Goal: Task Accomplishment & Management: Use online tool/utility

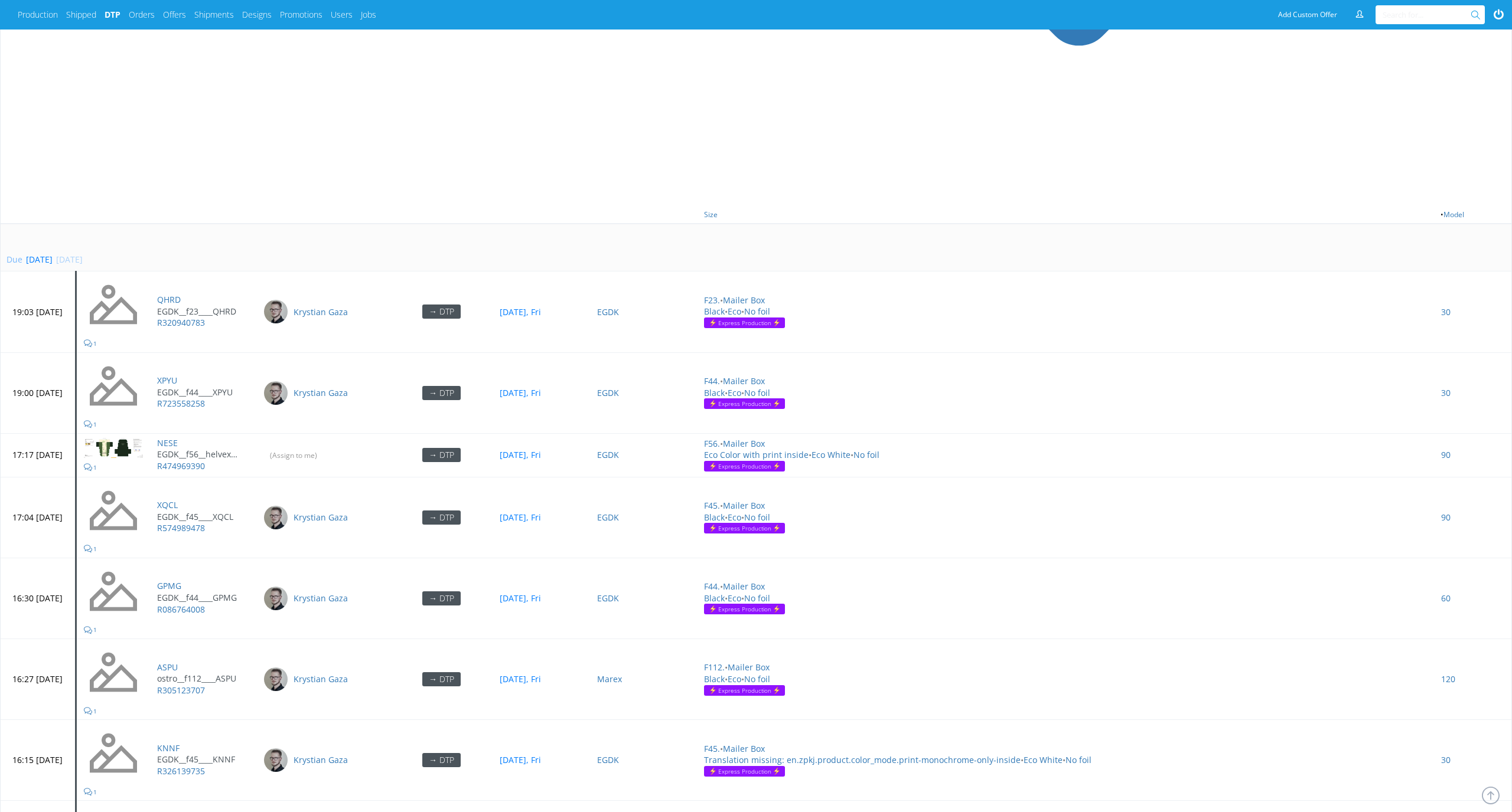
scroll to position [543, 0]
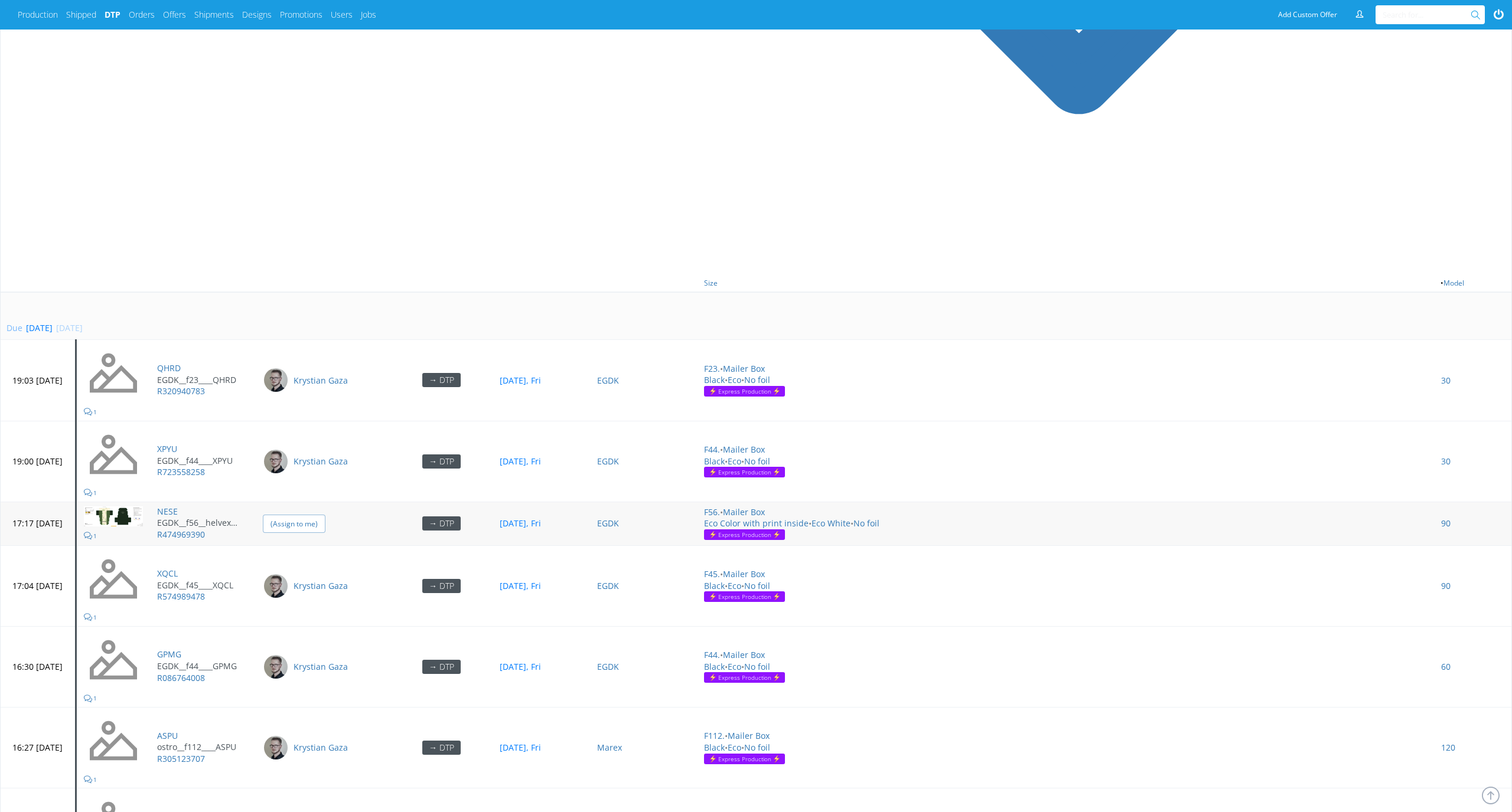
click at [325, 515] on input "(Assign to me)" at bounding box center [294, 524] width 62 height 18
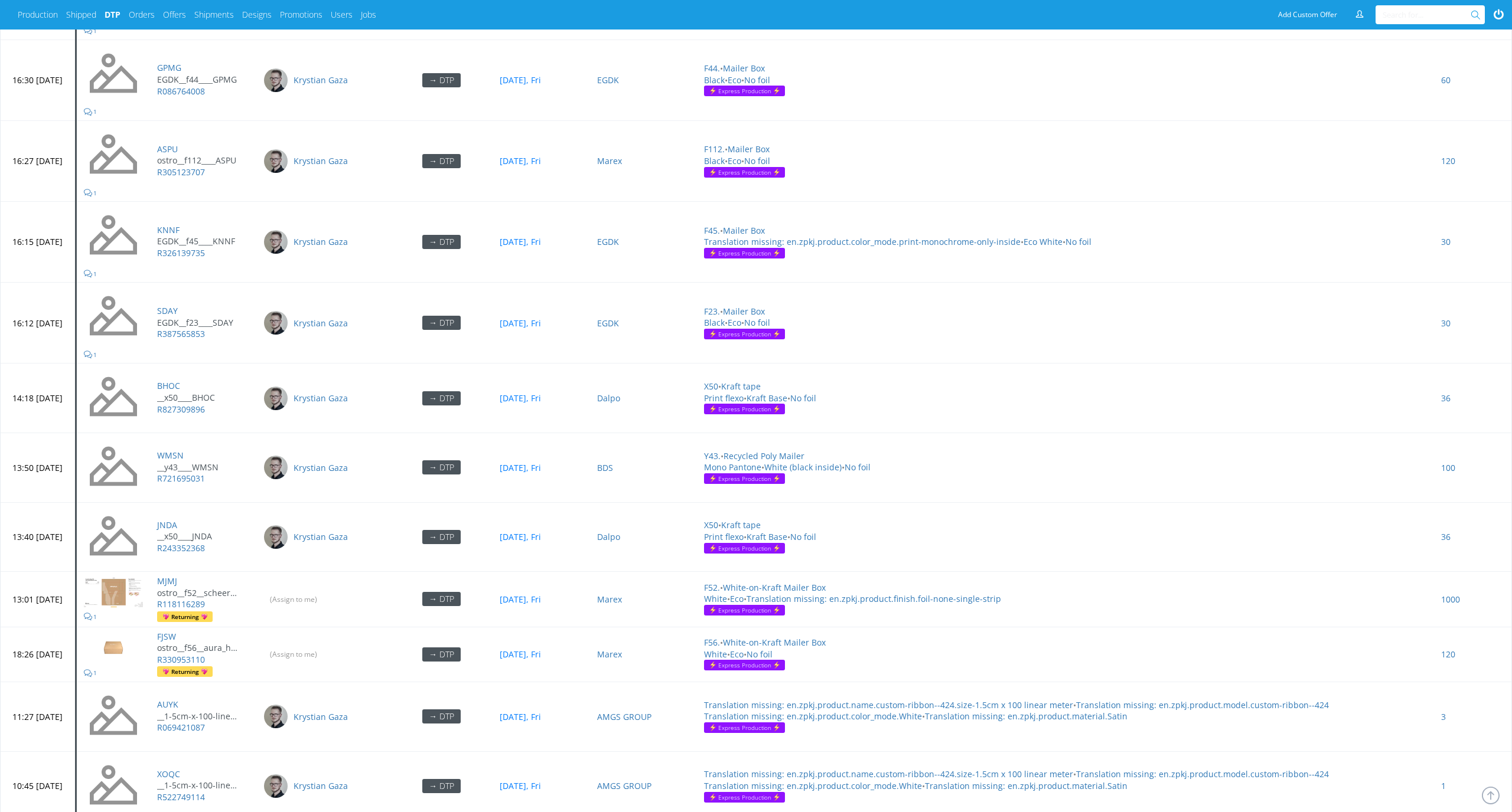
scroll to position [1285, 0]
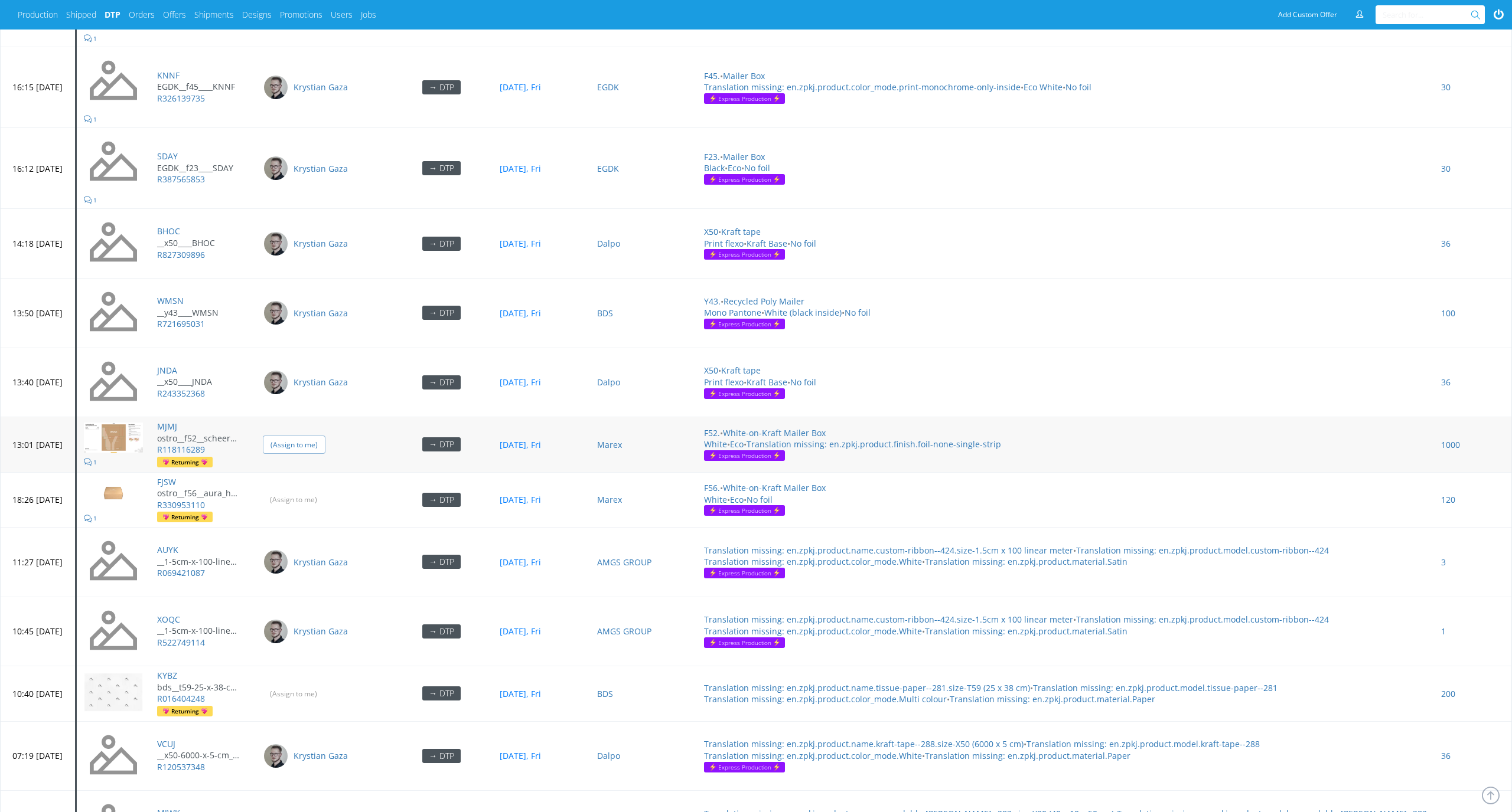
click at [323, 436] on input "(Assign to me)" at bounding box center [294, 445] width 62 height 18
click at [325, 491] on input "(Assign to me)" at bounding box center [294, 500] width 62 height 18
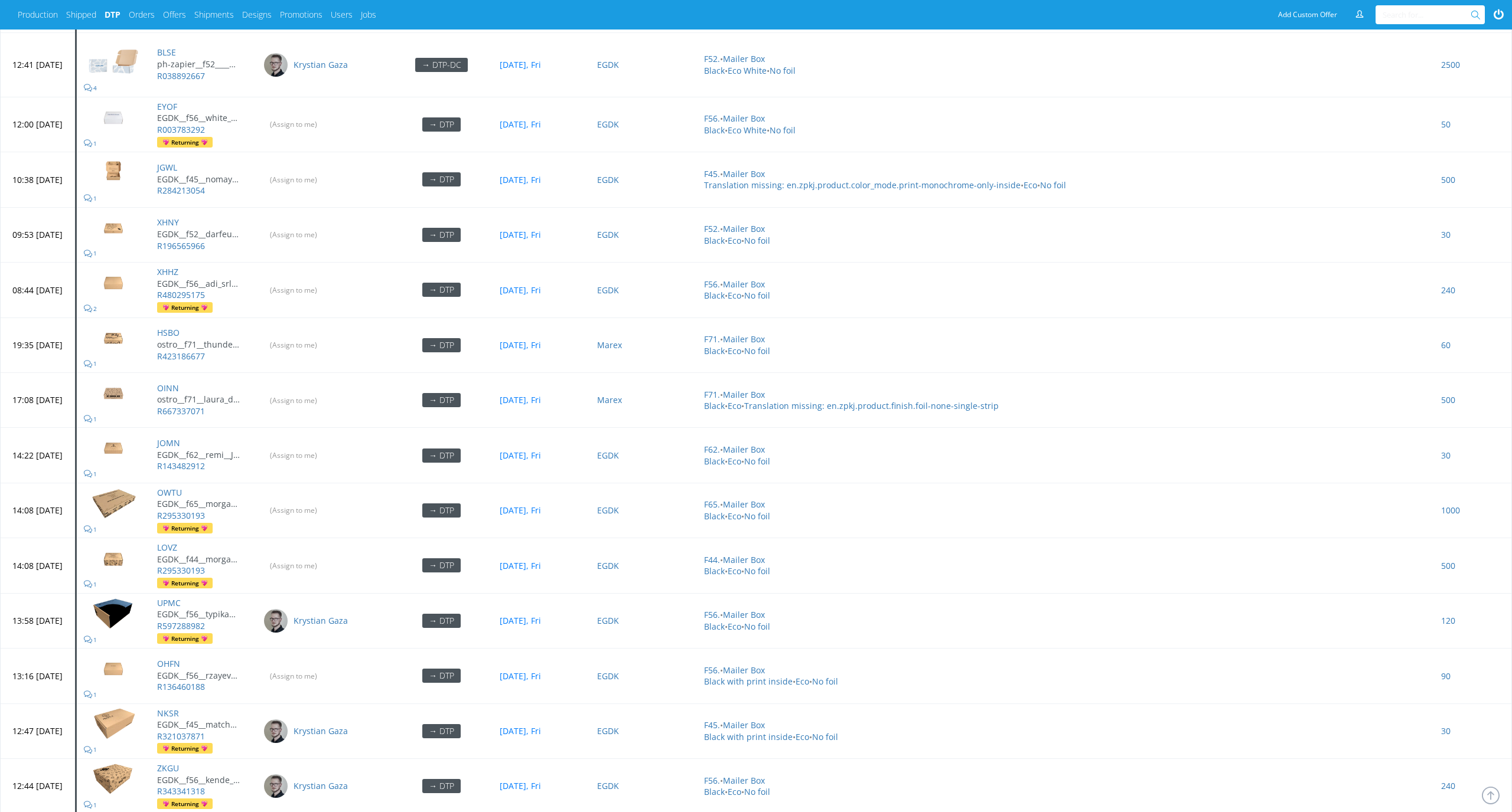
scroll to position [3865, 0]
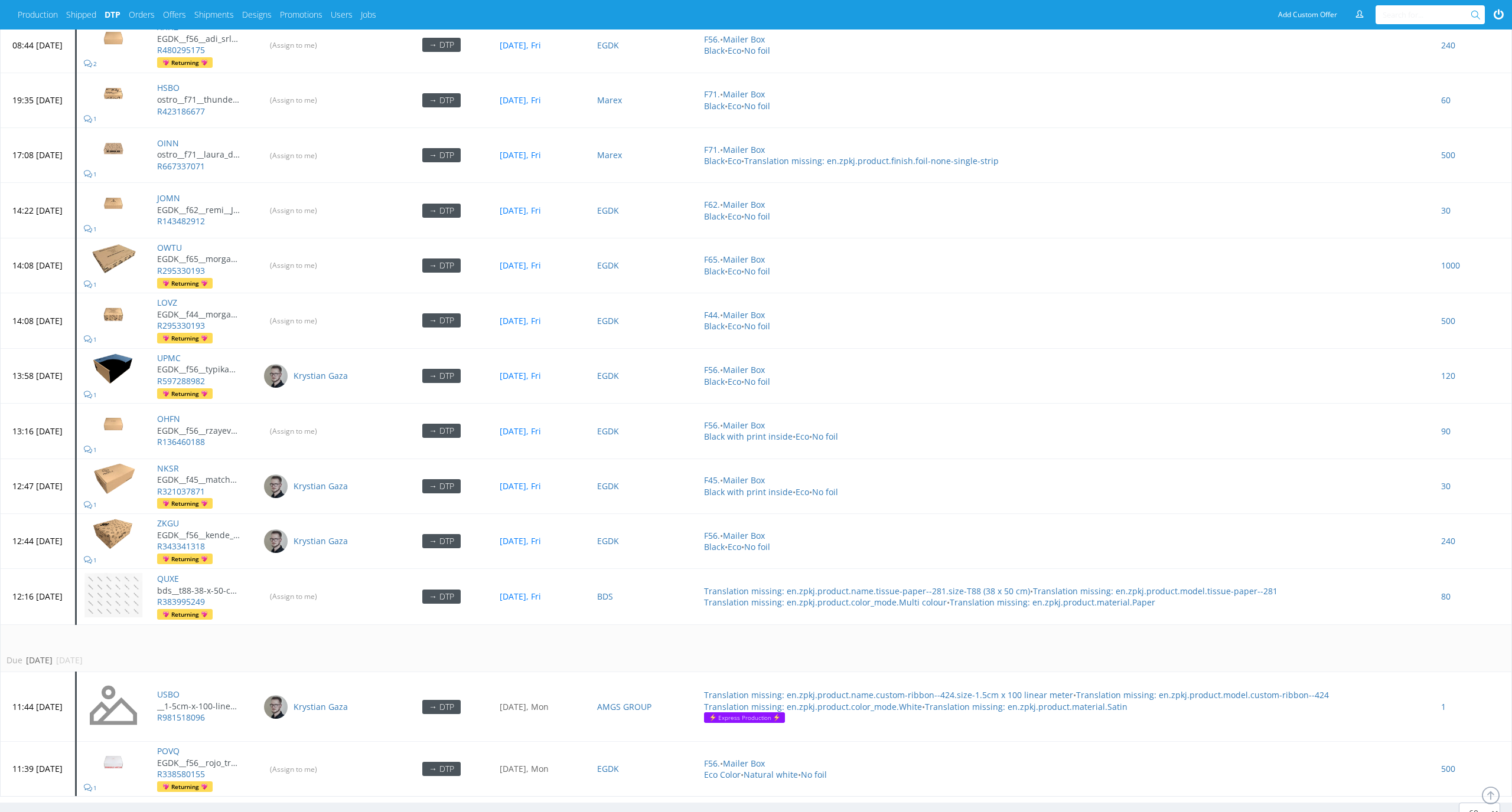
click at [71, 811] on link "2" at bounding box center [71, 820] width 4 height 11
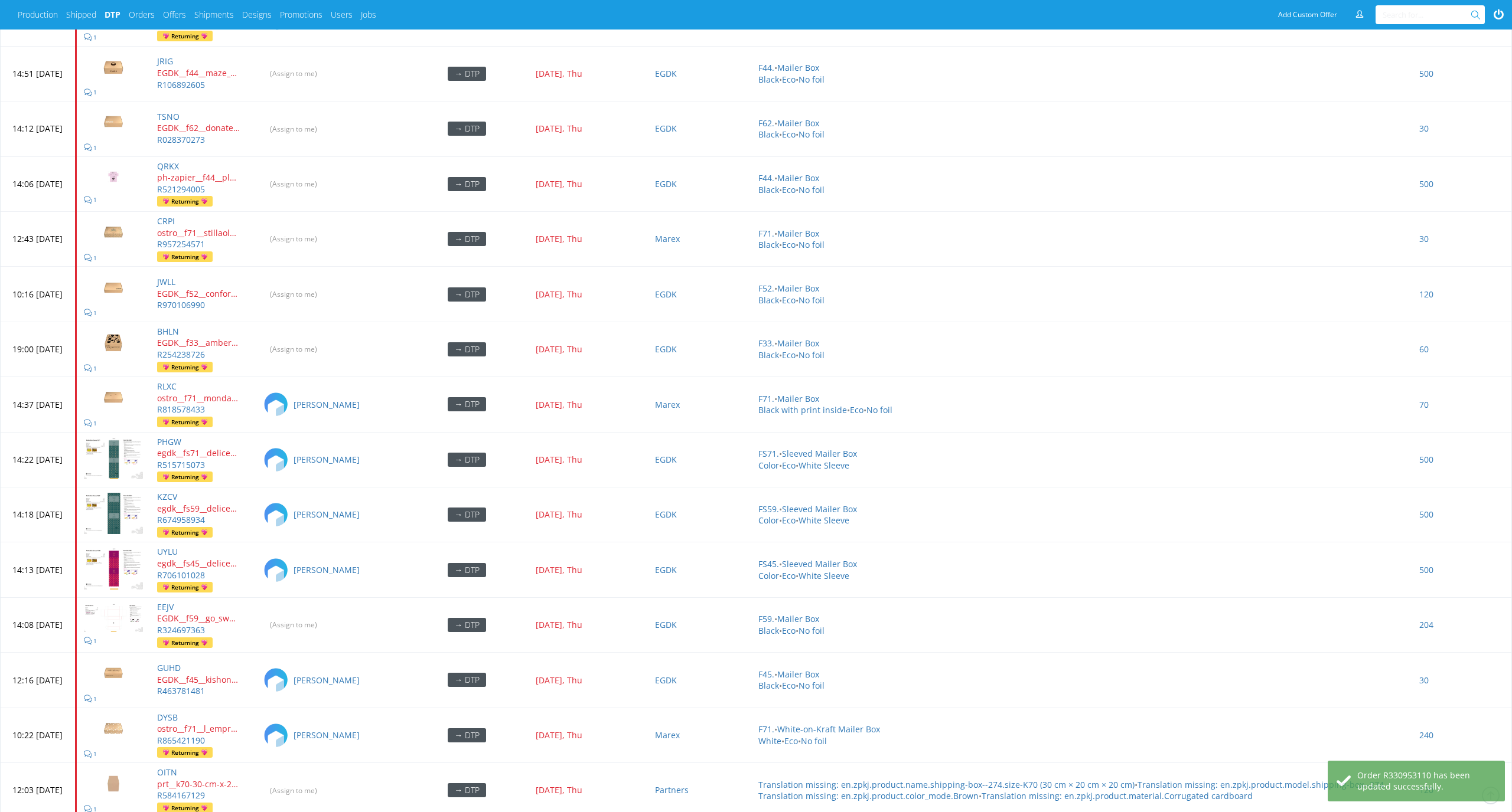
scroll to position [3841, 0]
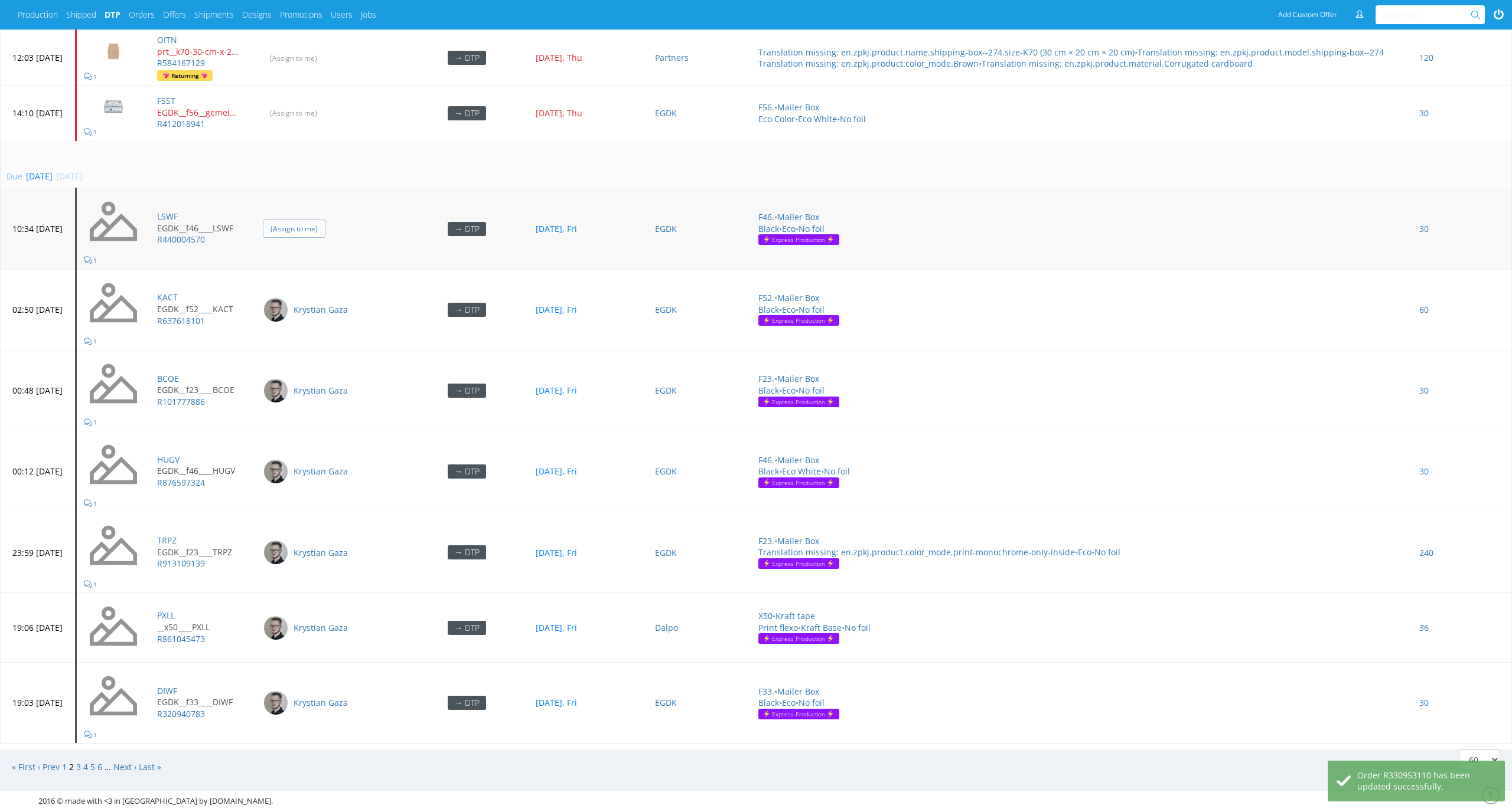
click at [325, 220] on input "(Assign to me)" at bounding box center [294, 228] width 62 height 18
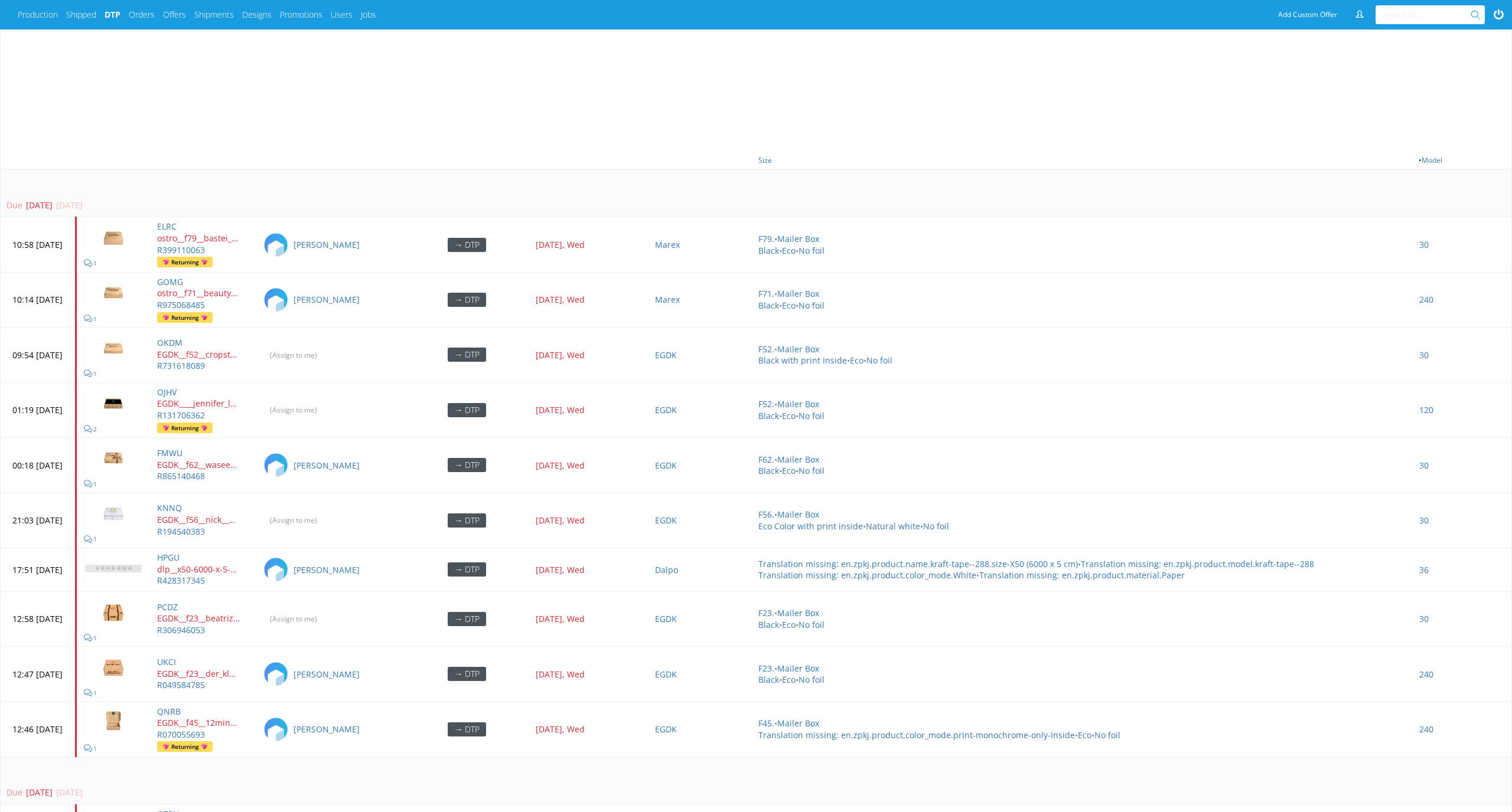
scroll to position [888, 0]
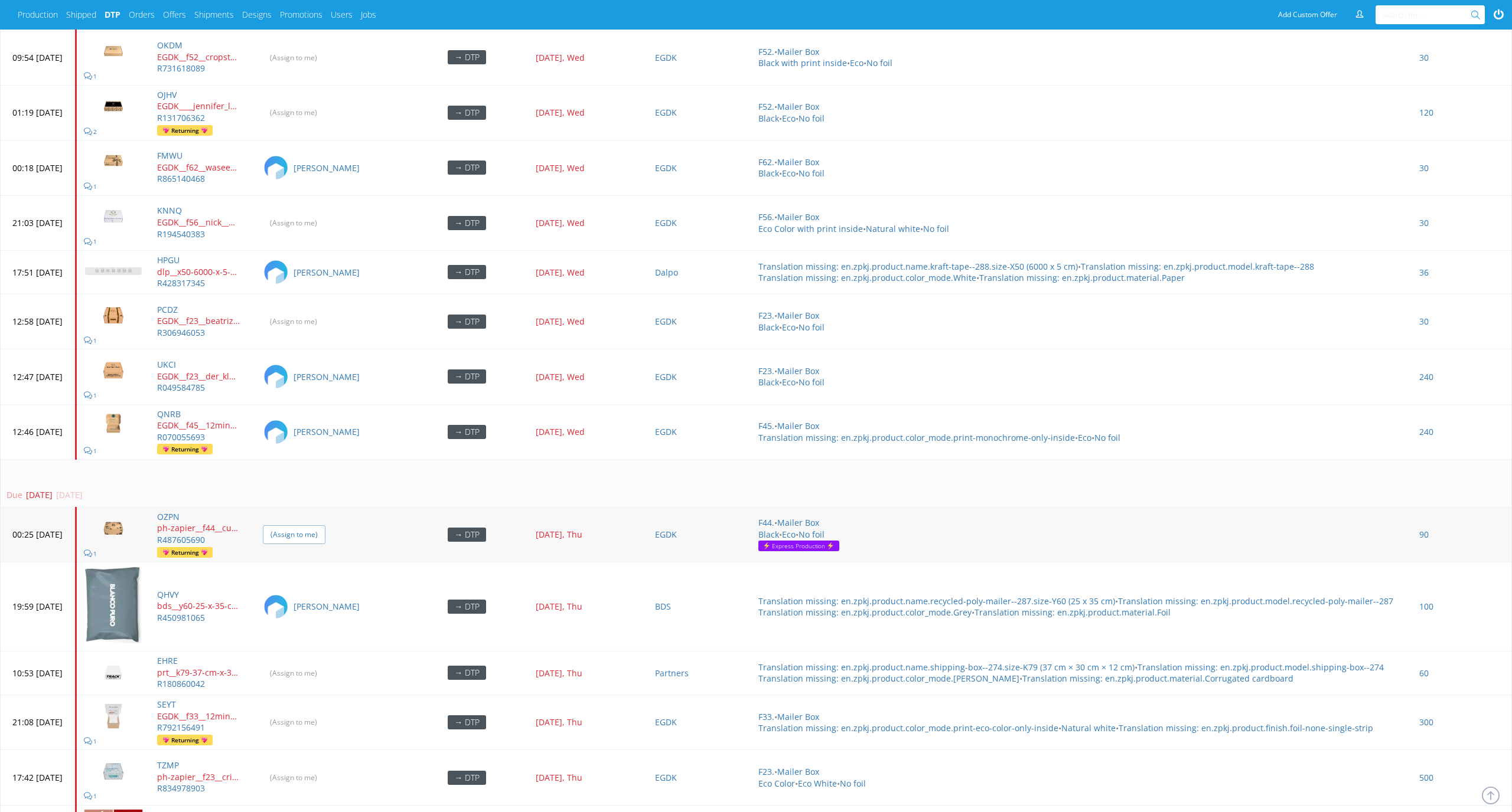
click at [325, 526] on input "(Assign to me)" at bounding box center [294, 535] width 62 height 18
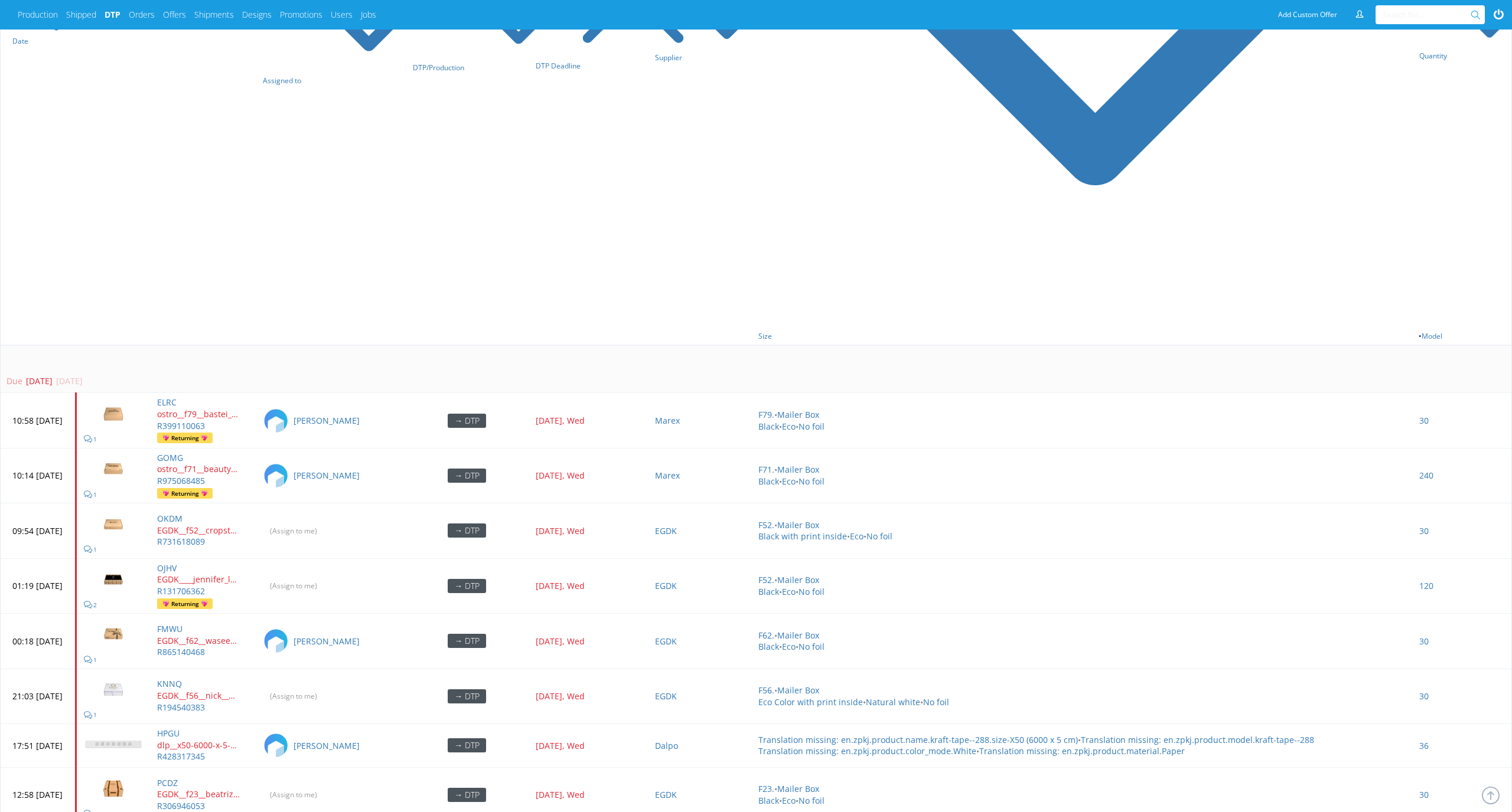
scroll to position [657, 0]
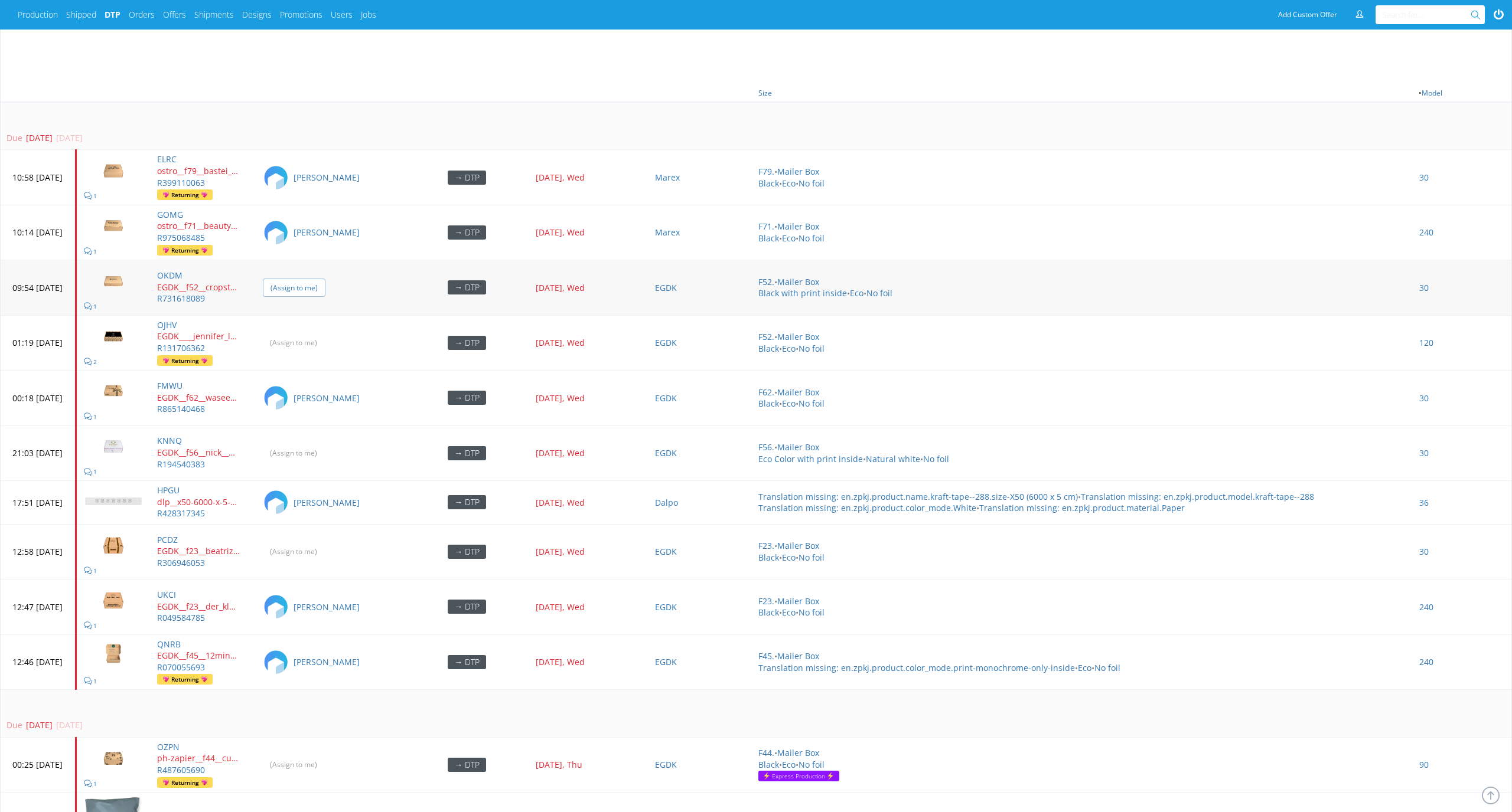
click at [325, 279] on input "(Assign to me)" at bounding box center [294, 288] width 62 height 18
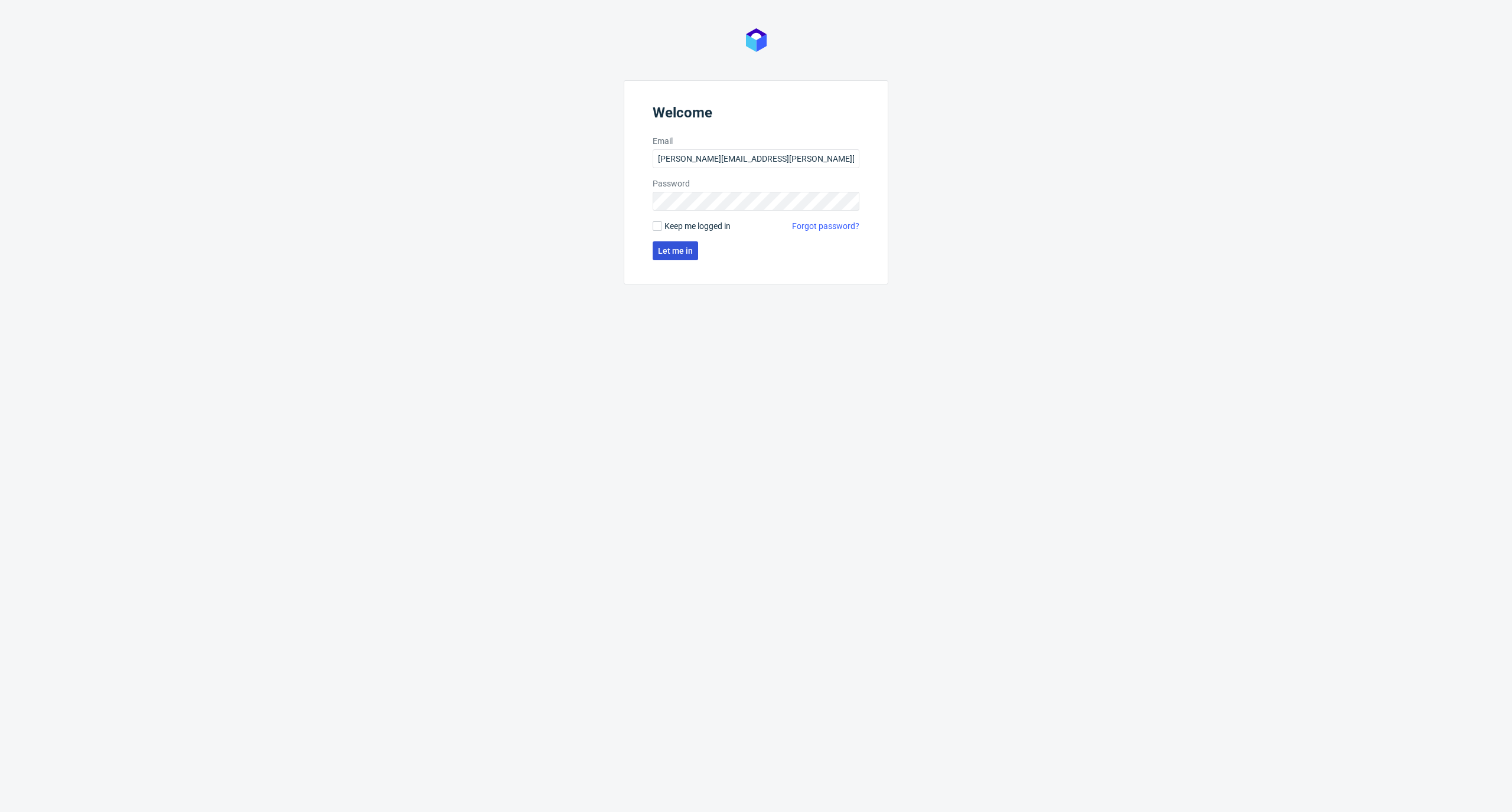
click at [672, 253] on span "Let me in" at bounding box center [675, 251] width 35 height 8
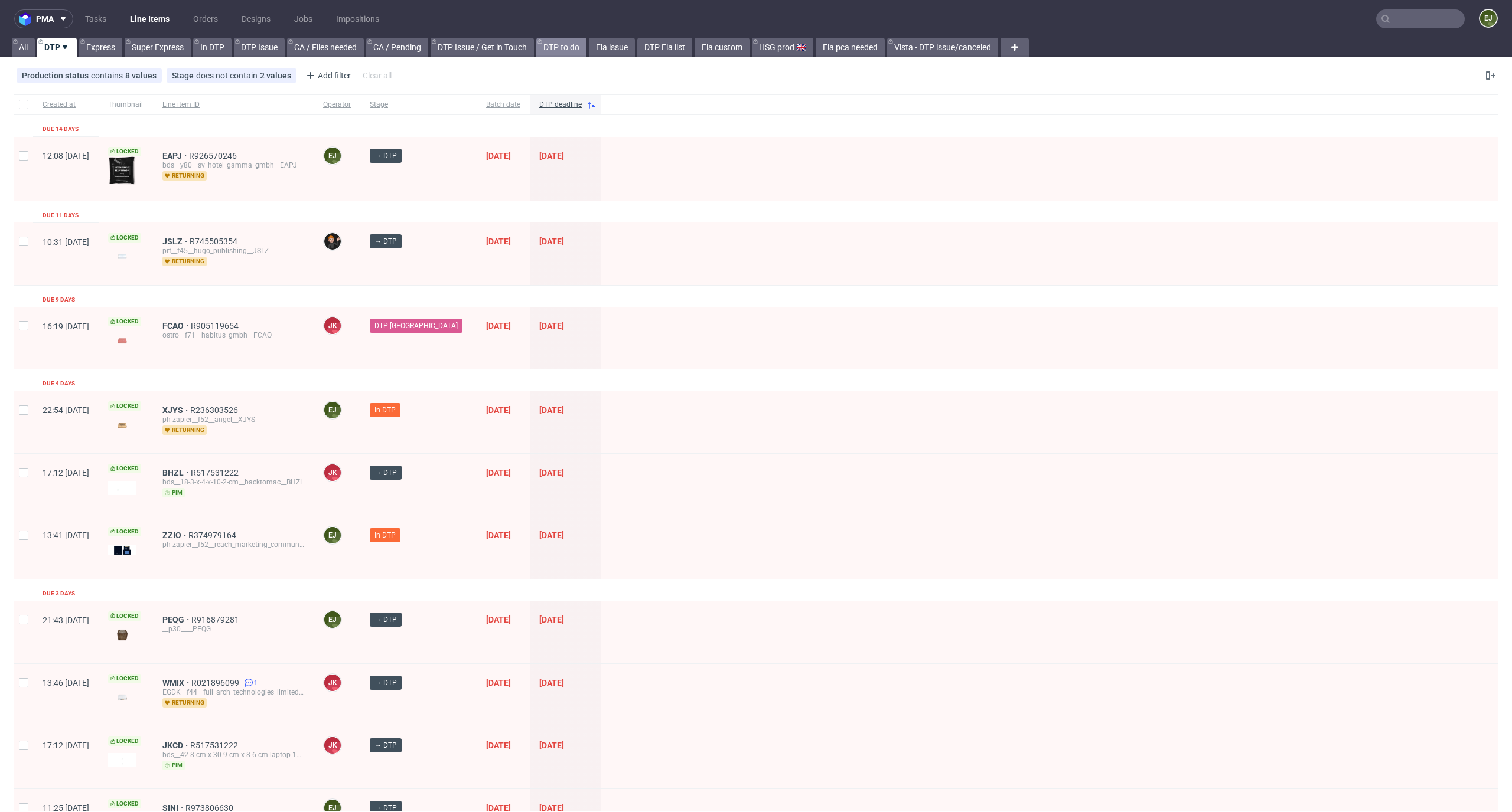
click at [570, 50] on link "DTP to do" at bounding box center [561, 47] width 50 height 19
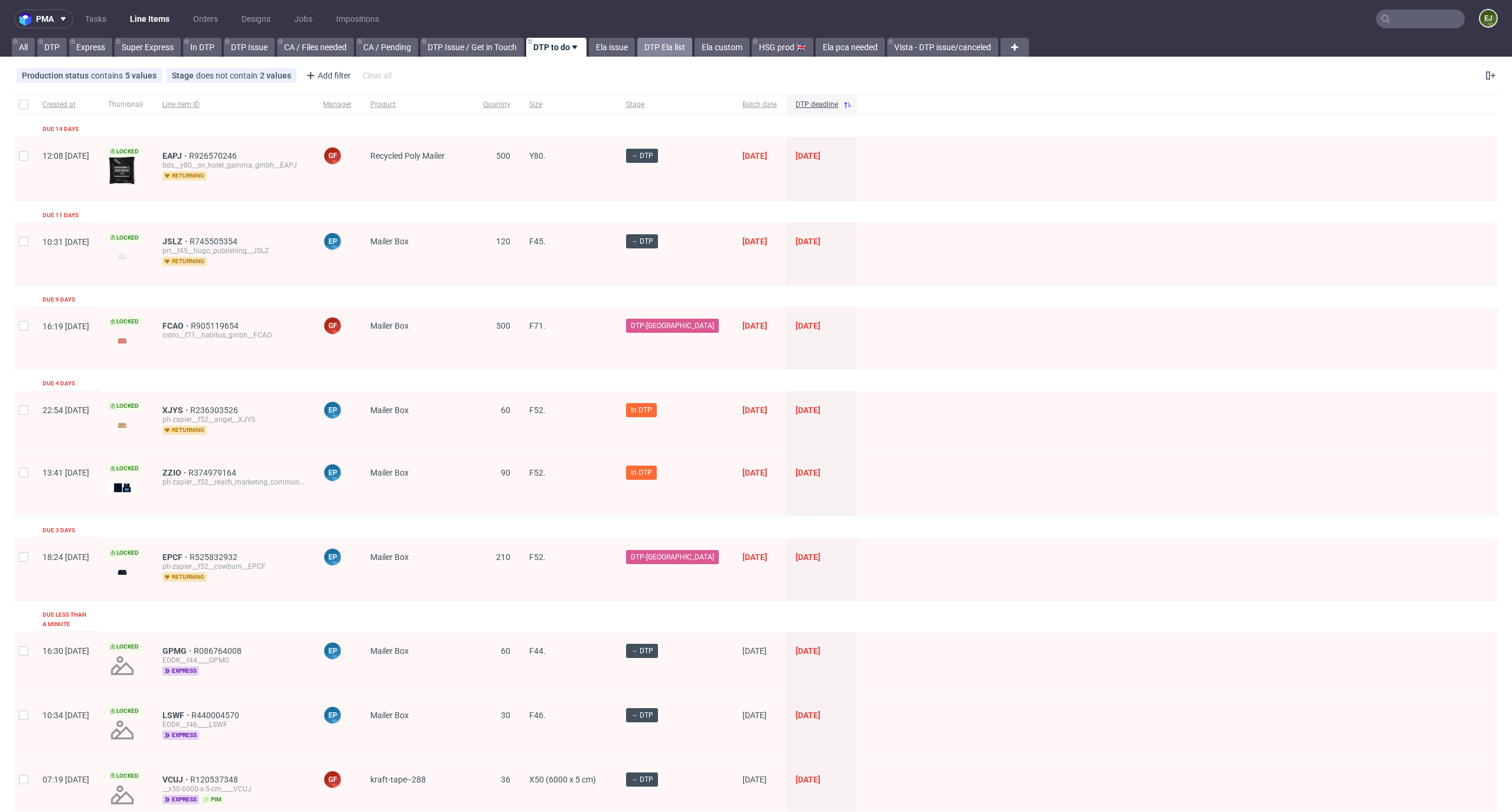
click at [673, 53] on link "DTP Ela list" at bounding box center [665, 47] width 55 height 19
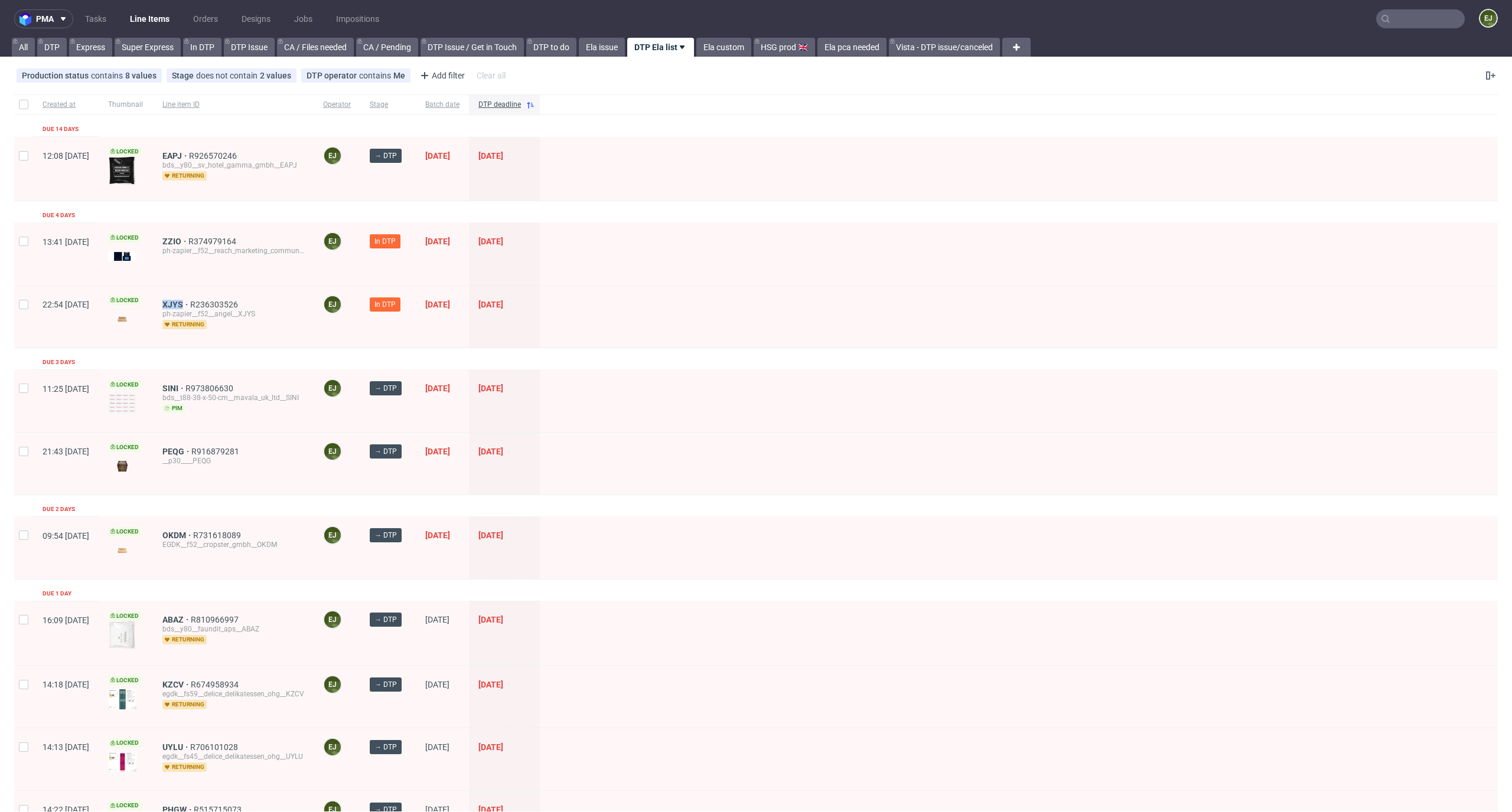
click at [1404, 17] on input "text" at bounding box center [1420, 19] width 88 height 19
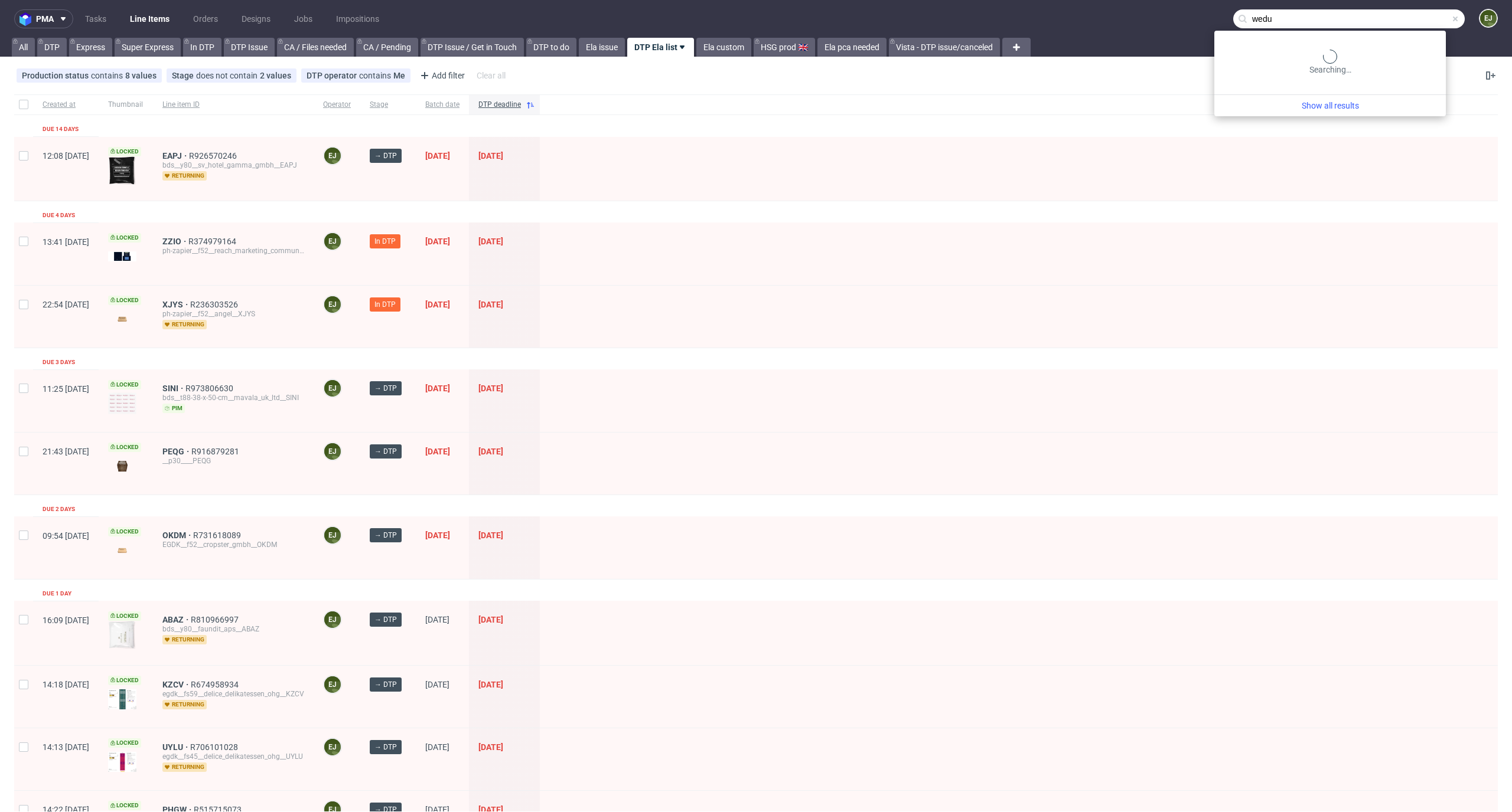
type input "wedu"
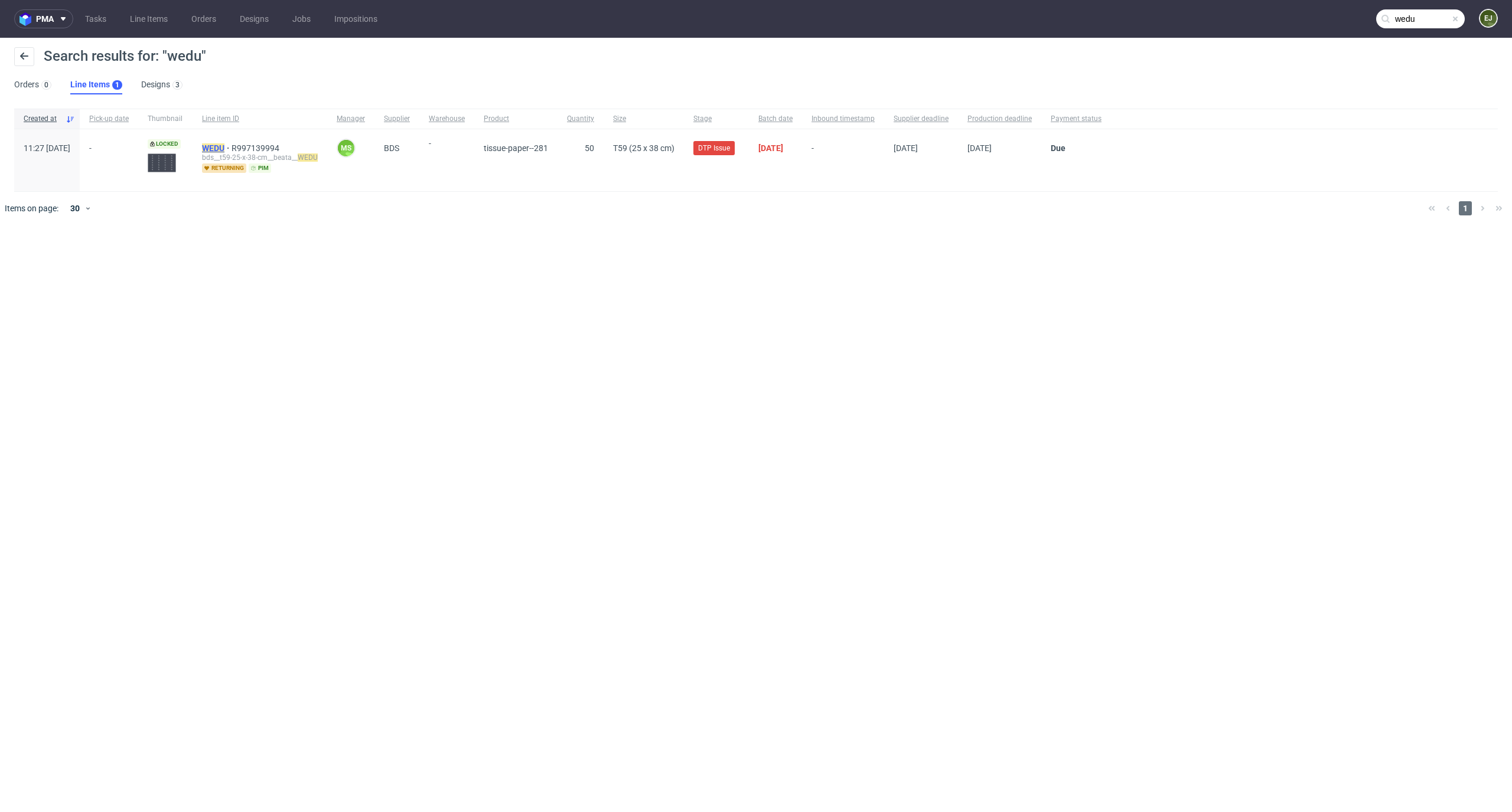
click at [224, 149] on mark "WEDU" at bounding box center [213, 148] width 22 height 10
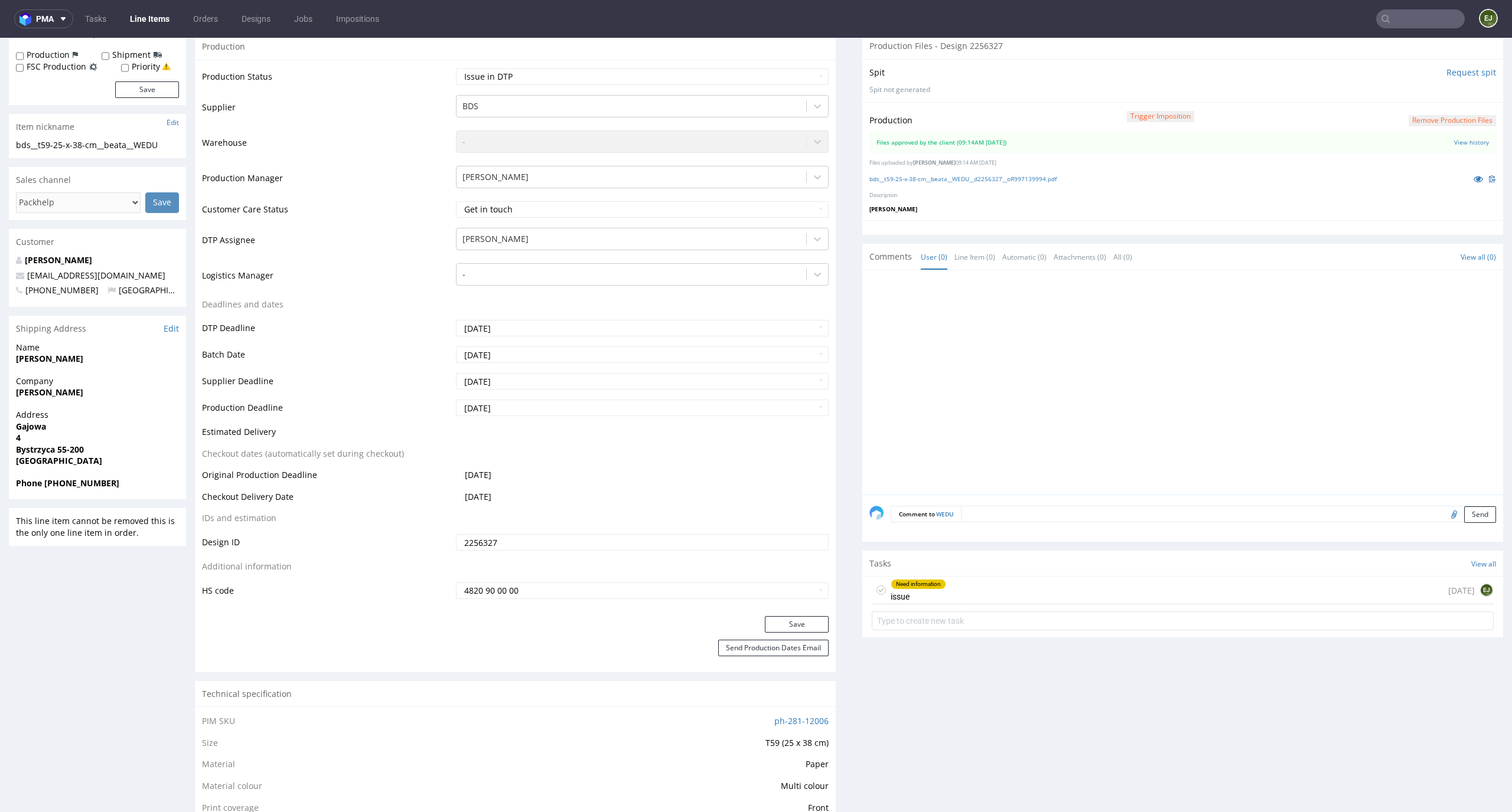
scroll to position [493, 0]
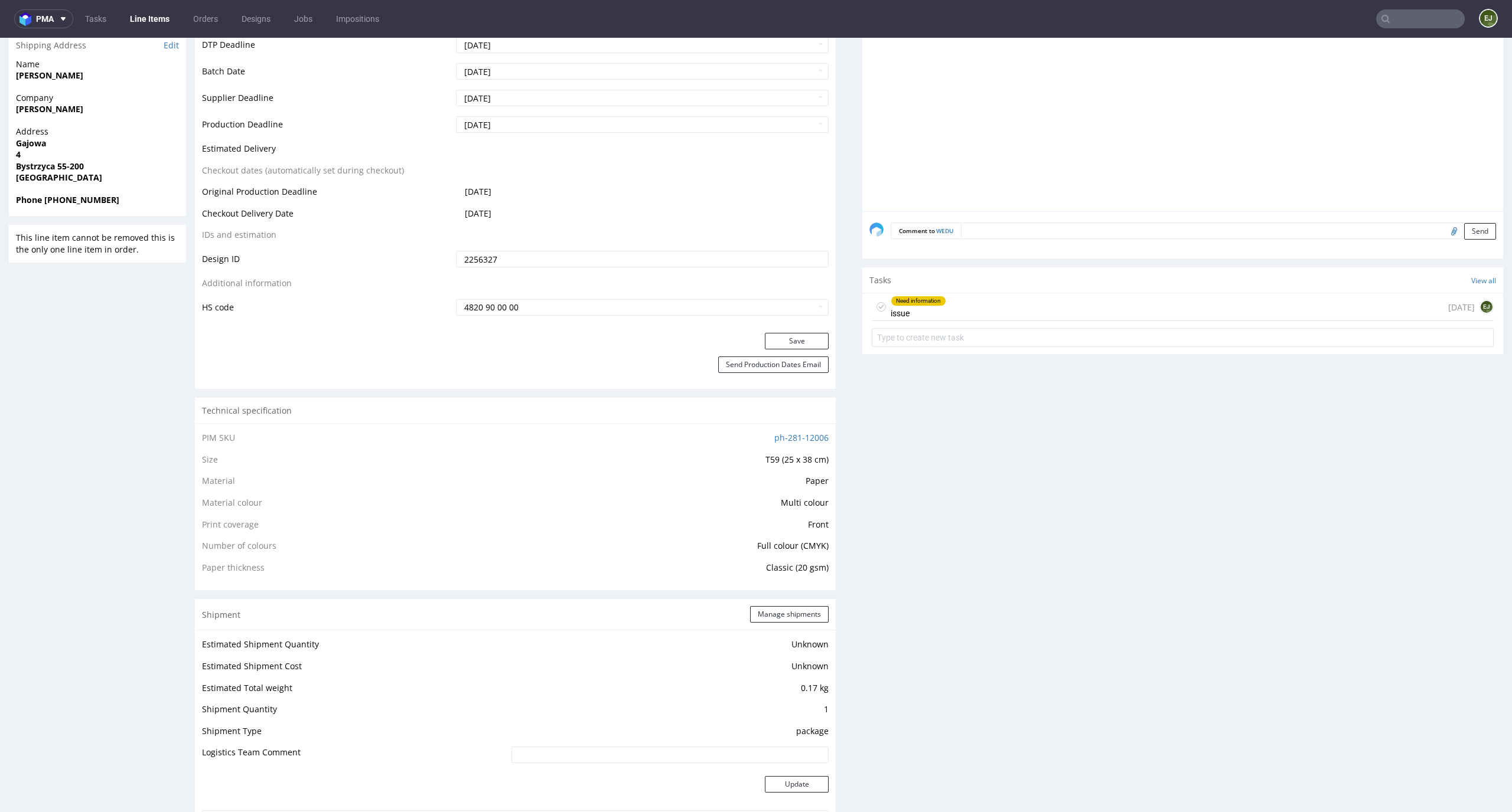
click at [1059, 314] on div "Need information issue 9 days ago EJ" at bounding box center [1182, 307] width 622 height 28
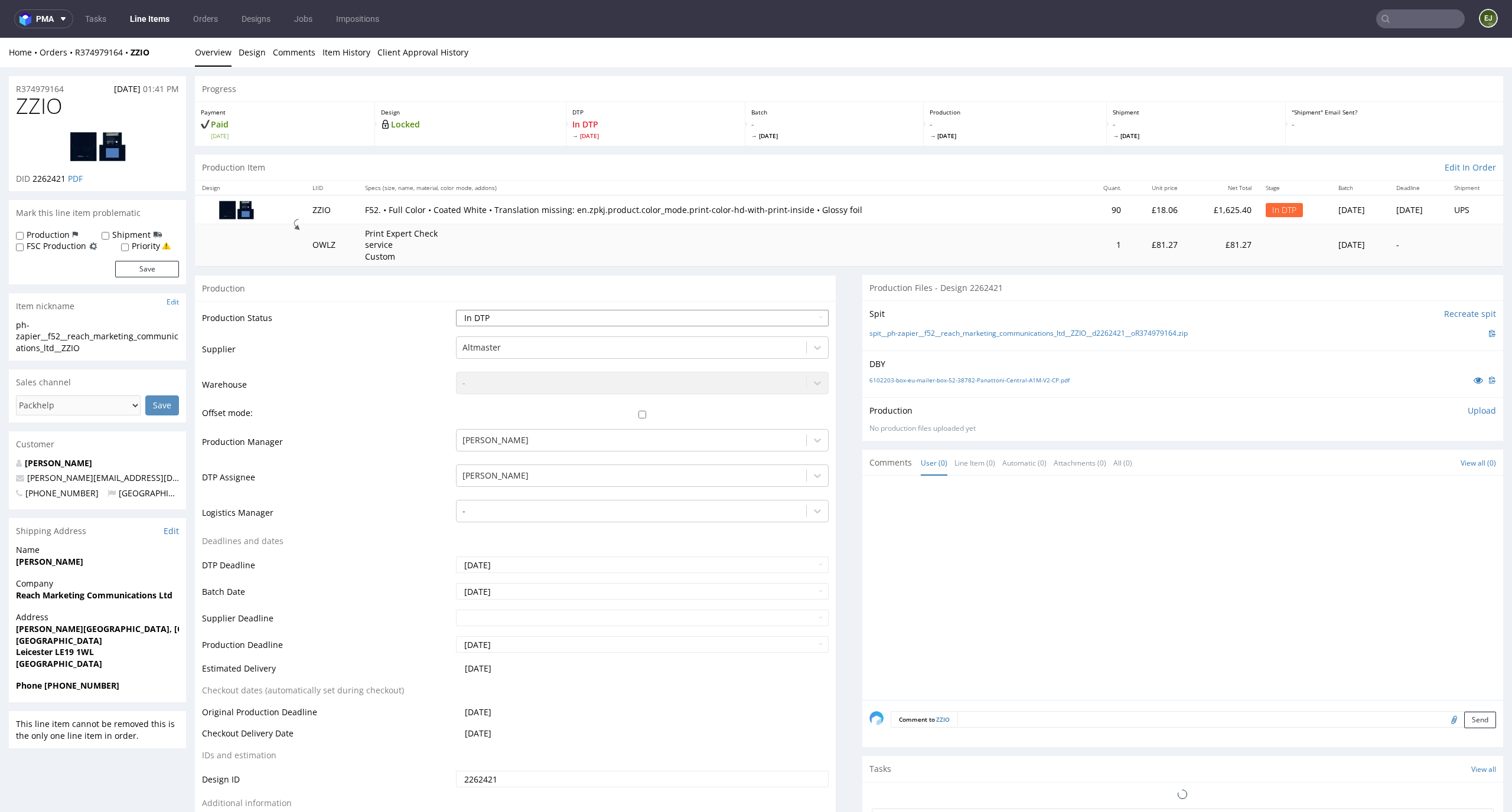
click at [751, 318] on select "Waiting for Artwork Waiting for Diecut Waiting for Mockup Waiting for DTP Waiti…" at bounding box center [642, 318] width 373 height 17
select select "dtp_waiting_for_check"
click at [456, 310] on select "Waiting for Artwork Waiting for Diecut Waiting for Mockup Waiting for DTP Waiti…" at bounding box center [642, 318] width 373 height 17
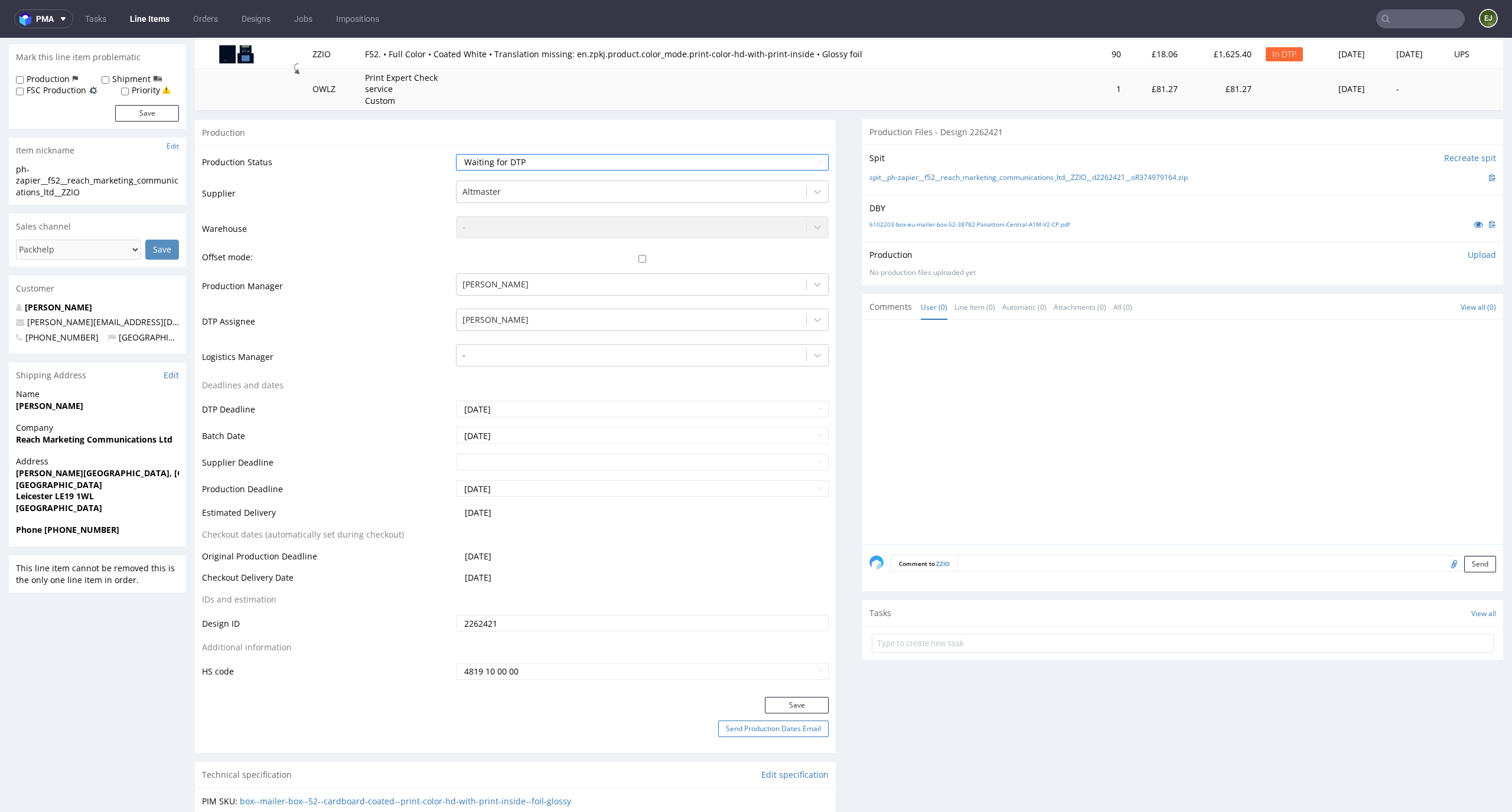
scroll to position [241, 0]
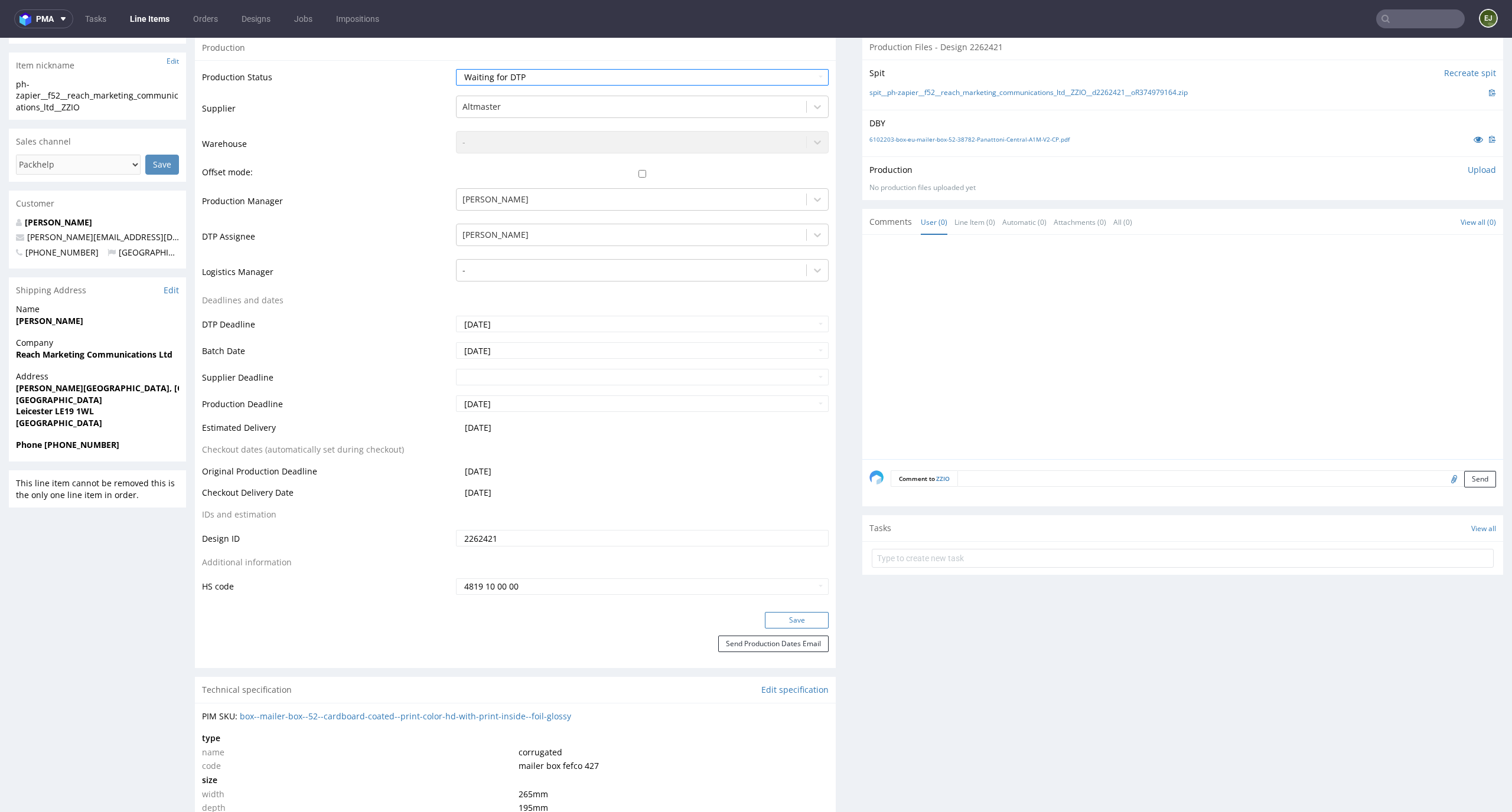
click at [800, 618] on button "Save" at bounding box center [796, 620] width 64 height 17
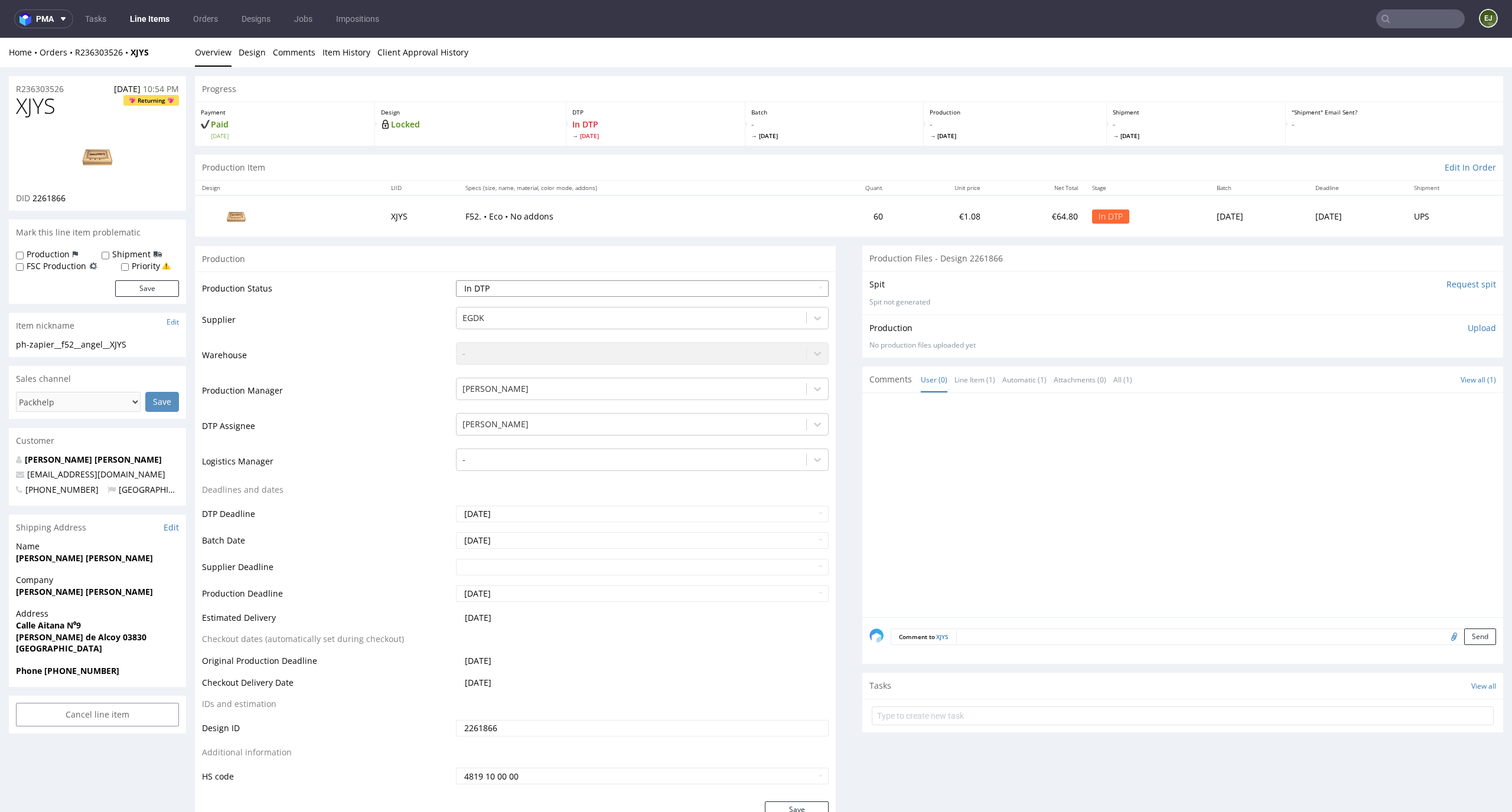
click at [700, 281] on select "Waiting for Artwork Waiting for Diecut Waiting for Mockup Waiting for DTP Waiti…" at bounding box center [642, 289] width 373 height 17
select select "dtp_waiting_for_double_check"
click at [456, 281] on select "Waiting for Artwork Waiting for Diecut Waiting for Mockup Waiting for DTP Waiti…" at bounding box center [642, 289] width 373 height 17
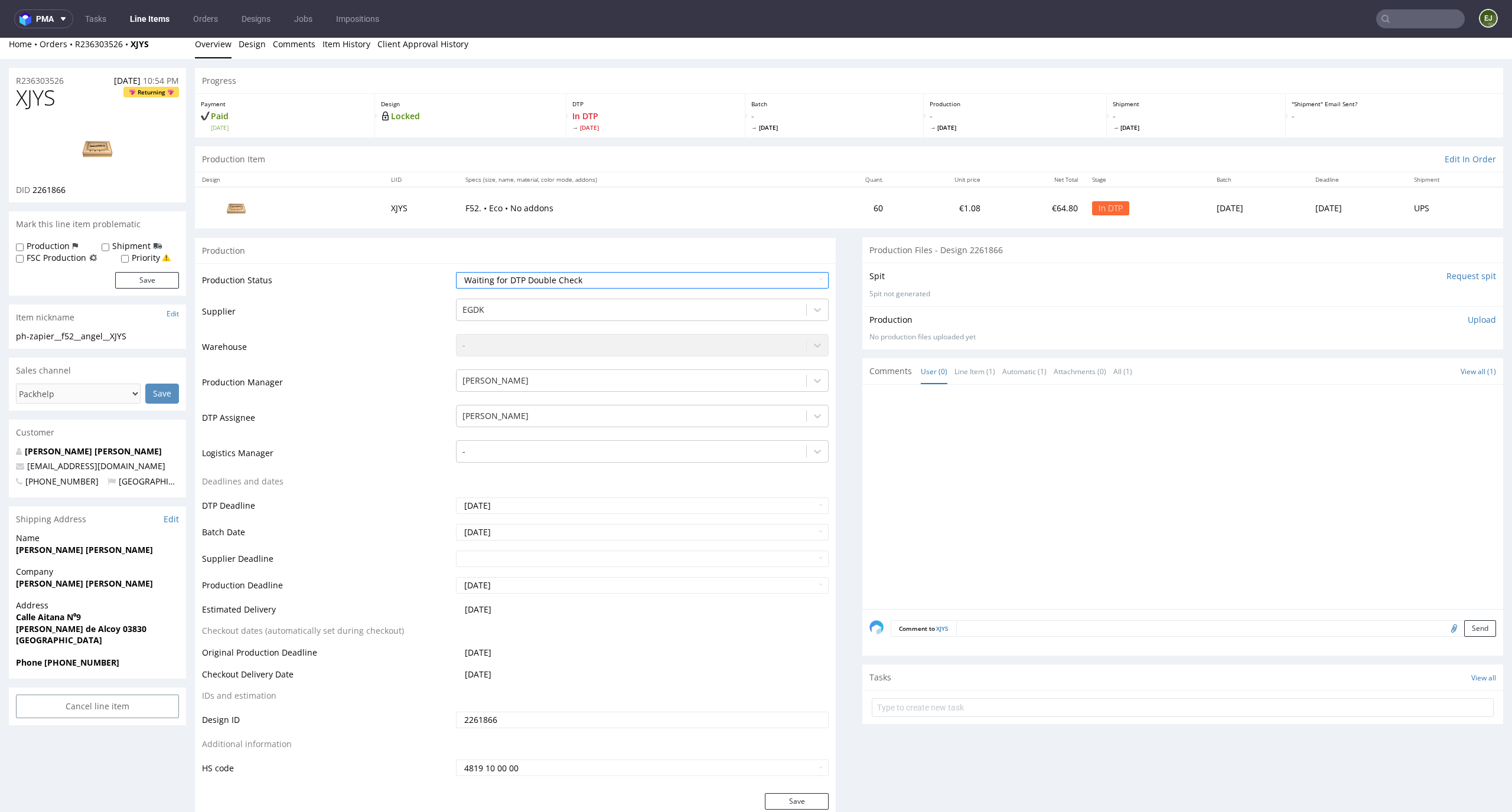
scroll to position [203, 0]
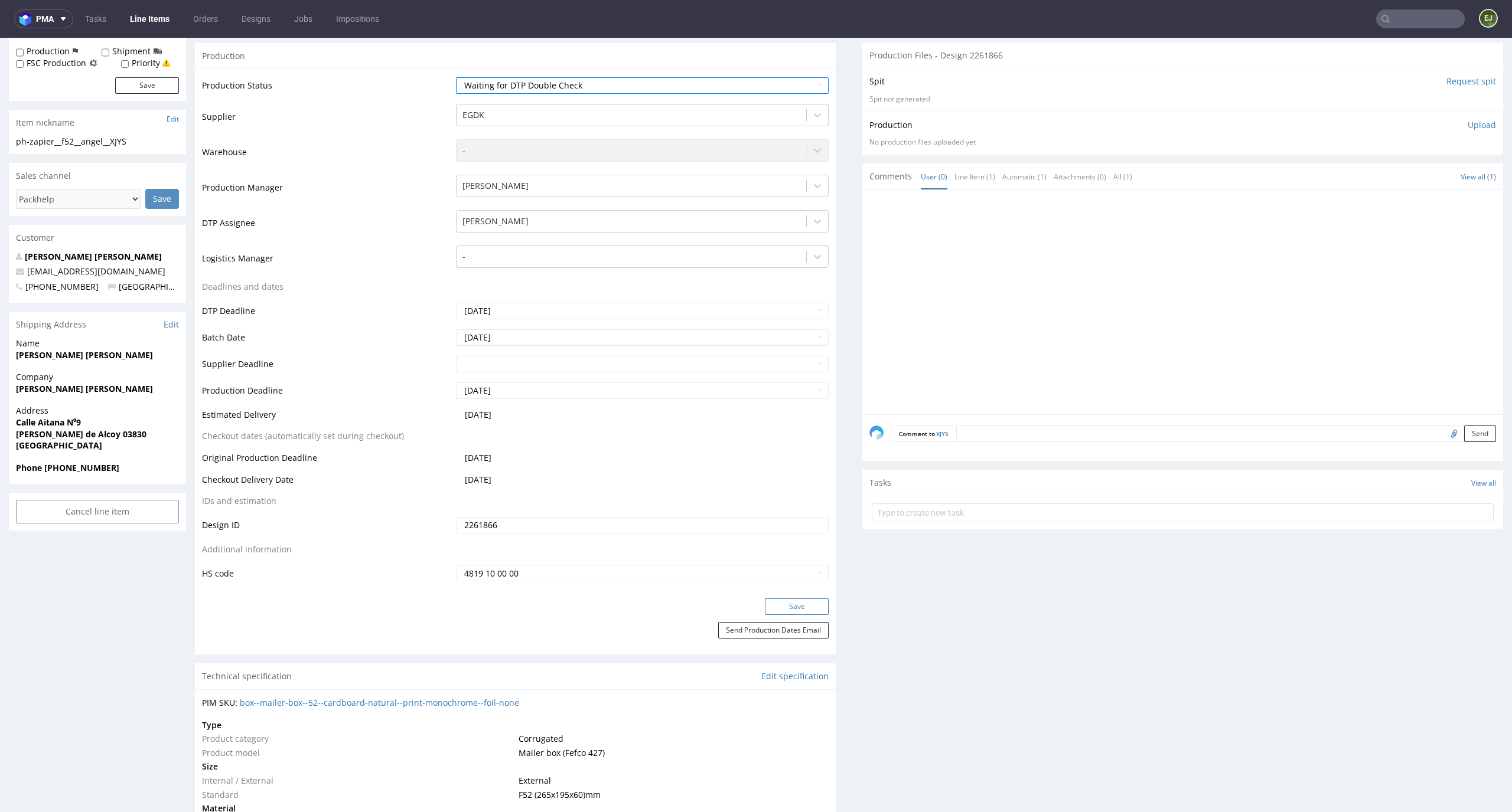
click at [788, 606] on button "Save" at bounding box center [796, 607] width 64 height 17
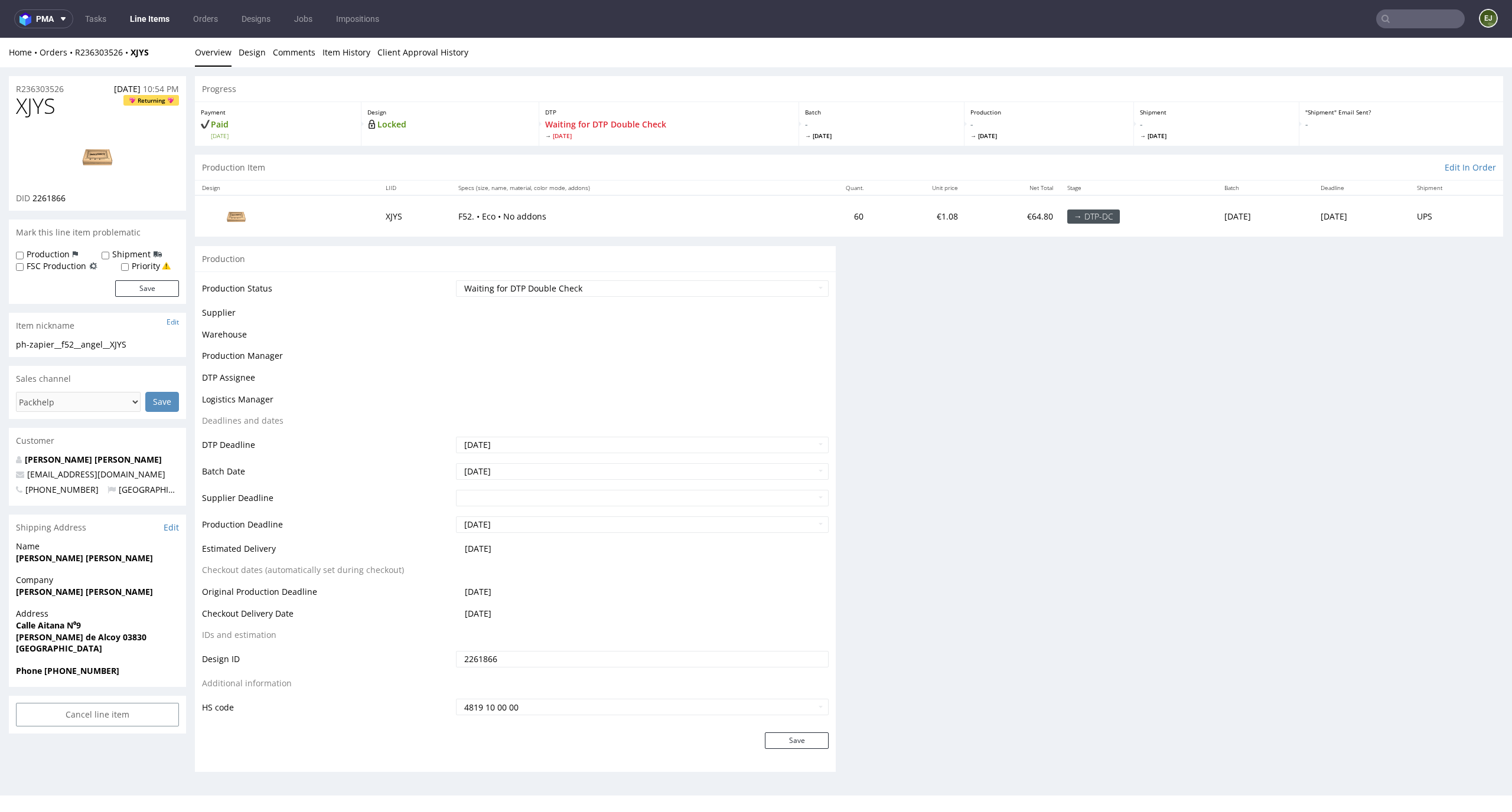
scroll to position [0, 0]
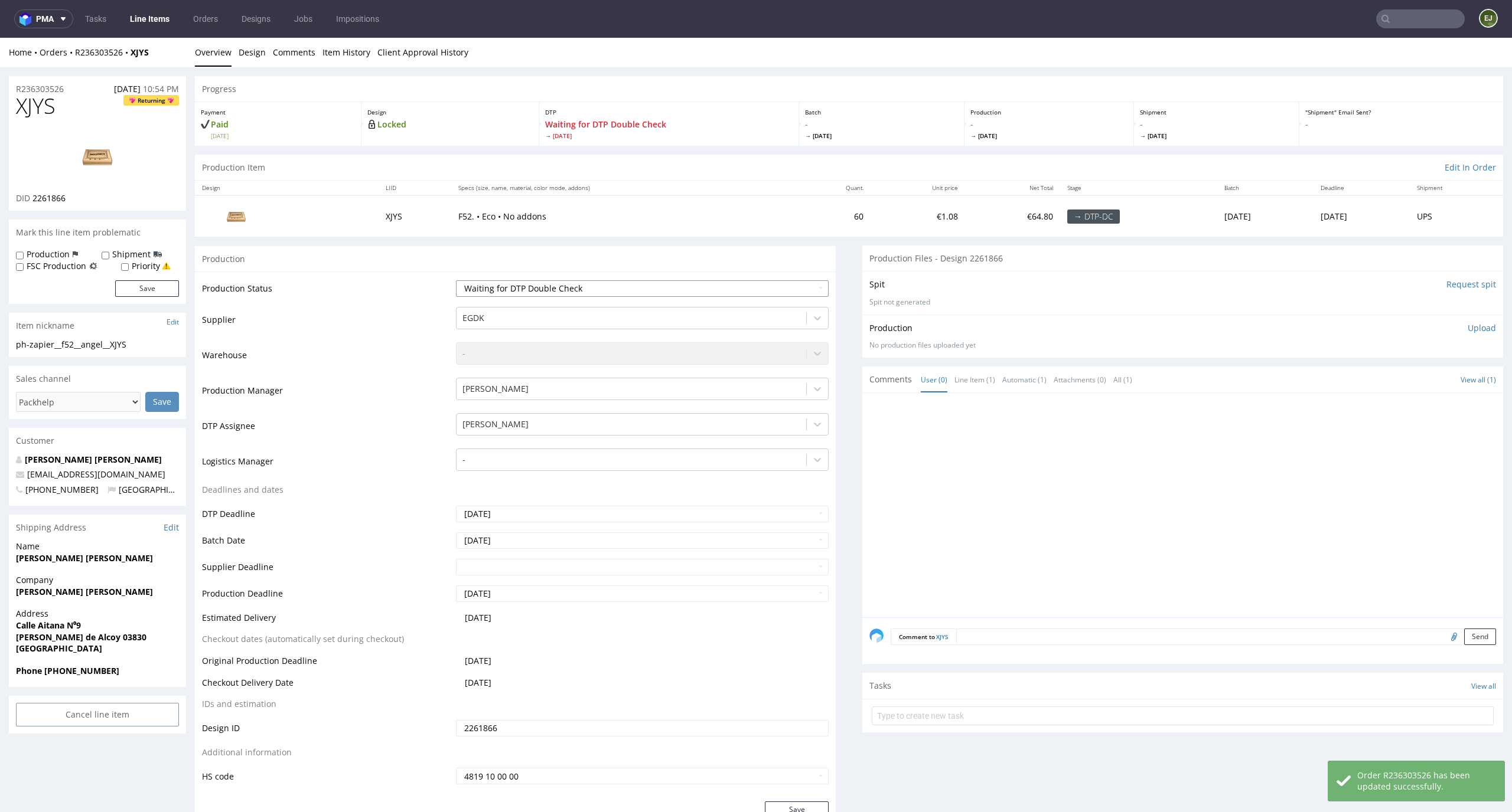
click at [507, 284] on select "Waiting for Artwork Waiting for Diecut Waiting for Mockup Waiting for DTP Waiti…" at bounding box center [642, 289] width 373 height 17
select select "dtp_waiting_for_check"
click at [456, 281] on select "Waiting for Artwork Waiting for Diecut Waiting for Mockup Waiting for DTP Waiti…" at bounding box center [642, 289] width 373 height 17
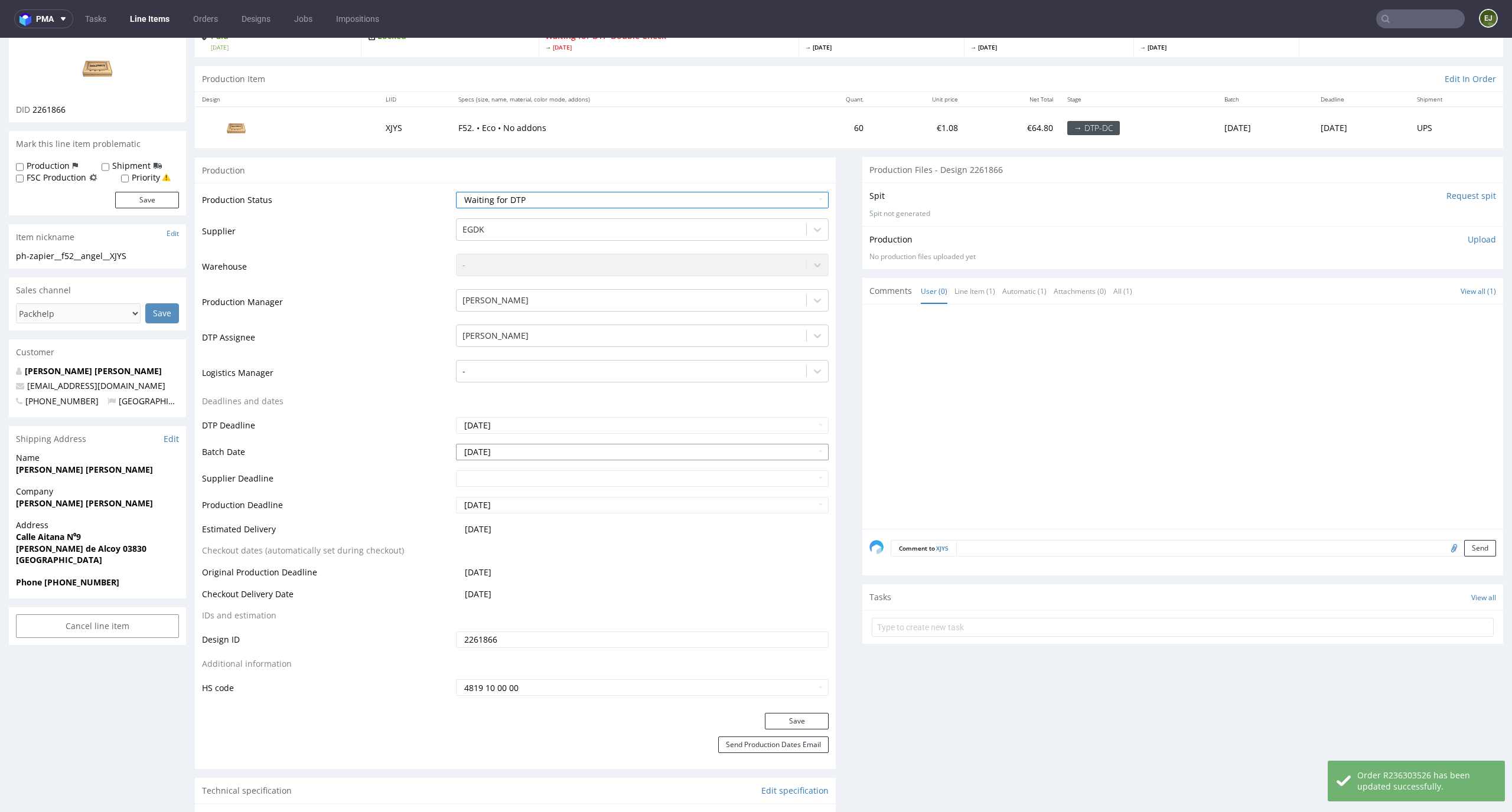
scroll to position [134, 0]
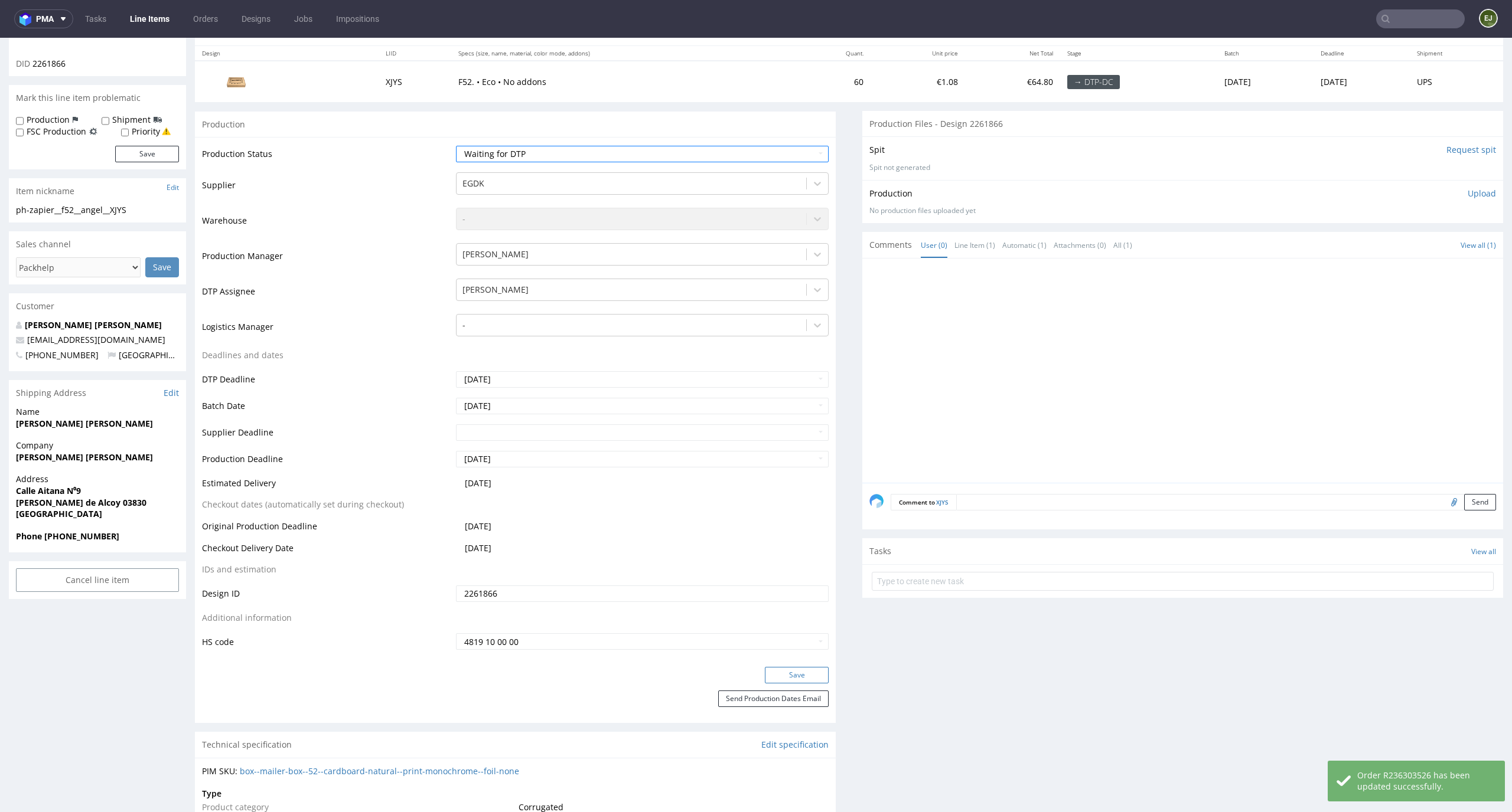
click at [788, 680] on button "Save" at bounding box center [796, 675] width 64 height 17
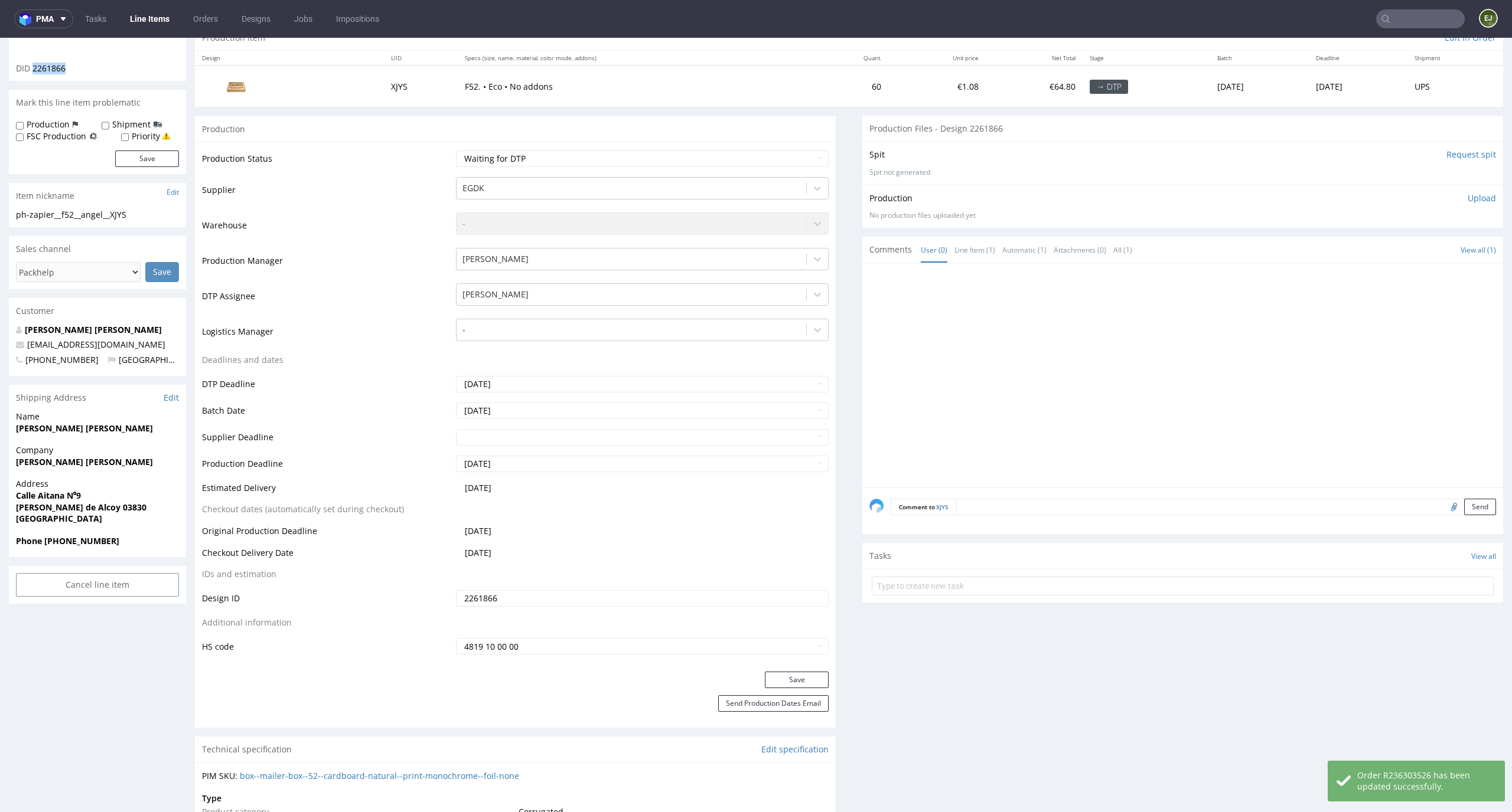
drag, startPoint x: 76, startPoint y: 75, endPoint x: 32, endPoint y: 69, distance: 44.4
click at [32, 69] on div "XJYS Returning DID 2261866" at bounding box center [97, 22] width 177 height 116
copy span "2261866"
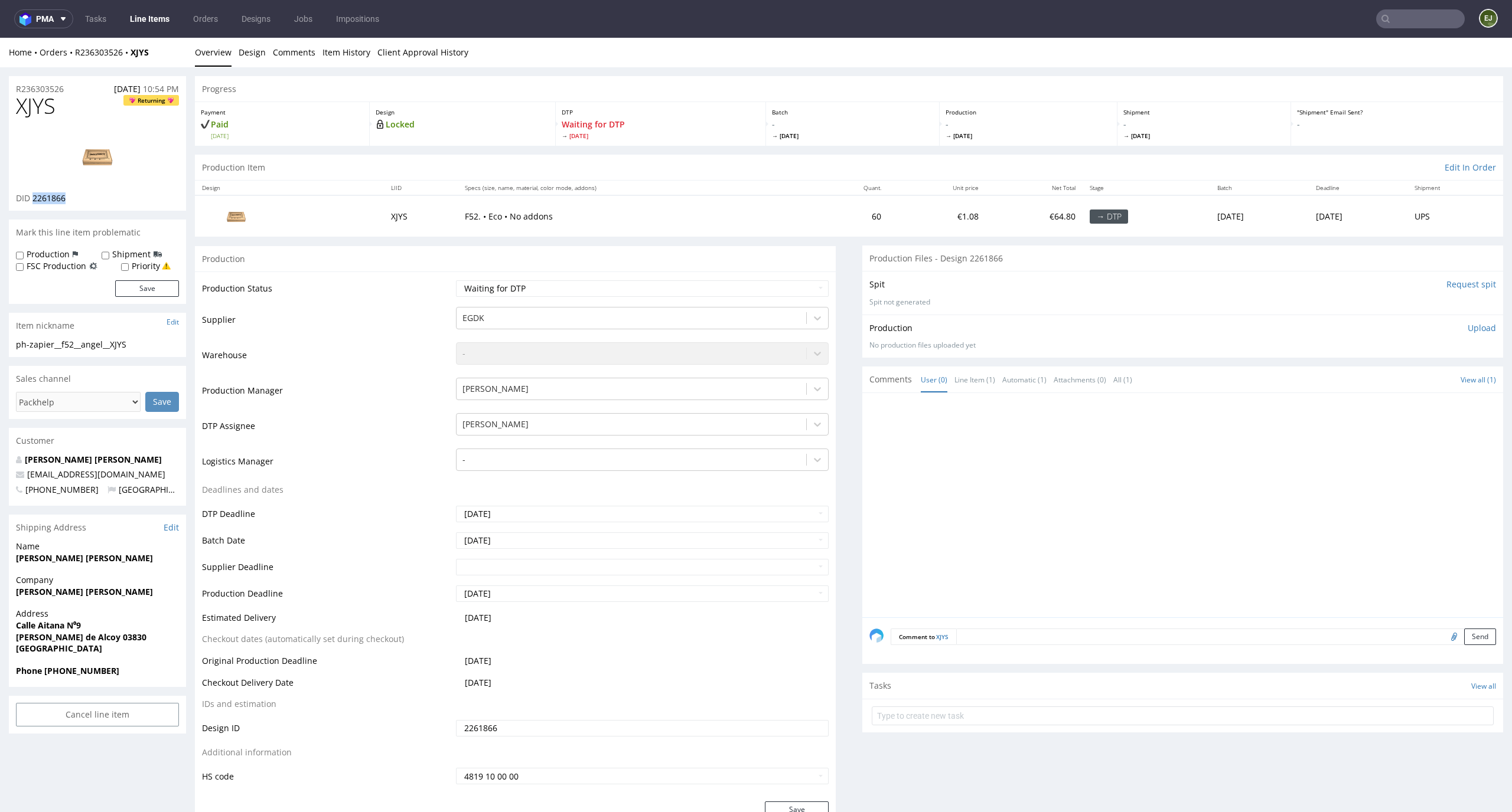
click at [100, 162] on img at bounding box center [97, 156] width 94 height 53
drag, startPoint x: 67, startPoint y: 110, endPoint x: 18, endPoint y: 110, distance: 49.0
click at [18, 110] on h1 "XJYS Returning" at bounding box center [97, 106] width 163 height 24
copy span "XJYS"
drag, startPoint x: 139, startPoint y: 346, endPoint x: 0, endPoint y: 349, distance: 139.0
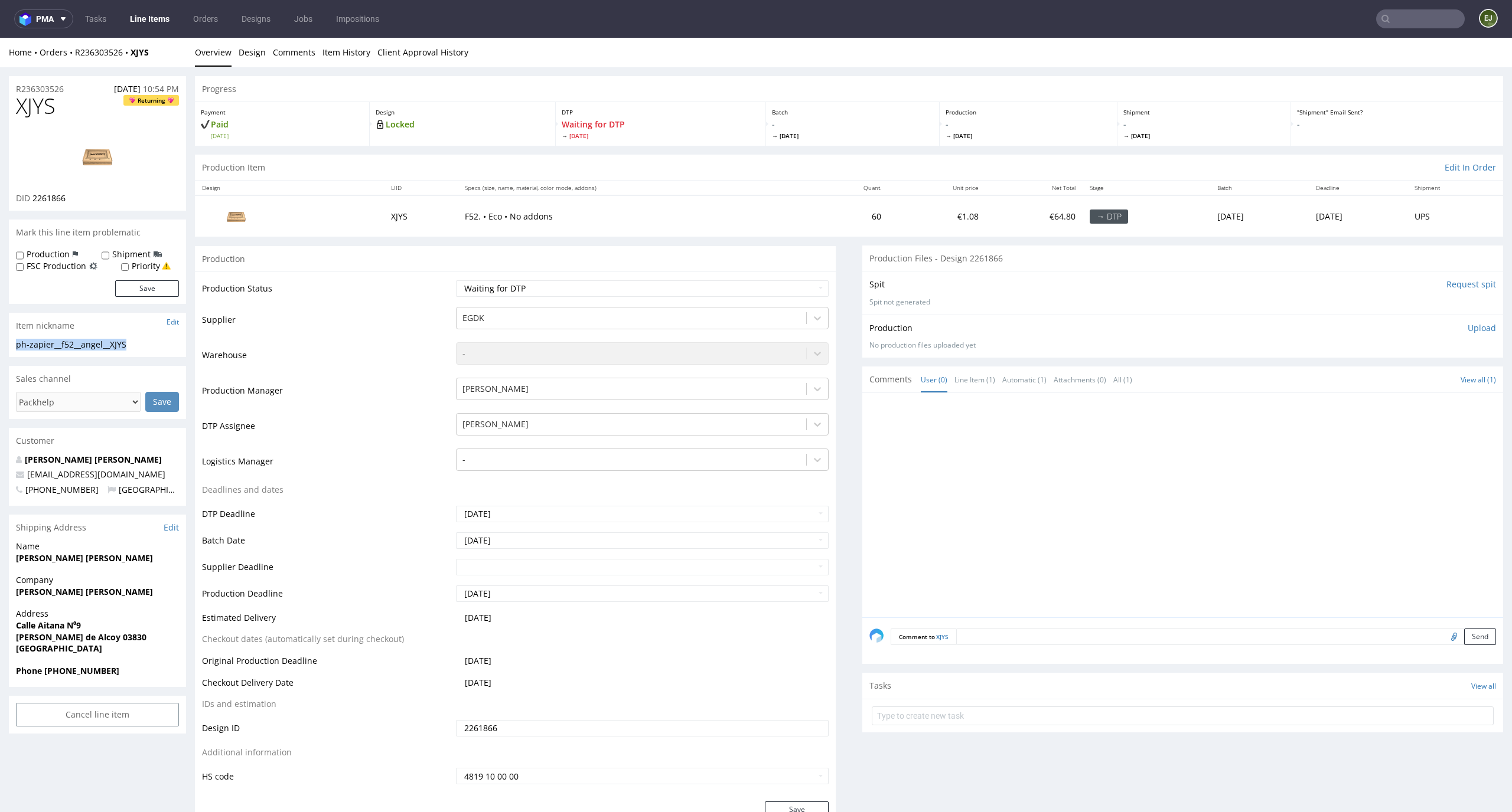
copy div "ph-zapier__f52__angel__XJYS"
drag, startPoint x: 76, startPoint y: 194, endPoint x: 31, endPoint y: 197, distance: 45.1
click at [31, 197] on div "DID 2261866" at bounding box center [97, 198] width 163 height 12
copy span "2261866"
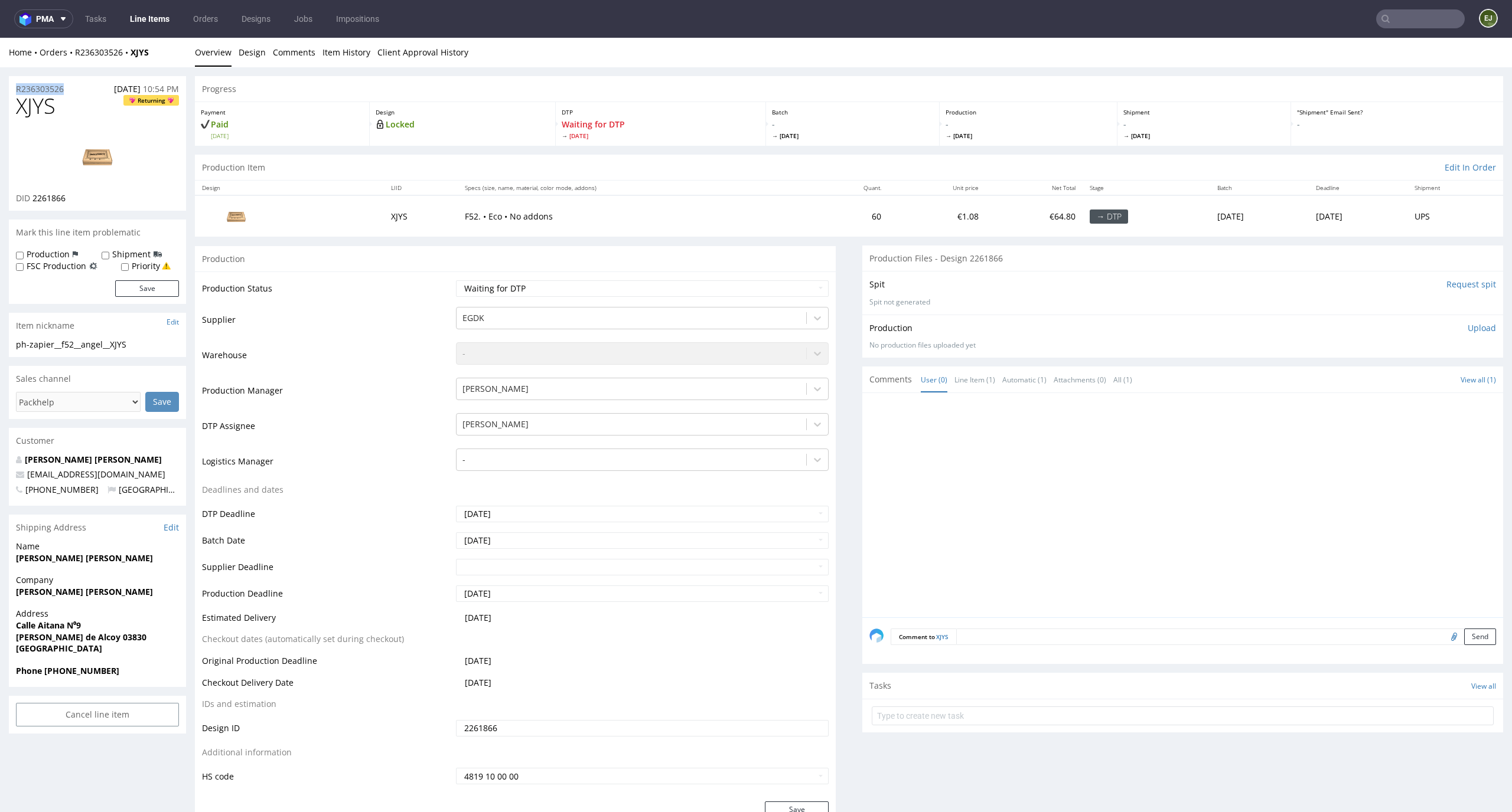
drag, startPoint x: 74, startPoint y: 87, endPoint x: 0, endPoint y: 87, distance: 74.0
copy p "R236303526"
click at [350, 161] on div "Production Item Edit In Order" at bounding box center [849, 167] width 1308 height 26
click at [1471, 330] on p "Upload" at bounding box center [1481, 328] width 29 height 12
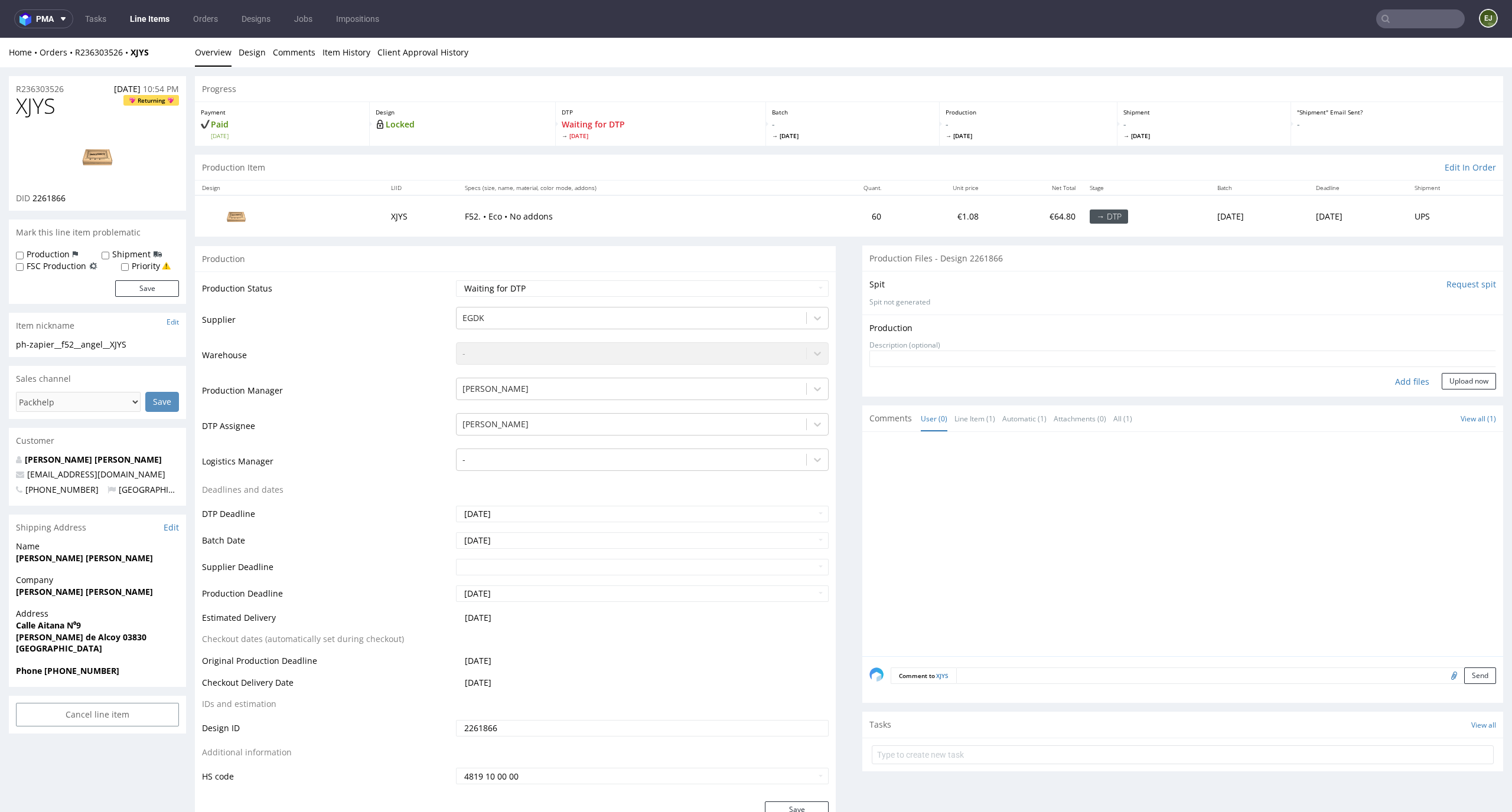
click at [1399, 381] on div "Add files" at bounding box center [1411, 382] width 59 height 18
type input "C:\fakepath\EGDK__f52__angel__XJYS__d2261866__oR236303526__outside.pdf"
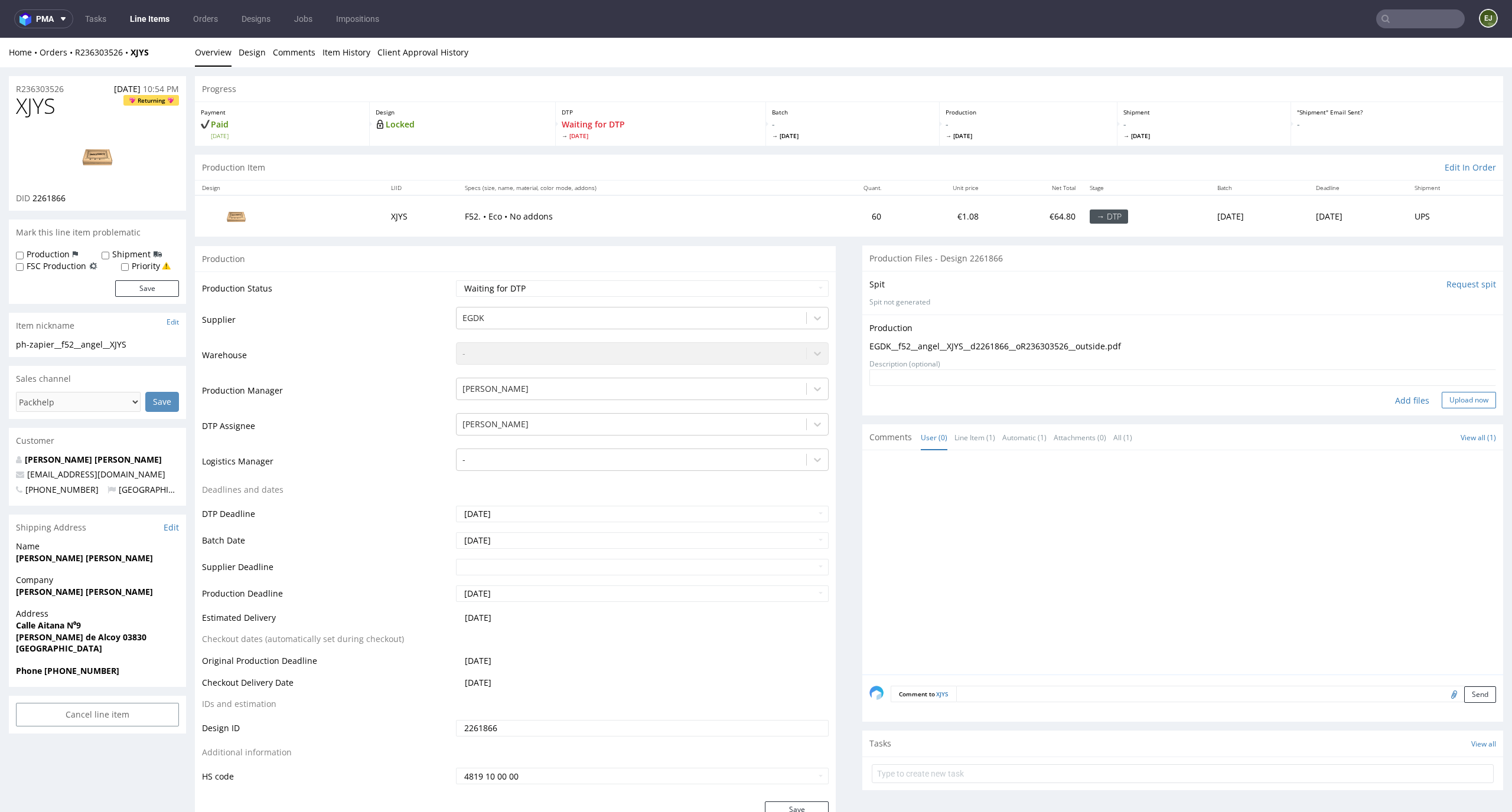
click at [1462, 396] on button "Upload now" at bounding box center [1468, 400] width 54 height 17
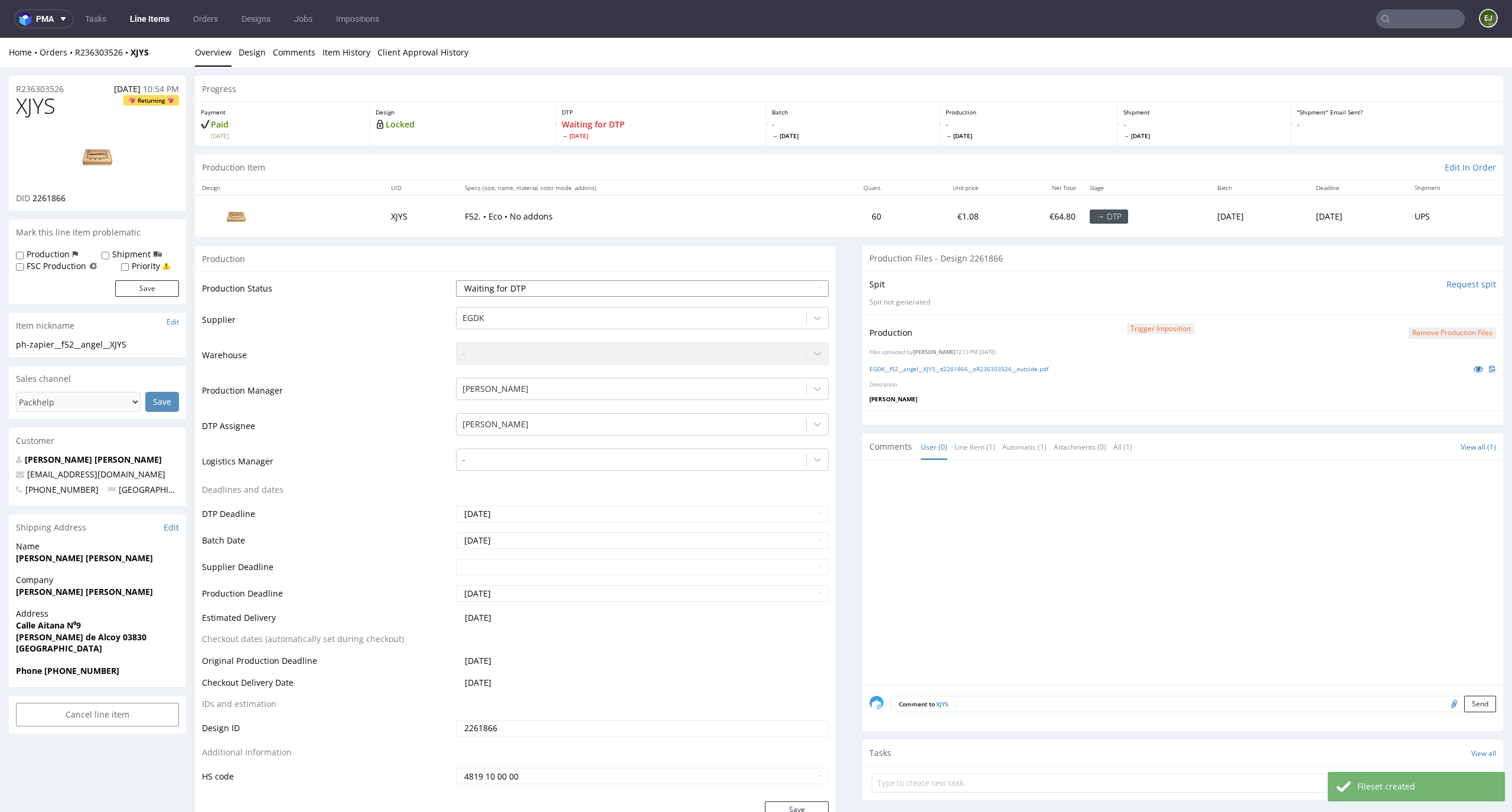
click at [795, 289] on select "Waiting for Artwork Waiting for Diecut Waiting for Mockup Waiting for DTP Waiti…" at bounding box center [642, 289] width 373 height 17
select select "dtp_production_ready"
click at [456, 281] on select "Waiting for Artwork Waiting for Diecut Waiting for Mockup Waiting for DTP Waiti…" at bounding box center [642, 289] width 373 height 17
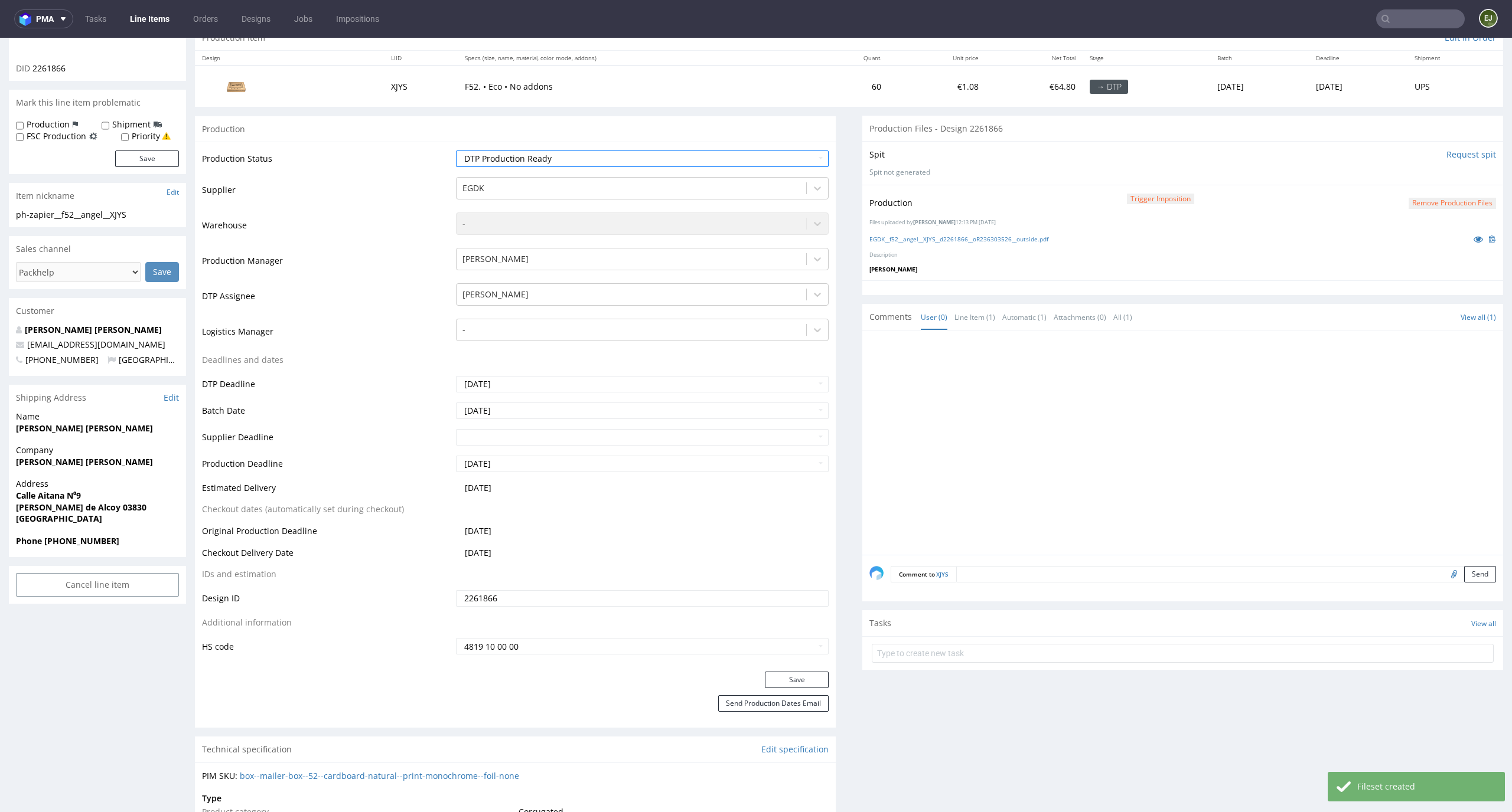
scroll to position [152, 0]
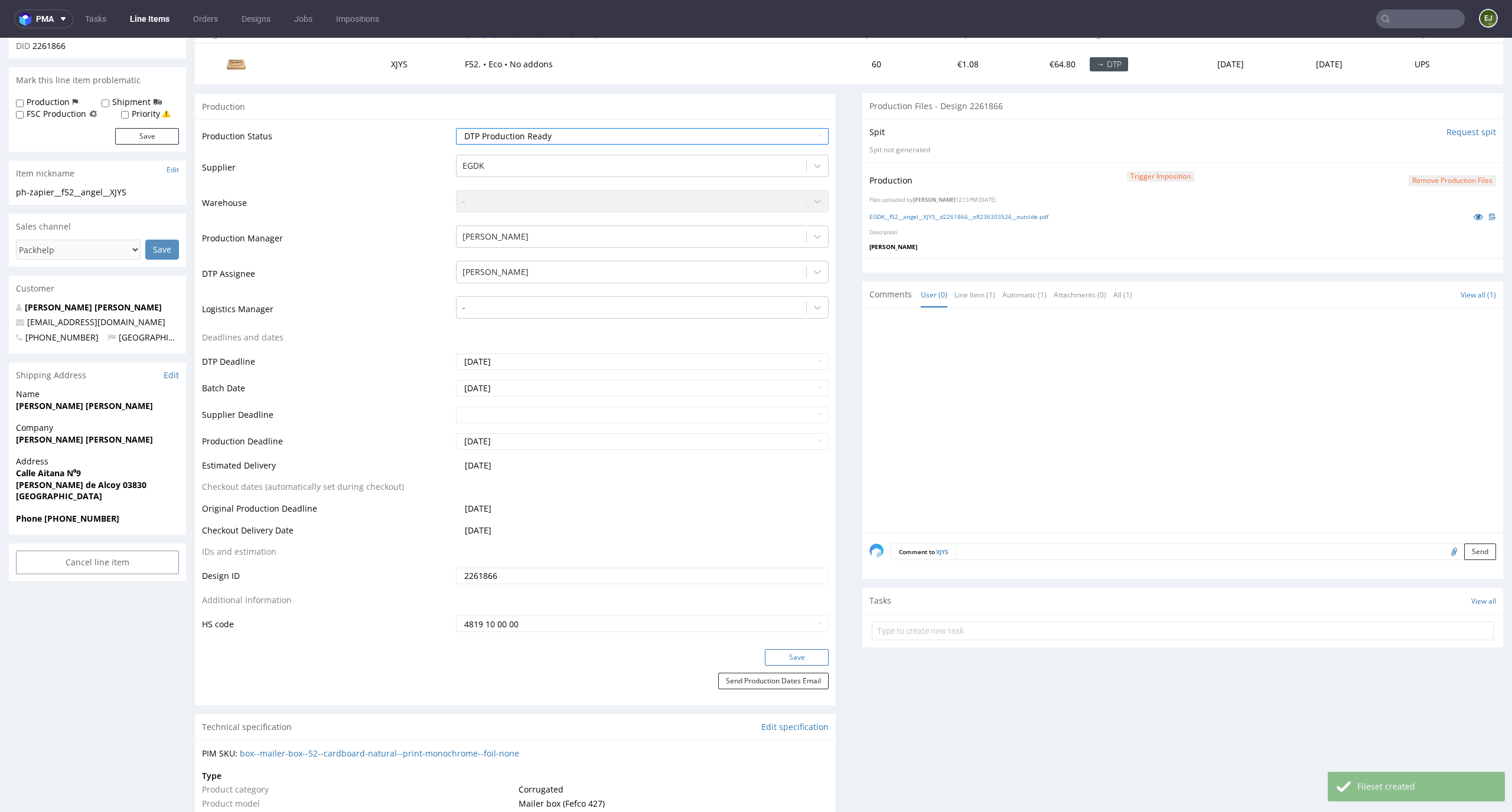
click at [772, 664] on button "Save" at bounding box center [796, 657] width 64 height 17
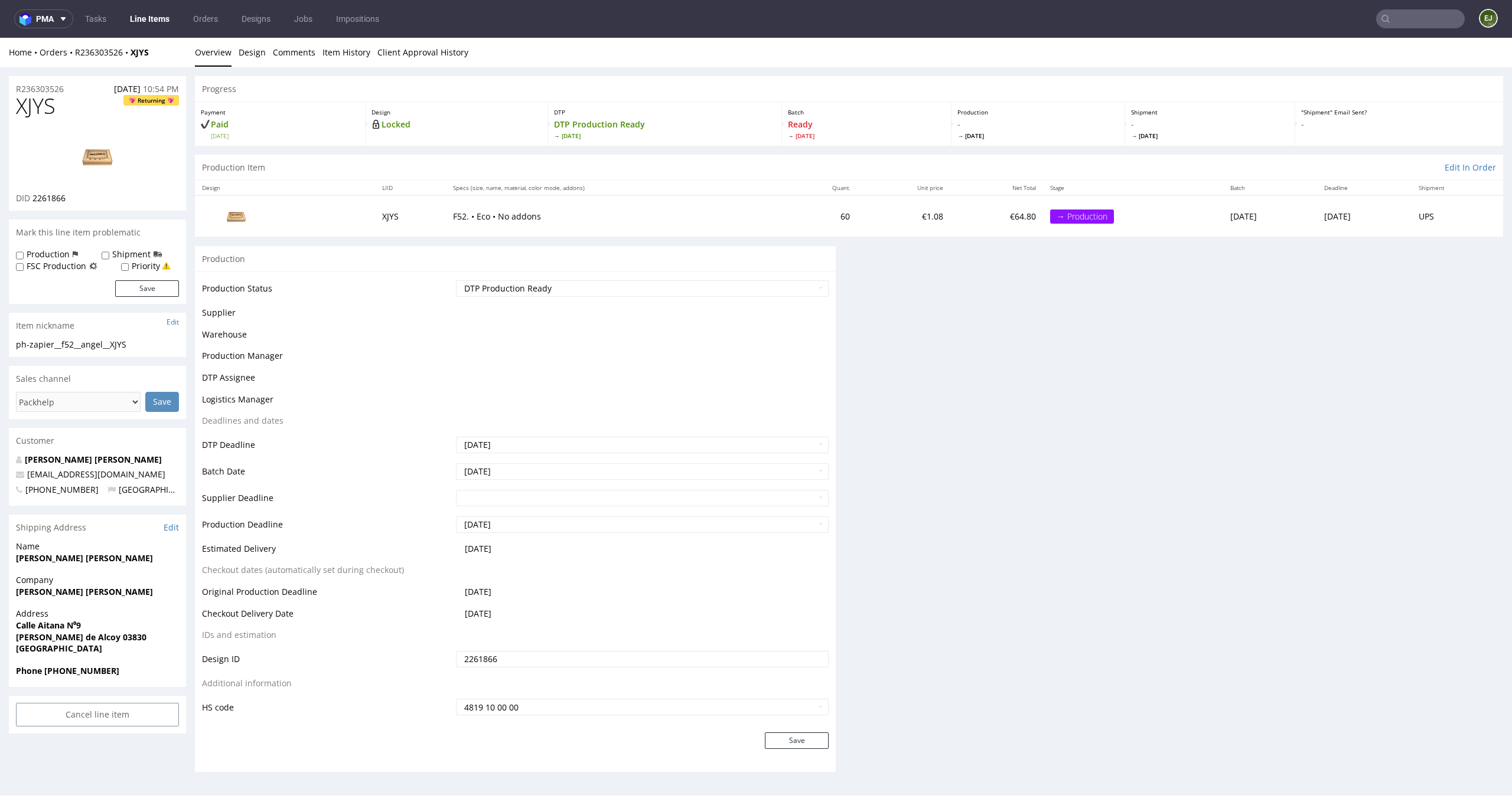
scroll to position [0, 0]
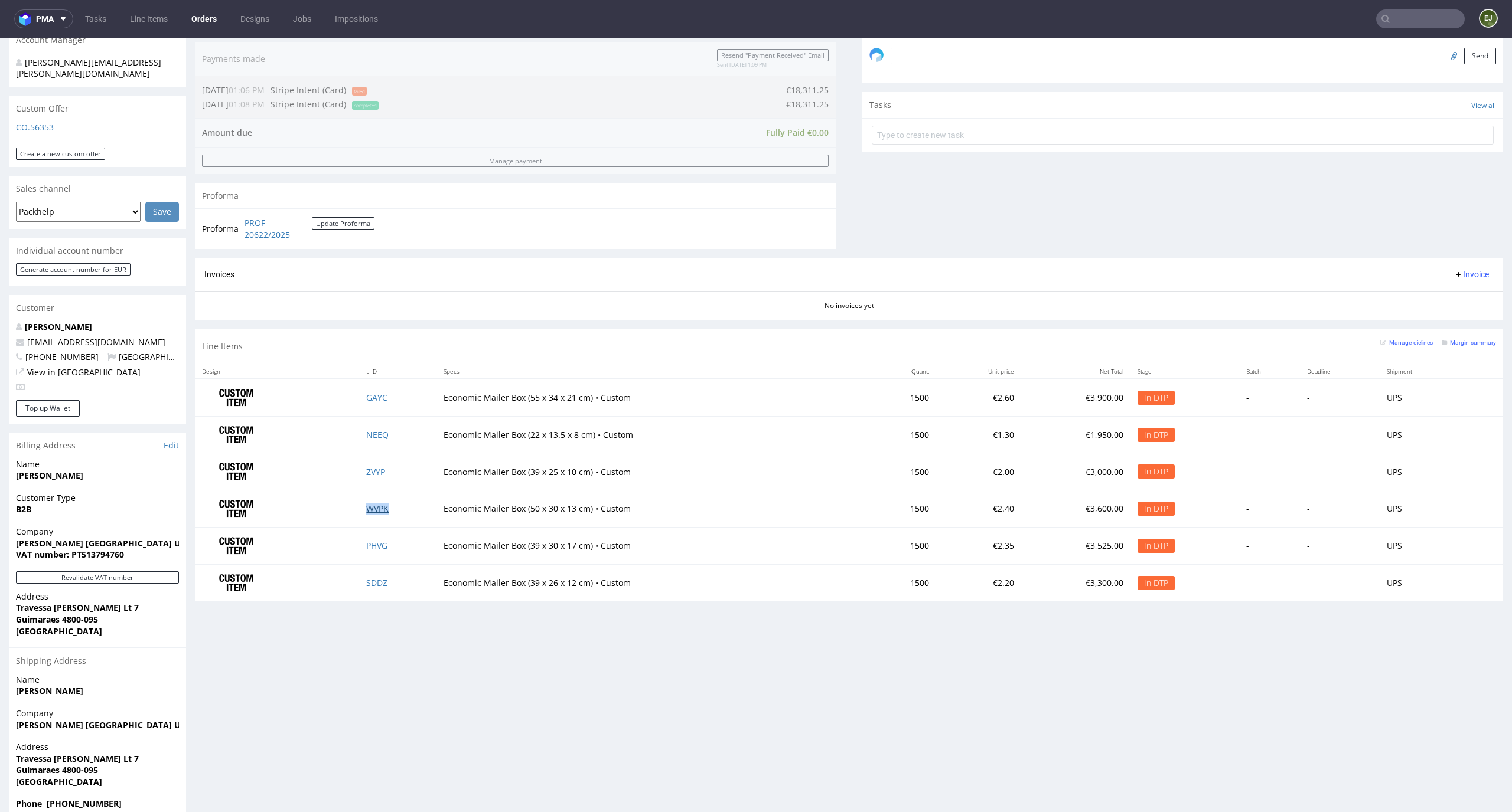
scroll to position [256, 0]
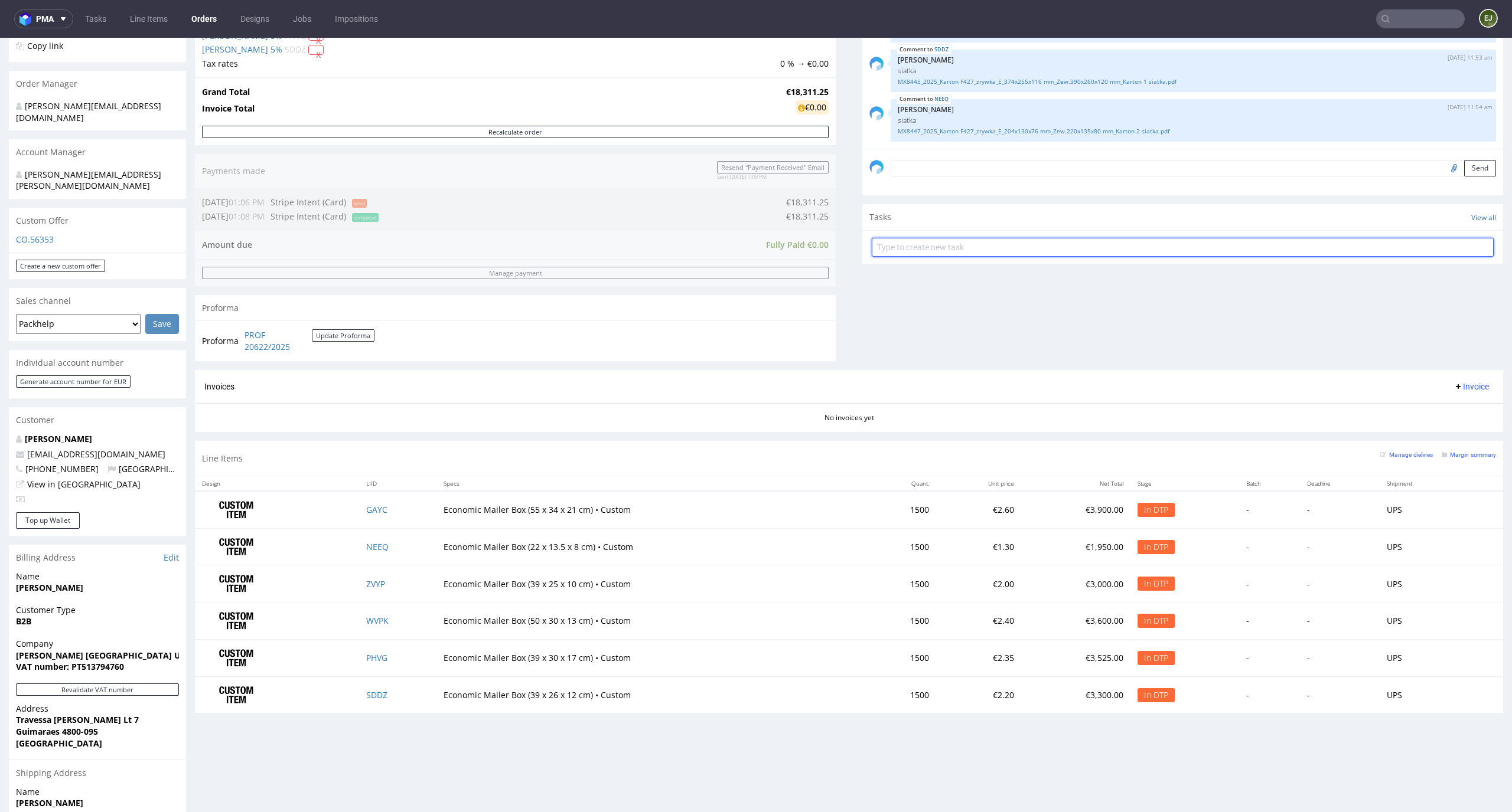
click at [909, 256] on input "text" at bounding box center [1182, 248] width 622 height 19
type input "pilny custom dc 6 LI"
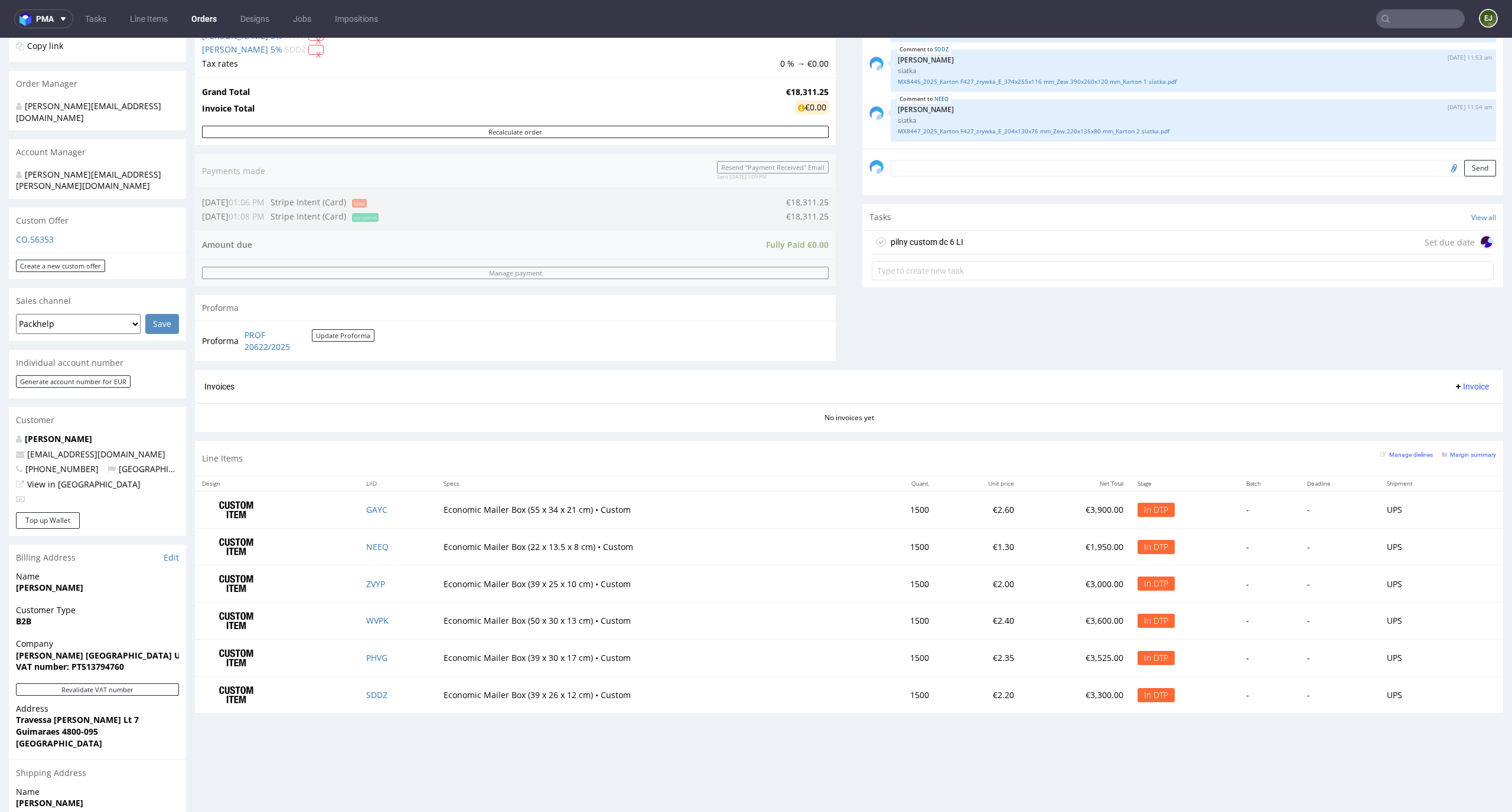
click at [941, 233] on div "pilny custom dc 6 LI" at bounding box center [917, 242] width 92 height 19
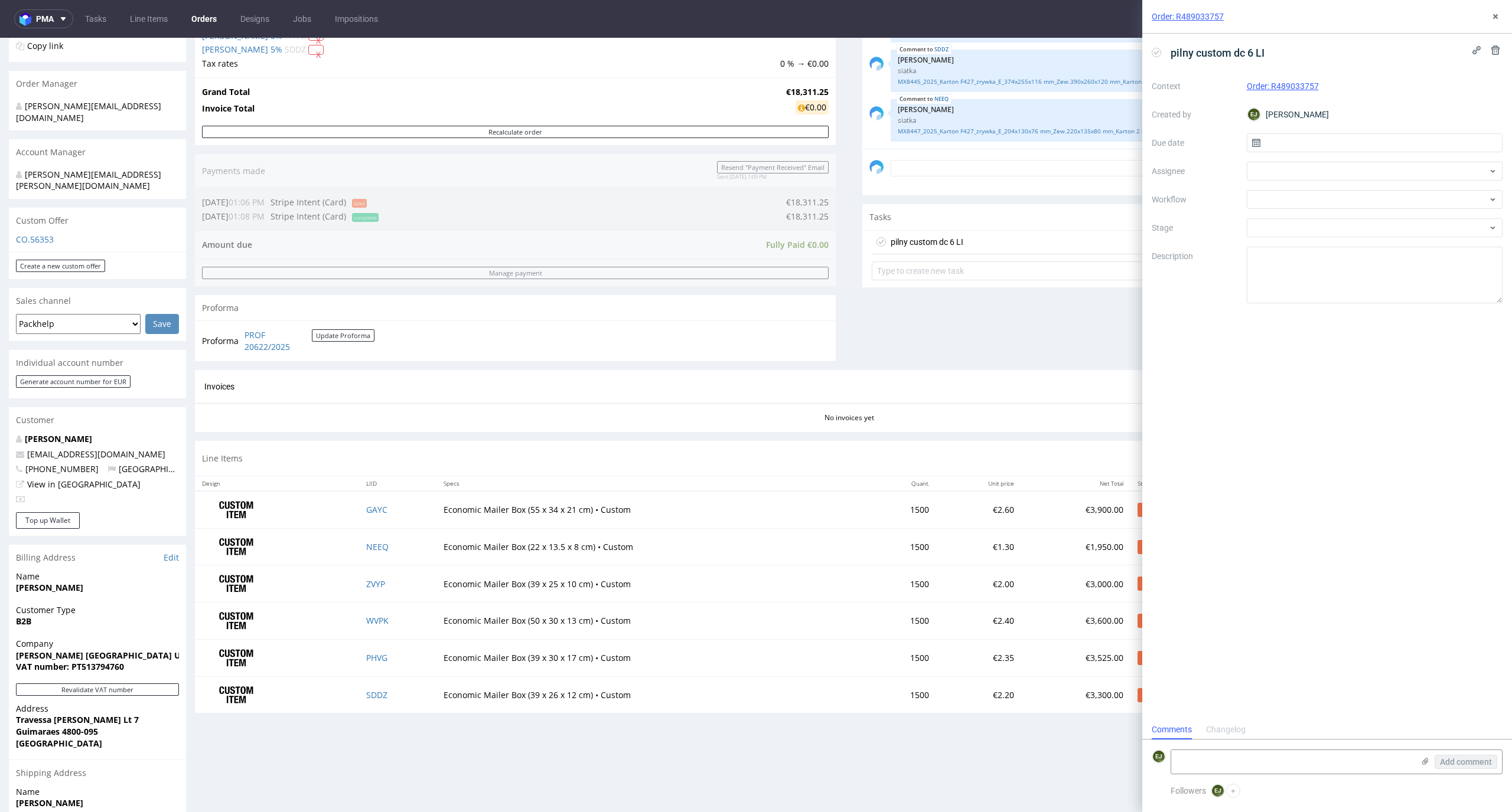
scroll to position [10, 0]
click at [1290, 146] on input "text" at bounding box center [1374, 143] width 257 height 19
click at [1414, 283] on span "26" at bounding box center [1411, 283] width 10 height 12
type input "26/09/2025"
click at [1308, 164] on div at bounding box center [1374, 171] width 257 height 19
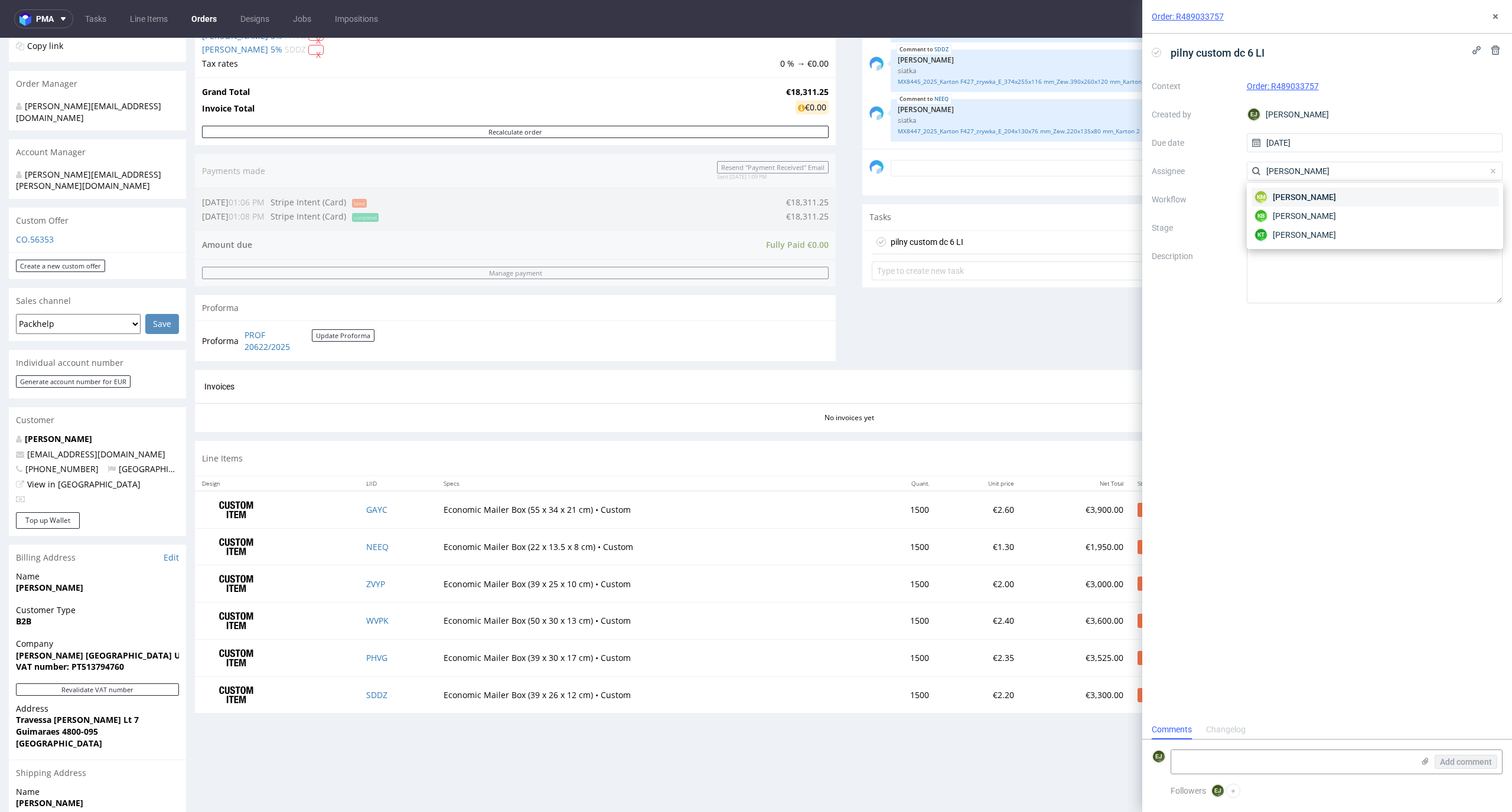
type input "karol"
click at [1360, 197] on div "KM Karol Markowski" at bounding box center [1375, 197] width 247 height 19
click at [1360, 197] on div at bounding box center [1374, 200] width 257 height 19
click at [1367, 251] on div "DTP - Double Check" at bounding box center [1375, 242] width 247 height 21
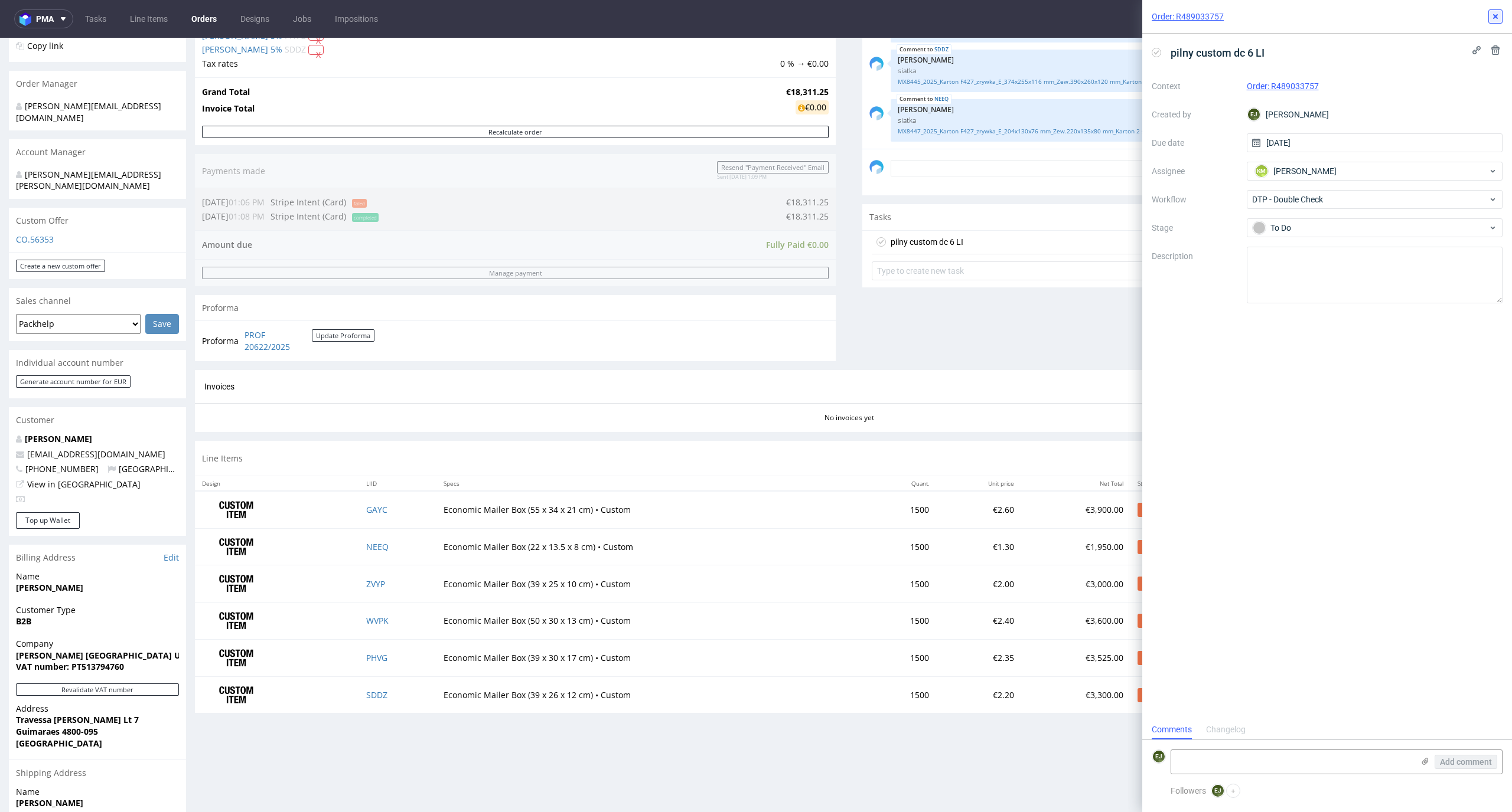
click at [1497, 15] on icon at bounding box center [1495, 17] width 10 height 10
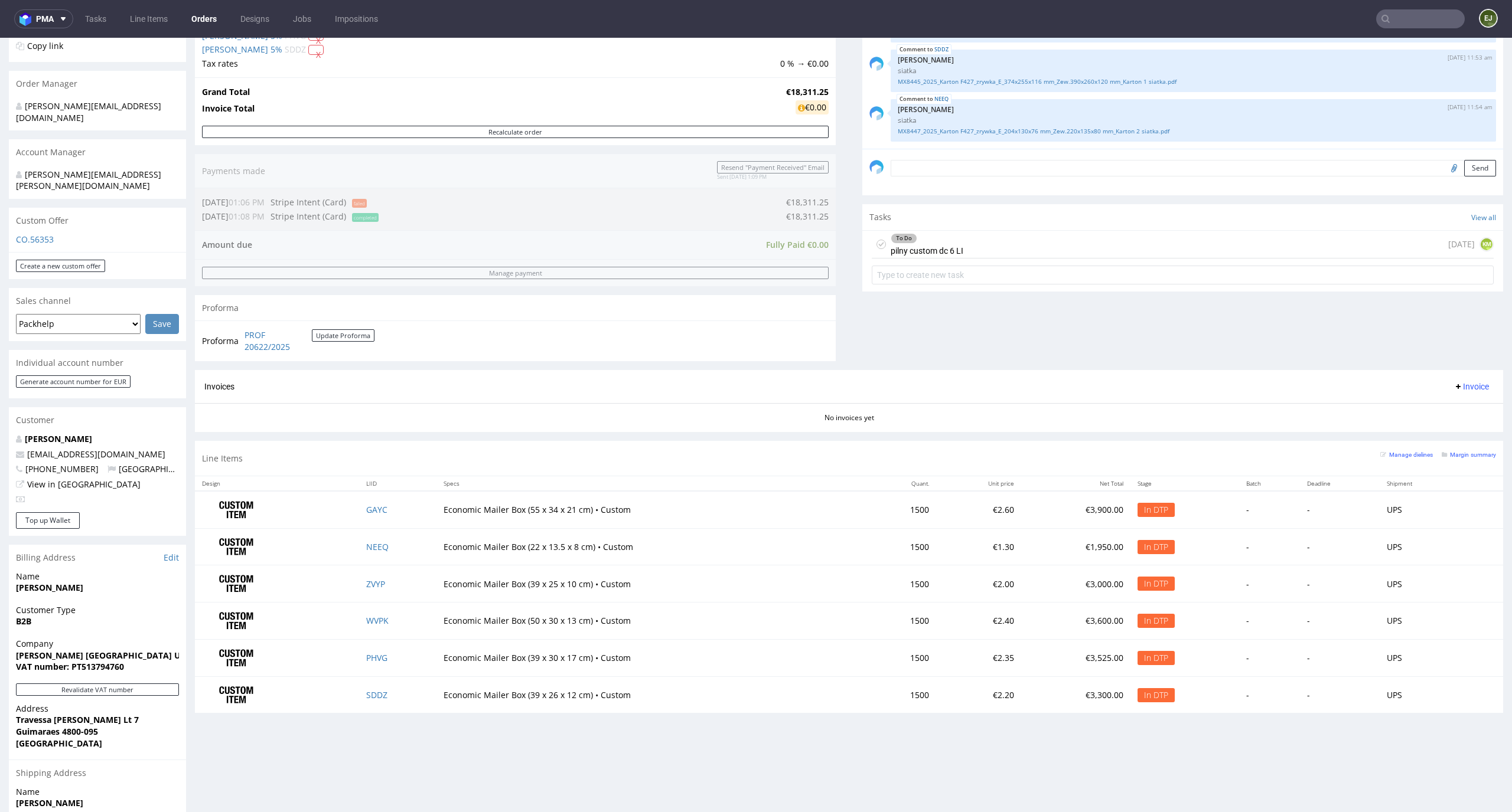
click at [940, 242] on div "To Do pilny custom dc 6 LI" at bounding box center [927, 244] width 73 height 27
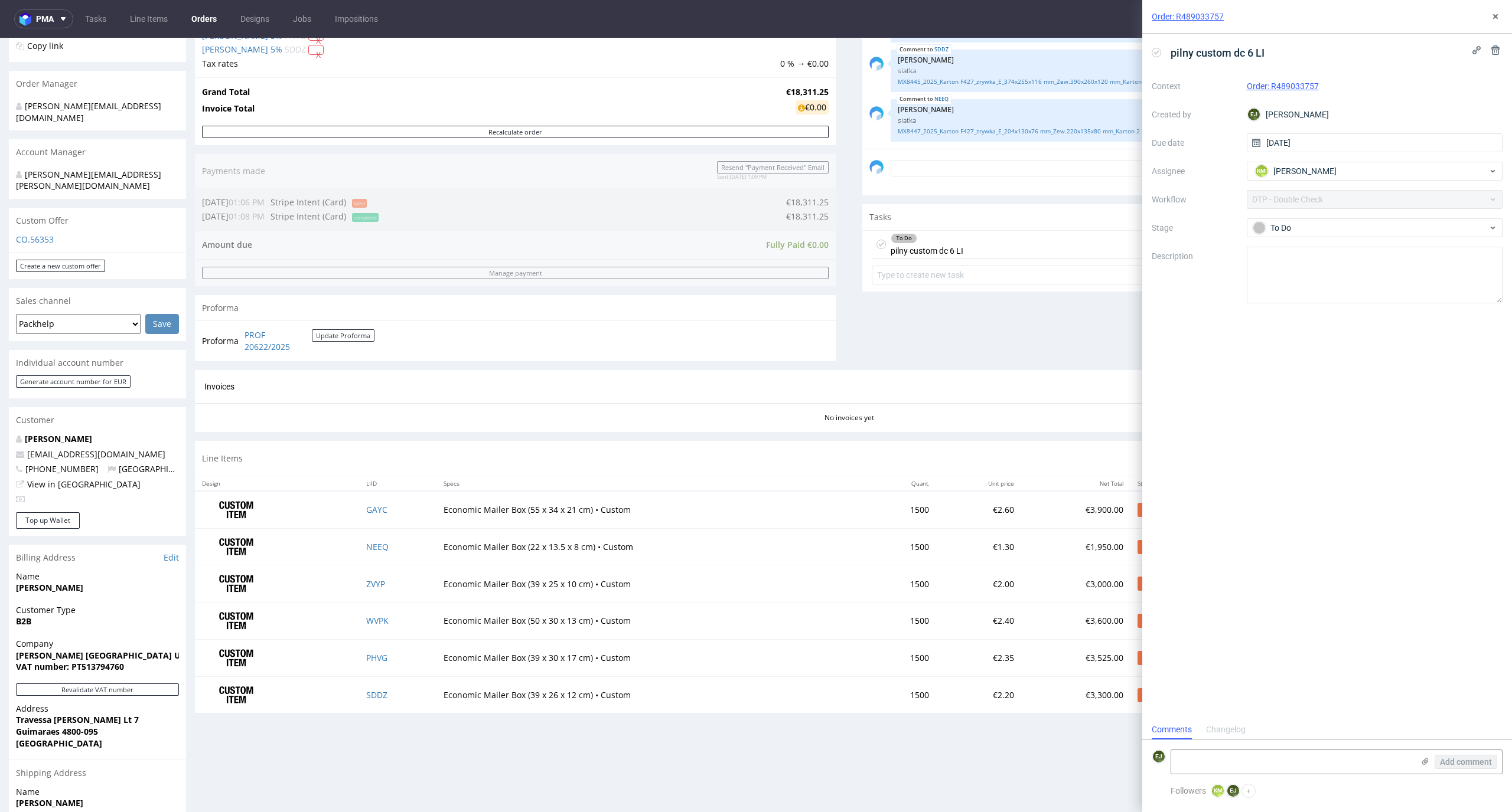
scroll to position [10, 0]
click at [1290, 277] on textarea at bounding box center [1374, 275] width 257 height 57
type textarea "Designy od klienta w większości nie były zbliżone do wymiarów opakowań, dopasow…"
click at [1336, 467] on div "pilny custom dc 6 LI Context Order: R489033757 Created by EJ Elżbieta Jelińska …" at bounding box center [1327, 377] width 370 height 687
click at [1497, 8] on div "Order: R489033757" at bounding box center [1327, 17] width 370 height 34
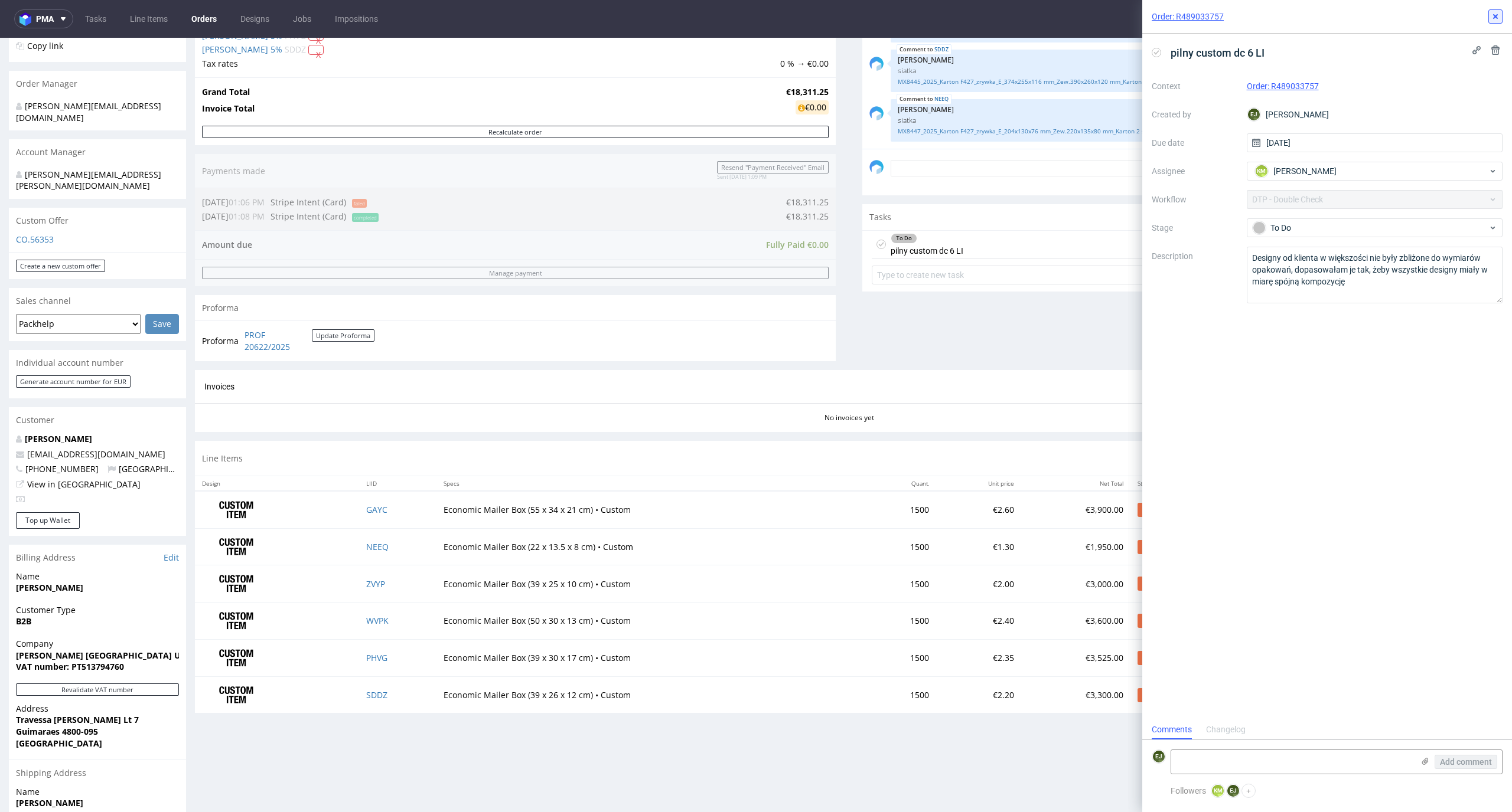
click at [1494, 12] on icon at bounding box center [1495, 17] width 10 height 10
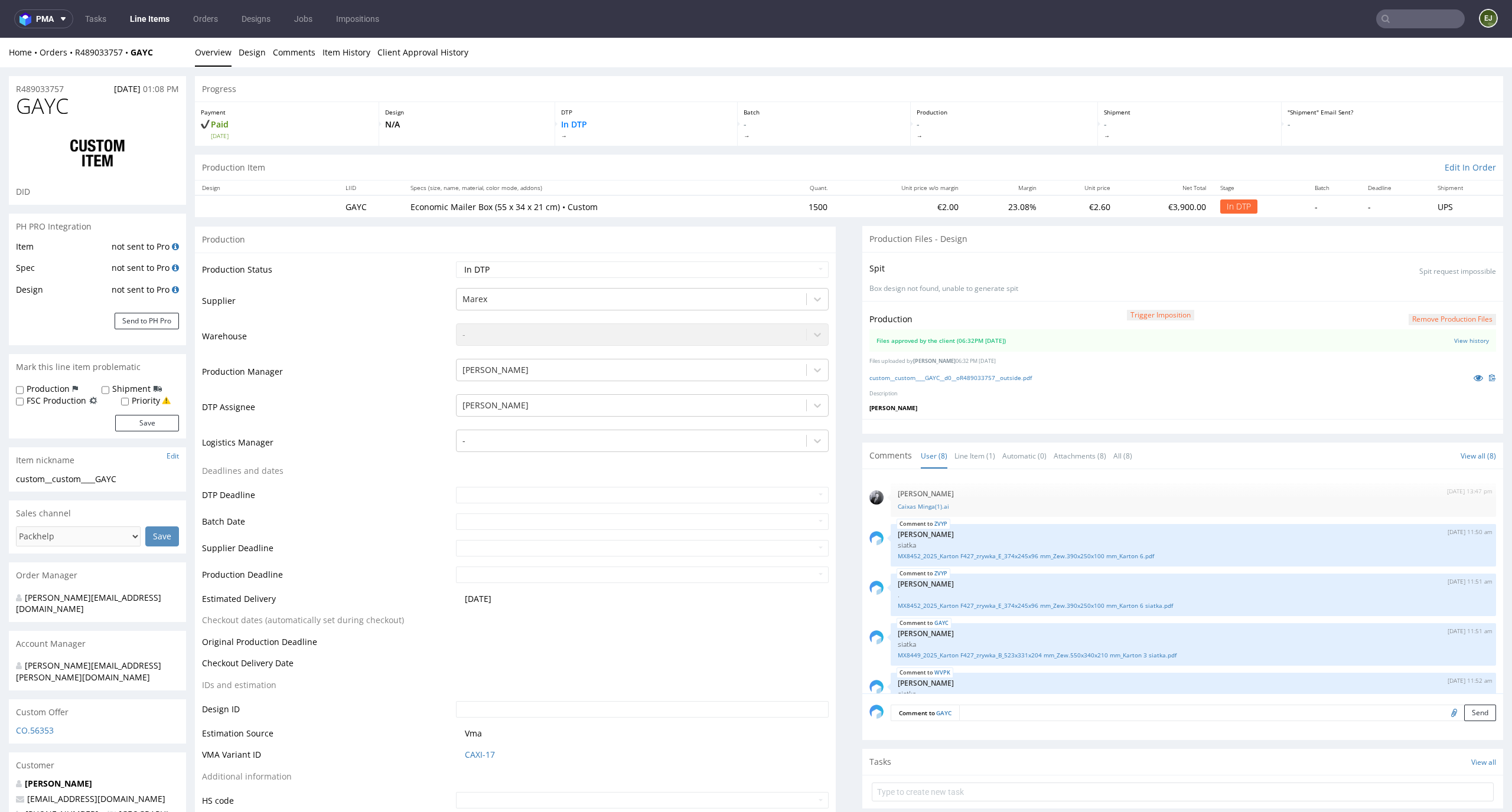
scroll to position [178, 0]
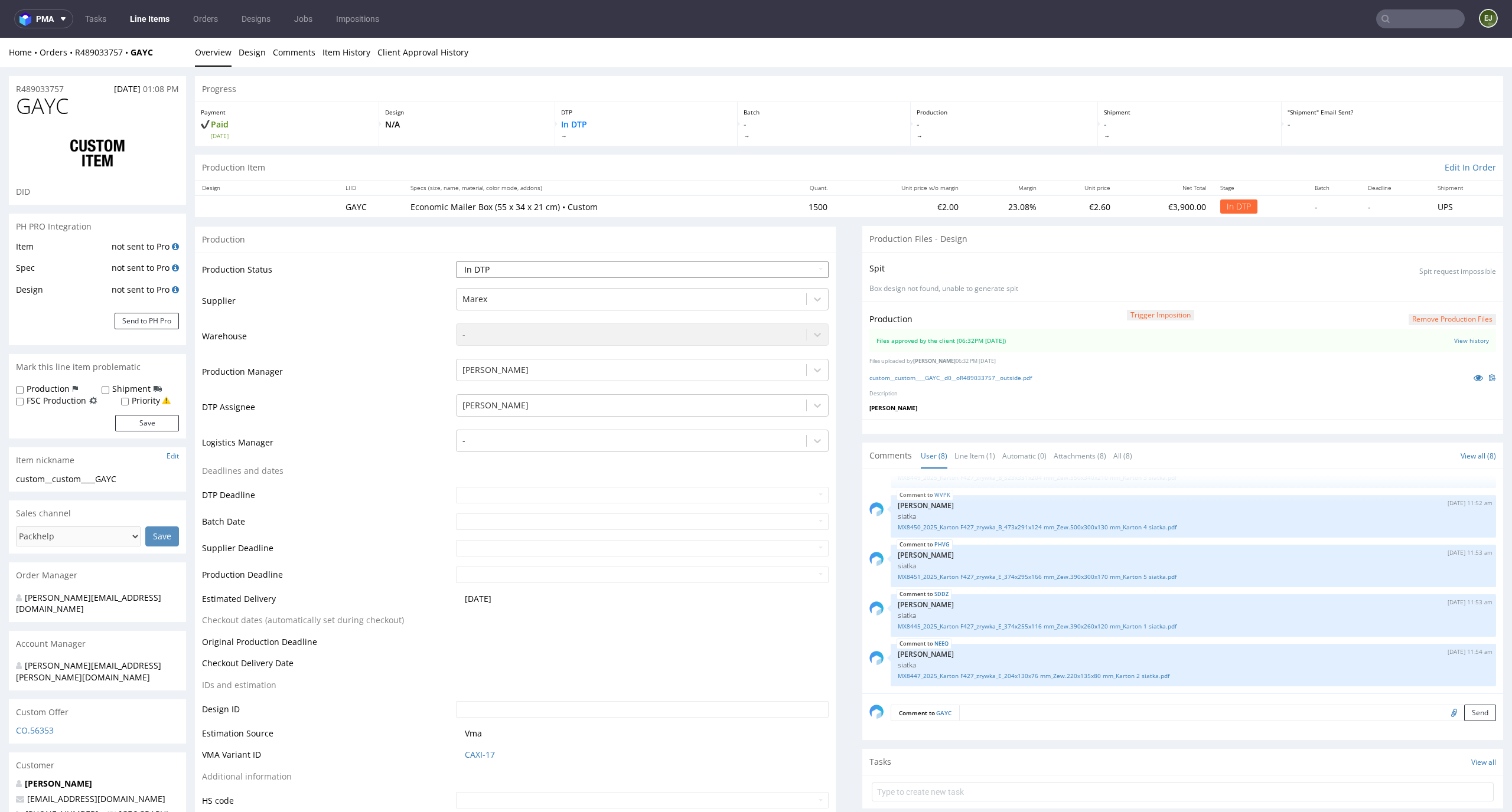
click at [738, 264] on select "Waiting for Artwork Waiting for Diecut Waiting for Mockup Waiting for DTP Waiti…" at bounding box center [642, 270] width 373 height 17
select select "dtp_waiting_for_double_check"
click at [456, 262] on select "Waiting for Artwork Waiting for Diecut Waiting for Mockup Waiting for DTP Waiti…" at bounding box center [642, 270] width 373 height 17
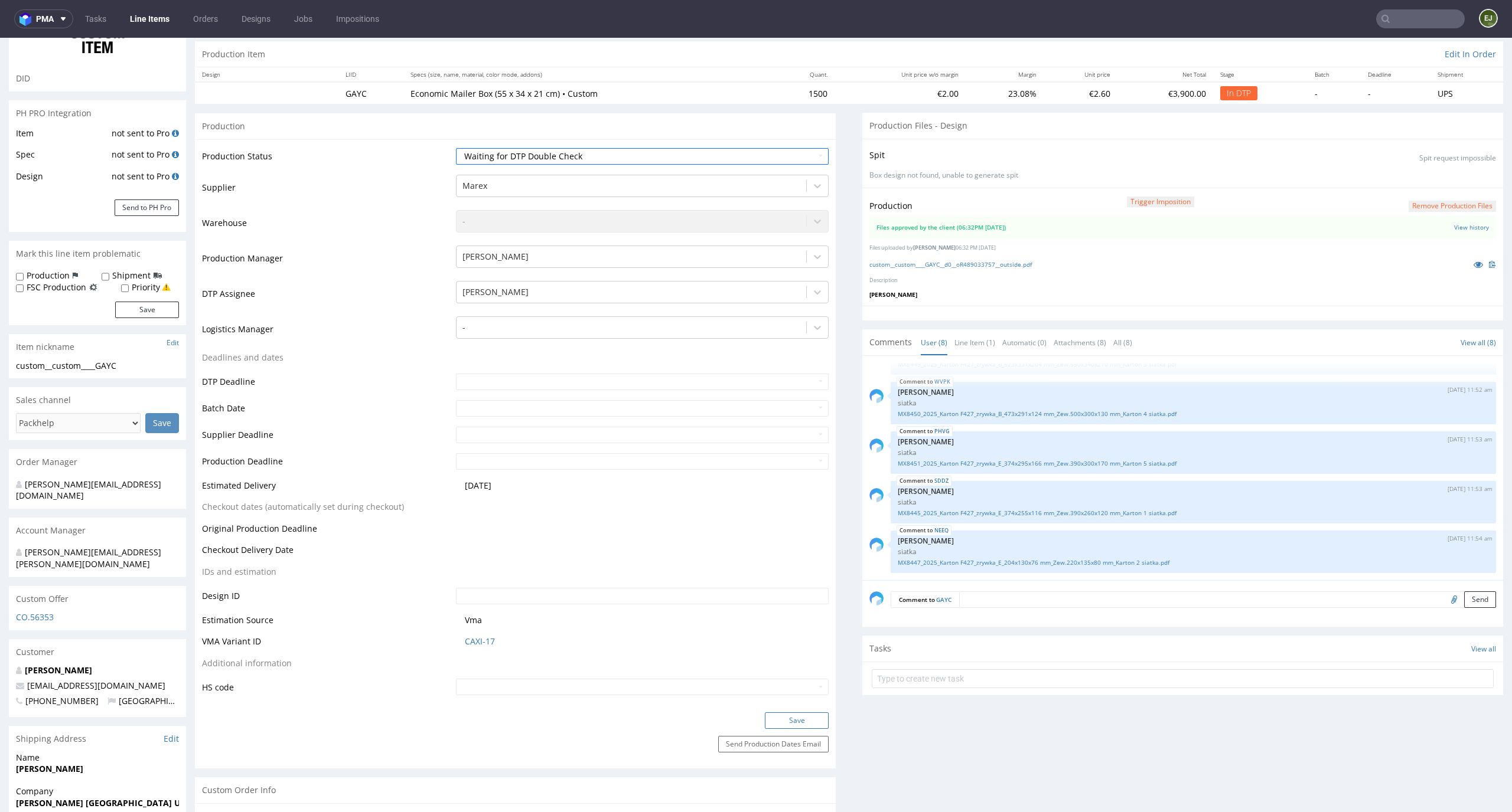
click at [786, 727] on button "Save" at bounding box center [796, 721] width 64 height 17
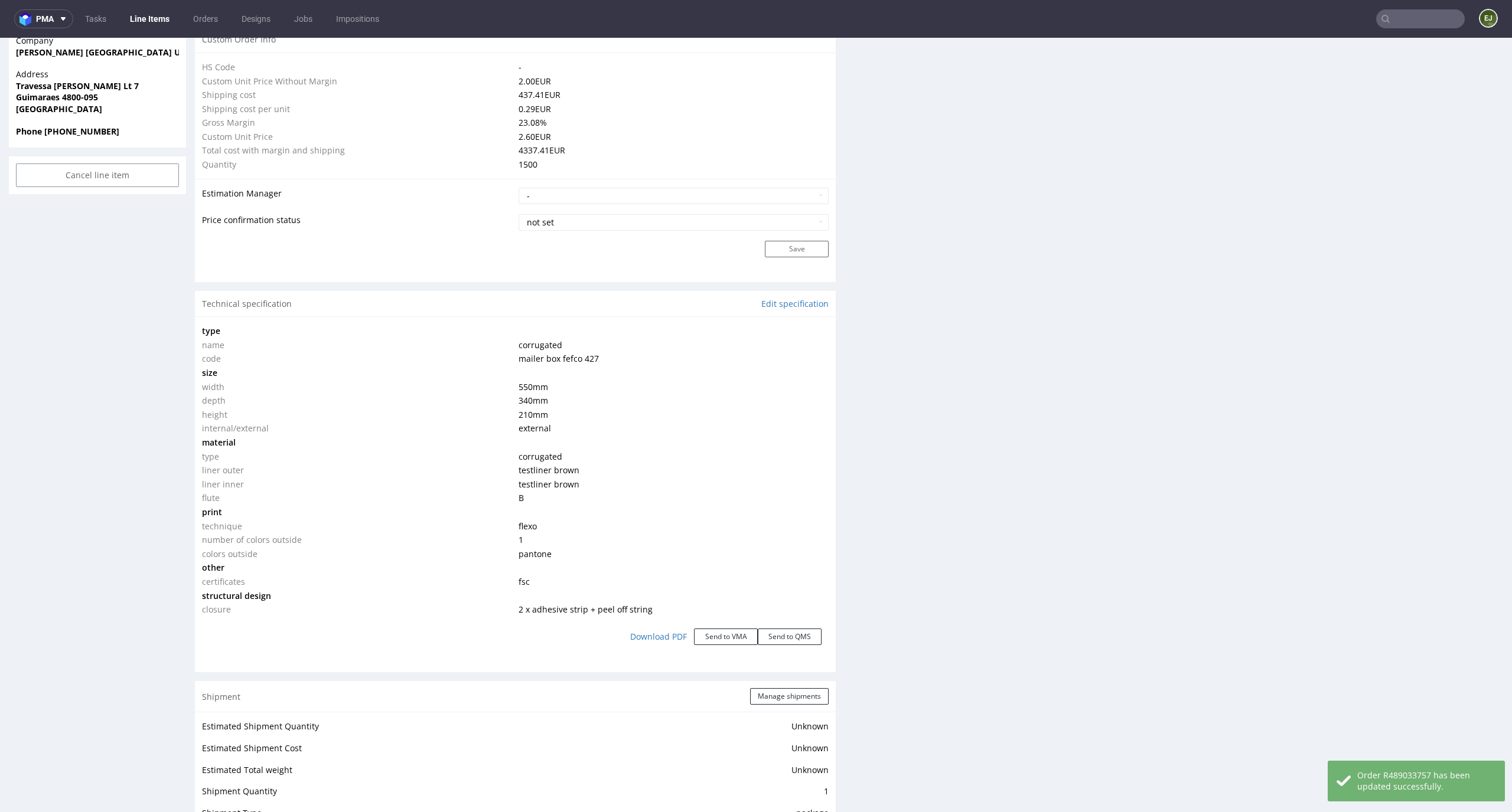
scroll to position [1859, 0]
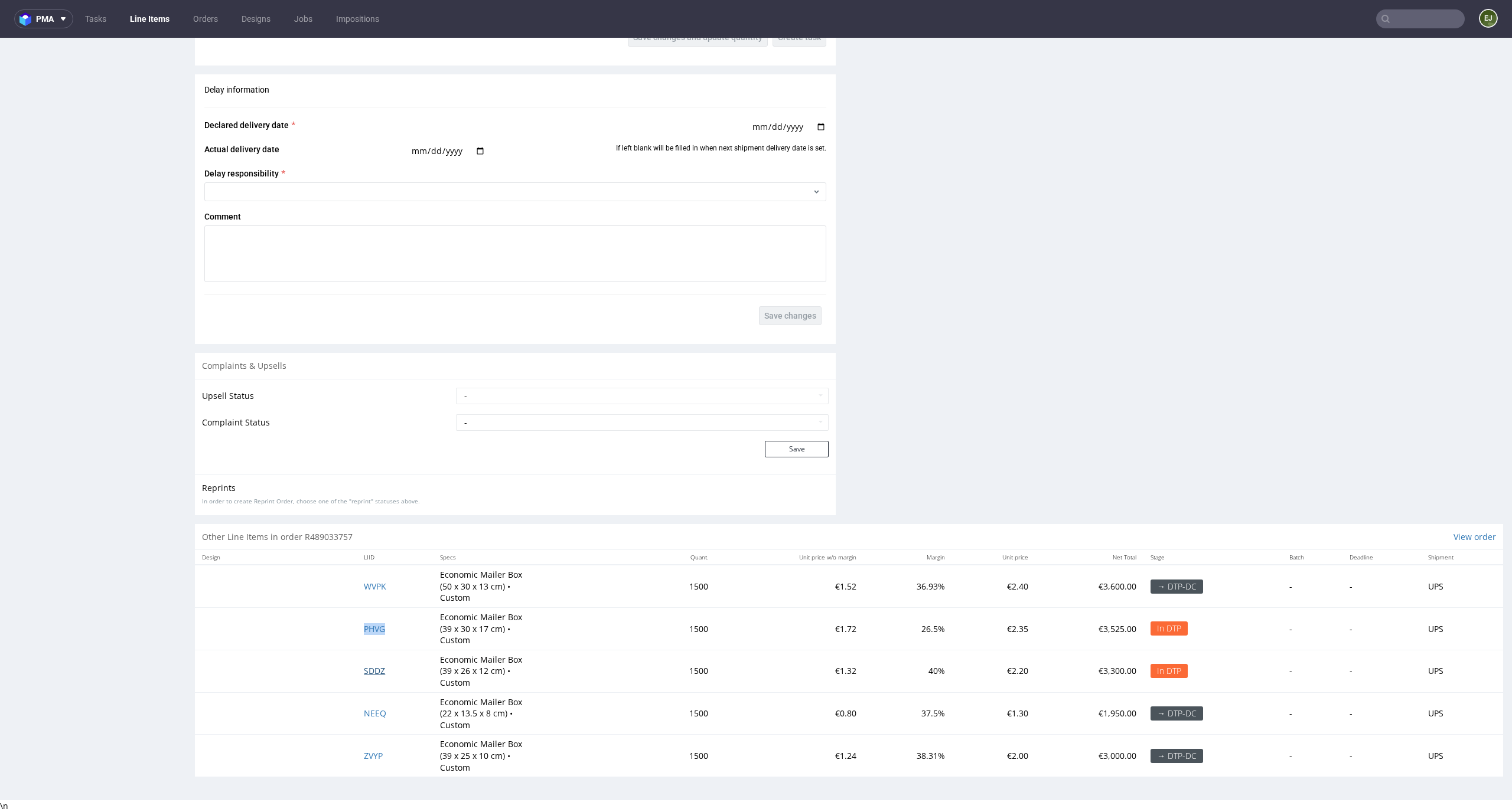
click at [367, 673] on span "SDDZ" at bounding box center [374, 671] width 21 height 11
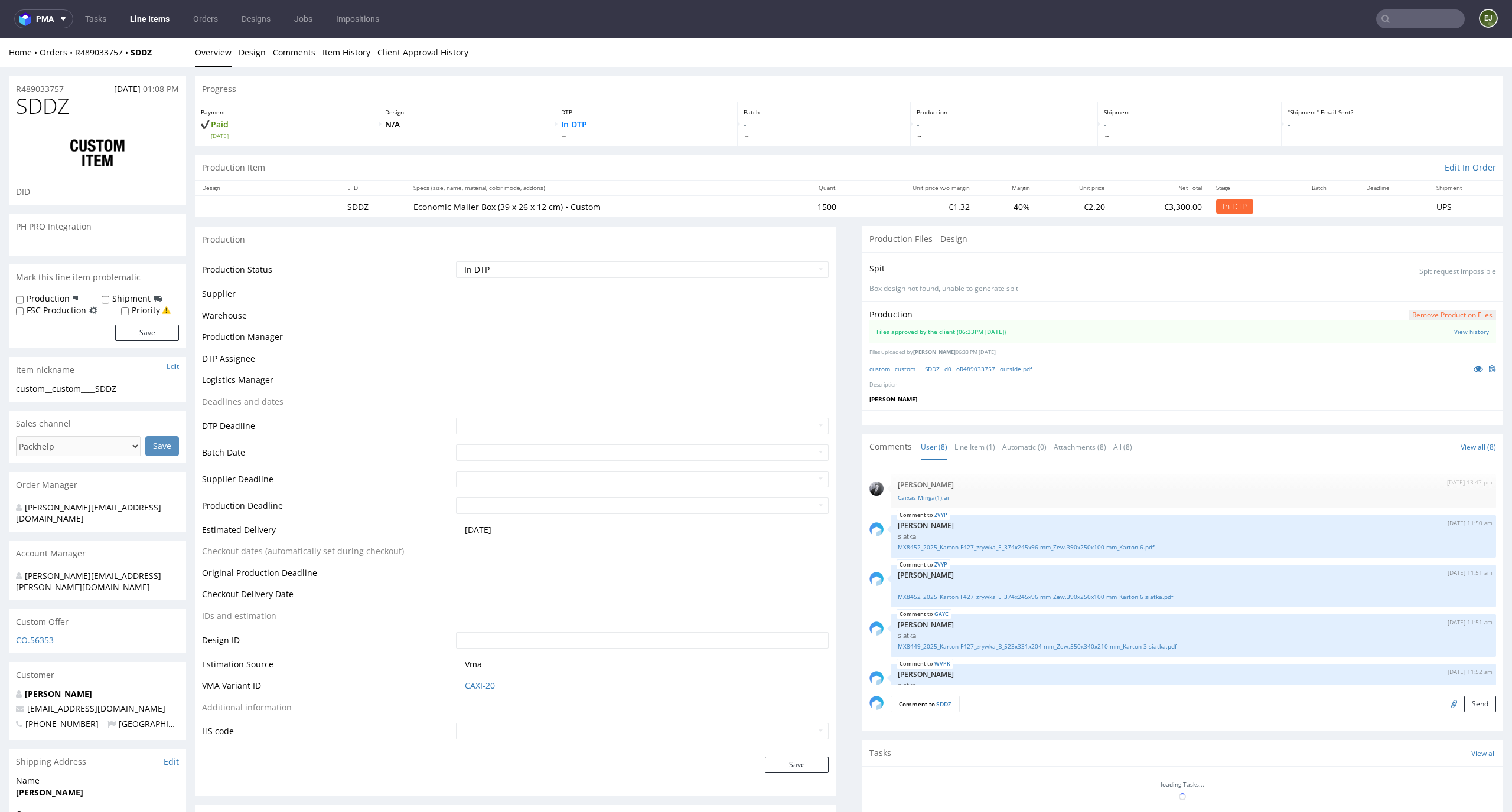
scroll to position [178, 0]
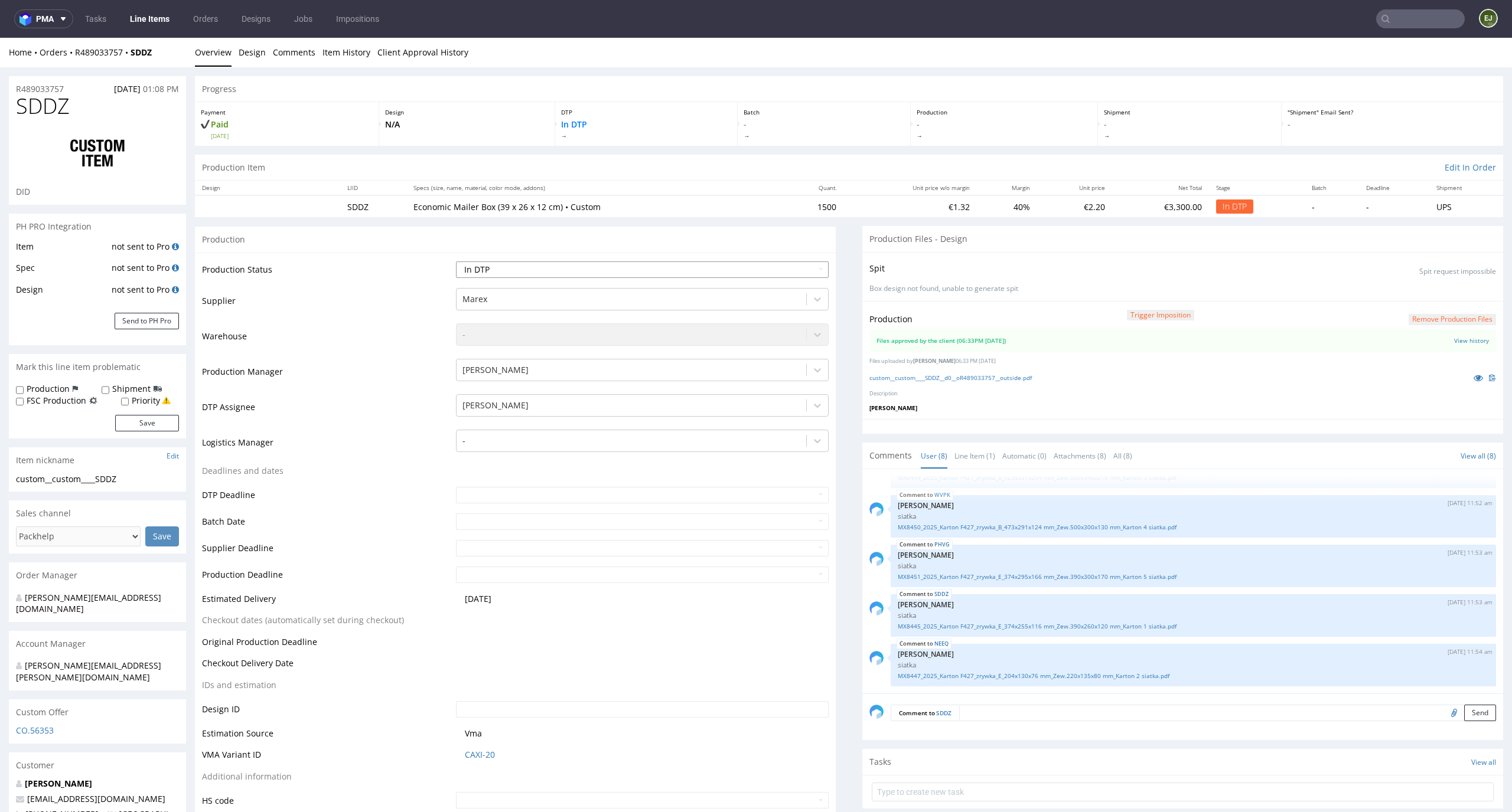
click at [796, 268] on select "Waiting for Artwork Waiting for Diecut Waiting for Mockup Waiting for DTP Waiti…" at bounding box center [642, 270] width 373 height 17
select select "dtp_waiting_for_double_check"
click at [456, 262] on select "Waiting for Artwork Waiting for Diecut Waiting for Mockup Waiting for DTP Waiti…" at bounding box center [642, 270] width 373 height 17
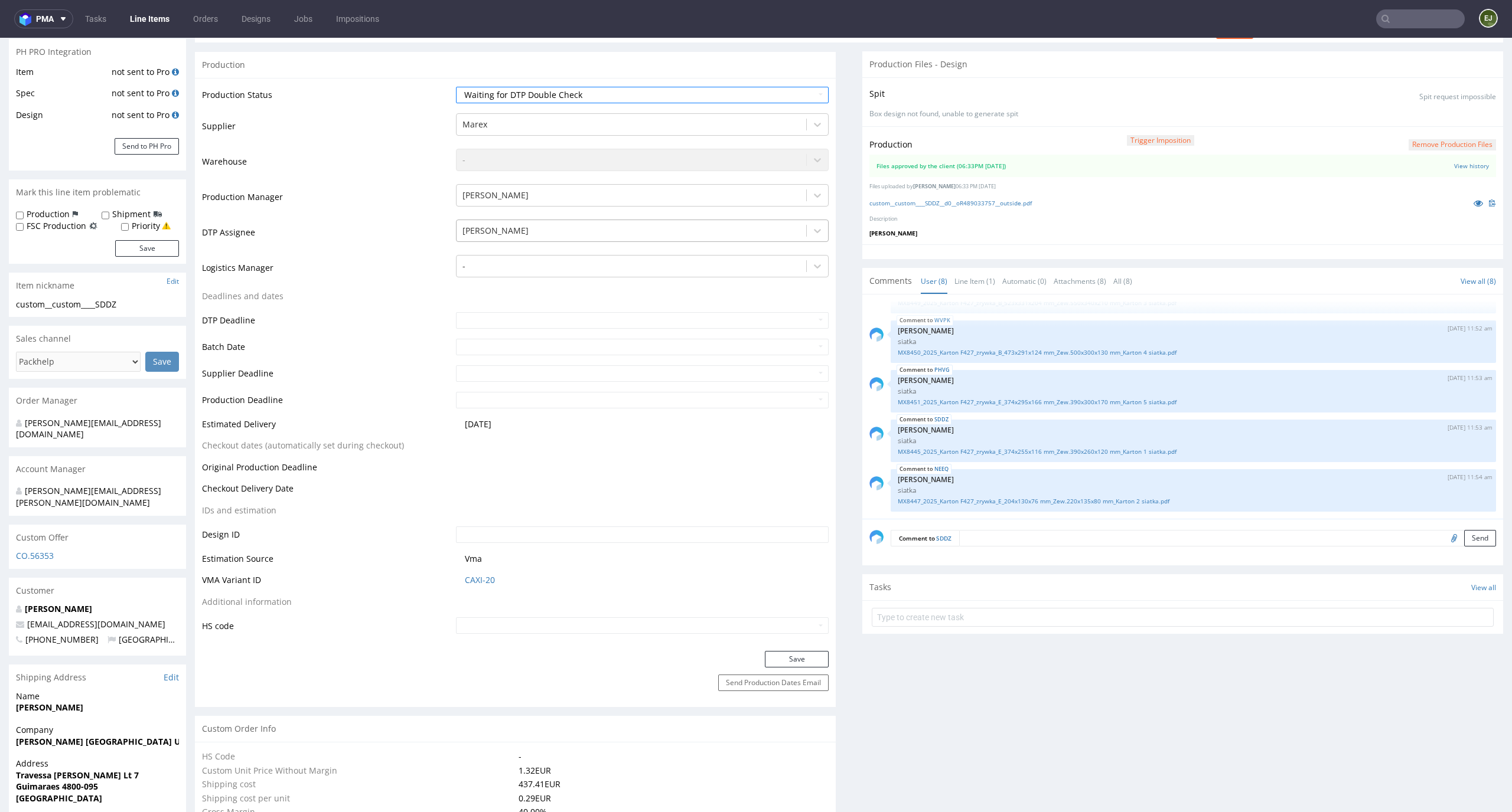
scroll to position [281, 0]
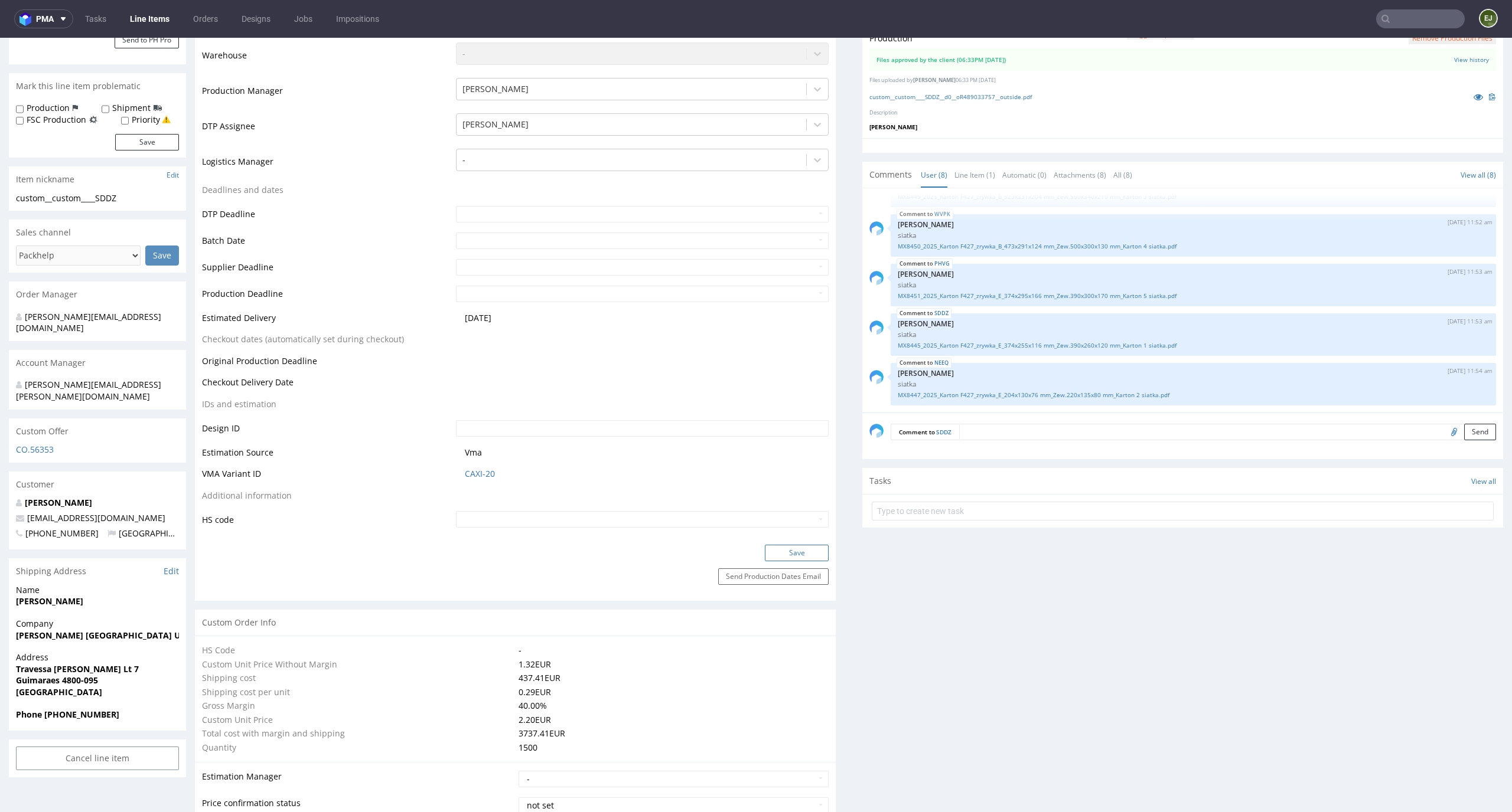
click at [793, 545] on button "Save" at bounding box center [796, 553] width 64 height 17
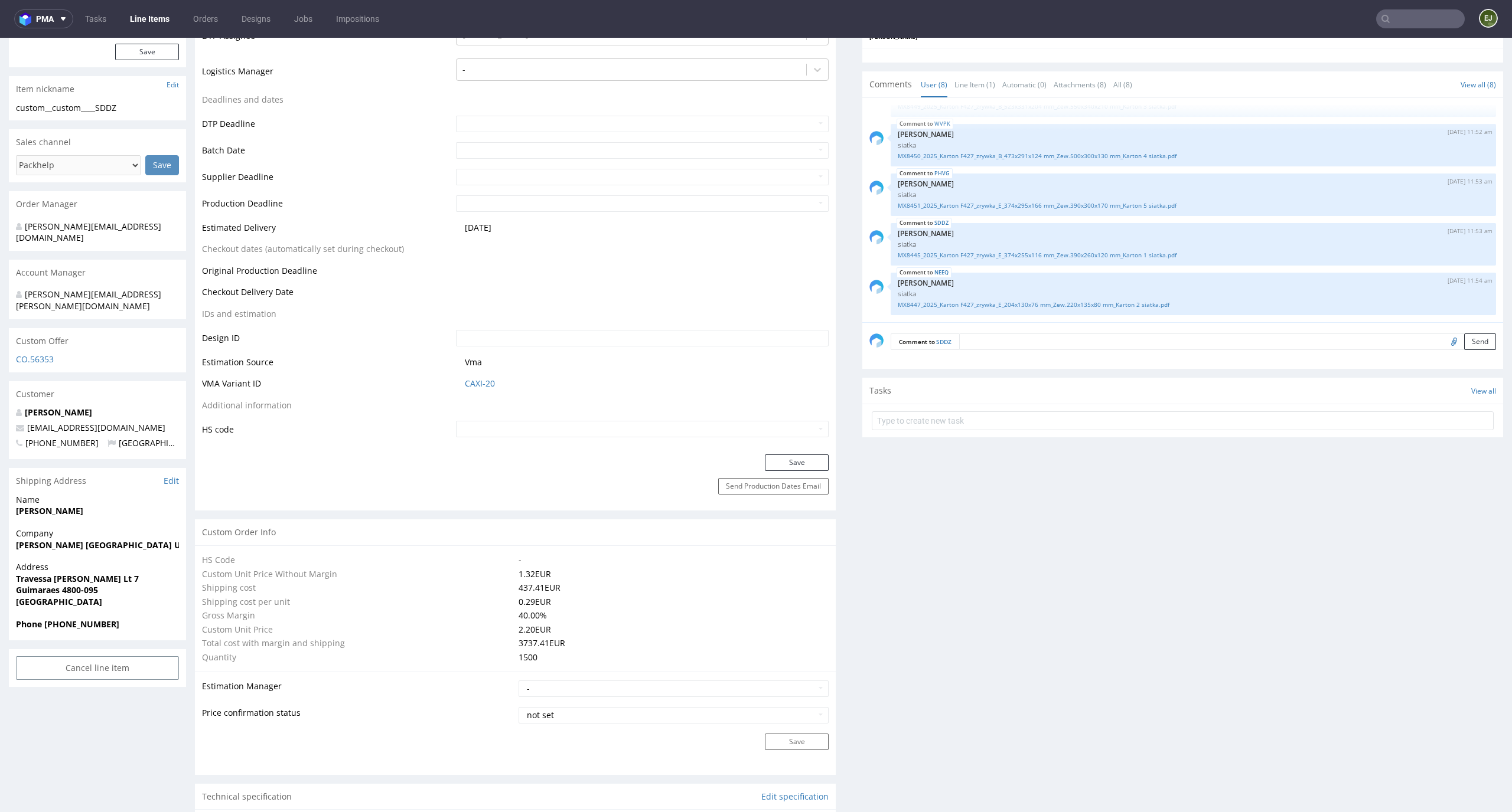
scroll to position [0, 0]
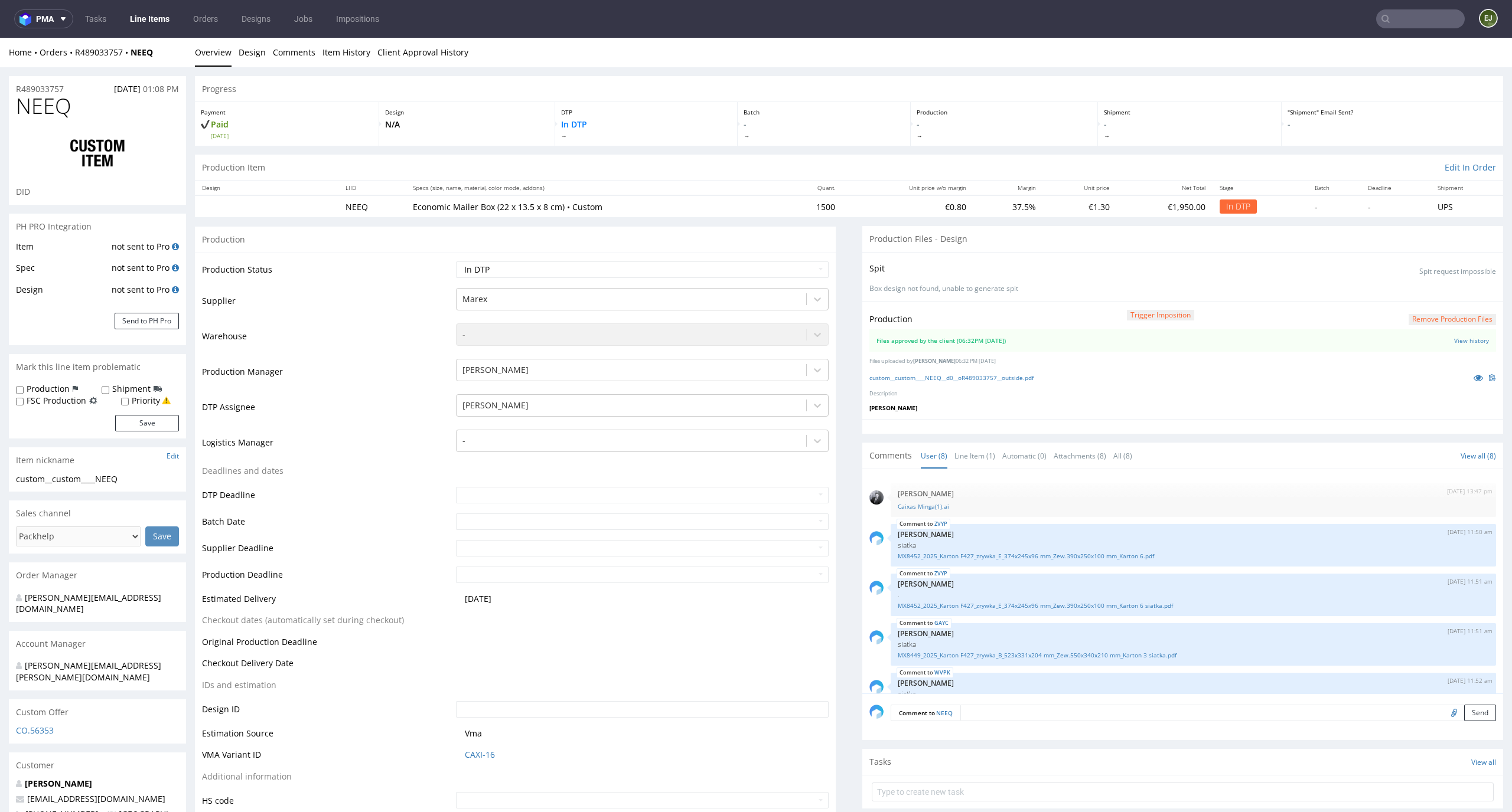
scroll to position [178, 0]
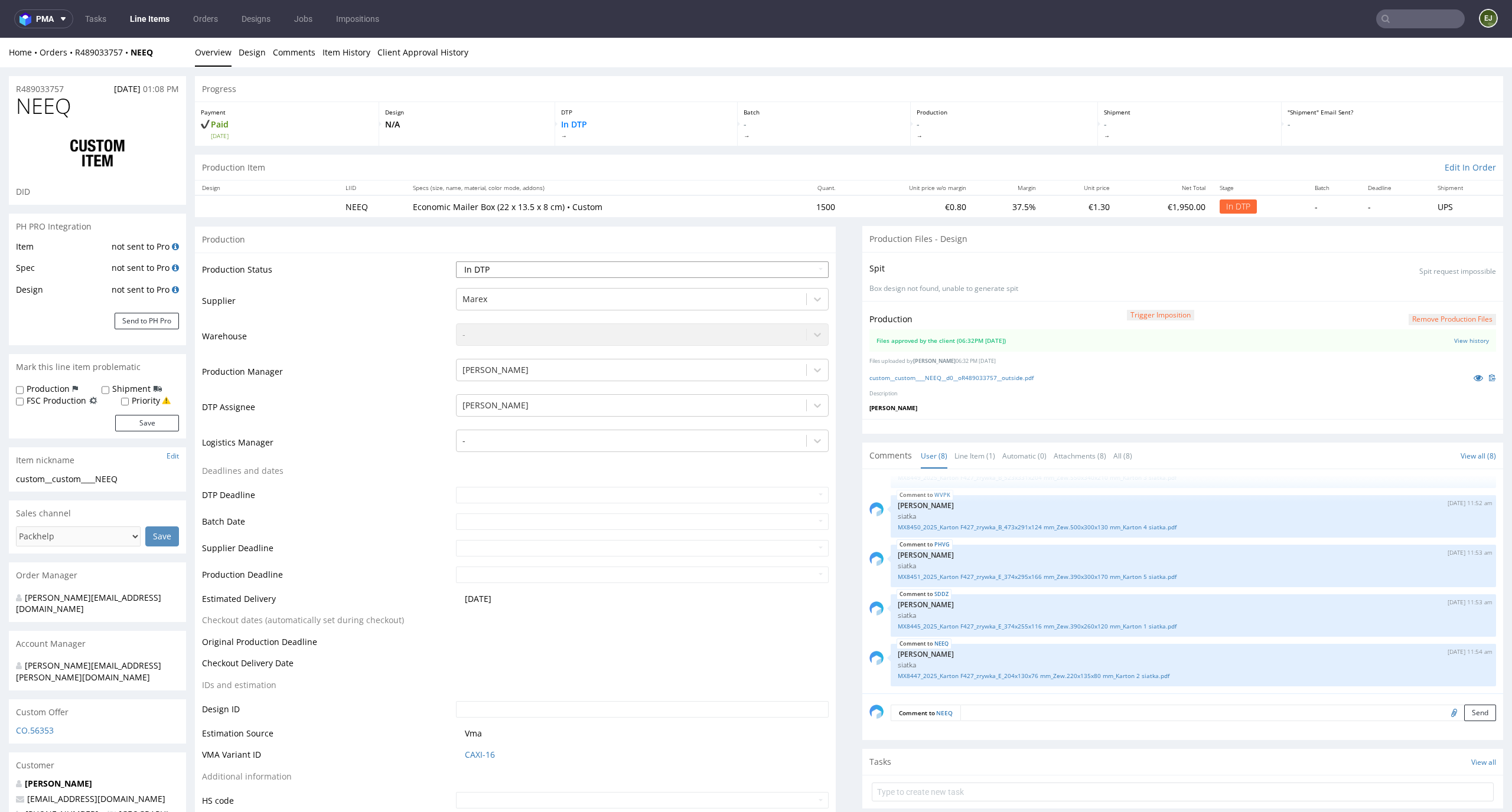
click at [756, 267] on select "Waiting for Artwork Waiting for Diecut Waiting for Mockup Waiting for DTP Waiti…" at bounding box center [642, 270] width 373 height 17
select select "dtp_waiting_for_double_check"
click at [456, 262] on select "Waiting for Artwork Waiting for Diecut Waiting for Mockup Waiting for DTP Waiti…" at bounding box center [642, 270] width 373 height 17
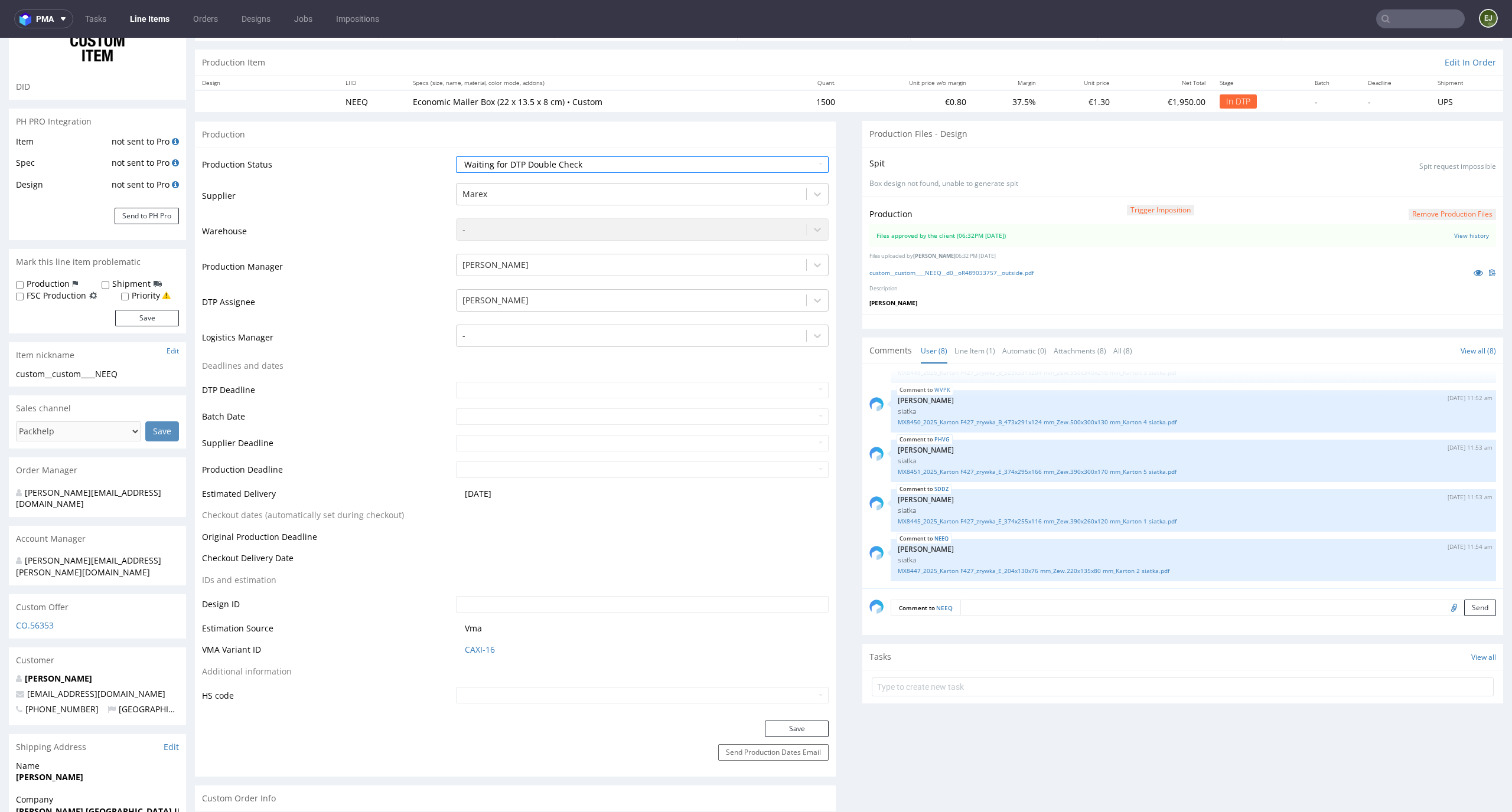
scroll to position [240, 0]
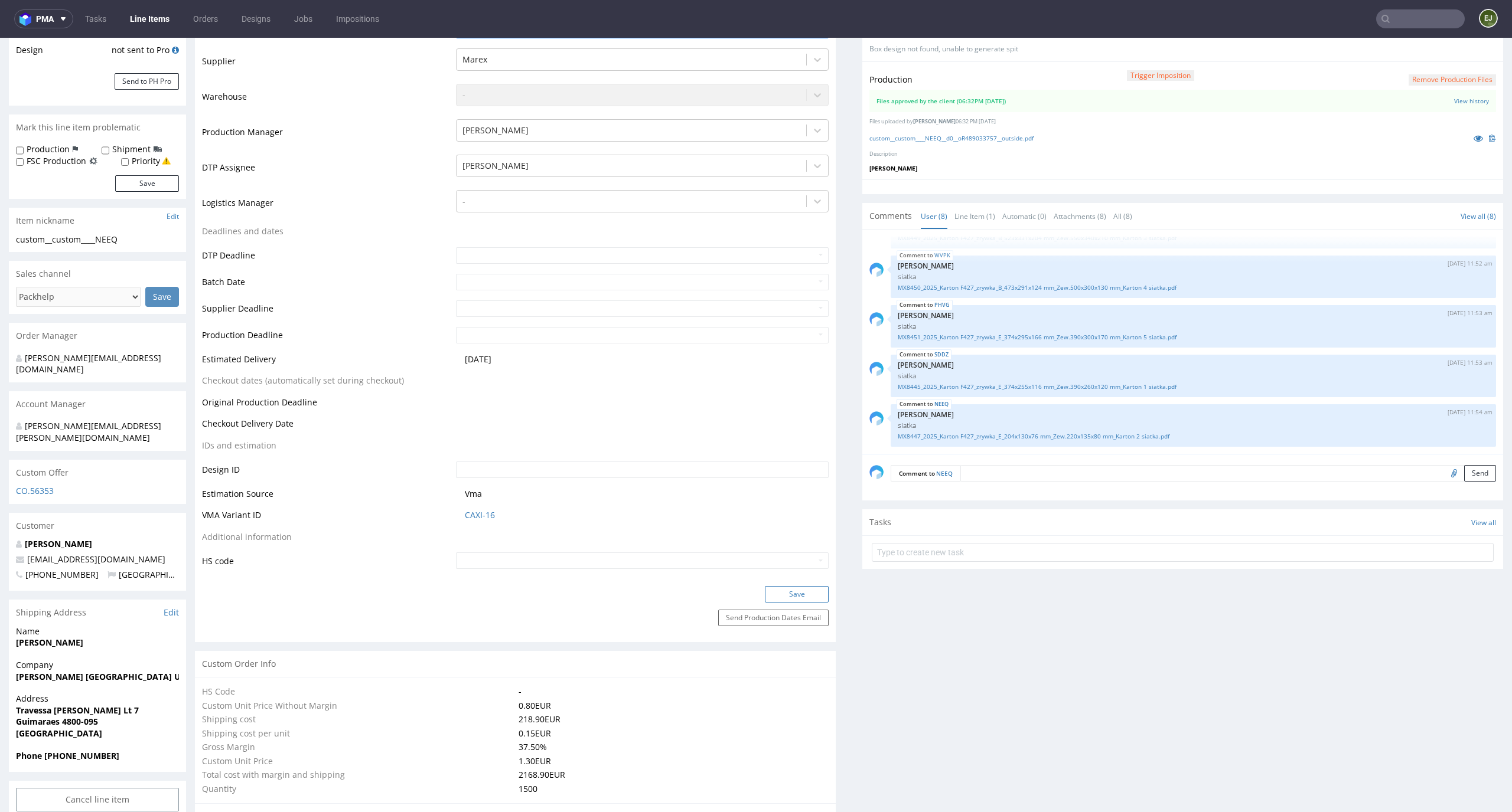
click at [798, 600] on button "Save" at bounding box center [796, 594] width 64 height 17
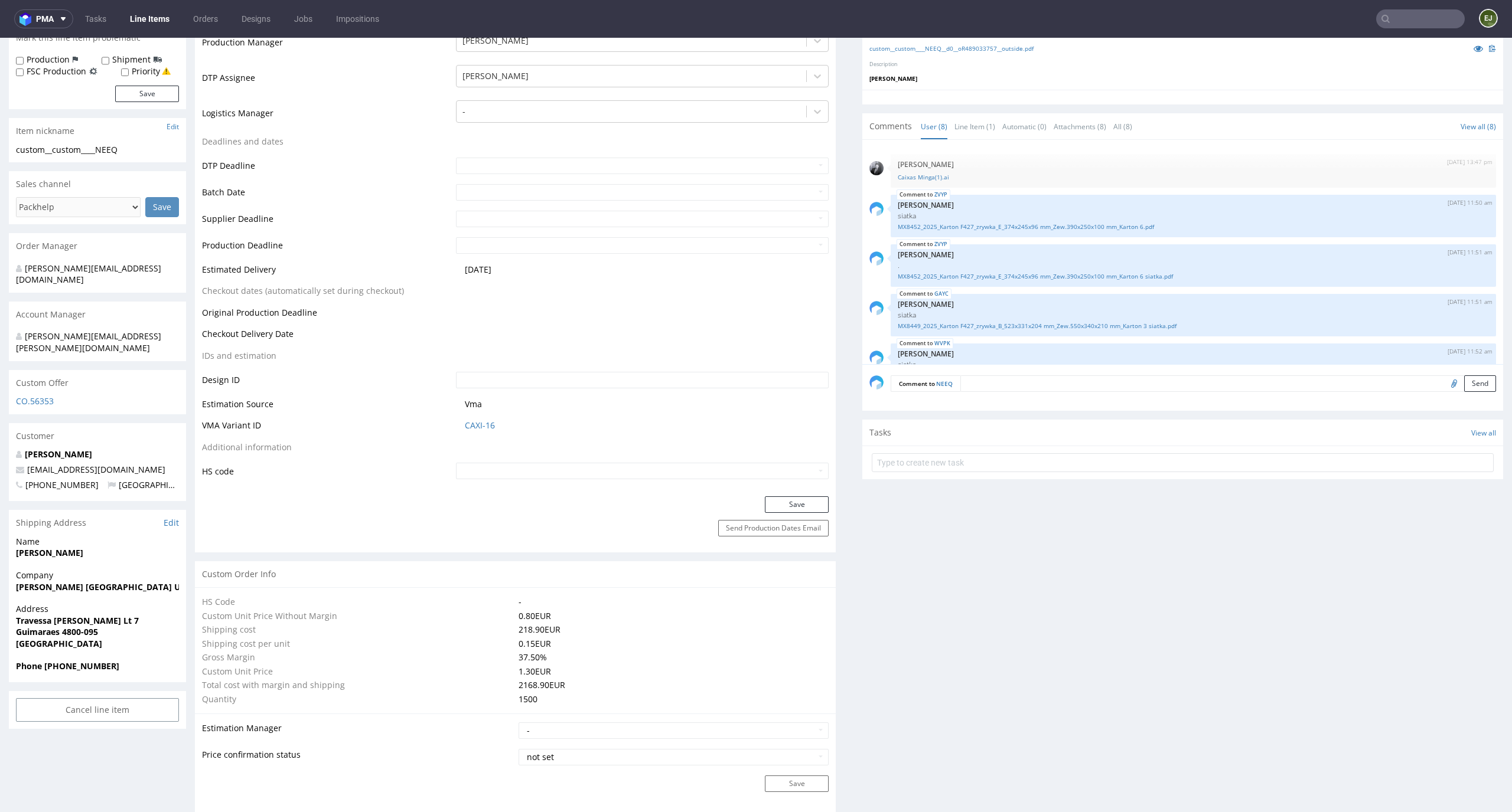
scroll to position [178, 0]
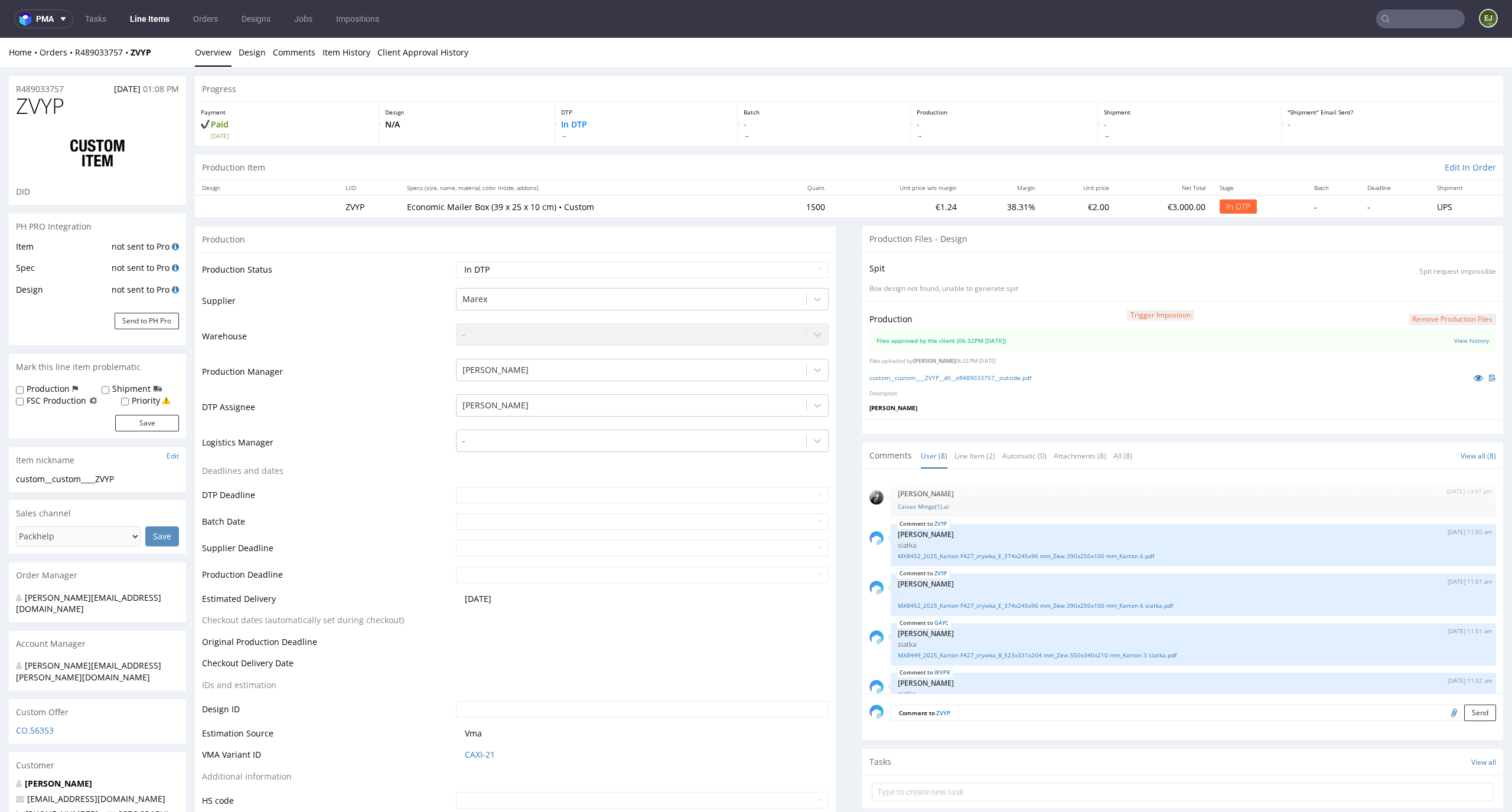
scroll to position [178, 0]
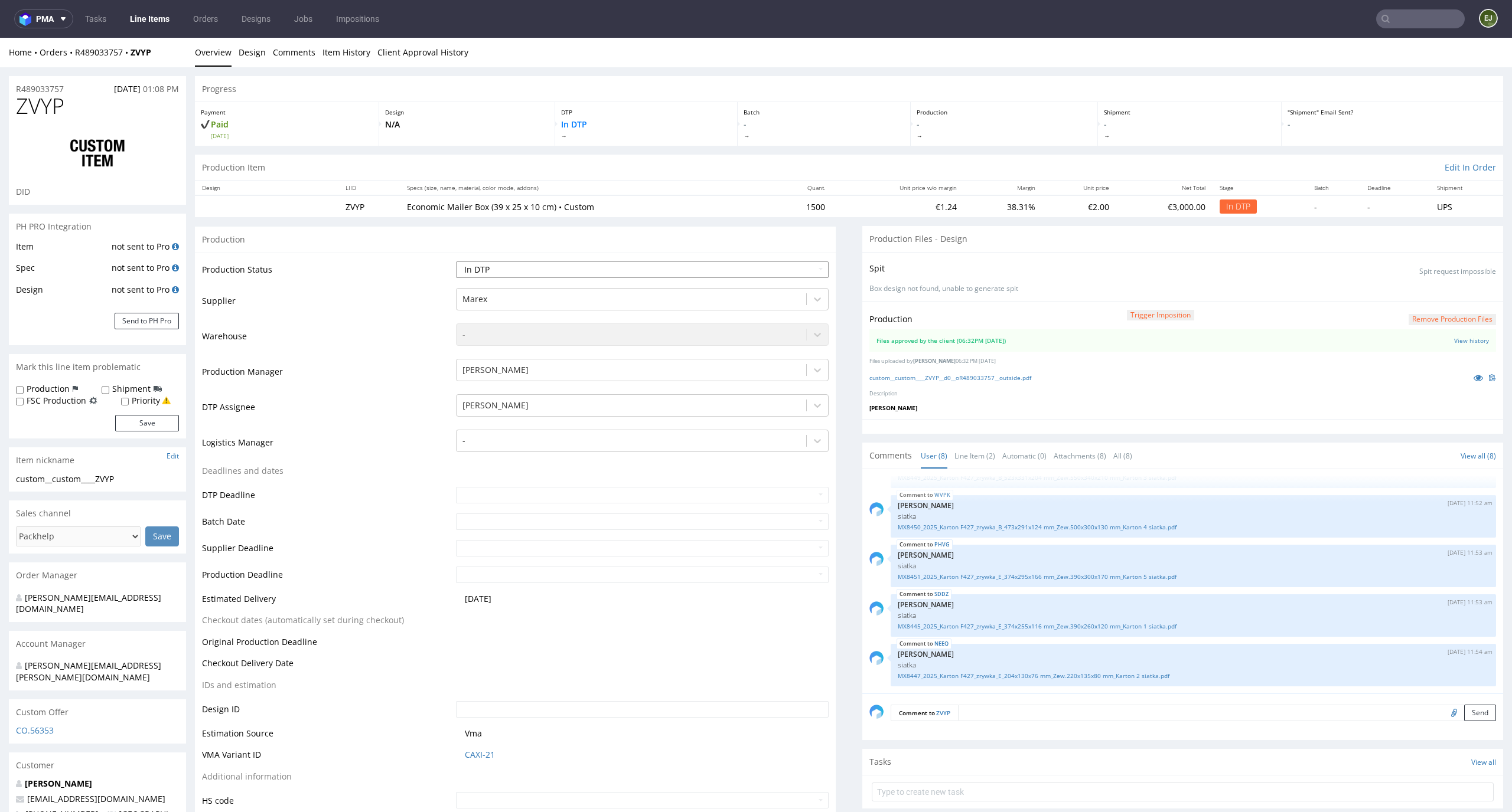
click at [766, 271] on select "Waiting for Artwork Waiting for Diecut Waiting for Mockup Waiting for DTP Waiti…" at bounding box center [642, 270] width 373 height 17
select select "dtp_waiting_for_double_check"
click at [456, 262] on select "Waiting for Artwork Waiting for Diecut Waiting for Mockup Waiting for DTP Waiti…" at bounding box center [642, 270] width 373 height 17
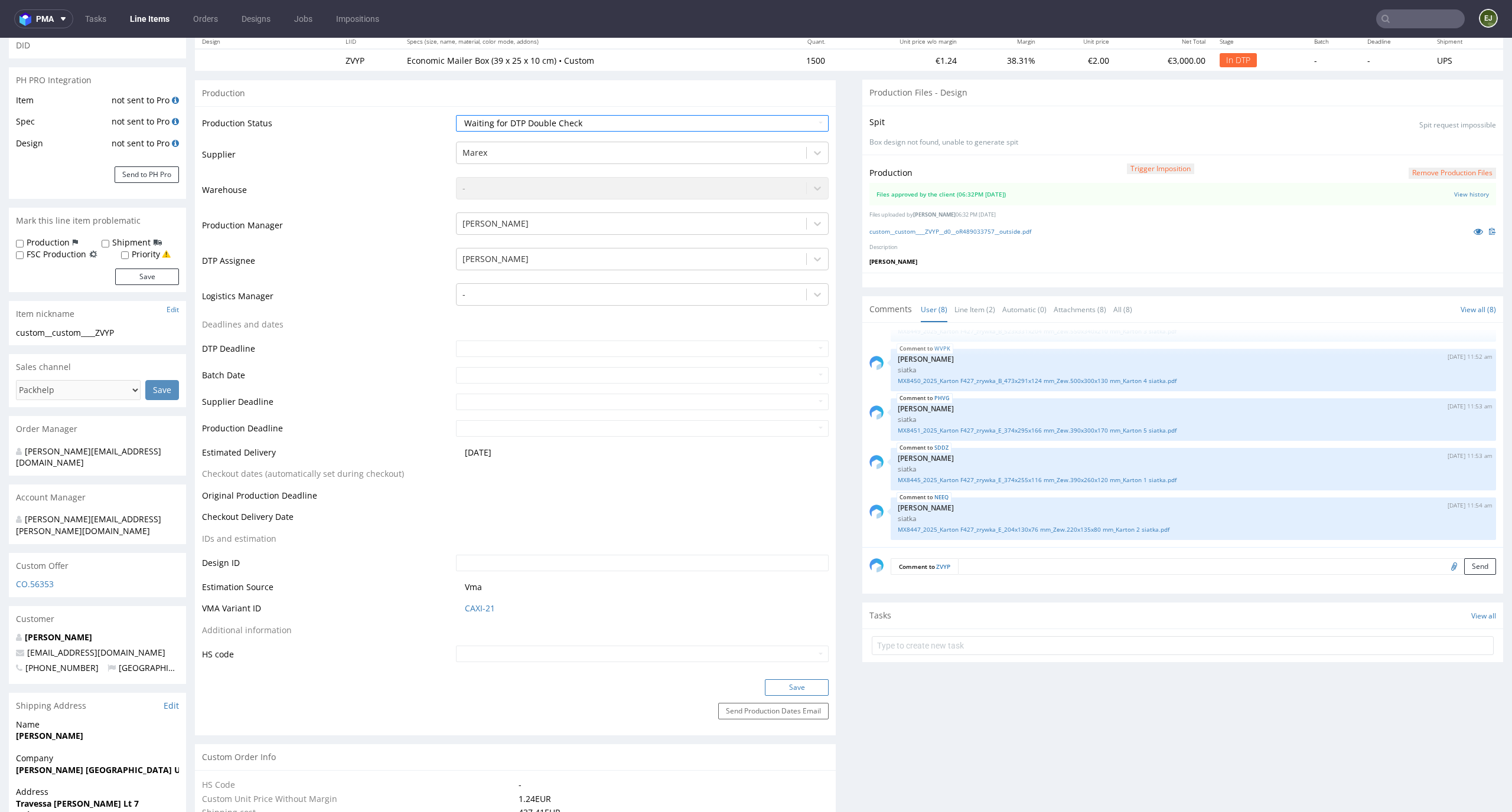
click at [805, 691] on button "Save" at bounding box center [796, 688] width 64 height 17
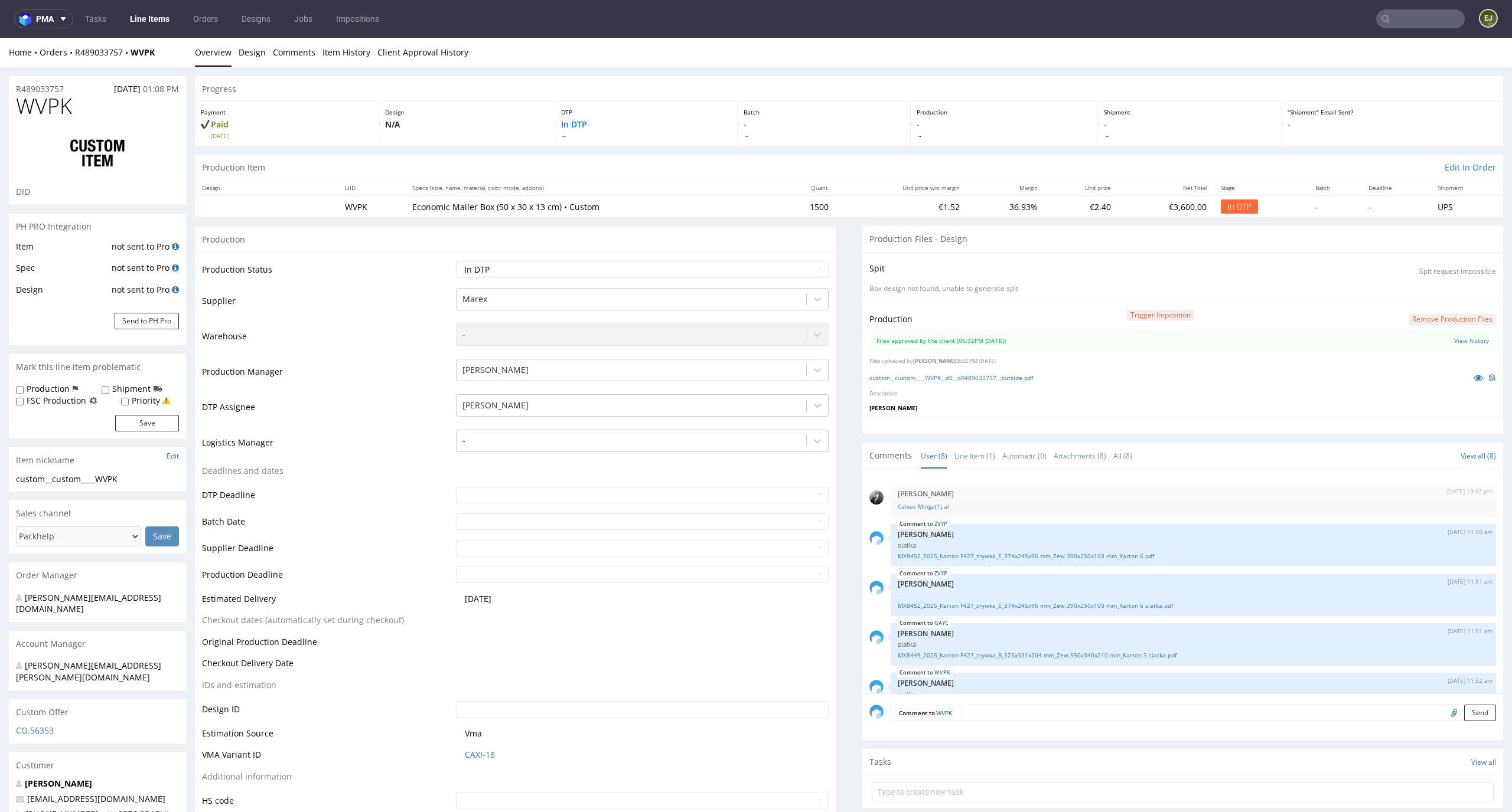
scroll to position [178, 0]
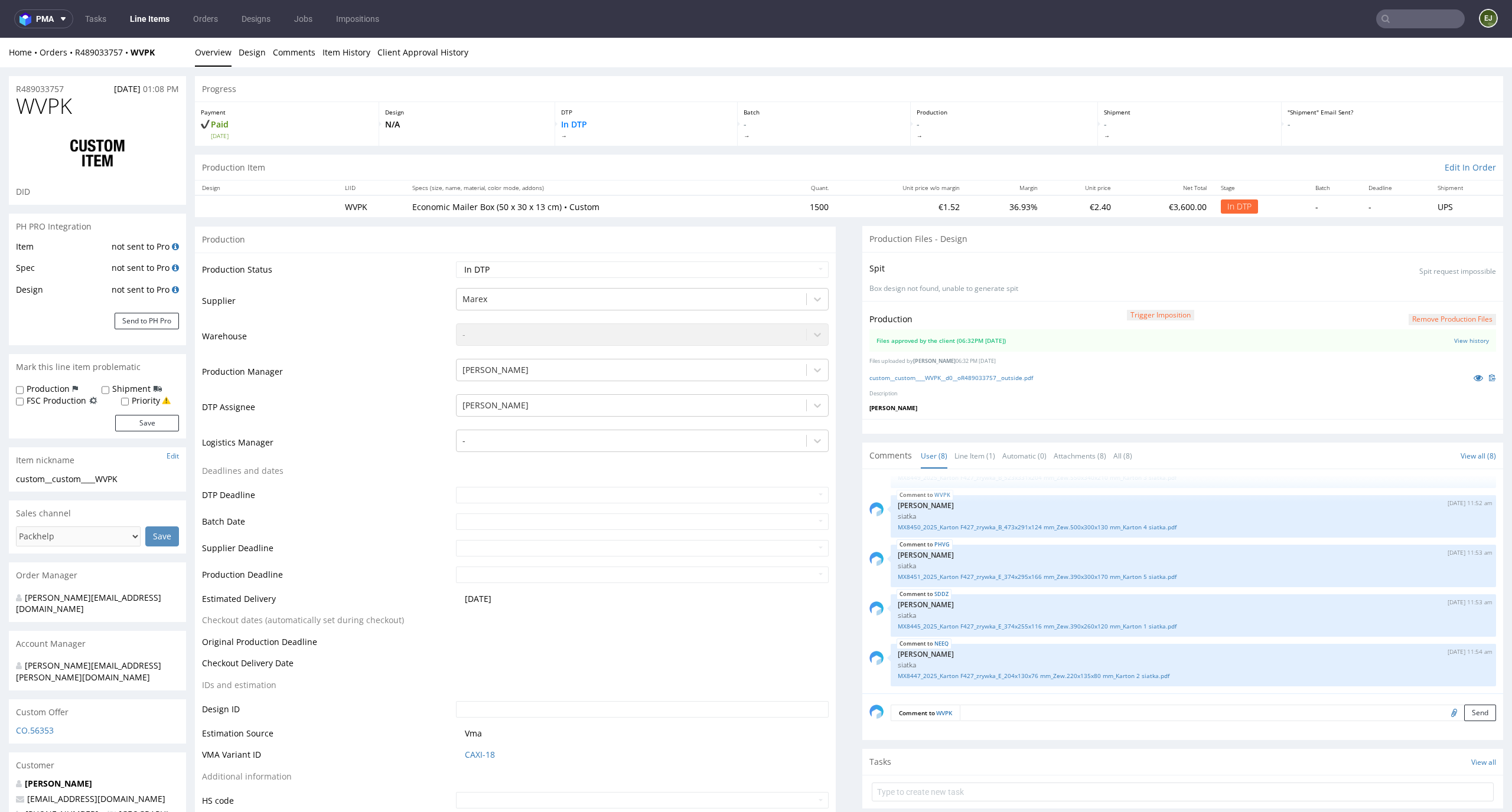
click at [757, 258] on div "Production Status Waiting for Artwork Waiting for Diecut Waiting for Mockup Wai…" at bounding box center [515, 539] width 640 height 573
click at [757, 265] on select "Waiting for Artwork Waiting for Diecut Waiting for Mockup Waiting for DTP Waiti…" at bounding box center [642, 270] width 373 height 17
select select "dtp_waiting_for_double_check"
click at [456, 262] on select "Waiting for Artwork Waiting for Diecut Waiting for Mockup Waiting for DTP Waiti…" at bounding box center [642, 270] width 373 height 17
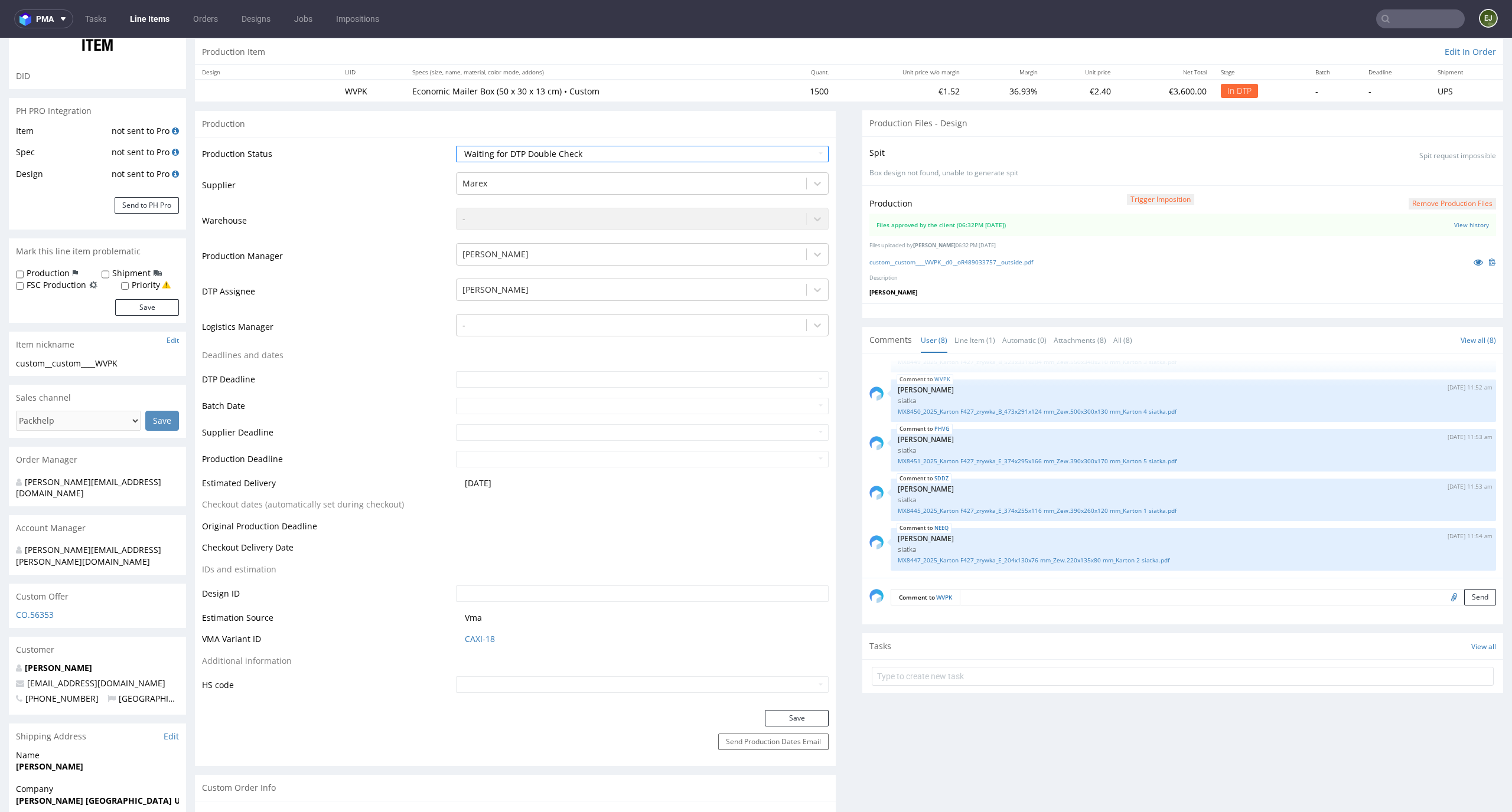
scroll to position [247, 0]
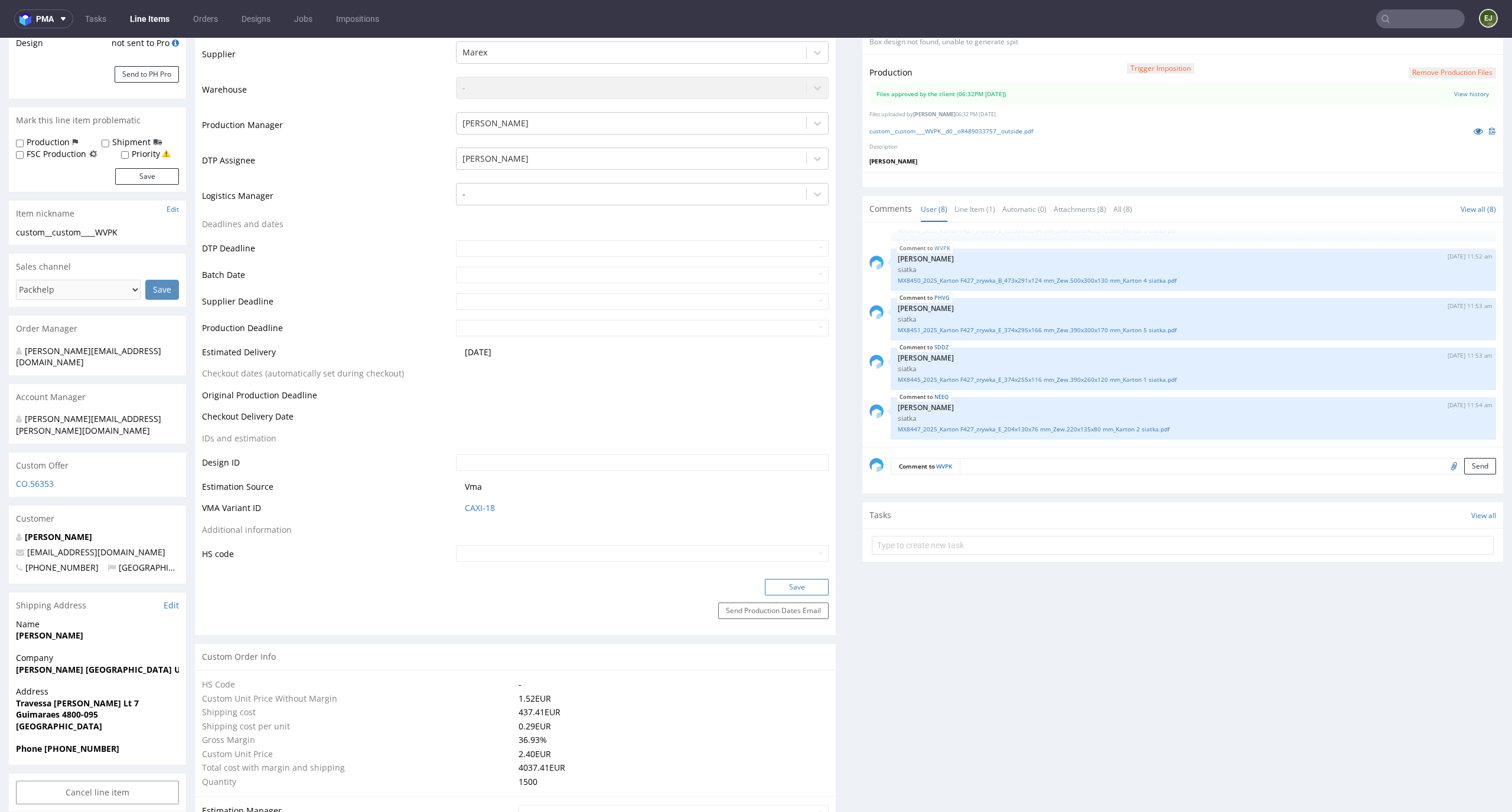
click at [800, 583] on button "Save" at bounding box center [796, 587] width 64 height 17
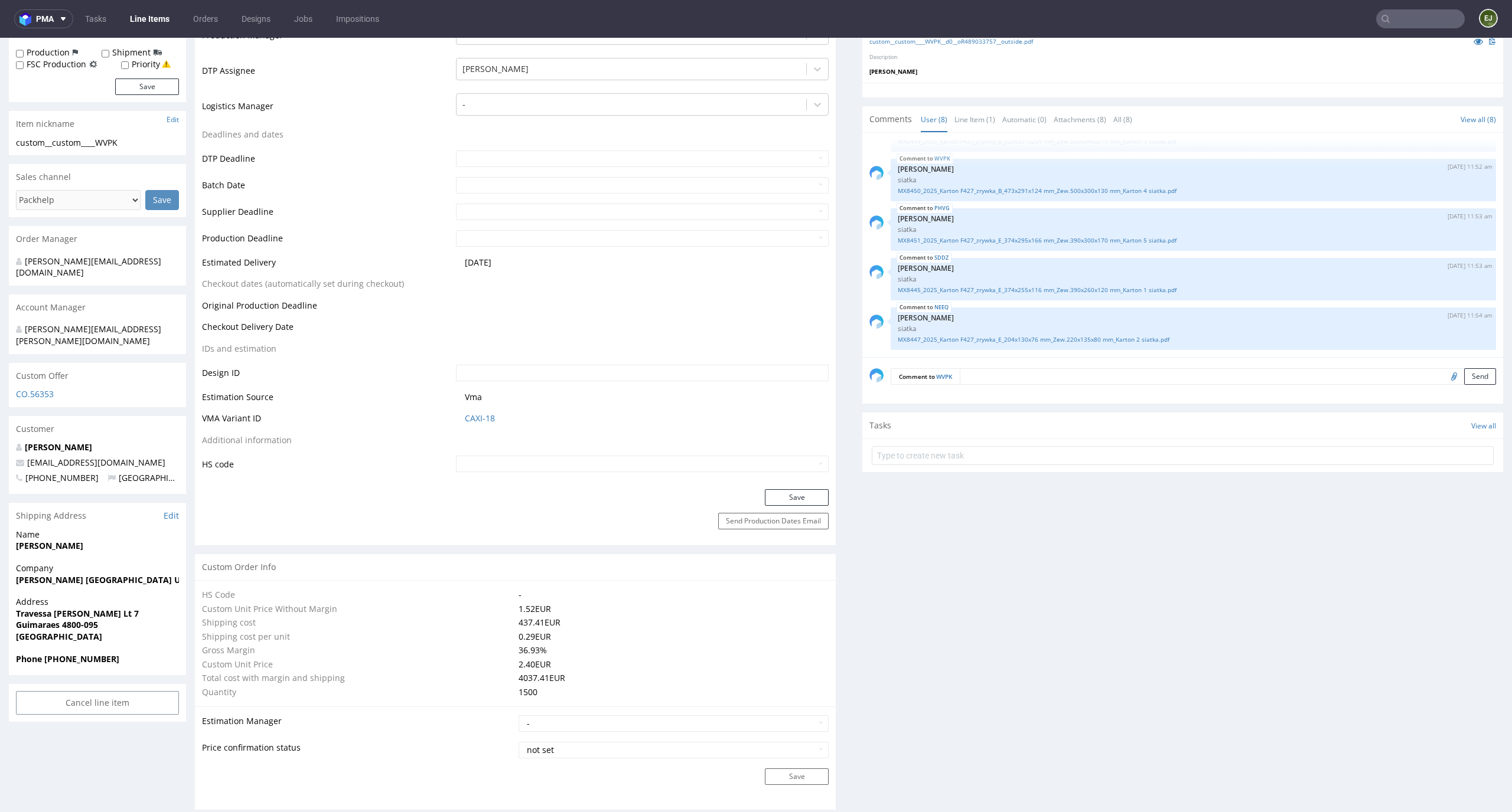
scroll to position [0, 0]
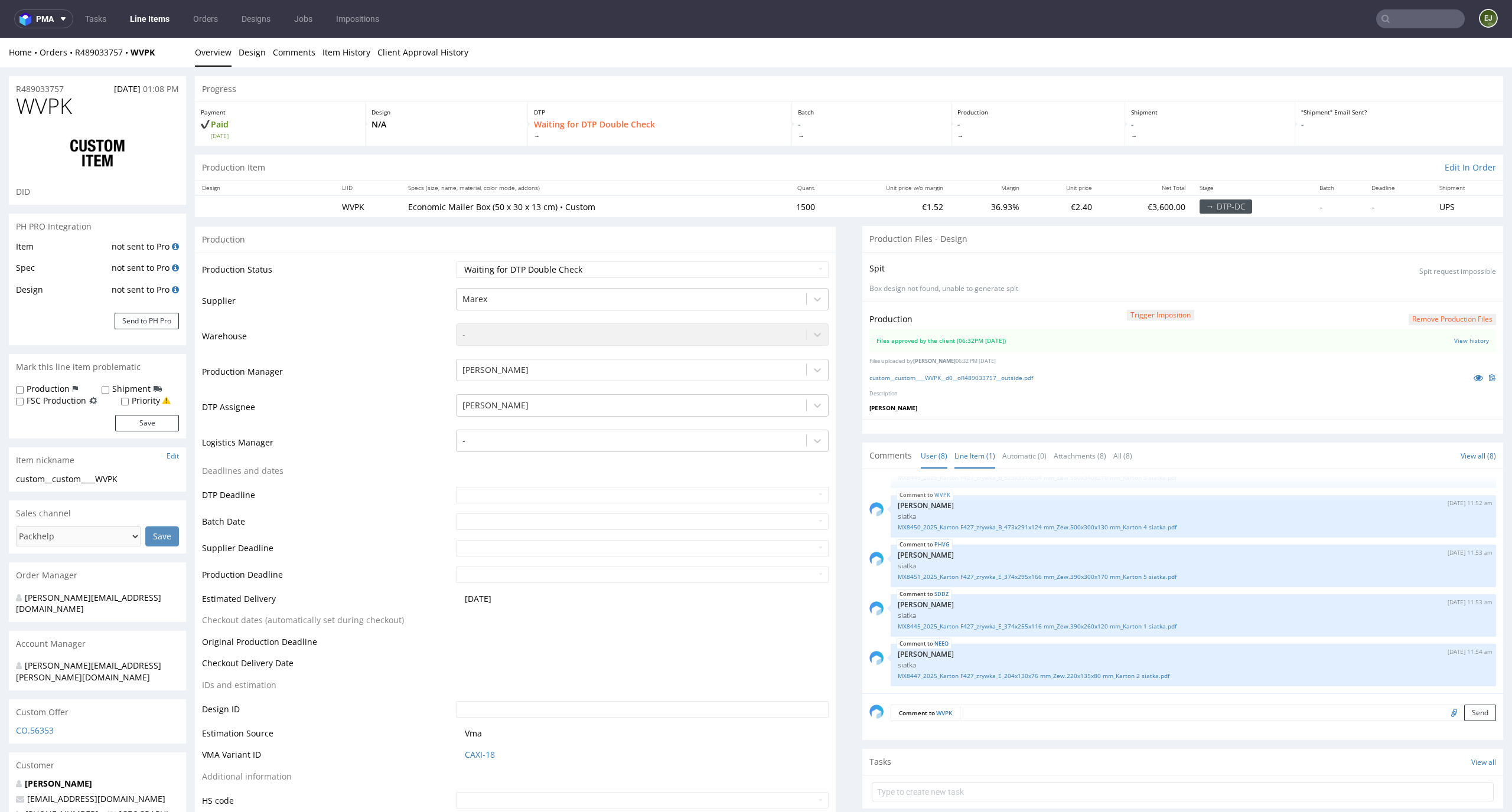
click at [971, 452] on link "Line Item (1)" at bounding box center [975, 456] width 41 height 25
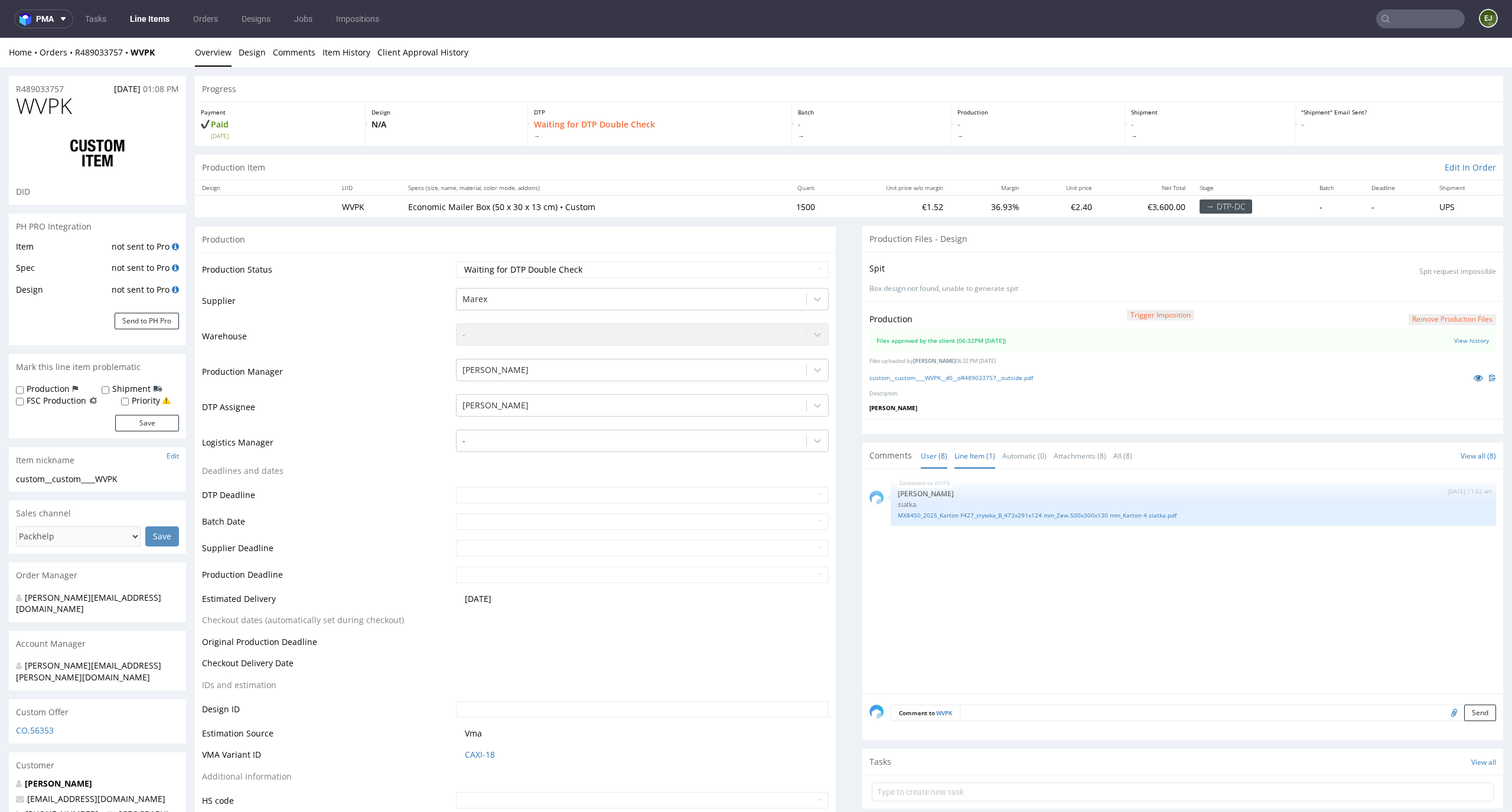
click at [921, 448] on link "User (8)" at bounding box center [934, 456] width 27 height 25
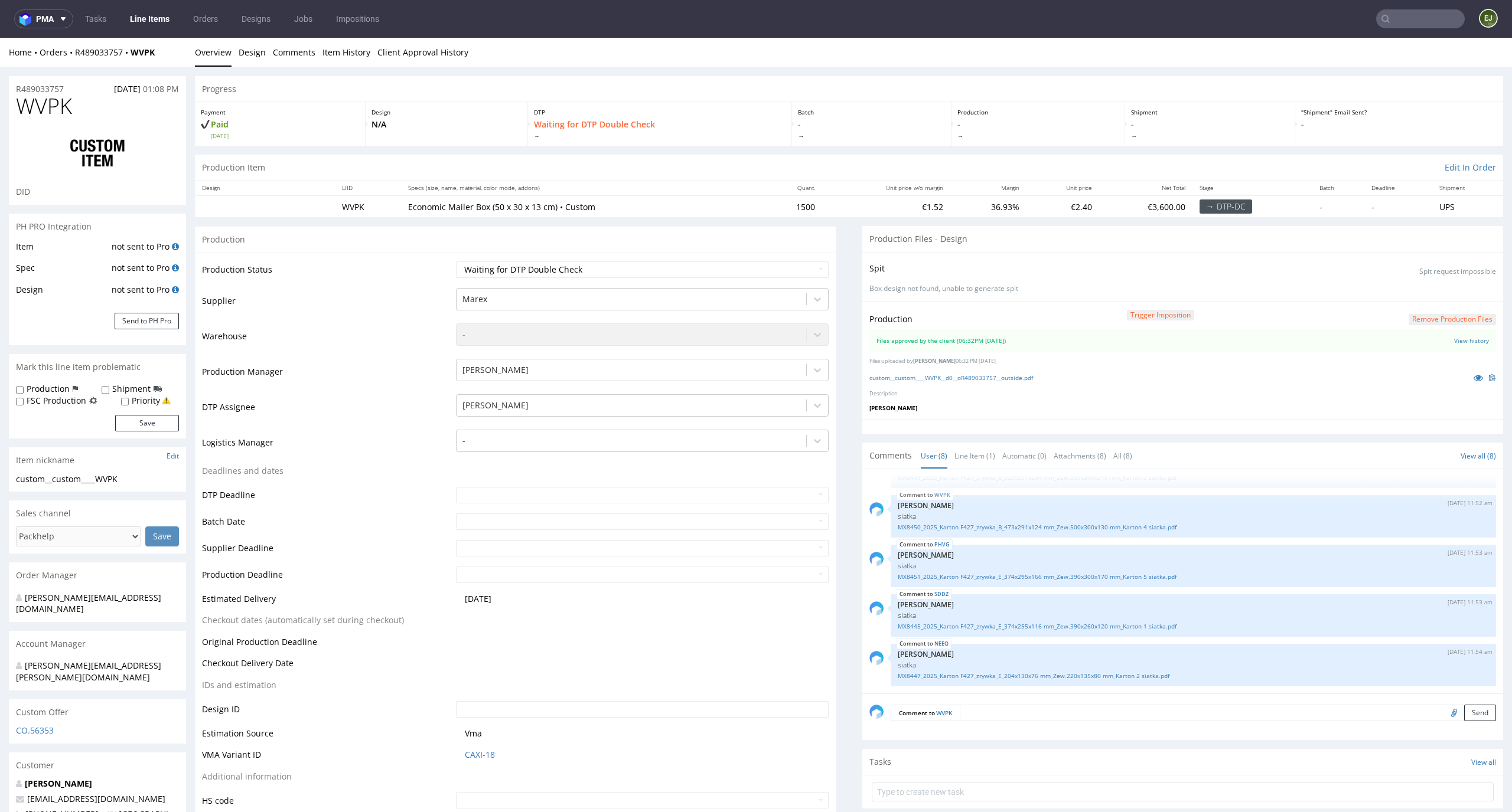
scroll to position [111, 0]
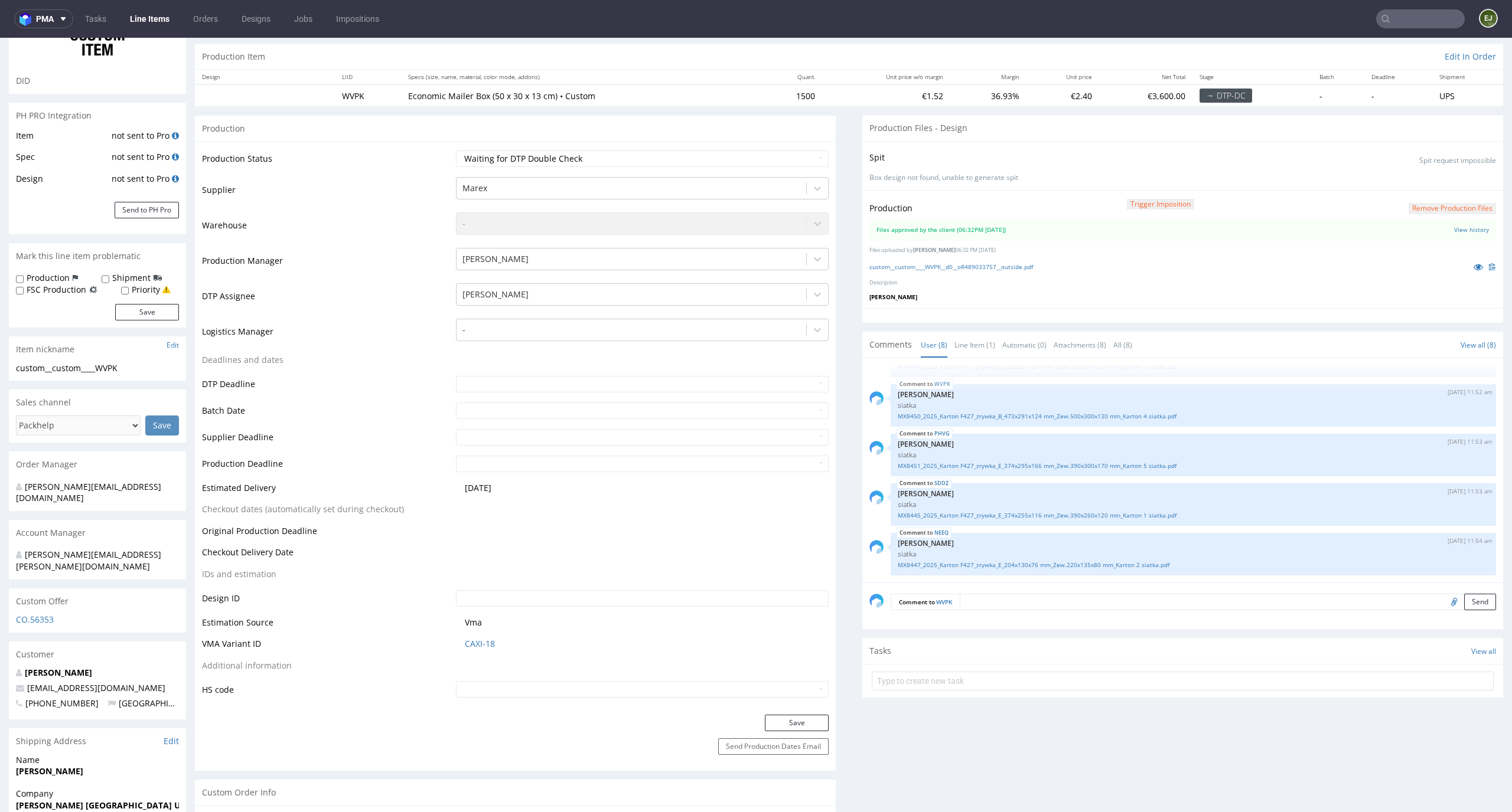
click at [1014, 598] on textarea at bounding box center [1227, 602] width 536 height 17
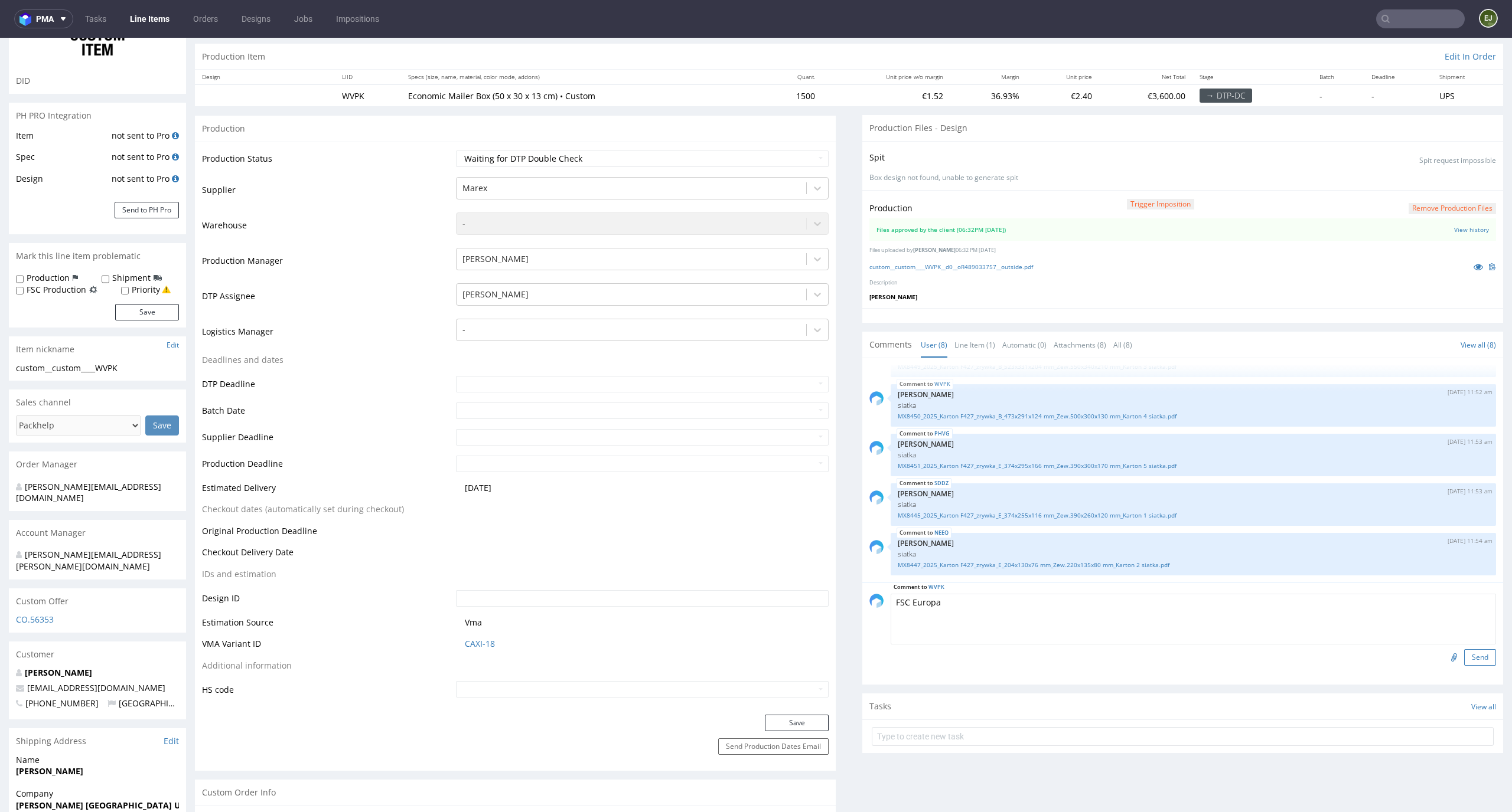
type textarea "FSC Europa"
click at [1464, 656] on button "Send" at bounding box center [1480, 657] width 32 height 17
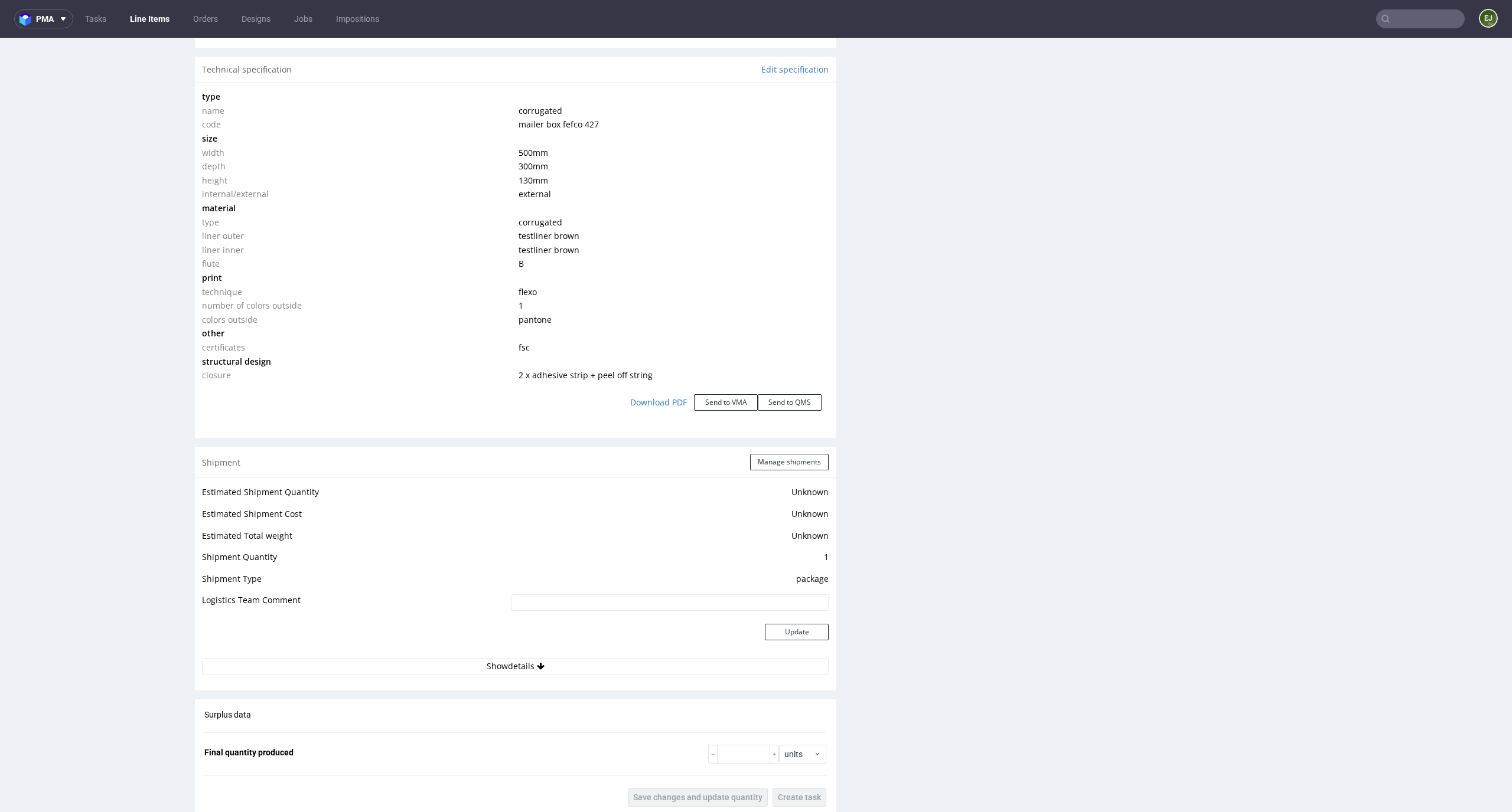
scroll to position [0, 0]
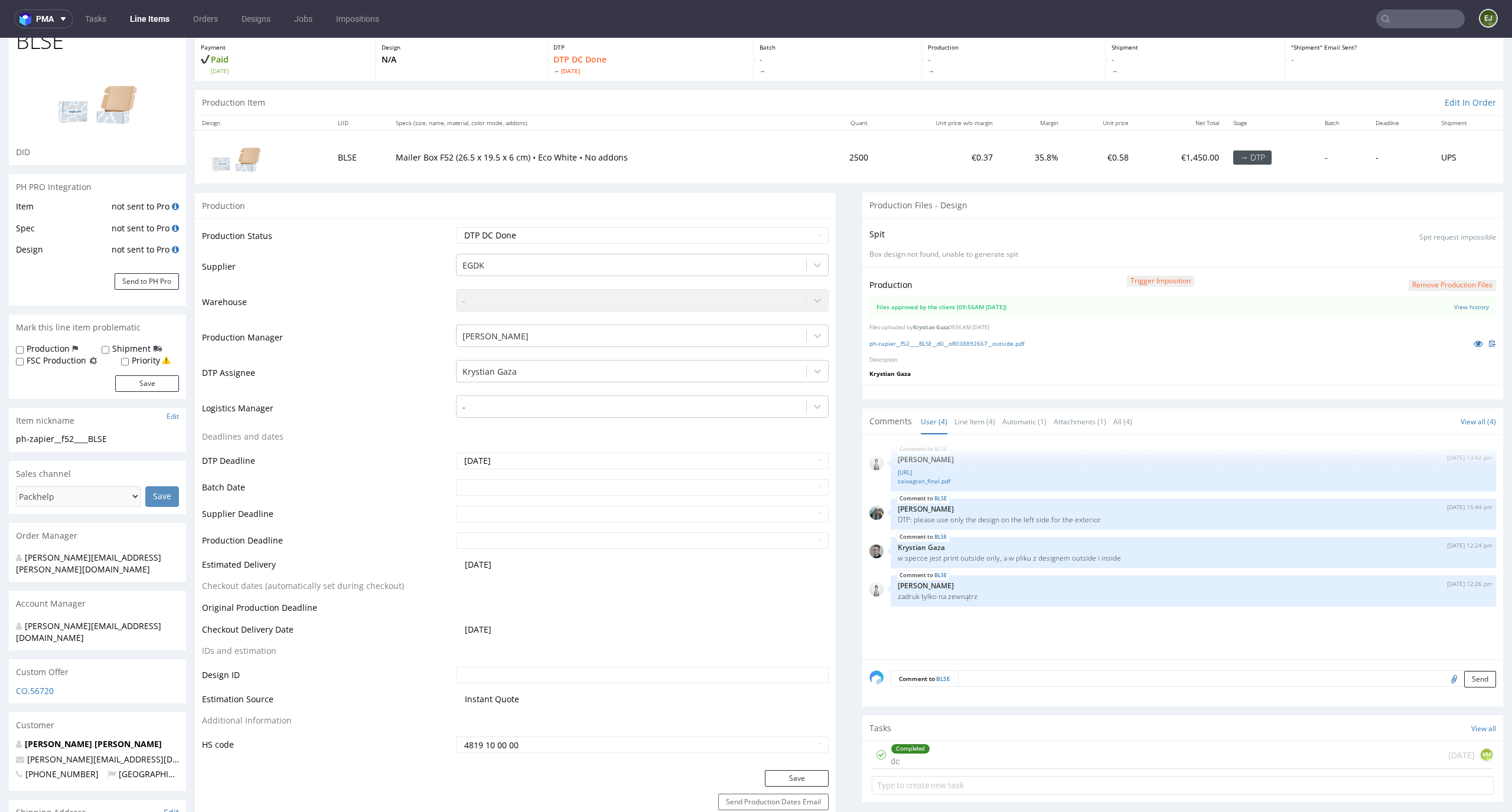
scroll to position [142, 0]
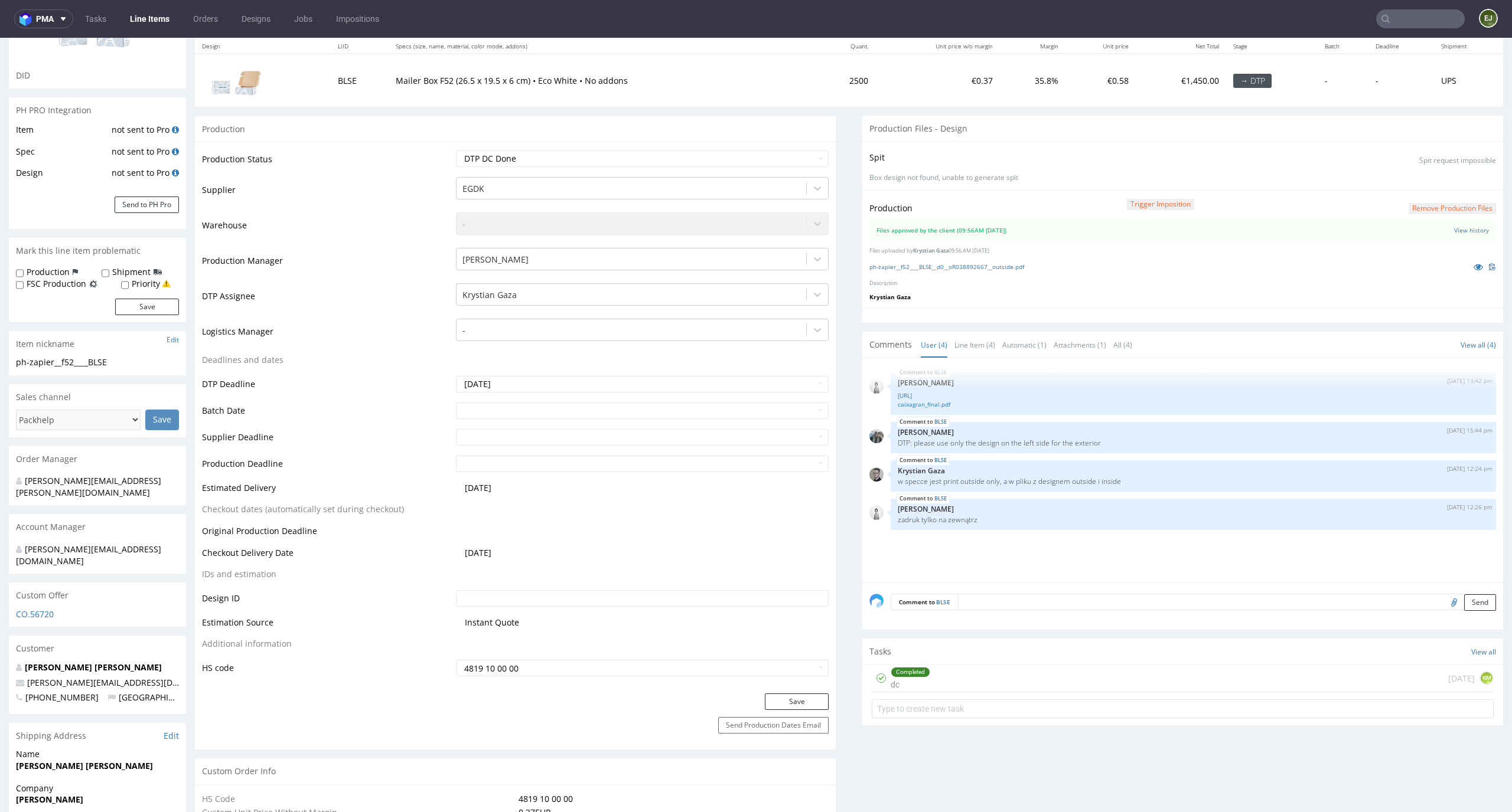
click at [961, 680] on div "Completed dc today KM" at bounding box center [1182, 678] width 622 height 28
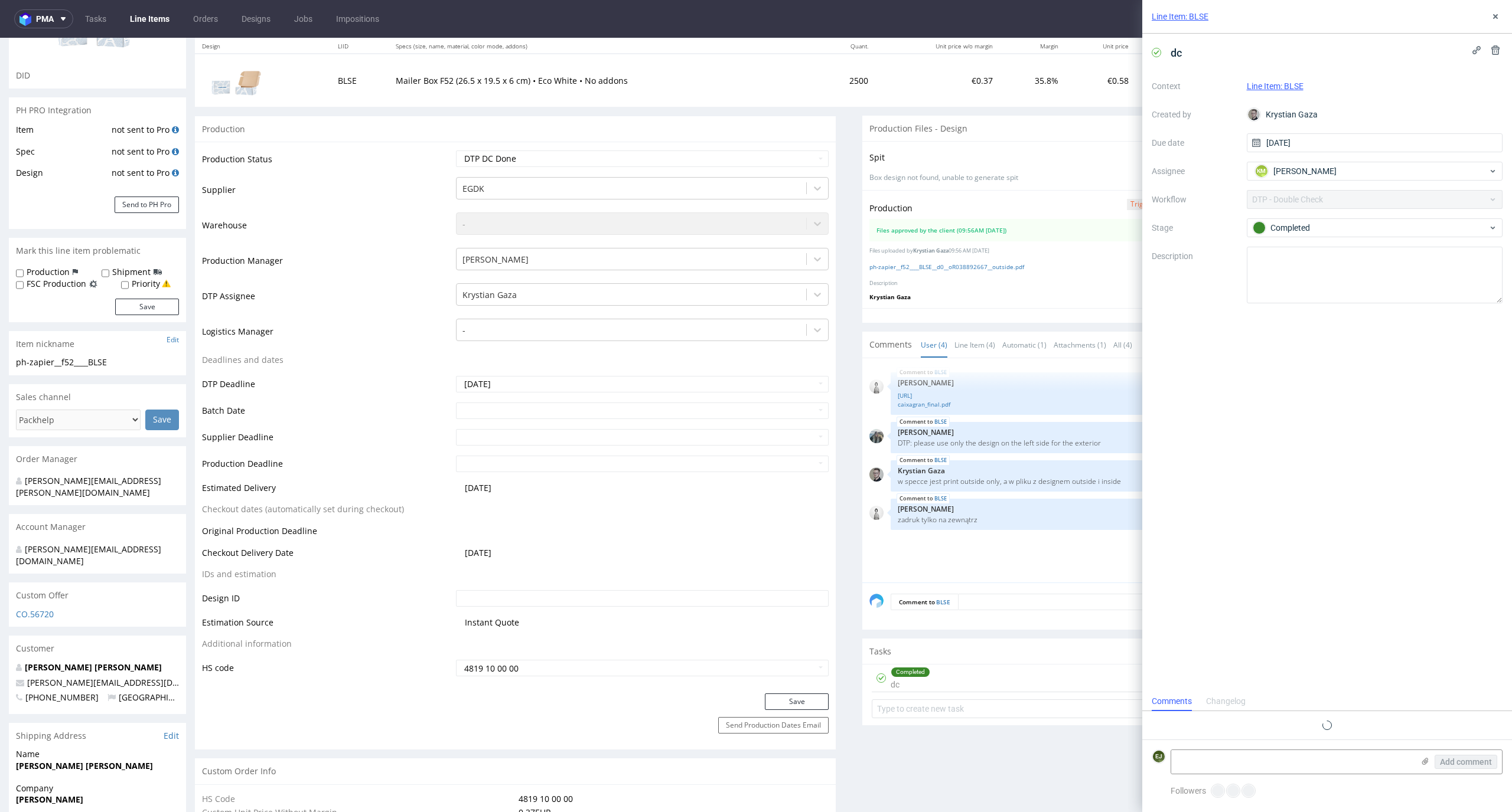
scroll to position [10, 0]
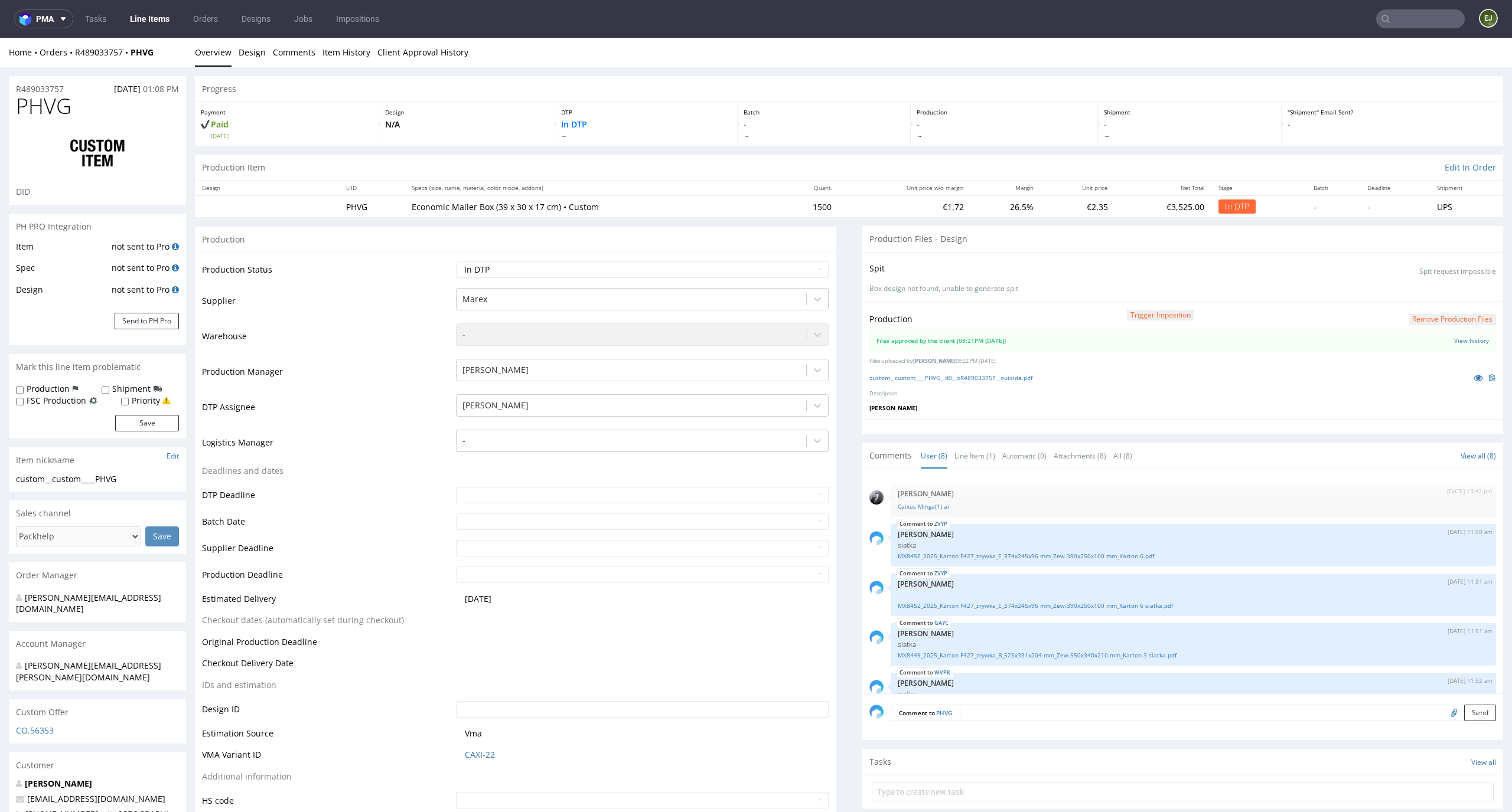
scroll to position [178, 0]
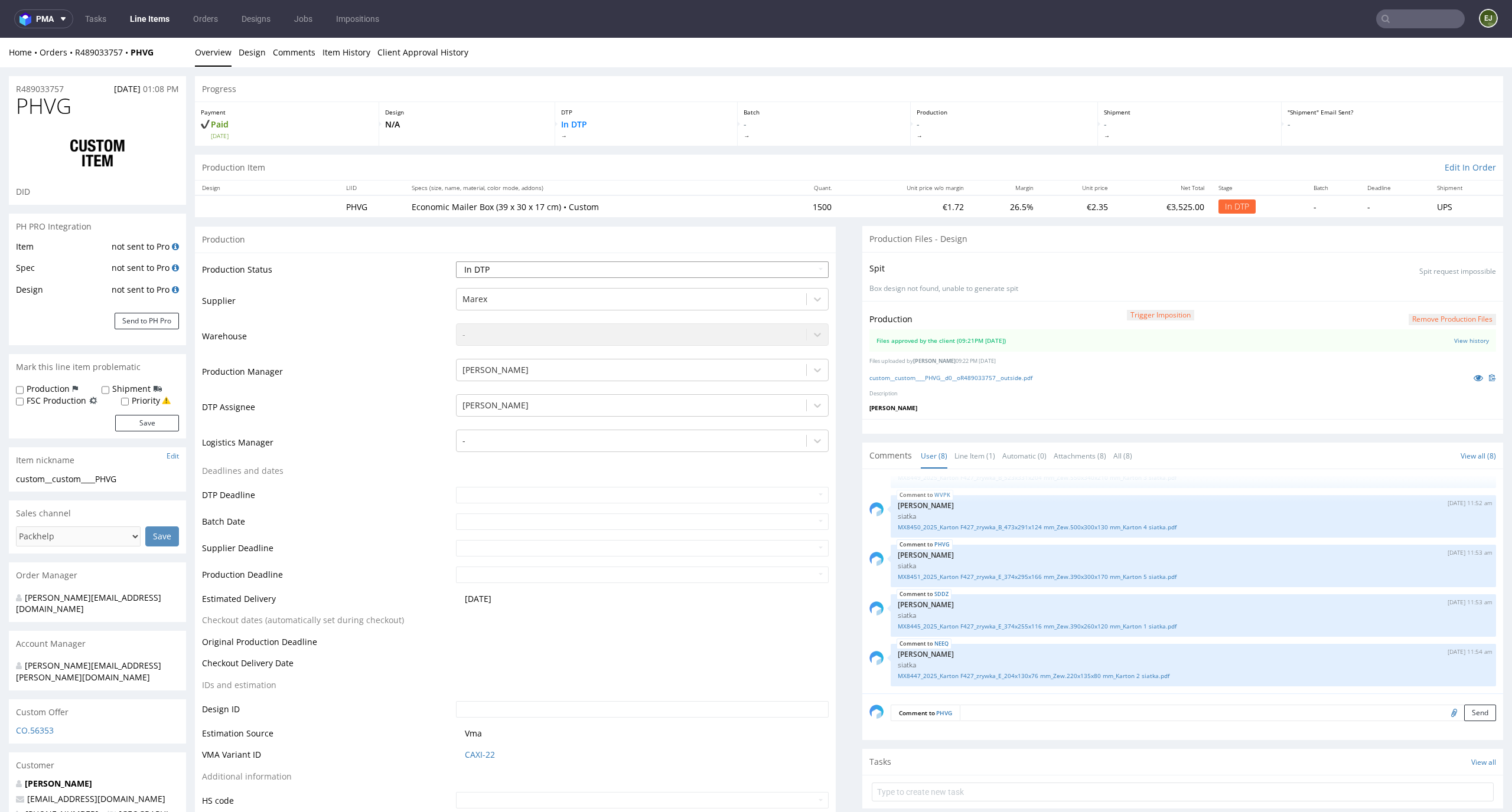
click at [749, 268] on select "Waiting for Artwork Waiting for Diecut Waiting for Mockup Waiting for DTP Waiti…" at bounding box center [642, 270] width 373 height 17
select select "dtp_waiting_for_double_check"
click at [456, 262] on select "Waiting for Artwork Waiting for Diecut Waiting for Mockup Waiting for DTP Waiti…" at bounding box center [642, 270] width 373 height 17
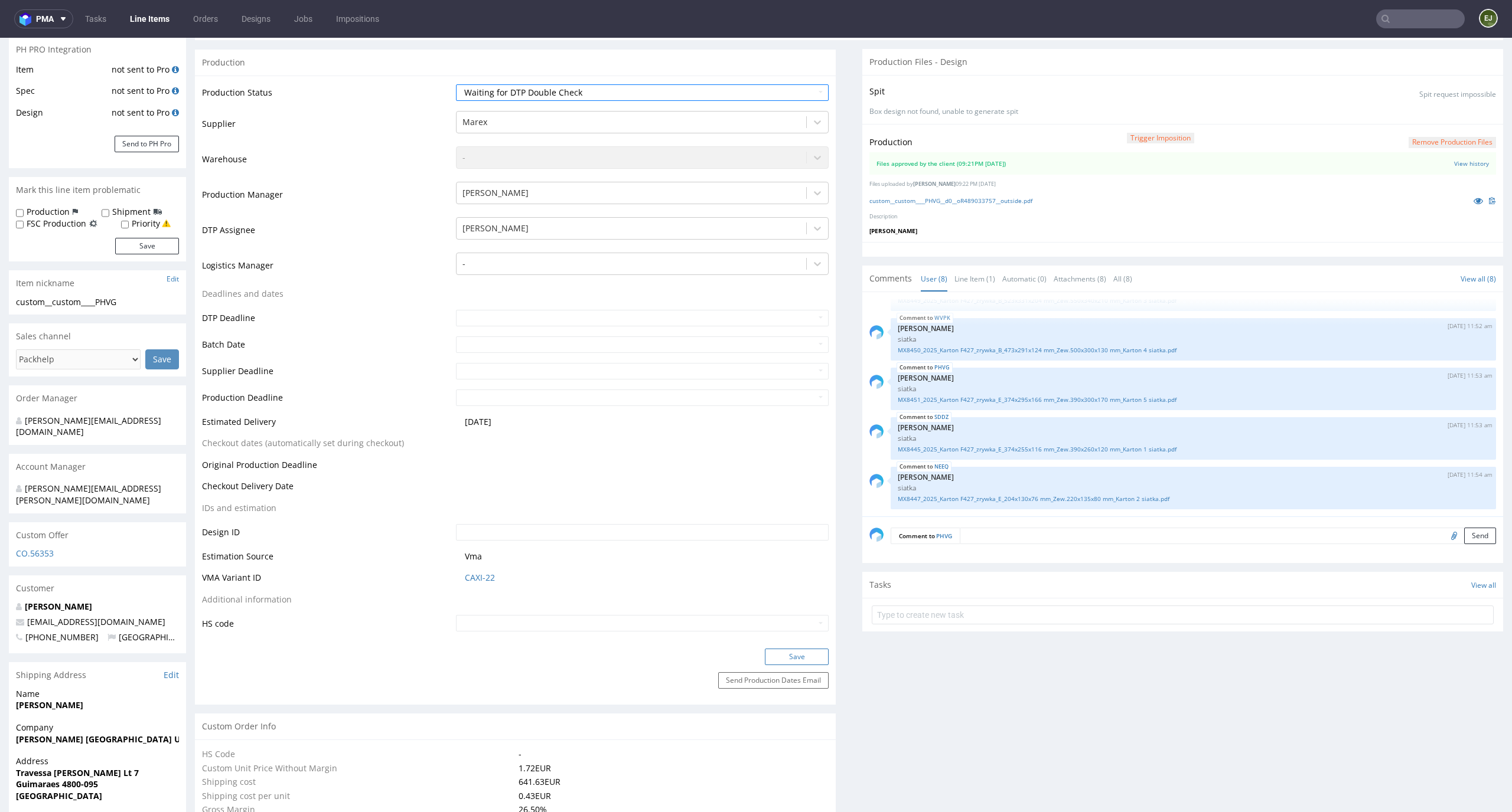
click at [796, 656] on button "Save" at bounding box center [796, 657] width 64 height 17
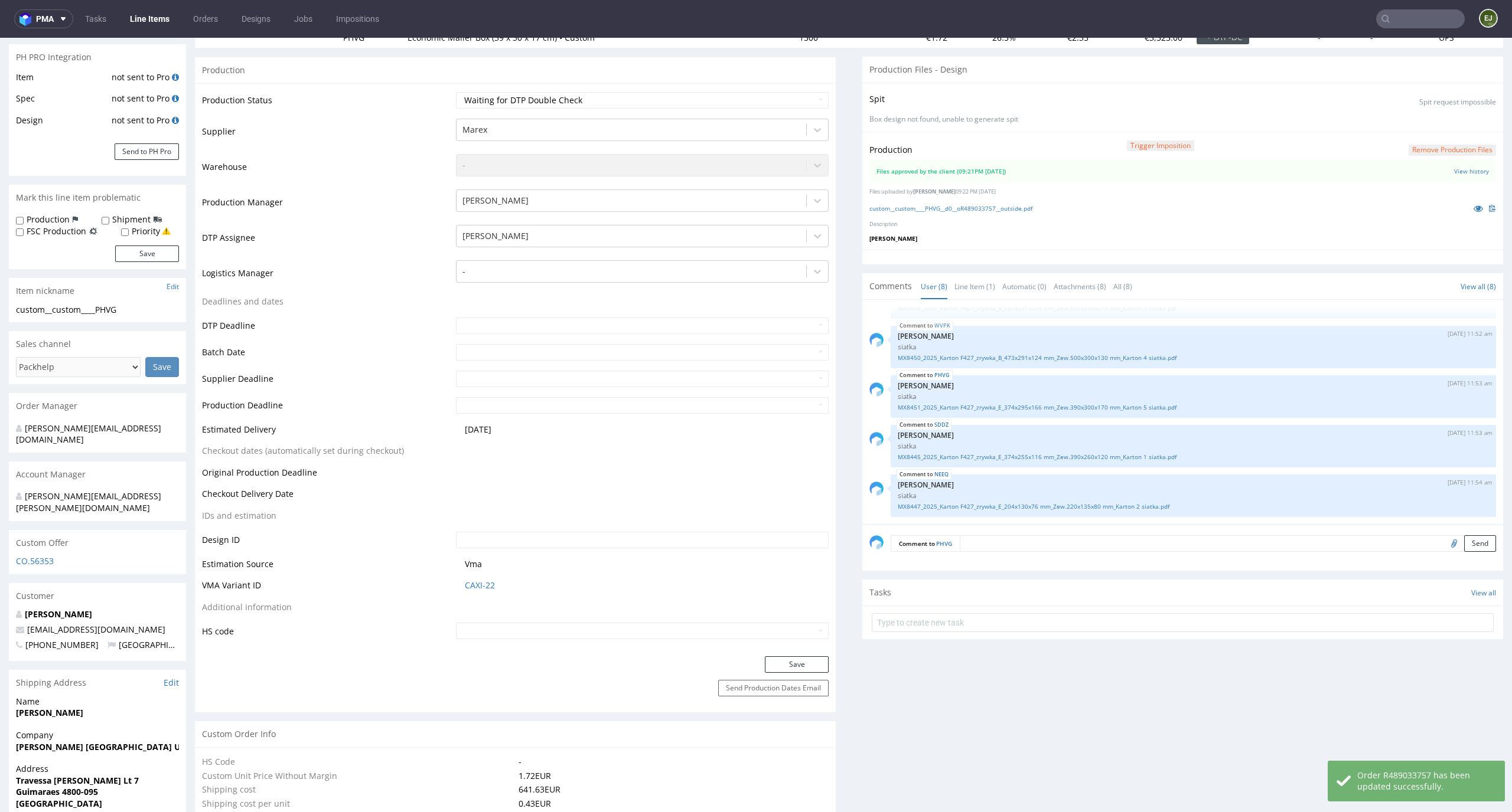
scroll to position [0, 0]
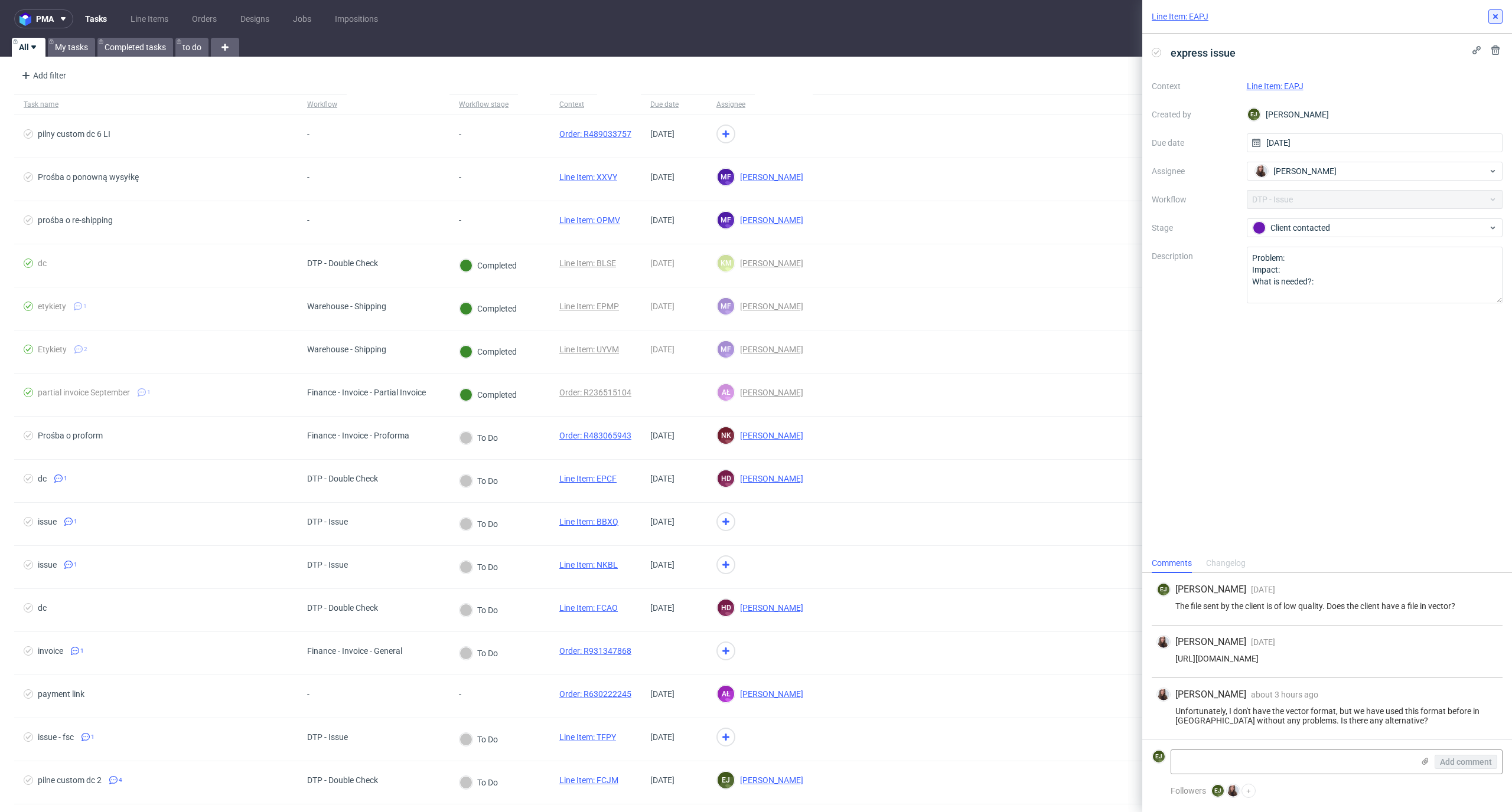
click at [1490, 15] on icon at bounding box center [1495, 17] width 10 height 10
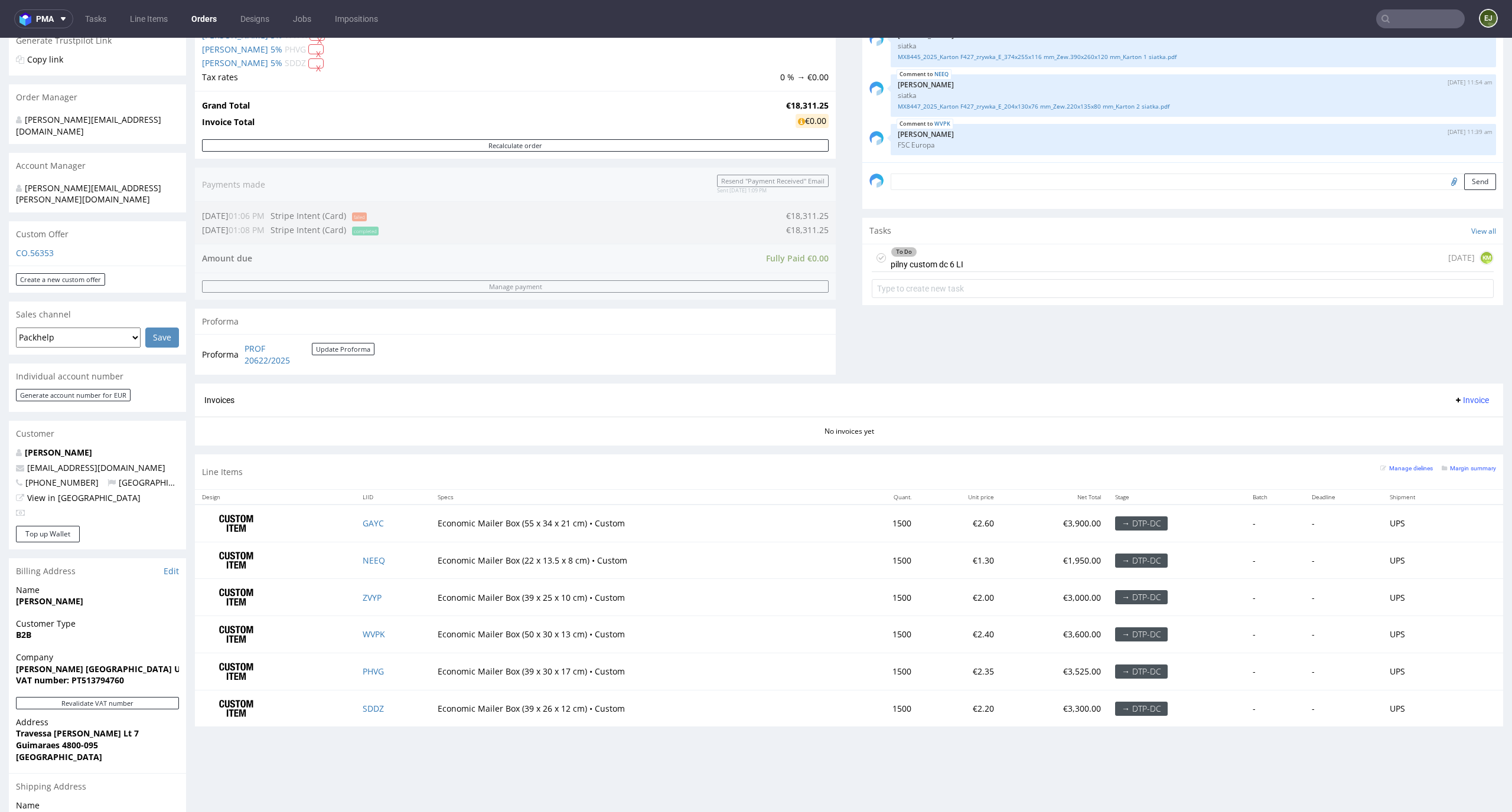
scroll to position [369, 0]
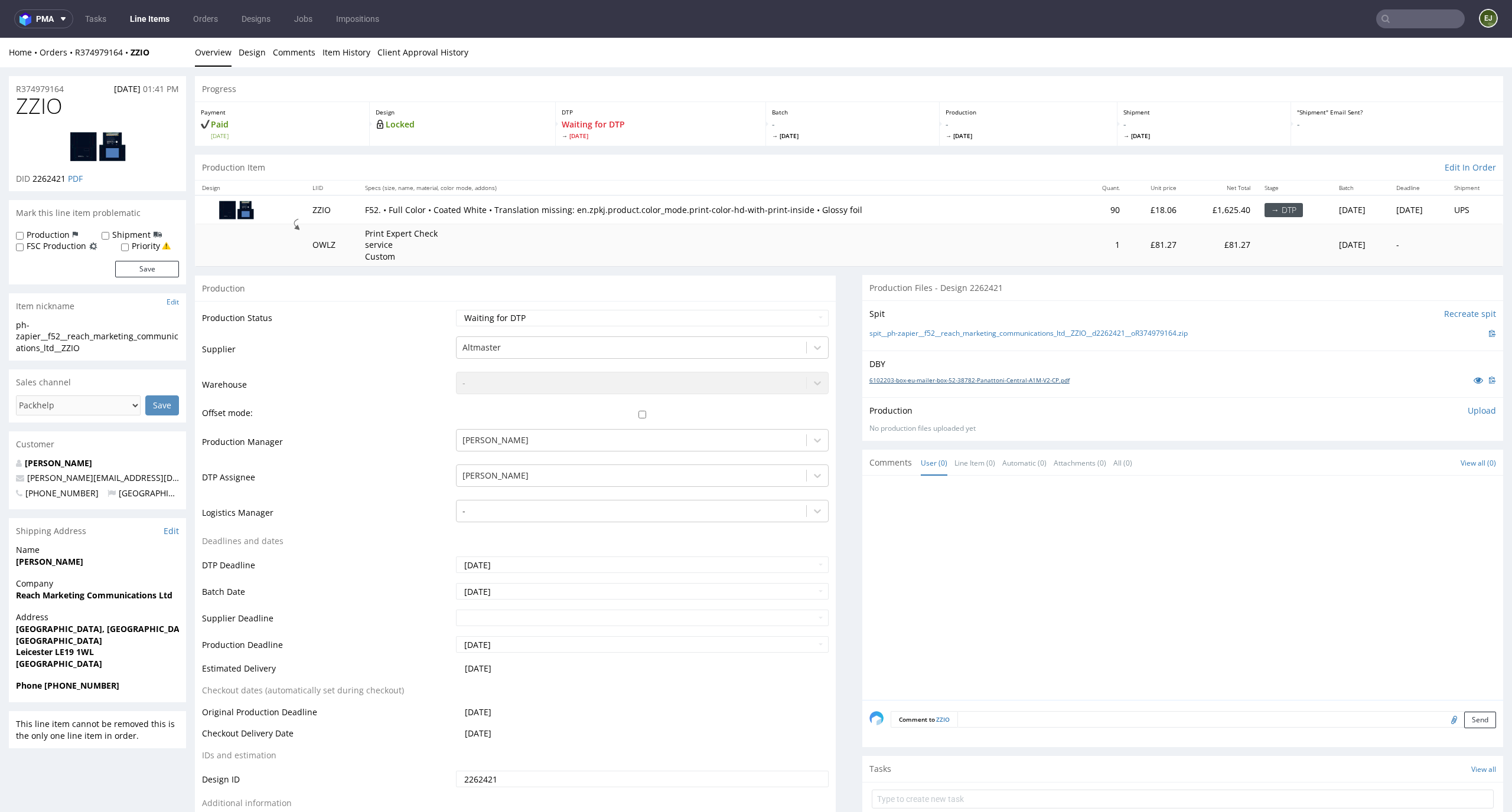
click at [968, 379] on link "6102203-box-eu-mailer-box-52-38782-Panattoni-Central-A1M-V2-CP.pdf" at bounding box center [969, 380] width 200 height 8
drag, startPoint x: 62, startPoint y: 107, endPoint x: 0, endPoint y: 107, distance: 62.0
copy span "ZZIO"
click at [977, 379] on link "6102203-box-eu-mailer-box-52-38782-Panattoni-Central-A1M-V2-CP.pdf" at bounding box center [969, 380] width 200 height 8
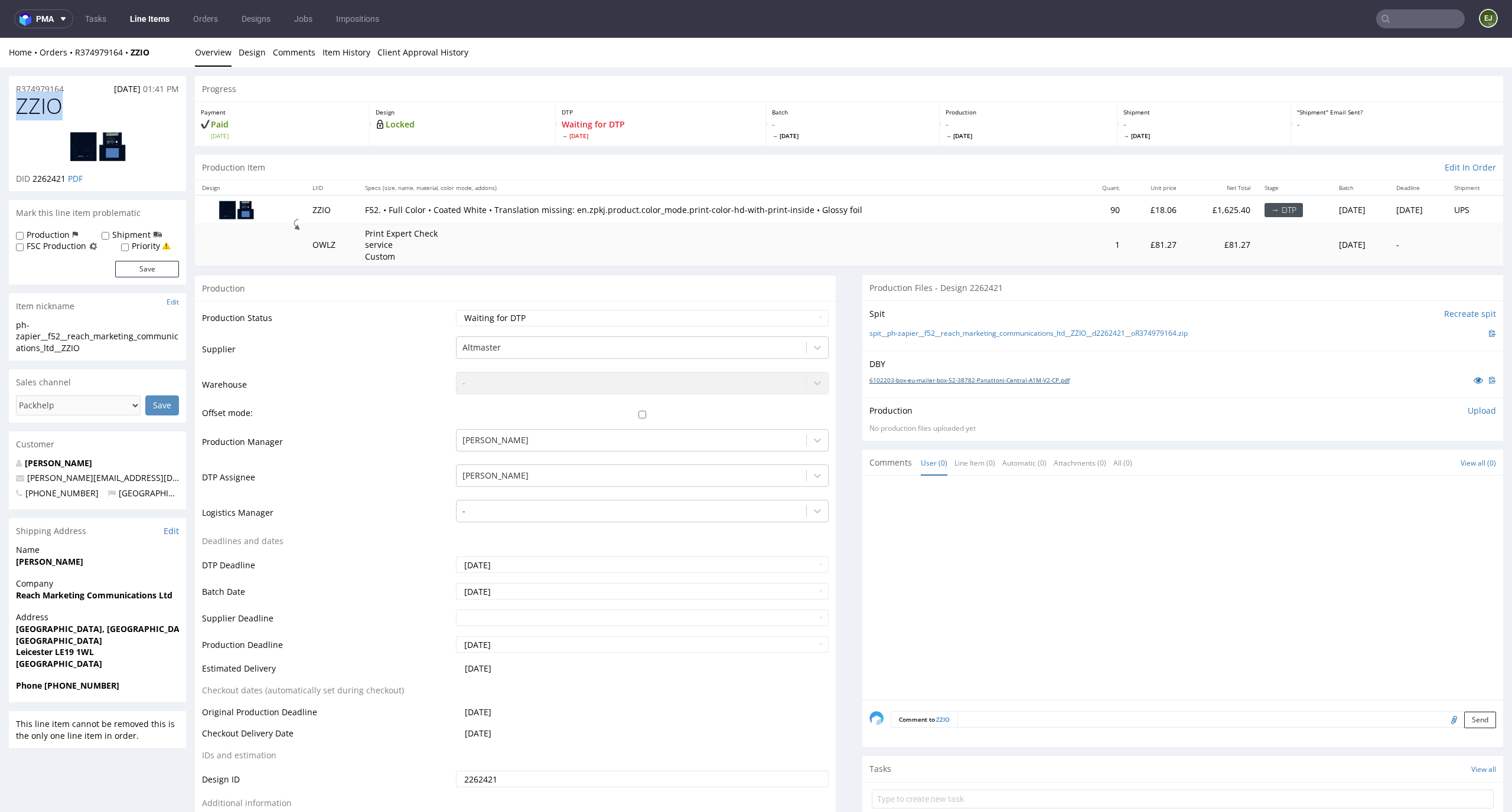
copy span "ZZIO"
drag, startPoint x: 86, startPoint y: 353, endPoint x: 0, endPoint y: 329, distance: 89.3
copy div "ph-zapier__f52__reach_marketing_communications_ltd__ZZIO"
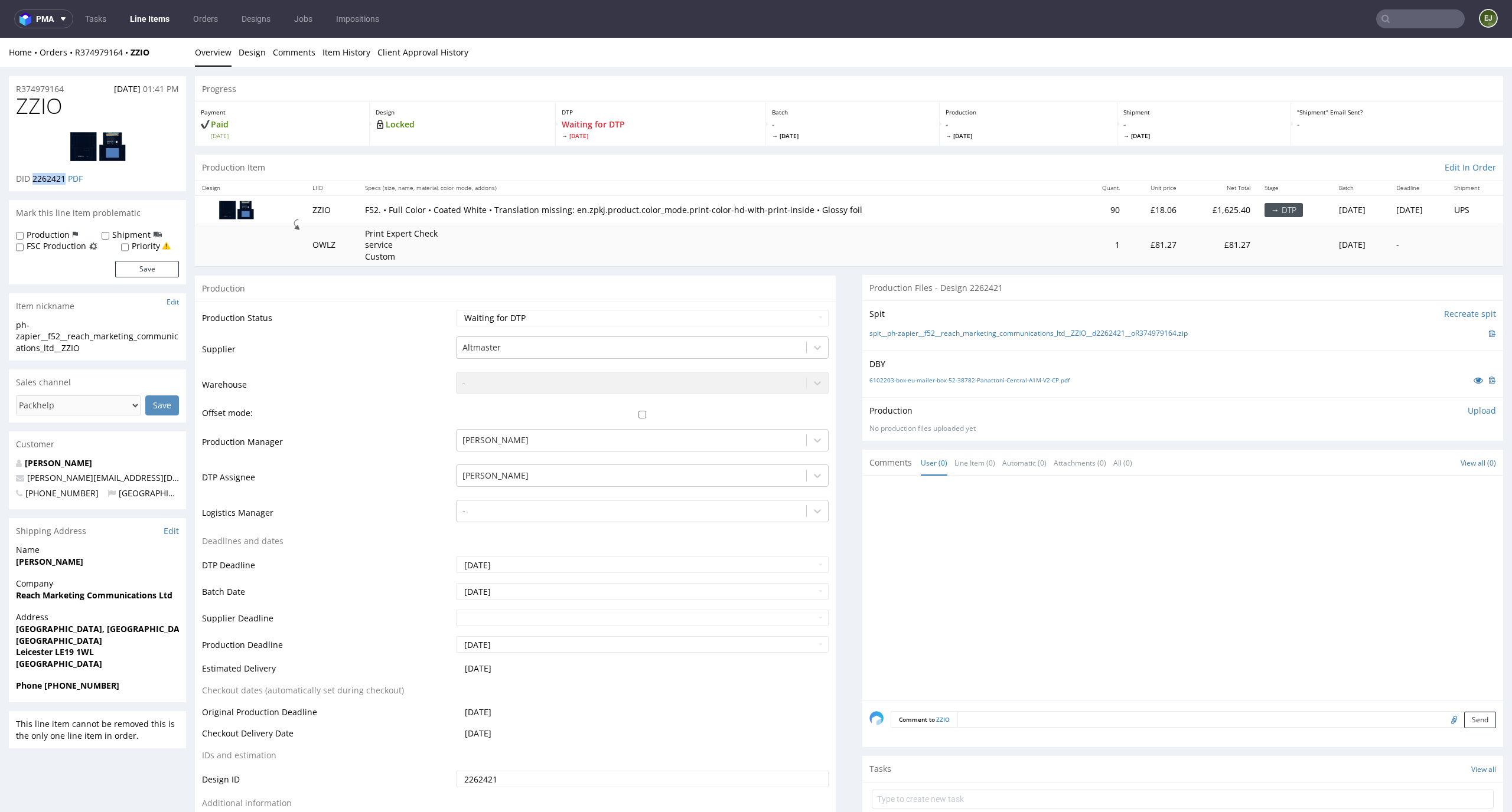
drag, startPoint x: 67, startPoint y: 178, endPoint x: 34, endPoint y: 178, distance: 33.0
click at [34, 178] on p "DID 2262421 PDF" at bounding box center [49, 179] width 67 height 12
copy span "2262421"
drag, startPoint x: 71, startPoint y: 83, endPoint x: 0, endPoint y: 83, distance: 71.0
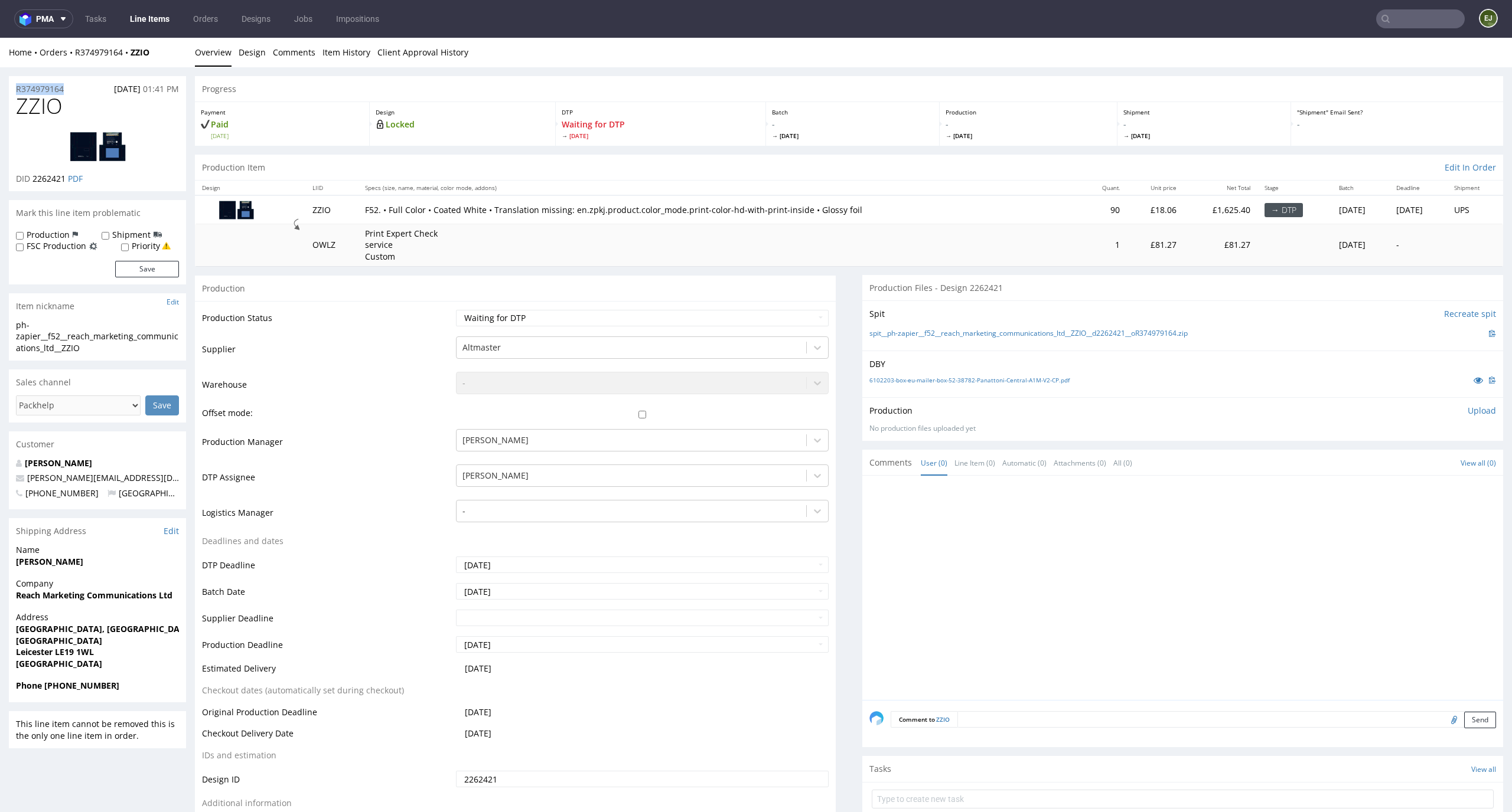
drag, startPoint x: 73, startPoint y: 87, endPoint x: 0, endPoint y: 87, distance: 73.0
copy p "R374979164"
click at [1467, 407] on p "Upload" at bounding box center [1481, 410] width 29 height 12
click at [1396, 464] on div "Add files" at bounding box center [1411, 465] width 59 height 18
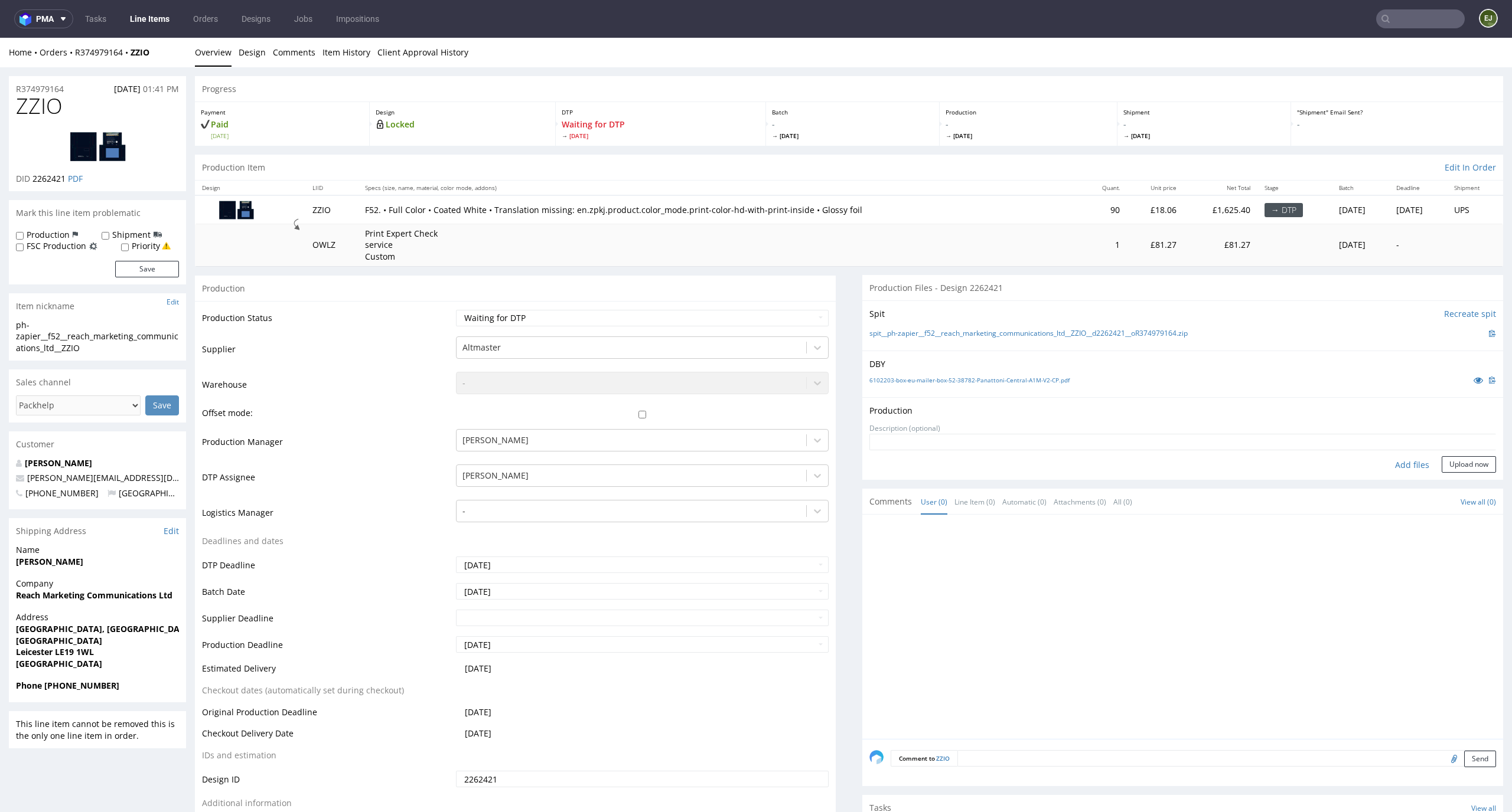
type input "C:\fakepath\alt__f52__reach_marketing_communications_ltd__ZZIO__d2262421__oR374…"
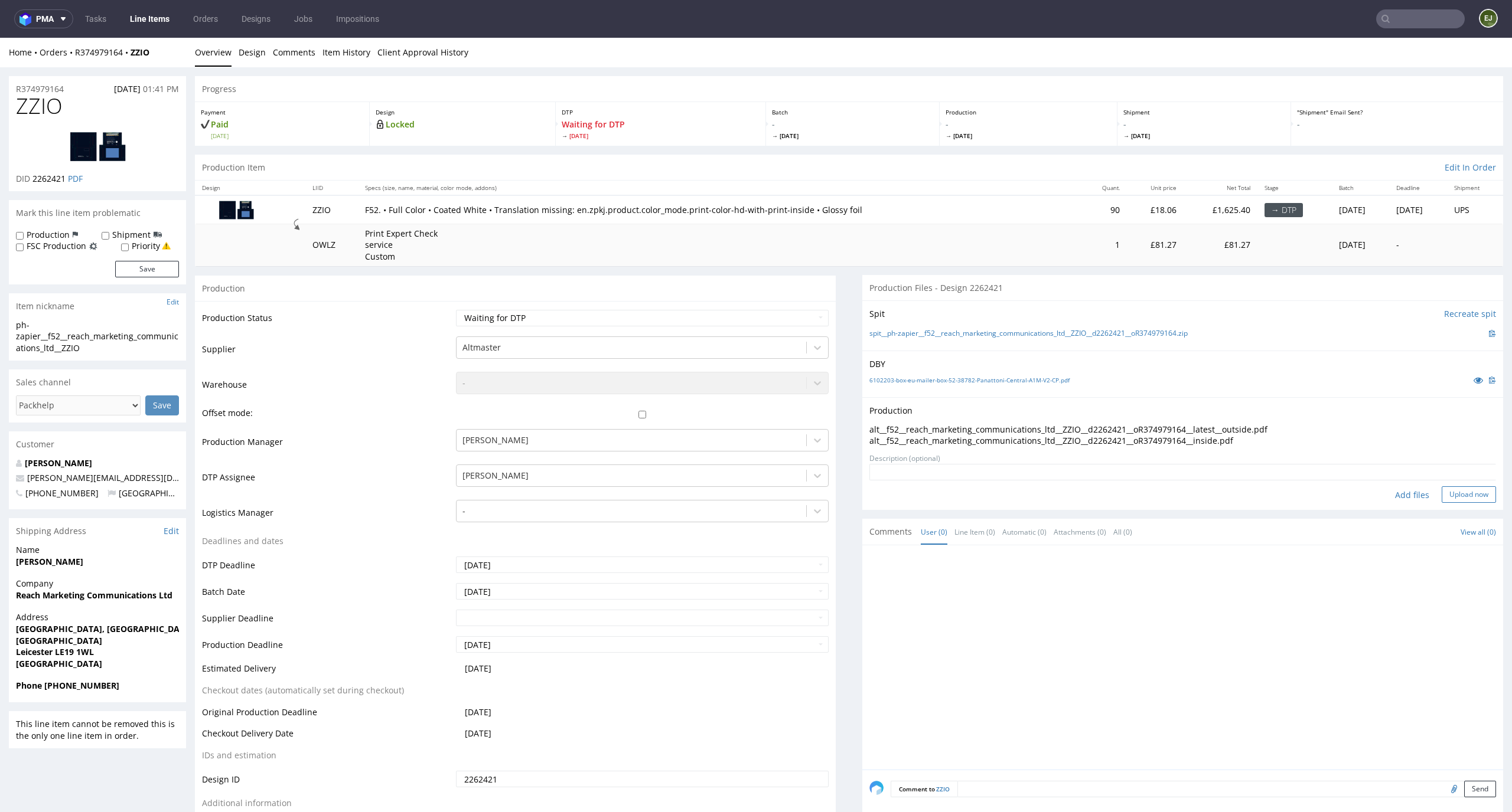
click at [1445, 495] on button "Upload now" at bounding box center [1468, 494] width 54 height 17
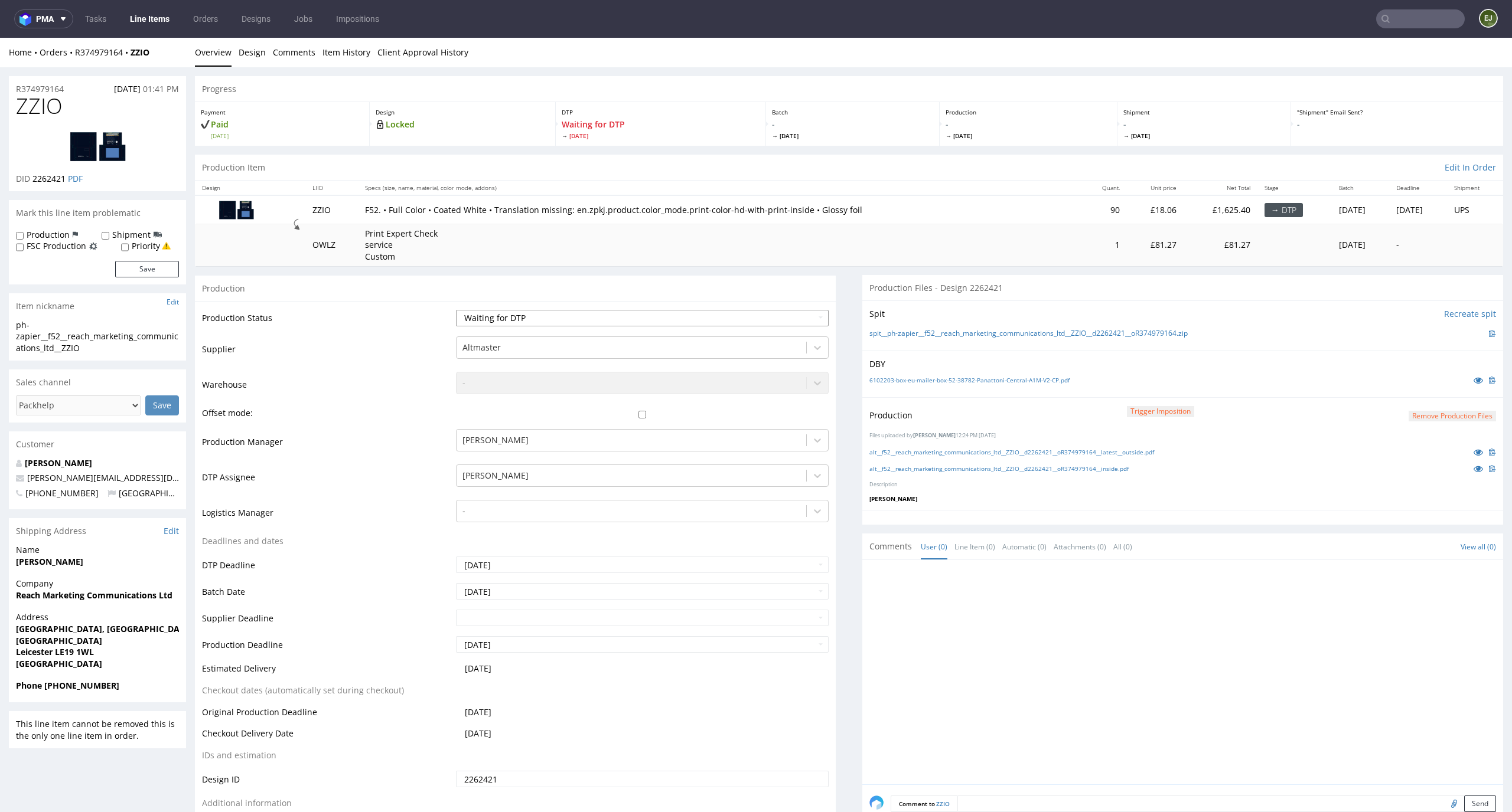
click at [799, 316] on select "Waiting for Artwork Waiting for Diecut Waiting for Mockup Waiting for DTP Waiti…" at bounding box center [642, 318] width 373 height 17
select select "dtp_waiting_for_double_check"
click at [456, 310] on select "Waiting for Artwork Waiting for Diecut Waiting for Mockup Waiting for DTP Waiti…" at bounding box center [642, 318] width 373 height 17
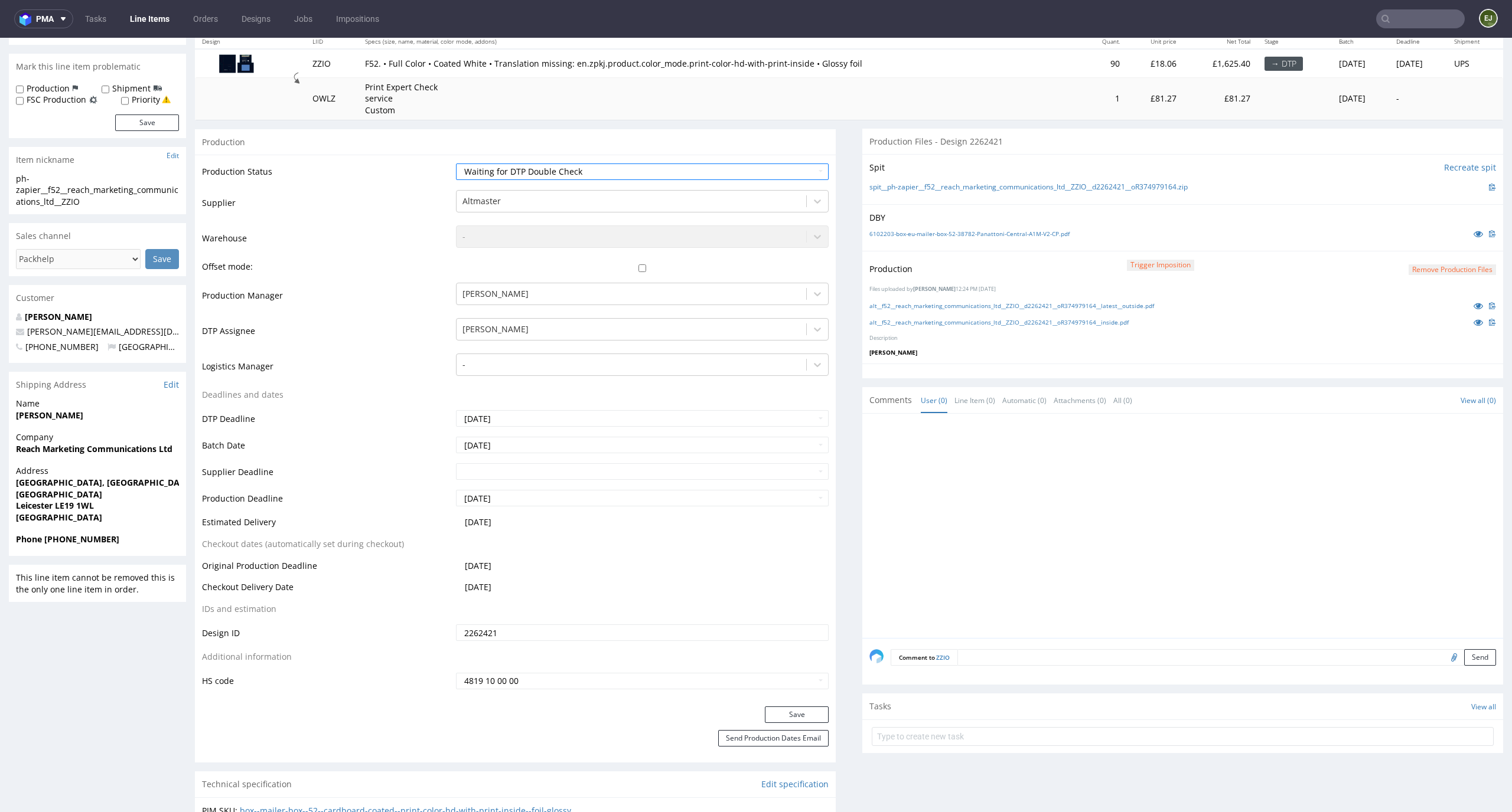
scroll to position [247, 0]
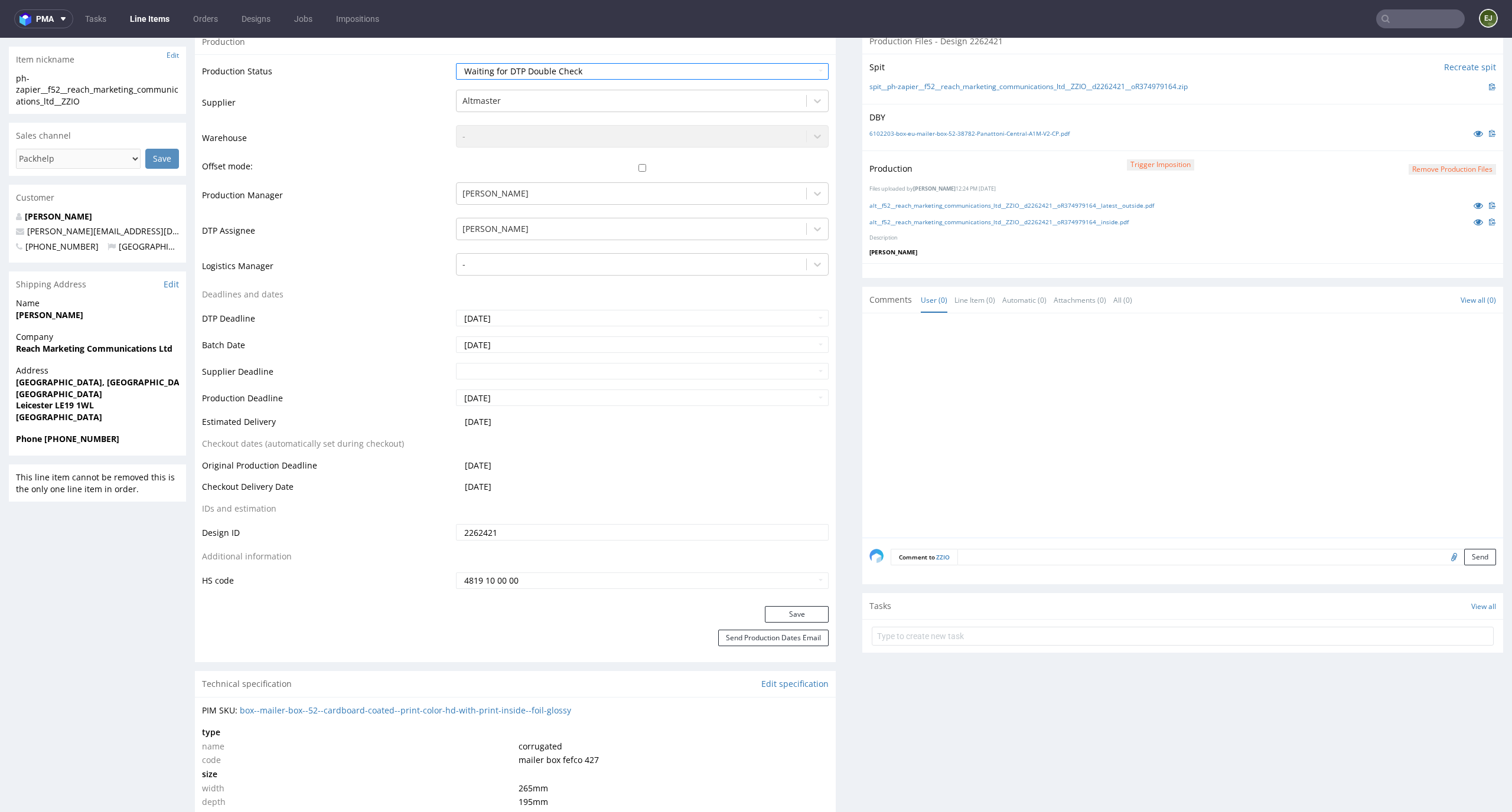
click at [788, 605] on div "Production Status Waiting for Artwork Waiting for Diecut Waiting for Mockup Wai…" at bounding box center [515, 330] width 640 height 552
click at [800, 611] on button "Save" at bounding box center [796, 615] width 64 height 17
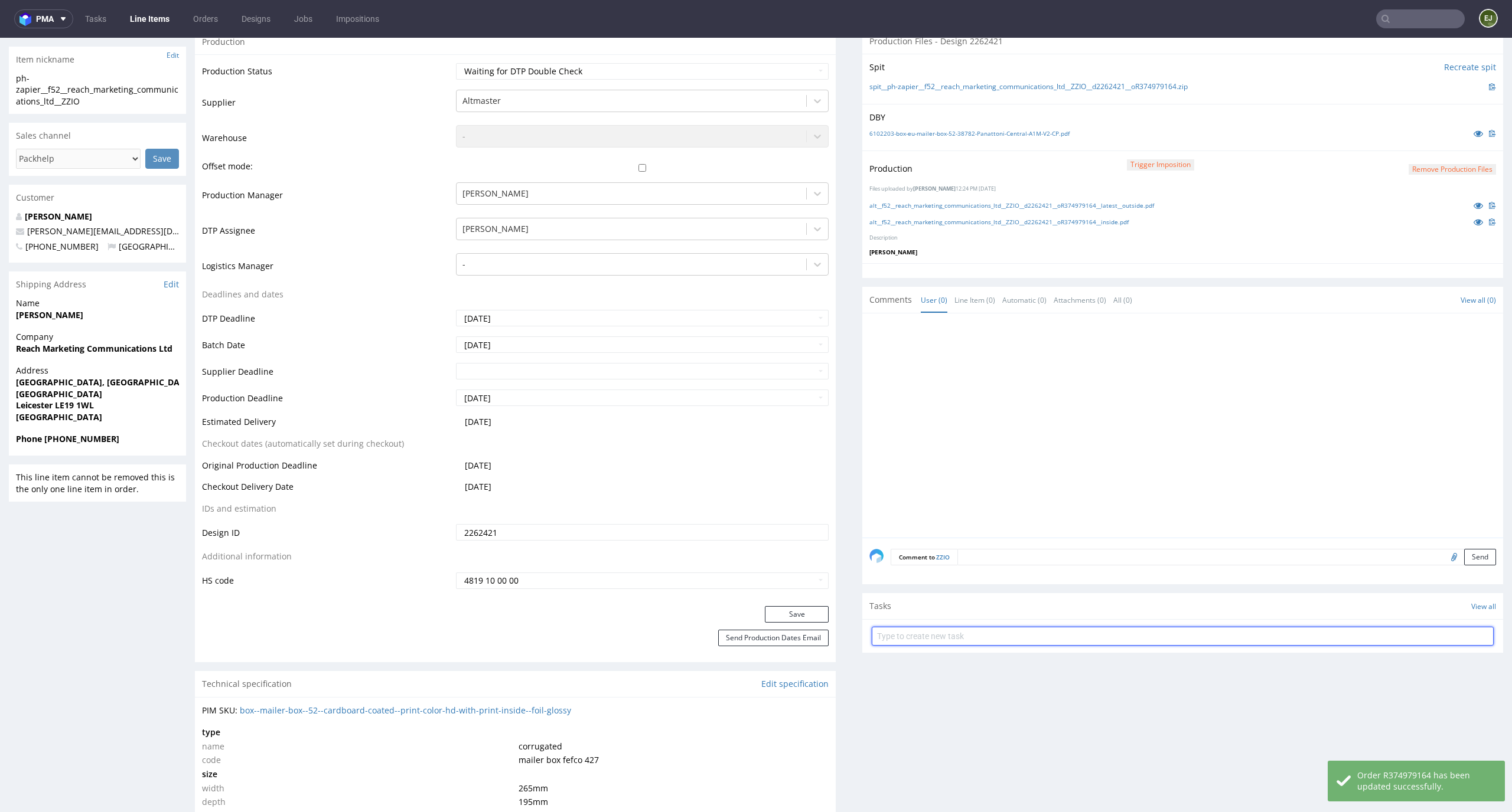
click at [1000, 627] on input "text" at bounding box center [1182, 636] width 622 height 19
type input "pilne dc"
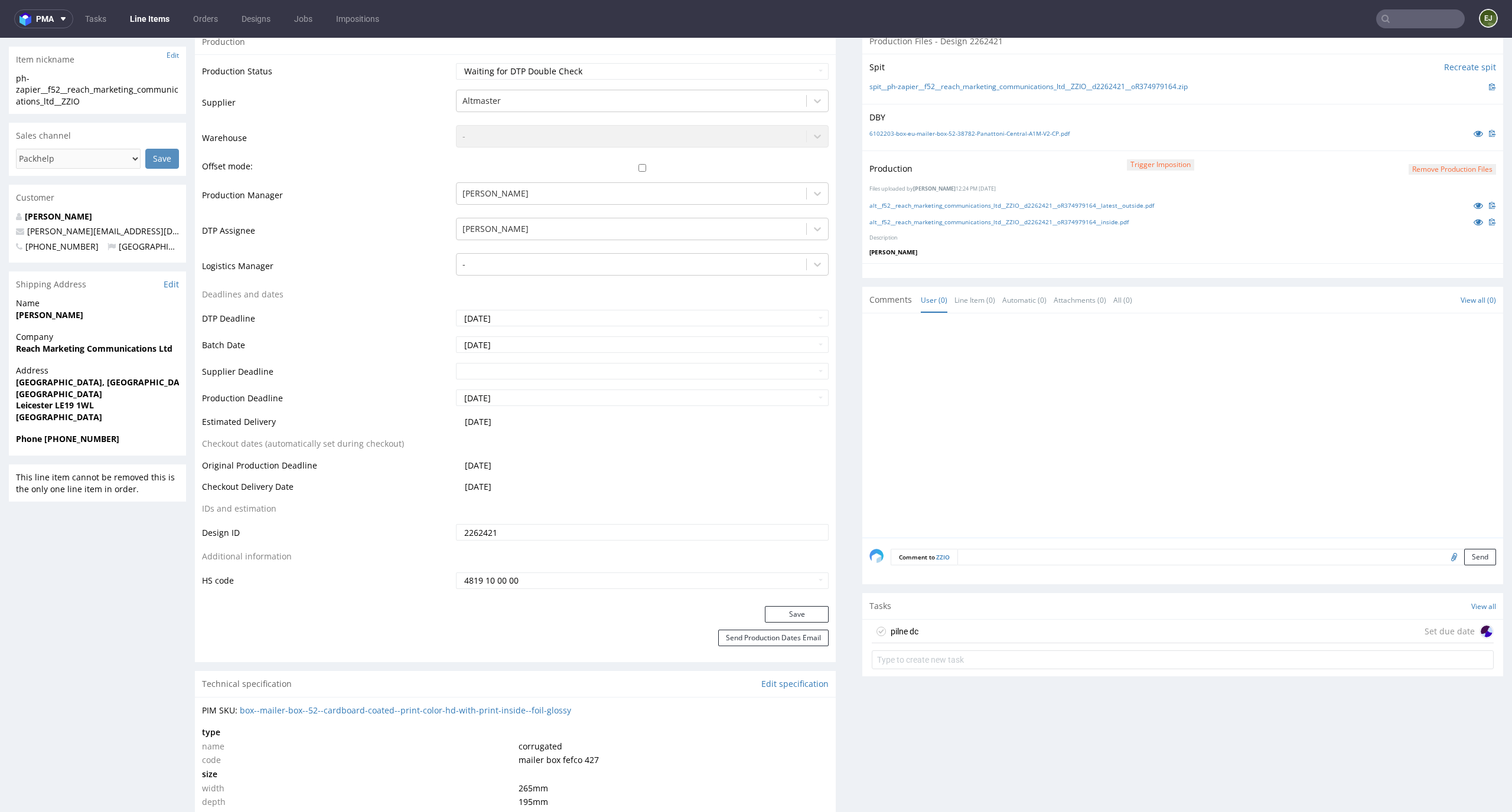
click at [1010, 625] on div "pilne dc Set due date" at bounding box center [1182, 631] width 622 height 24
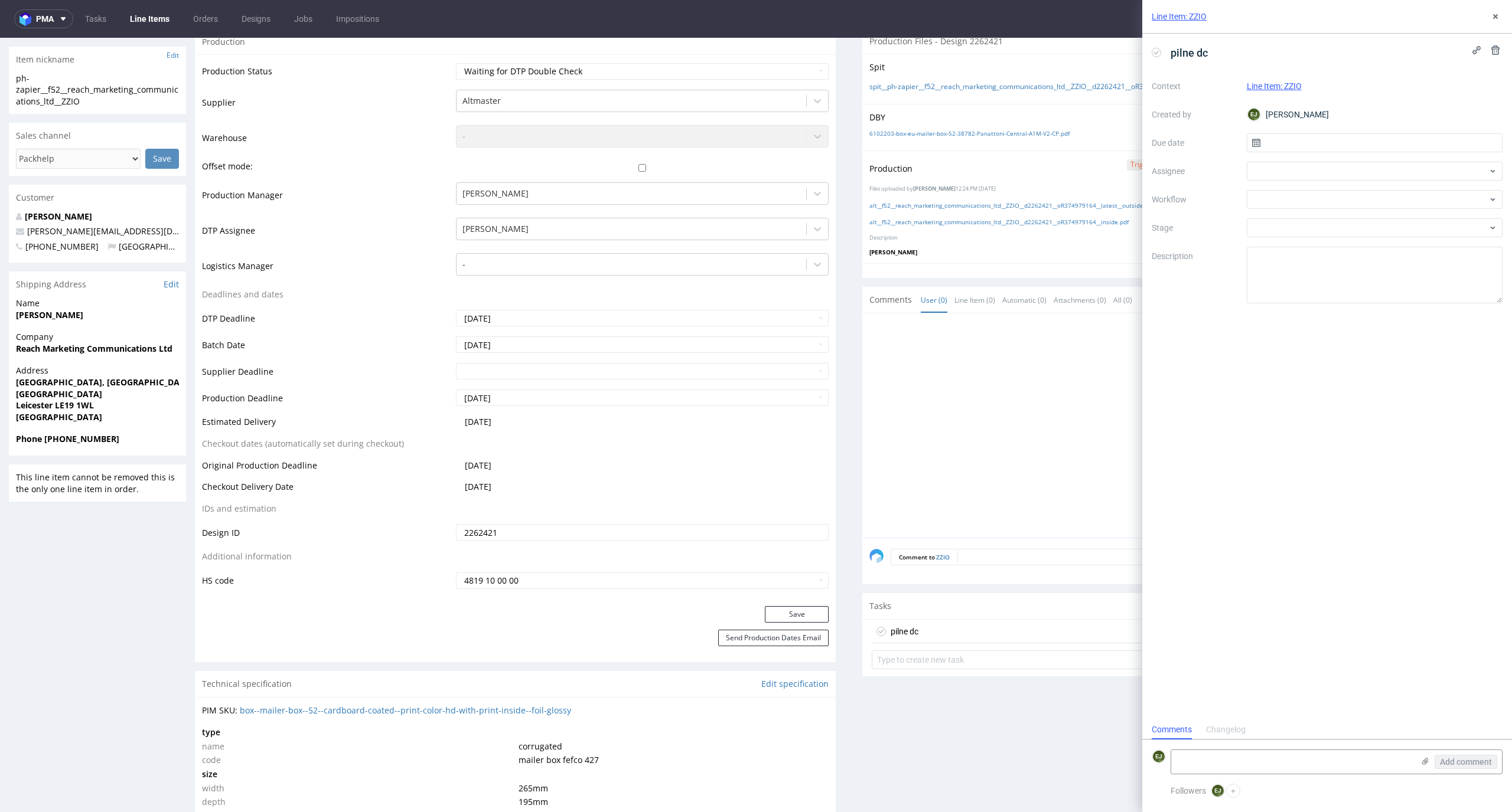
scroll to position [10, 0]
click at [1323, 144] on input "text" at bounding box center [1374, 143] width 257 height 19
click at [1412, 286] on span "26" at bounding box center [1411, 283] width 10 height 12
type input "[DATE]"
click at [1412, 193] on div at bounding box center [1374, 200] width 257 height 19
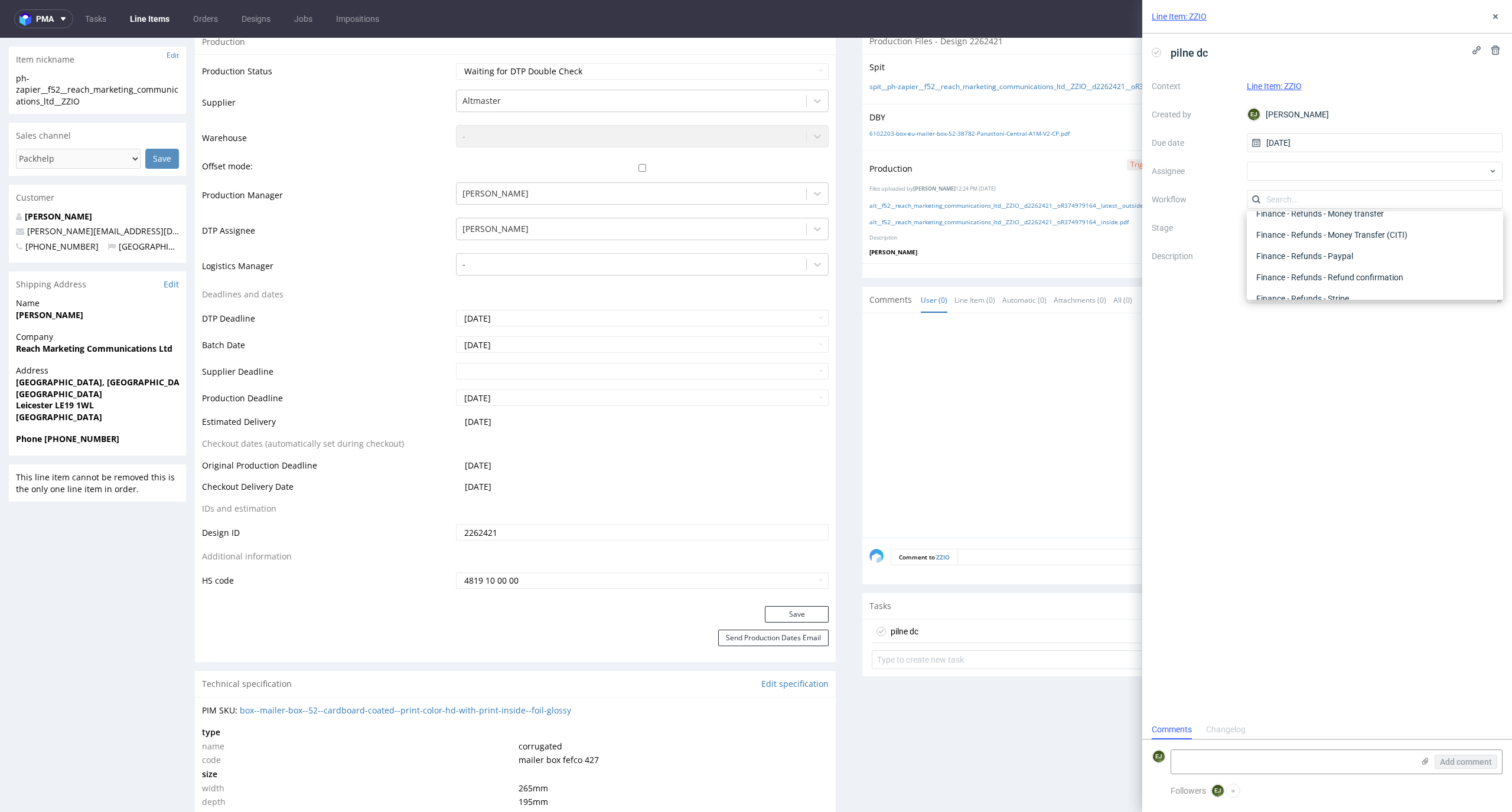
scroll to position [0, 0]
click at [1399, 237] on div "DTP - Double Check" at bounding box center [1375, 242] width 247 height 21
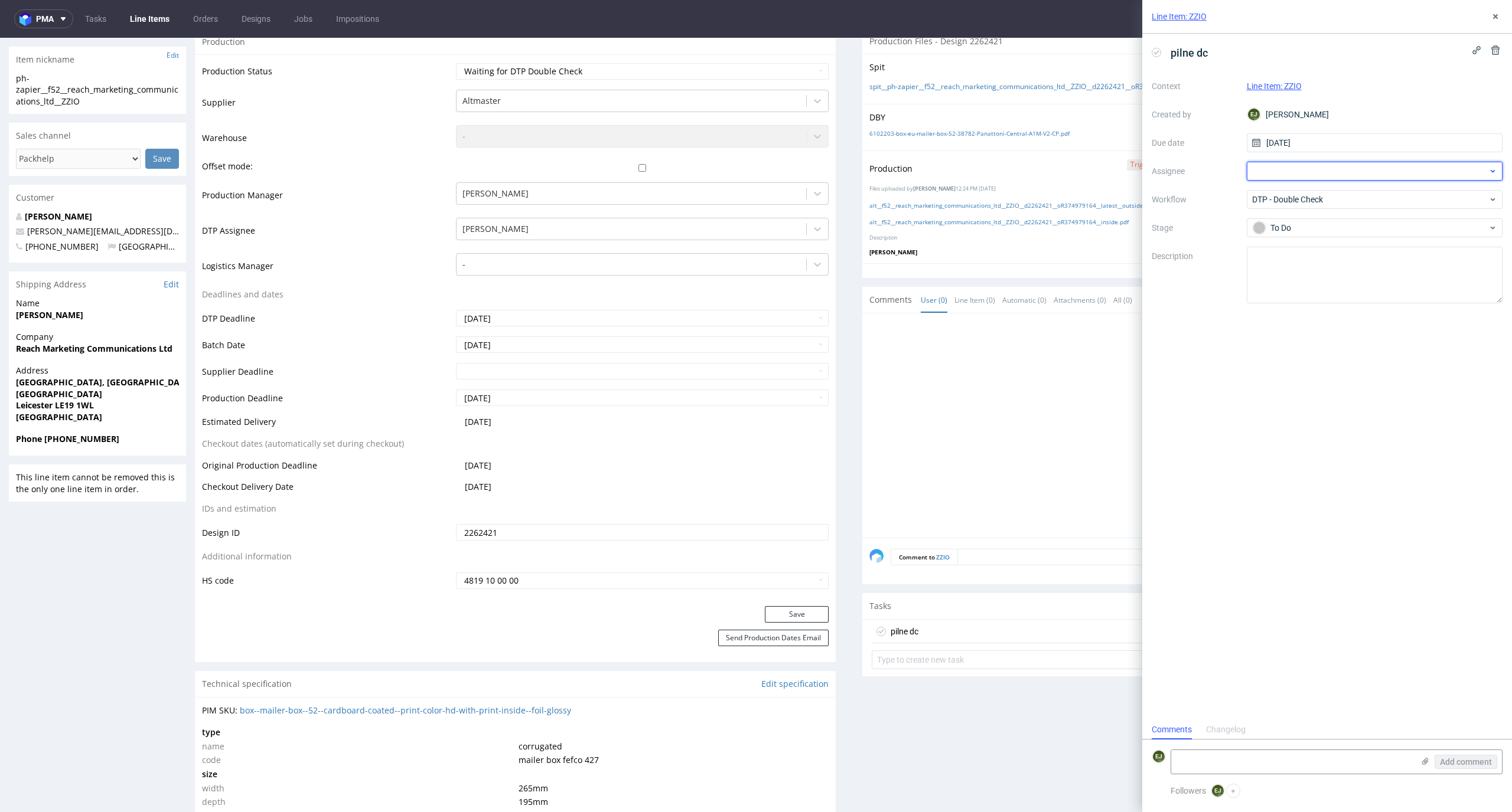
click at [1314, 172] on div at bounding box center [1374, 171] width 257 height 19
type input "kry"
click at [1317, 212] on span "Krystian Gaza" at bounding box center [1299, 216] width 53 height 12
click at [1311, 363] on div "pilne dc Context Line Item: ZZIO Created by EJ Elżbieta Jelińska Due date 26/09…" at bounding box center [1327, 377] width 370 height 687
click at [1325, 269] on textarea at bounding box center [1374, 275] width 257 height 57
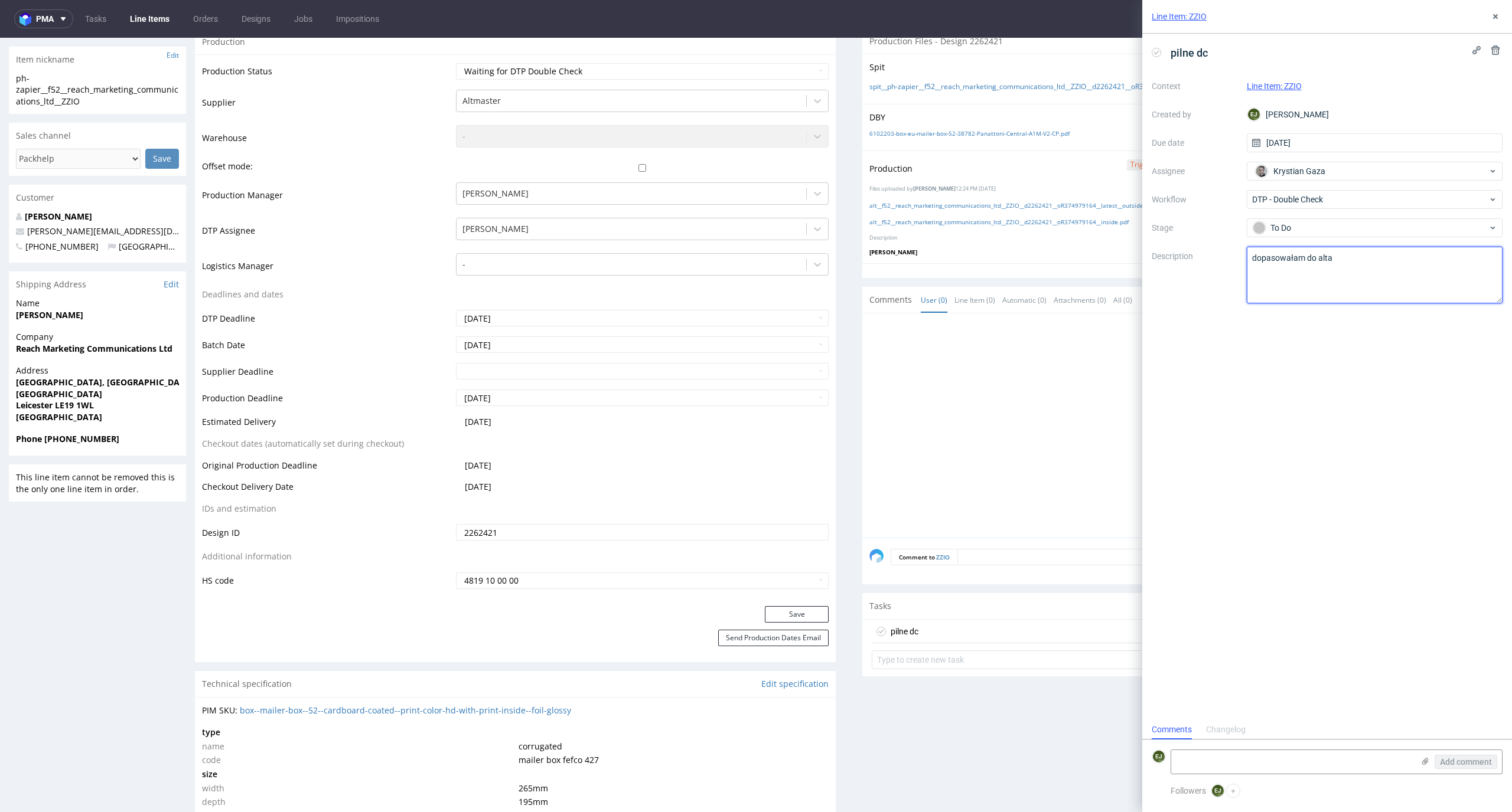
type textarea "dopasowałam do alta"
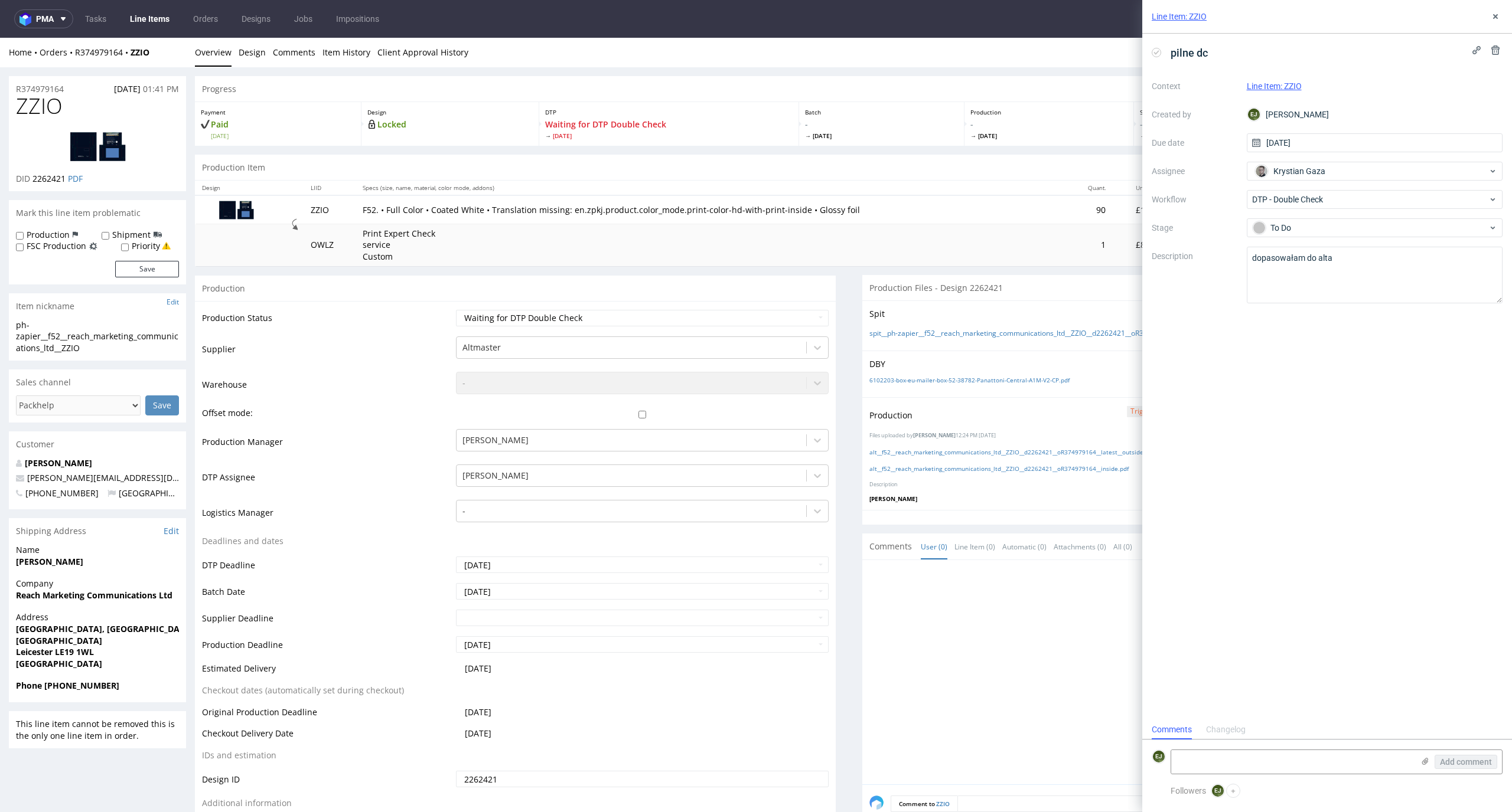
click at [376, 216] on td "F52. • Full Color • Coated White • Translation missing: en.zpkj.product.color_m…" at bounding box center [712, 209] width 713 height 29
click at [151, 19] on link "Line Items" at bounding box center [150, 19] width 53 height 19
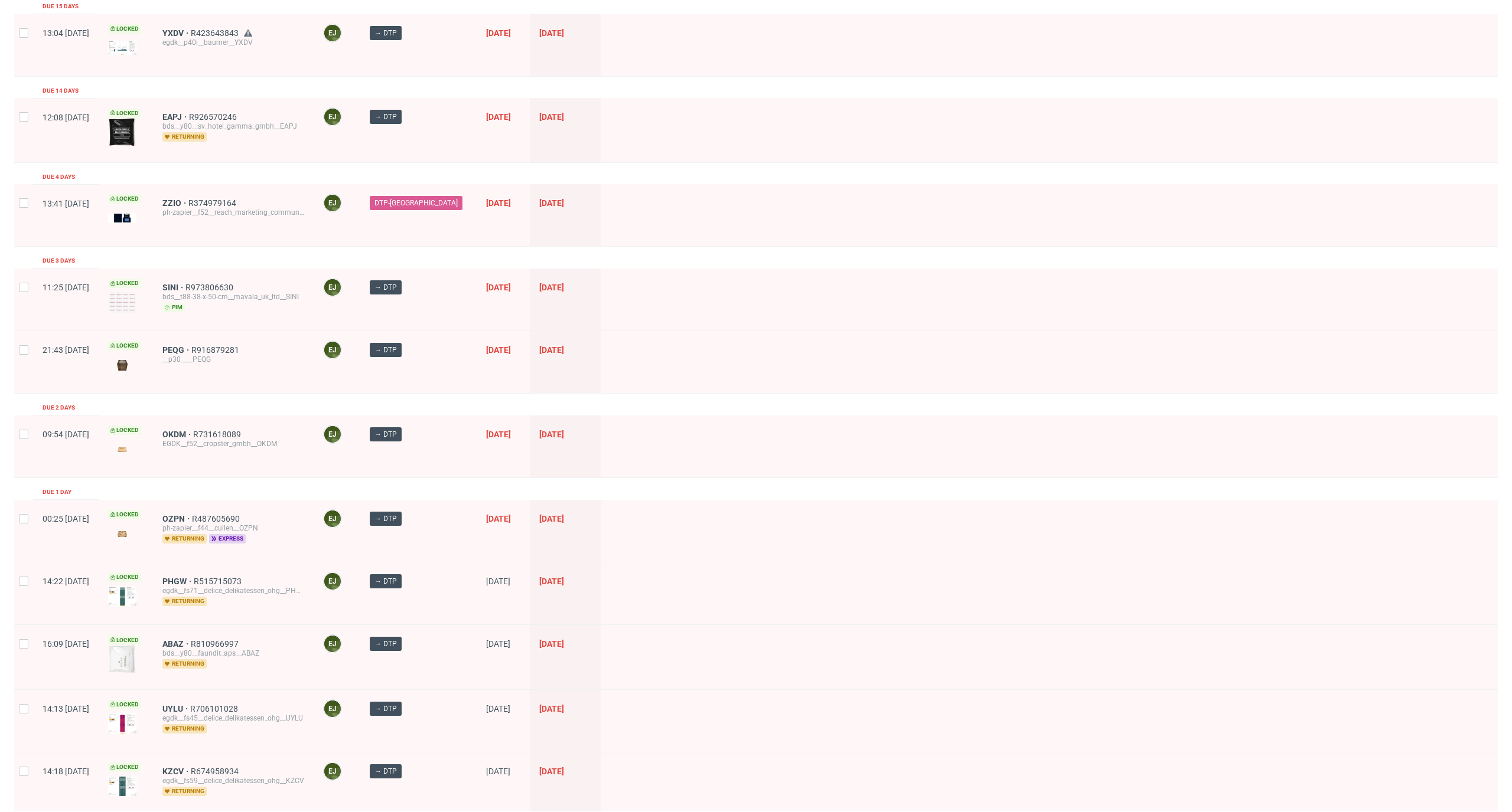
scroll to position [382, 0]
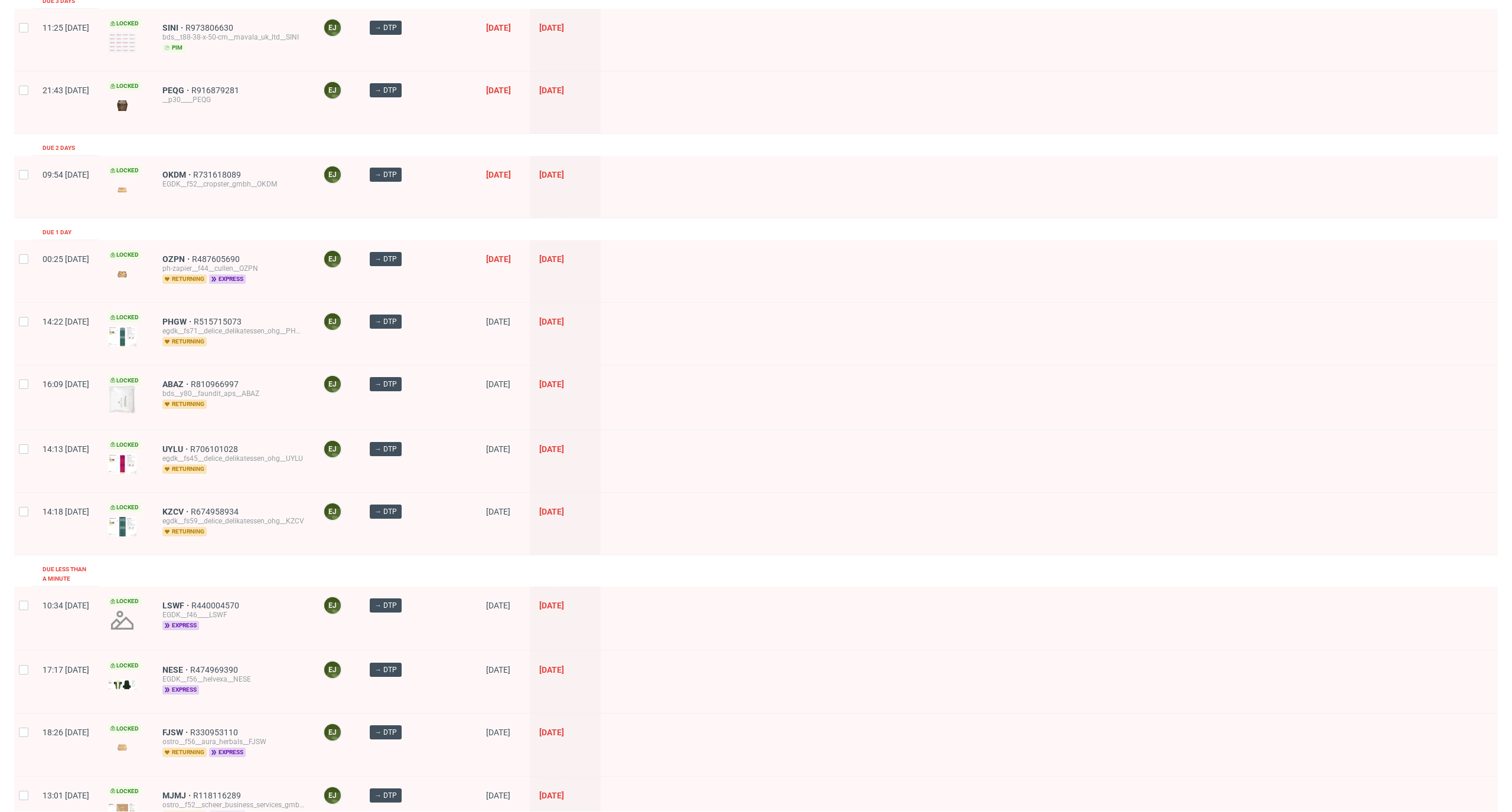
click at [267, 557] on div "Created at Thumbnail Line item ID Operator Stage Batch date DTP deadline Due 15…" at bounding box center [756, 465] width 1483 height 1508
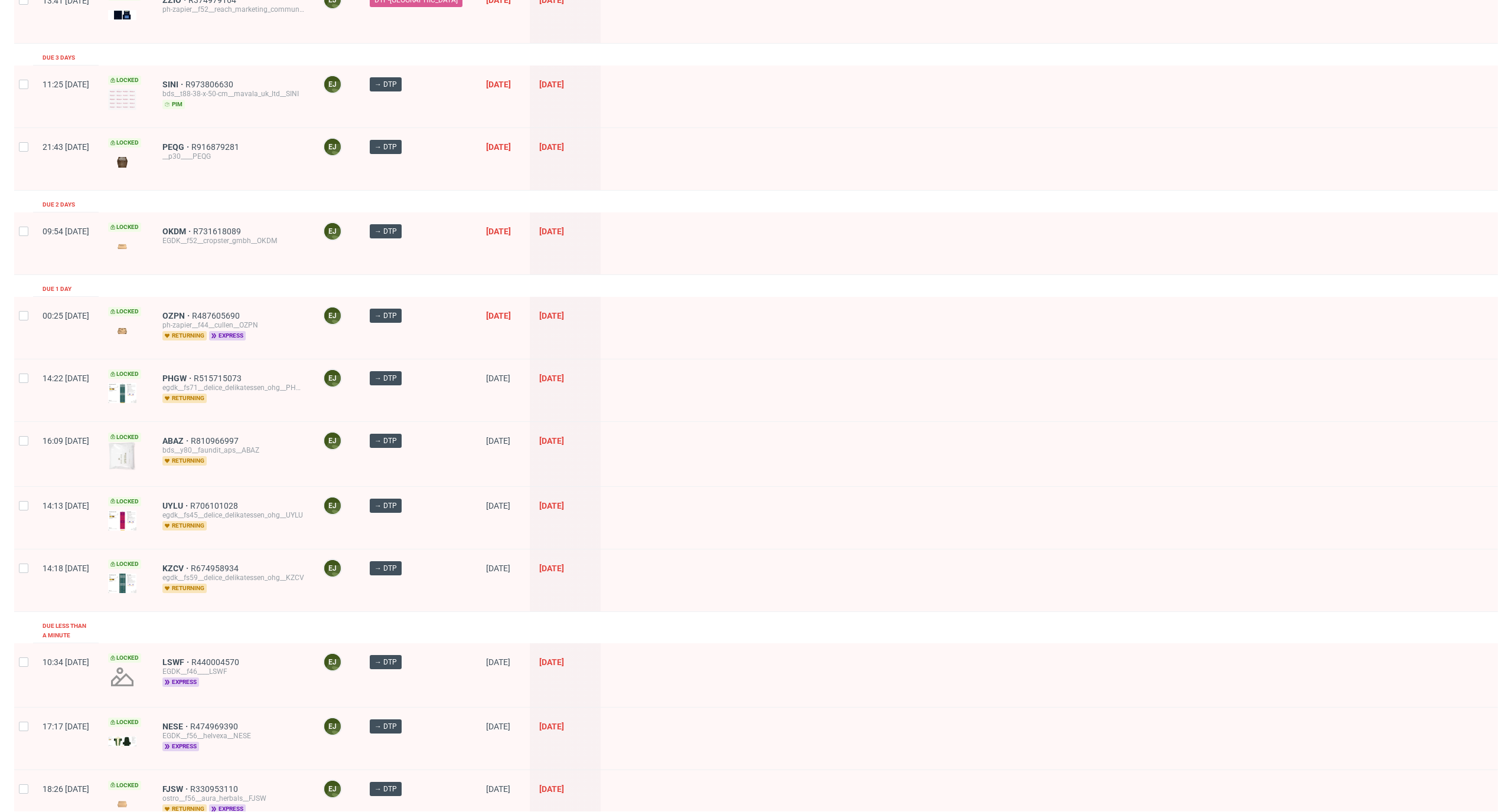
scroll to position [0, 0]
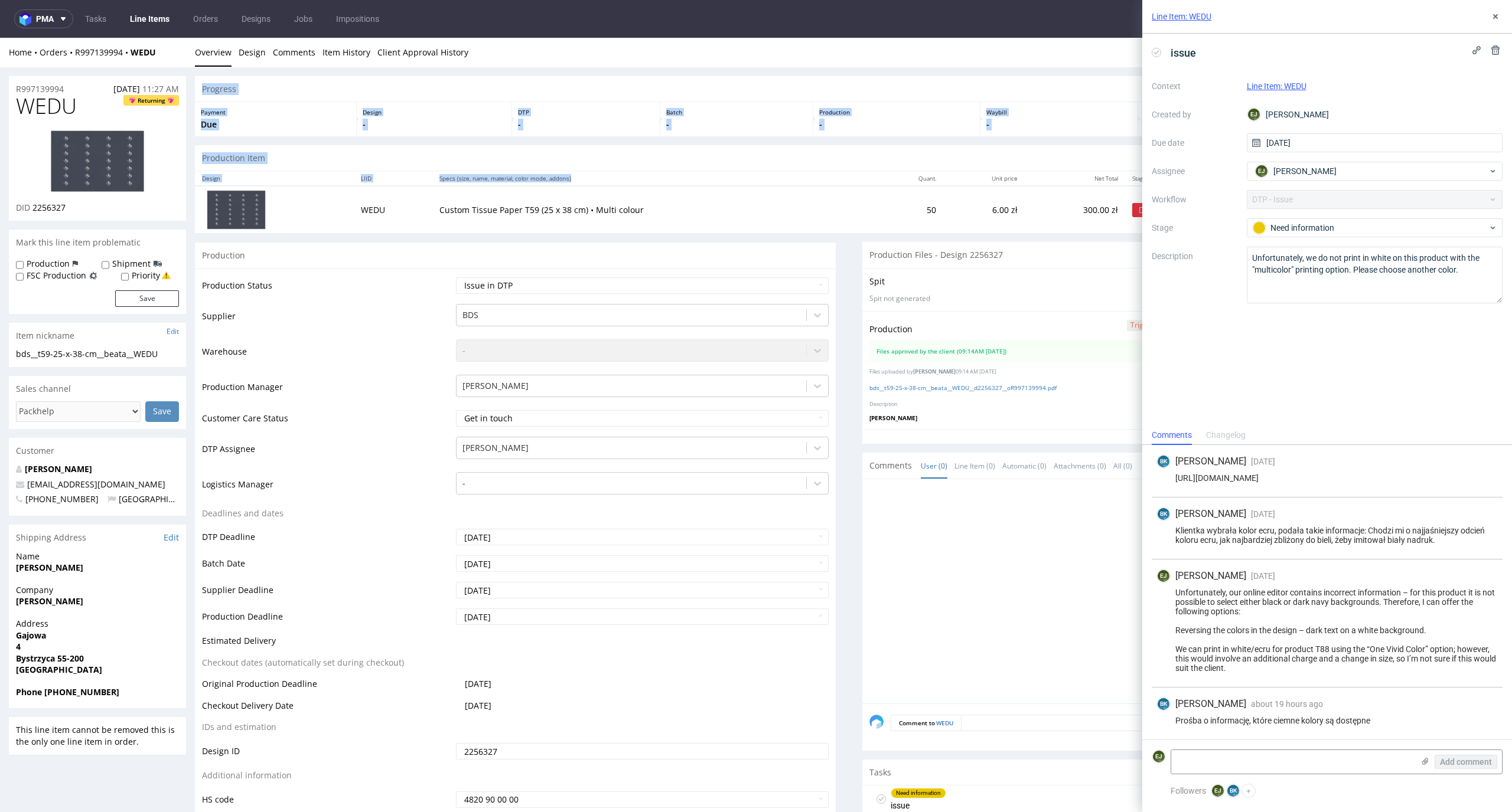
drag, startPoint x: 199, startPoint y: 79, endPoint x: 661, endPoint y: 181, distance: 473.1
click at [966, 81] on div "Progress" at bounding box center [849, 89] width 1308 height 26
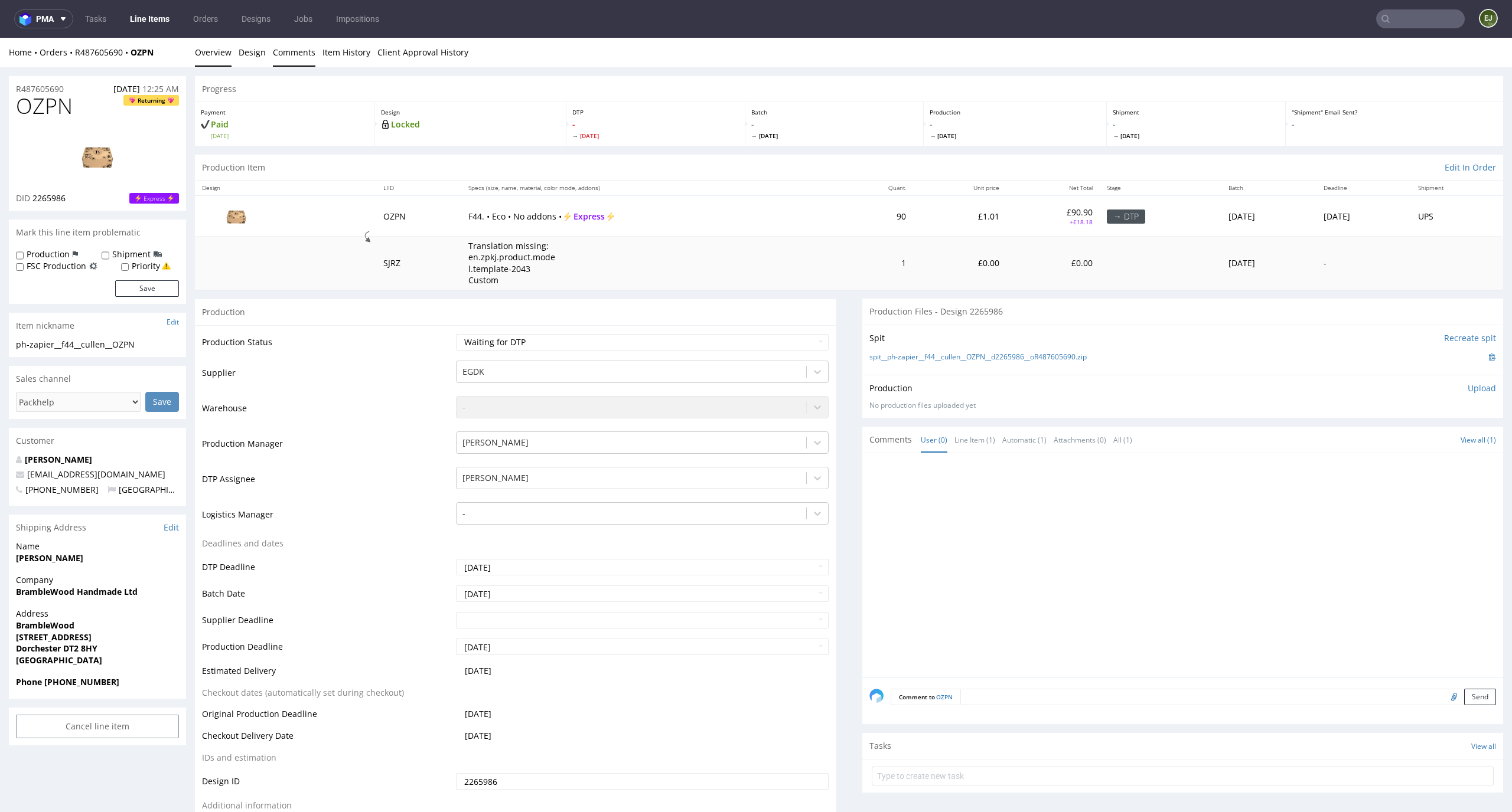
click at [275, 55] on link "Comments" at bounding box center [294, 52] width 43 height 29
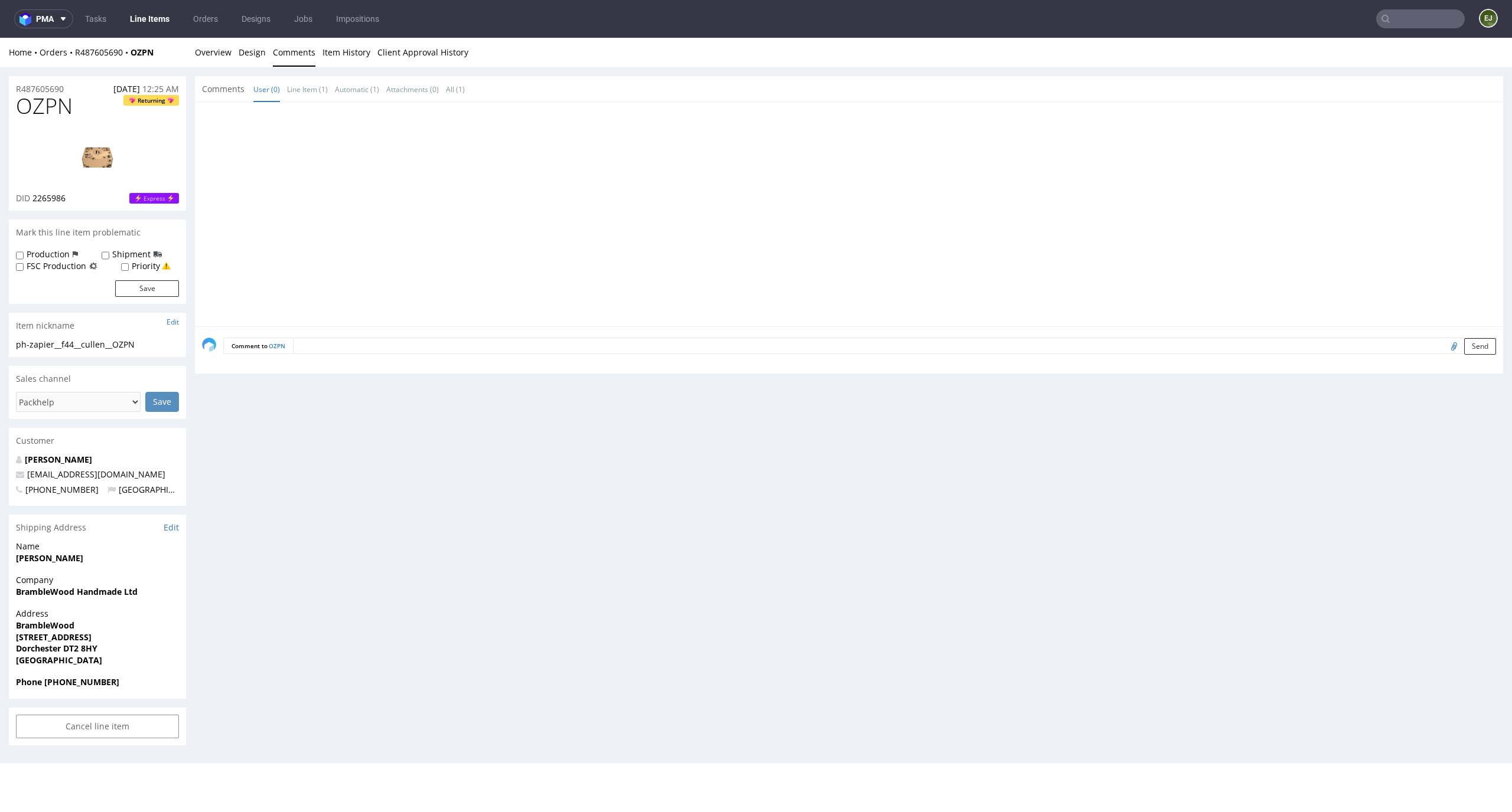
click at [236, 52] on li "Overview" at bounding box center [216, 52] width 44 height 12
click at [248, 56] on link "Design" at bounding box center [252, 52] width 27 height 29
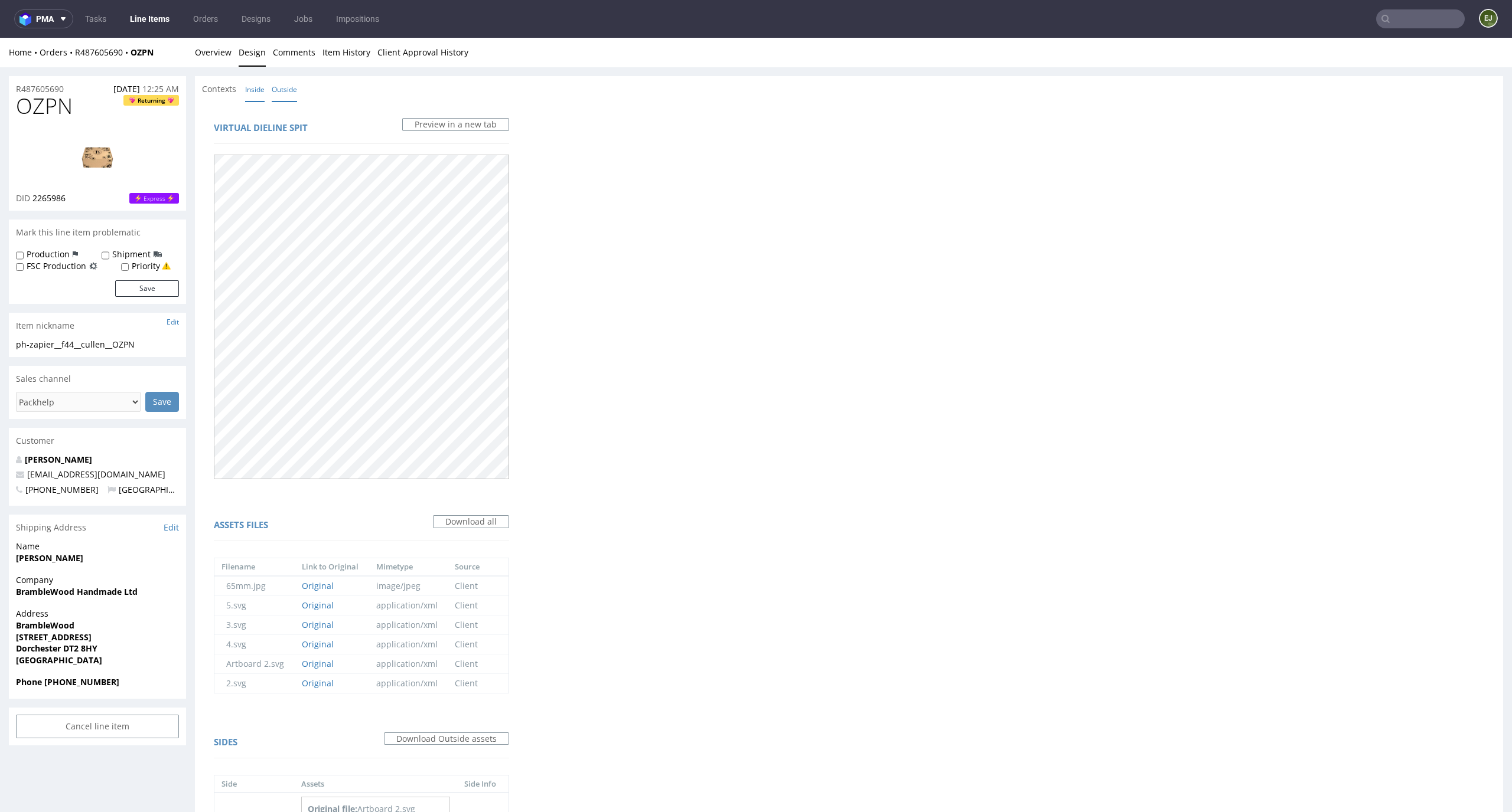
click at [248, 95] on link "Inside" at bounding box center [255, 90] width 20 height 25
click at [195, 60] on link "Overview" at bounding box center [213, 52] width 37 height 29
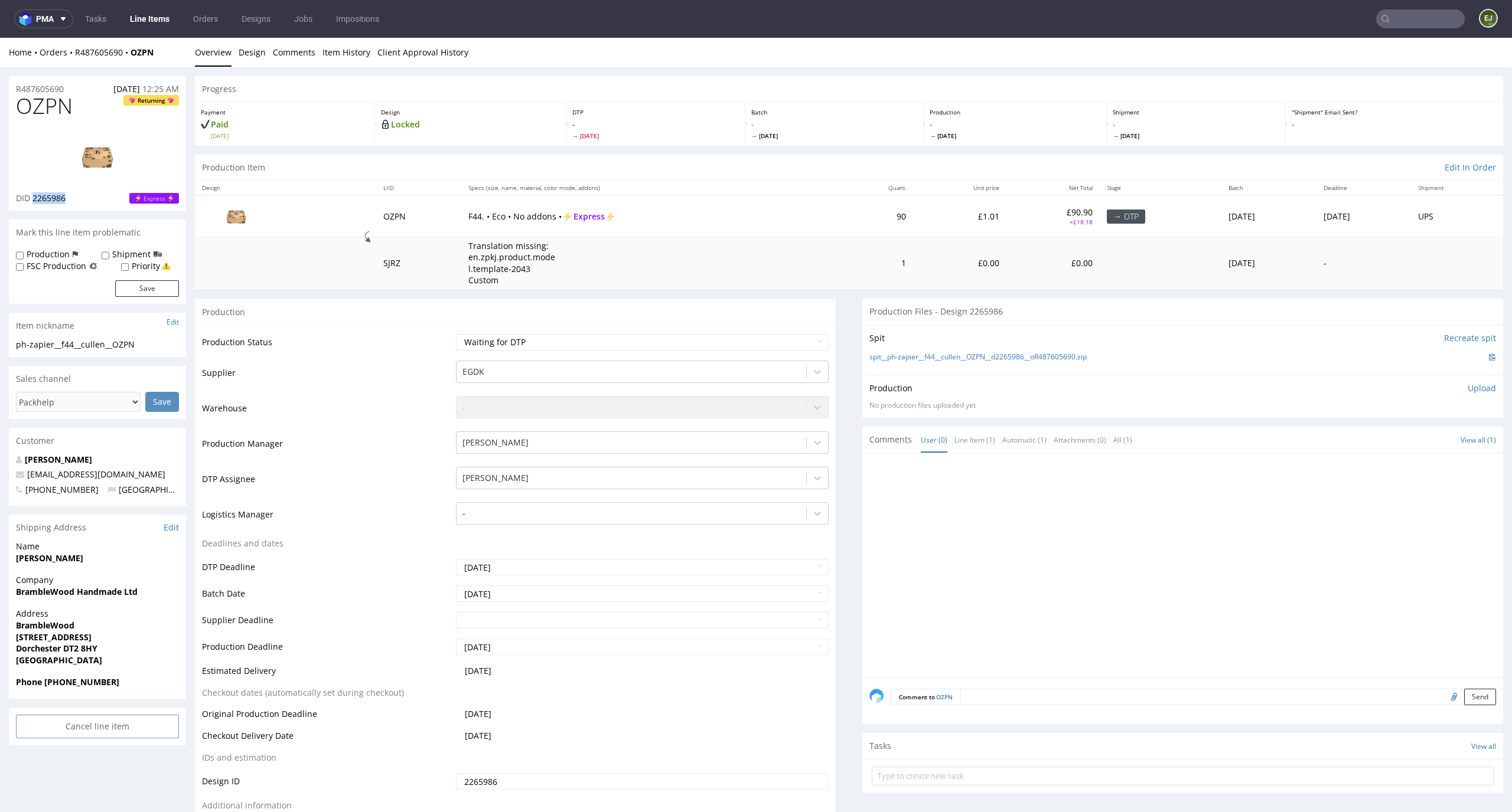
drag, startPoint x: 75, startPoint y: 203, endPoint x: 33, endPoint y: 200, distance: 42.1
click at [33, 200] on div "DID 2265986 Express" at bounding box center [97, 198] width 163 height 12
copy span "2265986"
click at [677, 339] on select "Waiting for Artwork Waiting for Diecut Waiting for Mockup Waiting for DTP Waiti…" at bounding box center [642, 342] width 373 height 17
select select "dtp_in_process"
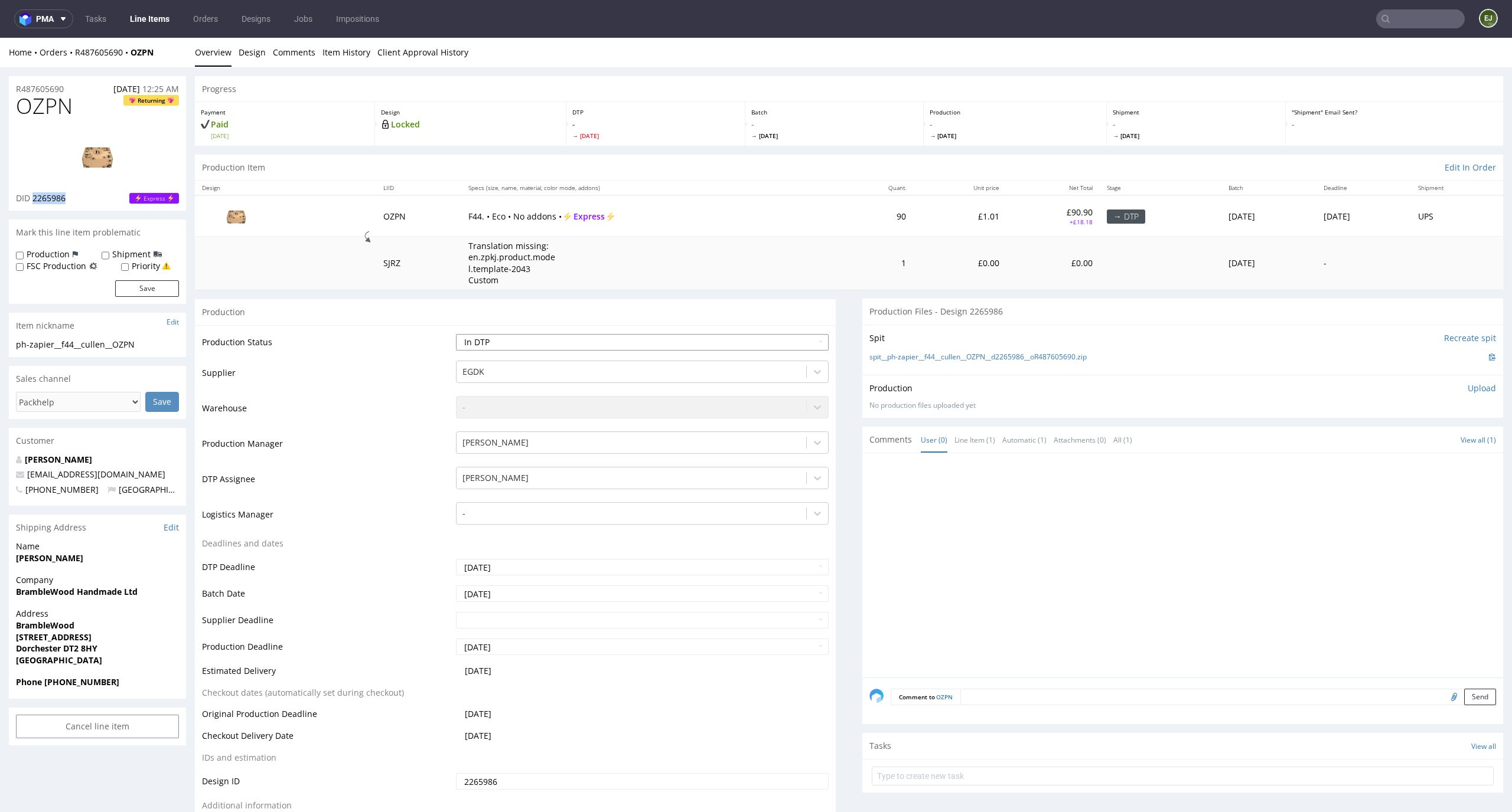
click at [456, 334] on select "Waiting for Artwork Waiting for Diecut Waiting for Mockup Waiting for DTP Waiti…" at bounding box center [642, 342] width 373 height 17
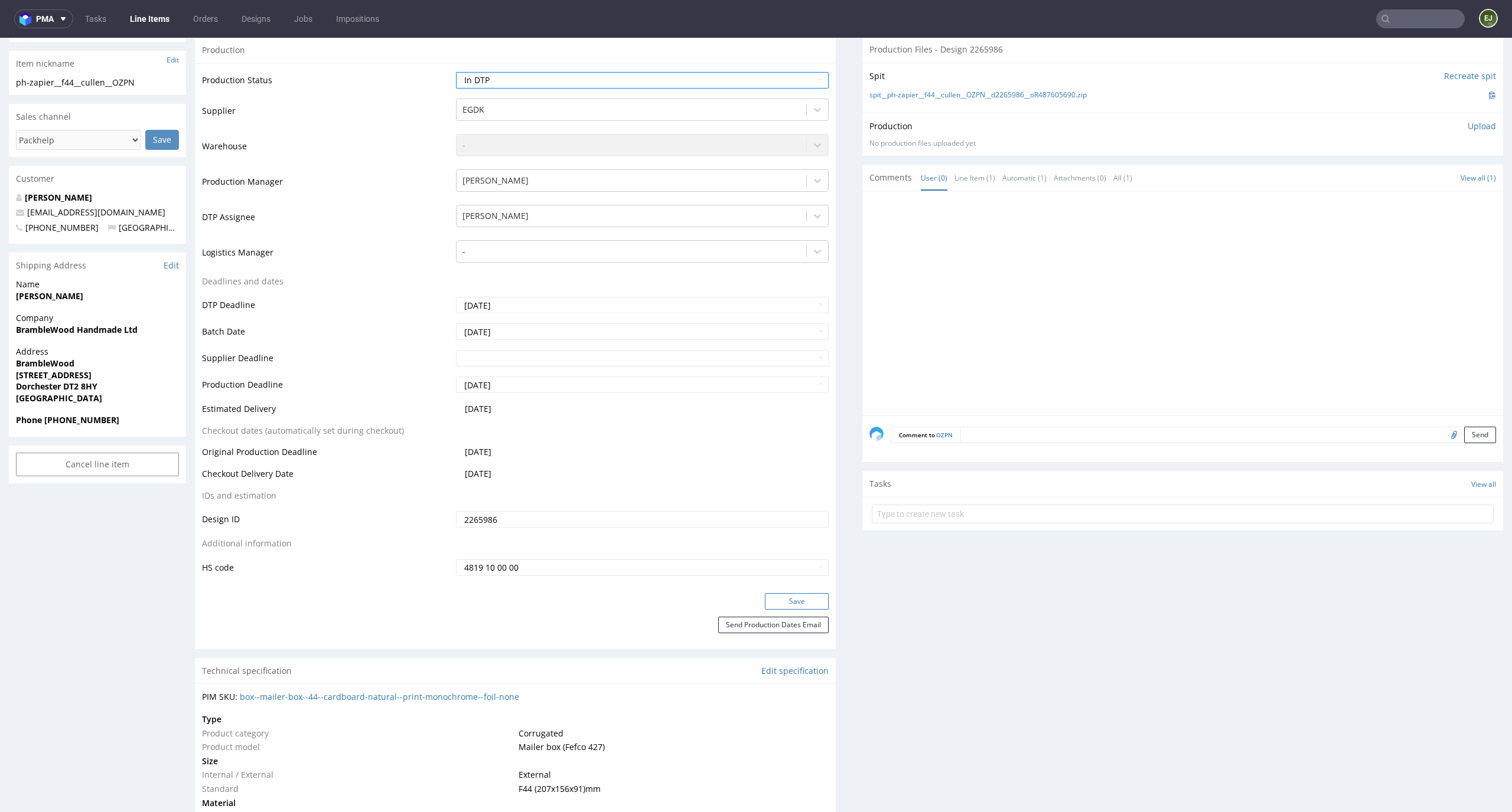
click at [808, 599] on button "Save" at bounding box center [796, 601] width 64 height 17
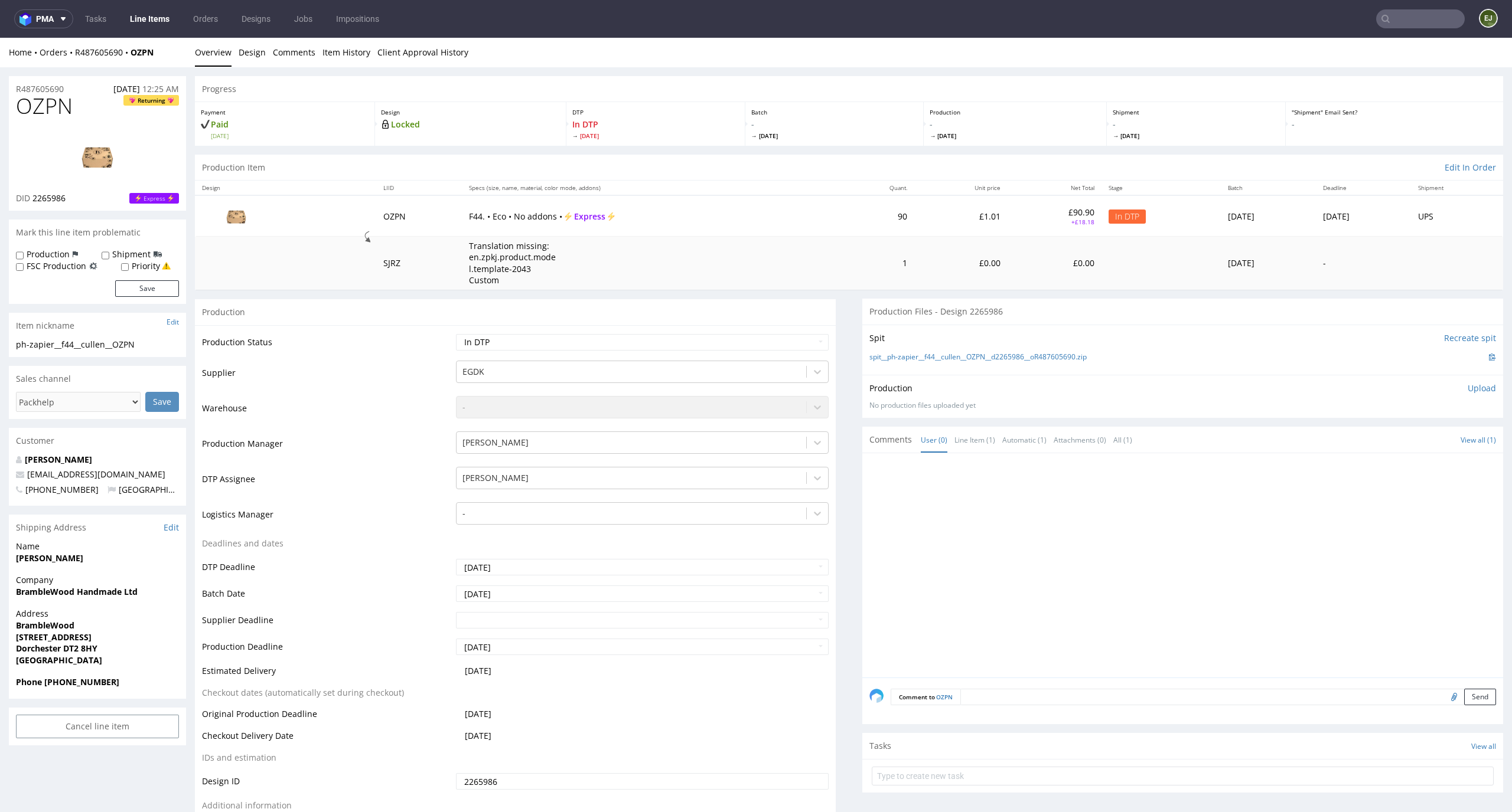
click at [1467, 385] on p "Upload" at bounding box center [1481, 388] width 29 height 12
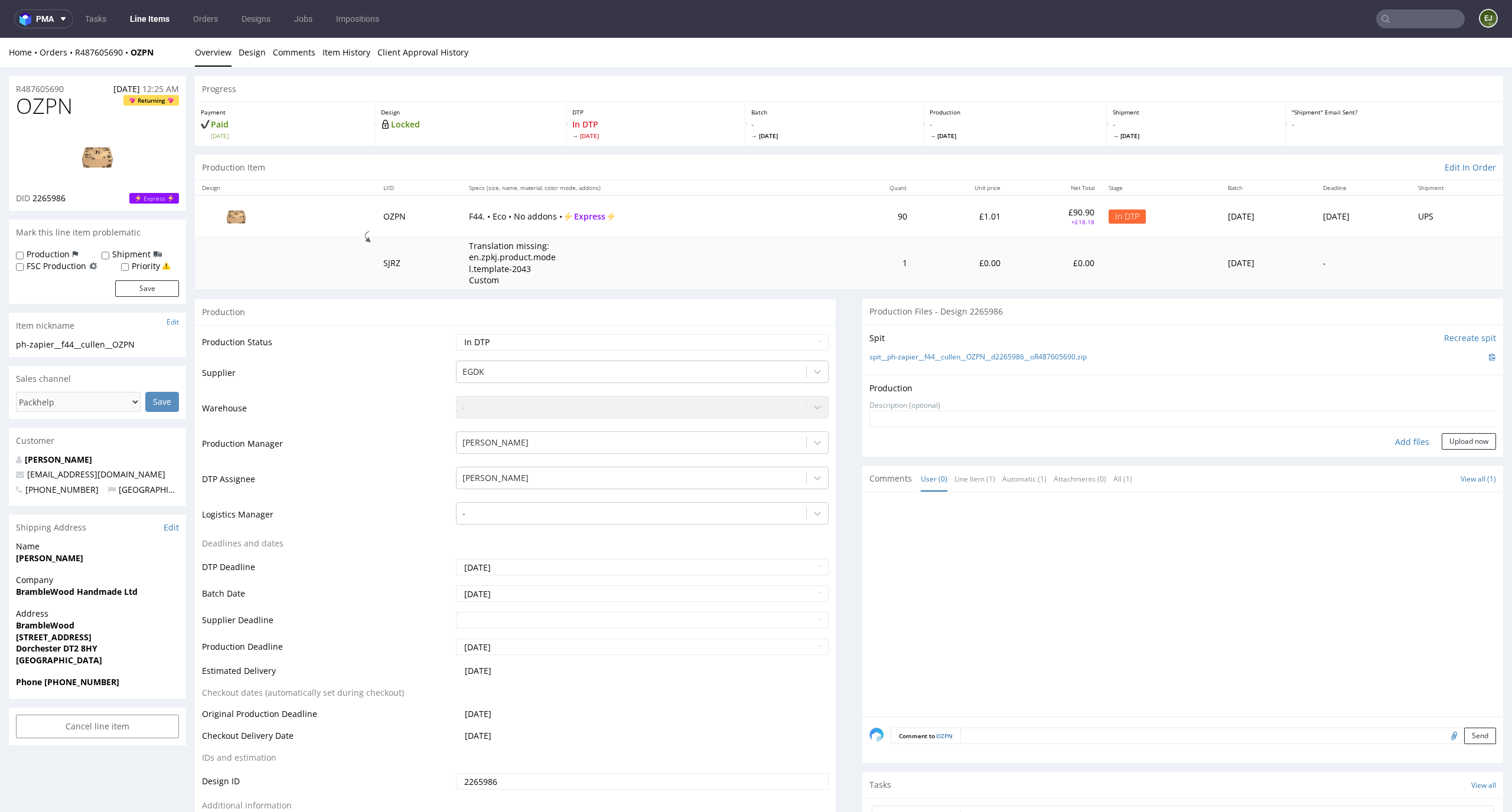
click at [1145, 600] on div at bounding box center [1185, 608] width 633 height 217
drag, startPoint x: 78, startPoint y: 100, endPoint x: 0, endPoint y: 107, distance: 78.3
copy span "OZPN"
click at [153, 344] on div "ph-zapier__f44__cullen__OZPN" at bounding box center [97, 344] width 163 height 12
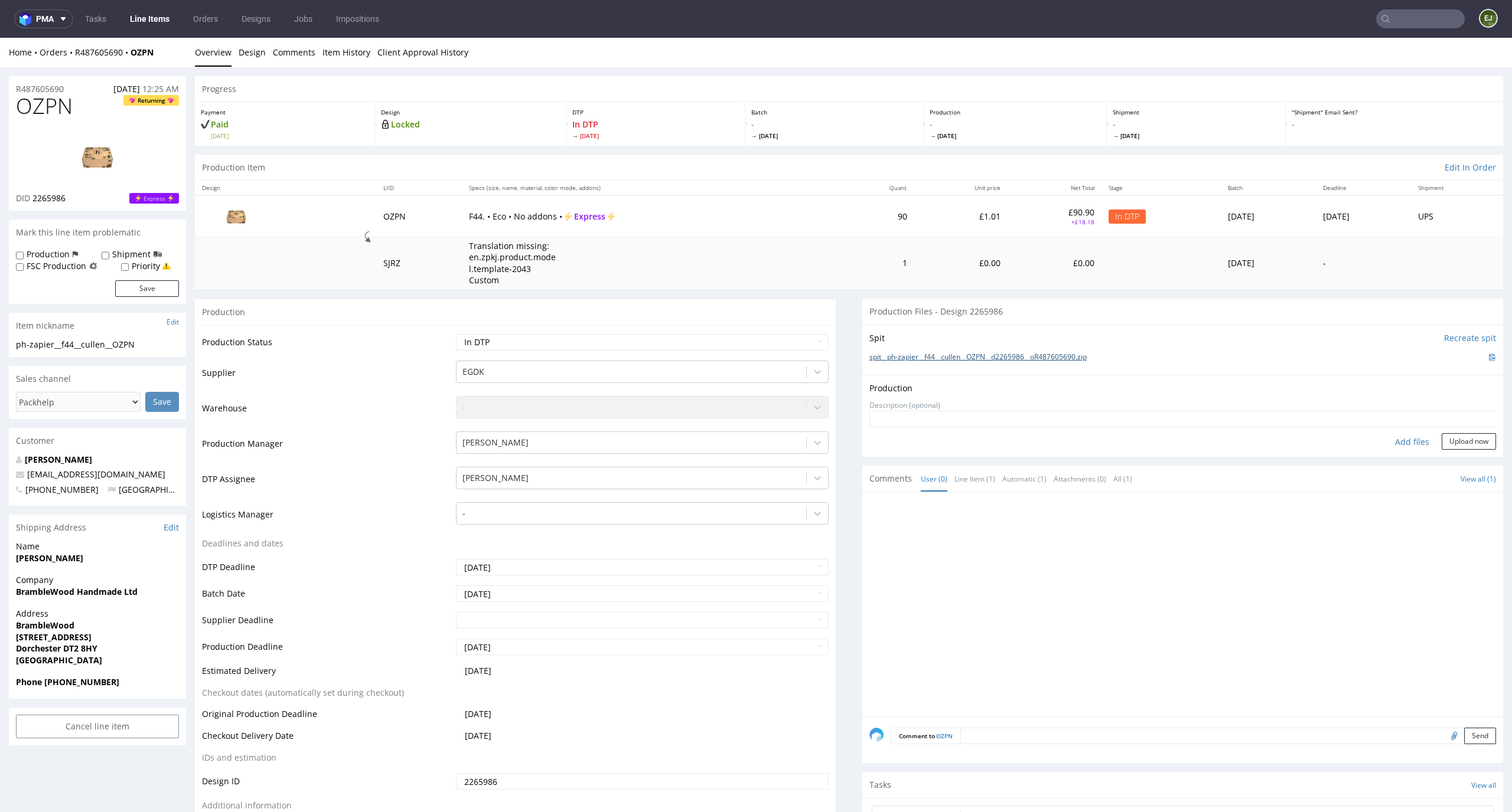
click at [884, 356] on link "spit__ph-zapier__f44__cullen__OZPN__d2265986__oR487605690.zip" at bounding box center [977, 358] width 217 height 10
click at [1396, 444] on div "Add files" at bounding box center [1411, 442] width 59 height 18
type input "C:\fakepath\EGDK__f44__cullen__OZPN__d2265986__oR487605690__latest__outside.pdf"
click at [1462, 465] on button "Upload now" at bounding box center [1468, 461] width 54 height 17
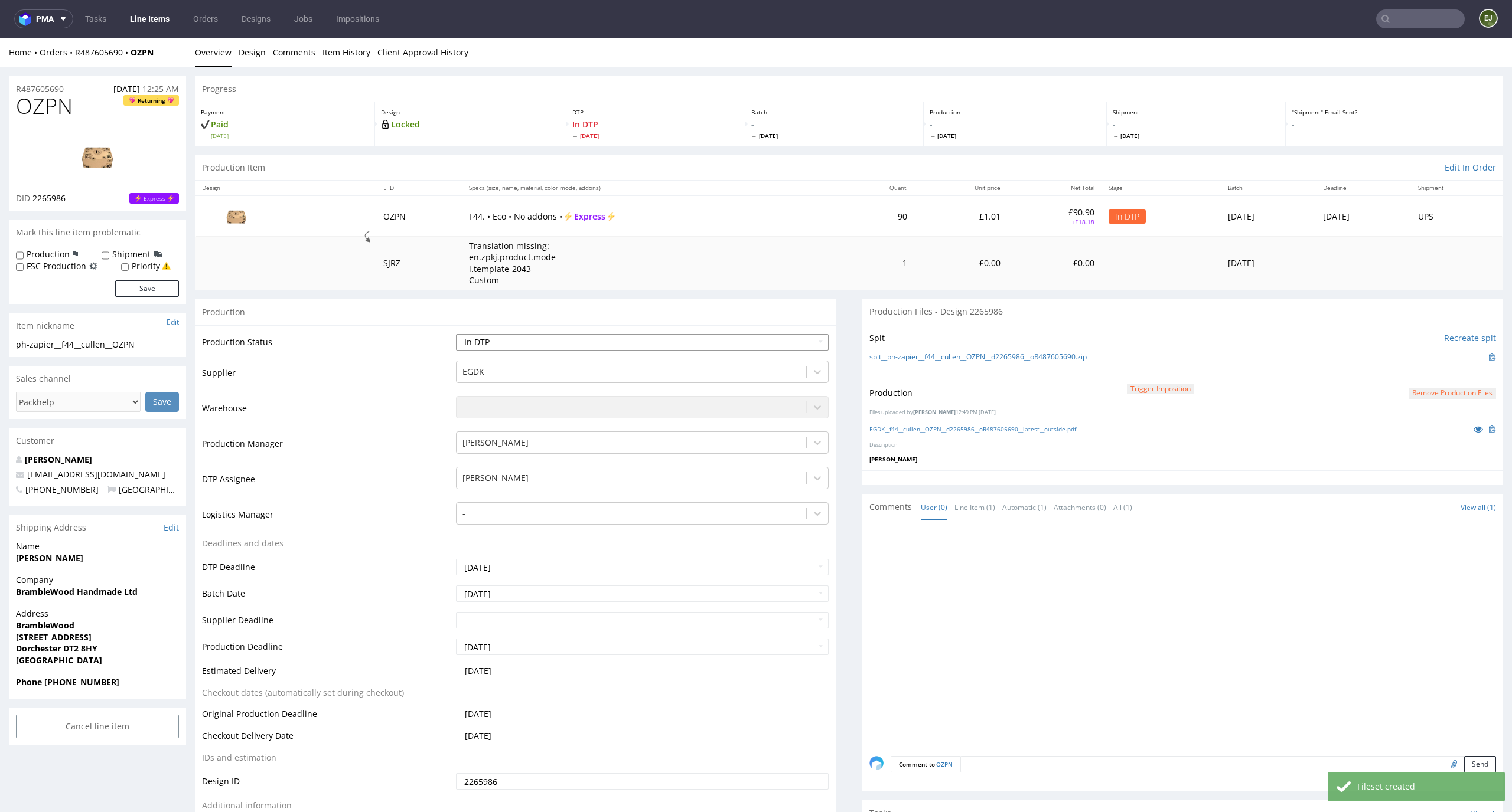
click at [803, 338] on select "Waiting for Artwork Waiting for Diecut Waiting for Mockup Waiting for DTP Waiti…" at bounding box center [642, 342] width 373 height 17
select select "dtp_production_ready"
click at [456, 334] on select "Waiting for Artwork Waiting for Diecut Waiting for Mockup Waiting for DTP Waiti…" at bounding box center [642, 342] width 373 height 17
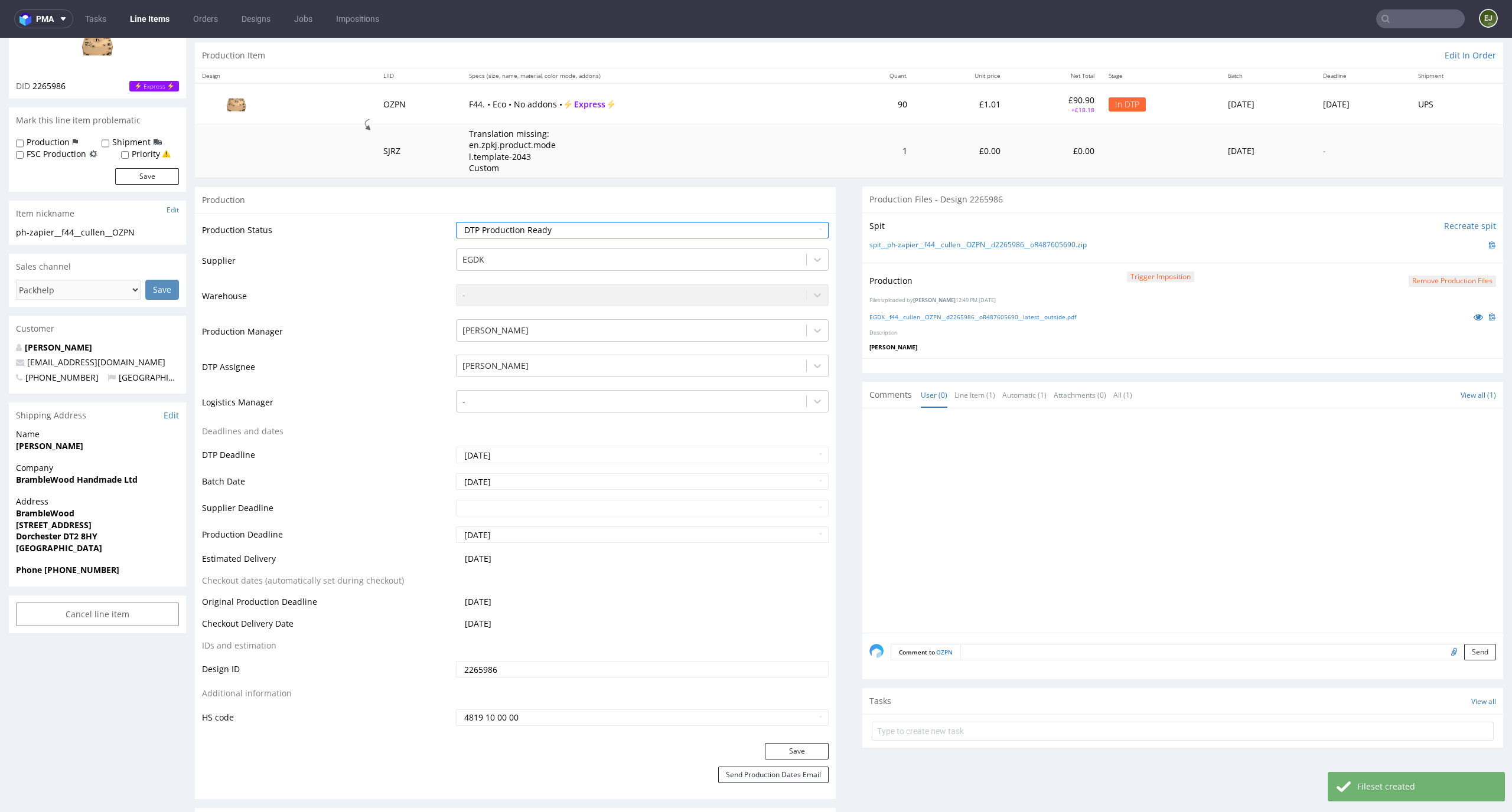
scroll to position [181, 0]
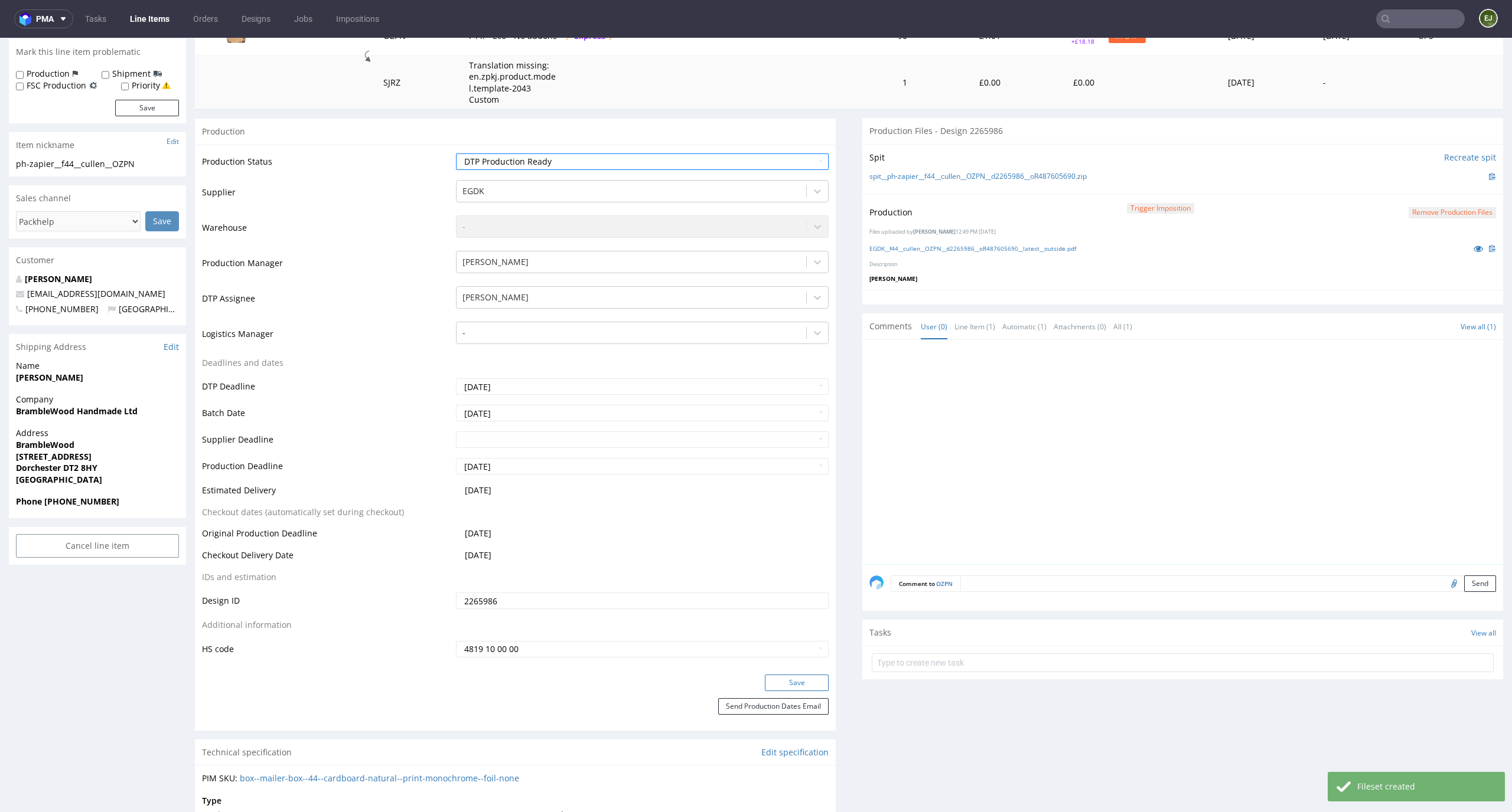
click at [804, 676] on button "Save" at bounding box center [796, 683] width 64 height 17
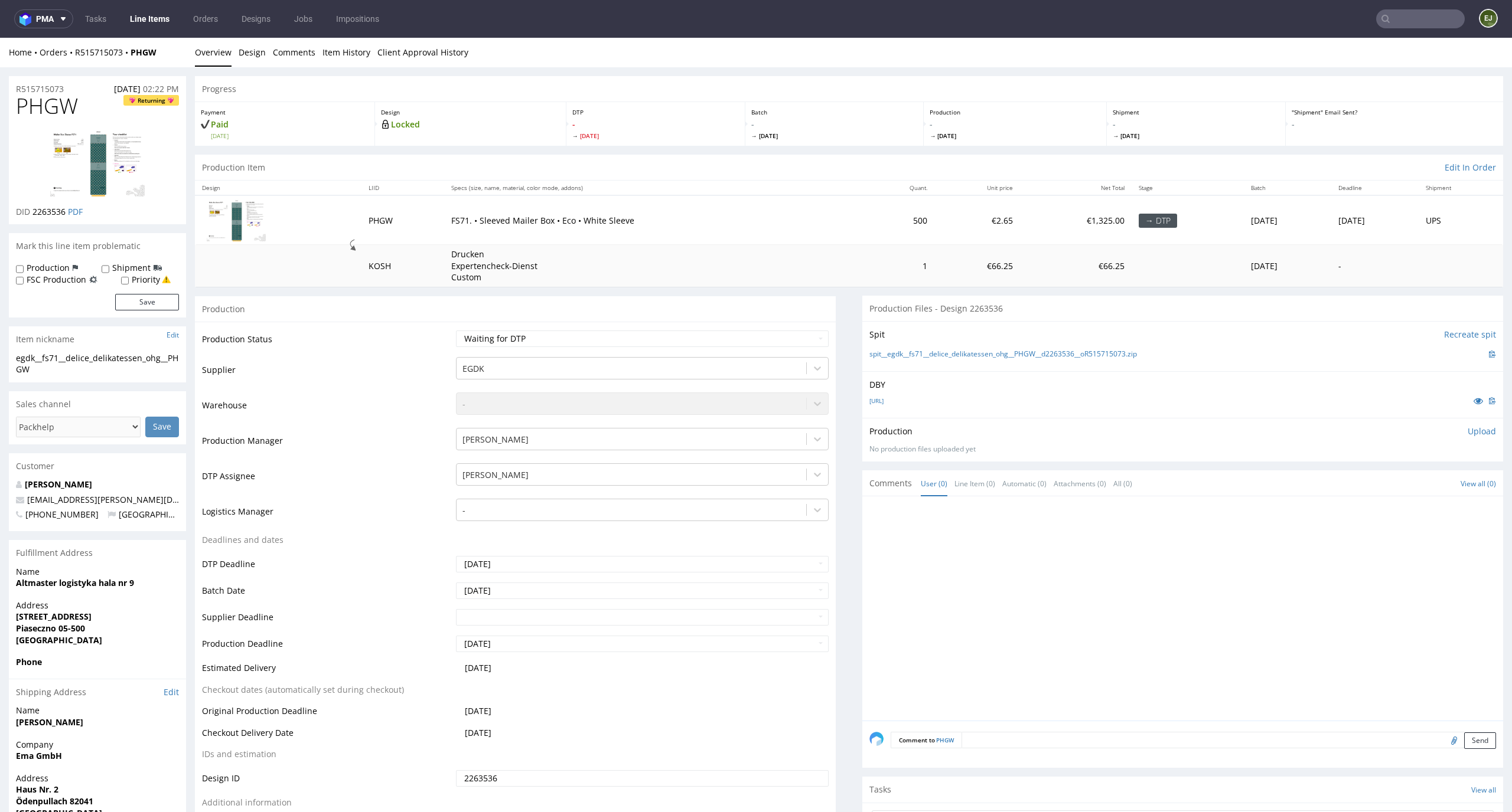
click at [940, 395] on div "box-de--sleeved-mailer-box--71--cardboard-natural--print-indigo-color--sleeve-w…" at bounding box center [1182, 401] width 626 height 13
click at [884, 403] on link "box-de--sleeved-mailer-box--71--cardboard-natural--print-indigo-color--sleeve-w…" at bounding box center [876, 400] width 14 height 8
click at [782, 335] on select "Waiting for Artwork Waiting for Diecut Waiting for Mockup Waiting for DTP Waiti…" at bounding box center [642, 339] width 373 height 17
click at [929, 405] on div "[URL]" at bounding box center [1182, 401] width 626 height 13
click at [884, 399] on link "[URL]" at bounding box center [876, 401] width 14 height 8
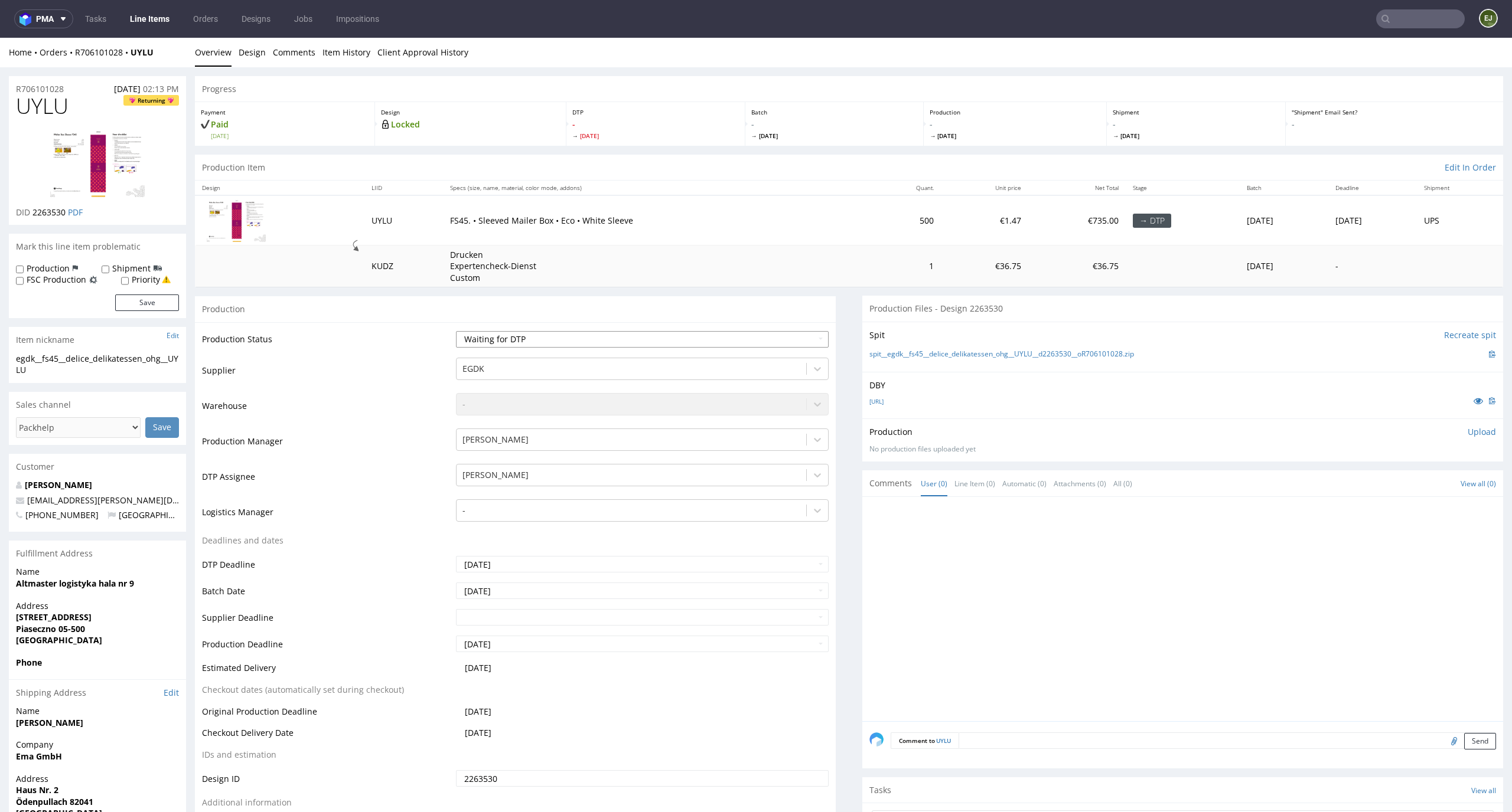
click at [686, 339] on select "Waiting for Artwork Waiting for Diecut Waiting for Mockup Waiting for DTP Waiti…" at bounding box center [642, 339] width 373 height 17
select select "dtp_issue"
click at [456, 331] on select "Waiting for Artwork Waiting for Diecut Waiting for Mockup Waiting for DTP Waiti…" at bounding box center [642, 339] width 373 height 17
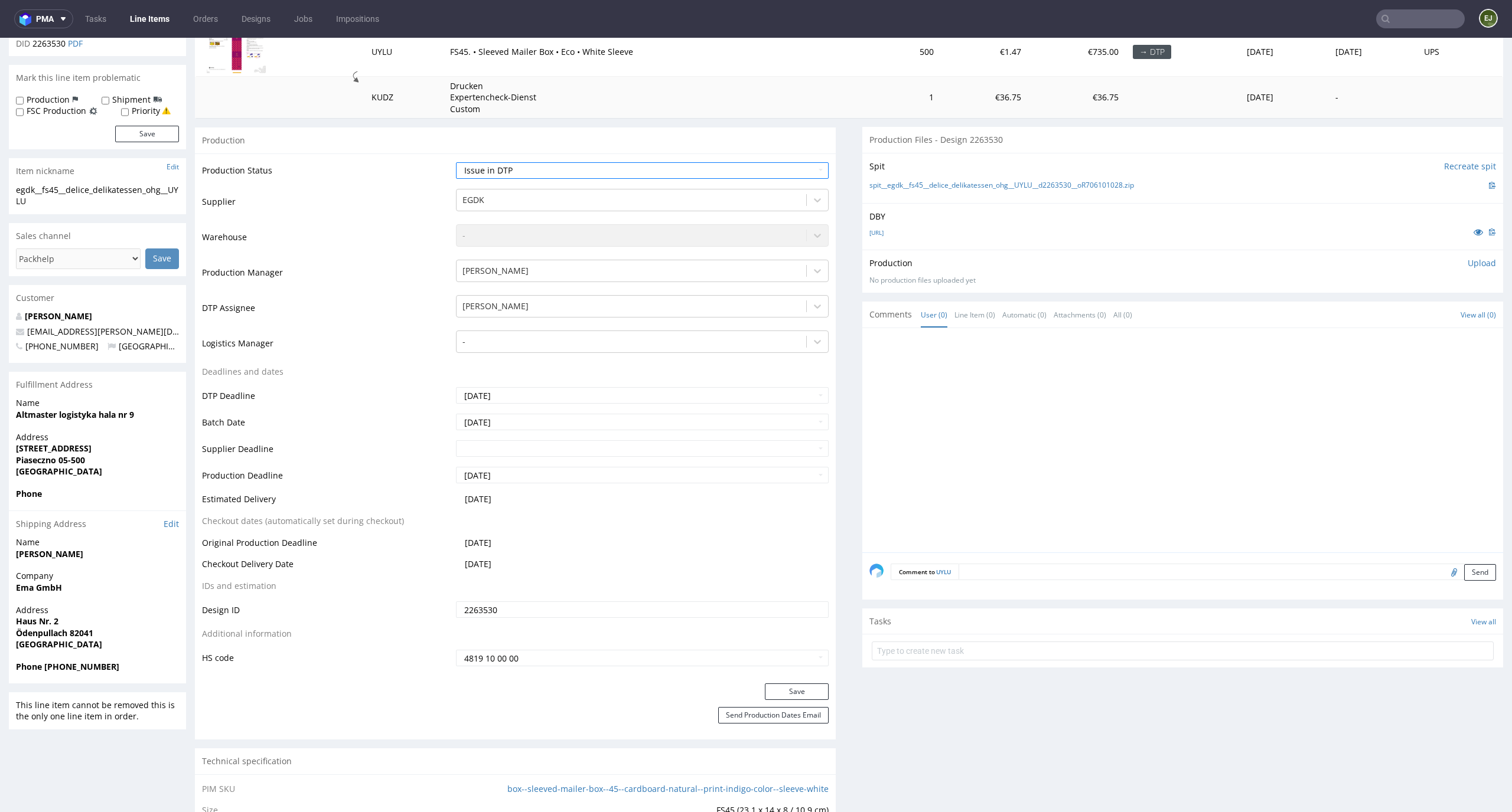
scroll to position [262, 0]
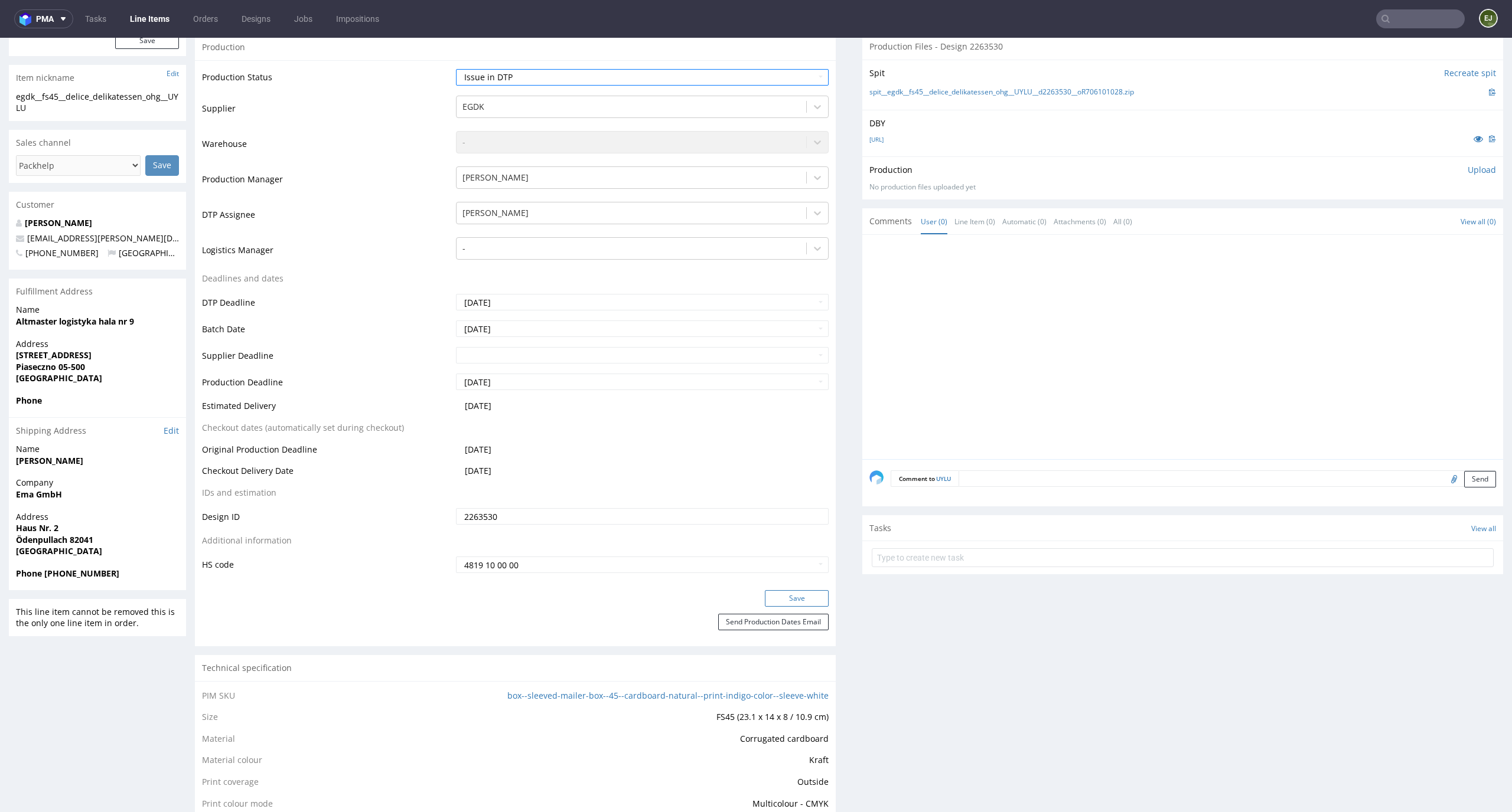
click at [799, 595] on button "Save" at bounding box center [796, 599] width 64 height 17
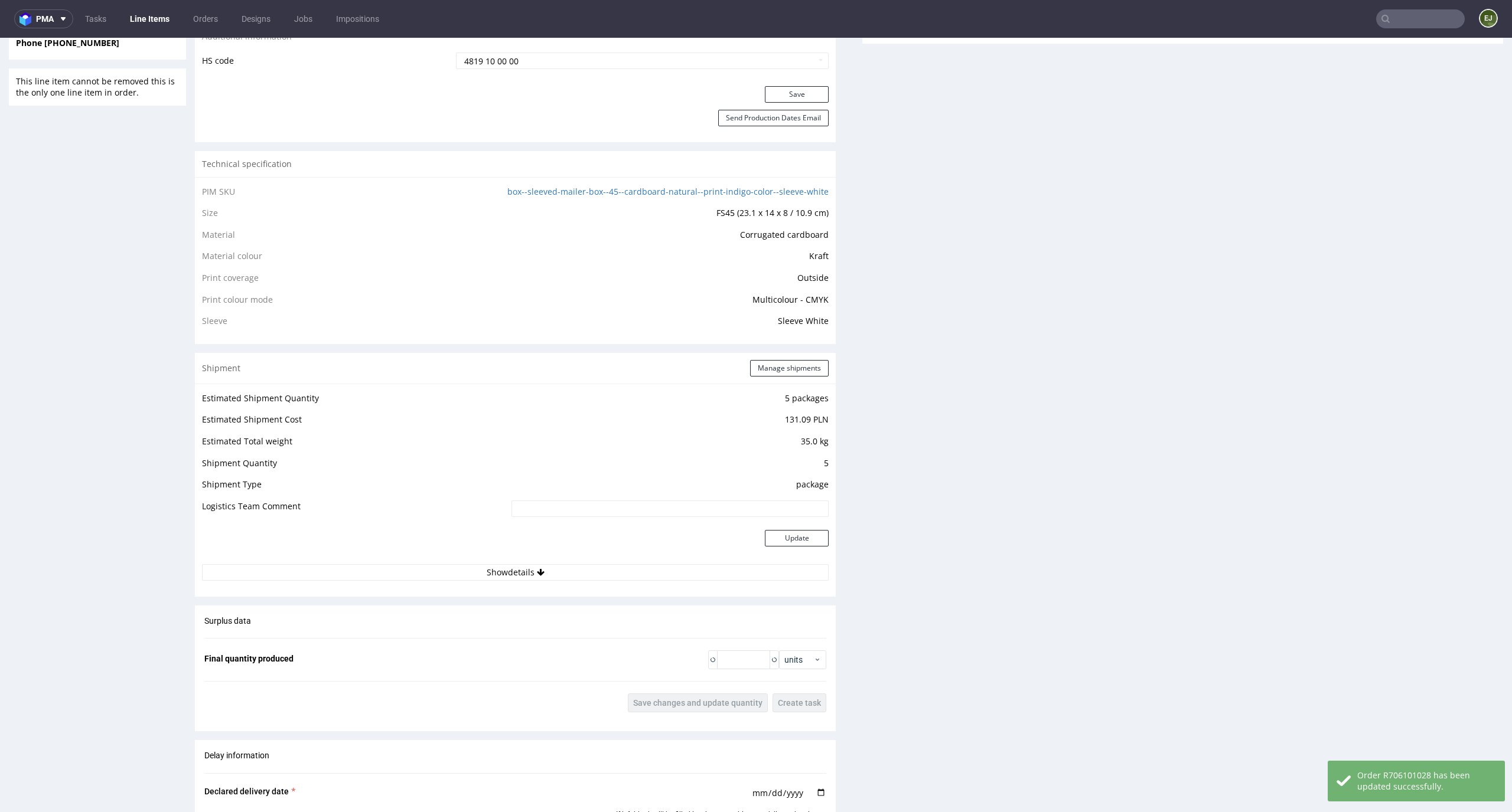
scroll to position [232, 0]
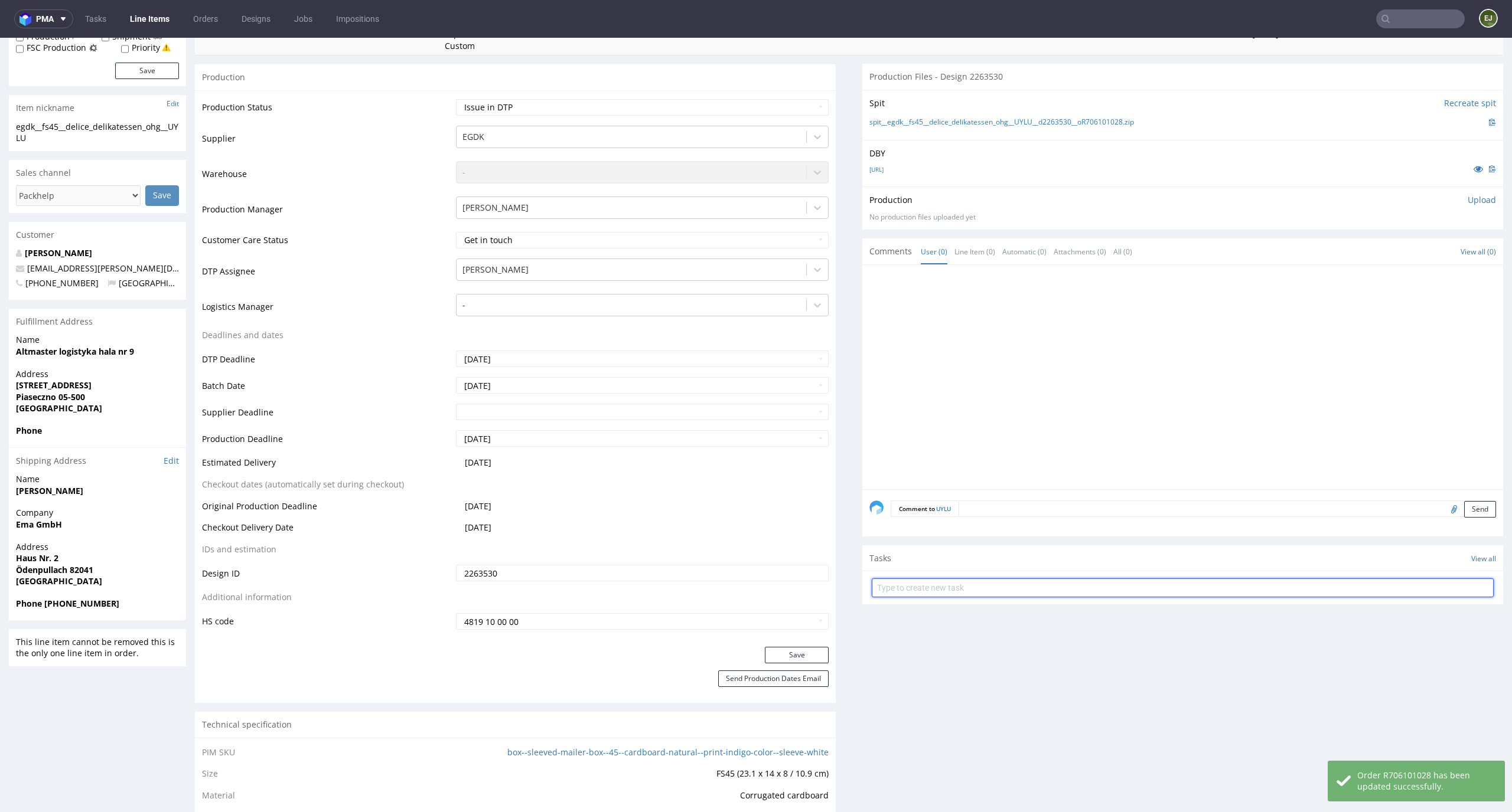
click at [1001, 591] on input "text" at bounding box center [1182, 588] width 622 height 19
type input "issue"
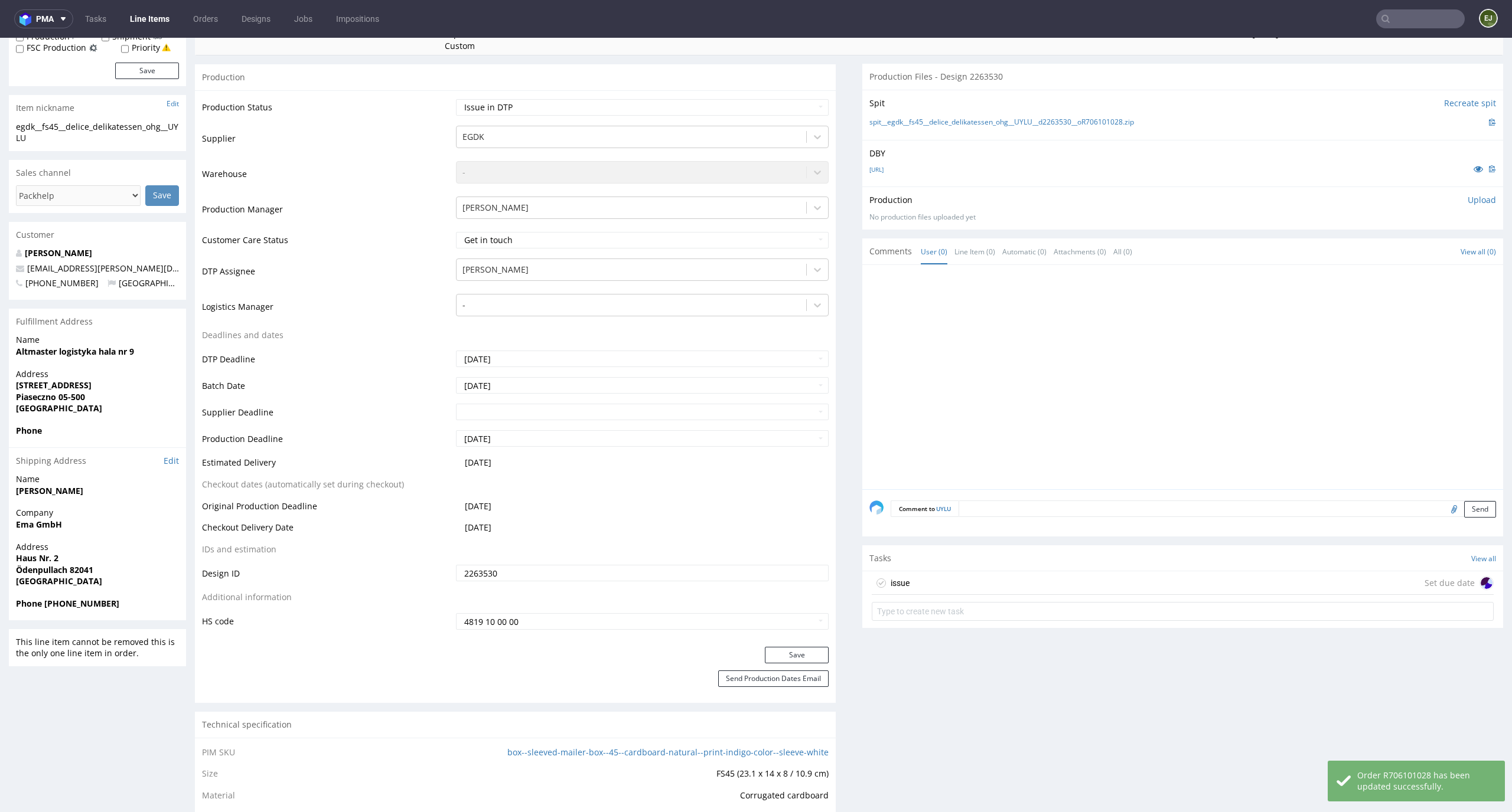
click at [1003, 589] on div "issue Set due date" at bounding box center [1182, 583] width 622 height 24
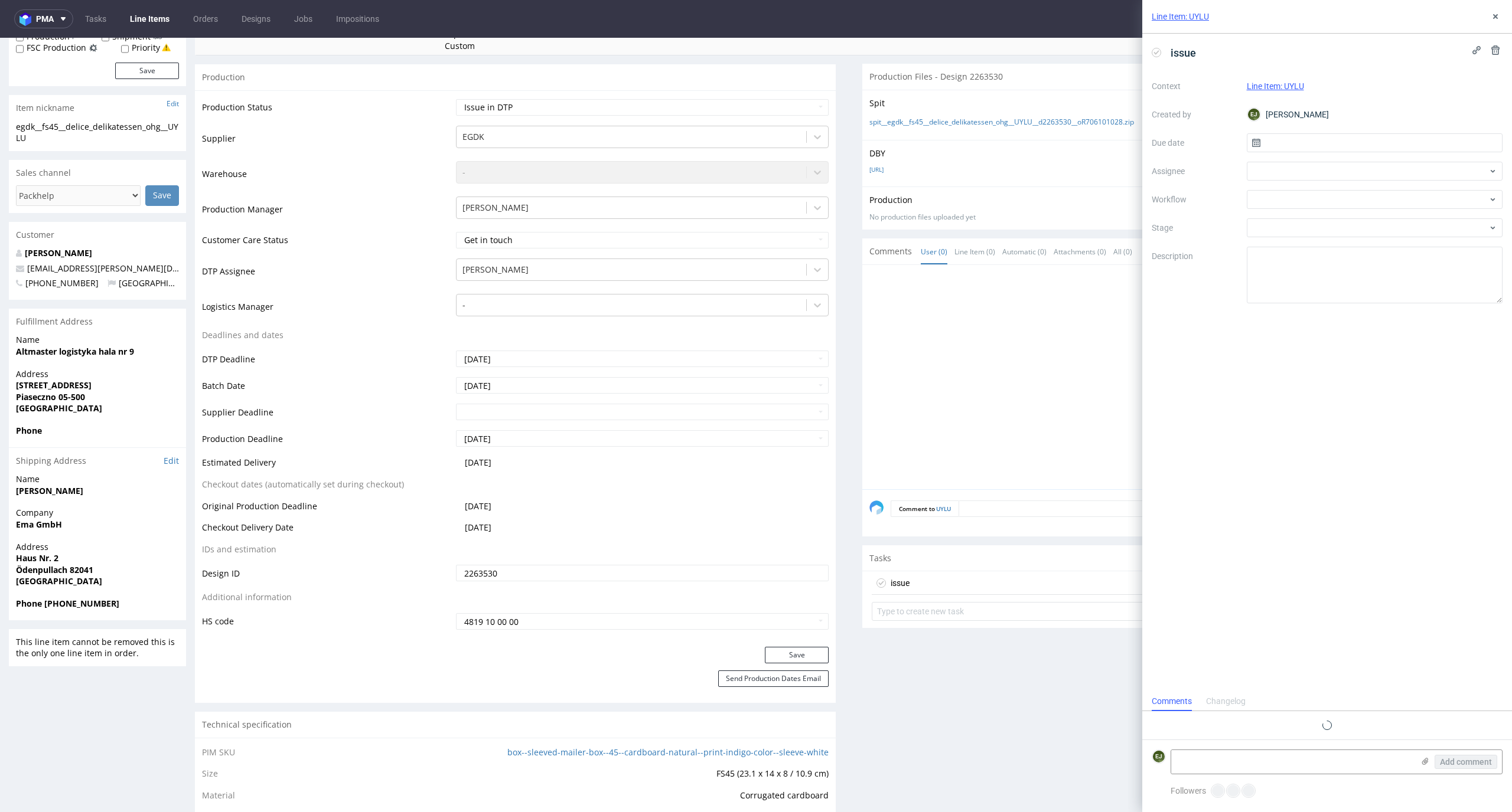
scroll to position [10, 0]
click at [1382, 141] on input "text" at bounding box center [1374, 143] width 257 height 19
click at [1415, 283] on span "26" at bounding box center [1411, 283] width 10 height 12
type input "[DATE]"
click at [1415, 199] on div at bounding box center [1374, 200] width 257 height 19
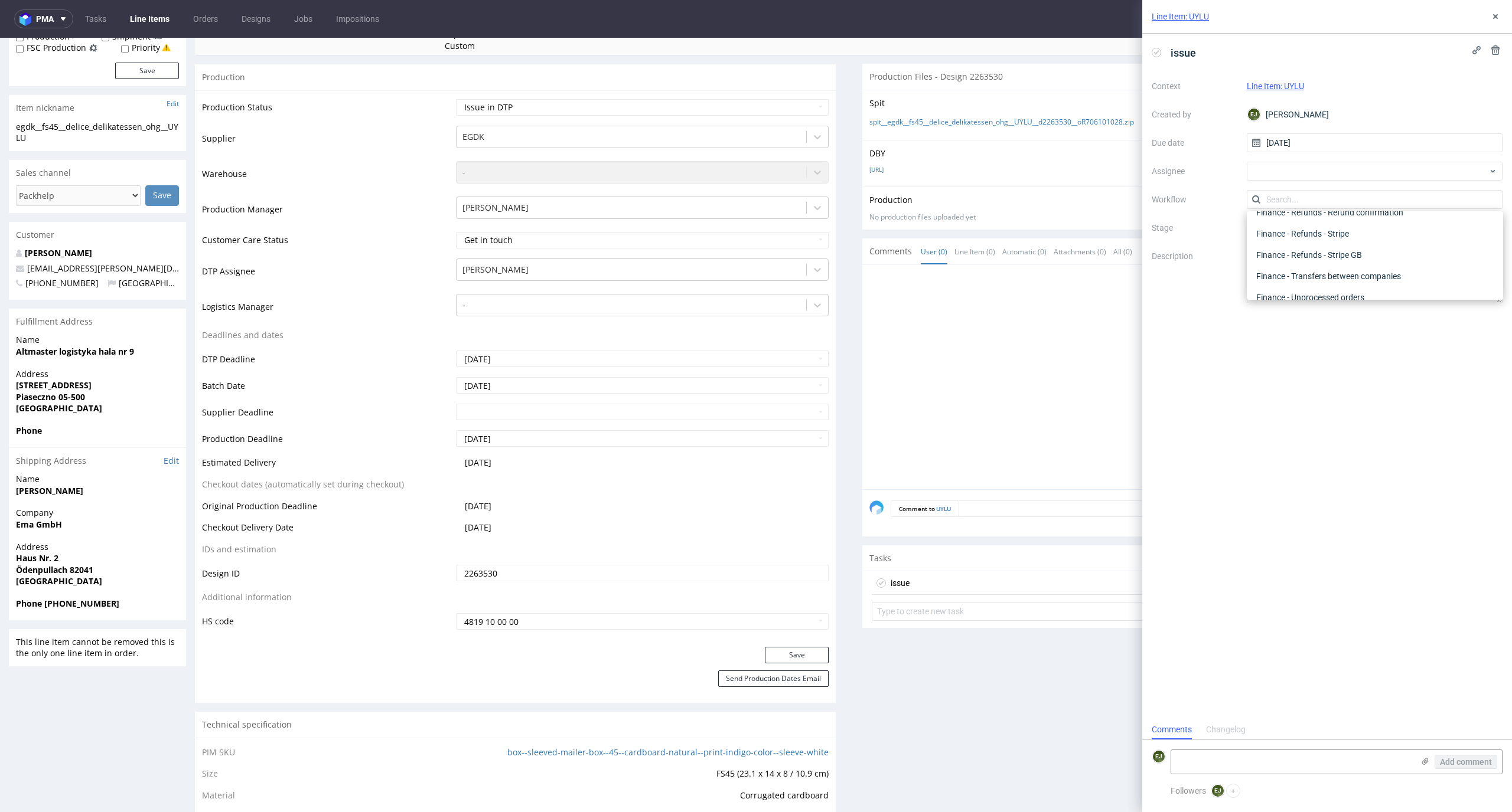
scroll to position [0, 0]
click at [1425, 267] on div "DTP - Issue" at bounding box center [1375, 263] width 247 height 21
click at [1354, 754] on textarea at bounding box center [1292, 762] width 242 height 24
paste textarea "Font is not converted to curves."
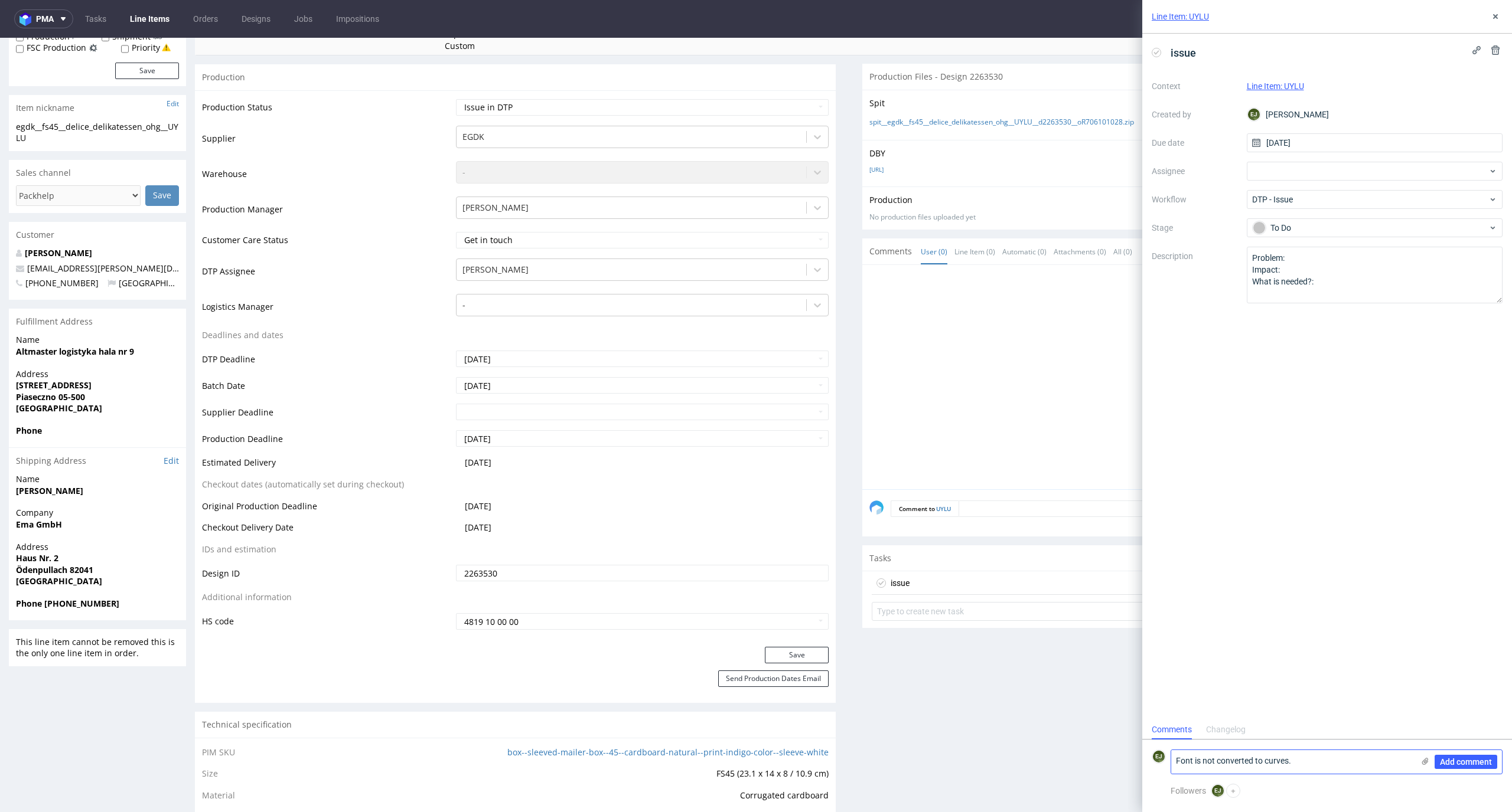
type textarea "Font is not converted to curves."
click at [1428, 765] on icon at bounding box center [1425, 761] width 10 height 10
click at [0, 0] on input "file" at bounding box center [0, 0] width 0 height 0
click at [1452, 753] on div "Add comment" at bounding box center [1457, 731] width 88 height 85
click at [1452, 758] on span "Add comment" at bounding box center [1466, 762] width 52 height 8
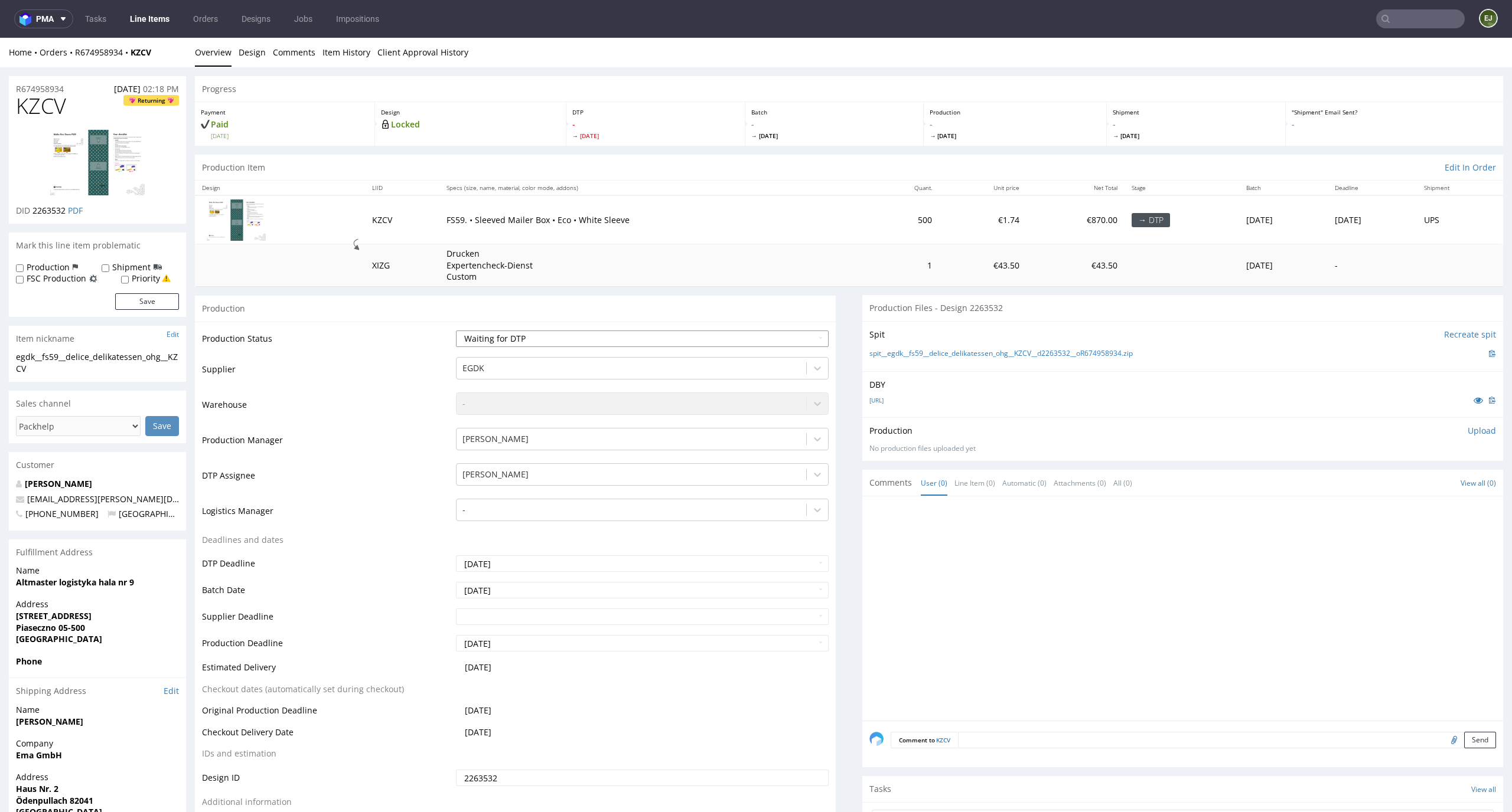
click at [797, 330] on div "Waiting for Artwork Waiting for Diecut Waiting for Mockup Waiting for DTP Waiti…" at bounding box center [642, 339] width 373 height 17
click at [796, 342] on select "Waiting for Artwork Waiting for Diecut Waiting for Mockup Waiting for DTP Waiti…" at bounding box center [642, 339] width 373 height 17
select select "dtp_issue"
click at [456, 330] on select "Waiting for Artwork Waiting for Diecut Waiting for Mockup Waiting for DTP Waiti…" at bounding box center [642, 339] width 373 height 17
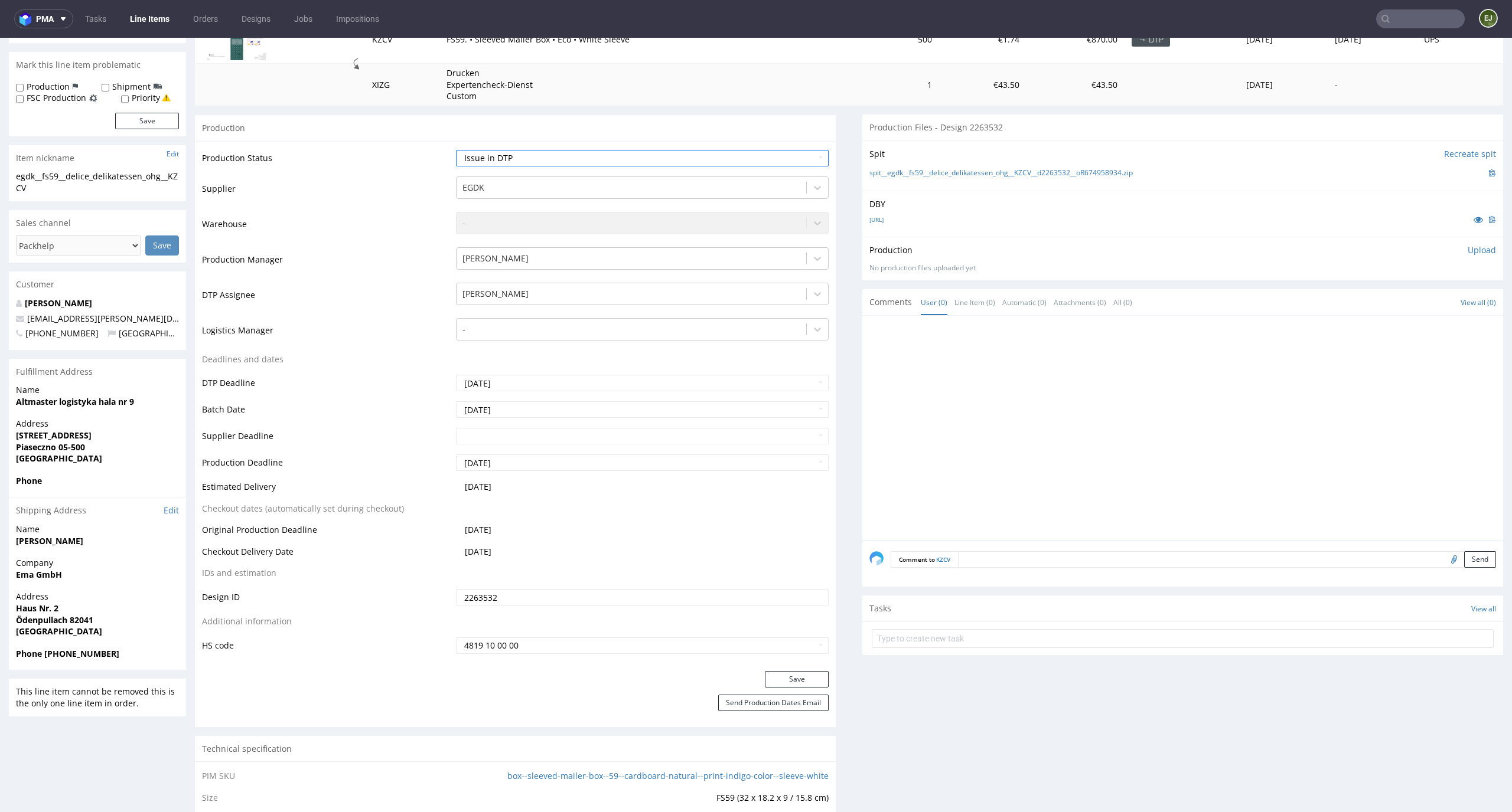
scroll to position [243, 0]
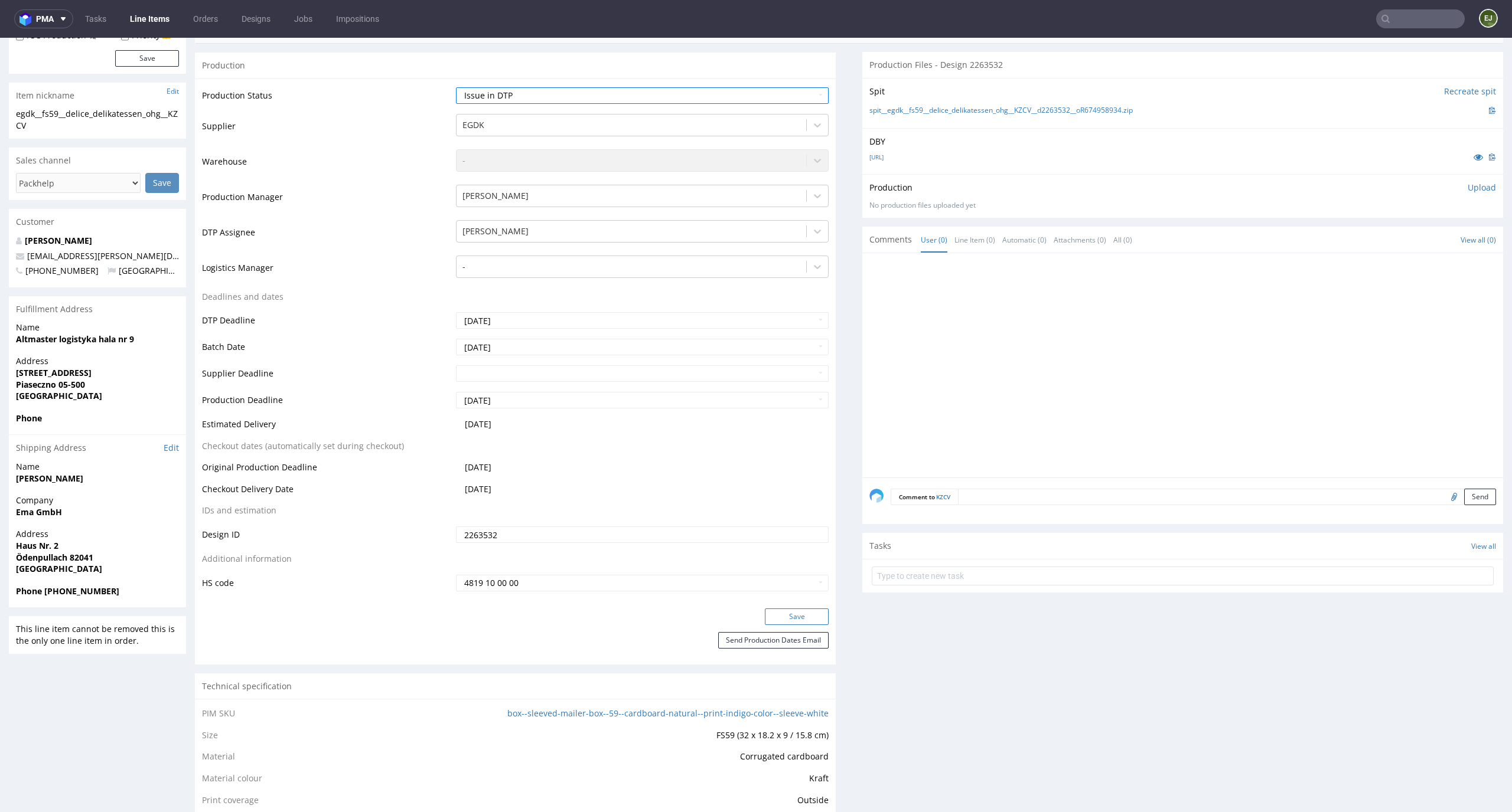
click at [798, 613] on button "Save" at bounding box center [796, 617] width 64 height 17
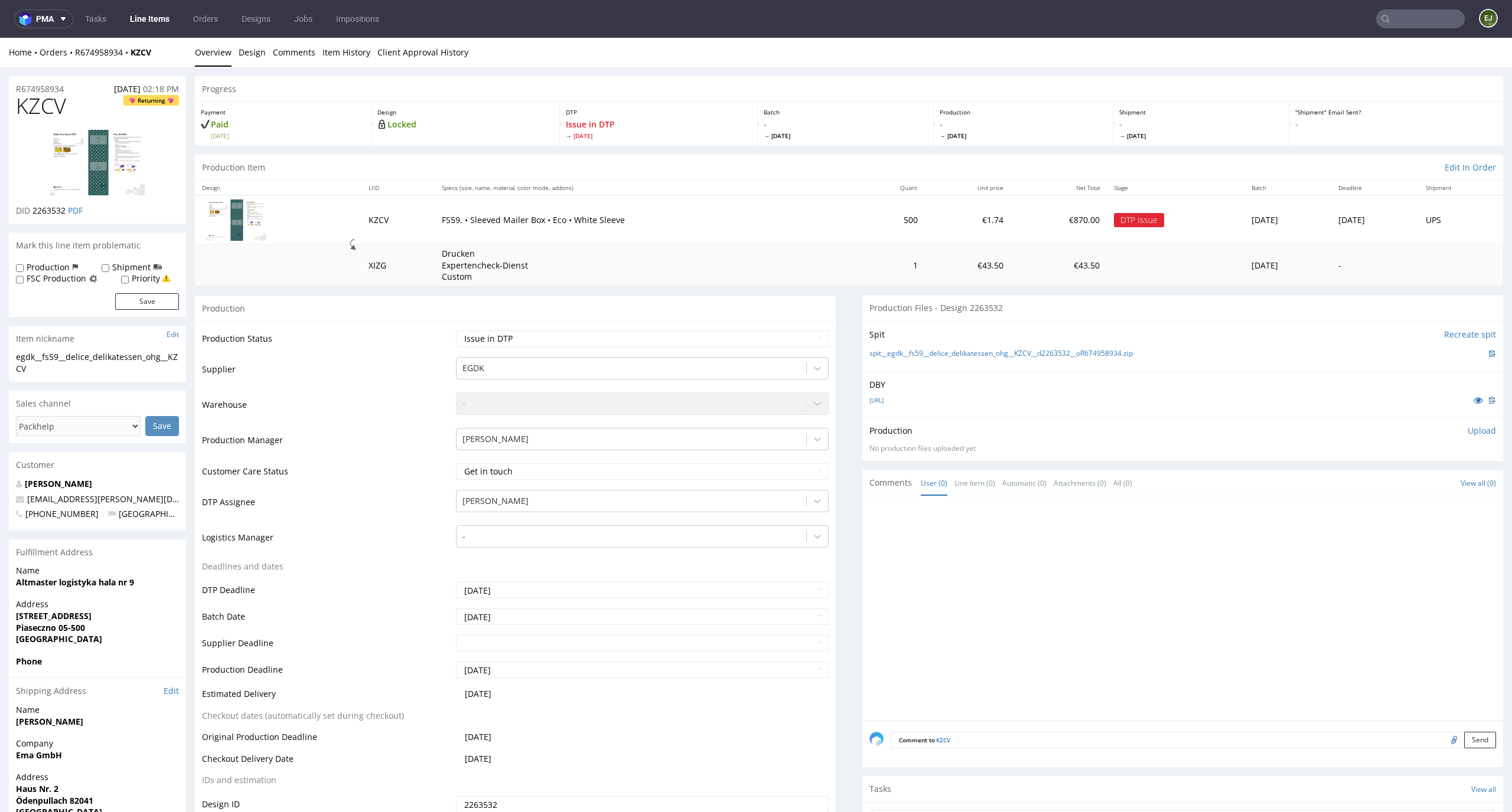
scroll to position [489, 0]
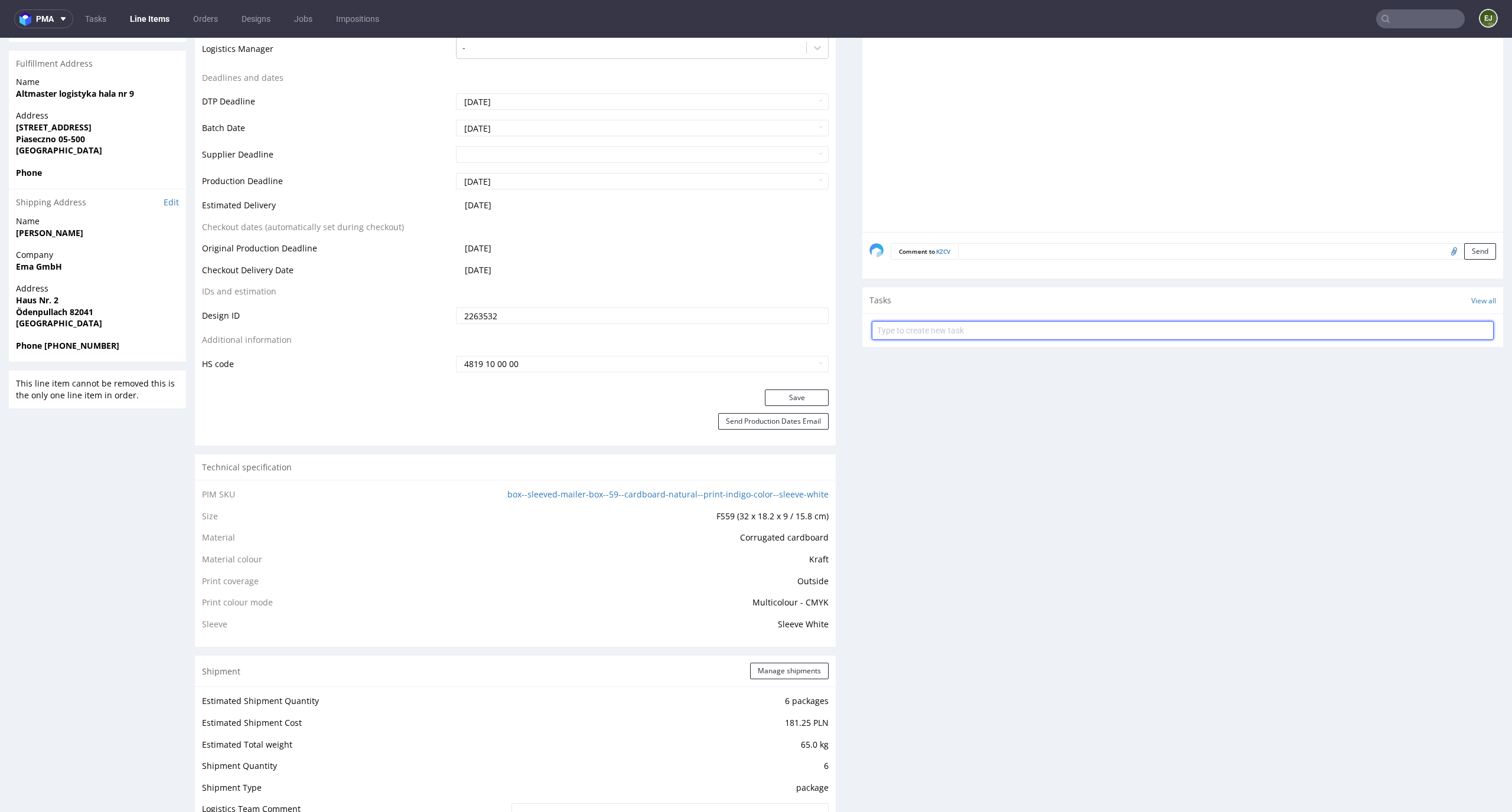
click at [932, 330] on input "text" at bounding box center [1182, 331] width 622 height 19
type input "issue"
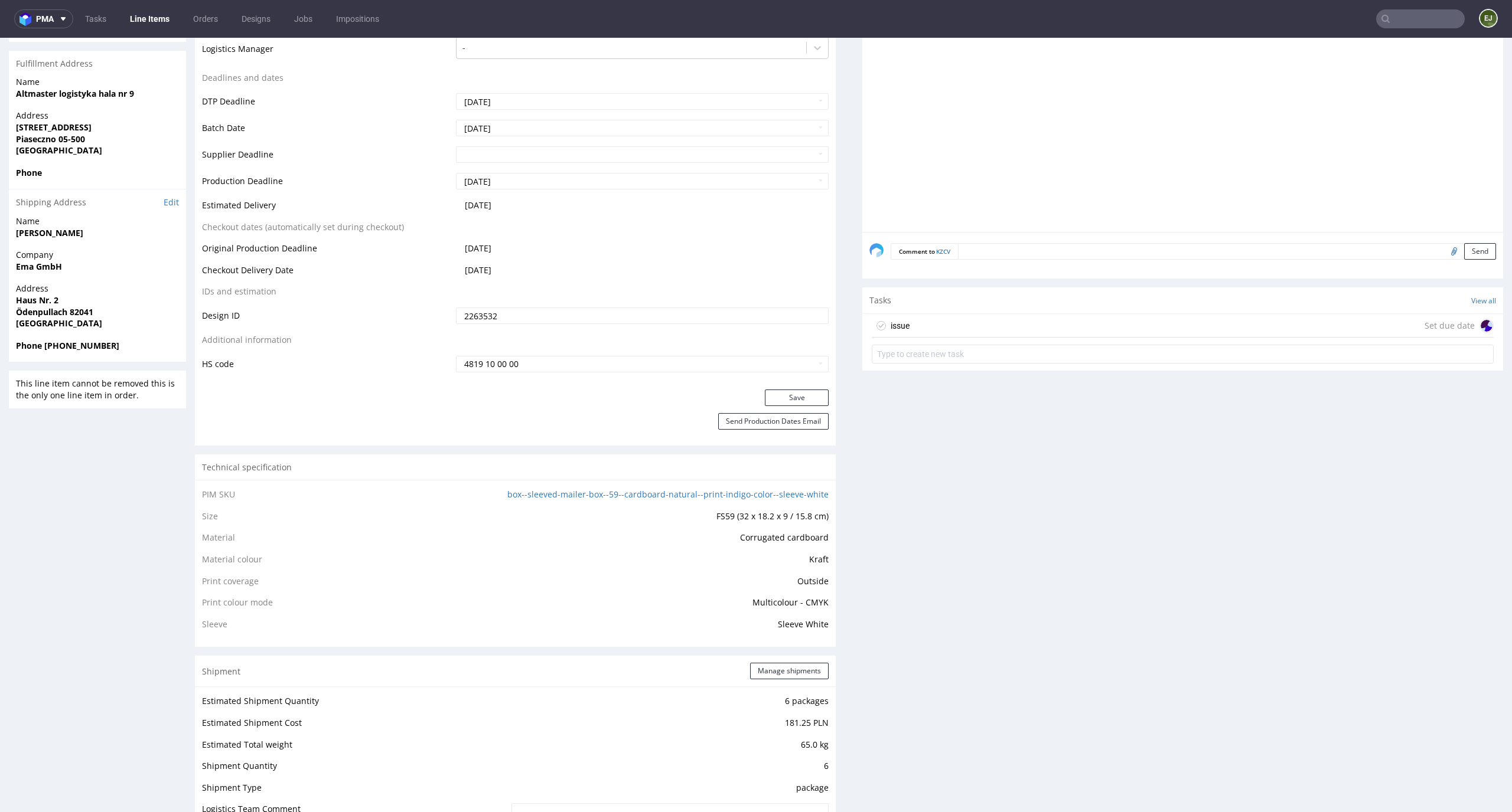
click at [934, 324] on div "issue Set due date" at bounding box center [1182, 325] width 622 height 24
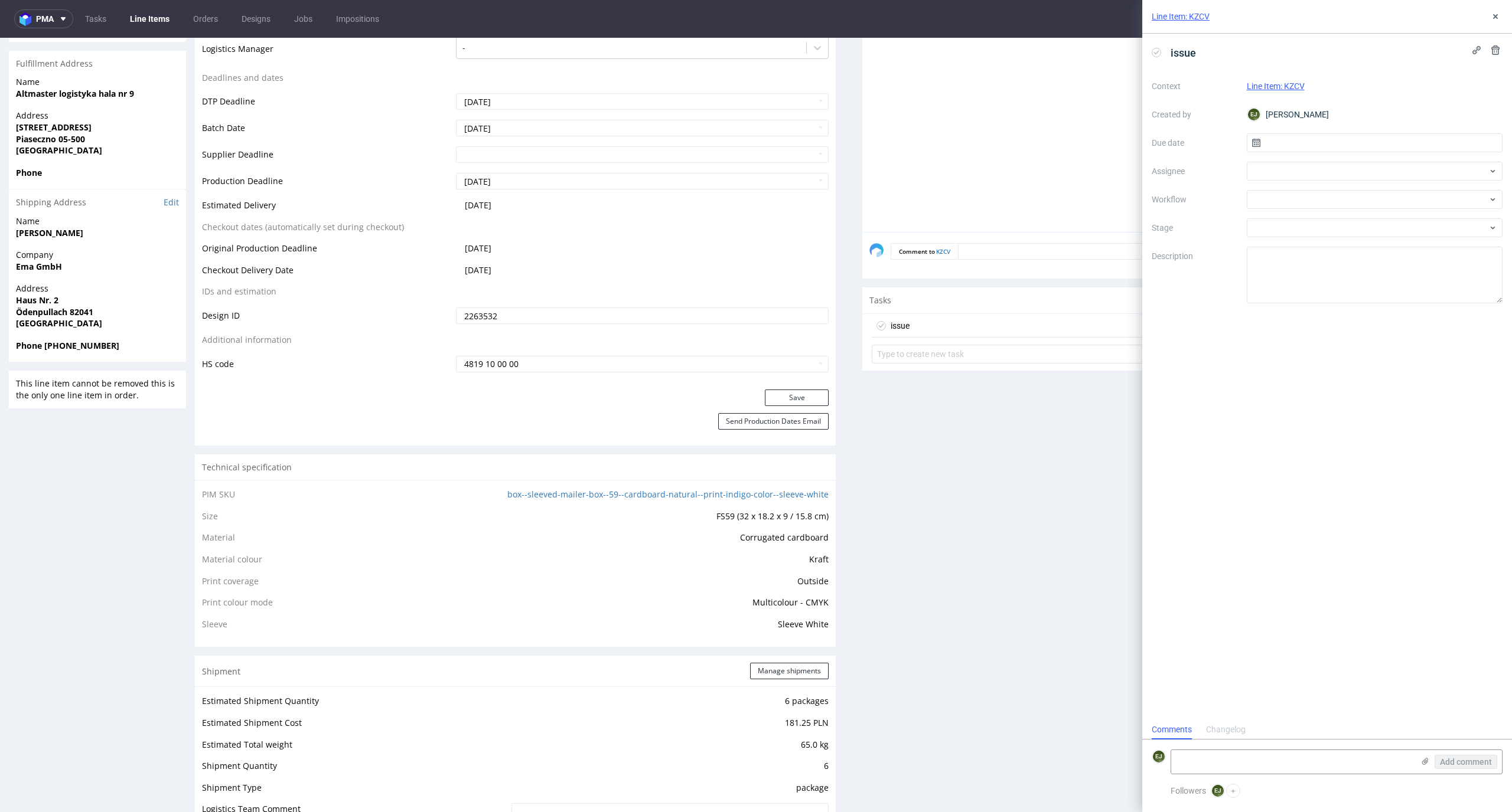
scroll to position [10, 0]
click at [1336, 141] on input "text" at bounding box center [1374, 143] width 257 height 19
click at [1409, 283] on span "26" at bounding box center [1411, 283] width 10 height 12
type input "[DATE]"
click at [1409, 197] on div at bounding box center [1374, 200] width 257 height 19
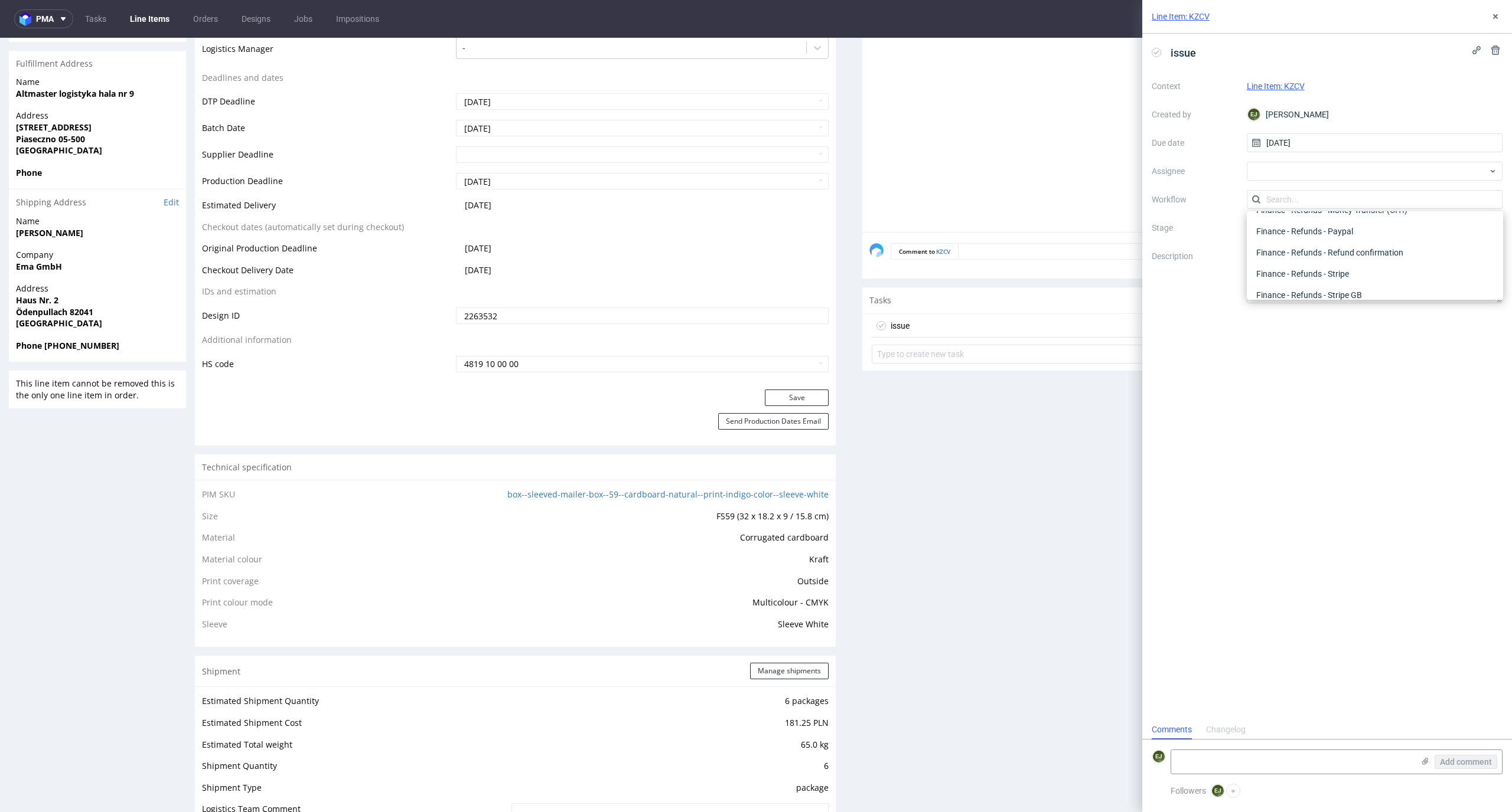
scroll to position [0, 0]
click at [1404, 257] on div "DTP - Issue" at bounding box center [1375, 263] width 247 height 21
click at [1369, 277] on textarea "Problem: Impact: What is needed?:" at bounding box center [1374, 275] width 257 height 57
click at [1345, 762] on textarea at bounding box center [1292, 762] width 242 height 24
paste textarea "Font is not converted to curves."
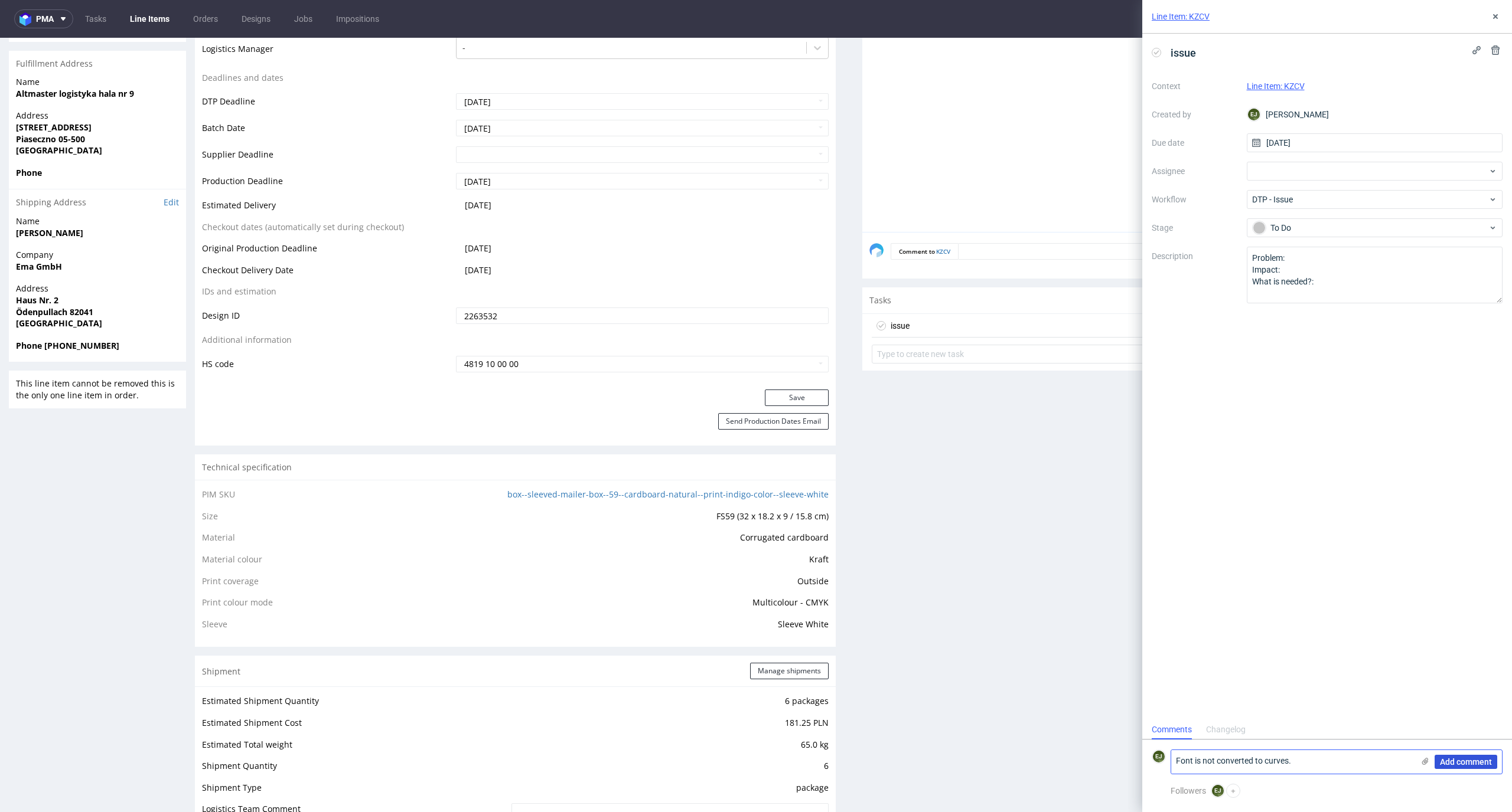
type textarea "Font is not converted to curves."
click at [1478, 766] on span "Add comment" at bounding box center [1466, 762] width 52 height 8
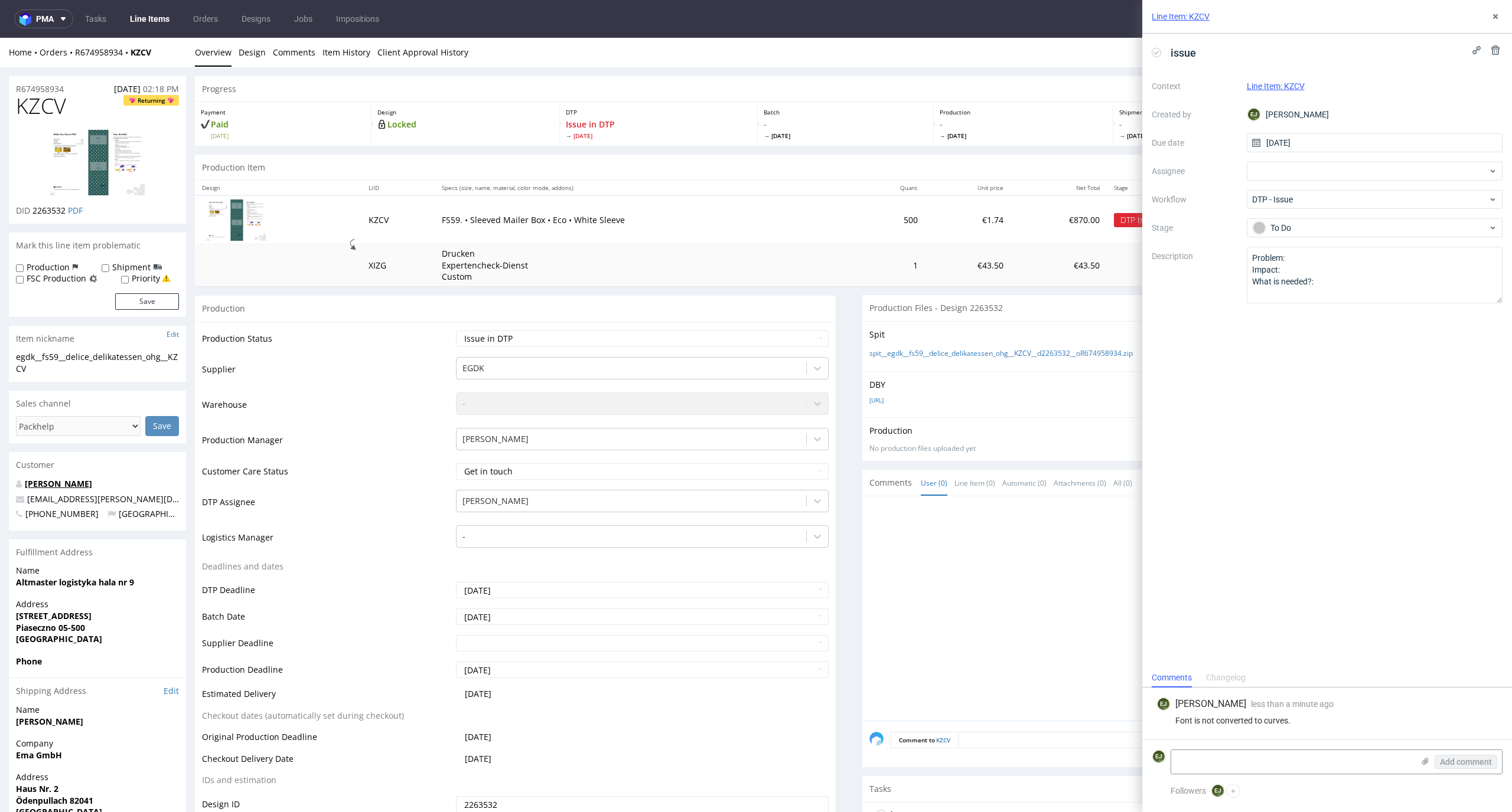
copy link "[PERSON_NAME]"
click at [1490, 20] on icon at bounding box center [1495, 17] width 10 height 10
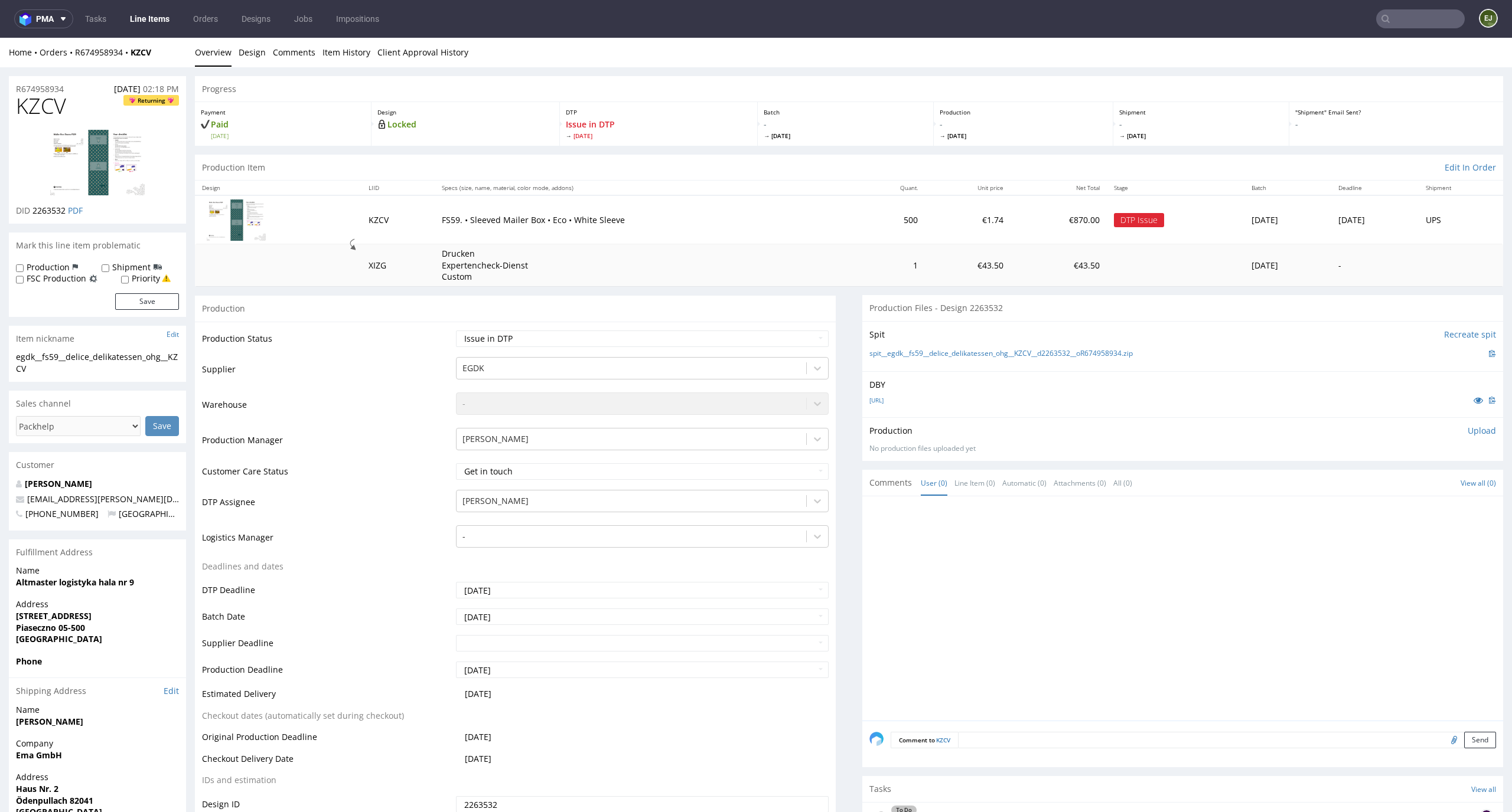
click at [1437, 16] on input "text" at bounding box center [1420, 19] width 88 height 19
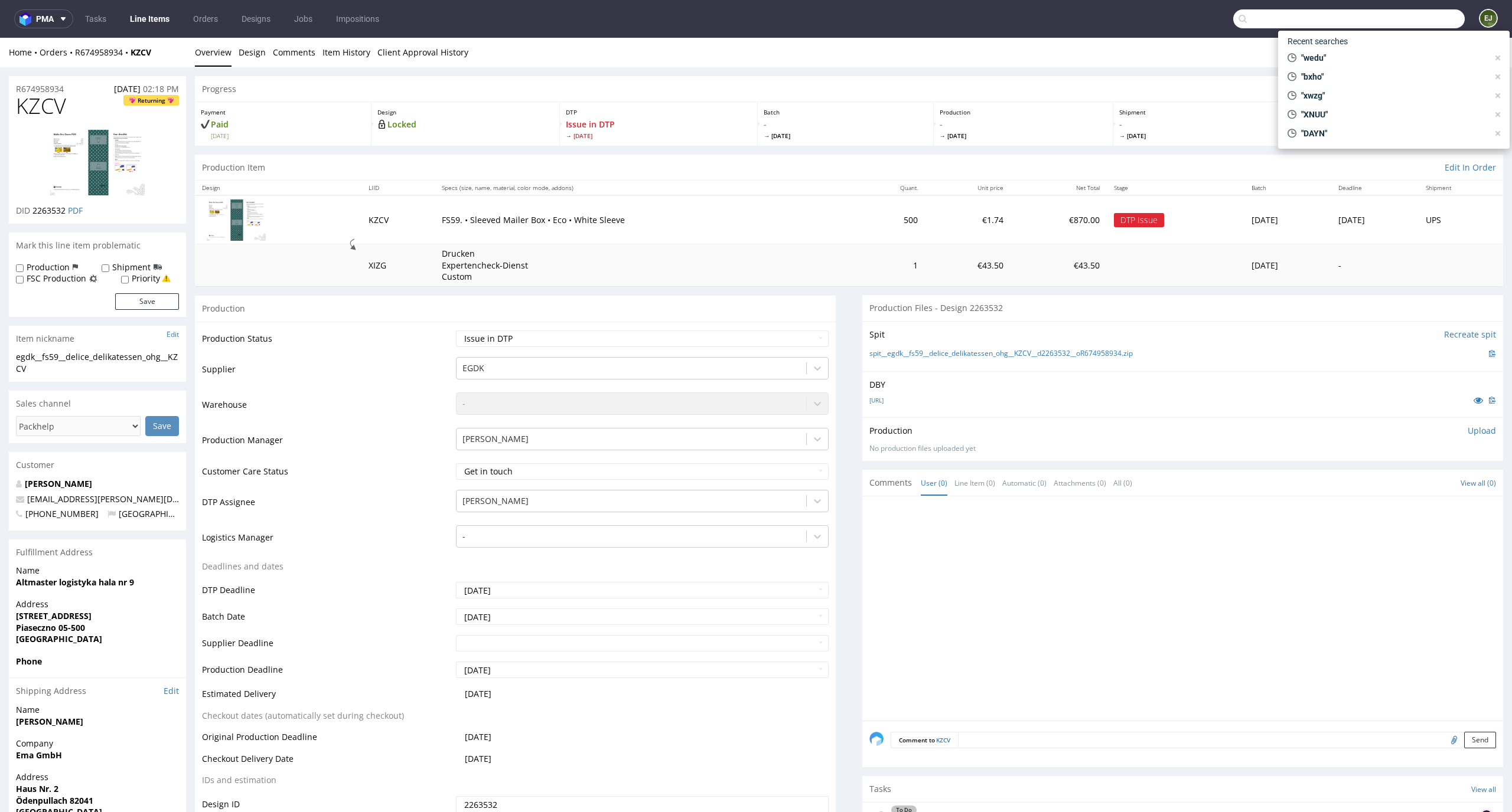
paste input "[PERSON_NAME]"
type input "[PERSON_NAME]"
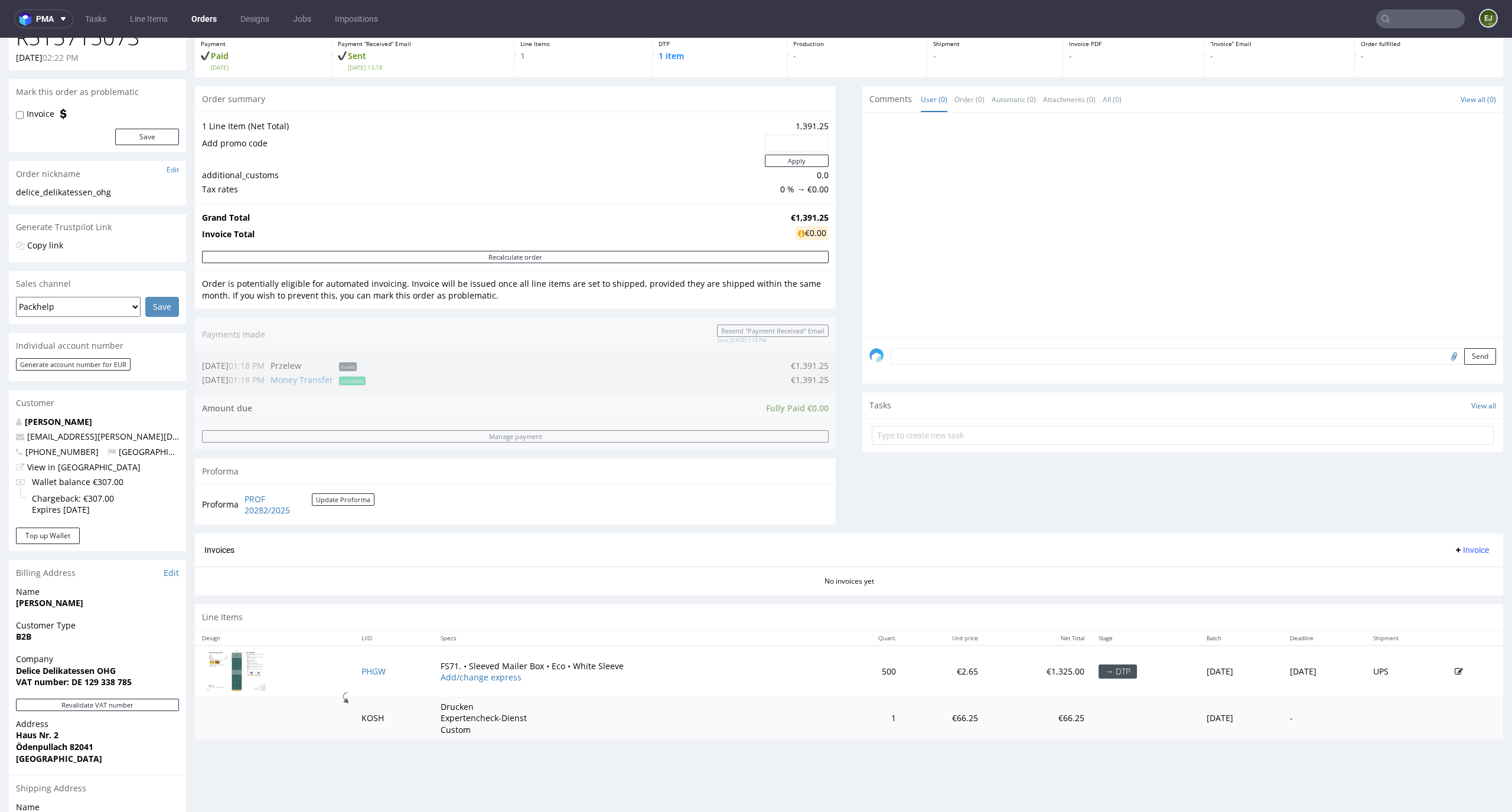
scroll to position [74, 0]
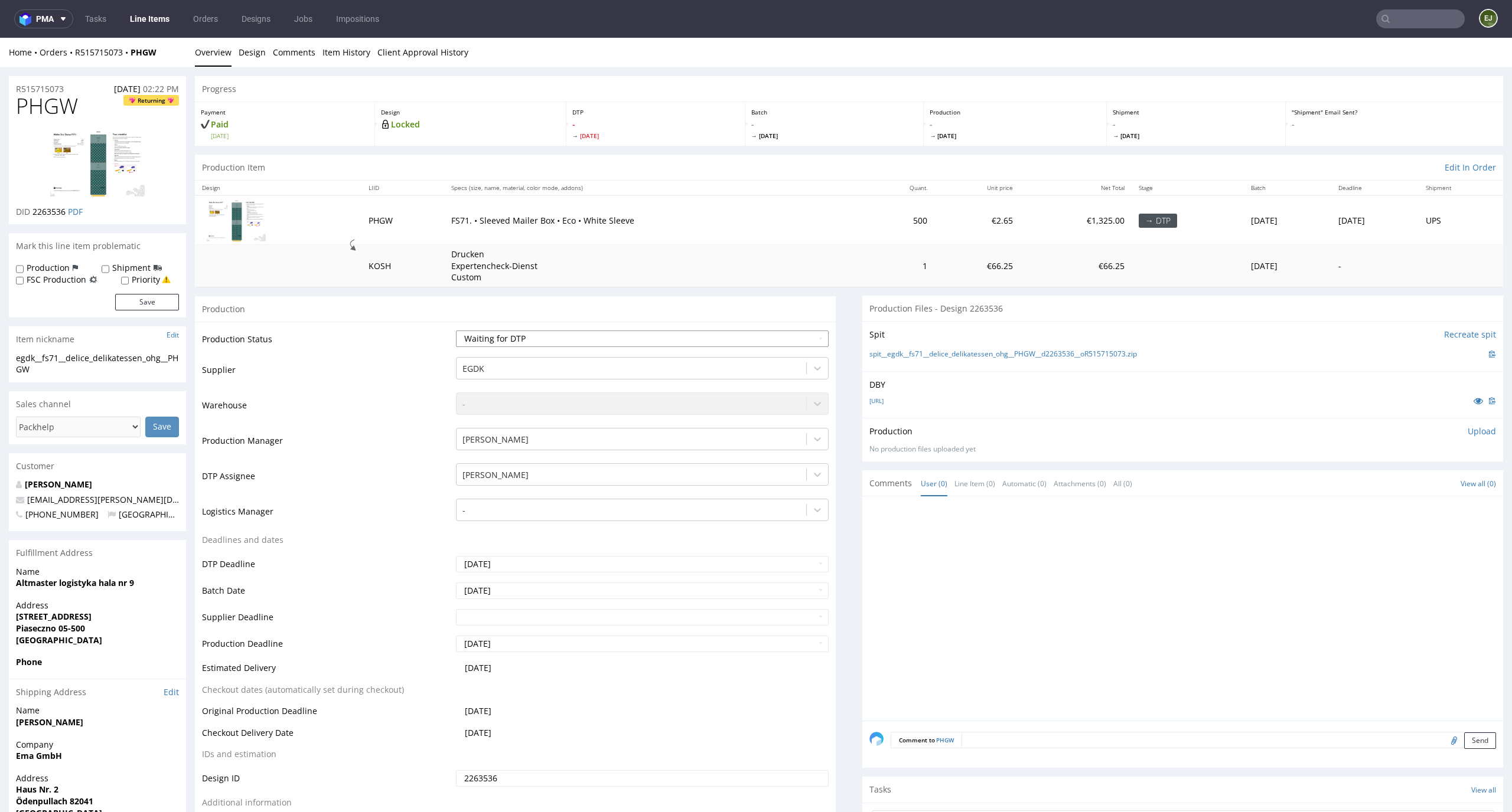
click at [786, 340] on select "Waiting for Artwork Waiting for Diecut Waiting for Mockup Waiting for DTP Waiti…" at bounding box center [642, 339] width 373 height 17
select select "dtp_issue"
click at [456, 330] on select "Waiting for Artwork Waiting for Diecut Waiting for Mockup Waiting for DTP Waiti…" at bounding box center [642, 339] width 373 height 17
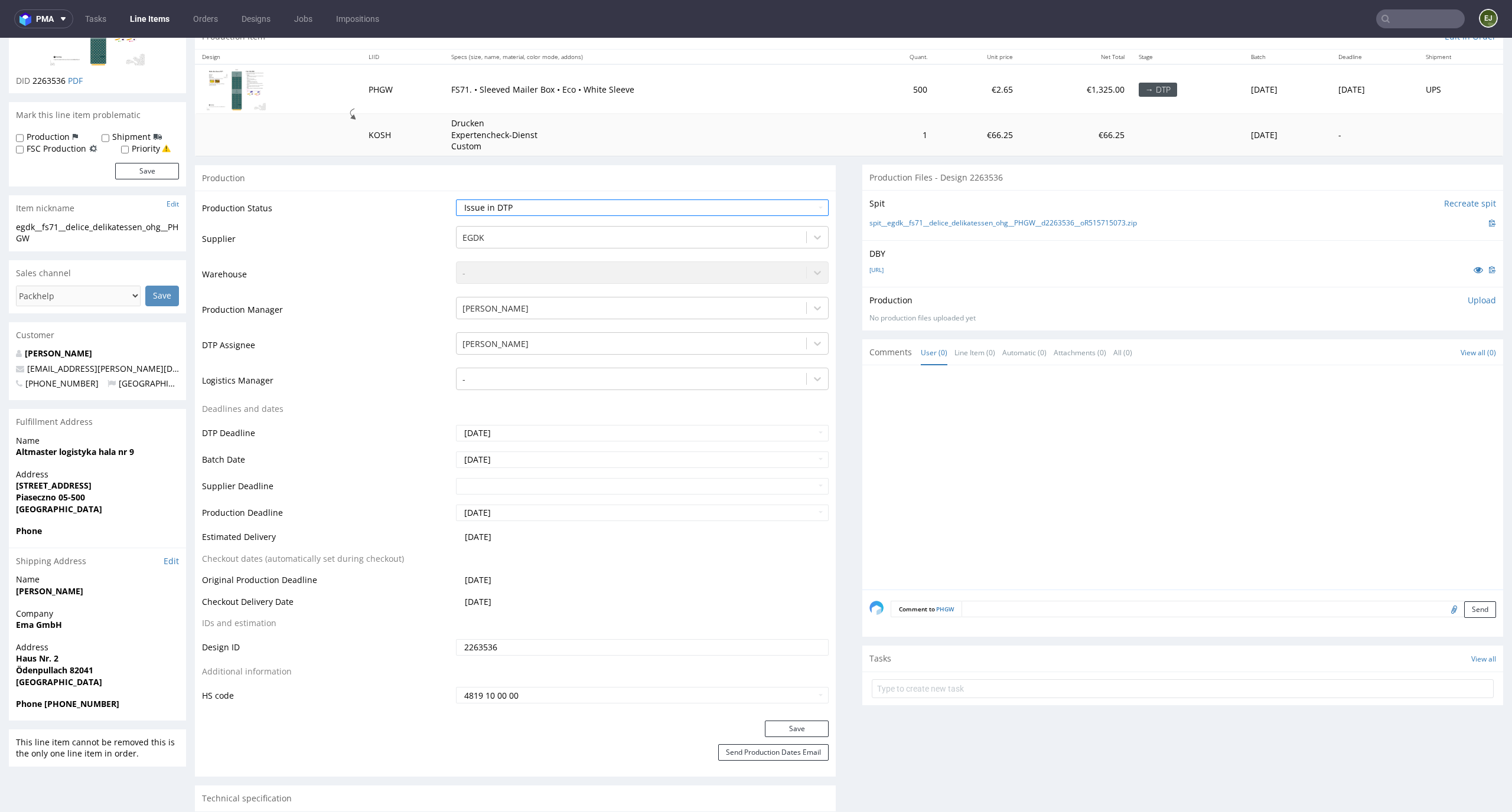
scroll to position [186, 0]
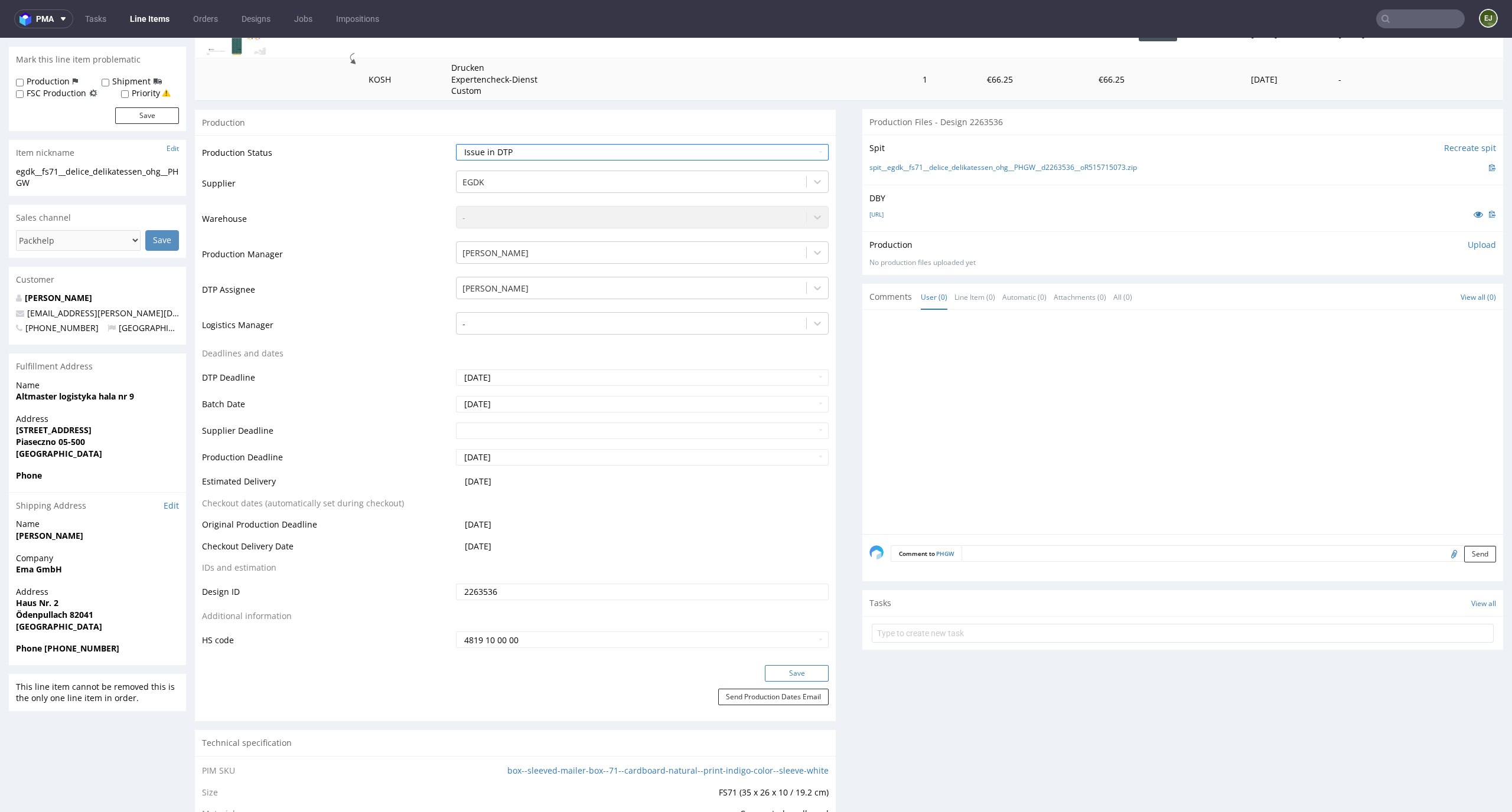
click at [785, 680] on button "Save" at bounding box center [796, 673] width 64 height 17
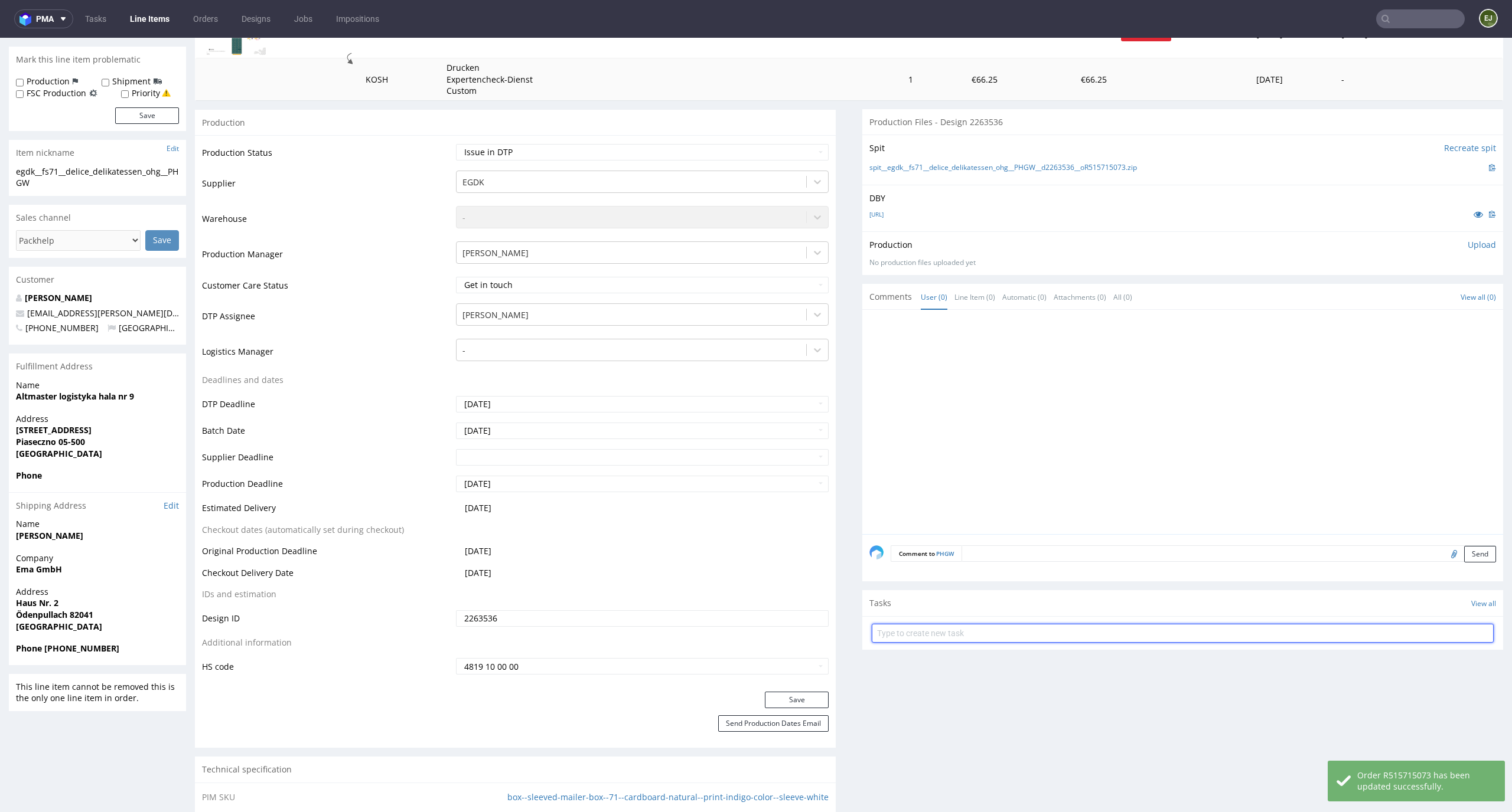
click at [999, 626] on input "text" at bounding box center [1182, 633] width 622 height 19
type input "issue"
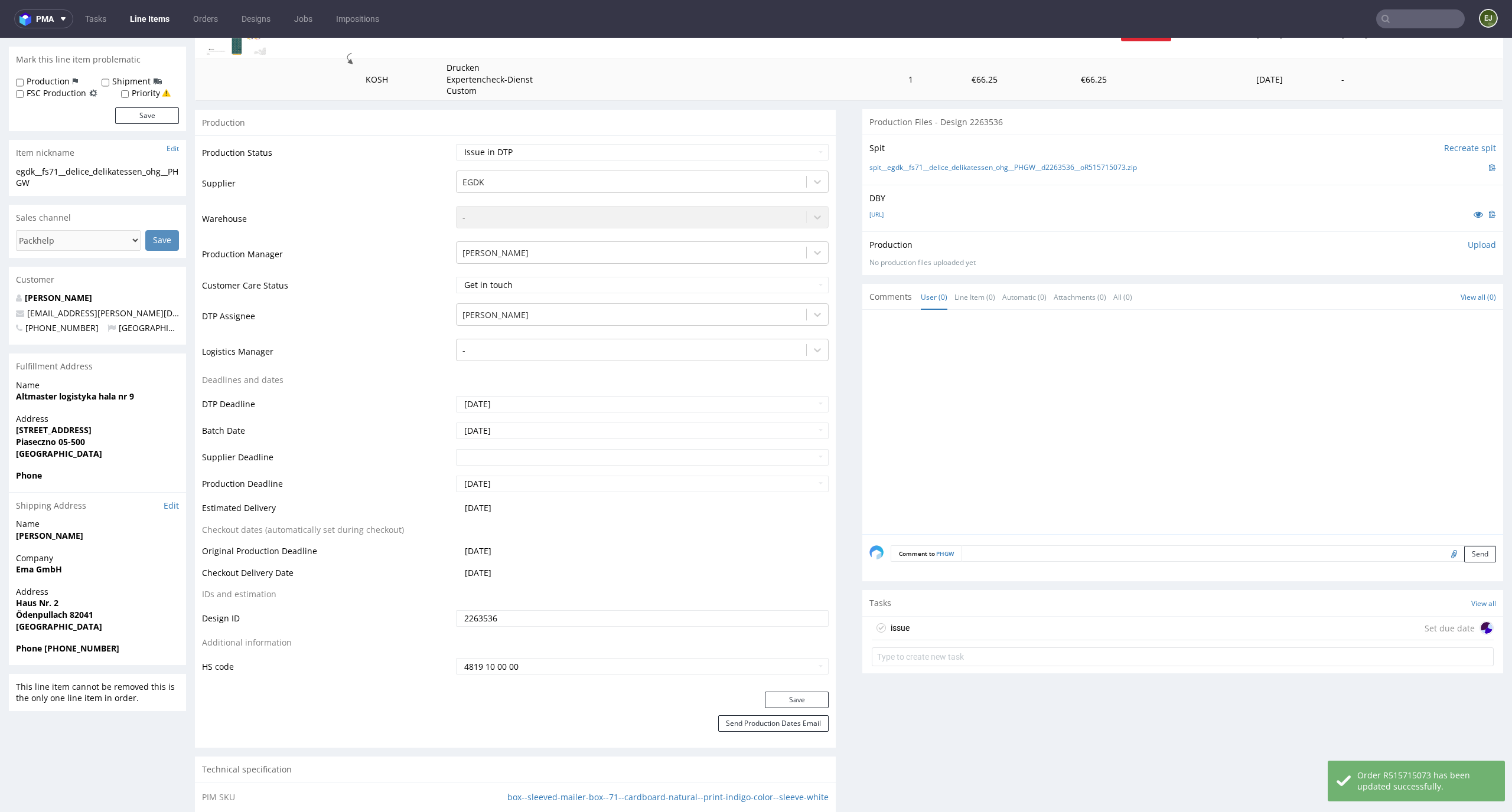
click at [985, 617] on div "issue Set due date" at bounding box center [1182, 628] width 622 height 24
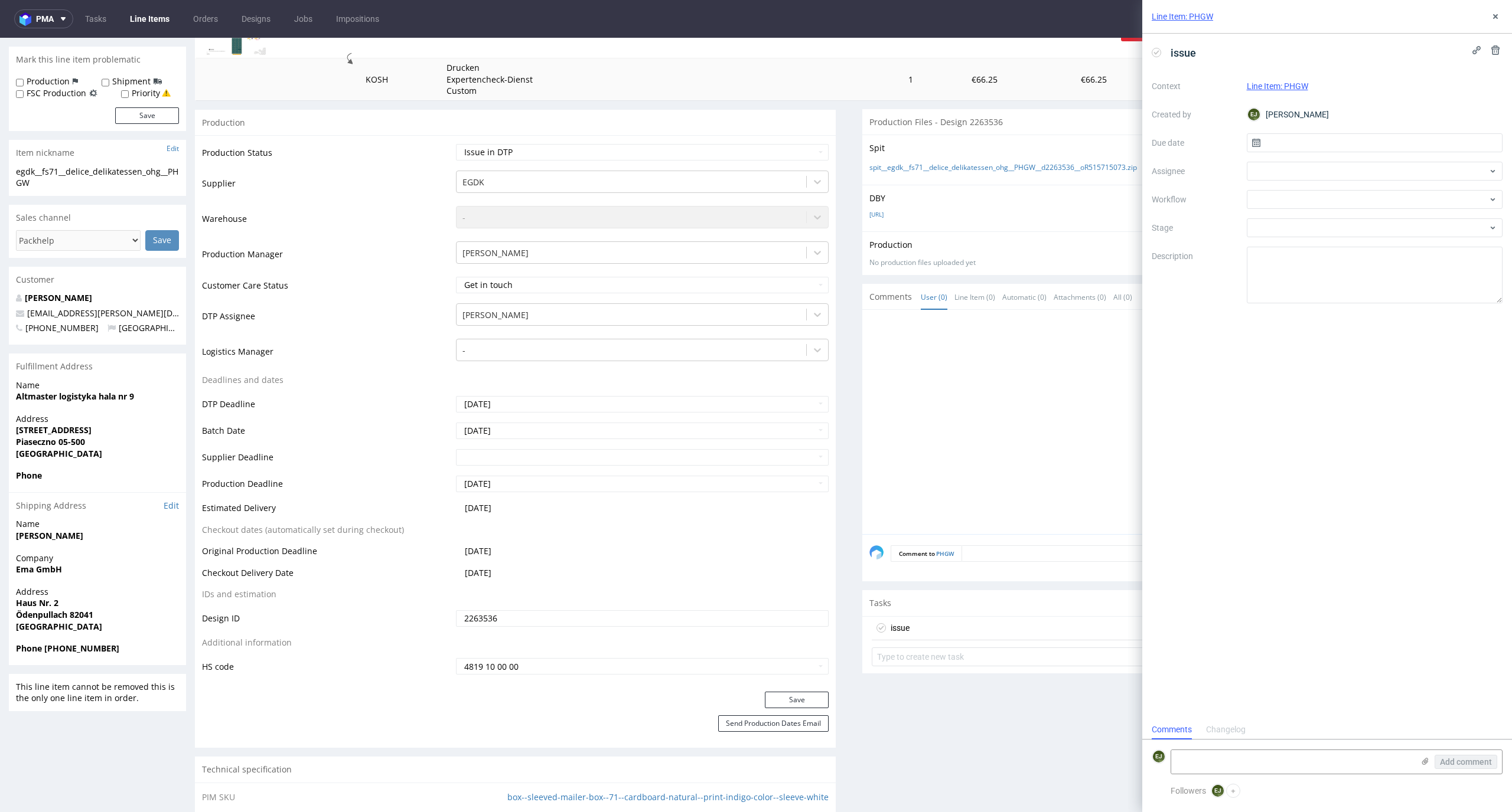
scroll to position [10, 0]
click at [1341, 144] on input "text" at bounding box center [1374, 143] width 257 height 19
click at [1408, 290] on button "26" at bounding box center [1412, 283] width 18 height 19
type input "26/09/2025"
click at [1408, 203] on div at bounding box center [1374, 200] width 257 height 19
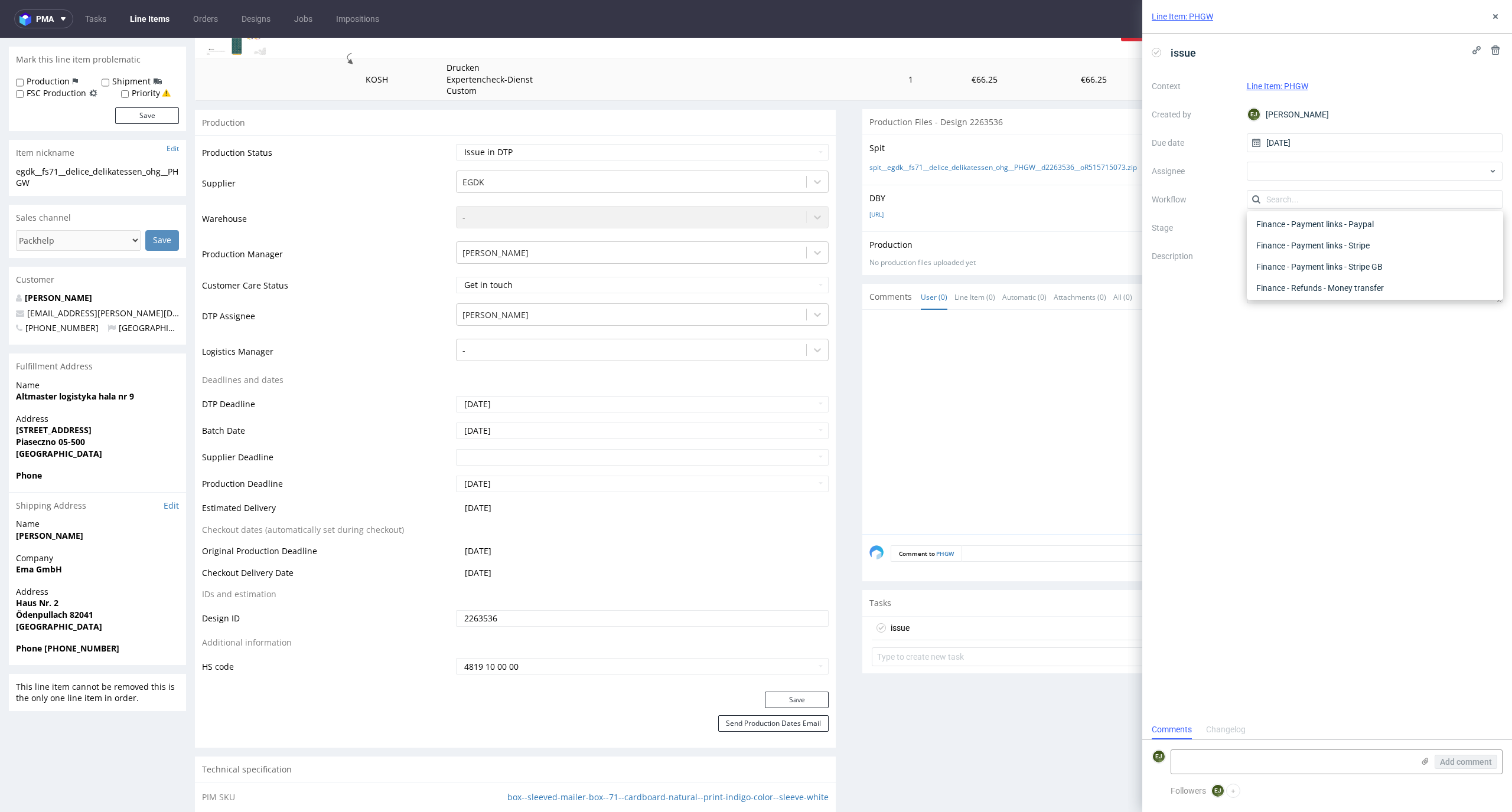
scroll to position [0, 0]
click at [1407, 251] on div "DTP - Double Check" at bounding box center [1375, 242] width 247 height 21
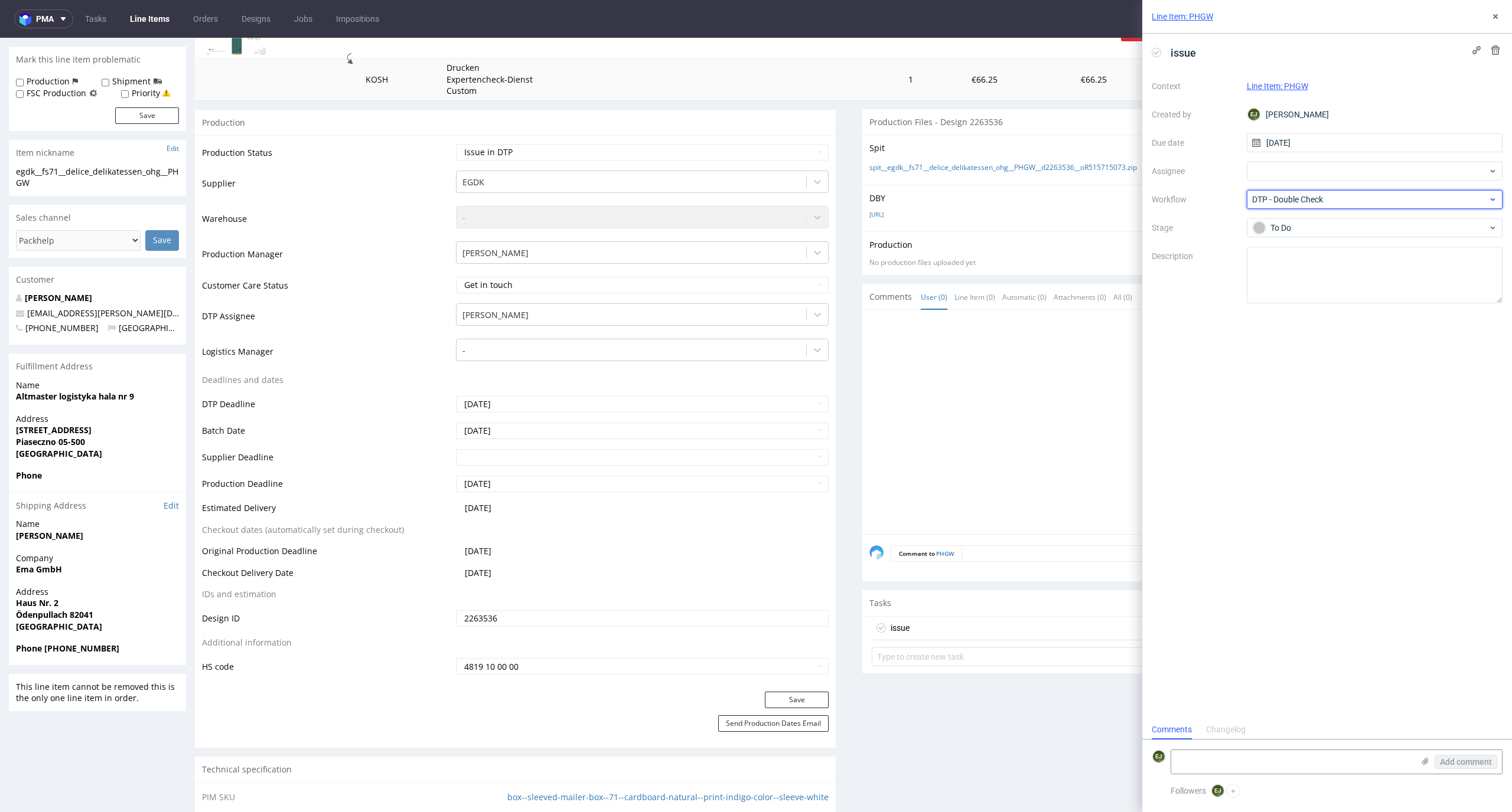
click at [1408, 200] on span "DTP - Double Check" at bounding box center [1369, 199] width 236 height 12
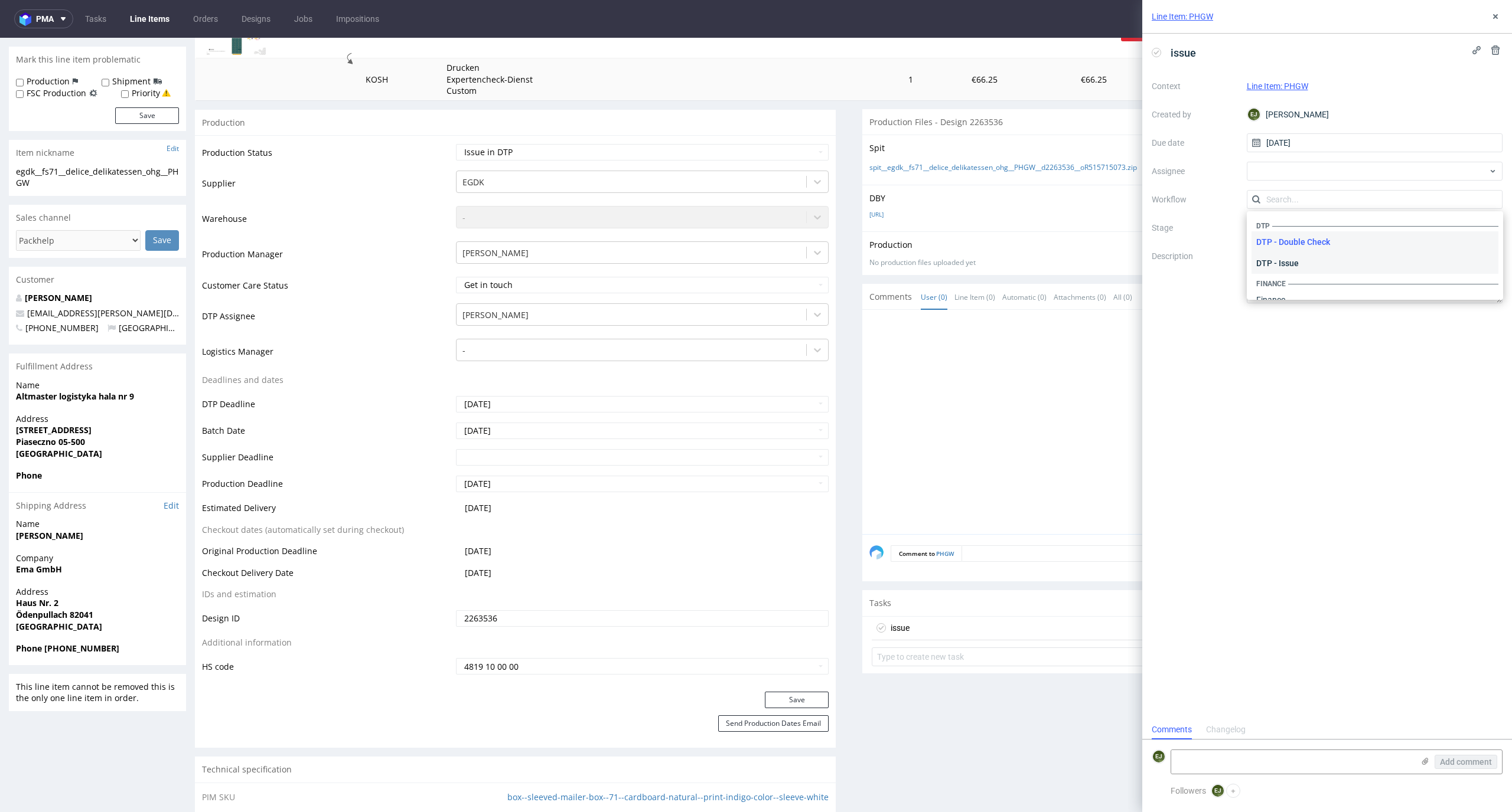
click at [1405, 271] on div "DTP - Issue" at bounding box center [1375, 263] width 247 height 21
click at [1348, 766] on textarea at bounding box center [1292, 762] width 242 height 24
click at [1359, 759] on textarea at bounding box center [1292, 762] width 242 height 24
click at [1277, 760] on textarea at bounding box center [1292, 762] width 242 height 24
paste textarea "Font is not converted to curves."
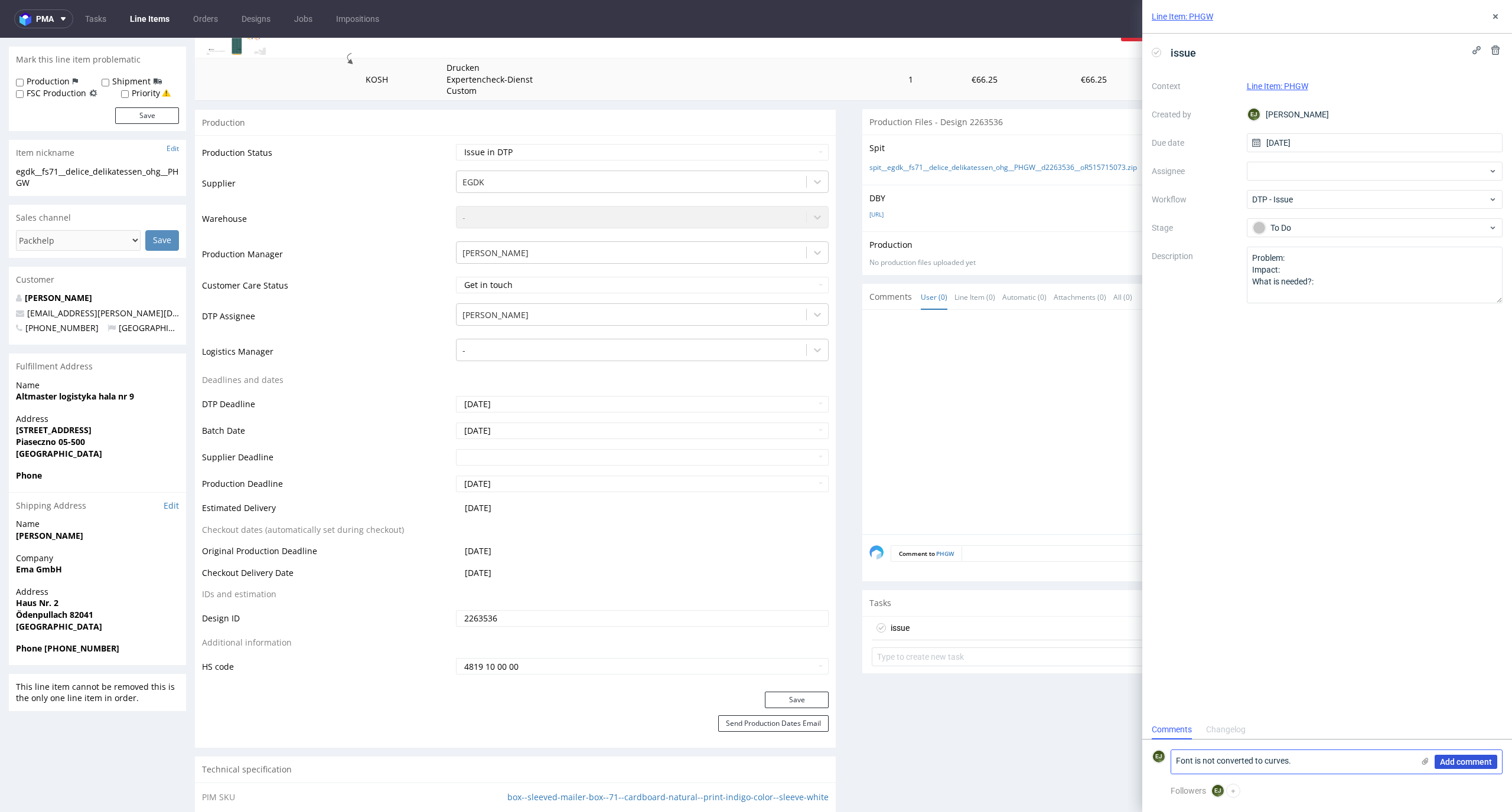
type textarea "Font is not converted to curves."
click at [1478, 761] on span "Add comment" at bounding box center [1466, 762] width 52 height 8
click at [1427, 762] on use at bounding box center [1425, 761] width 6 height 7
click at [0, 0] on input "file" at bounding box center [0, 0] width 0 height 0
click at [1480, 768] on button "Add comment" at bounding box center [1466, 762] width 62 height 14
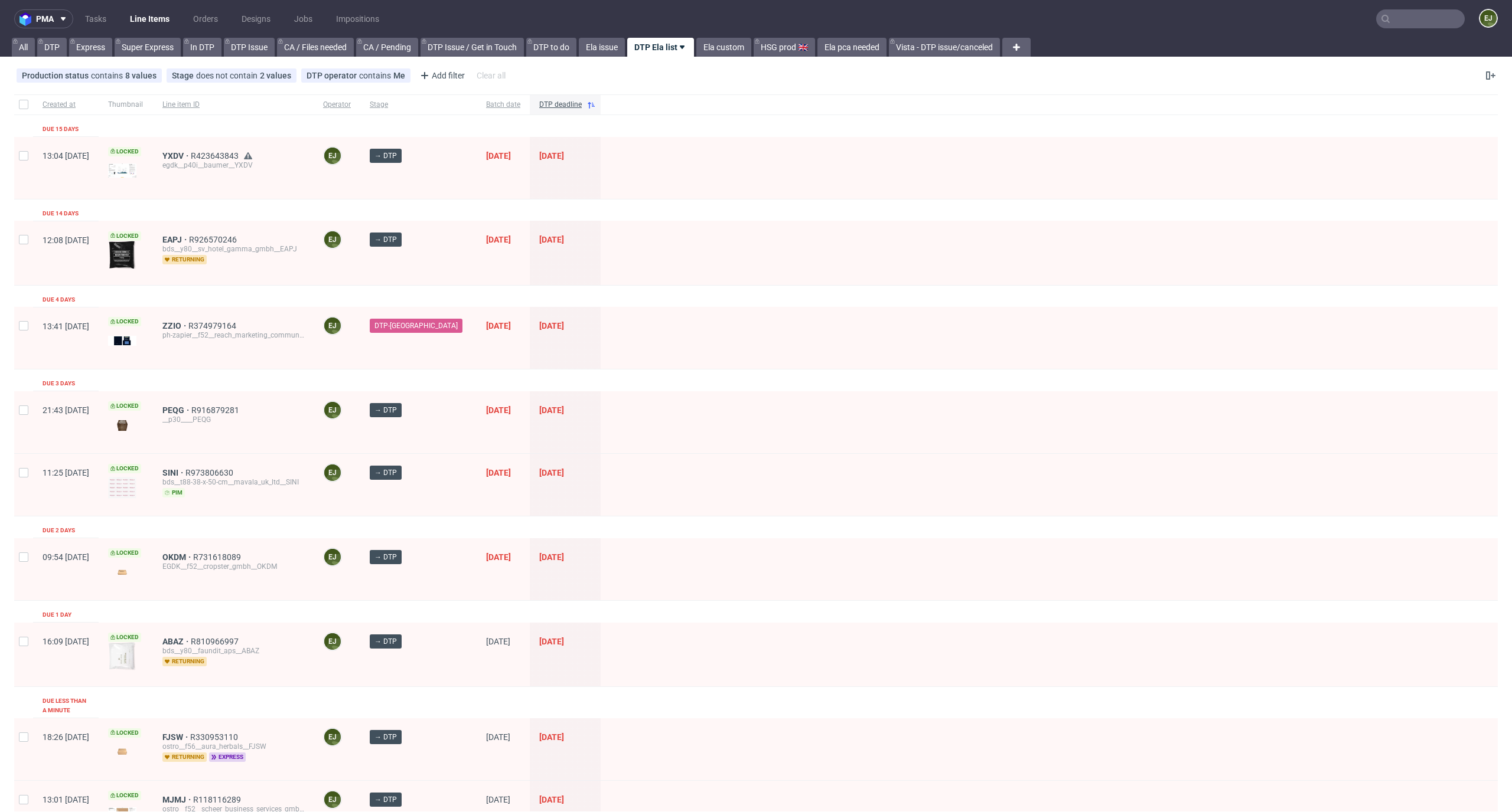
scroll to position [568, 0]
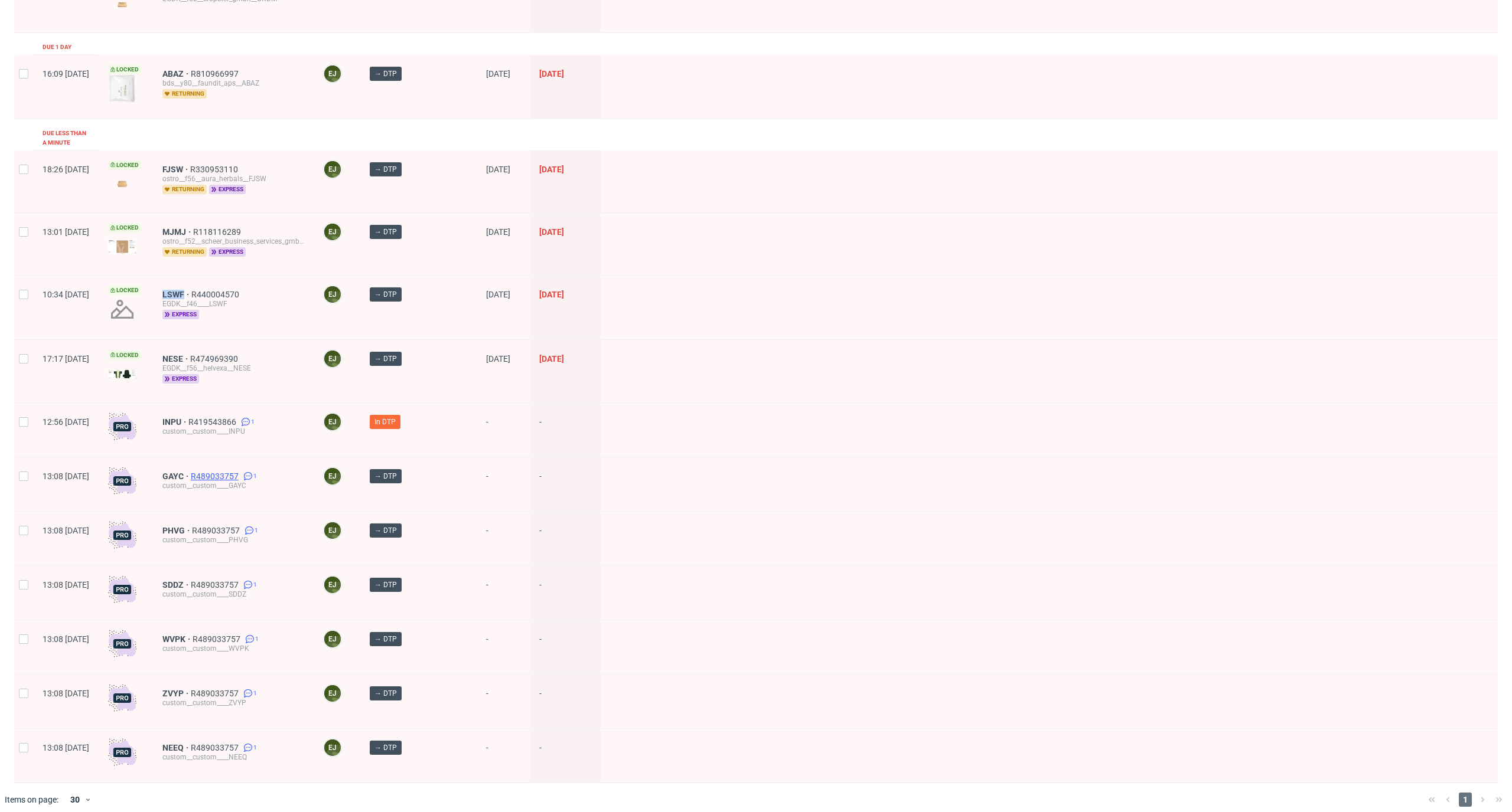
click at [241, 472] on span "R489033757" at bounding box center [216, 476] width 50 height 10
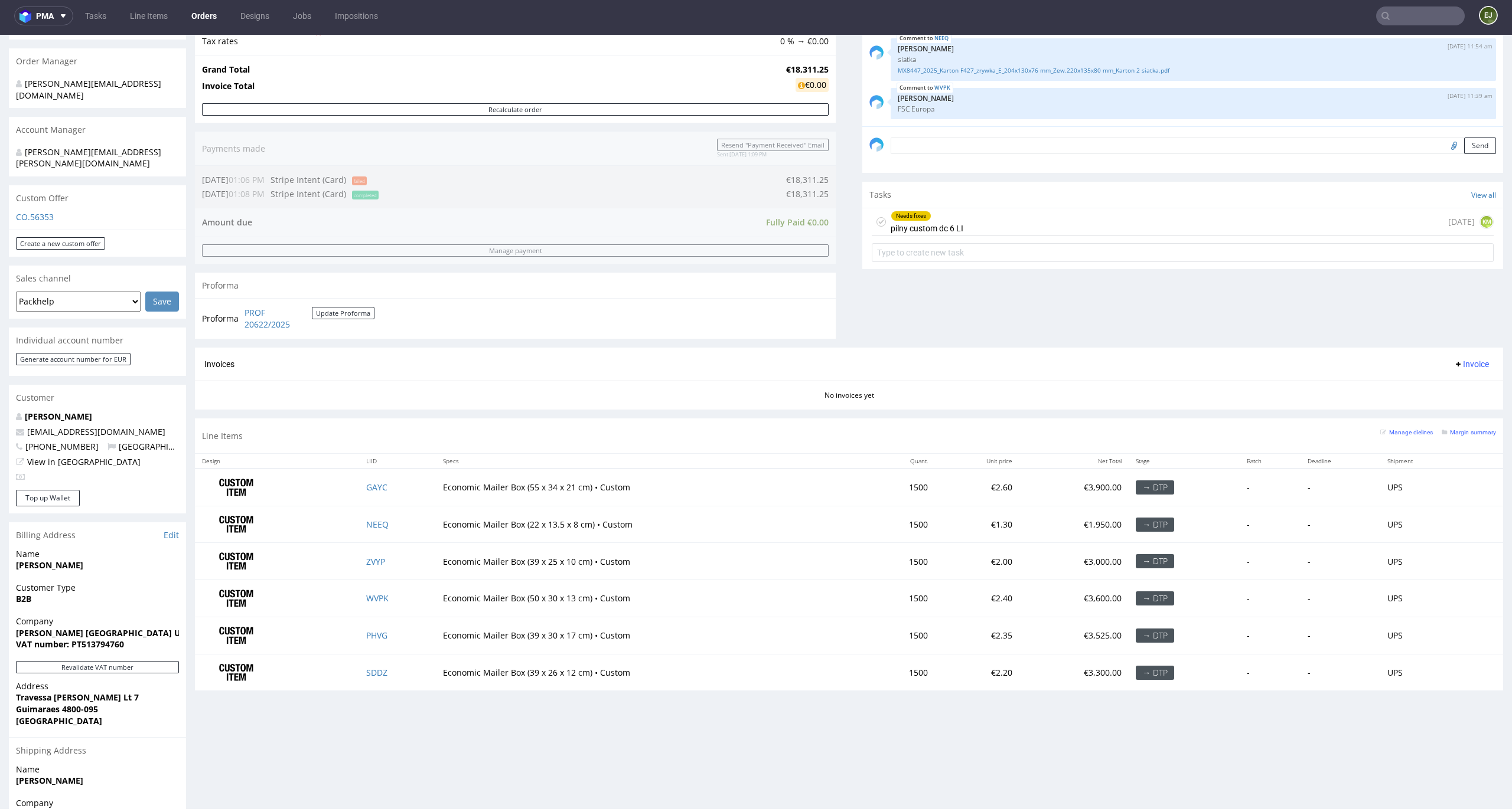
scroll to position [369, 0]
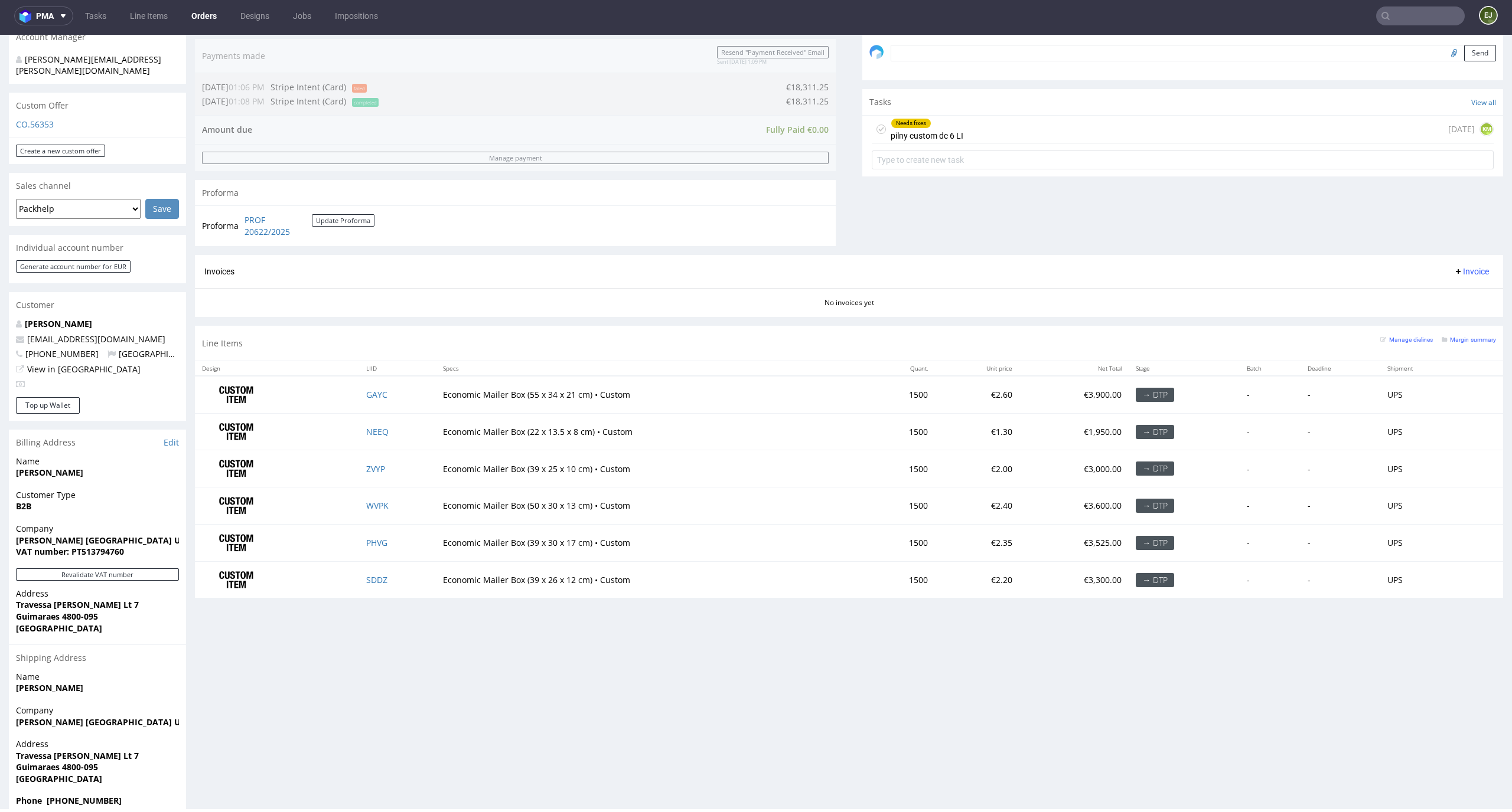
click at [988, 125] on div "Needs fixes pilny custom dc 6 LI today KM" at bounding box center [1182, 130] width 622 height 28
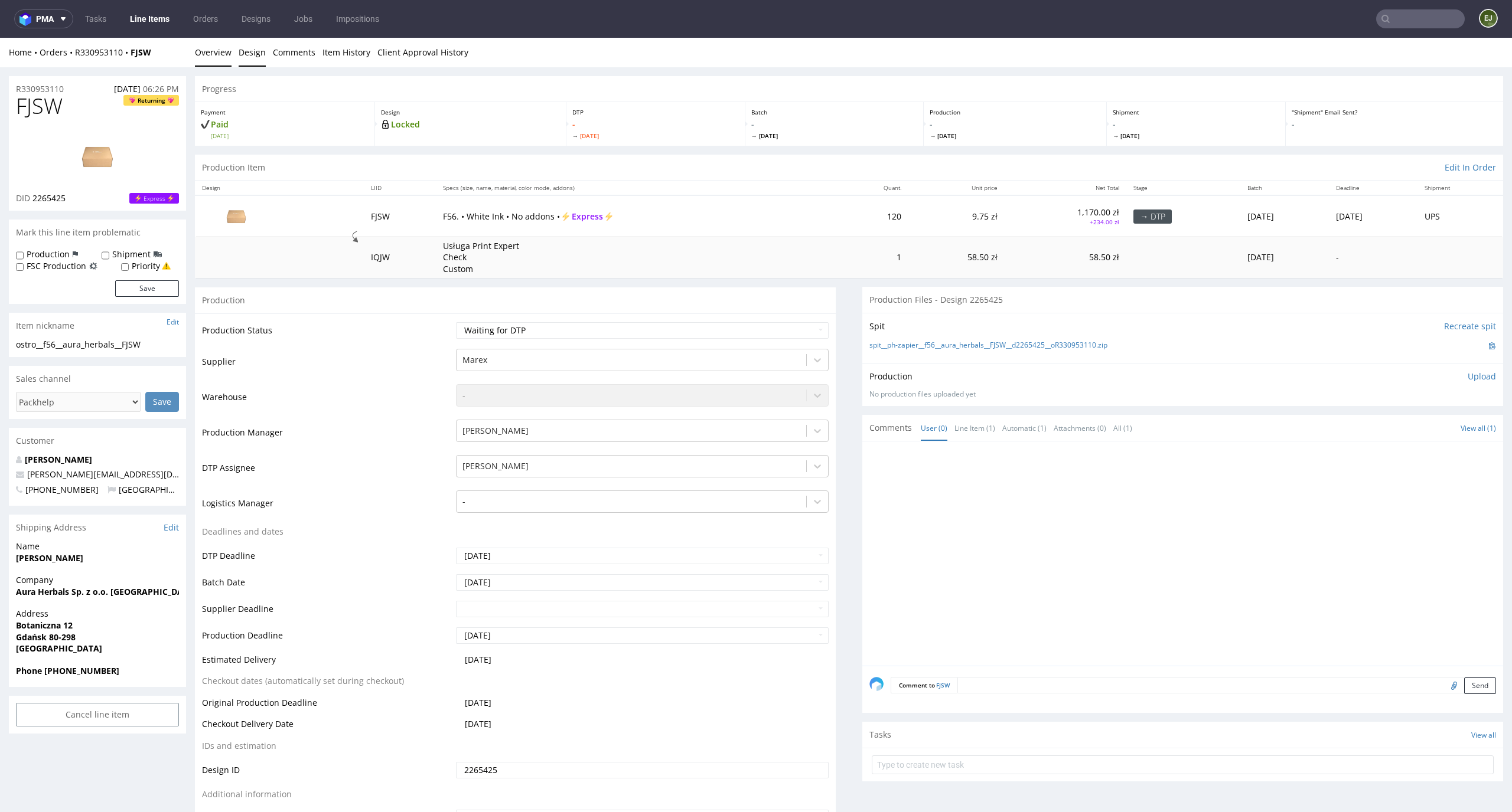
click at [251, 45] on link "Design" at bounding box center [252, 52] width 27 height 29
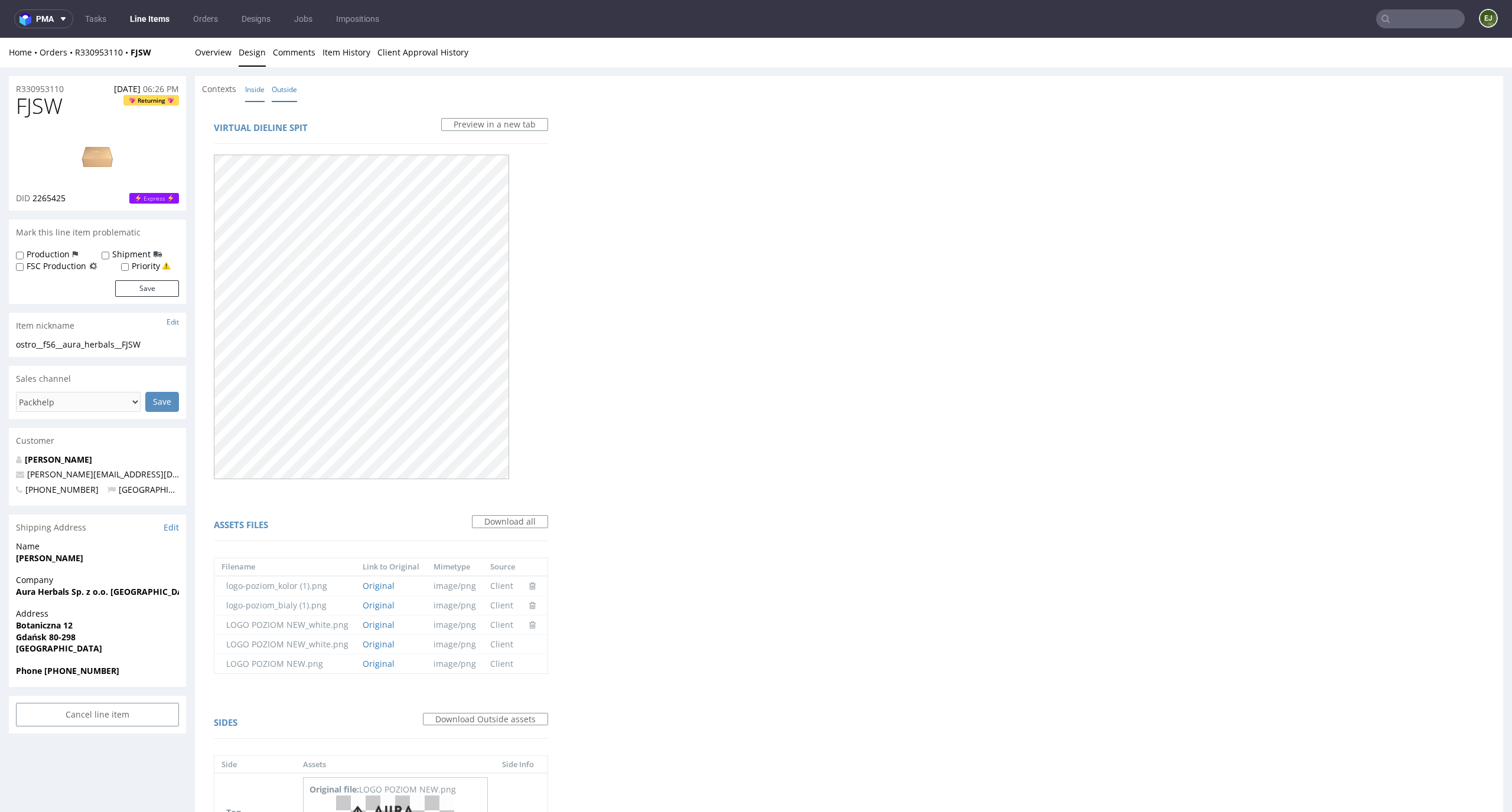
click at [250, 89] on link "Inside" at bounding box center [255, 90] width 20 height 25
click at [202, 48] on link "Overview" at bounding box center [213, 52] width 37 height 29
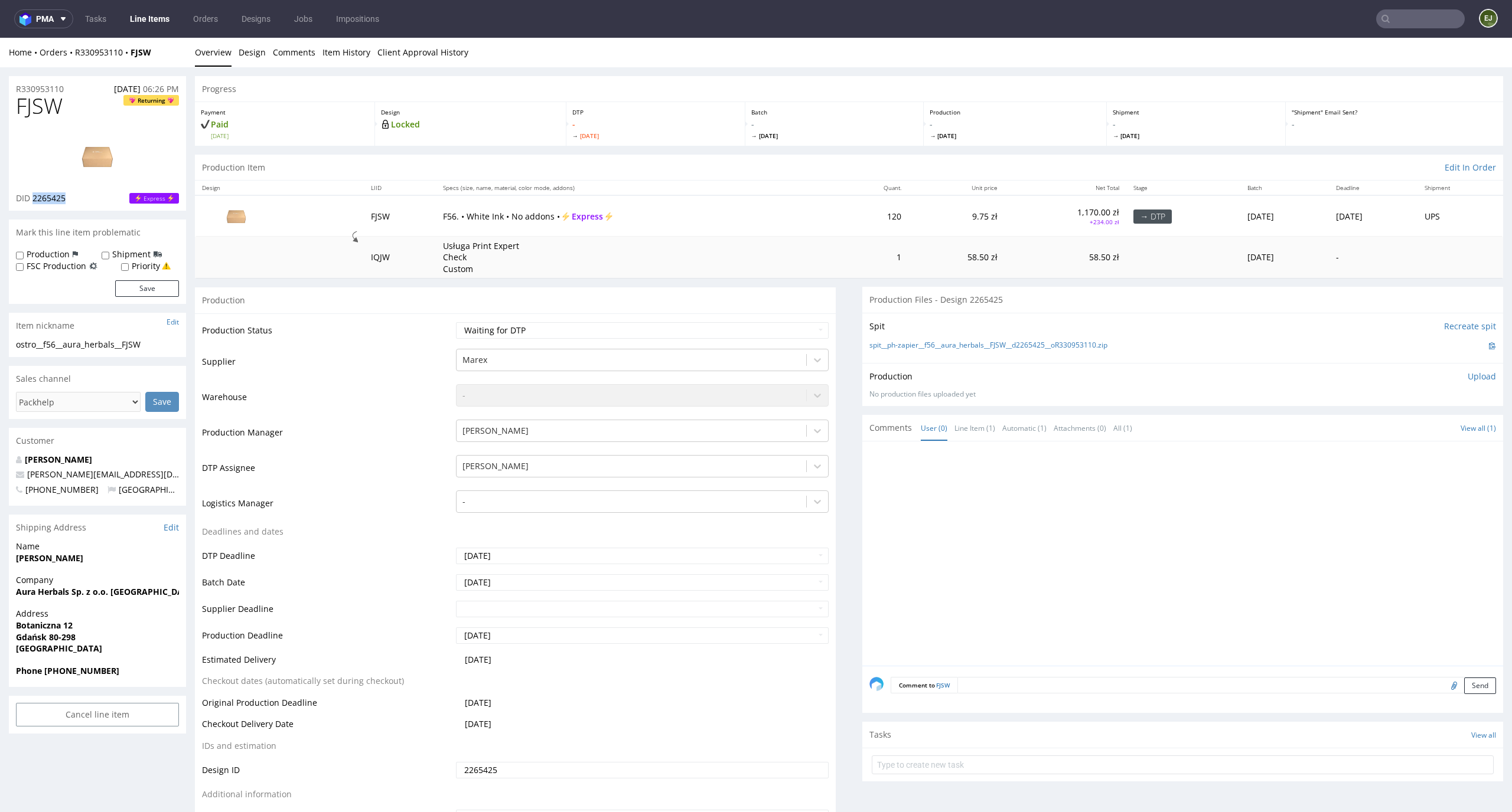
drag, startPoint x: 85, startPoint y: 205, endPoint x: 32, endPoint y: 200, distance: 53.2
click at [32, 200] on div "FJSW Returning DID 2265425 Express" at bounding box center [97, 152] width 177 height 116
copy span "2265425"
click at [806, 176] on div "Production Item Edit In Order" at bounding box center [849, 167] width 1308 height 26
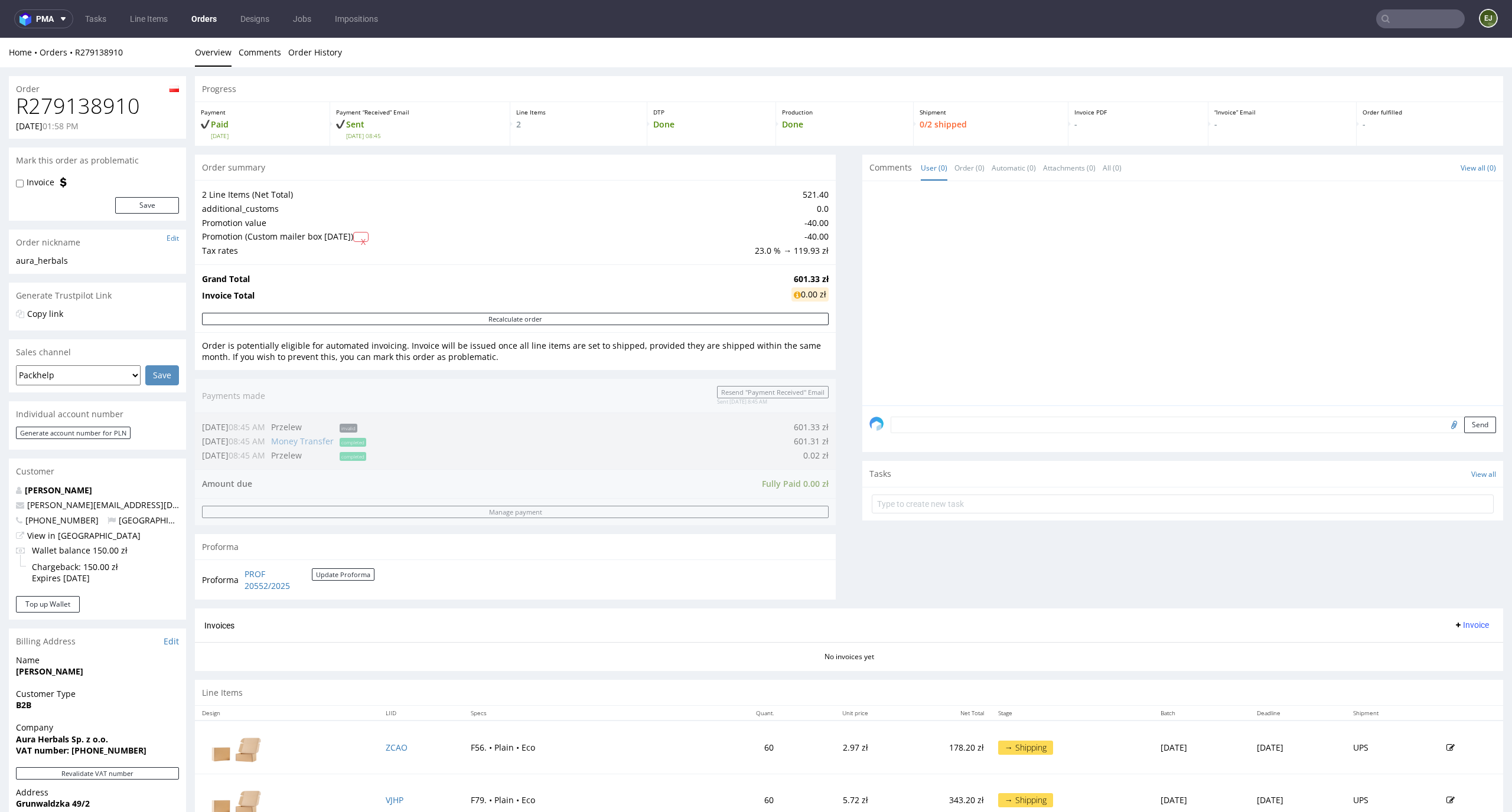
scroll to position [219, 0]
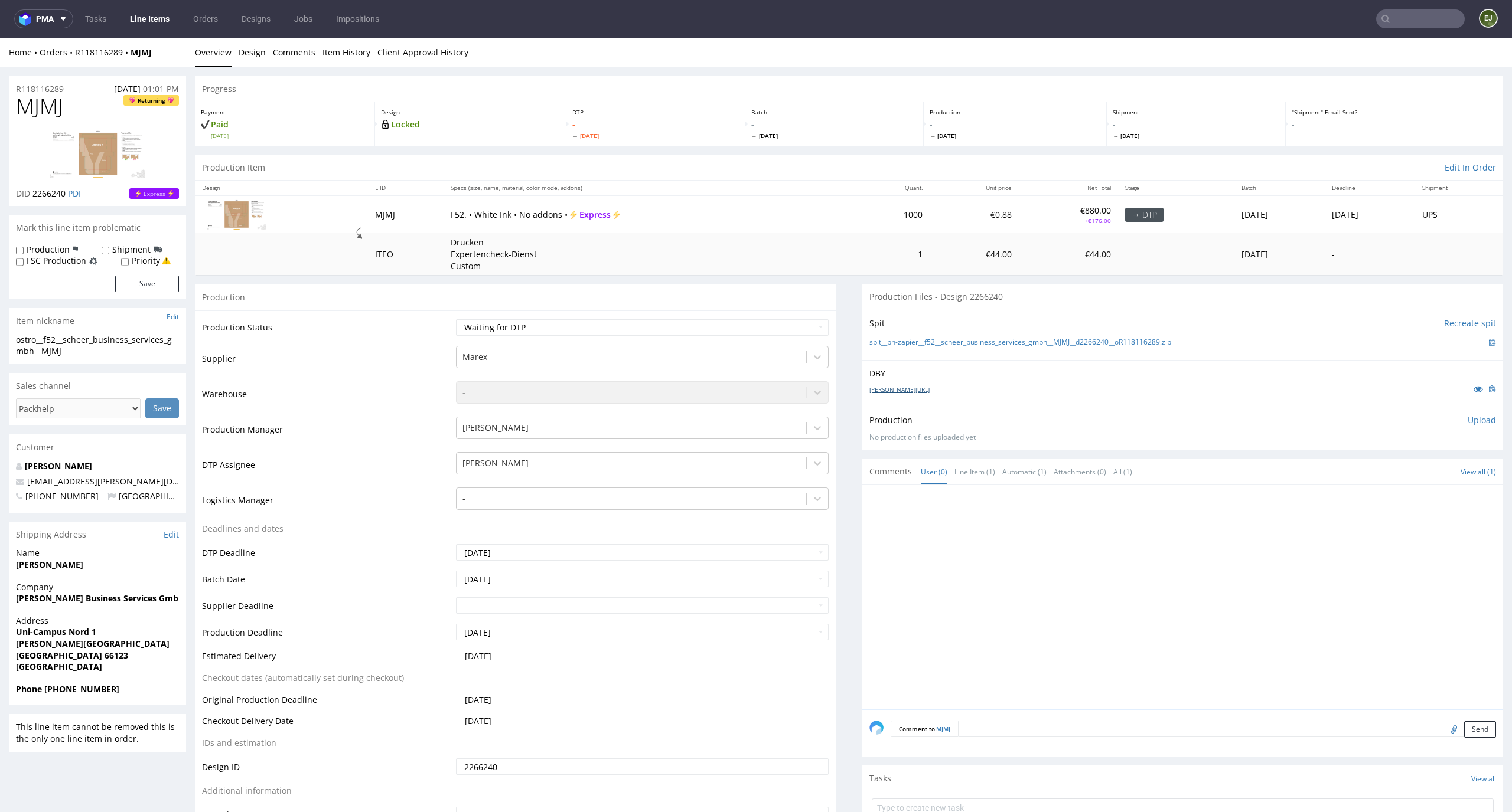
click at [871, 386] on link "[PERSON_NAME][URL]" at bounding box center [899, 389] width 60 height 8
click at [879, 340] on link "spit__ph-zapier__f52__scheer_business_services_gmbh__MJMJ__d2266240__oR11811628…" at bounding box center [1020, 343] width 302 height 10
click at [610, 326] on select "Waiting for Artwork Waiting for Diecut Waiting for Mockup Waiting for DTP Waiti…" at bounding box center [642, 328] width 373 height 17
select select "dtp_in_process"
click at [456, 319] on select "Waiting for Artwork Waiting for Diecut Waiting for Mockup Waiting for DTP Waiti…" at bounding box center [642, 328] width 373 height 17
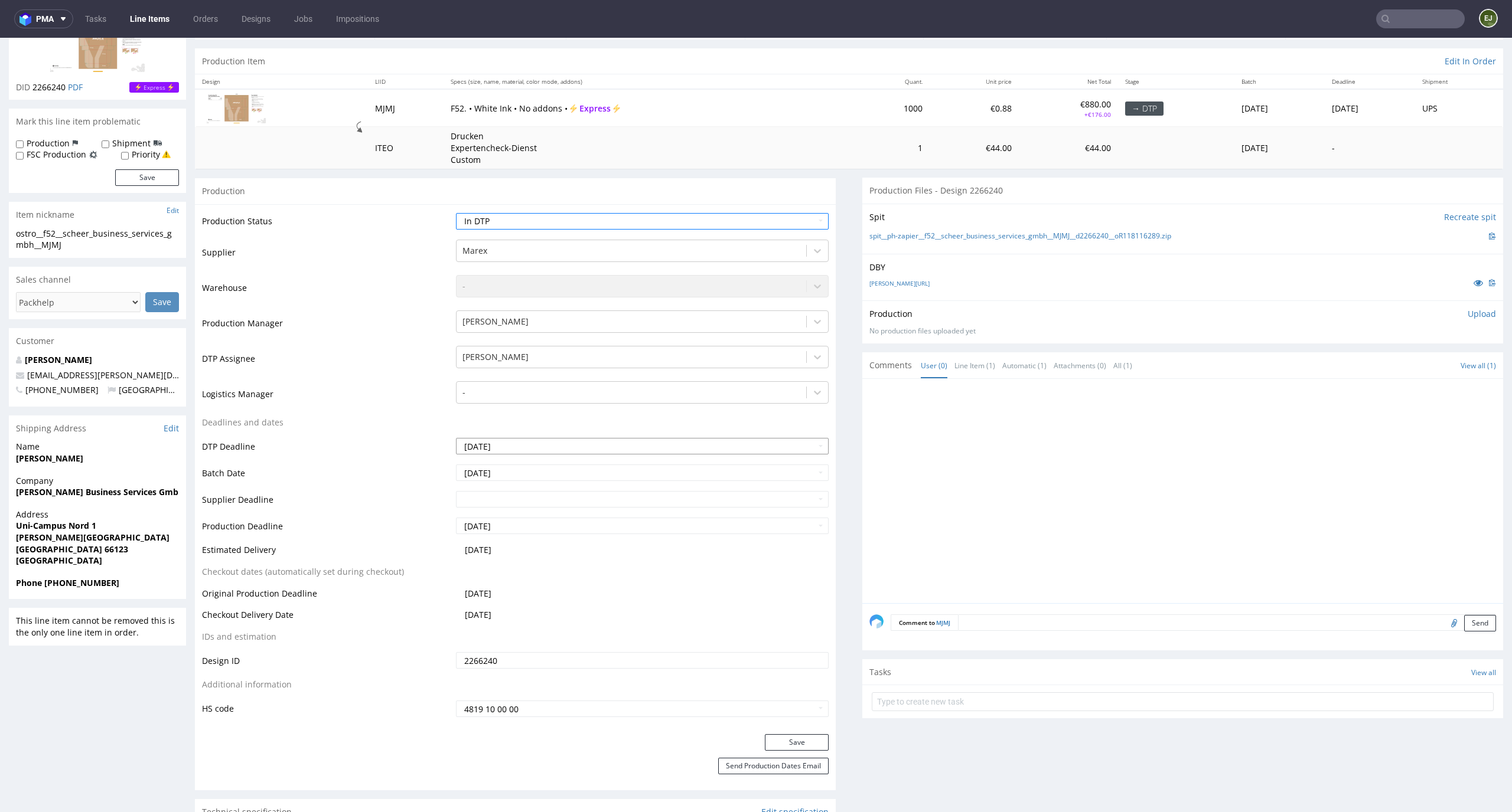
scroll to position [167, 0]
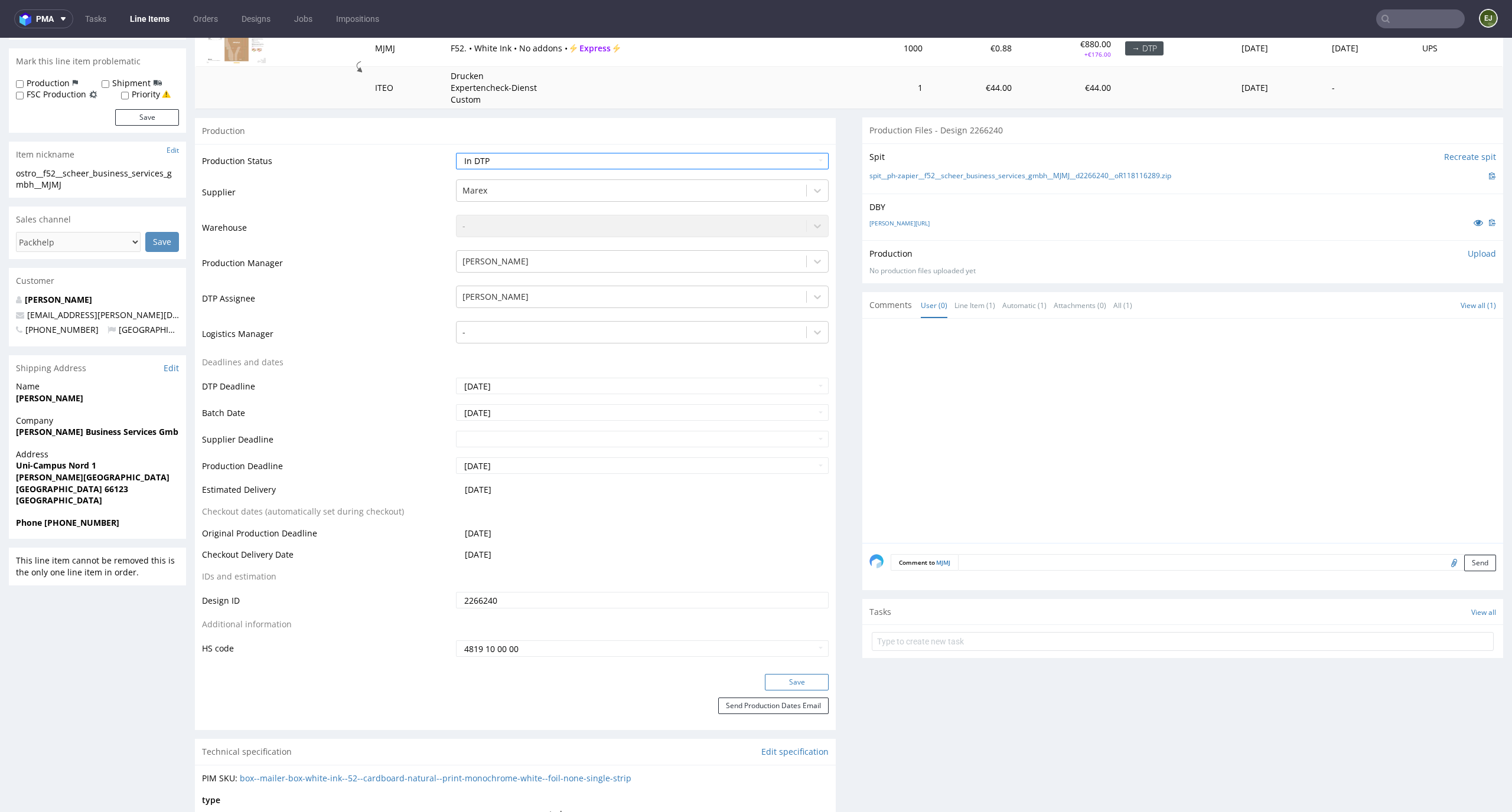
click at [786, 678] on button "Save" at bounding box center [796, 682] width 64 height 17
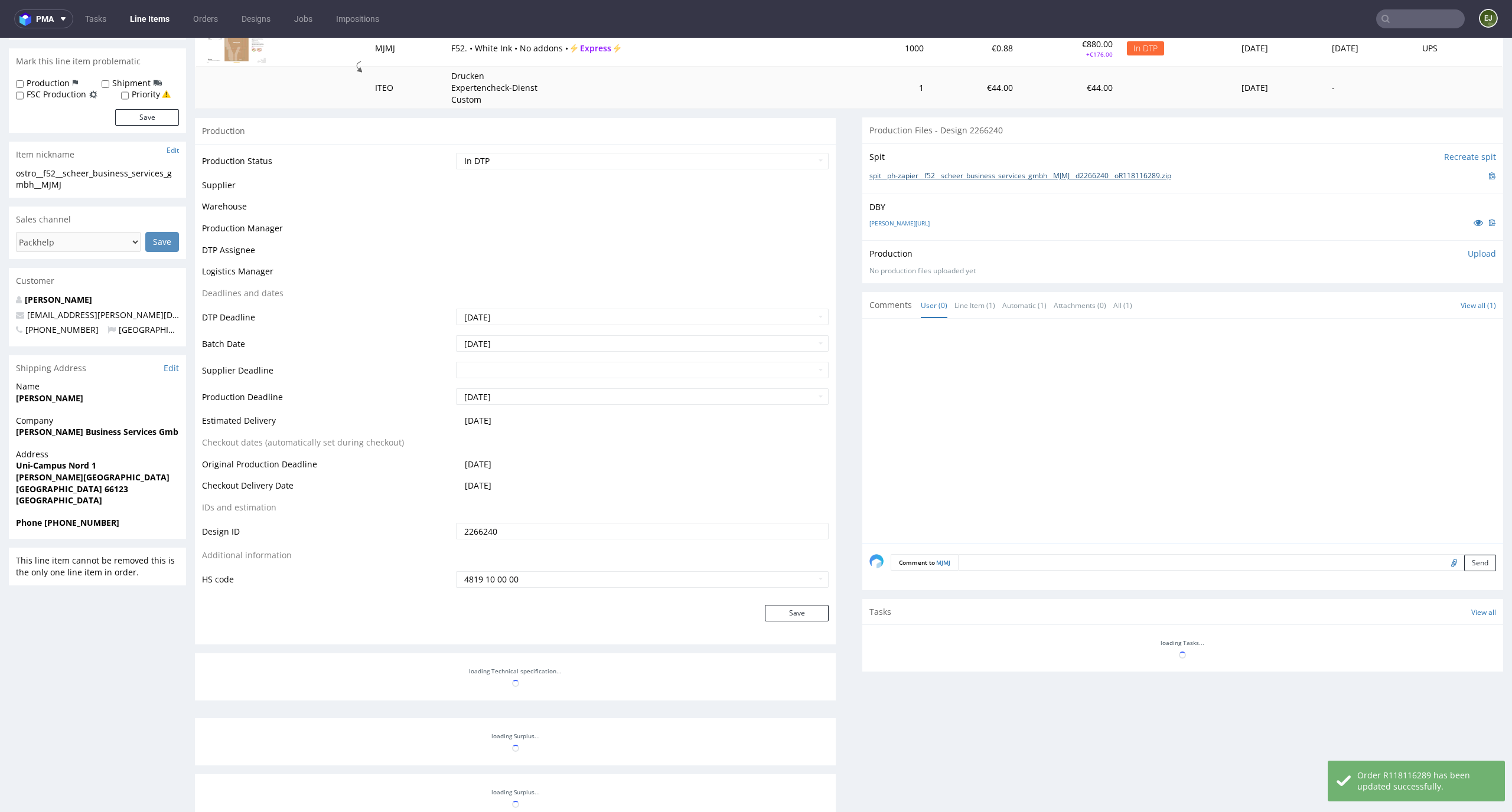
click at [926, 177] on link "spit__ph-zapier__f52__scheer_business_services_gmbh__MJMJ__d2266240__oR11811628…" at bounding box center [1020, 176] width 302 height 10
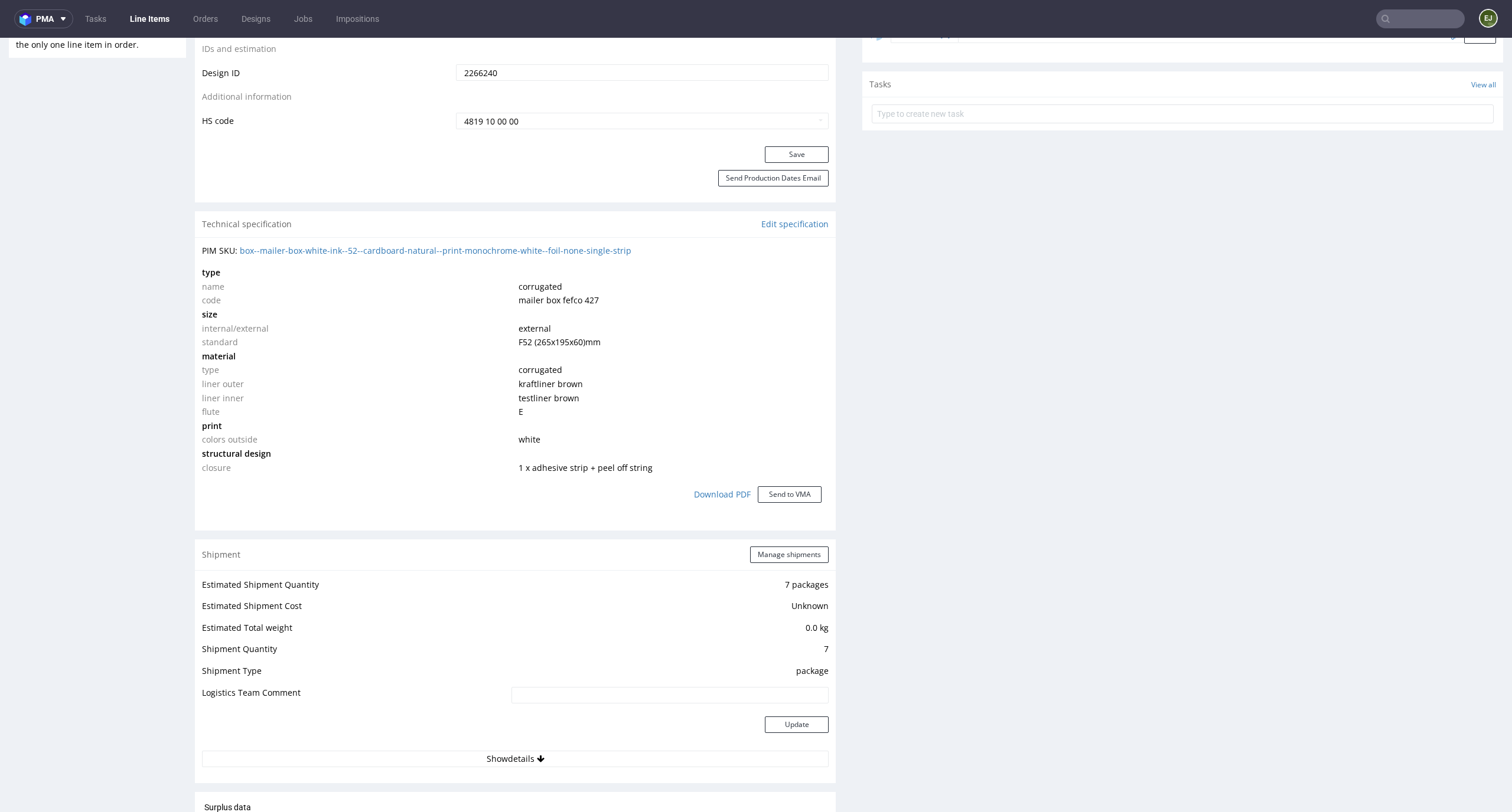
scroll to position [0, 0]
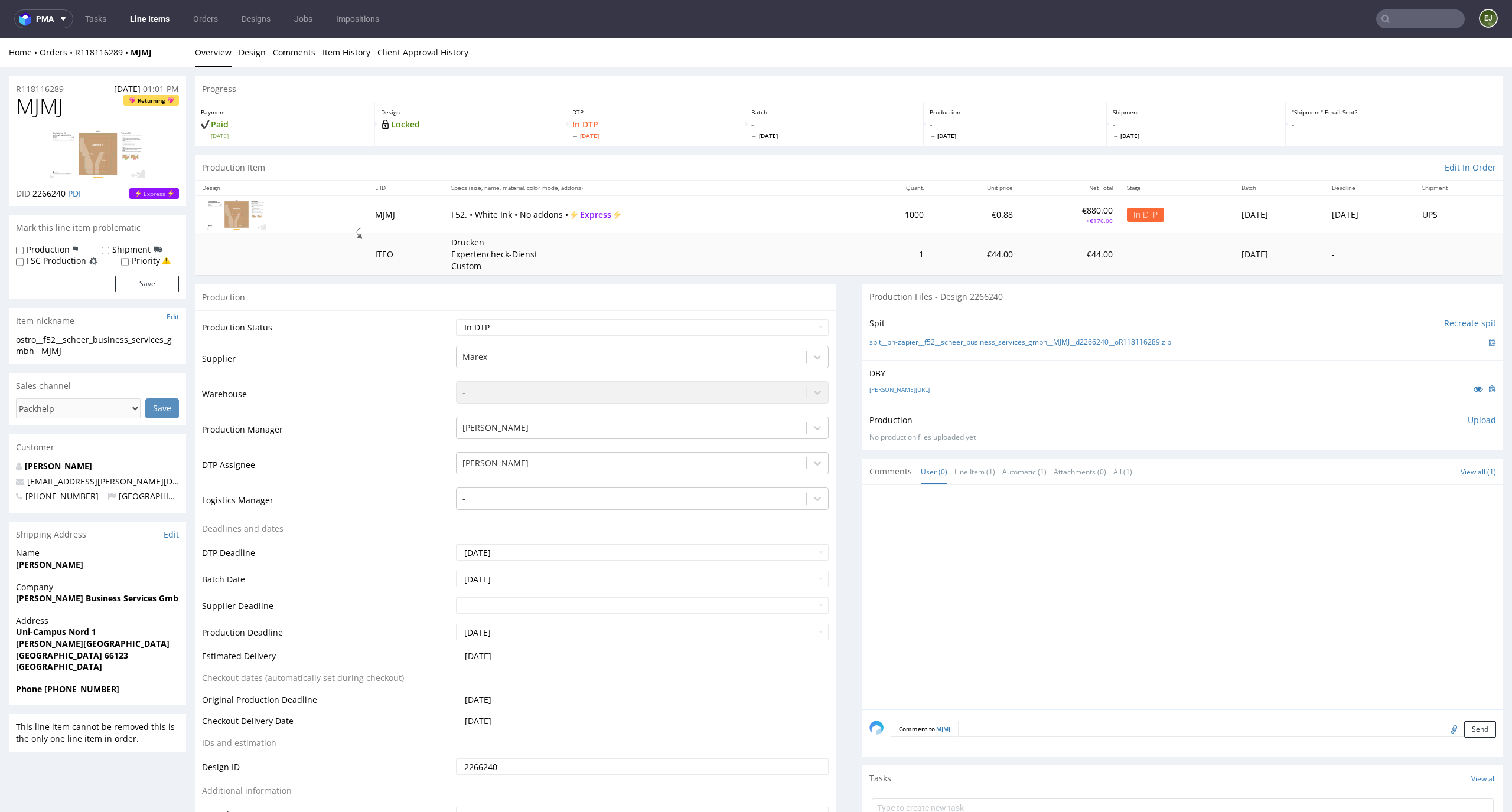
click at [1469, 430] on div "Production Upload No production files uploaded yet Description (optional) Add f…" at bounding box center [1182, 428] width 626 height 29
click at [1467, 418] on p "Upload" at bounding box center [1481, 420] width 29 height 12
click at [1383, 472] on div "Add files" at bounding box center [1411, 474] width 59 height 18
type input "C:\fakepath\ostro__f52__scheer_business_services_gmbh__MJMJ__d2266240__oR118116…"
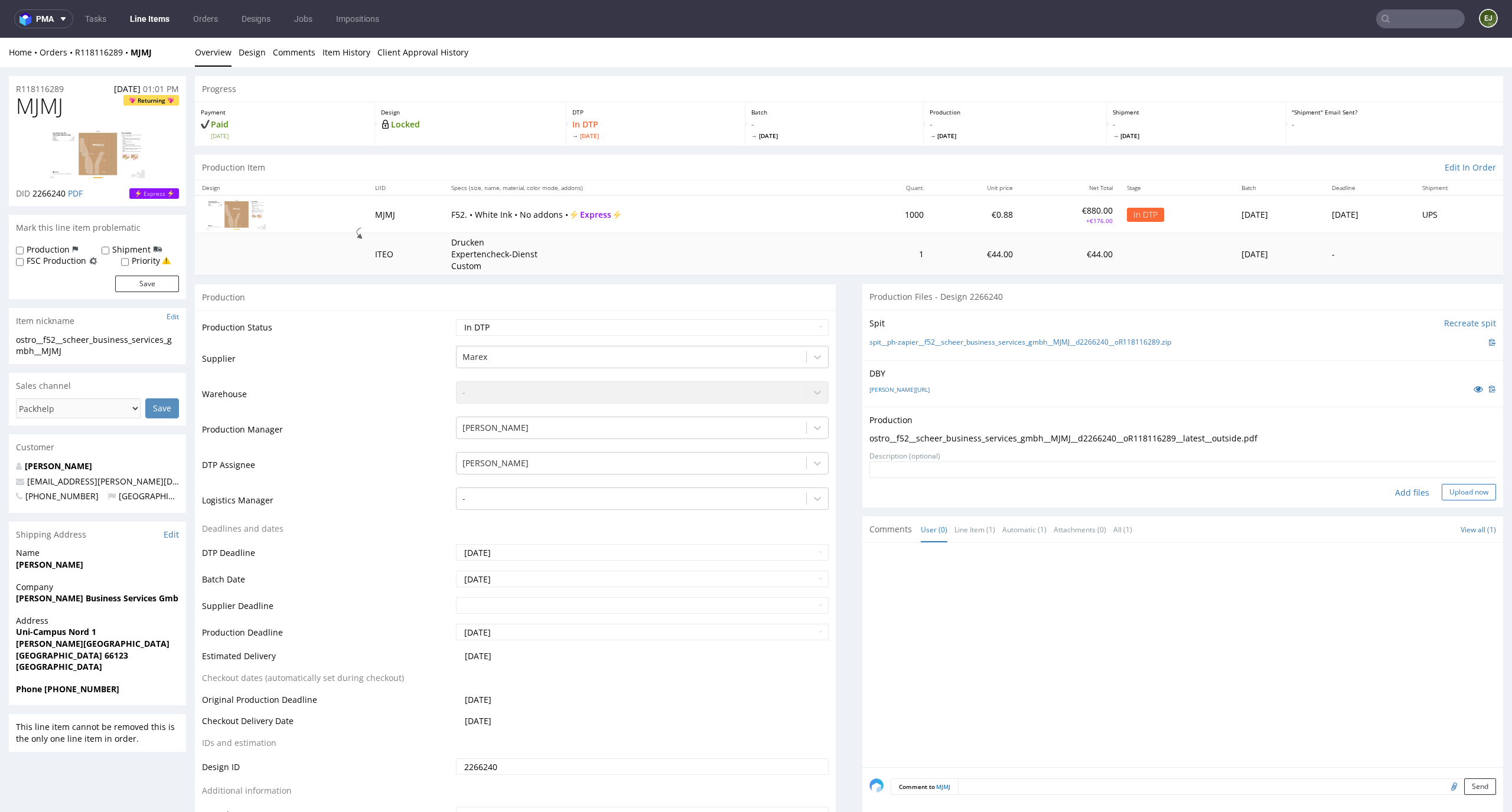
click at [1441, 496] on button "Upload now" at bounding box center [1468, 493] width 54 height 17
click at [796, 339] on td "Waiting for Artwork Waiting for Diecut Waiting for Mockup Waiting for DTP Waiti…" at bounding box center [640, 332] width 376 height 27
click at [798, 328] on select "Waiting for Artwork Waiting for Diecut Waiting for Mockup Waiting for DTP Waiti…" at bounding box center [642, 328] width 373 height 17
select select "dtp_production_ready"
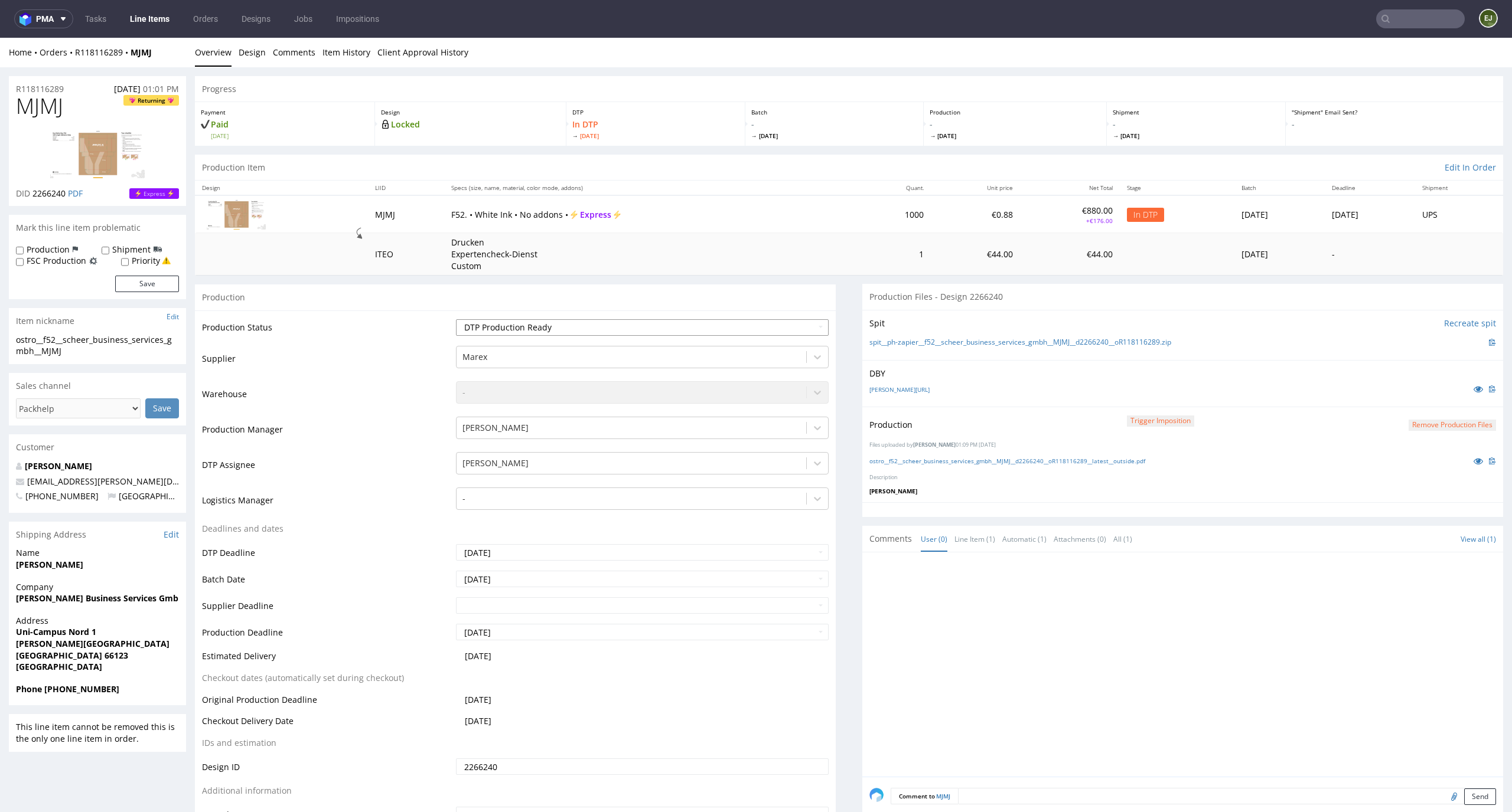
click at [456, 319] on select "Waiting for Artwork Waiting for Diecut Waiting for Mockup Waiting for DTP Waiti…" at bounding box center [642, 328] width 373 height 17
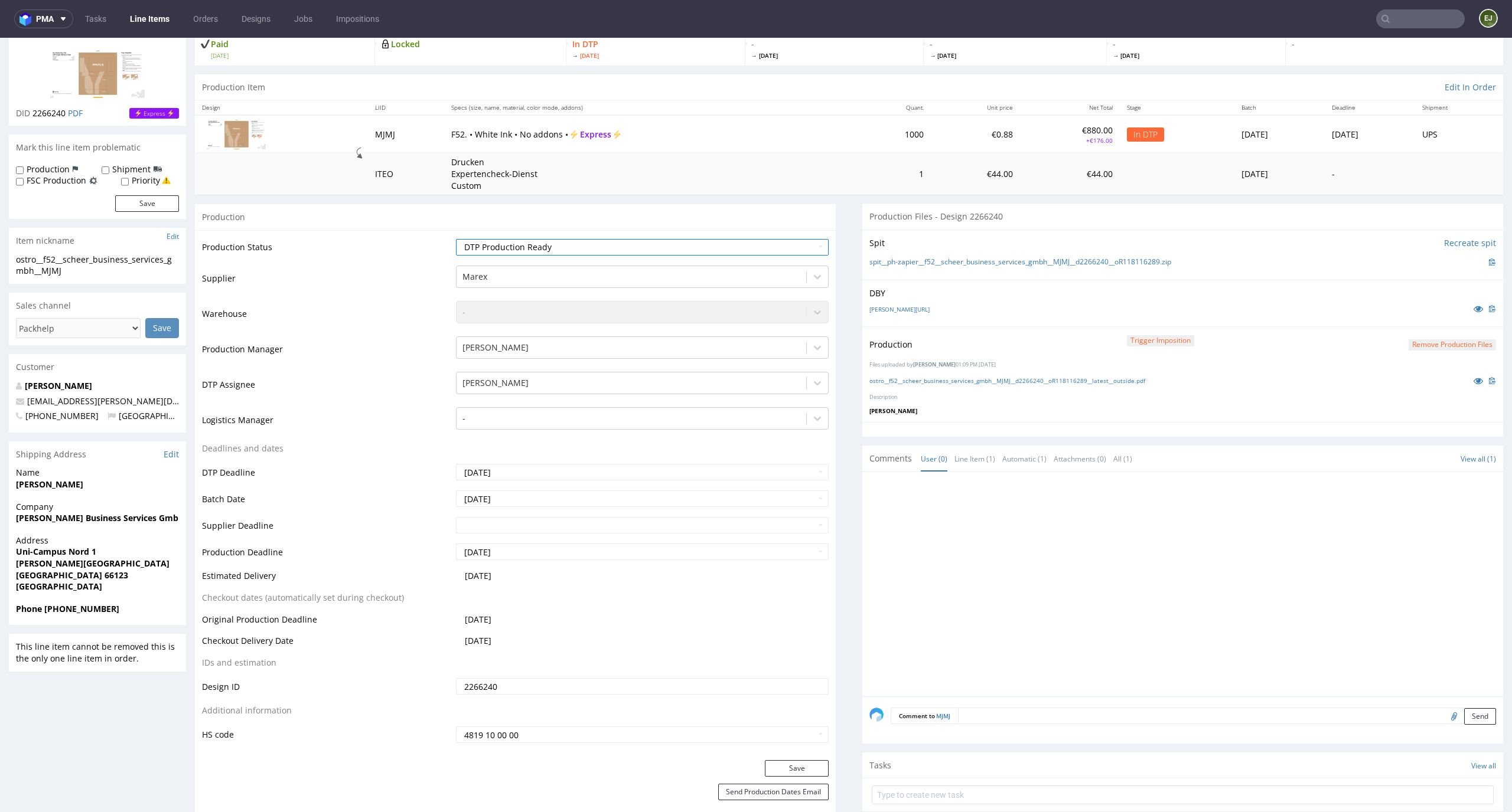
scroll to position [149, 0]
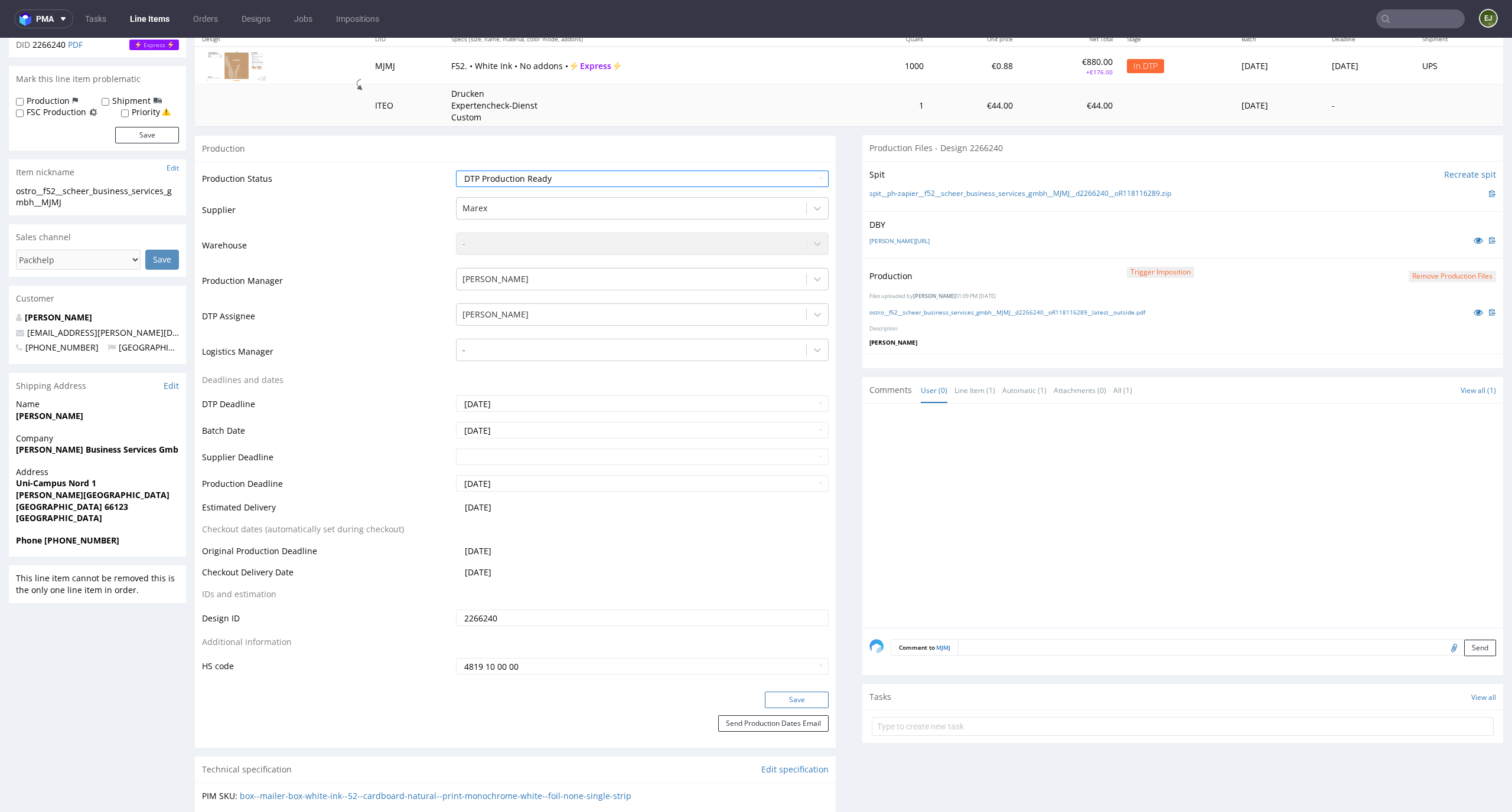
click at [789, 695] on button "Save" at bounding box center [796, 700] width 64 height 17
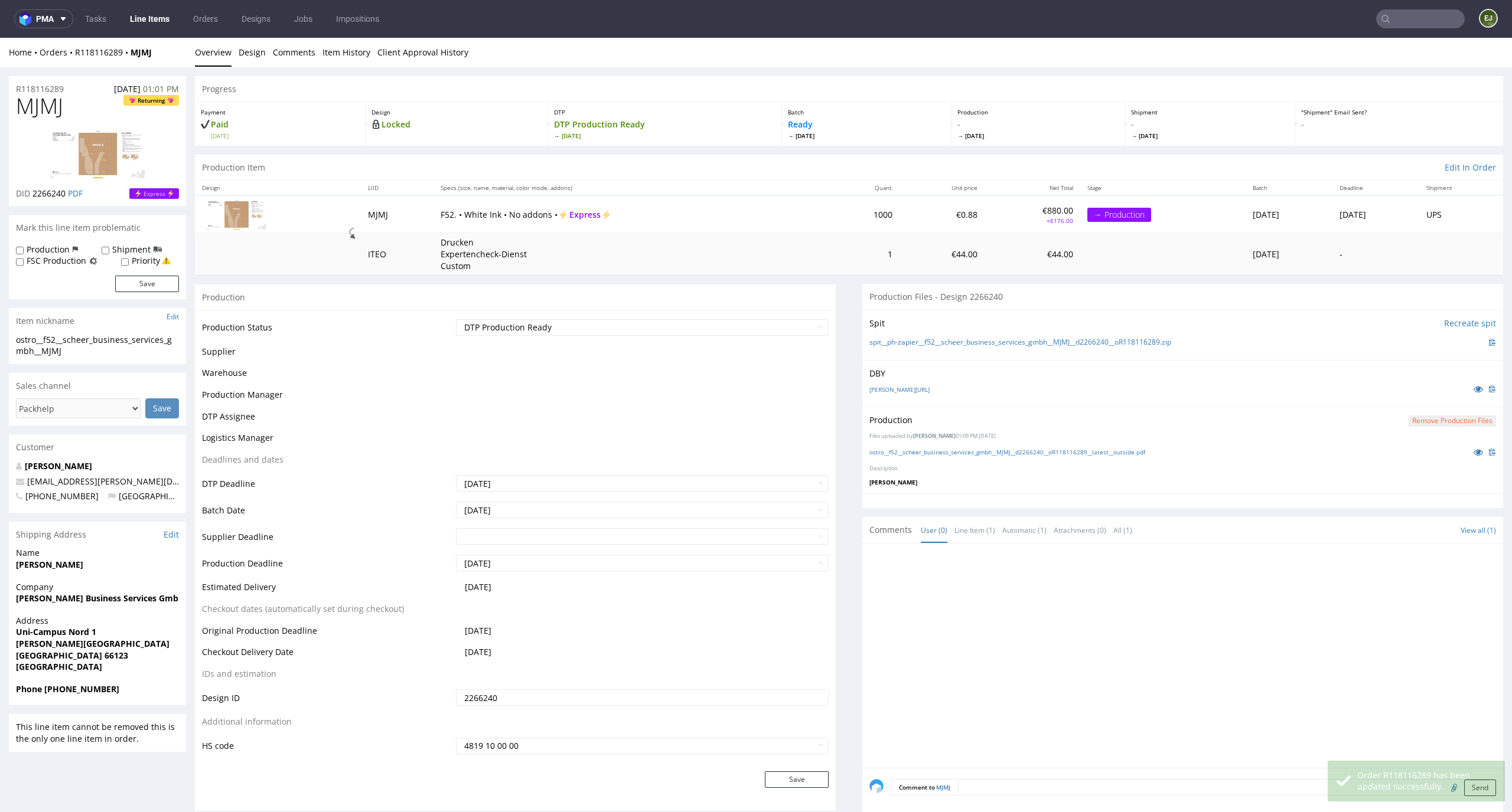
scroll to position [469, 0]
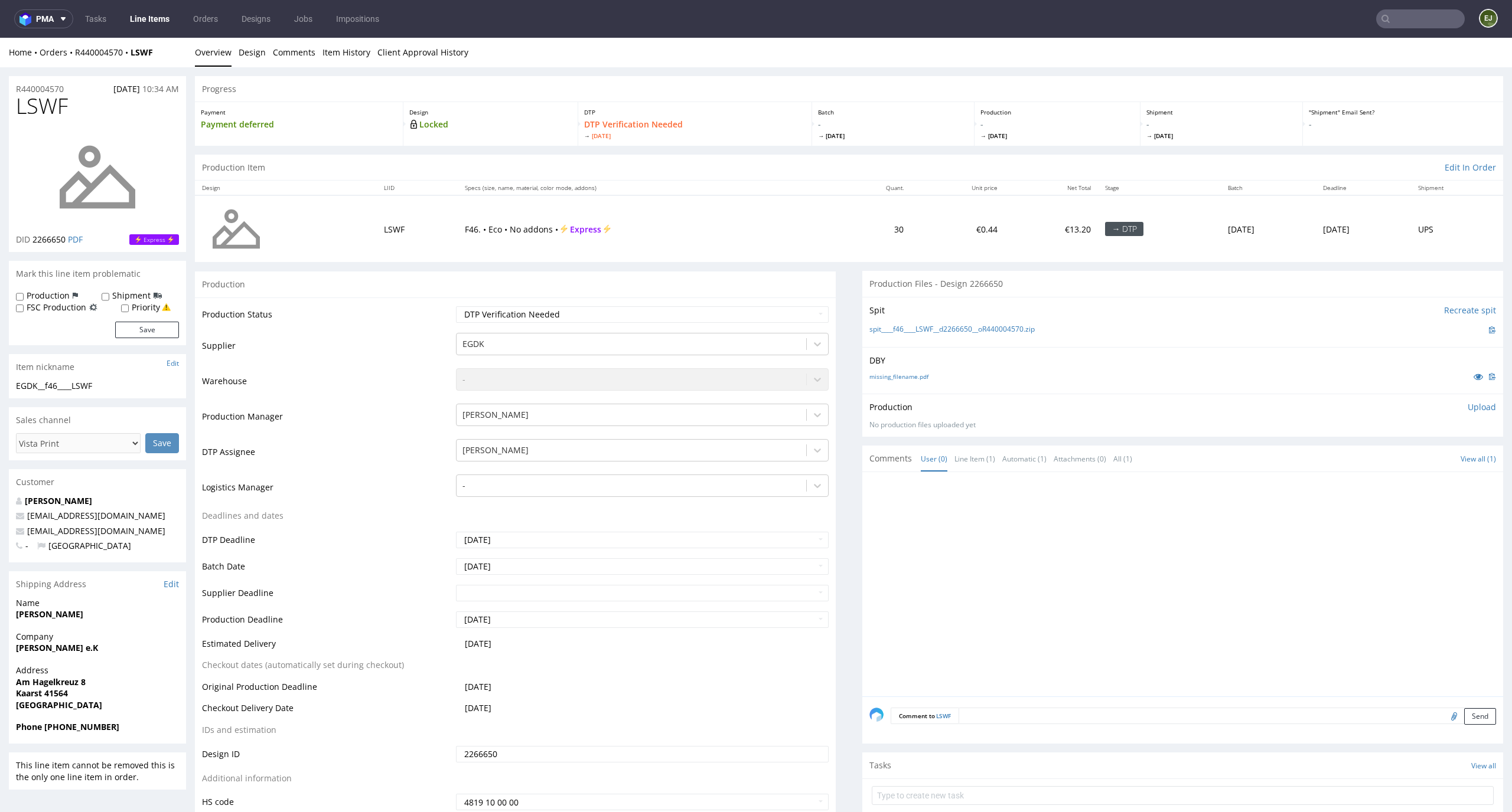
click at [875, 380] on div "missing_filename.pdf" at bounding box center [1182, 377] width 626 height 13
click at [884, 376] on link "missing_filename.pdf" at bounding box center [898, 376] width 59 height 8
click at [899, 334] on link "spit____f46____LSWF__d2266650__oR440004570.zip" at bounding box center [952, 330] width 166 height 10
click at [714, 304] on div "Production Status Waiting for Artwork Waiting for Diecut Waiting for Mockup Wai…" at bounding box center [515, 563] width 640 height 530
click at [713, 313] on select "Waiting for Artwork Waiting for Diecut Waiting for Mockup Waiting for DTP Waiti…" at bounding box center [642, 314] width 373 height 17
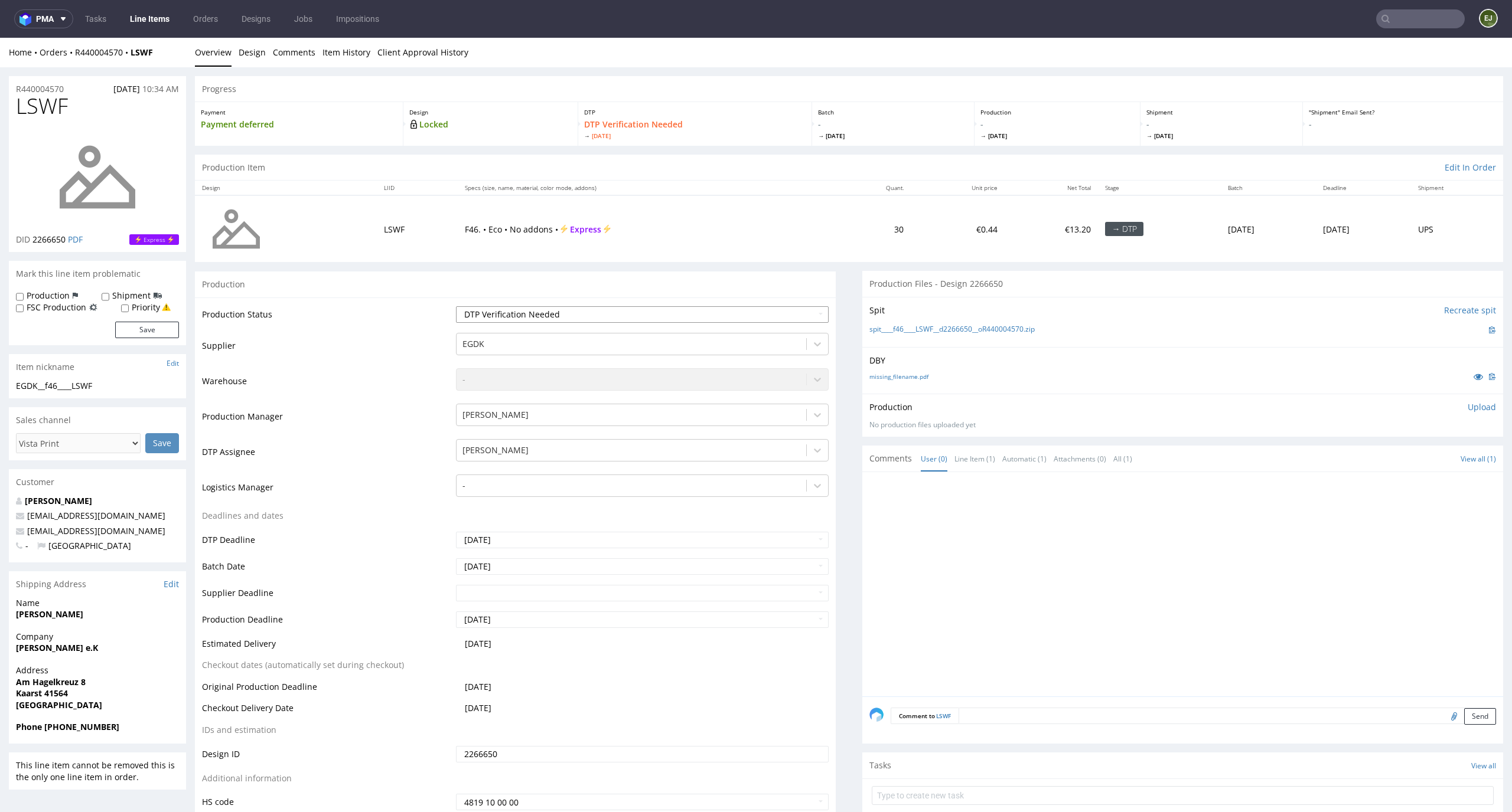
select select "dtp_in_process"
click at [456, 306] on select "Waiting for Artwork Waiting for Diecut Waiting for Mockup Waiting for DTP Waiti…" at bounding box center [642, 314] width 373 height 17
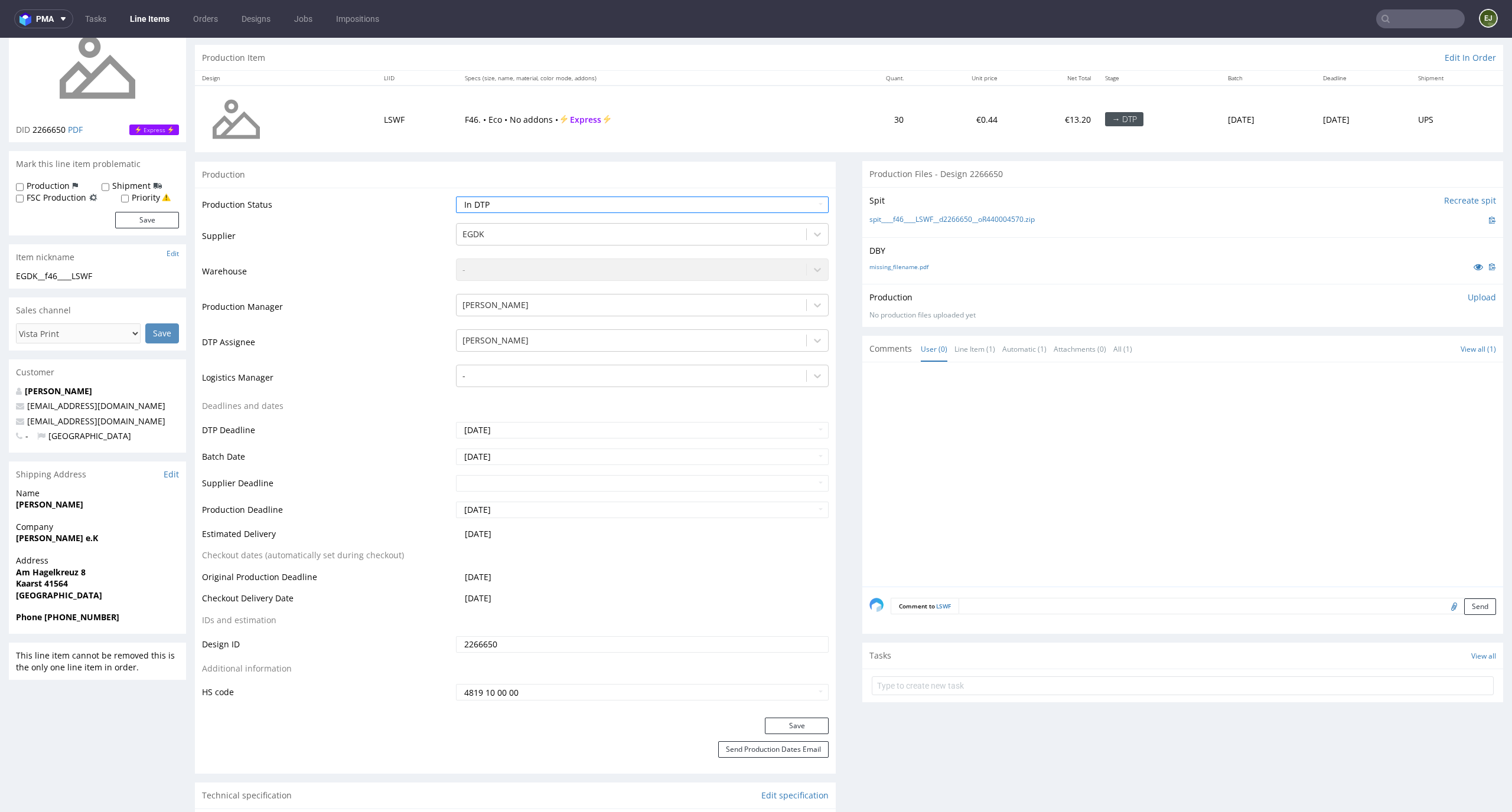
scroll to position [169, 0]
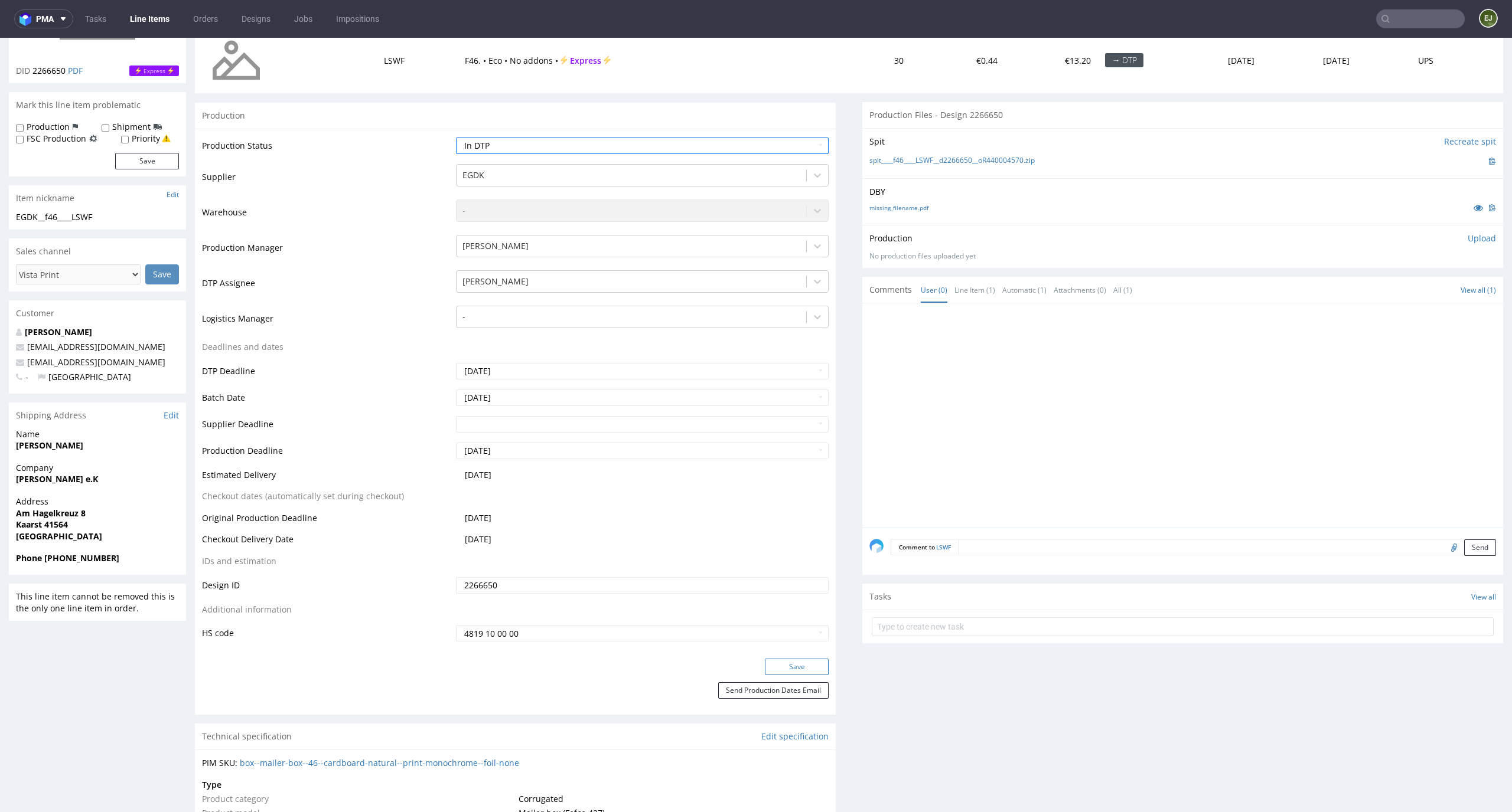
click at [800, 662] on button "Save" at bounding box center [796, 667] width 64 height 17
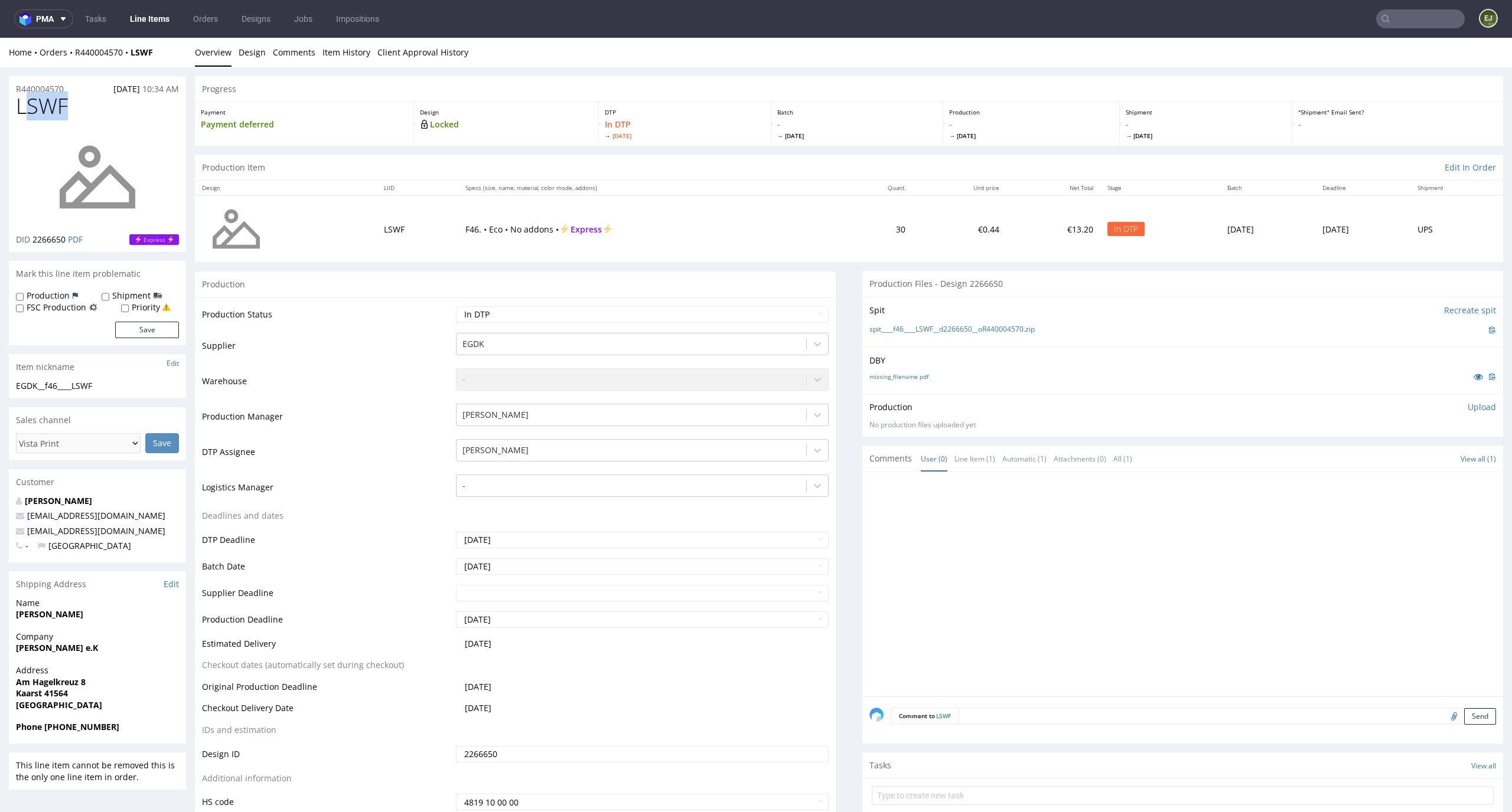
drag, startPoint x: 69, startPoint y: 101, endPoint x: 4, endPoint y: 101, distance: 65.0
copy span "LSWF"
click at [1467, 403] on p "Upload" at bounding box center [1481, 407] width 29 height 12
click at [1398, 458] on div "Add files" at bounding box center [1411, 461] width 59 height 18
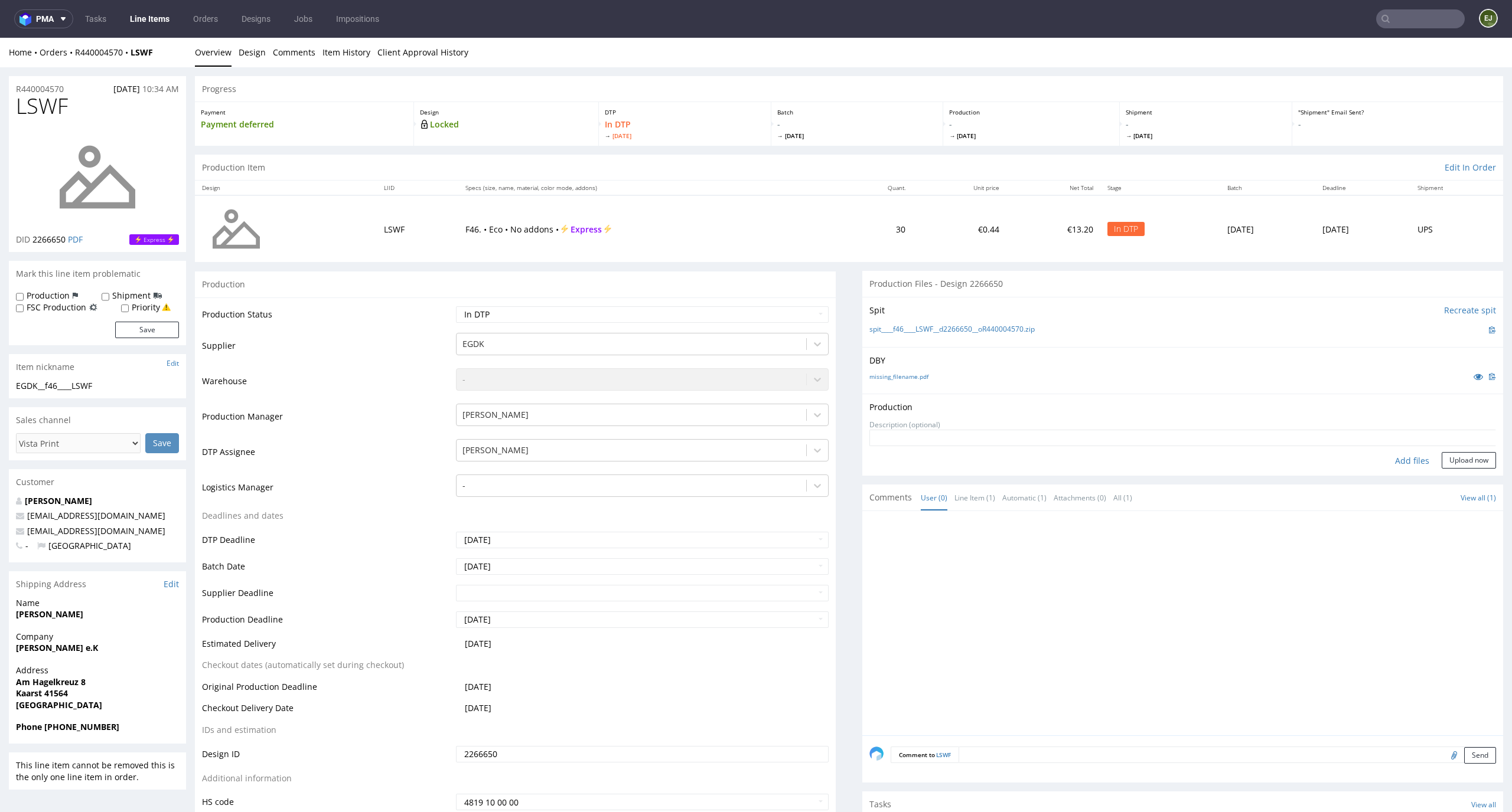
type input "C:\fakepath\EGDK__f46____LSWF__d2266650__oR440004570__latest__outside.pdf"
click at [1453, 478] on button "Upload now" at bounding box center [1468, 479] width 54 height 17
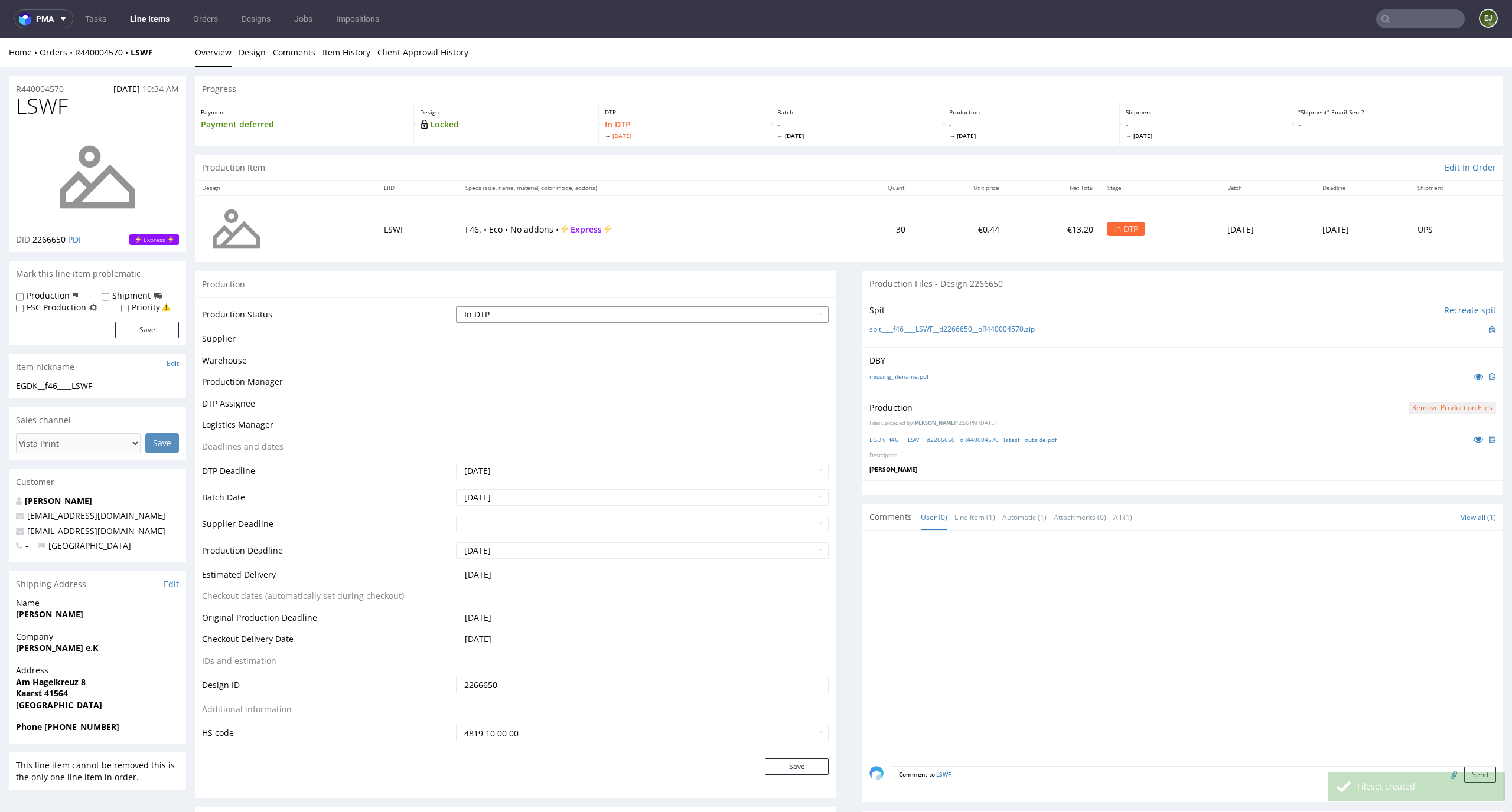
click at [791, 318] on select "Waiting for Artwork Waiting for Diecut Waiting for Mockup Waiting for DTP Waiti…" at bounding box center [642, 314] width 373 height 17
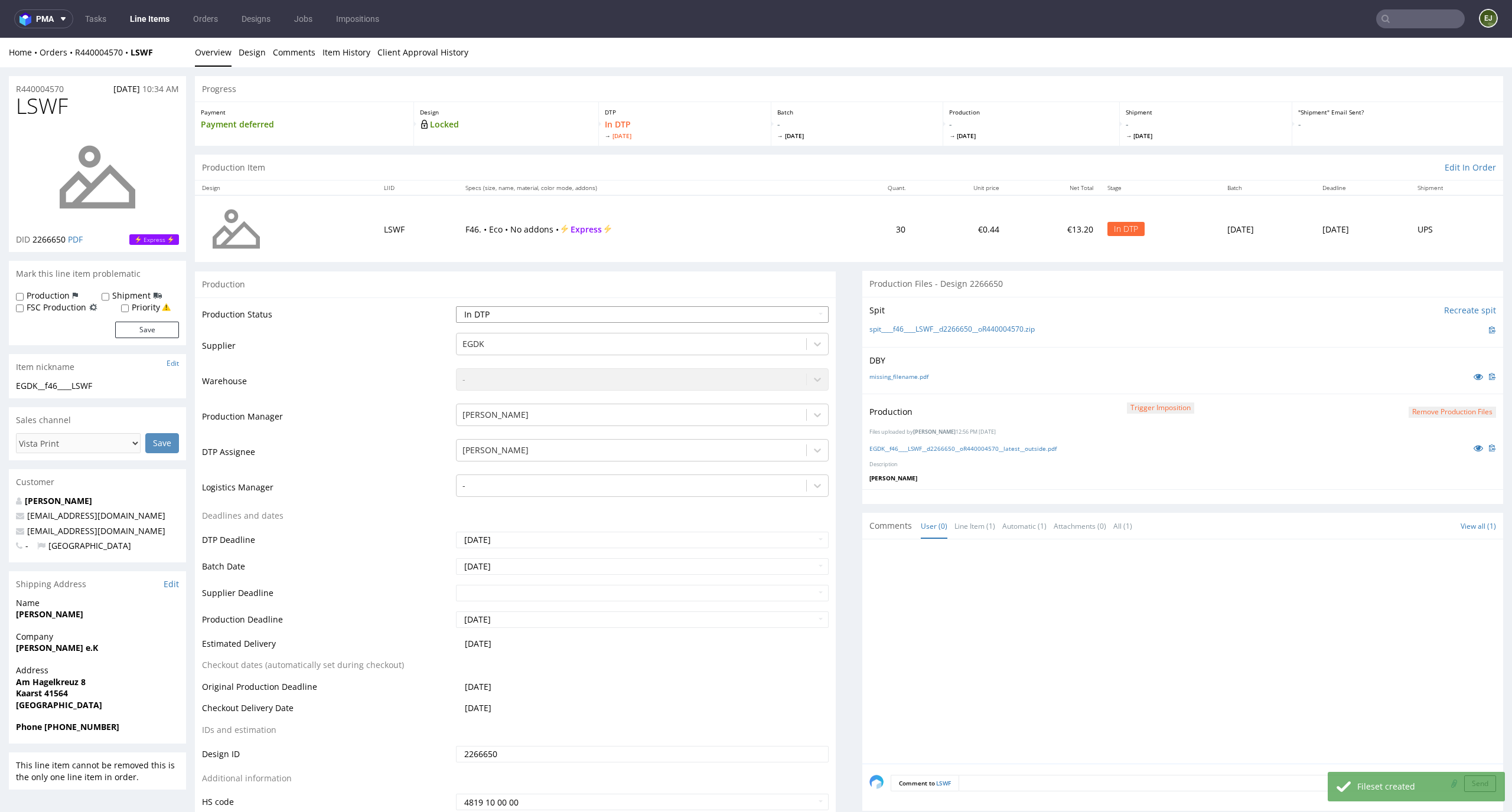
select select "dtp_production_ready"
click at [456, 306] on select "Waiting for Artwork Waiting for Diecut Waiting for Mockup Waiting for DTP Waiti…" at bounding box center [642, 314] width 373 height 17
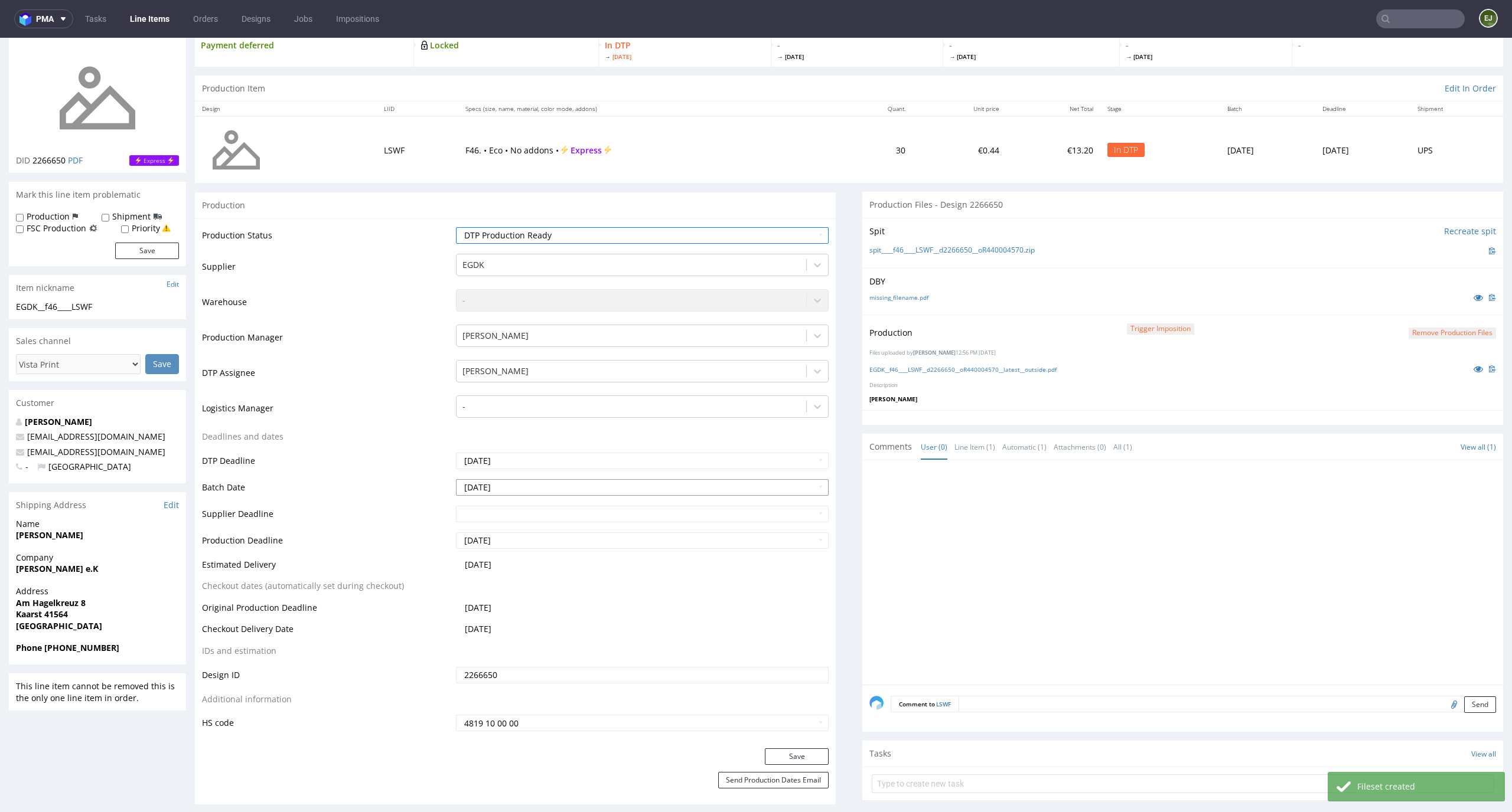
scroll to position [134, 0]
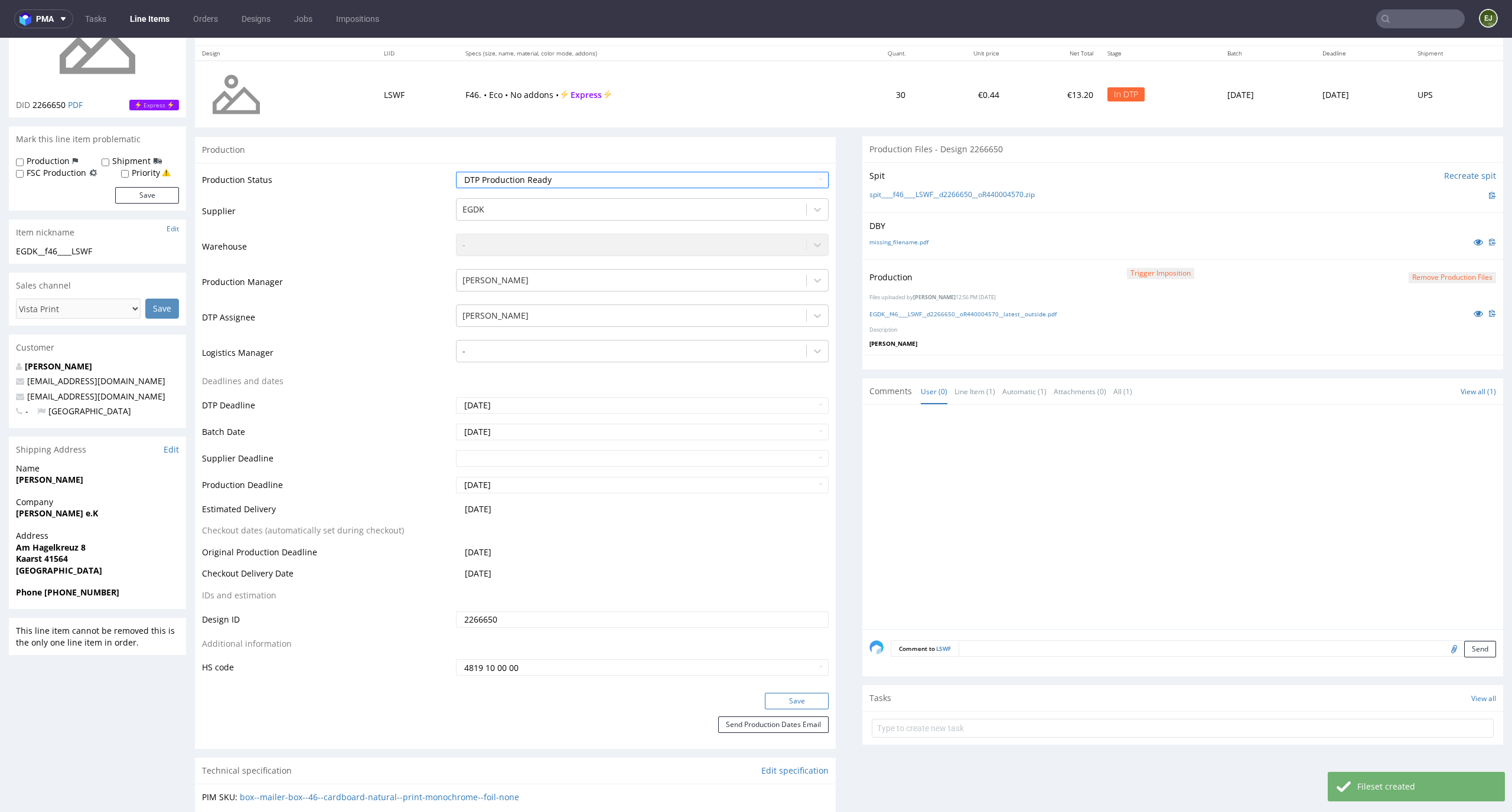
click at [798, 699] on button "Save" at bounding box center [796, 701] width 64 height 17
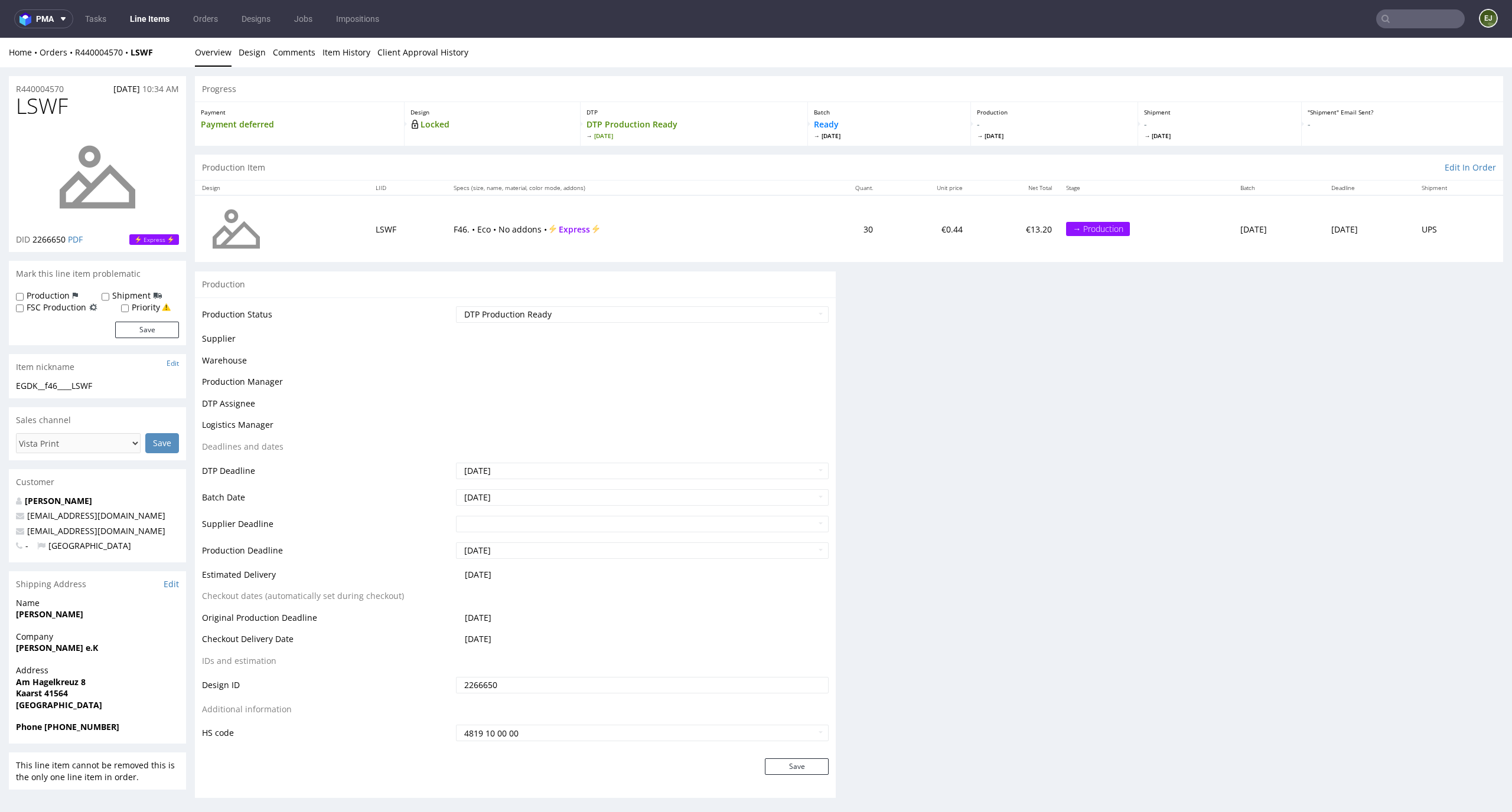
scroll to position [0, 0]
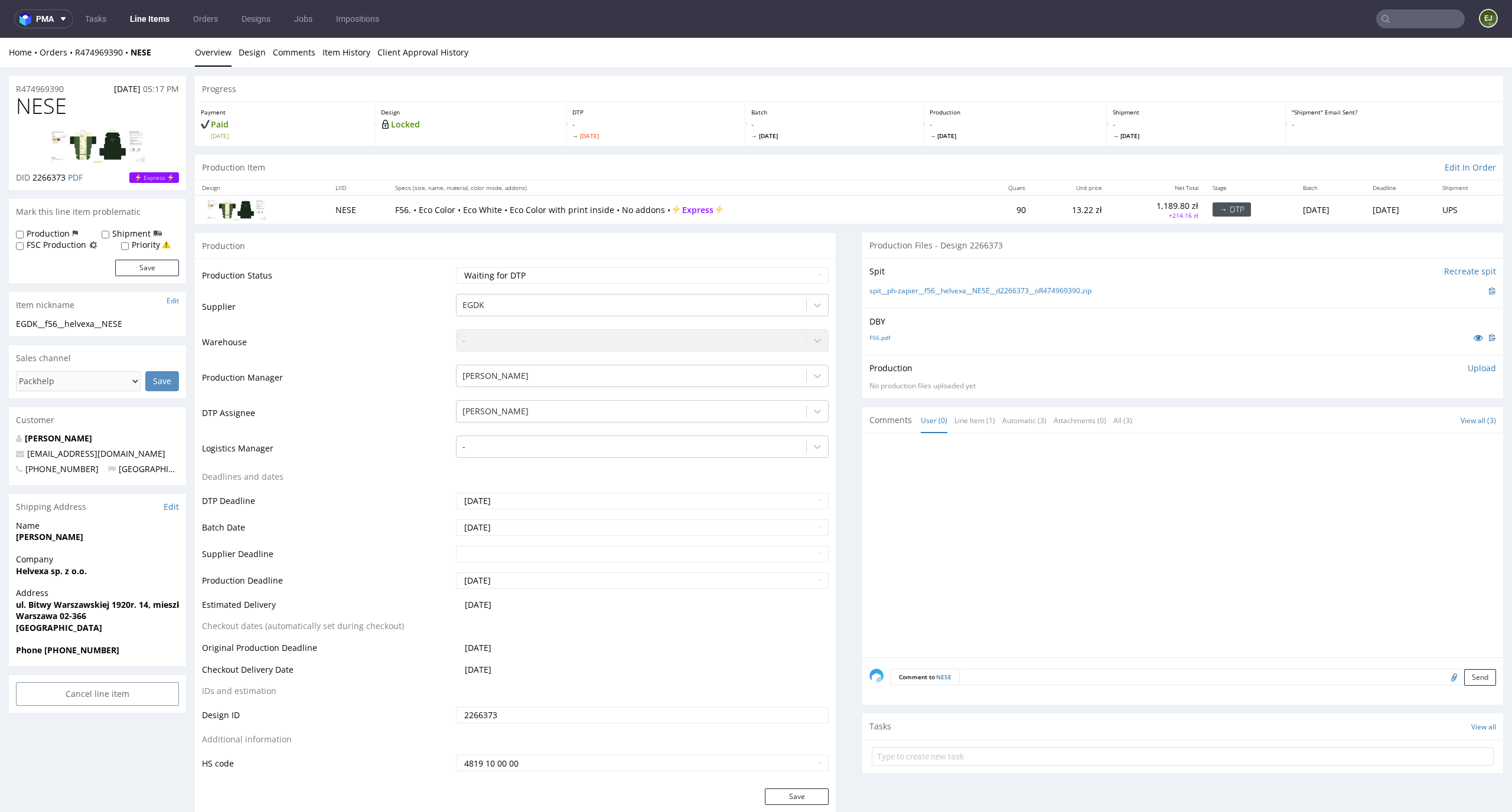
click at [872, 342] on div "F56.pdf" at bounding box center [1182, 337] width 626 height 13
click at [872, 340] on link "F56.pdf" at bounding box center [879, 337] width 20 height 8
click at [887, 286] on link "spit__ph-zapier__f56__helvexa__NESE__d2266373__oR474969390.zip" at bounding box center [980, 291] width 222 height 10
click at [865, 80] on div "Progress" at bounding box center [849, 89] width 1308 height 26
click at [139, 18] on link "Line Items" at bounding box center [150, 19] width 53 height 19
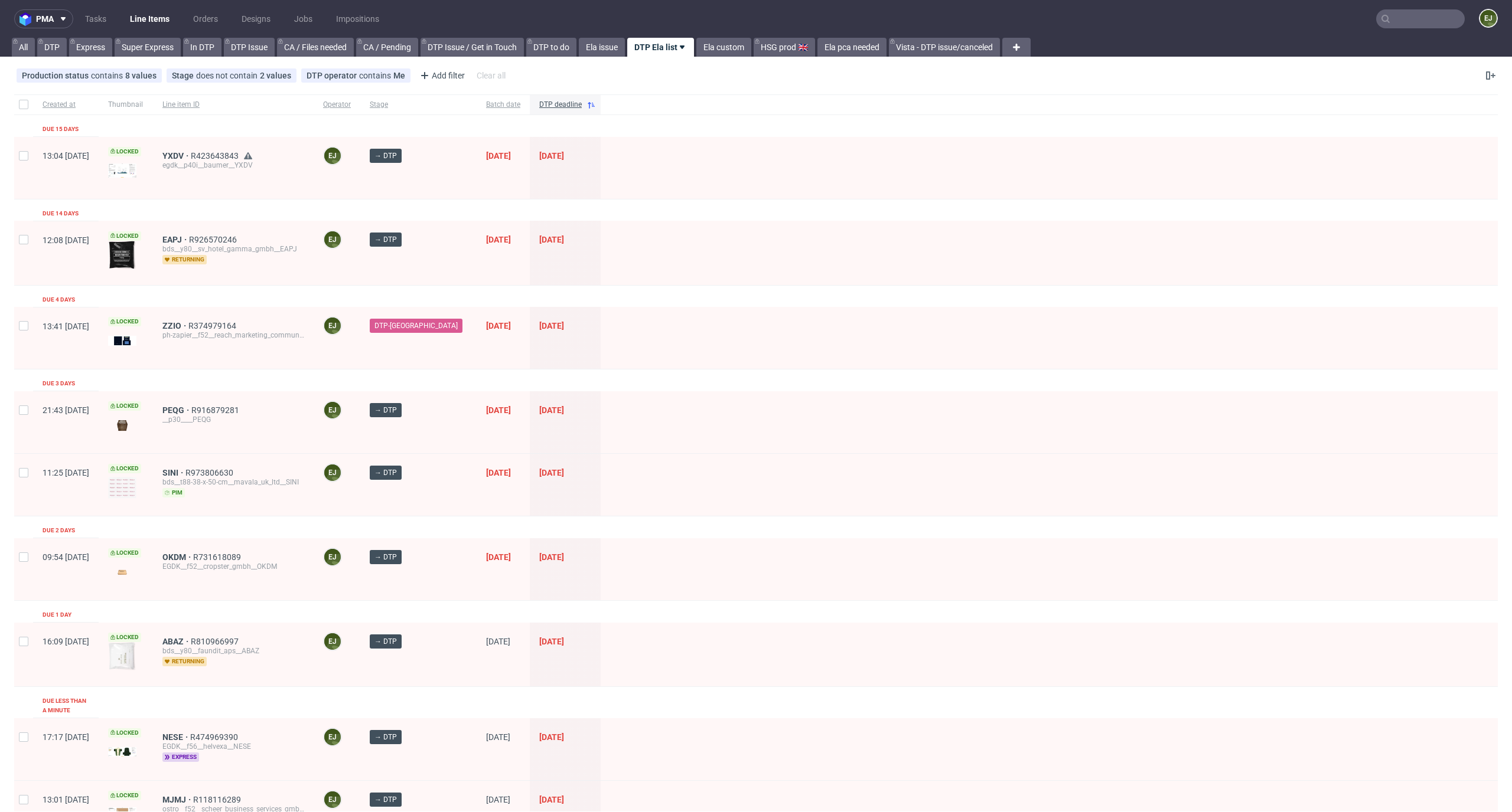
scroll to position [503, 0]
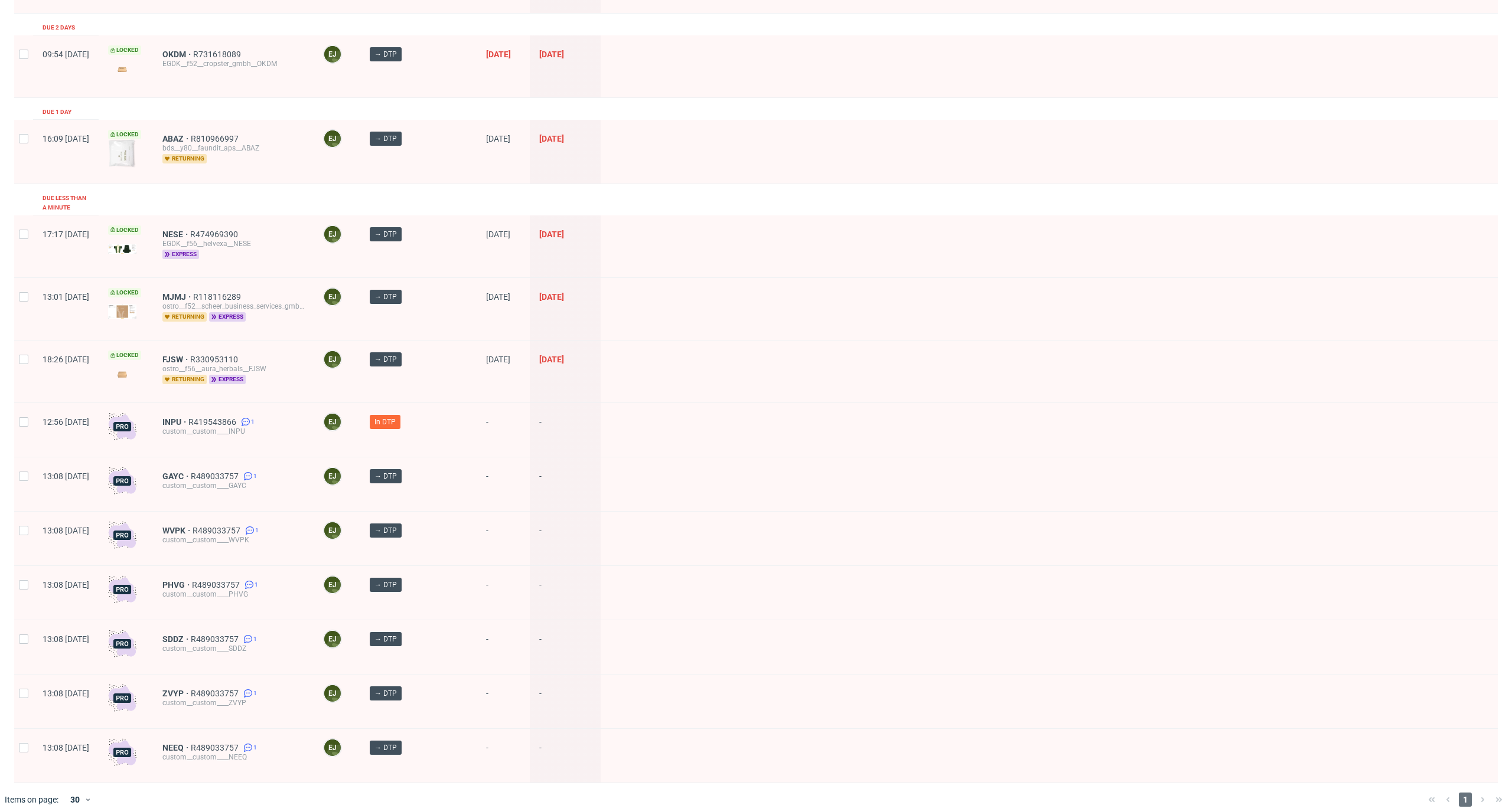
click at [203, 342] on div "FJSW R330953110 ostro__f56__aura_herbals__FJSW returning express" at bounding box center [233, 371] width 160 height 62
click at [190, 354] on span "FJSW" at bounding box center [176, 359] width 28 height 10
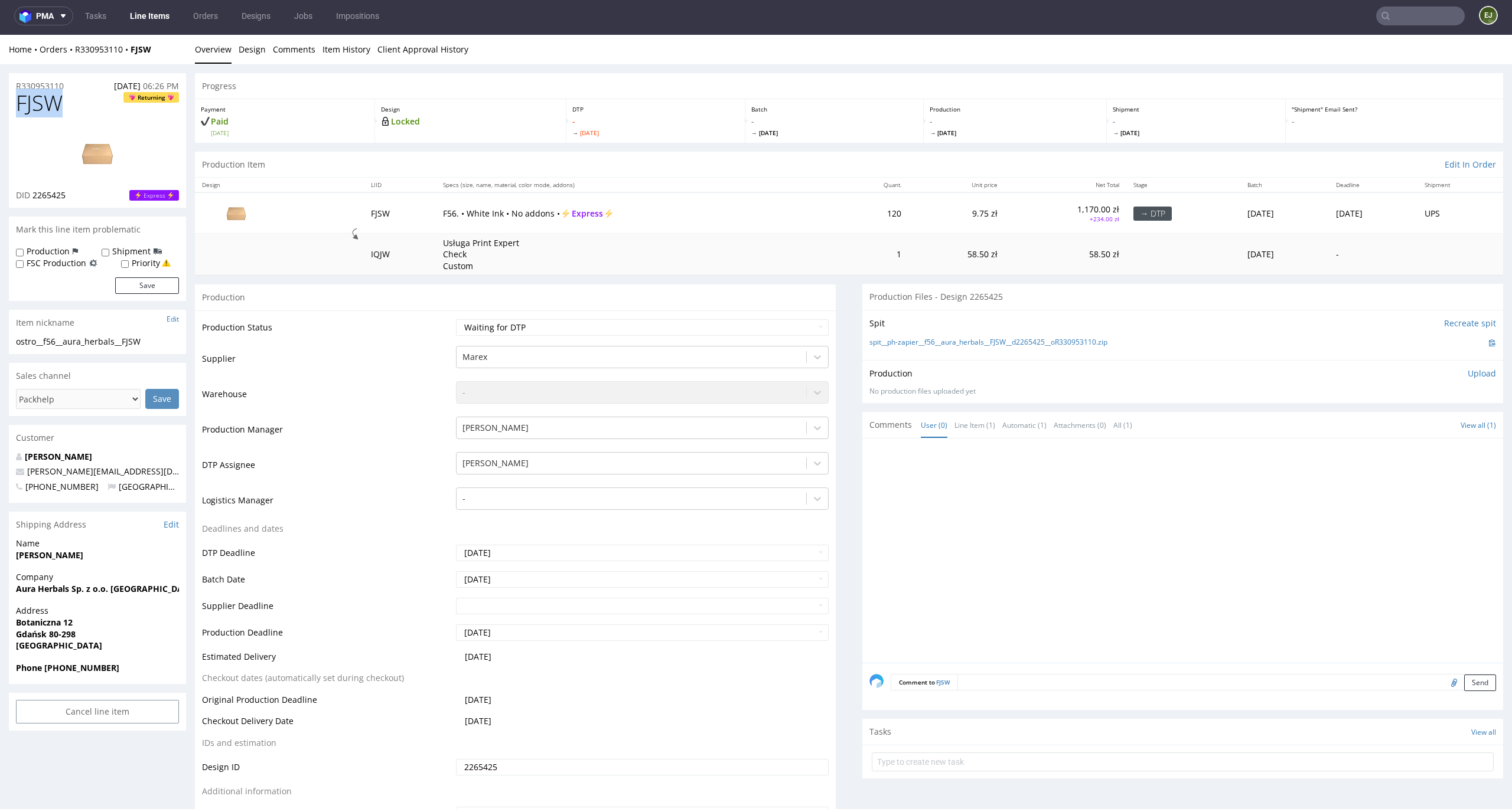
drag, startPoint x: 80, startPoint y: 102, endPoint x: 0, endPoint y: 102, distance: 80.0
copy span "FJSW"
click at [963, 344] on link "spit__ph-zapier__f56__aura_herbals__FJSW__d2265425__oR330953110.zip" at bounding box center [988, 343] width 238 height 10
click at [1471, 373] on p "Upload" at bounding box center [1481, 374] width 29 height 12
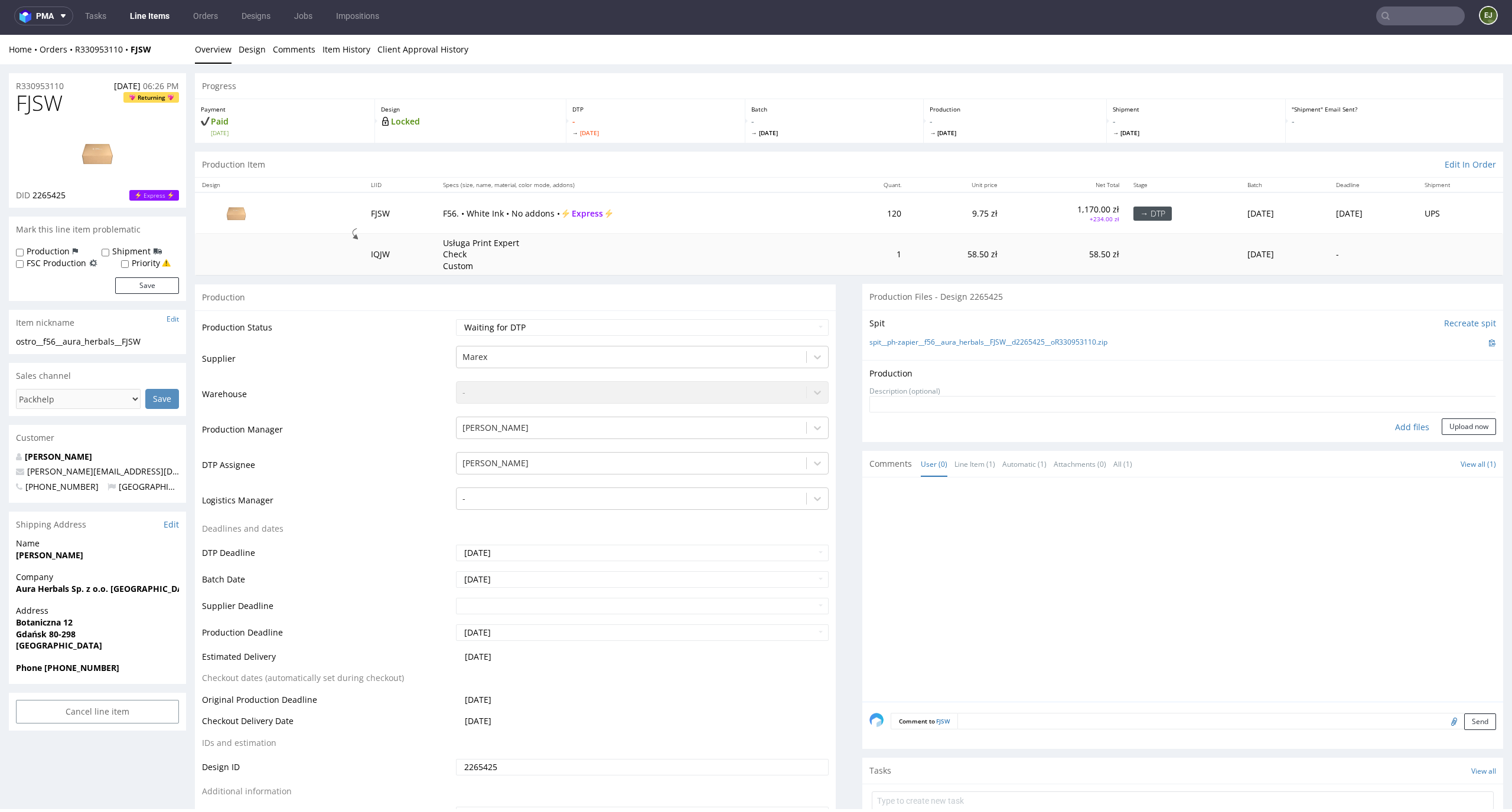
click at [1391, 426] on div "Add files" at bounding box center [1411, 428] width 59 height 18
type input "C:\fakepath\ostro__f56__aura_herbals__FJSW__d2265425__oR330953110__latest__outs…"
click at [1446, 452] on button "Upload now" at bounding box center [1468, 445] width 54 height 17
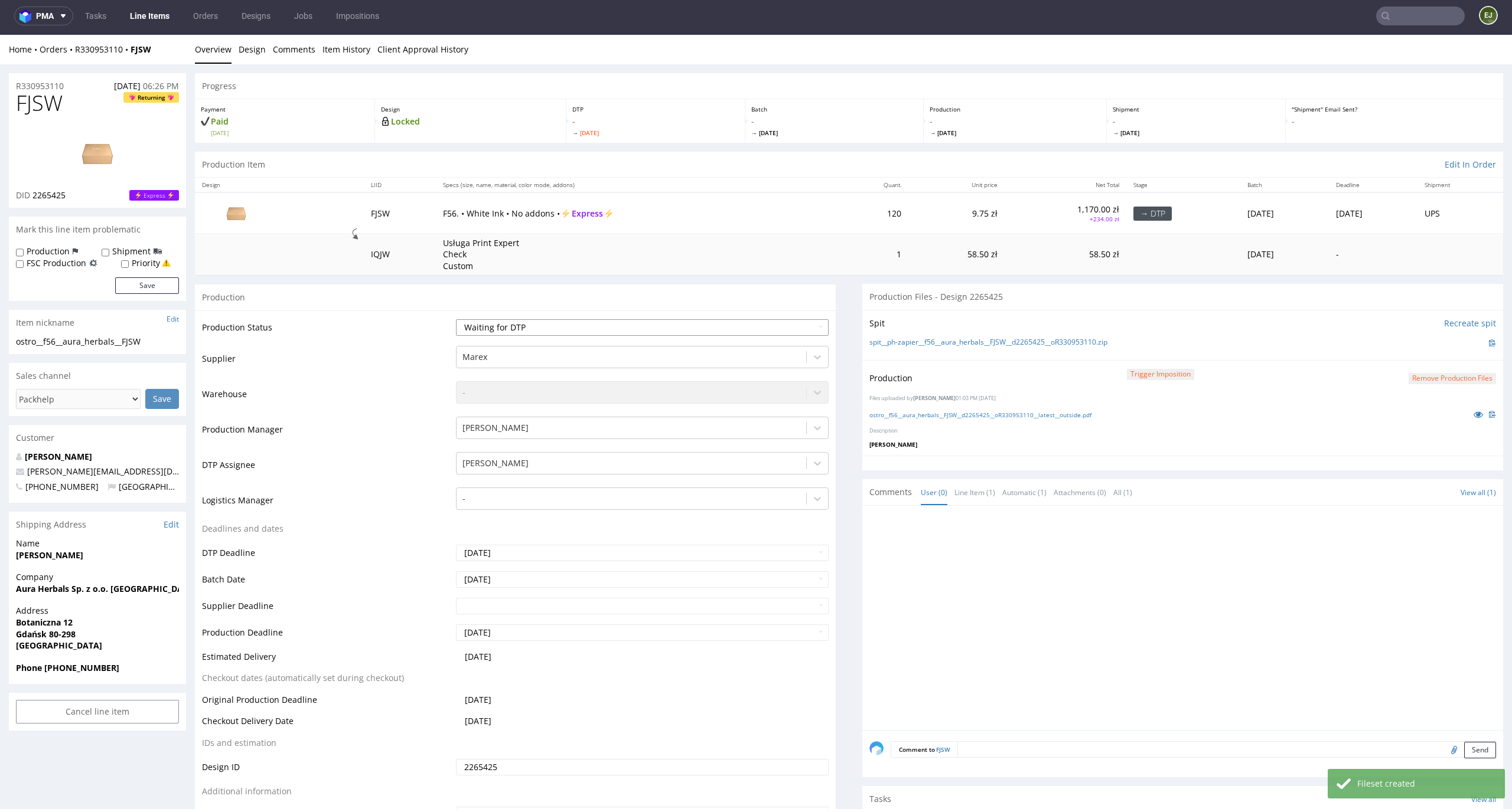
click at [809, 328] on select "Waiting for Artwork Waiting for Diecut Waiting for Mockup Waiting for DTP Waiti…" at bounding box center [642, 328] width 373 height 17
select select "dtp_production_ready"
click at [456, 319] on select "Waiting for Artwork Waiting for Diecut Waiting for Mockup Waiting for DTP Waiti…" at bounding box center [642, 328] width 373 height 17
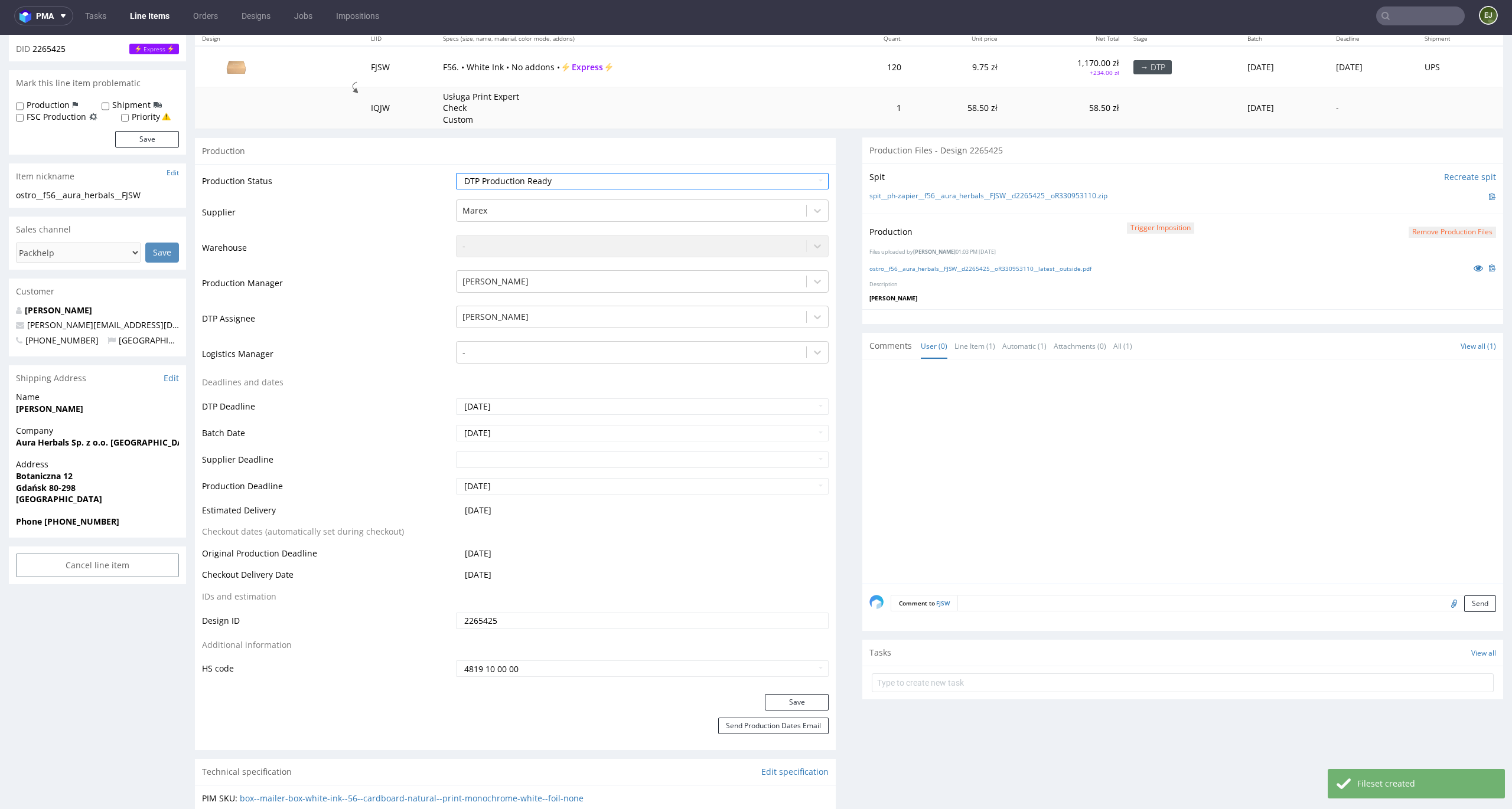
scroll to position [200, 0]
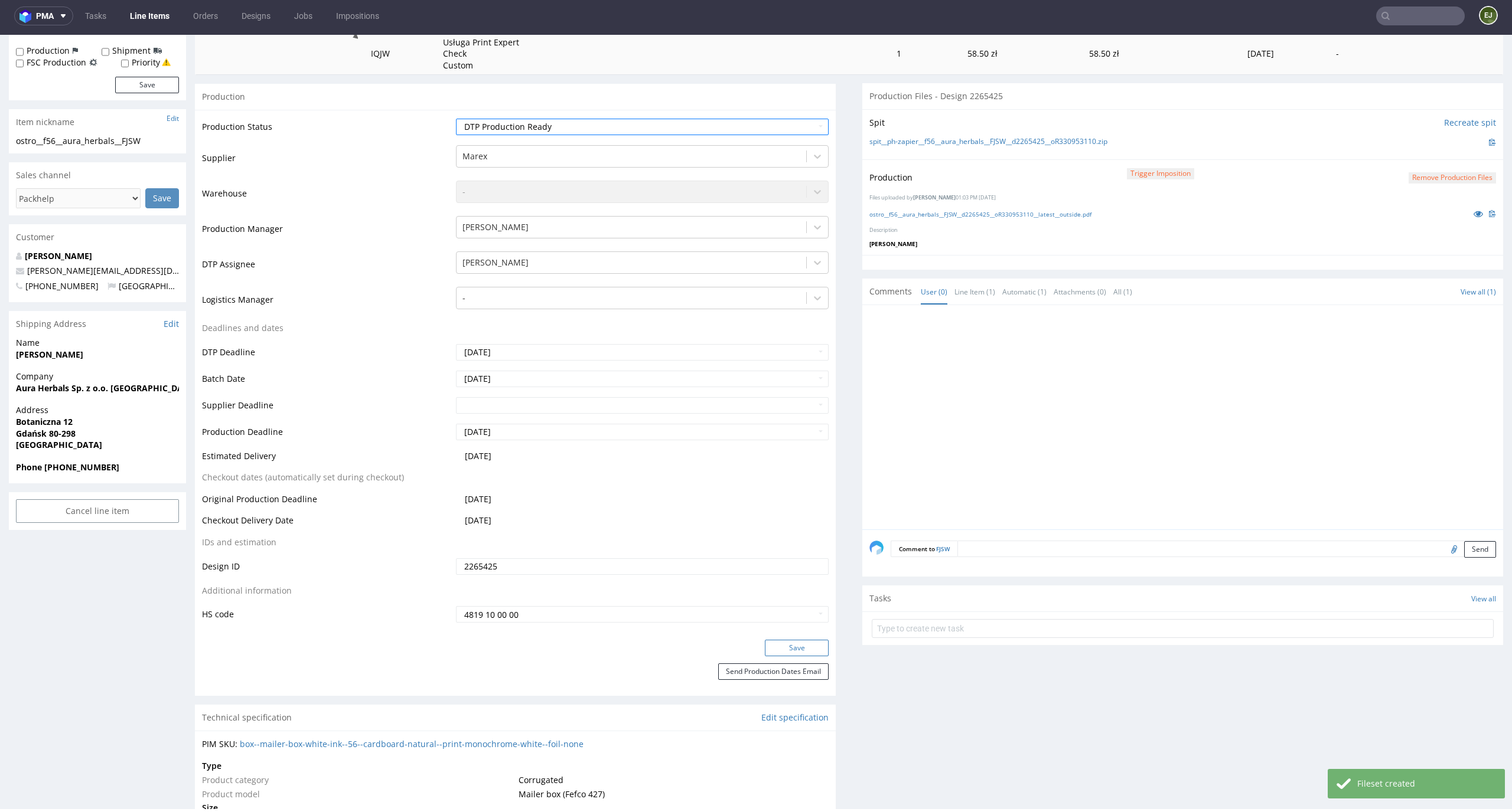
click at [790, 647] on button "Save" at bounding box center [796, 648] width 64 height 17
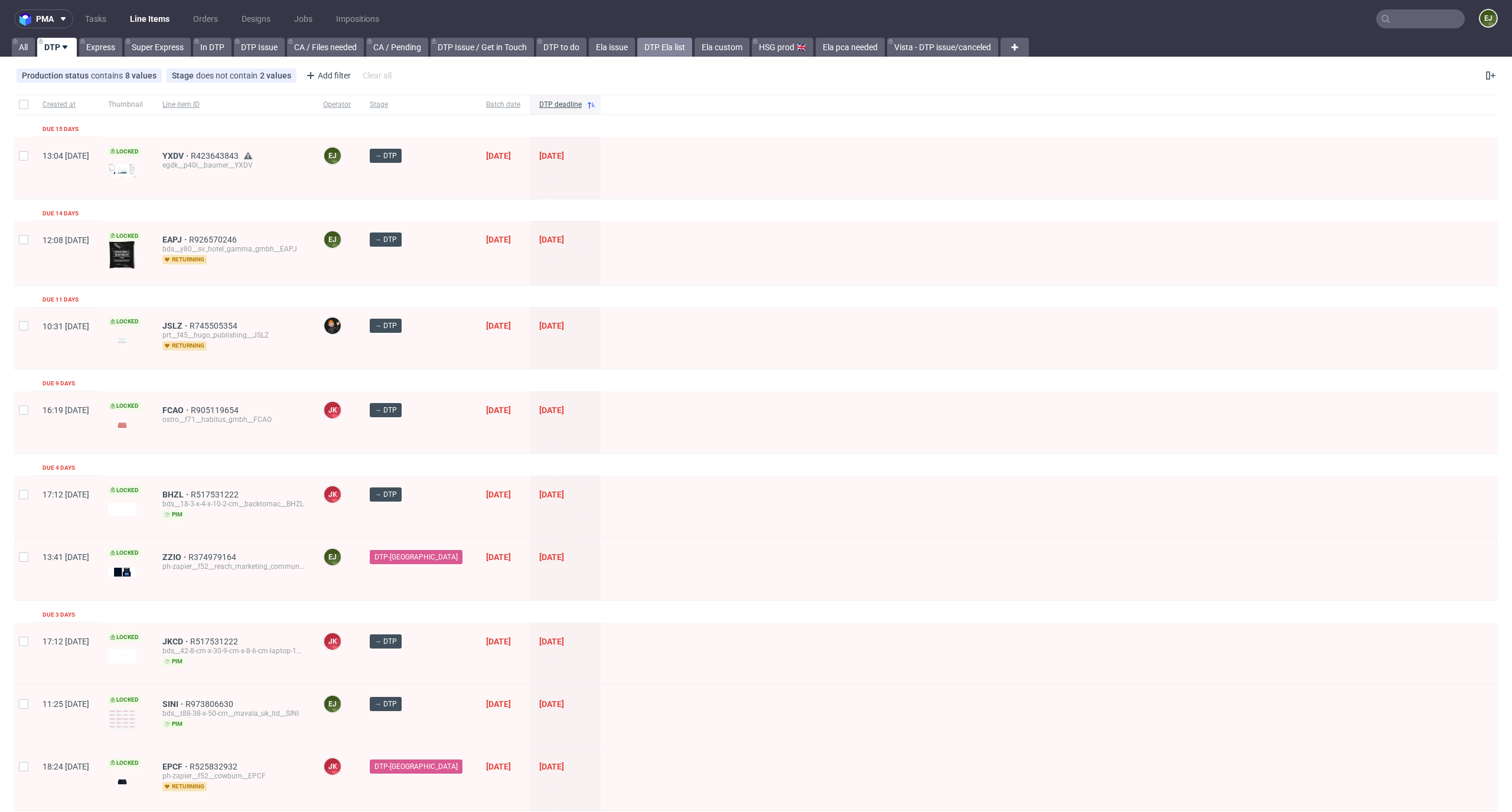
click at [674, 48] on link "DTP Ela list" at bounding box center [665, 47] width 55 height 19
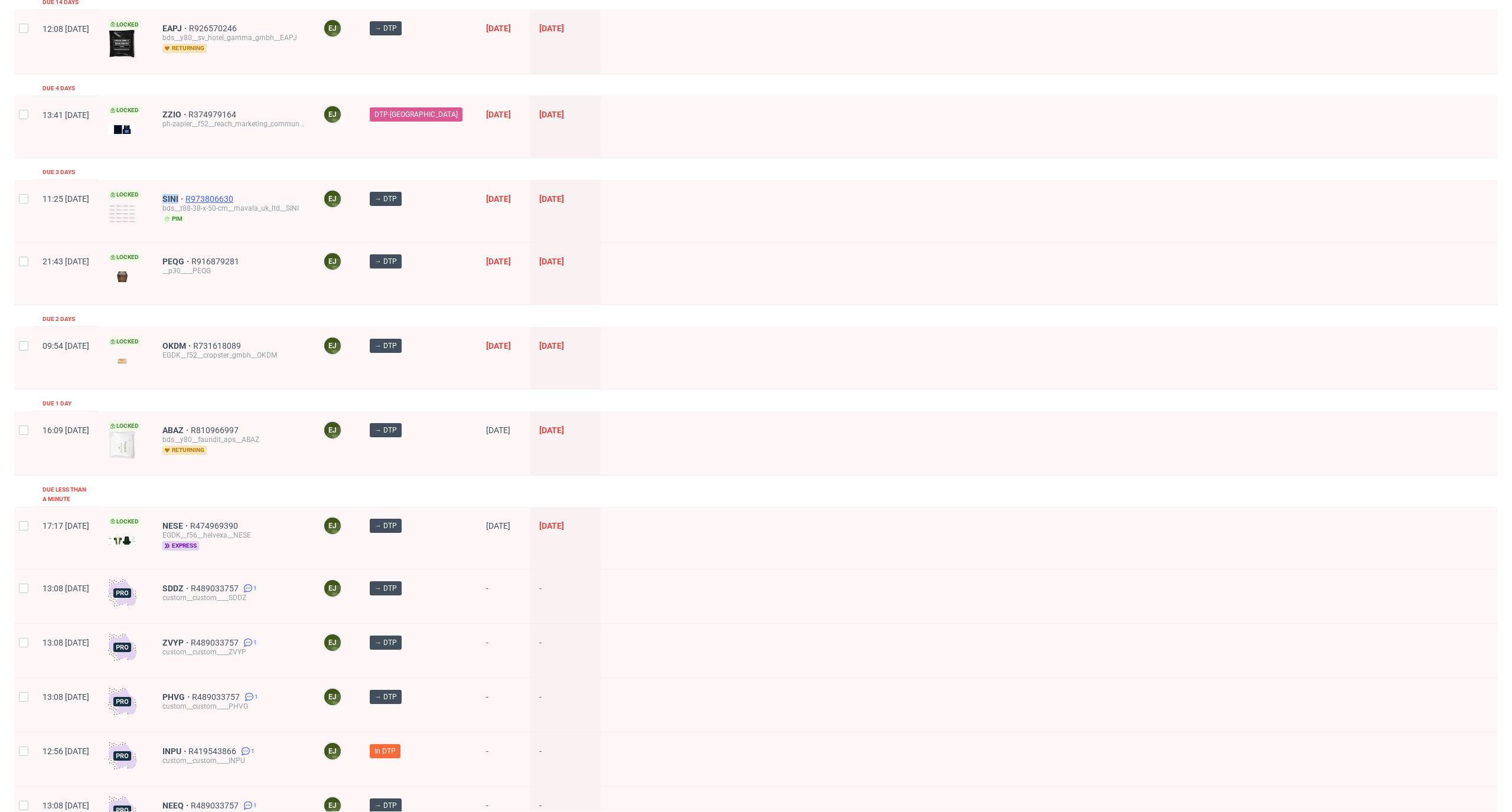
scroll to position [134, 0]
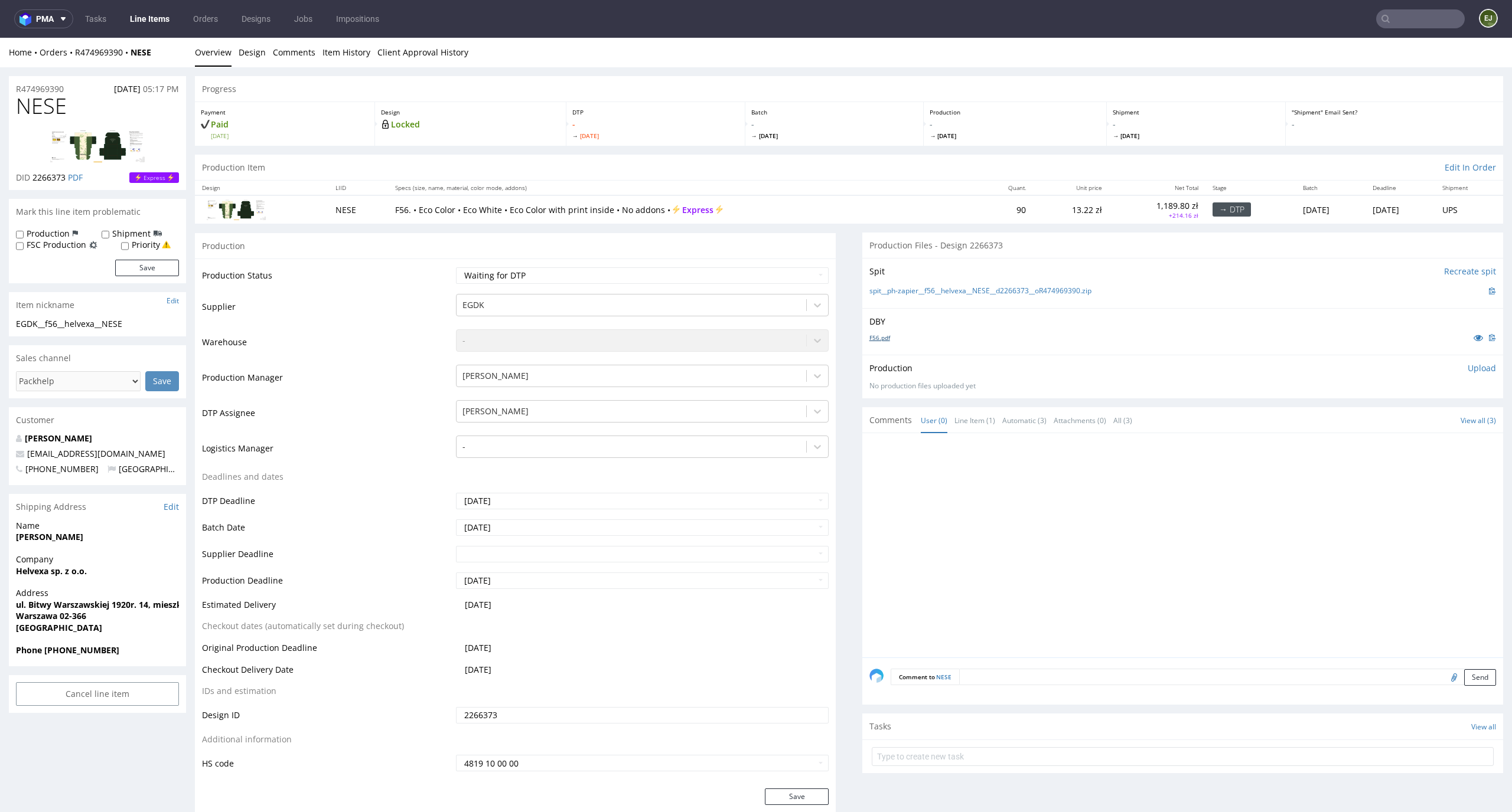
click at [875, 339] on link "F56.pdf" at bounding box center [879, 337] width 20 height 8
click at [889, 291] on link "spit__ph-zapier__f56__helvexa__NESE__d2266373__oR474969390.zip" at bounding box center [980, 291] width 222 height 10
click at [739, 278] on select "Waiting for Artwork Waiting for Diecut Waiting for Mockup Waiting for DTP Waiti…" at bounding box center [642, 276] width 373 height 17
select select "dtp_in_process"
click at [456, 267] on select "Waiting for Artwork Waiting for Diecut Waiting for Mockup Waiting for DTP Waiti…" at bounding box center [642, 276] width 373 height 17
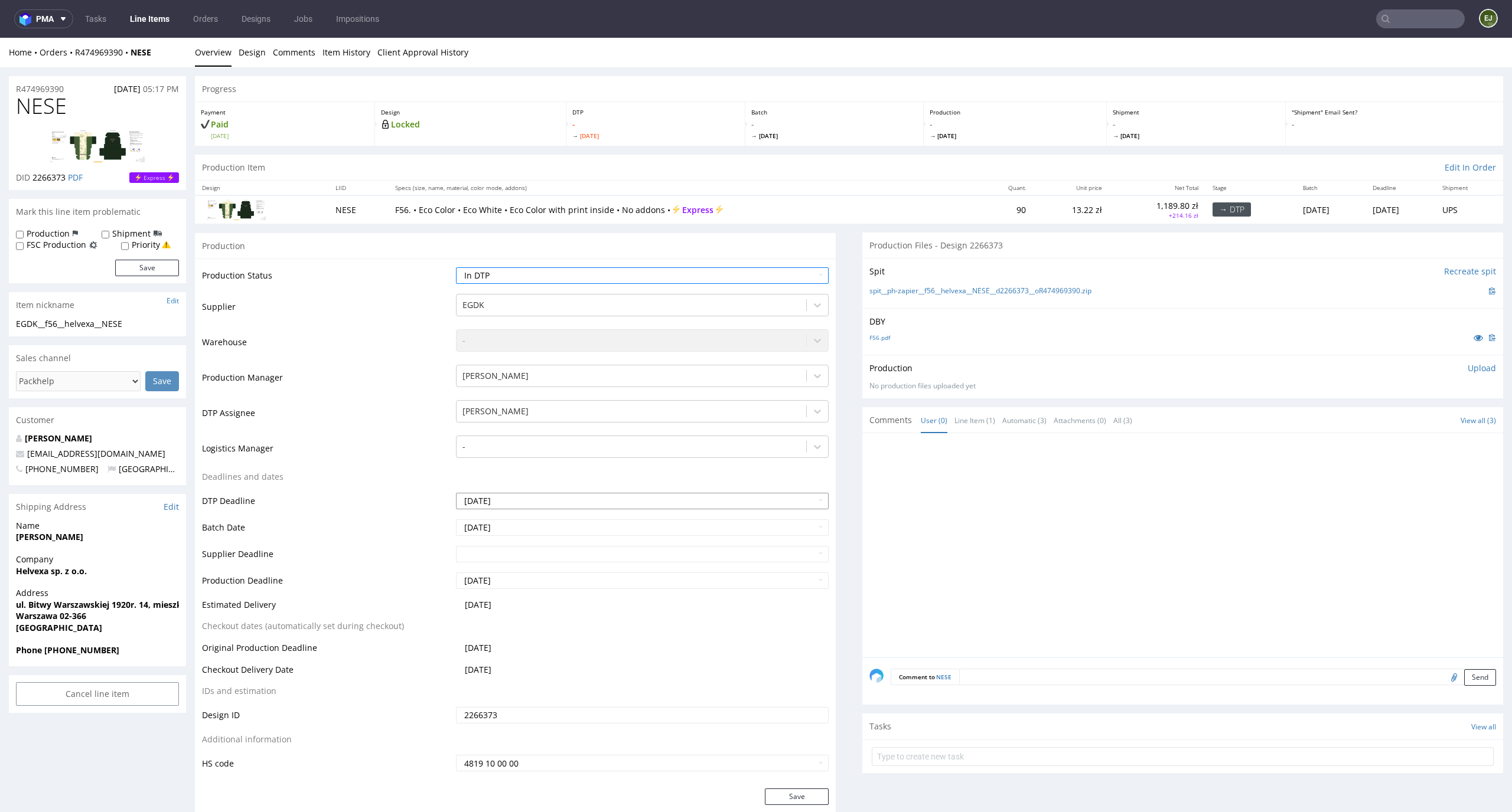
scroll to position [118, 0]
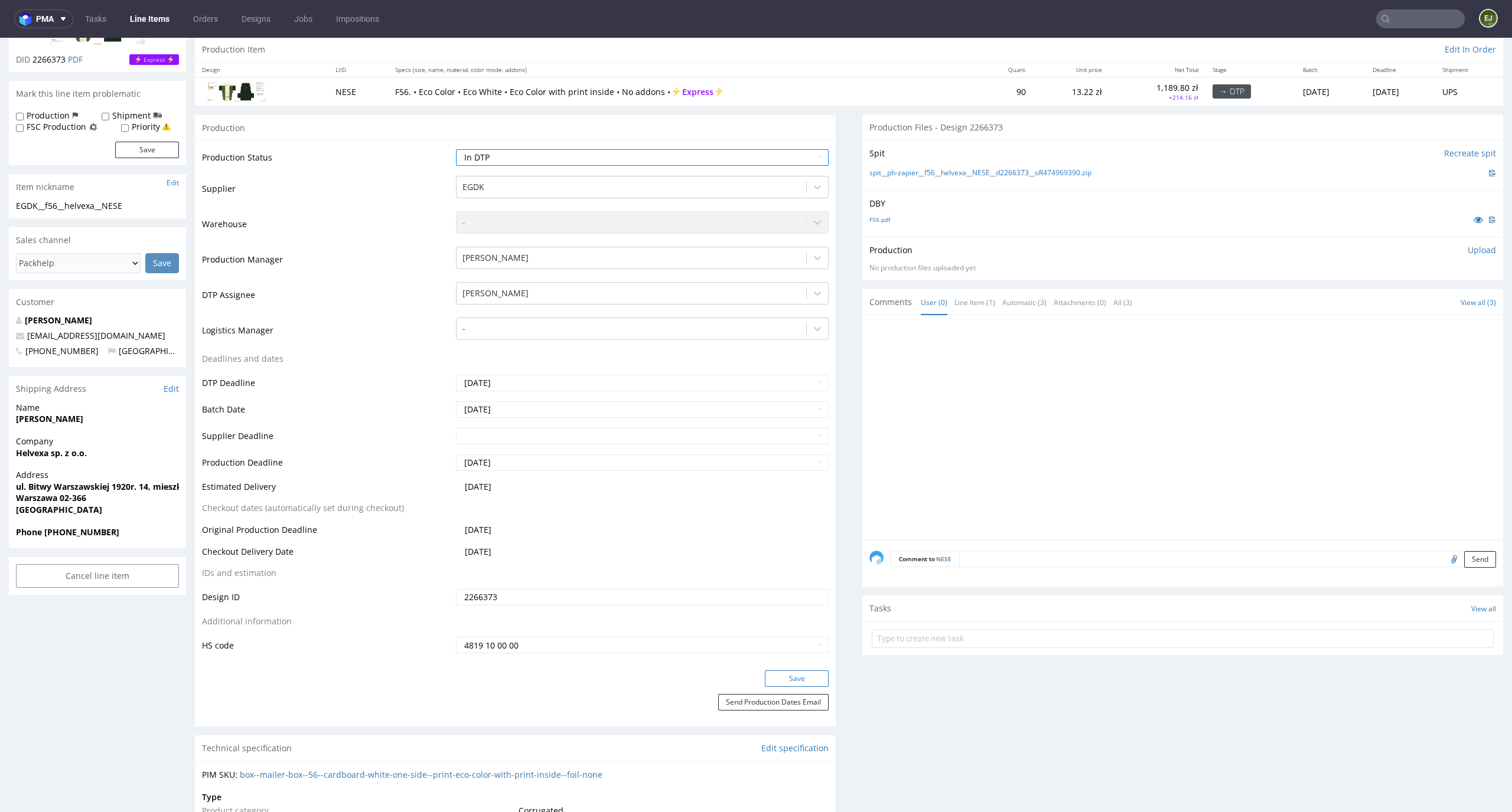
click at [796, 673] on button "Save" at bounding box center [796, 679] width 64 height 17
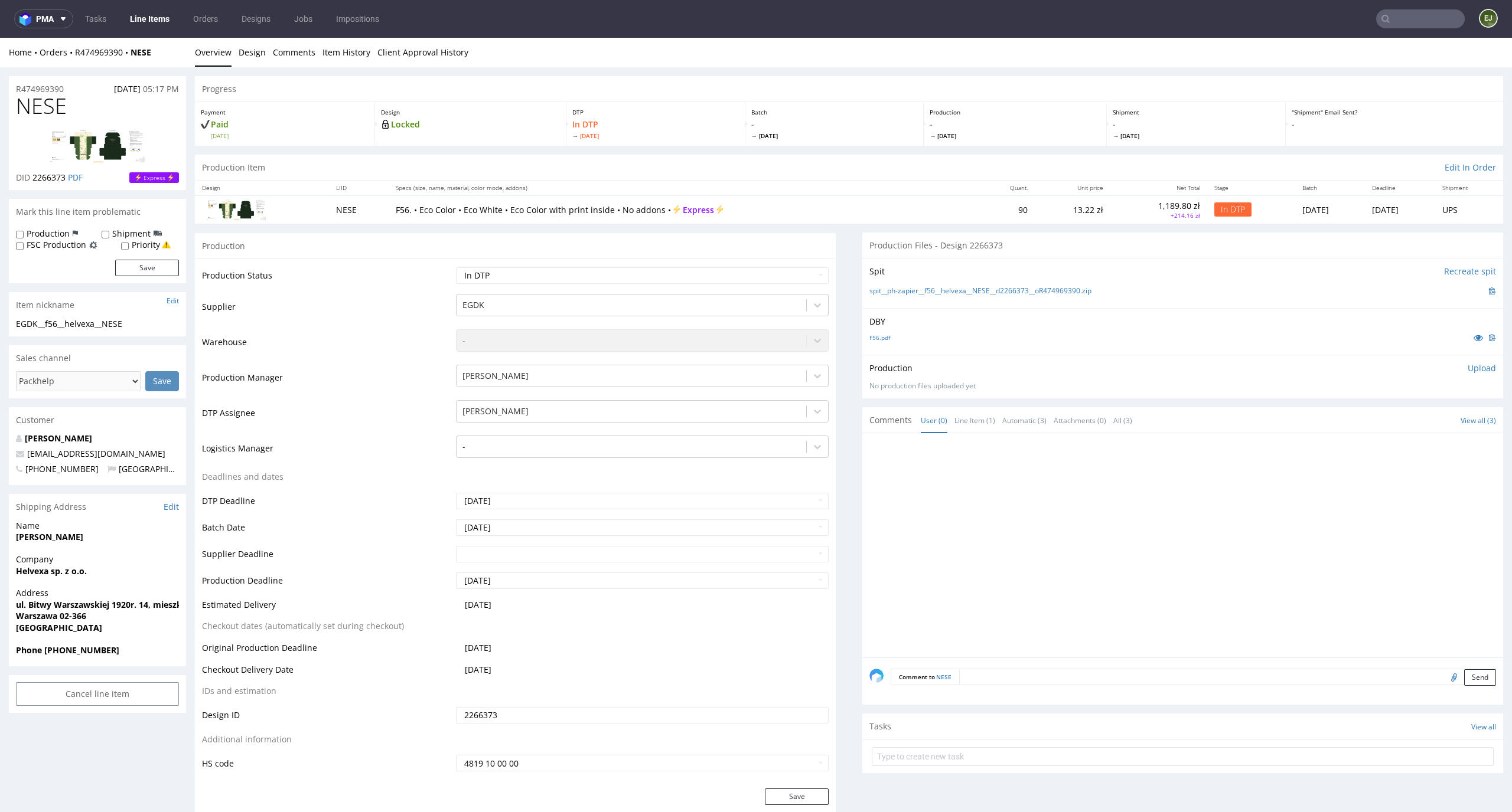
drag, startPoint x: 85, startPoint y: 109, endPoint x: 0, endPoint y: 110, distance: 85.0
copy span "NESE"
click at [276, 180] on div "Design LIID Specs (size, name, material, color mode, addons) Quant. Unit price …" at bounding box center [849, 202] width 1308 height 43
click at [768, 96] on div "Progress" at bounding box center [849, 89] width 1308 height 26
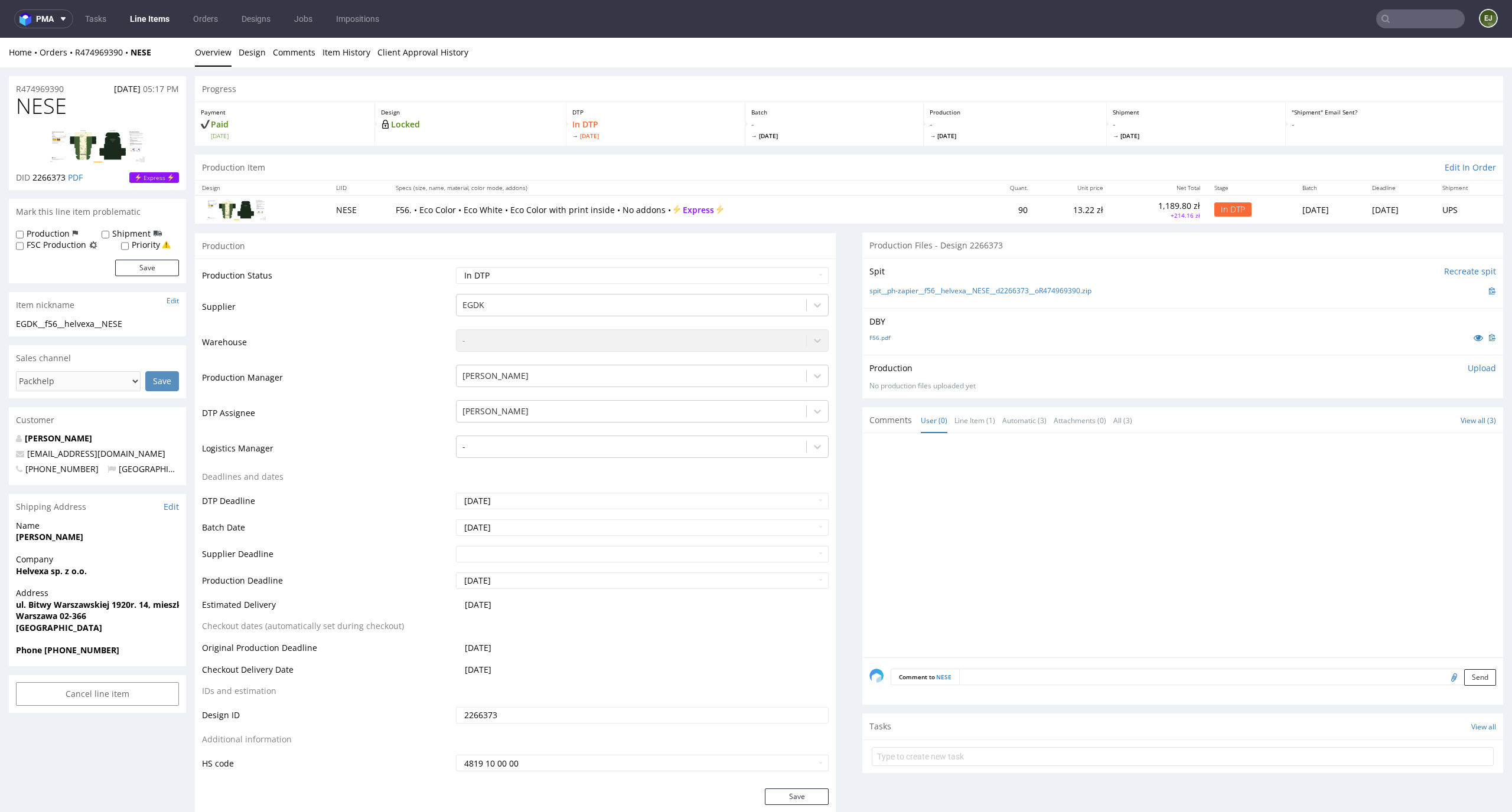
click at [1467, 368] on p "Upload" at bounding box center [1481, 368] width 29 height 12
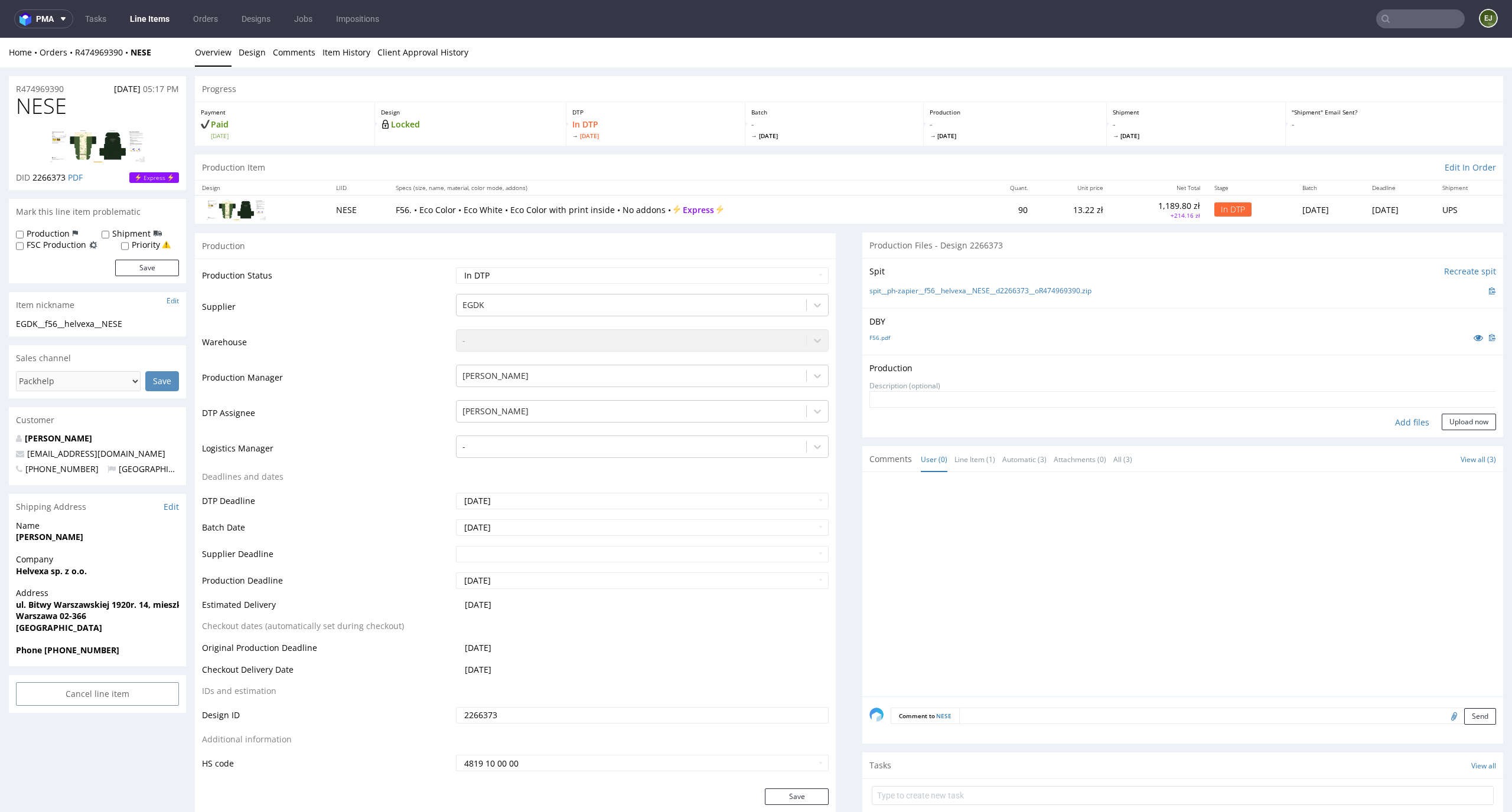
click at [1393, 418] on div "Add files" at bounding box center [1411, 423] width 59 height 18
type input "C:\fakepath\EGDK__f56__helvexa__NESE__d2266373__oR474969390__latest__outside.pdf"
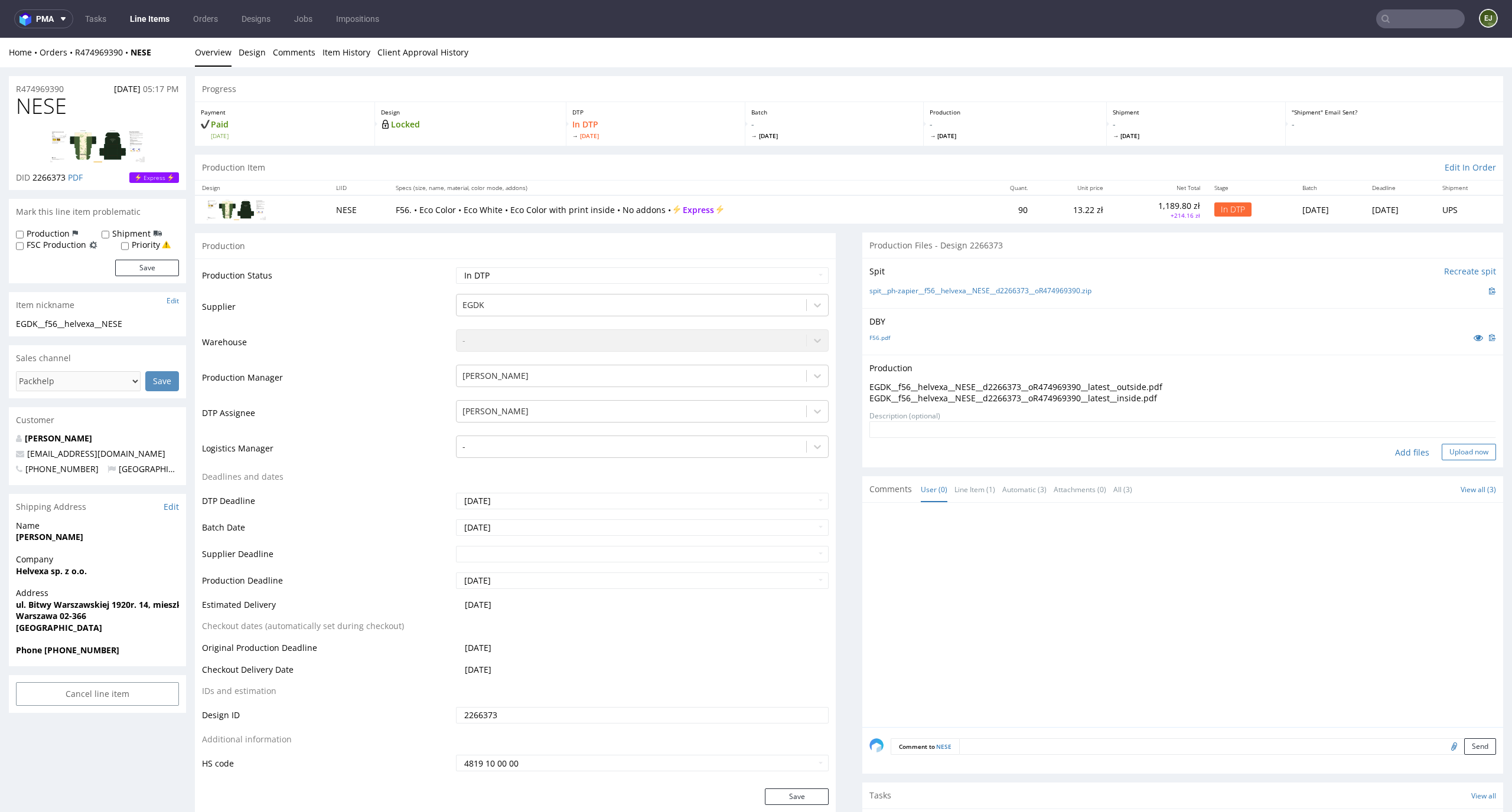
click at [1460, 457] on button "Upload now" at bounding box center [1468, 452] width 54 height 17
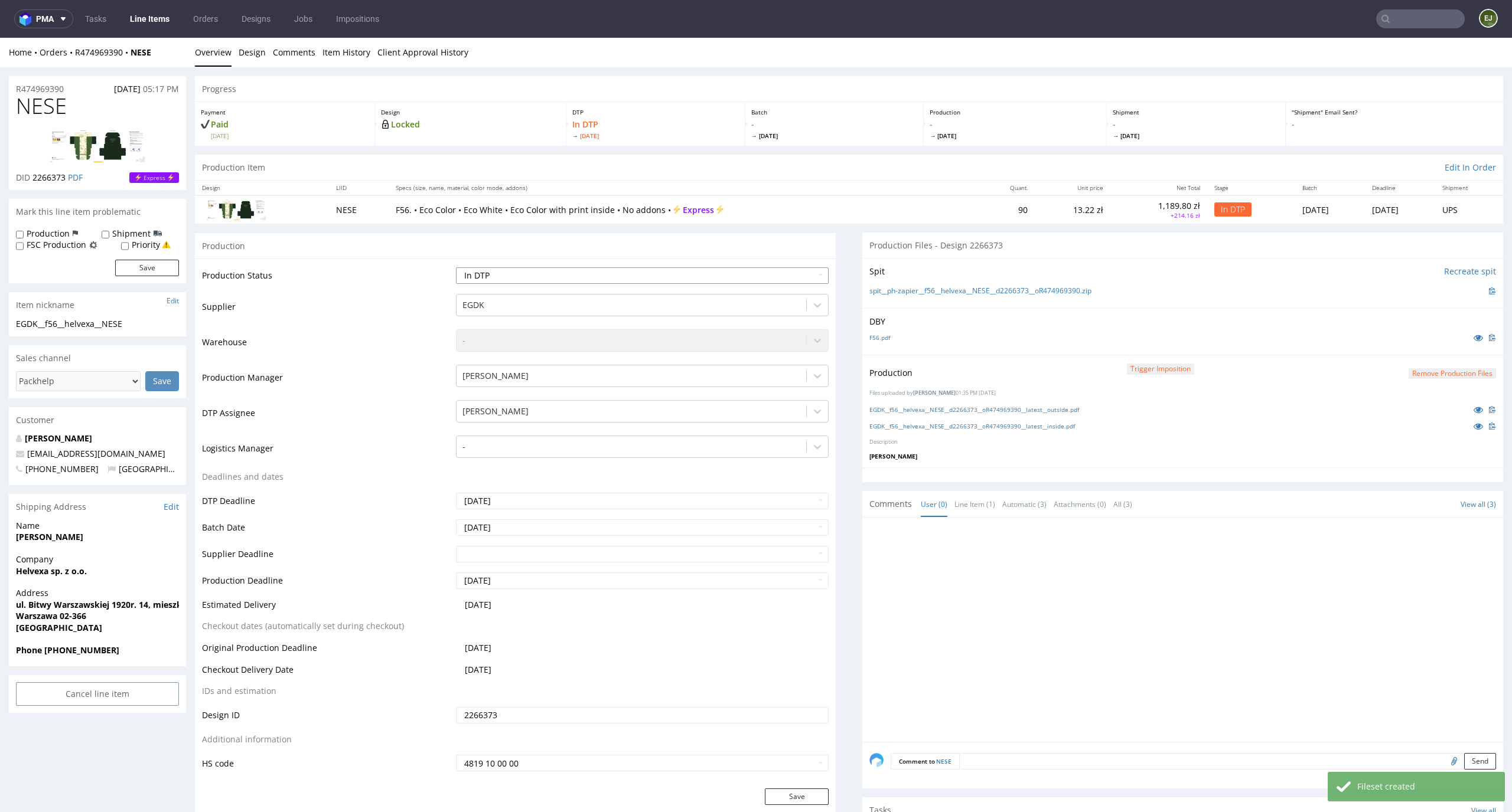
click at [772, 271] on select "Waiting for Artwork Waiting for Diecut Waiting for Mockup Waiting for DTP Waiti…" at bounding box center [642, 276] width 373 height 17
select select "dtp_production_ready"
click at [456, 267] on select "Waiting for Artwork Waiting for Diecut Waiting for Mockup Waiting for DTP Waiti…" at bounding box center [642, 276] width 373 height 17
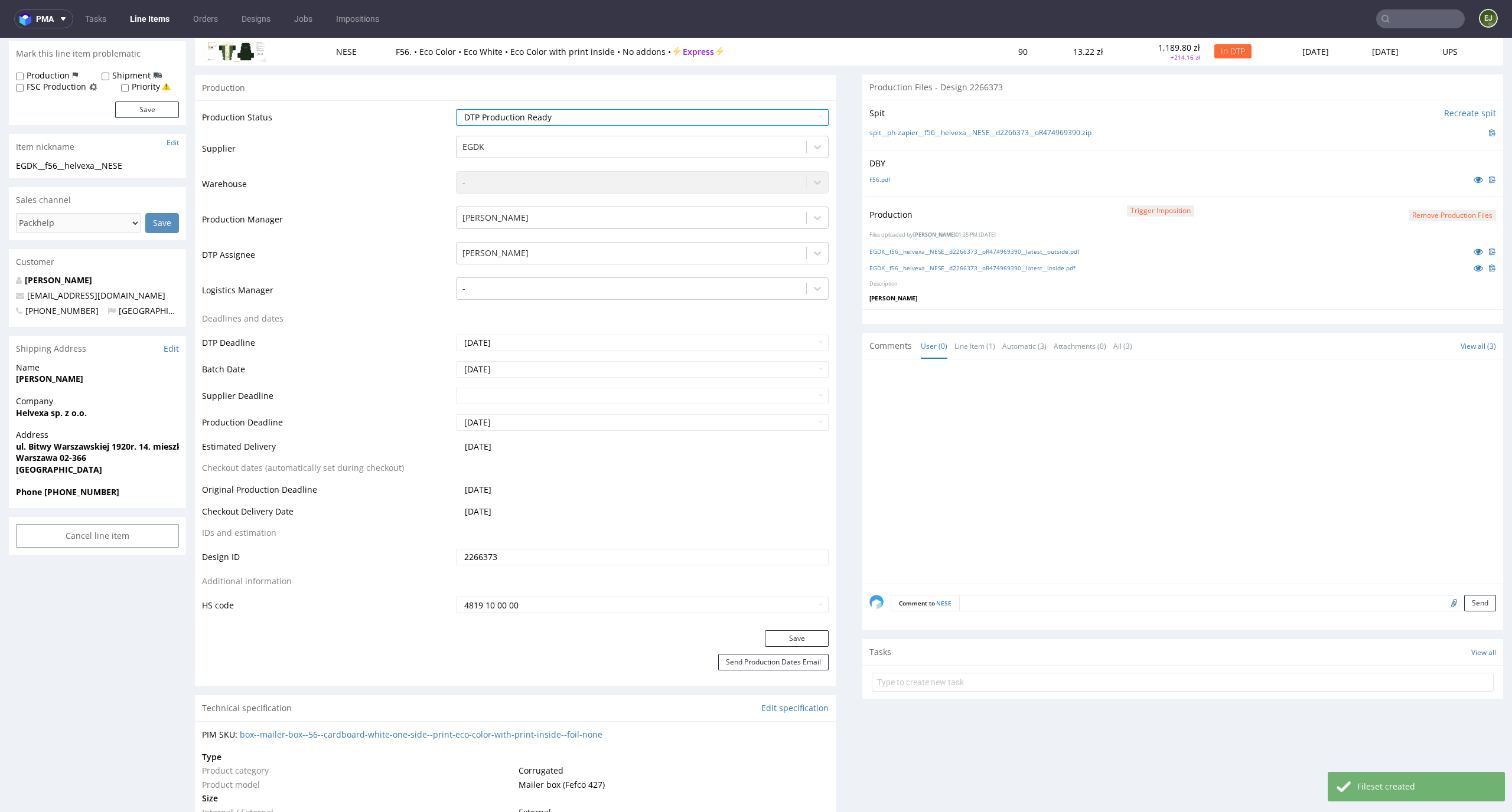
scroll to position [185, 0]
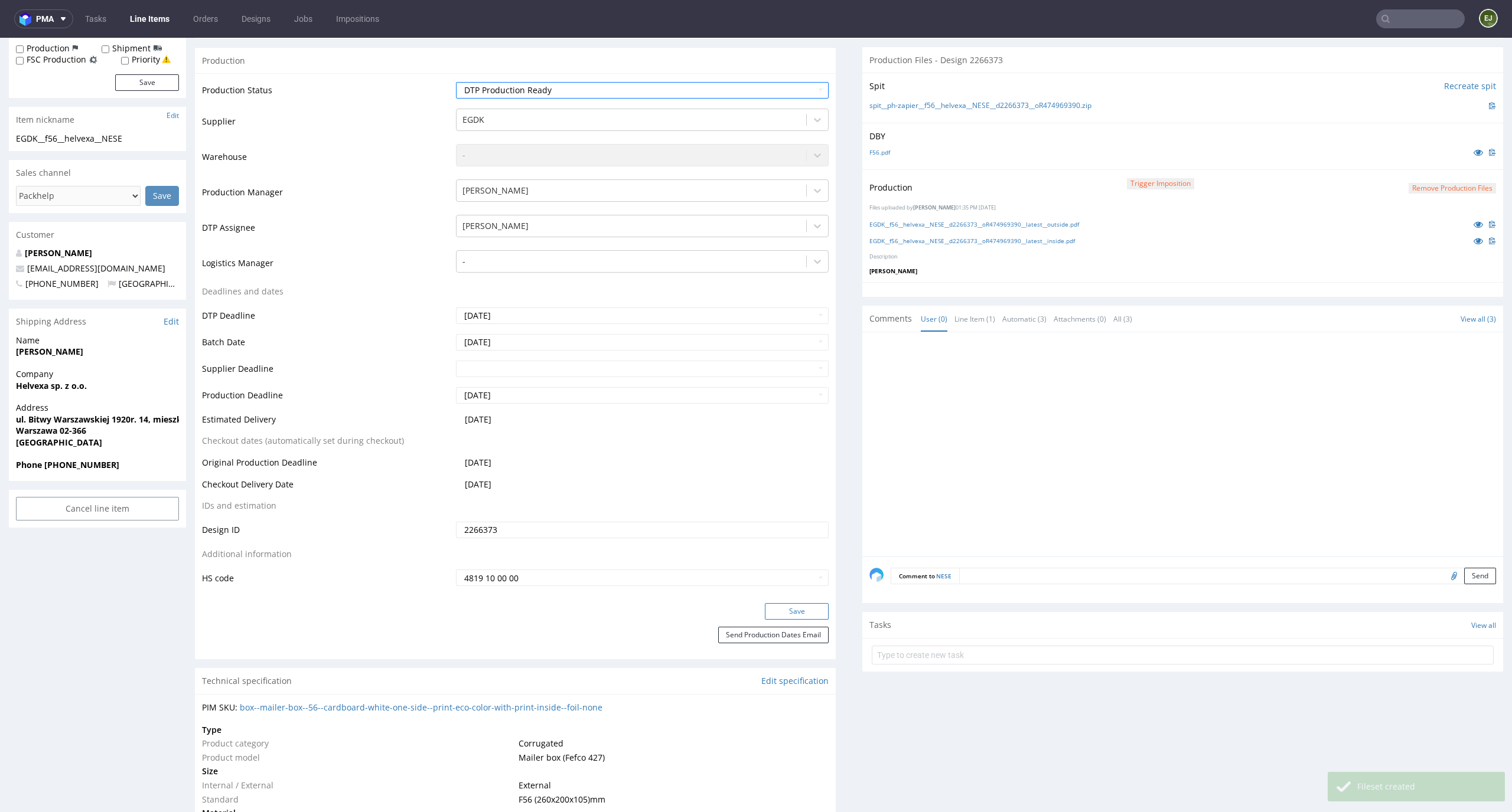
click at [808, 607] on button "Save" at bounding box center [796, 612] width 64 height 17
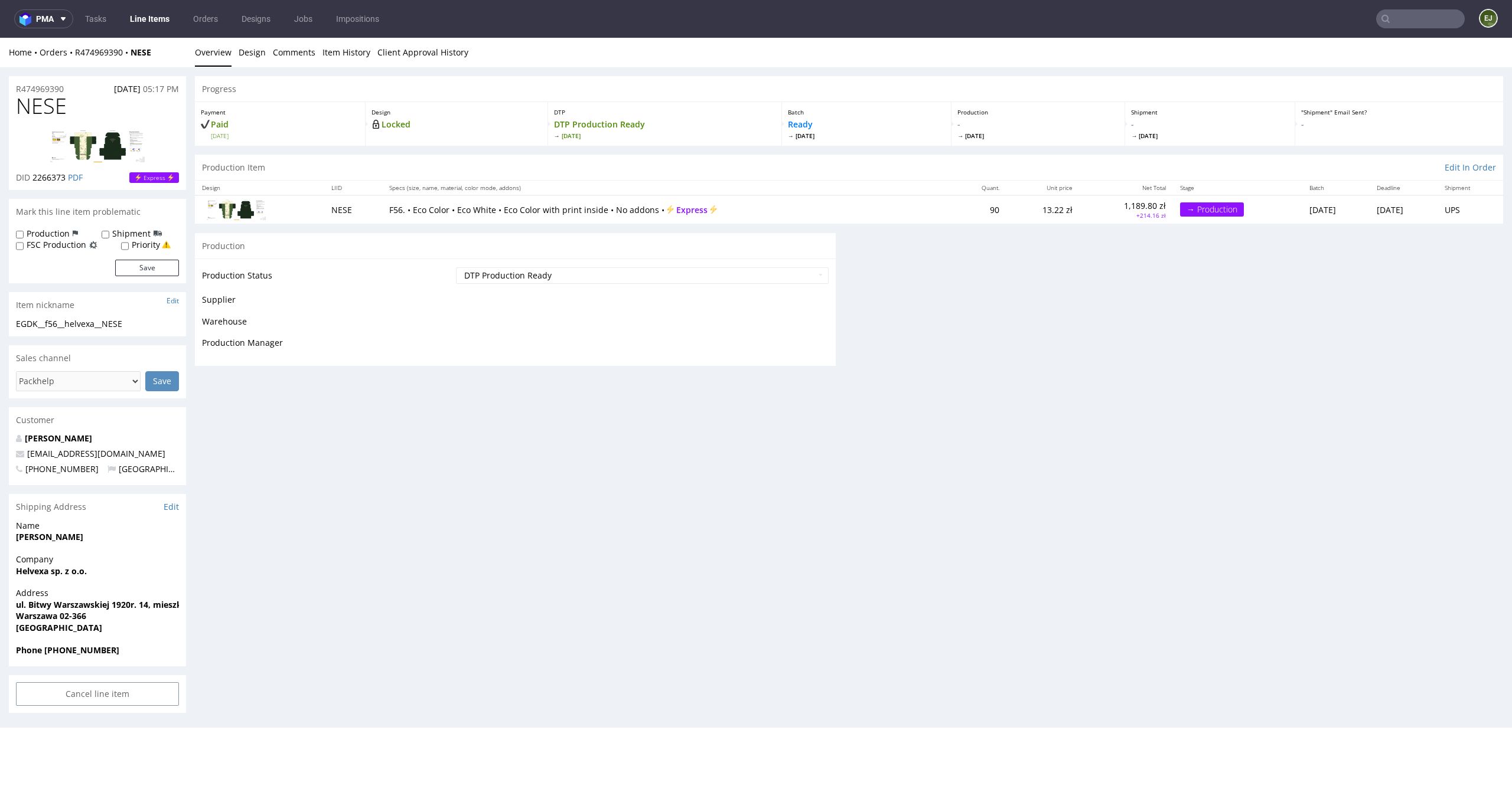
scroll to position [0, 0]
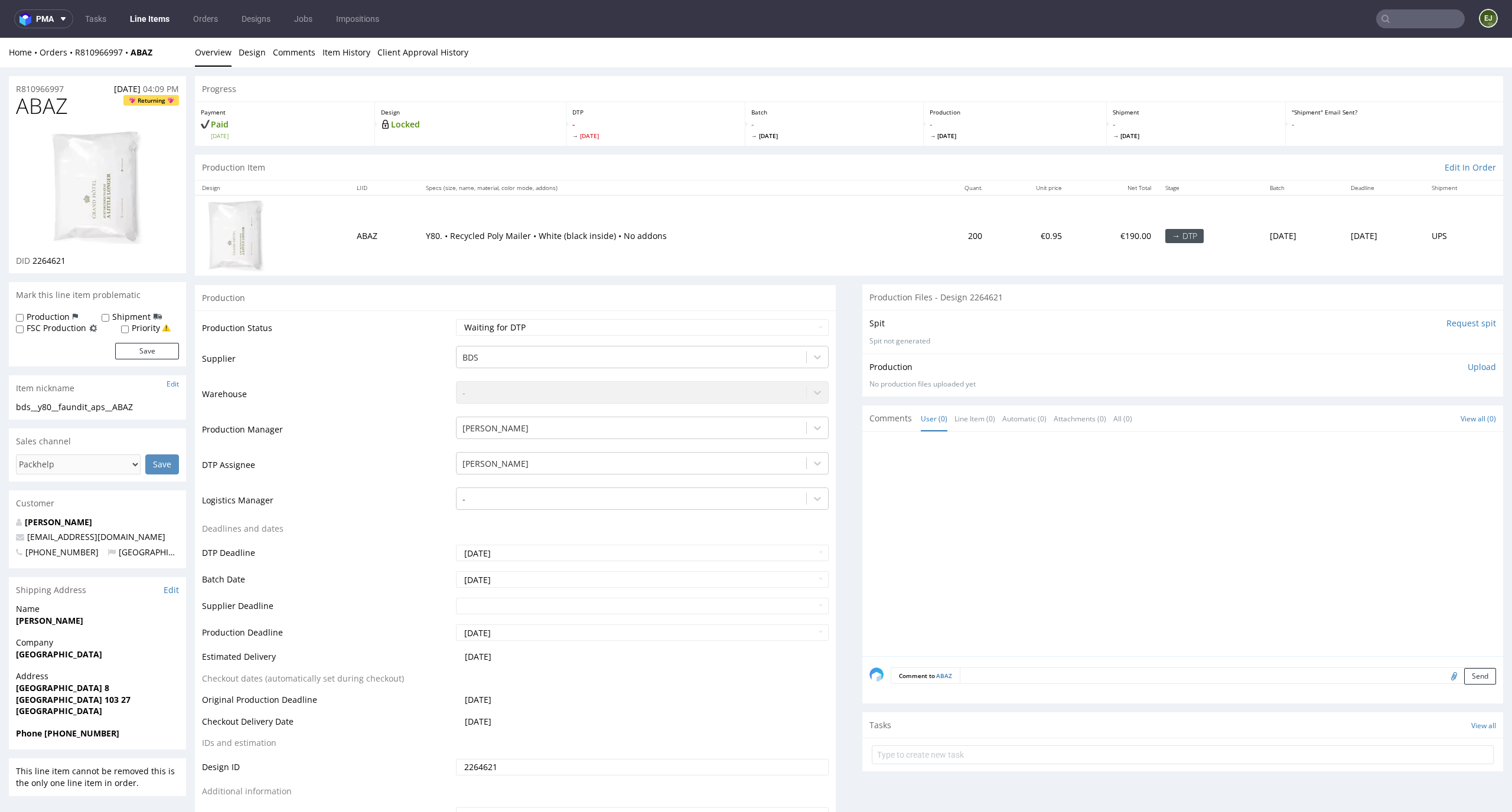
click at [1448, 323] on input "Request spit" at bounding box center [1471, 323] width 50 height 12
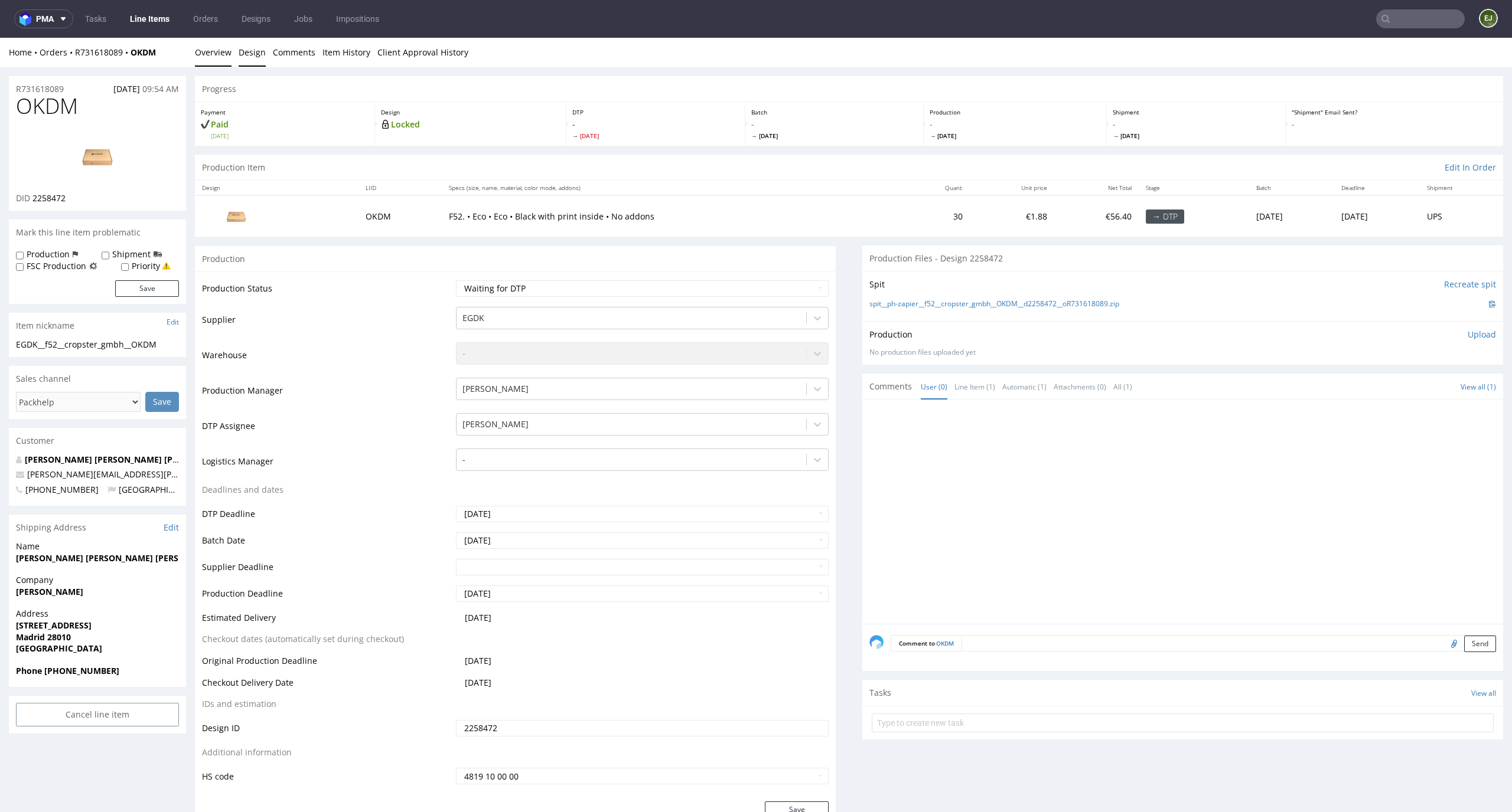
click at [258, 64] on link "Design" at bounding box center [252, 52] width 27 height 29
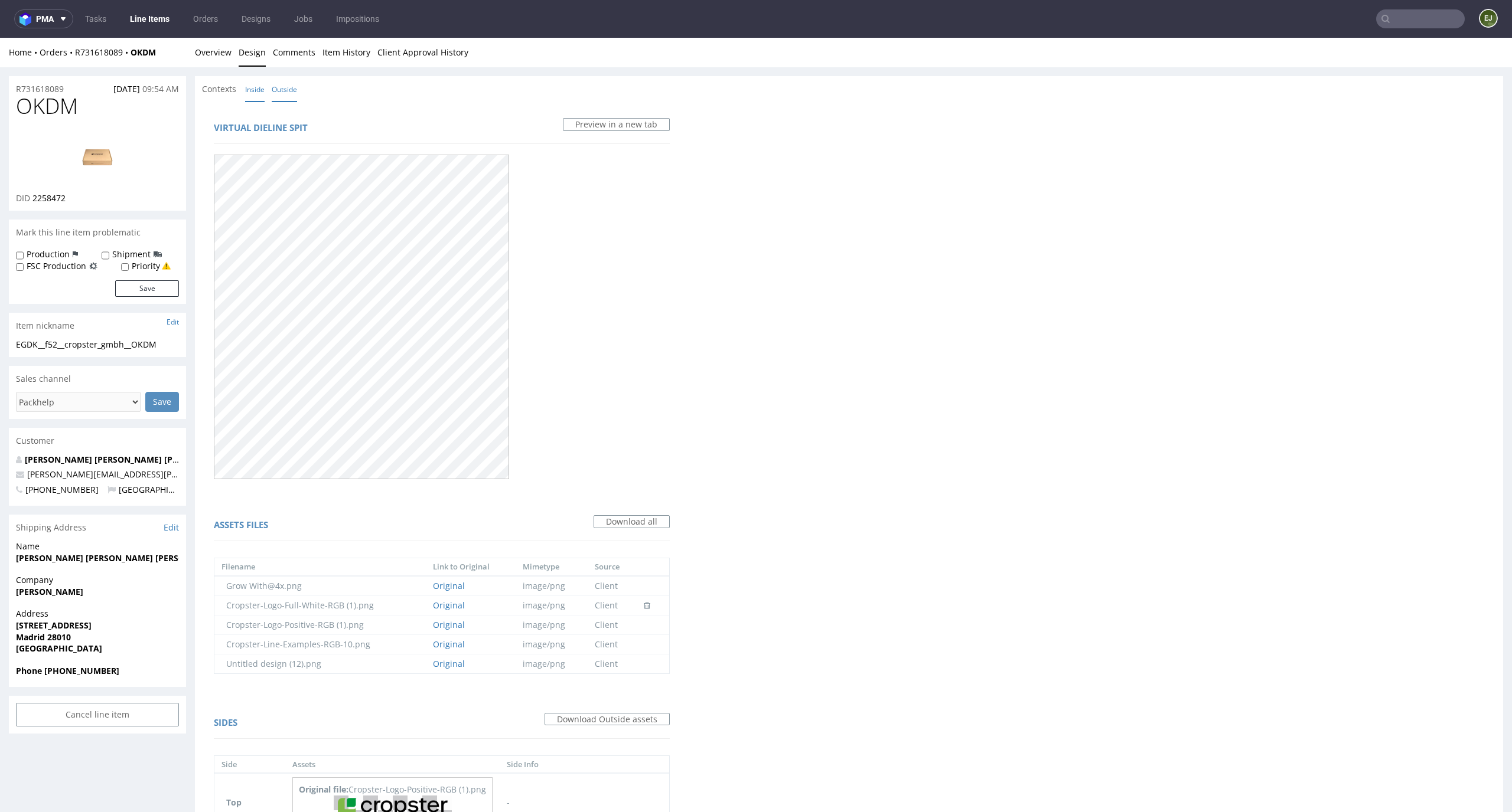
click at [252, 87] on link "Inside" at bounding box center [255, 90] width 20 height 25
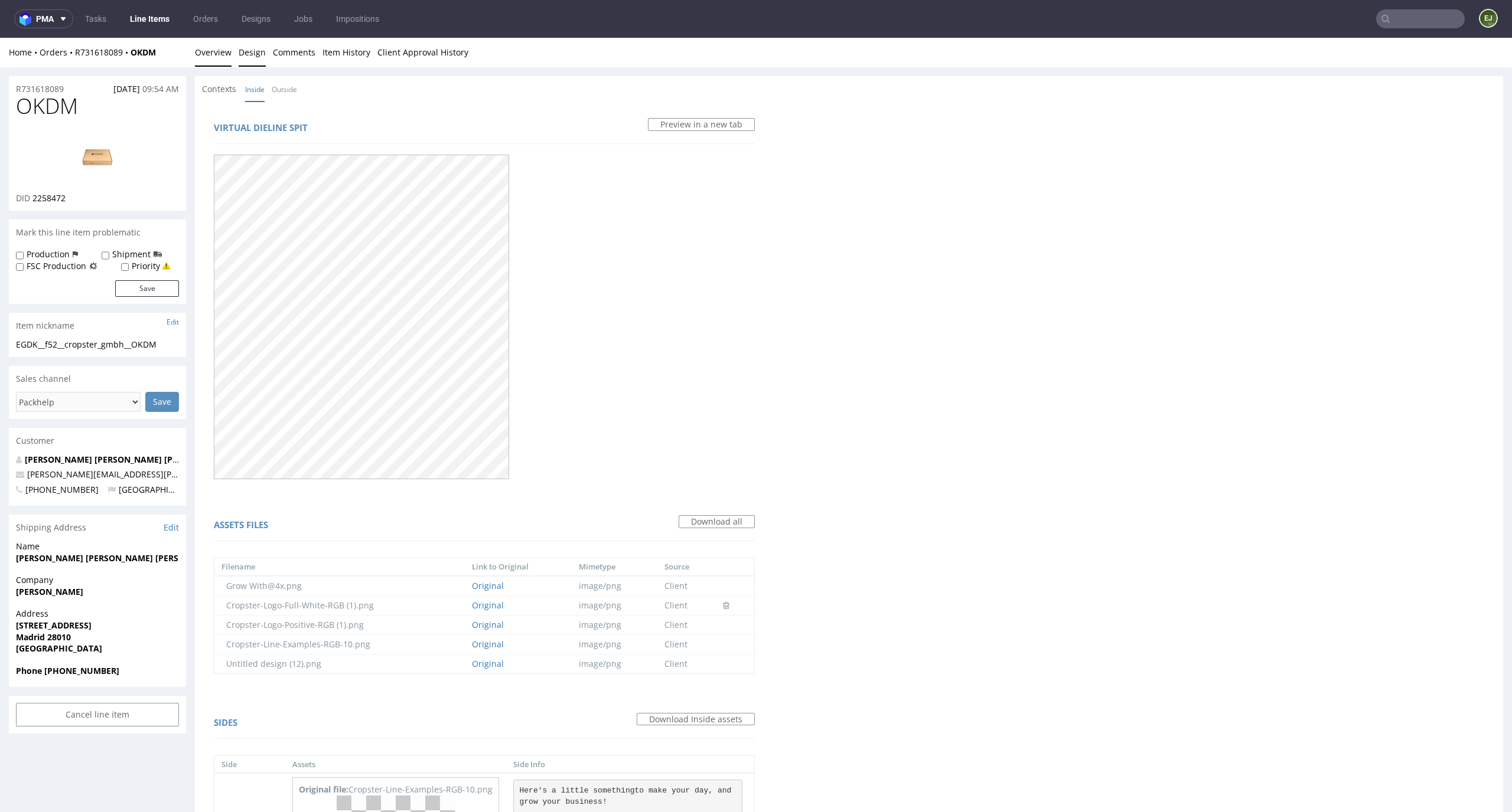
click at [209, 50] on link "Overview" at bounding box center [213, 52] width 37 height 29
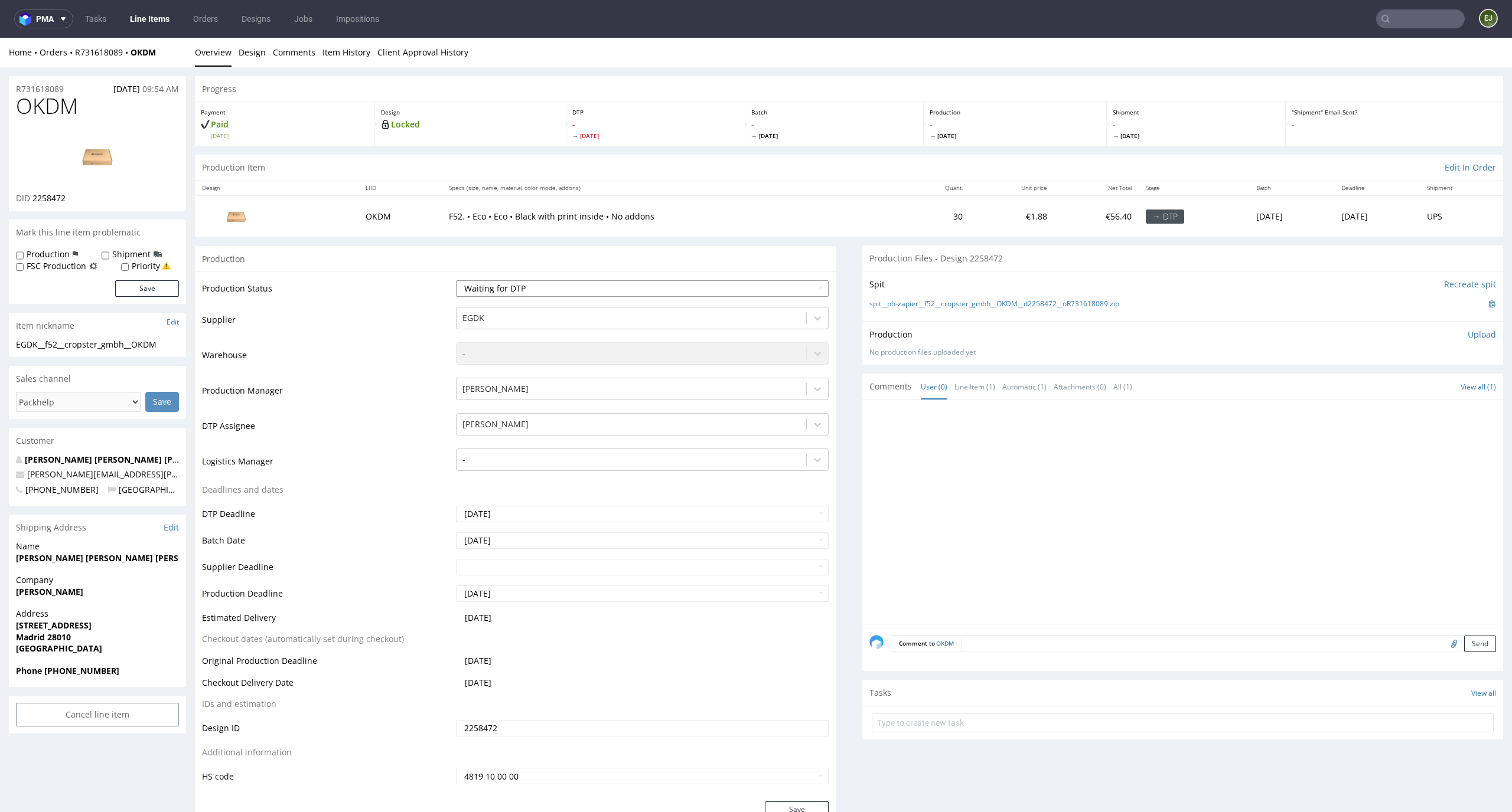
click at [484, 283] on select "Waiting for Artwork Waiting for Diecut Waiting for Mockup Waiting for DTP Waiti…" at bounding box center [642, 289] width 373 height 17
select select "dtp_in_process"
click at [456, 281] on select "Waiting for Artwork Waiting for Diecut Waiting for Mockup Waiting for DTP Waiti…" at bounding box center [642, 289] width 373 height 17
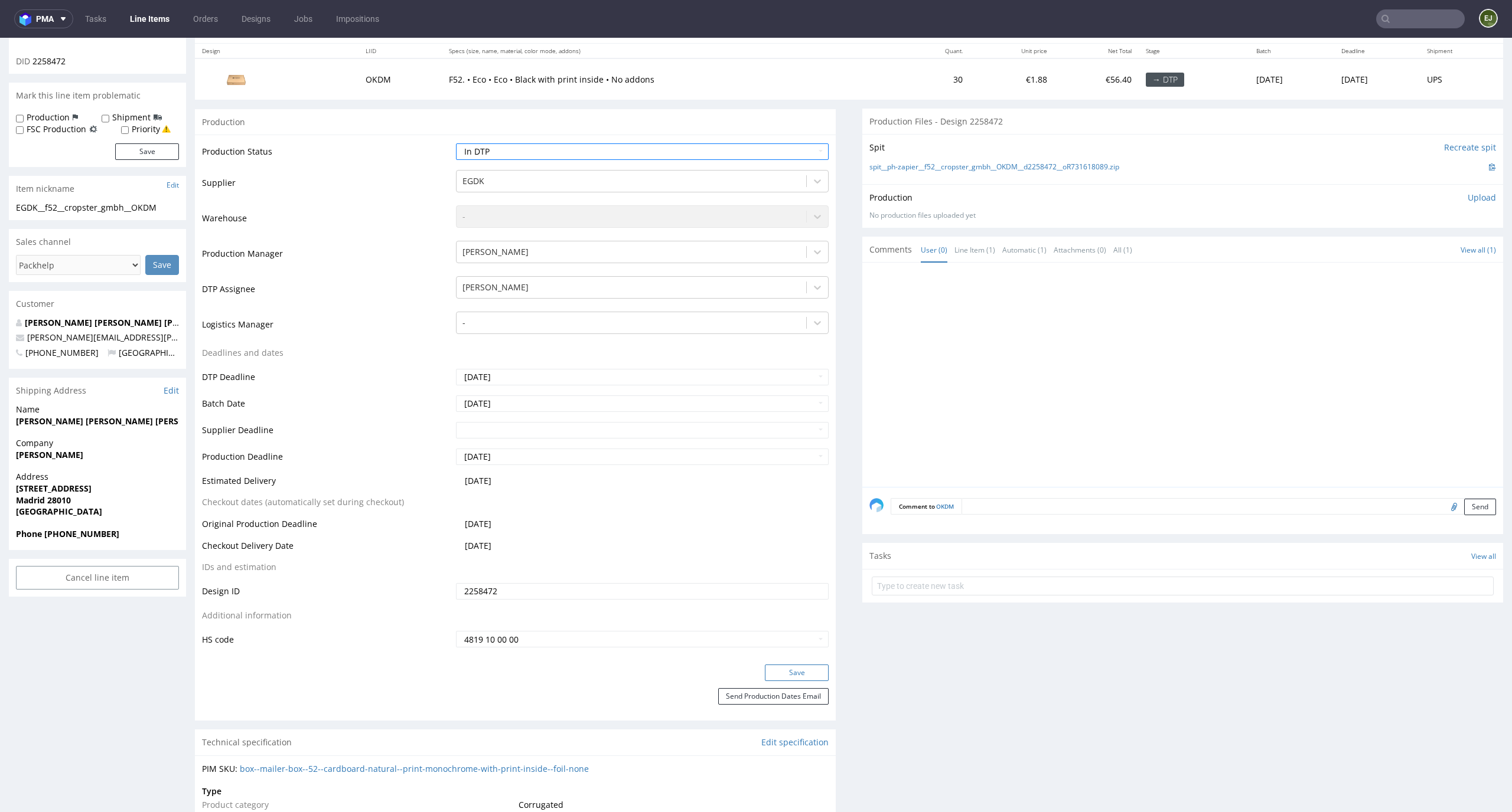
click at [802, 671] on button "Save" at bounding box center [796, 673] width 64 height 17
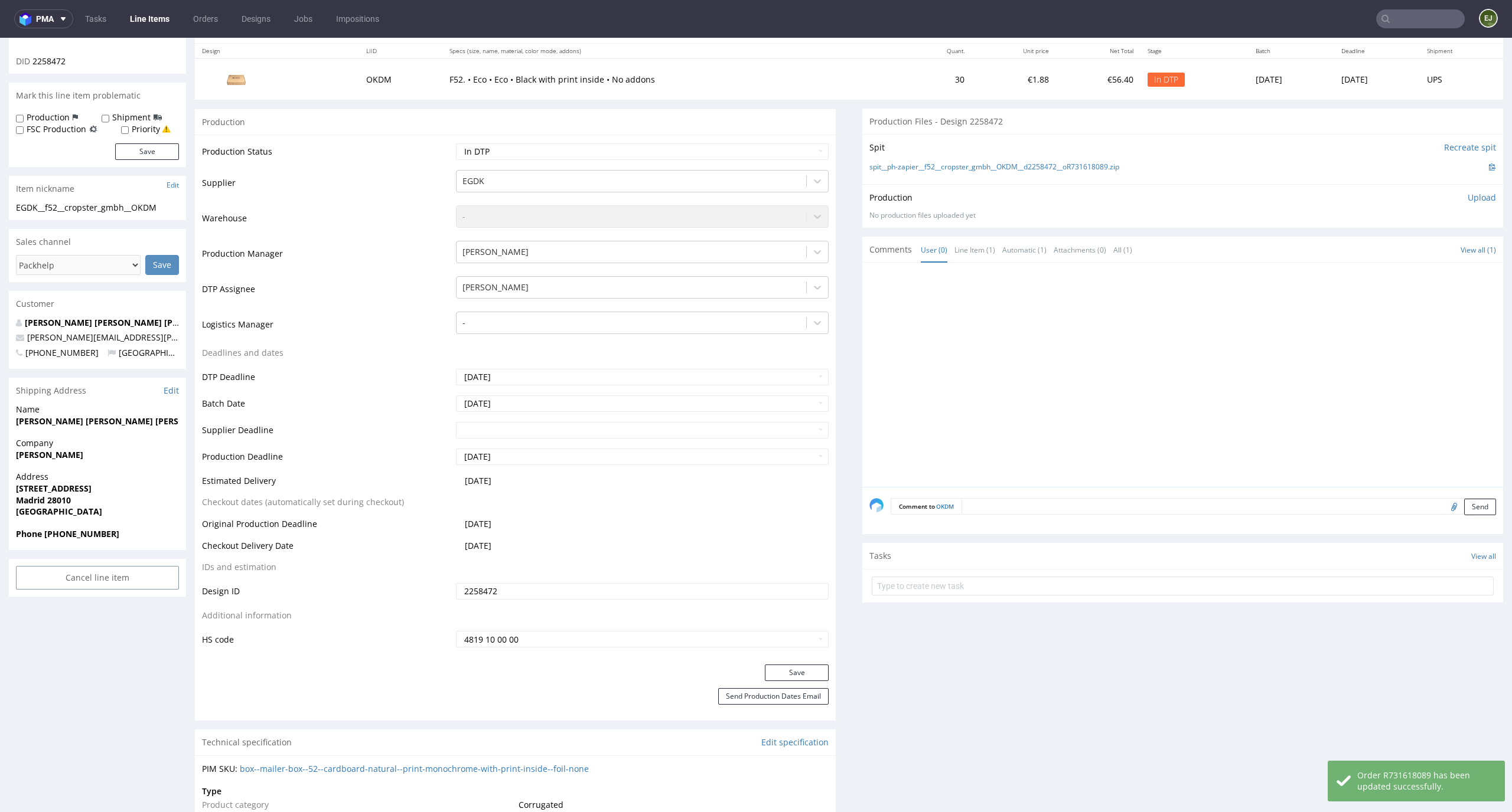
scroll to position [0, 0]
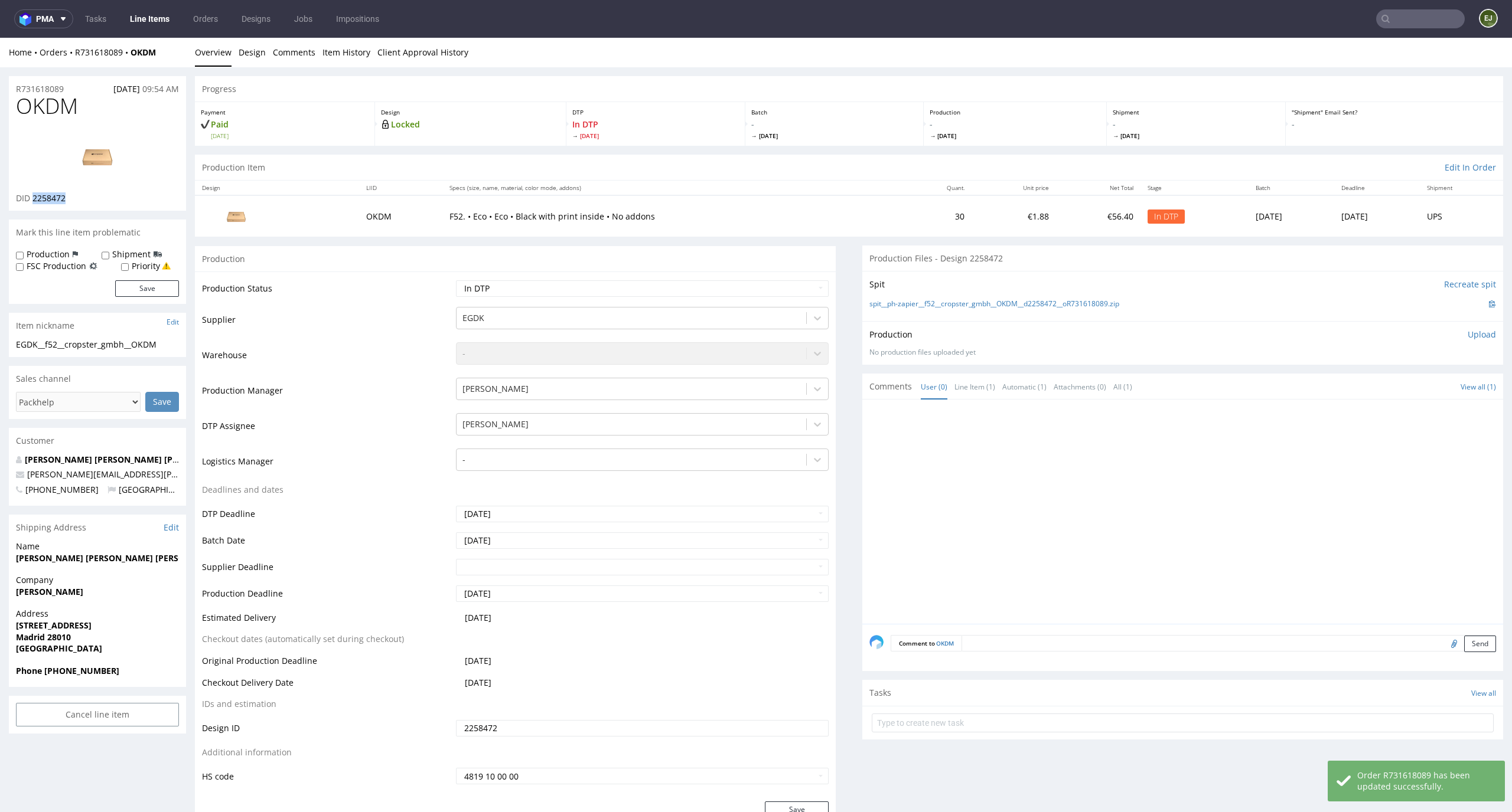
drag, startPoint x: 77, startPoint y: 207, endPoint x: 34, endPoint y: 202, distance: 43.3
click at [34, 202] on div "OKDM DID 2258472" at bounding box center [97, 152] width 177 height 116
click at [297, 96] on div "Progress" at bounding box center [849, 89] width 1308 height 26
drag, startPoint x: 72, startPoint y: 199, endPoint x: 32, endPoint y: 199, distance: 40.0
click at [32, 199] on div "DID 2258472" at bounding box center [97, 198] width 163 height 12
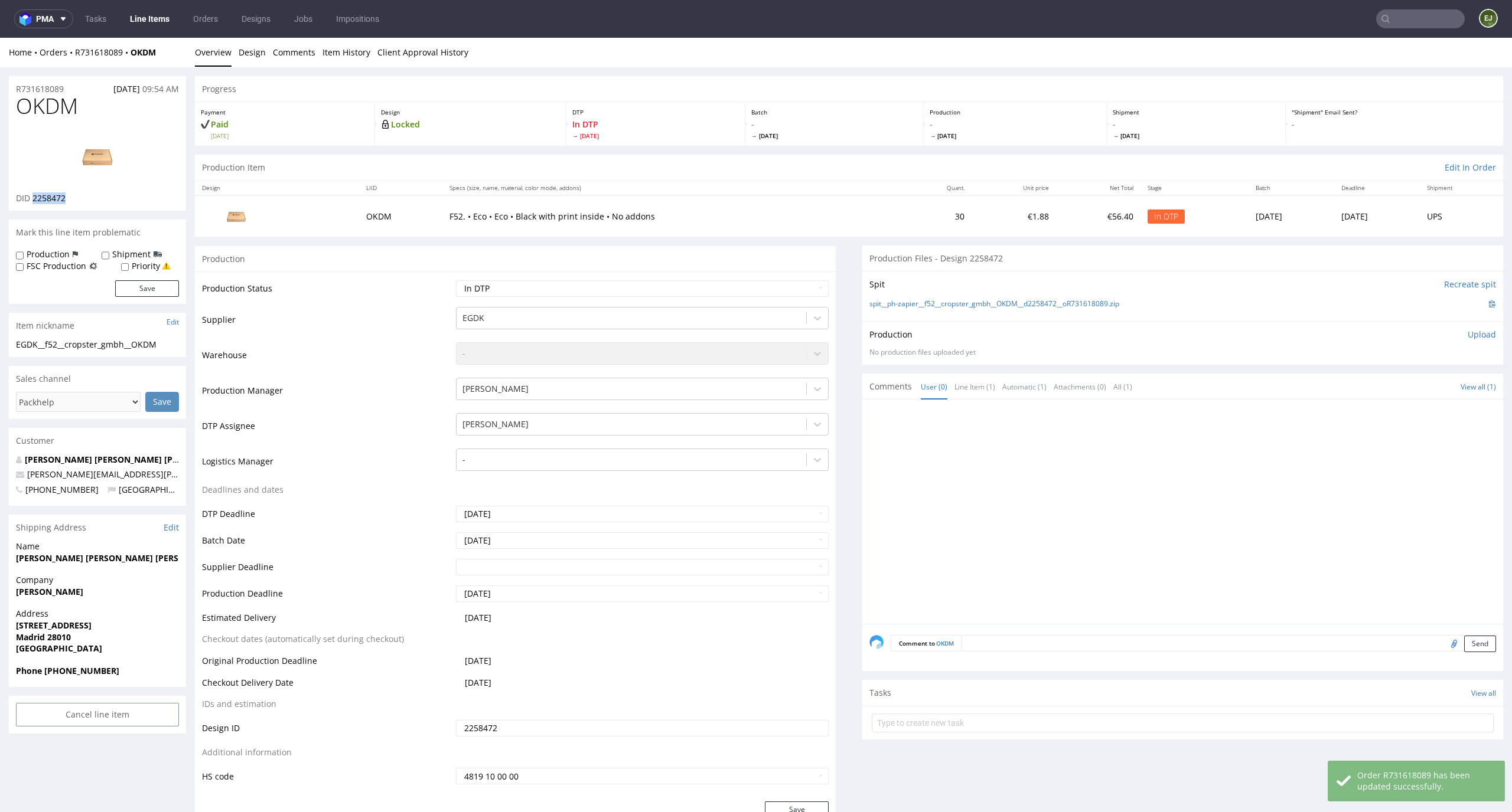
copy span "2258472"
drag, startPoint x: 97, startPoint y: 104, endPoint x: 0, endPoint y: 104, distance: 97.0
copy span "OKDM"
click at [82, 161] on img at bounding box center [97, 156] width 94 height 53
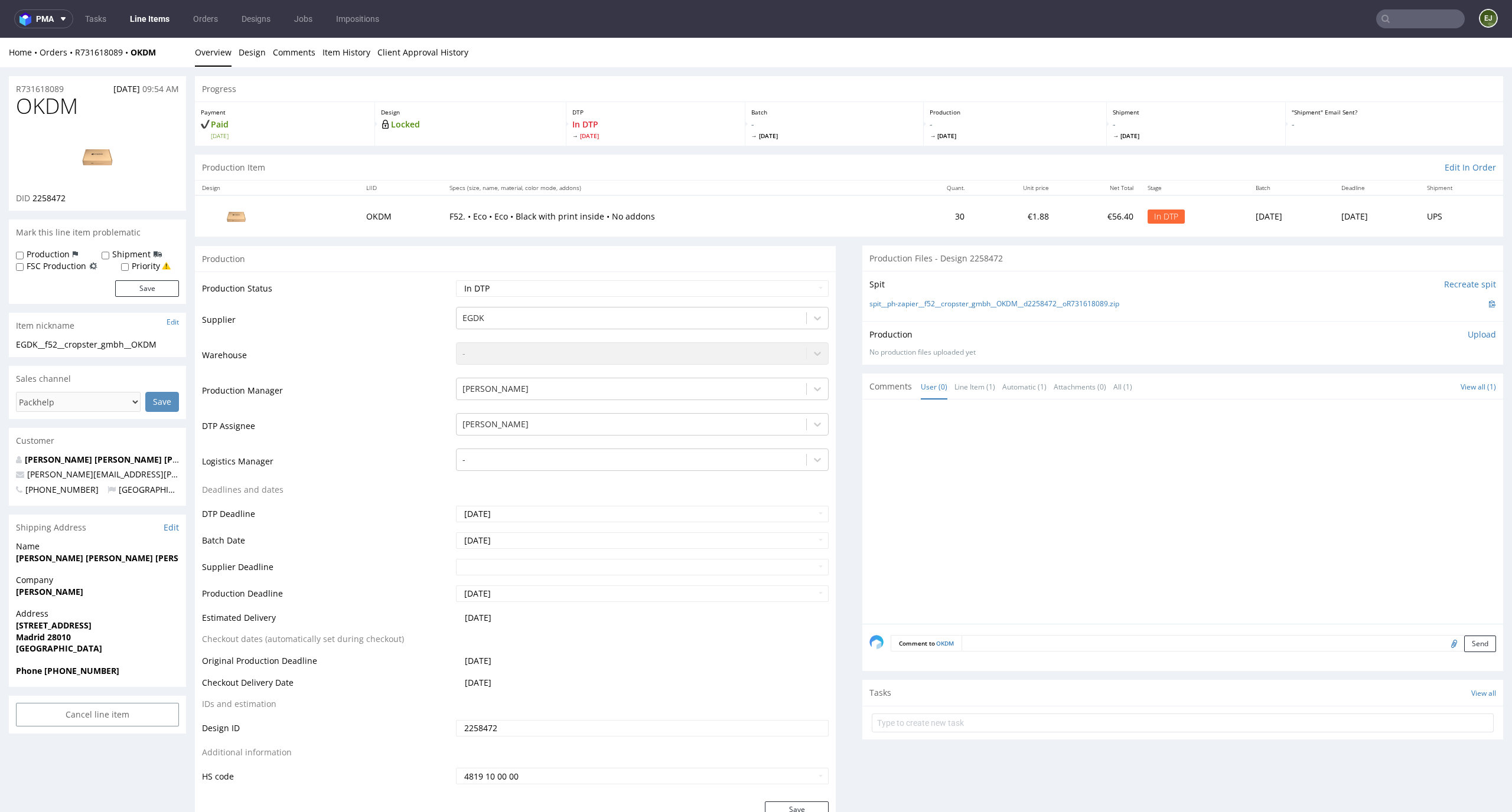
click at [265, 46] on li "Design" at bounding box center [256, 52] width 34 height 12
click at [252, 53] on link "Design" at bounding box center [252, 52] width 27 height 29
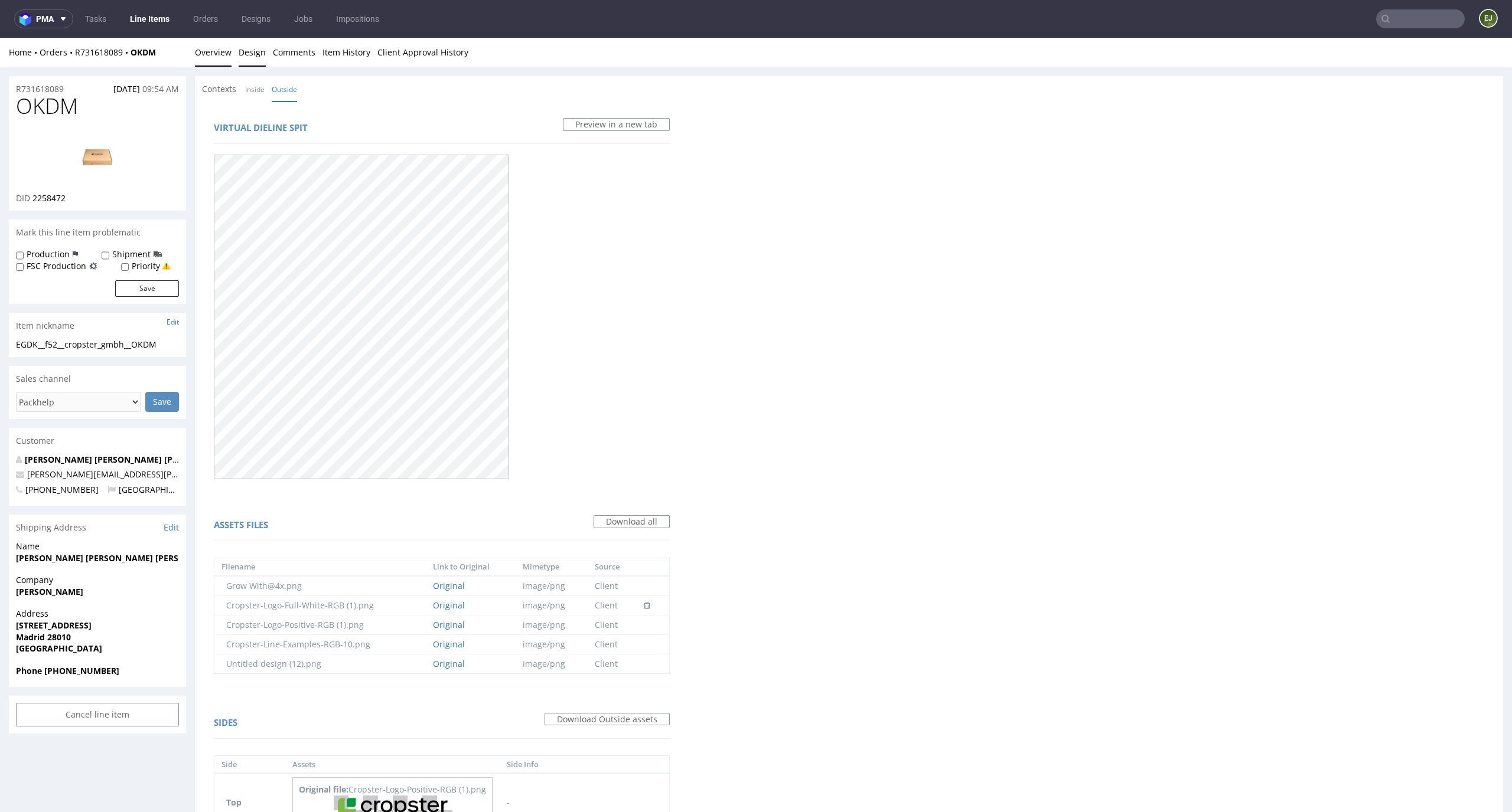
click at [217, 49] on link "Overview" at bounding box center [213, 52] width 37 height 29
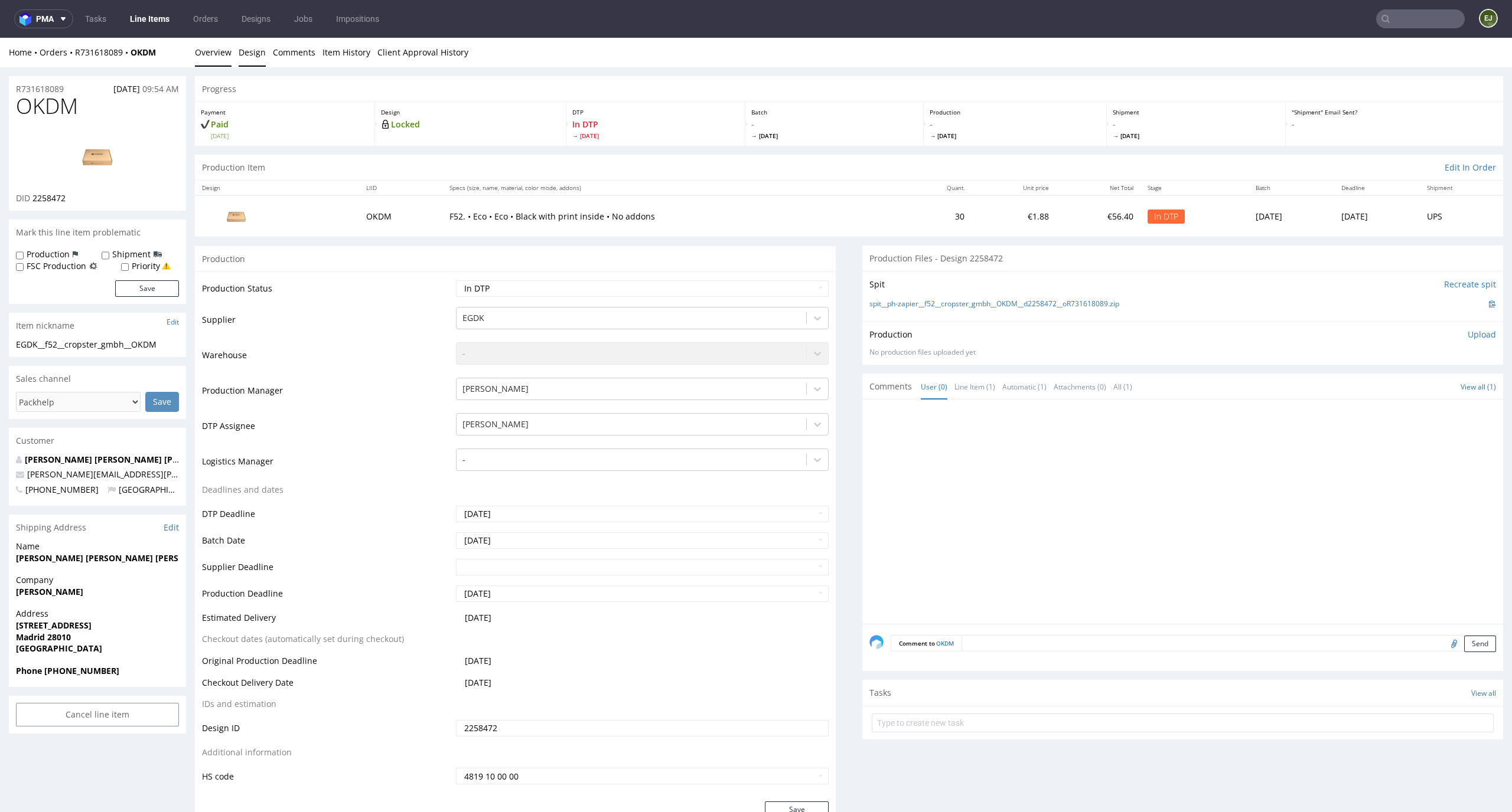
click at [255, 52] on link "Design" at bounding box center [252, 52] width 27 height 29
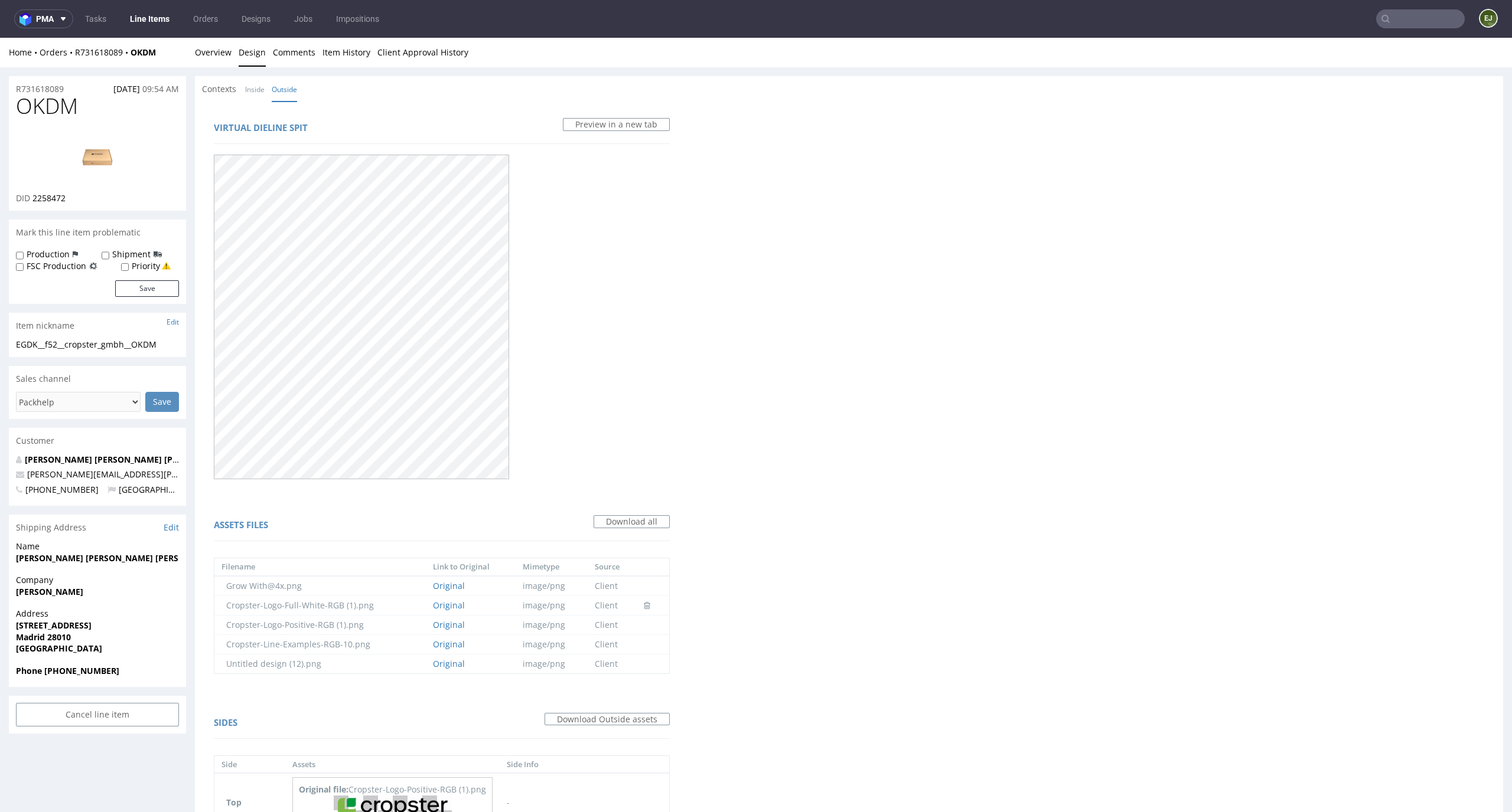
click at [255, 104] on div "Virtual dieline spit Preview in a new tab Assets files Download all Filename Li…" at bounding box center [441, 577] width 493 height 949
click at [255, 91] on link "Inside" at bounding box center [255, 90] width 20 height 25
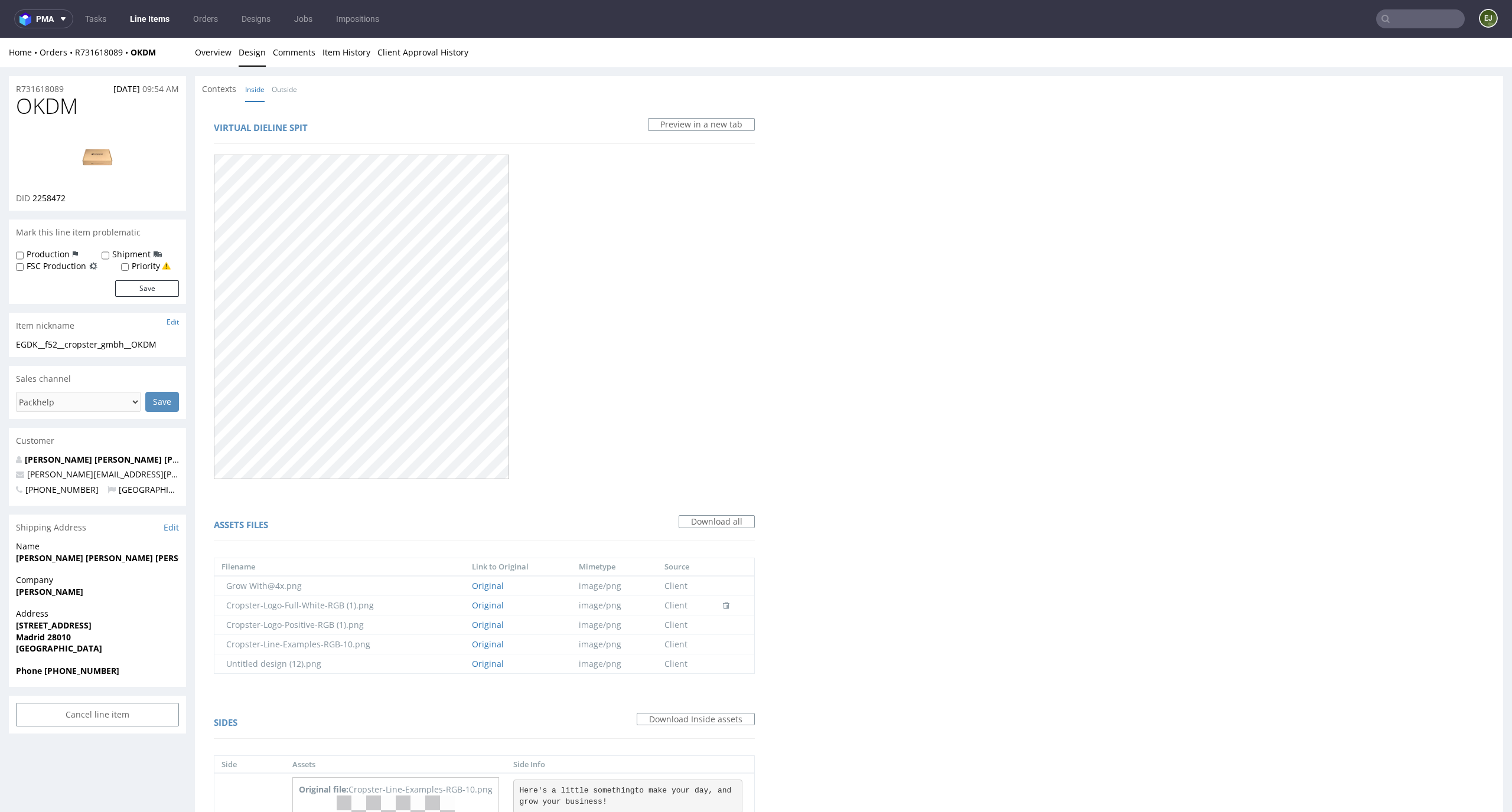
scroll to position [250, 0]
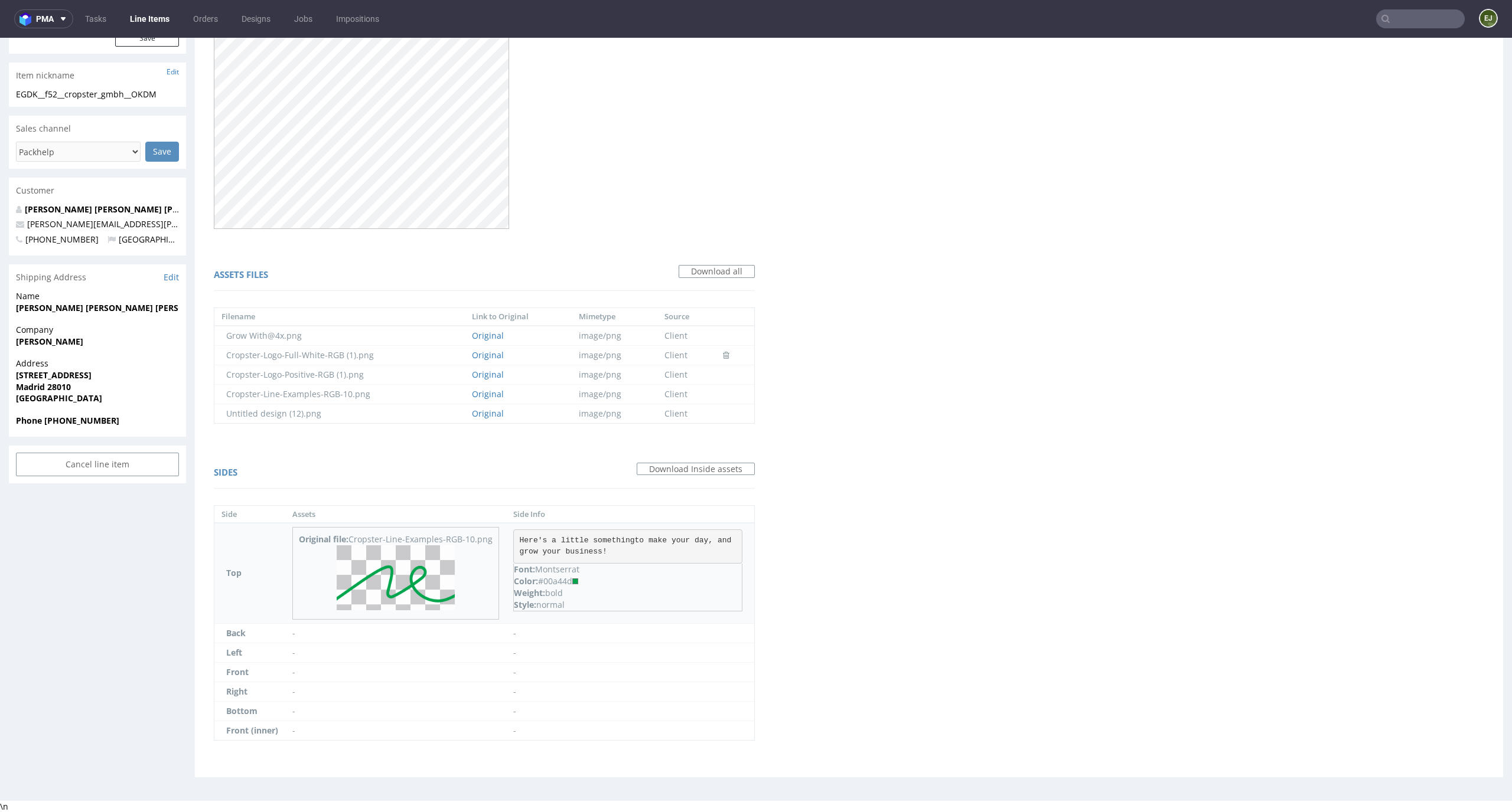
drag, startPoint x: 577, startPoint y: 582, endPoint x: 549, endPoint y: 580, distance: 28.1
click at [549, 580] on div "Color: #00a44d" at bounding box center [628, 581] width 228 height 12
copy div "00a44d"
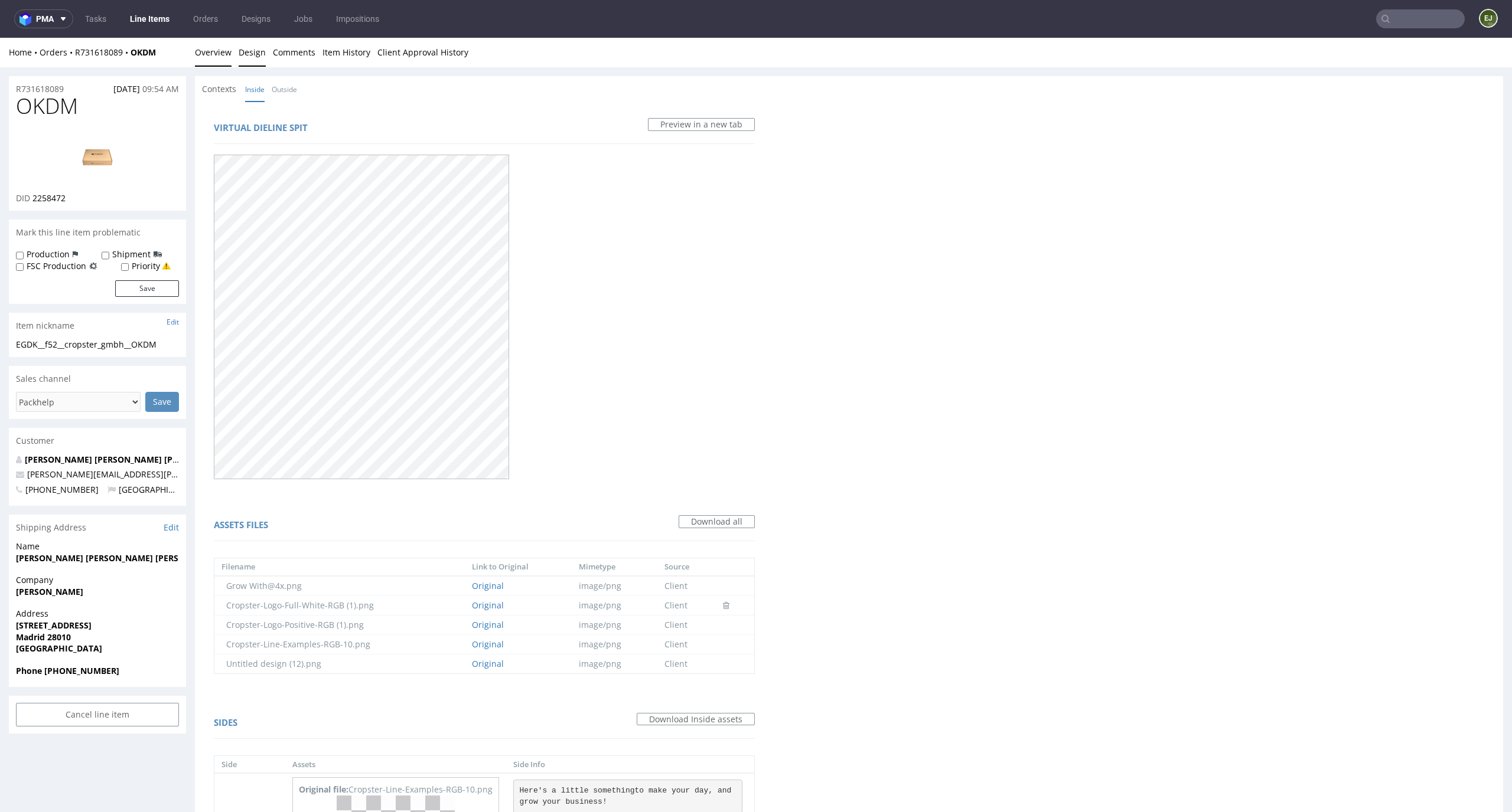
click at [214, 52] on link "Overview" at bounding box center [213, 52] width 37 height 29
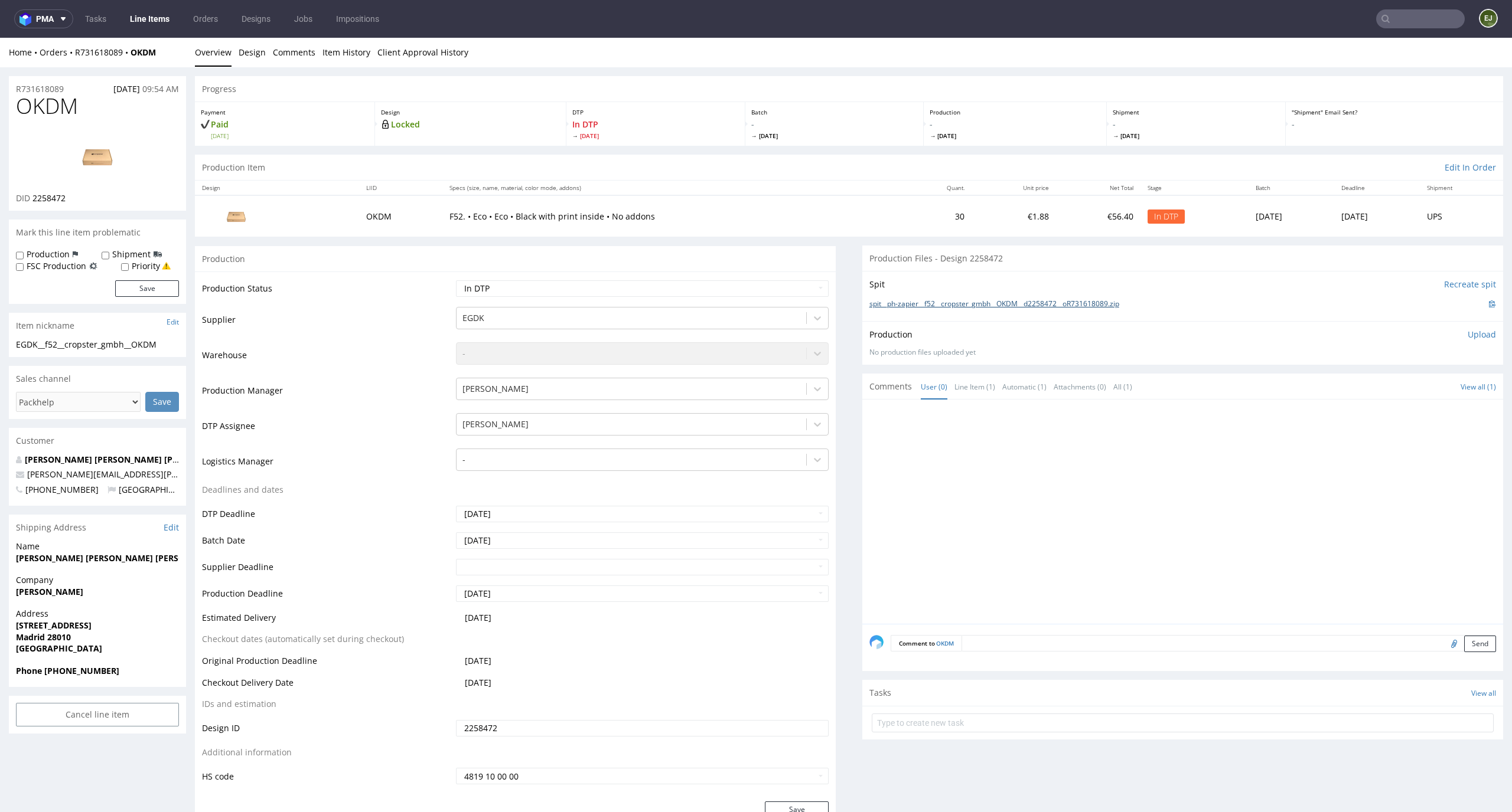
click at [933, 299] on link "spit__ph-zapier__f52__cropster_gmbh__OKDM__d2258472__oR731618089.zip" at bounding box center [994, 304] width 250 height 10
click at [971, 196] on td "€1.88" at bounding box center [1014, 216] width 85 height 41
click at [982, 306] on link "spit__ph-zapier__f52__cropster_gmbh__OKDM__d2258472__oR731618089.zip" at bounding box center [994, 304] width 250 height 10
click at [1467, 336] on p "Upload" at bounding box center [1481, 335] width 29 height 12
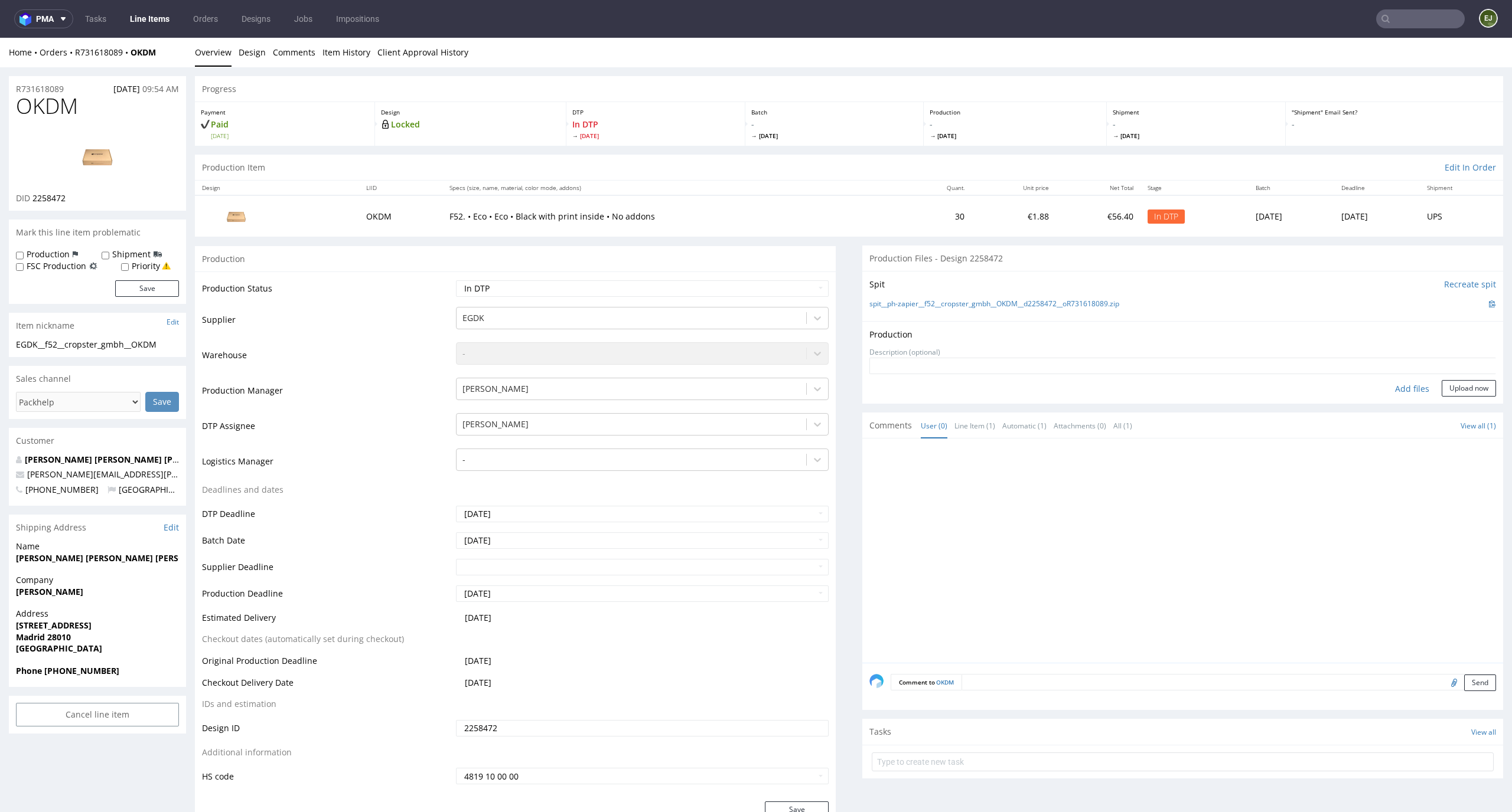
click at [1397, 391] on div "Add files" at bounding box center [1411, 389] width 59 height 18
type input "C:\fakepath\EGDK__f52__cropster_gmbh__OKDM__d2258472__oR731618089__latest__insi…"
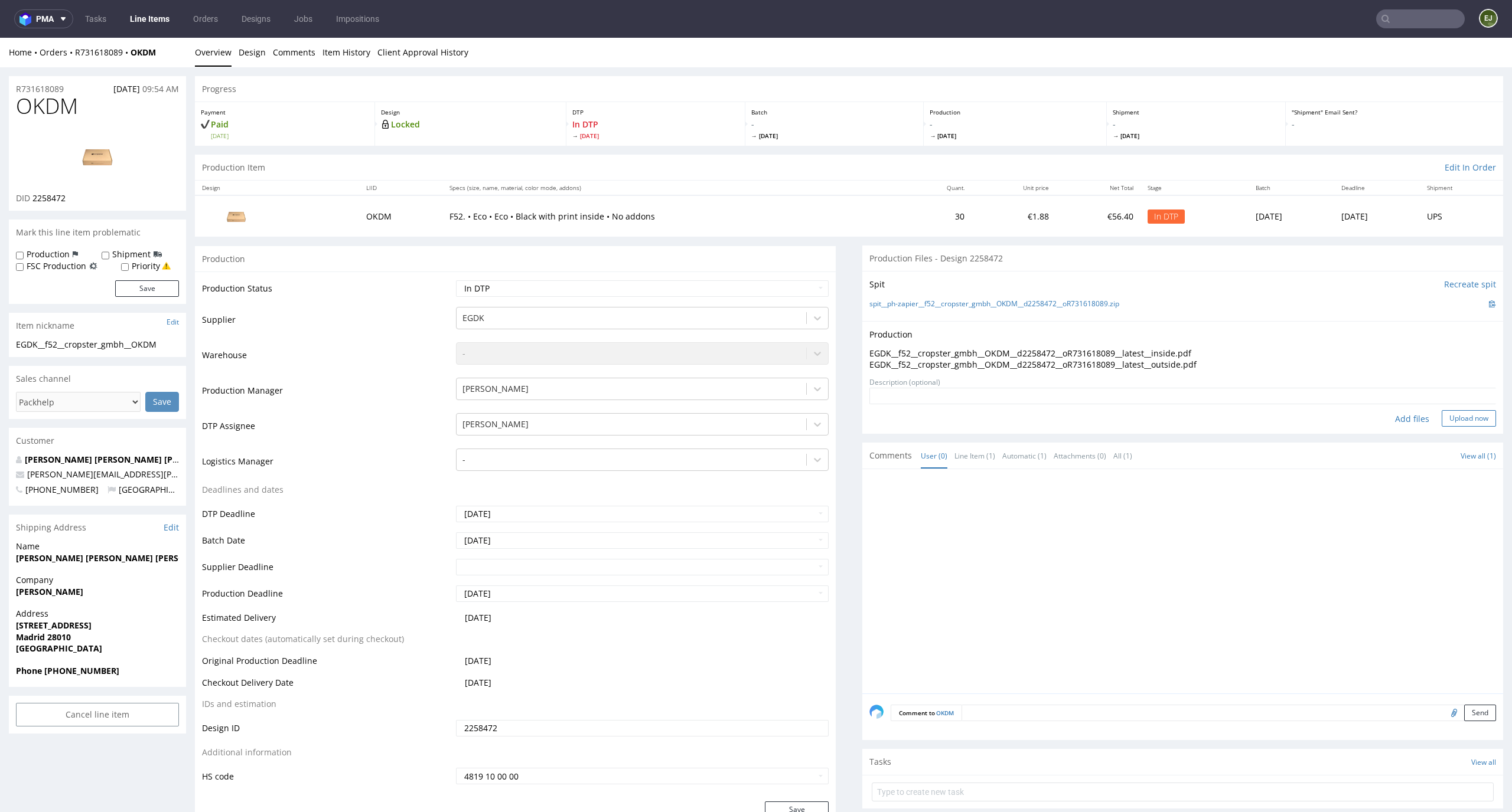
click at [1459, 412] on button "Upload now" at bounding box center [1468, 419] width 54 height 17
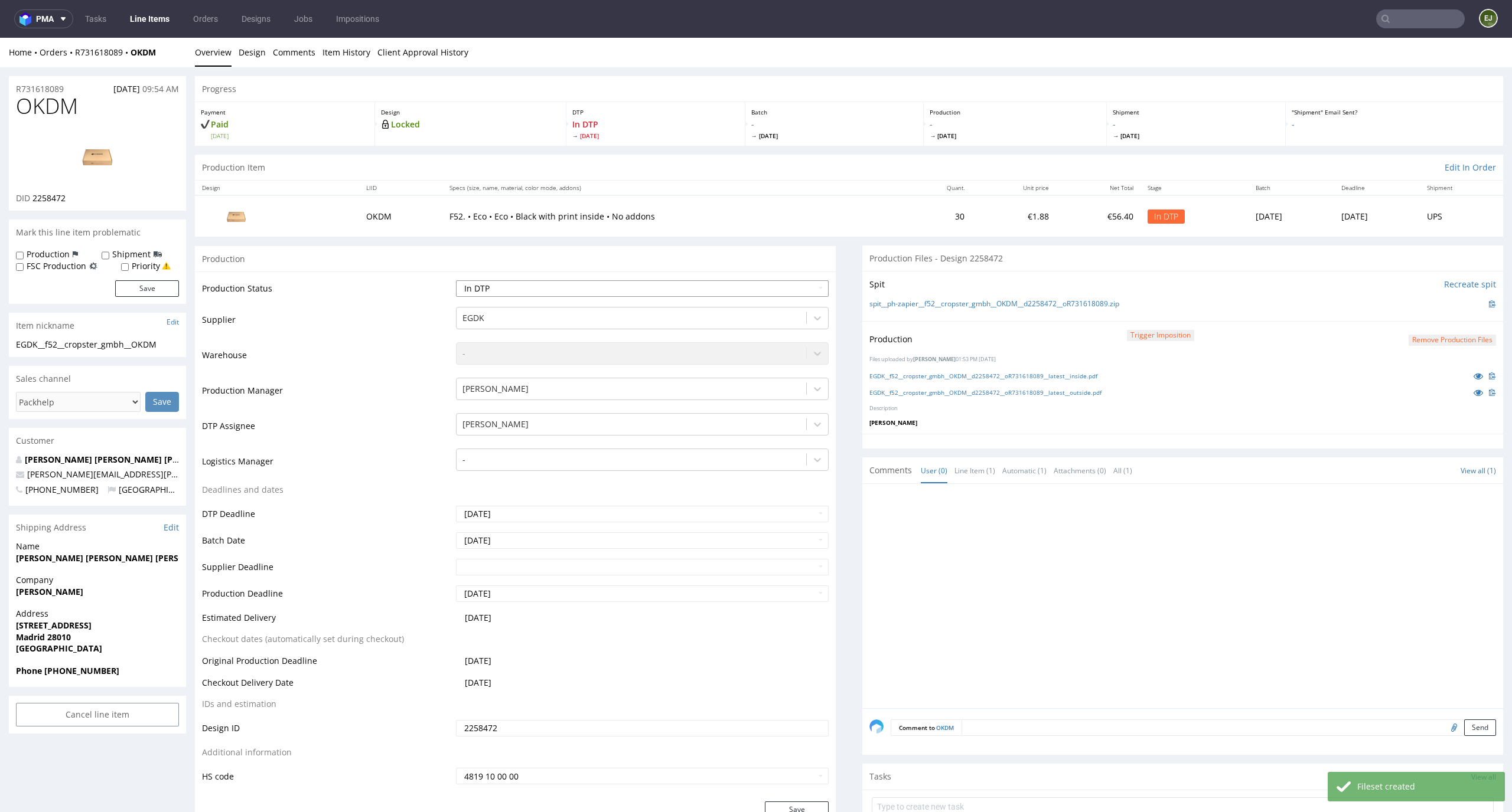
click at [810, 287] on select "Waiting for Artwork Waiting for Diecut Waiting for Mockup Waiting for DTP Waiti…" at bounding box center [642, 289] width 373 height 17
select select "dtp_production_ready"
click at [456, 281] on select "Waiting for Artwork Waiting for Diecut Waiting for Mockup Waiting for DTP Waiti…" at bounding box center [642, 289] width 373 height 17
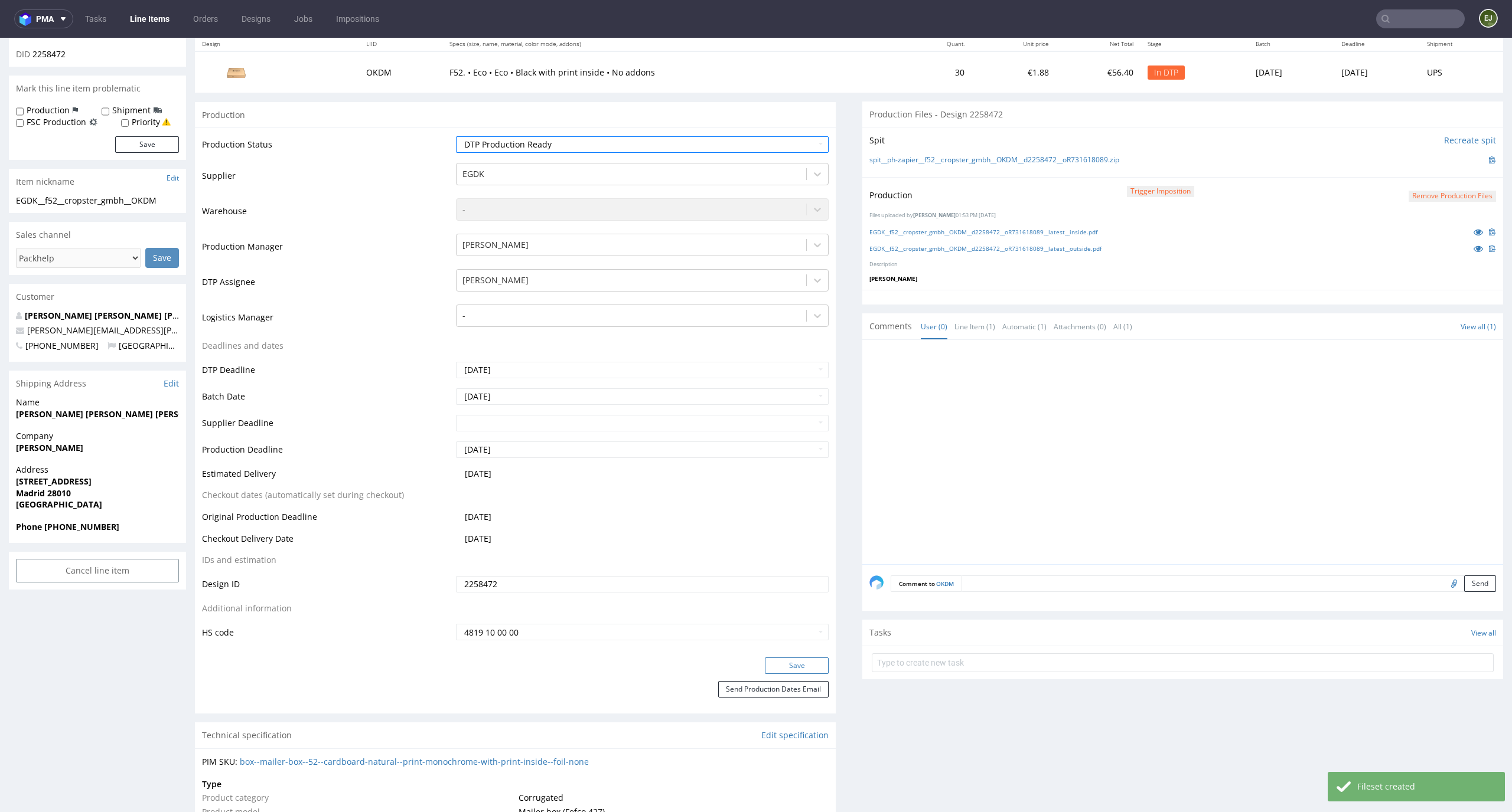
click at [779, 657] on button "Save" at bounding box center [796, 666] width 64 height 17
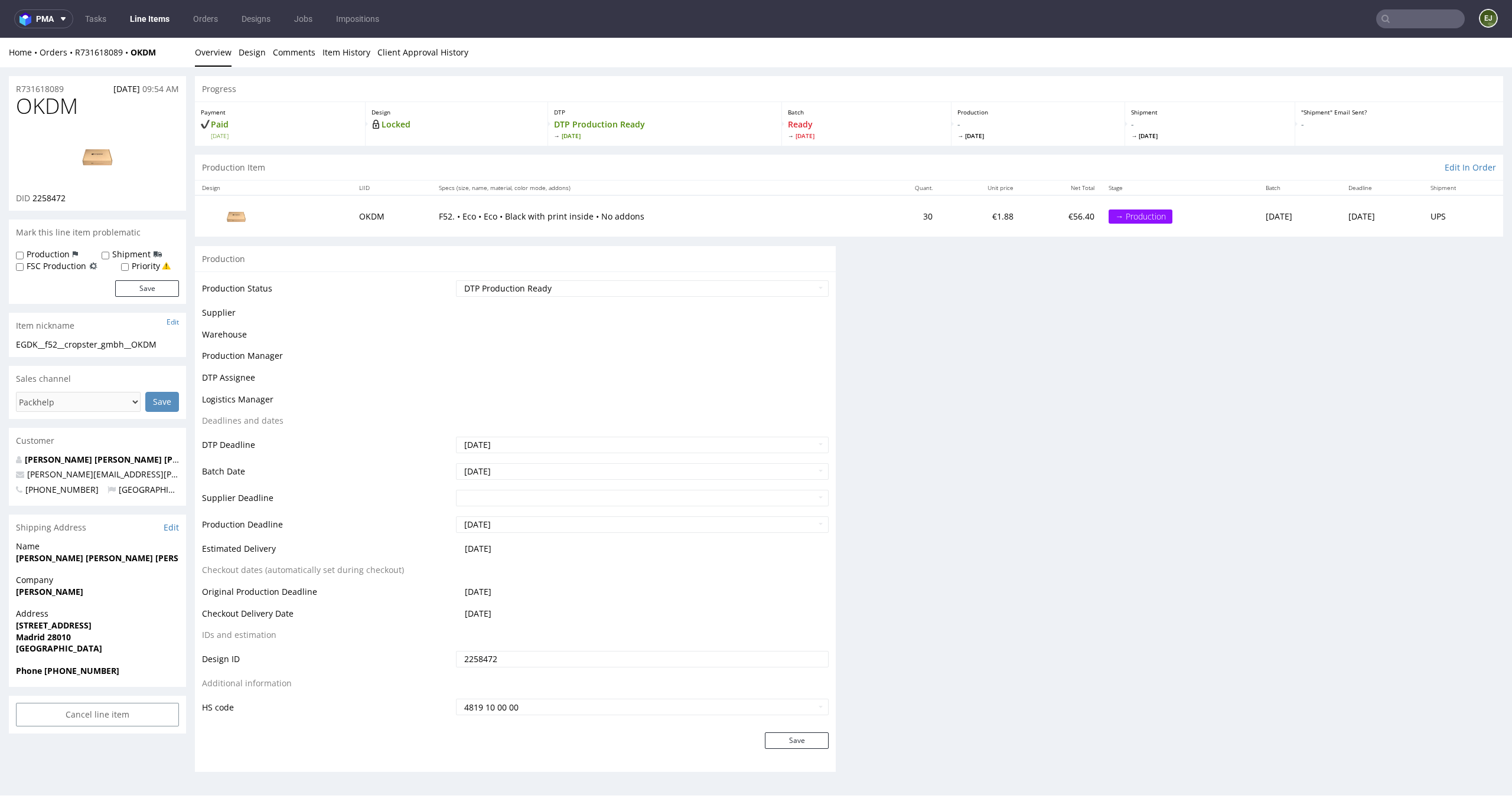
scroll to position [0, 0]
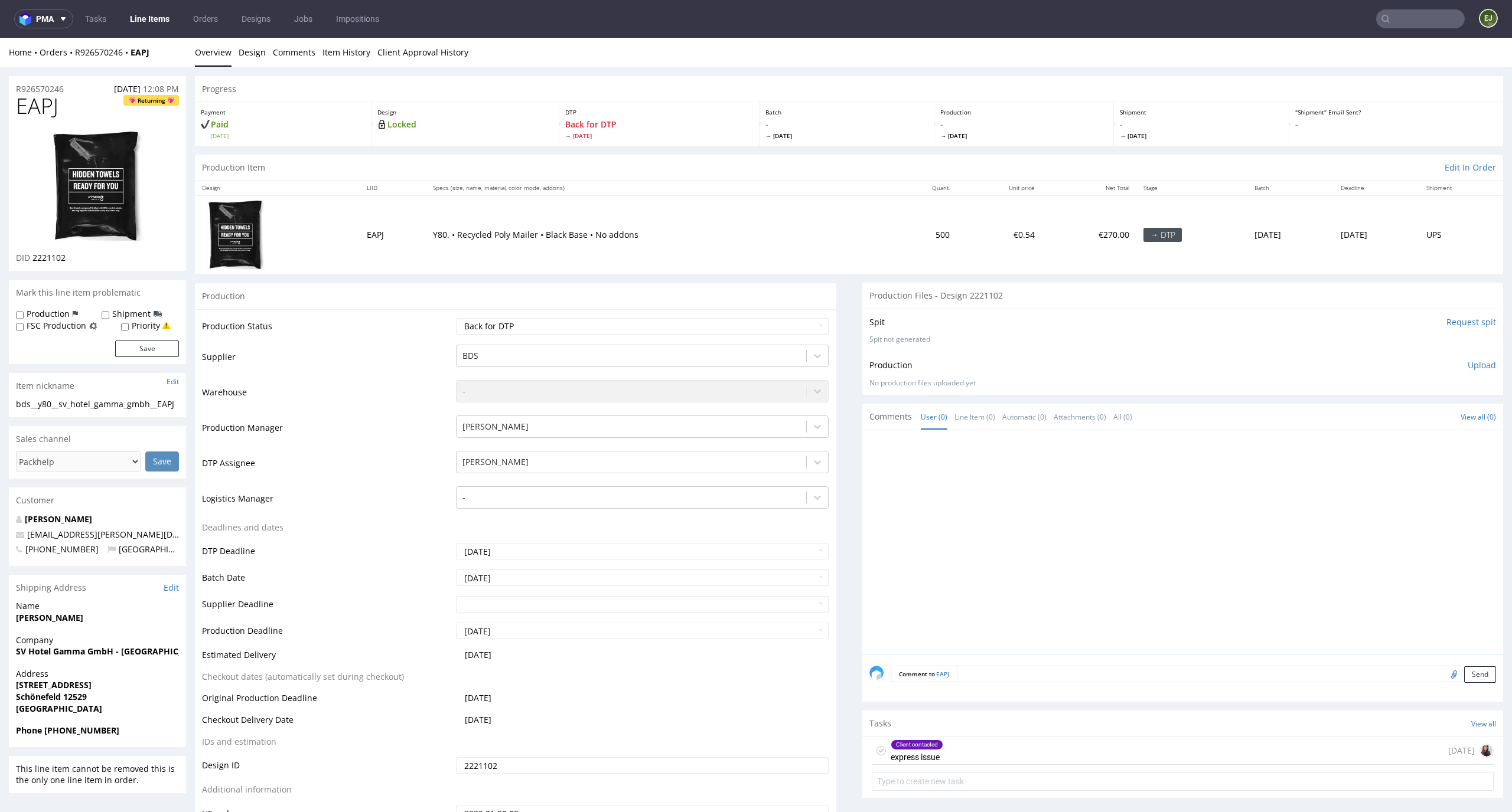
click at [901, 173] on div "Production Item Edit In Order" at bounding box center [849, 167] width 1308 height 26
click at [1448, 323] on input "Request spit" at bounding box center [1471, 322] width 50 height 12
click at [798, 319] on select "Waiting for Artwork Waiting for Diecut Waiting for Mockup Waiting for DTP Waiti…" at bounding box center [642, 326] width 373 height 17
select select "dtp_in_process"
click at [456, 318] on select "Waiting for Artwork Waiting for Diecut Waiting for Mockup Waiting for DTP Waiti…" at bounding box center [642, 326] width 373 height 17
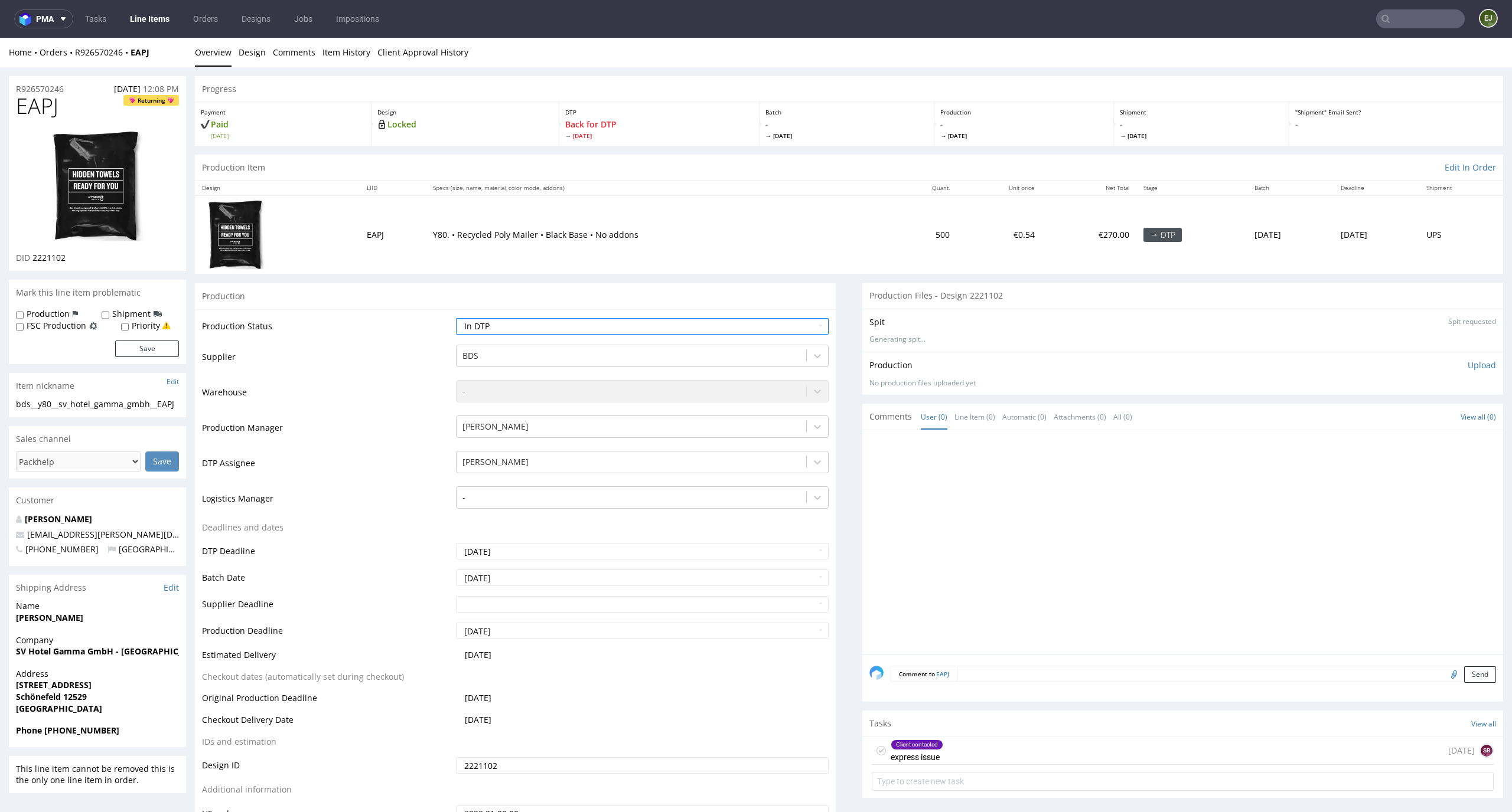
scroll to position [80, 0]
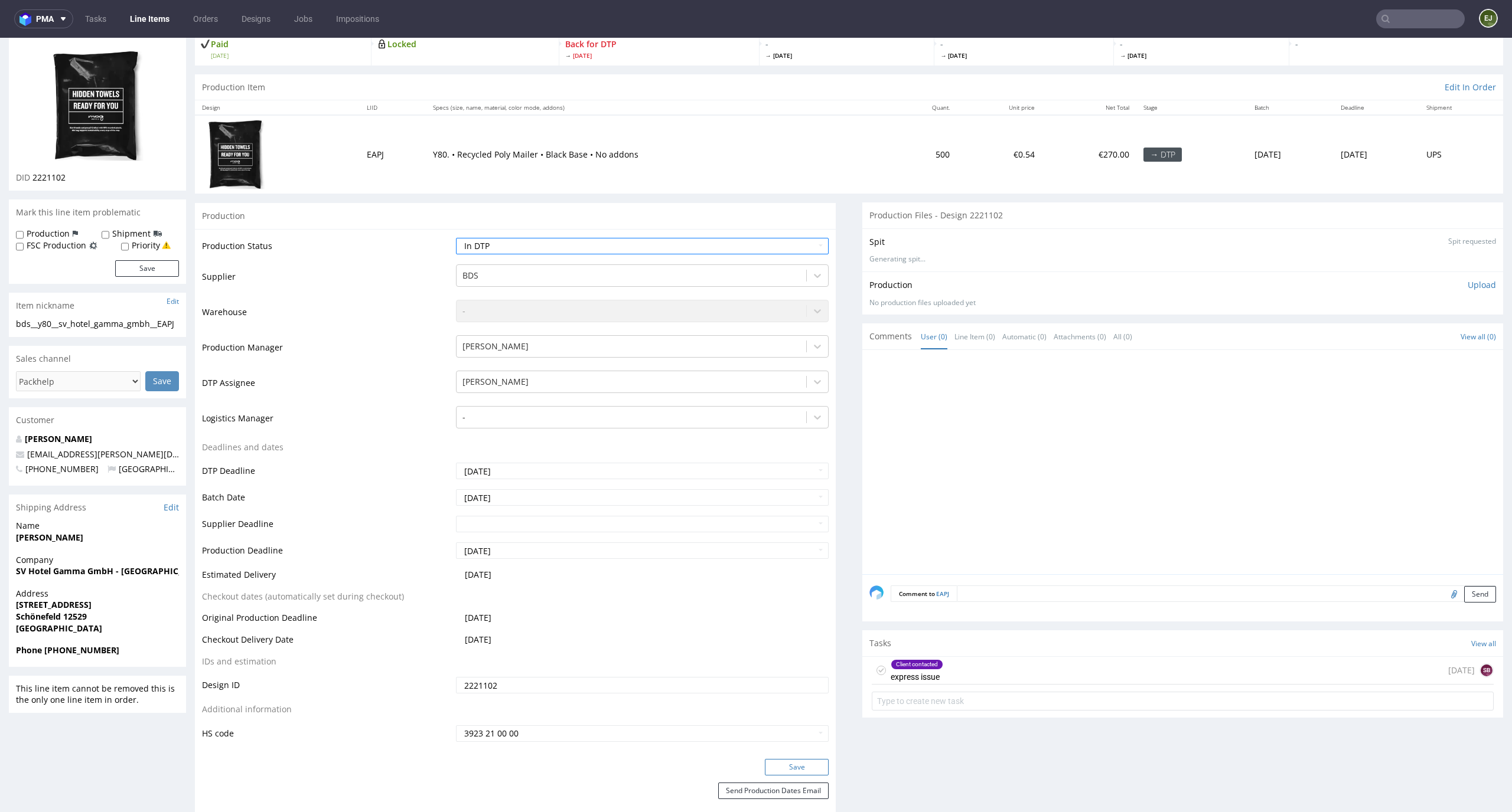
click at [811, 770] on button "Save" at bounding box center [796, 767] width 64 height 17
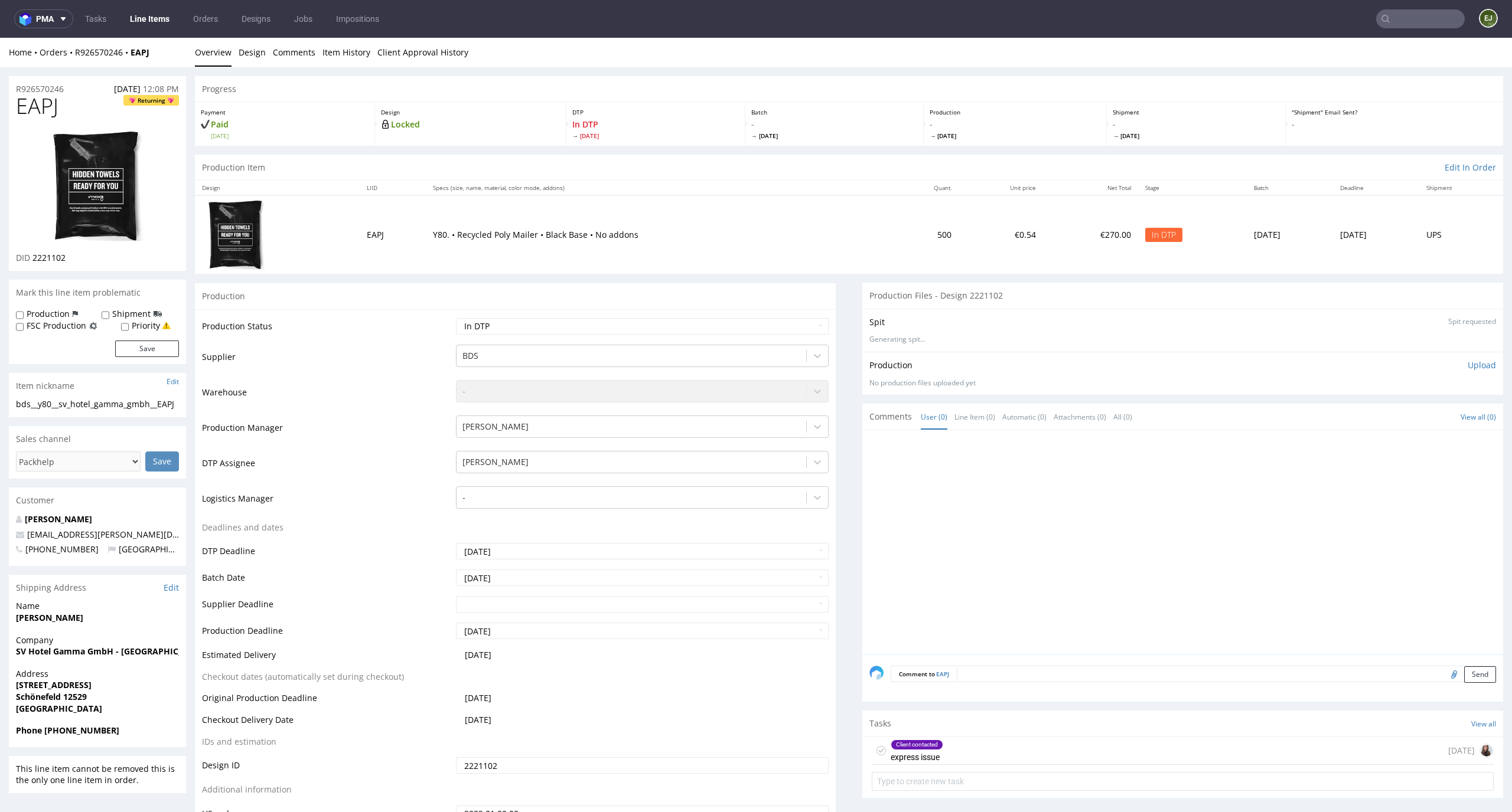
scroll to position [81, 0]
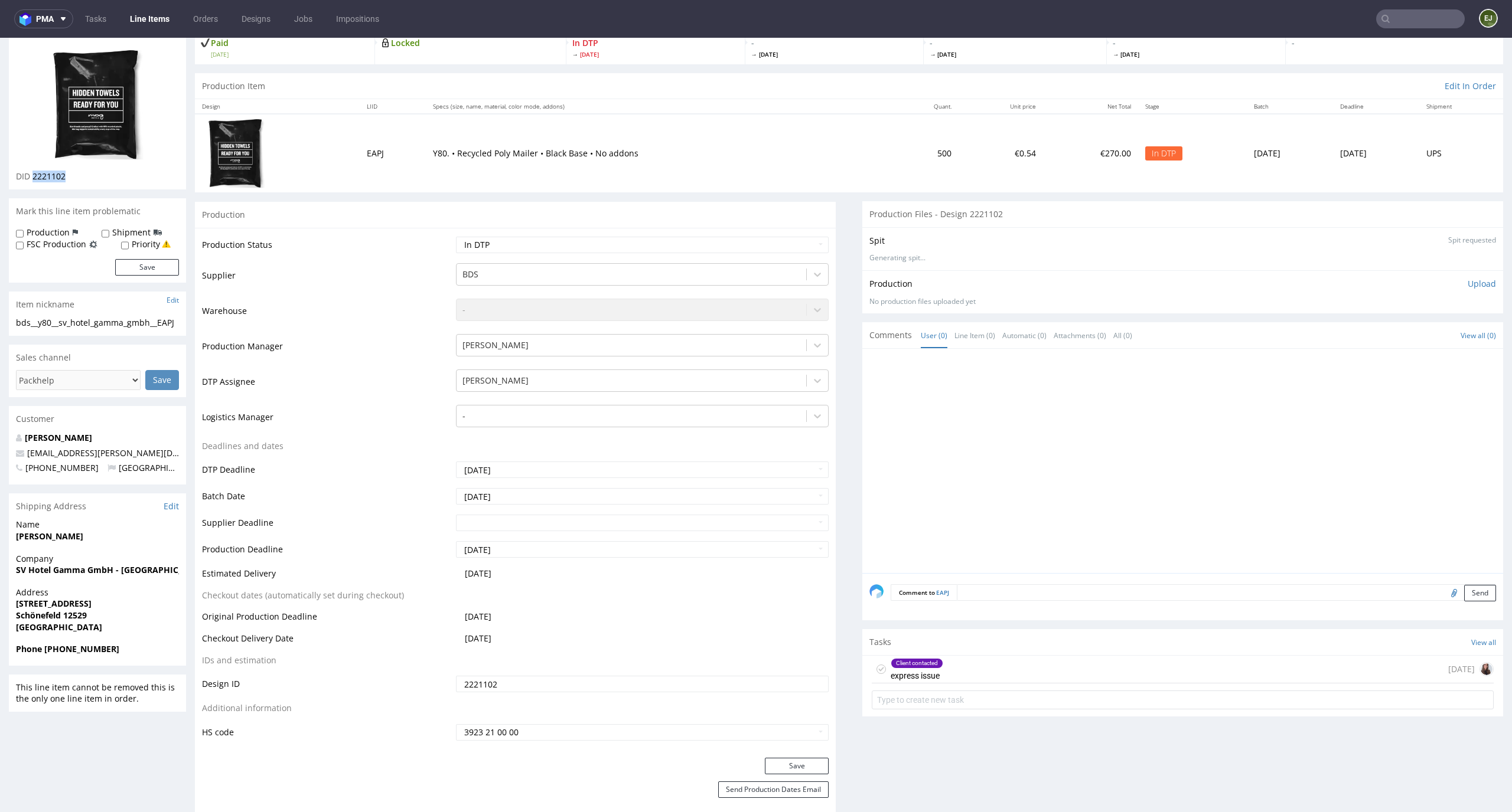
drag, startPoint x: 90, startPoint y: 174, endPoint x: 34, endPoint y: 175, distance: 56.0
click at [34, 175] on div "DID 2221102" at bounding box center [97, 176] width 163 height 12
copy span "2221102"
click at [1090, 650] on div "Tasks View all" at bounding box center [1182, 642] width 640 height 26
click at [1090, 675] on div "Client contacted express issue 10 days ago" at bounding box center [1182, 670] width 622 height 28
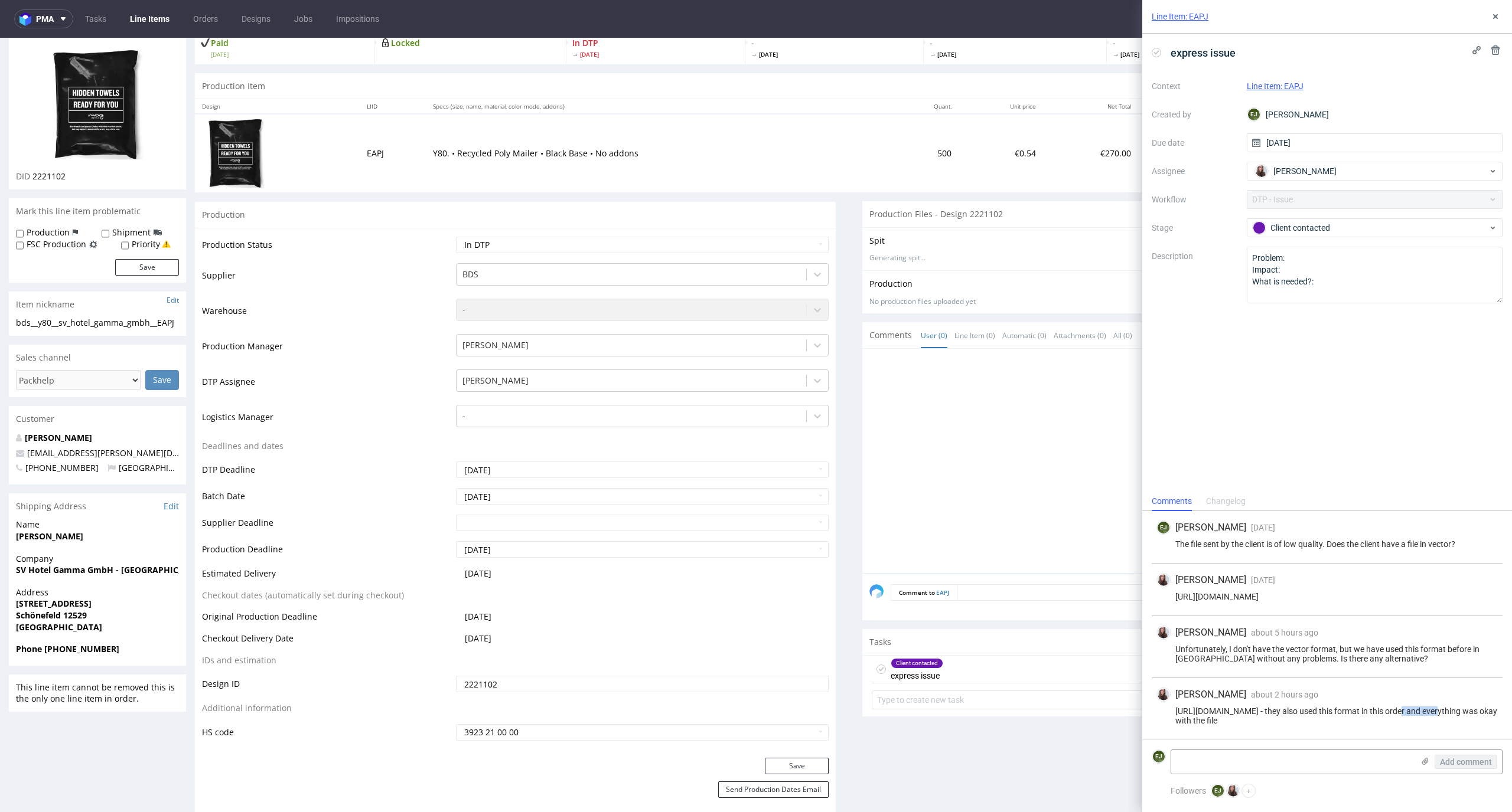
drag, startPoint x: 1459, startPoint y: 711, endPoint x: 1413, endPoint y: 711, distance: 46.0
click at [1413, 711] on div "https://platform.packhelp.com/pma/line-items/6953482/orders/R265960064 - they a…" at bounding box center [1327, 716] width 341 height 19
copy div "R265960064"
click at [994, 400] on div at bounding box center [1185, 464] width 633 height 217
click at [1483, 17] on div "Line Item: EAPJ" at bounding box center [1327, 17] width 370 height 34
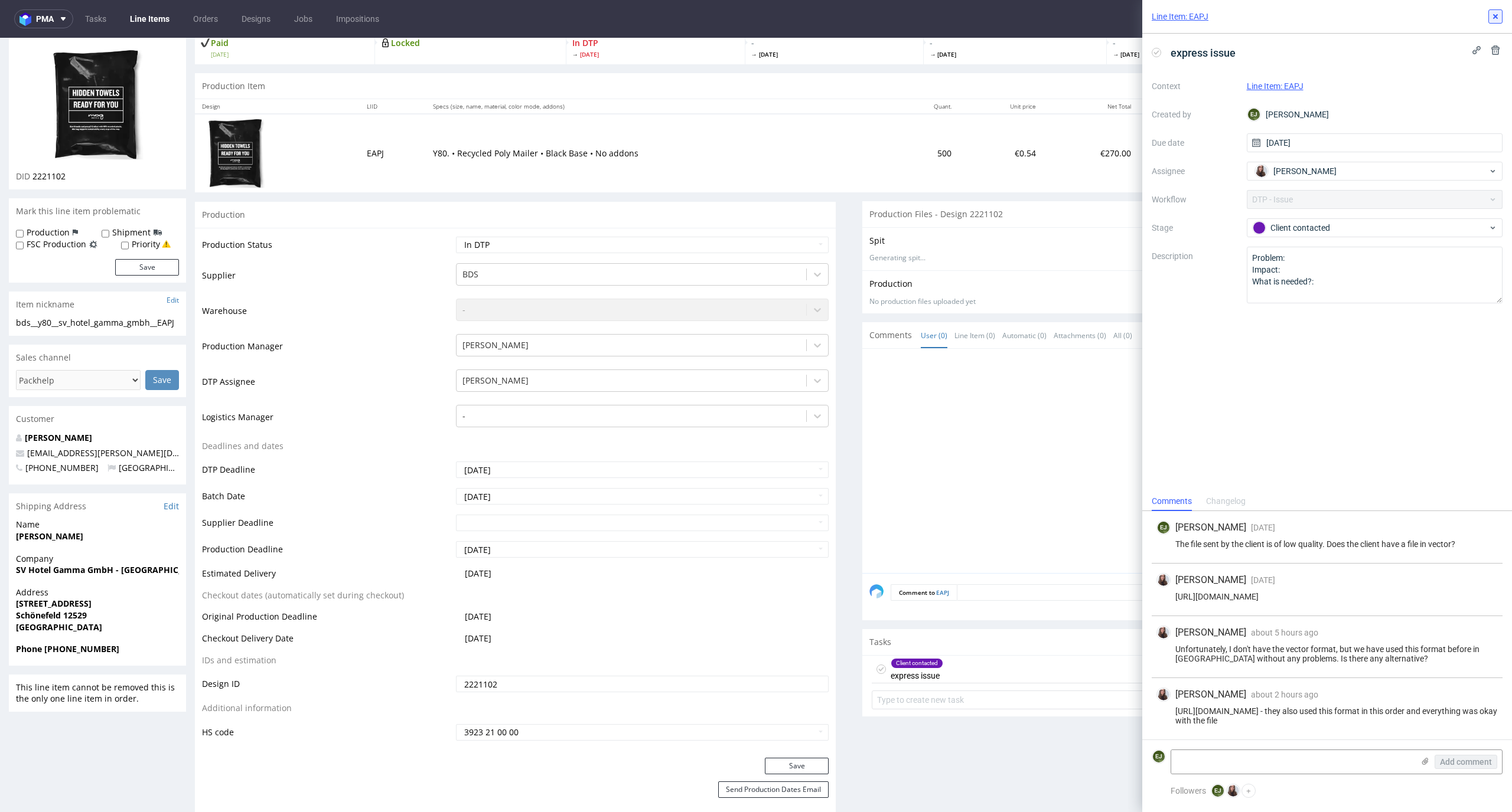
click at [1494, 17] on use at bounding box center [1495, 16] width 4 height 4
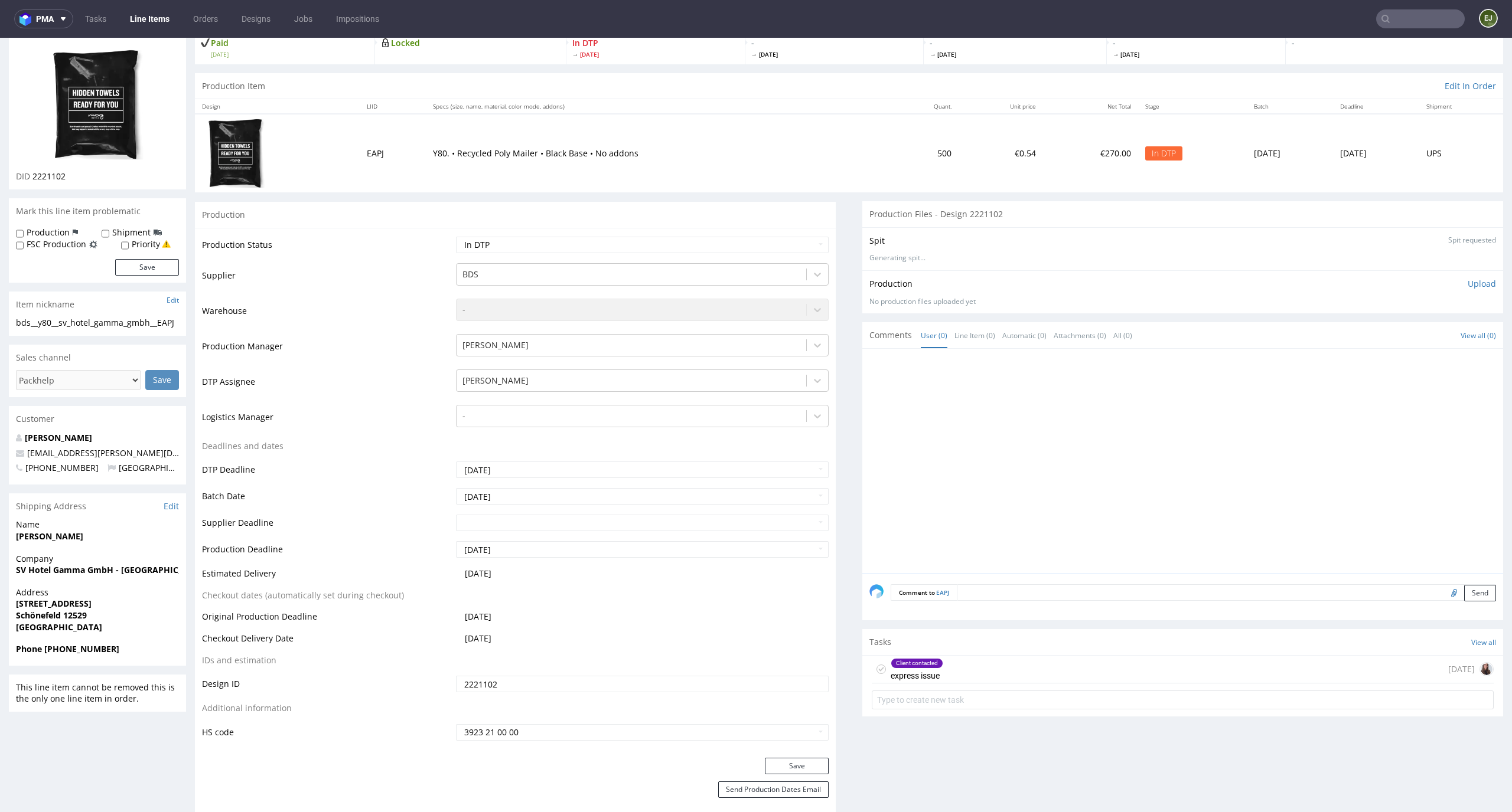
click at [1429, 16] on input "text" at bounding box center [1420, 19] width 88 height 19
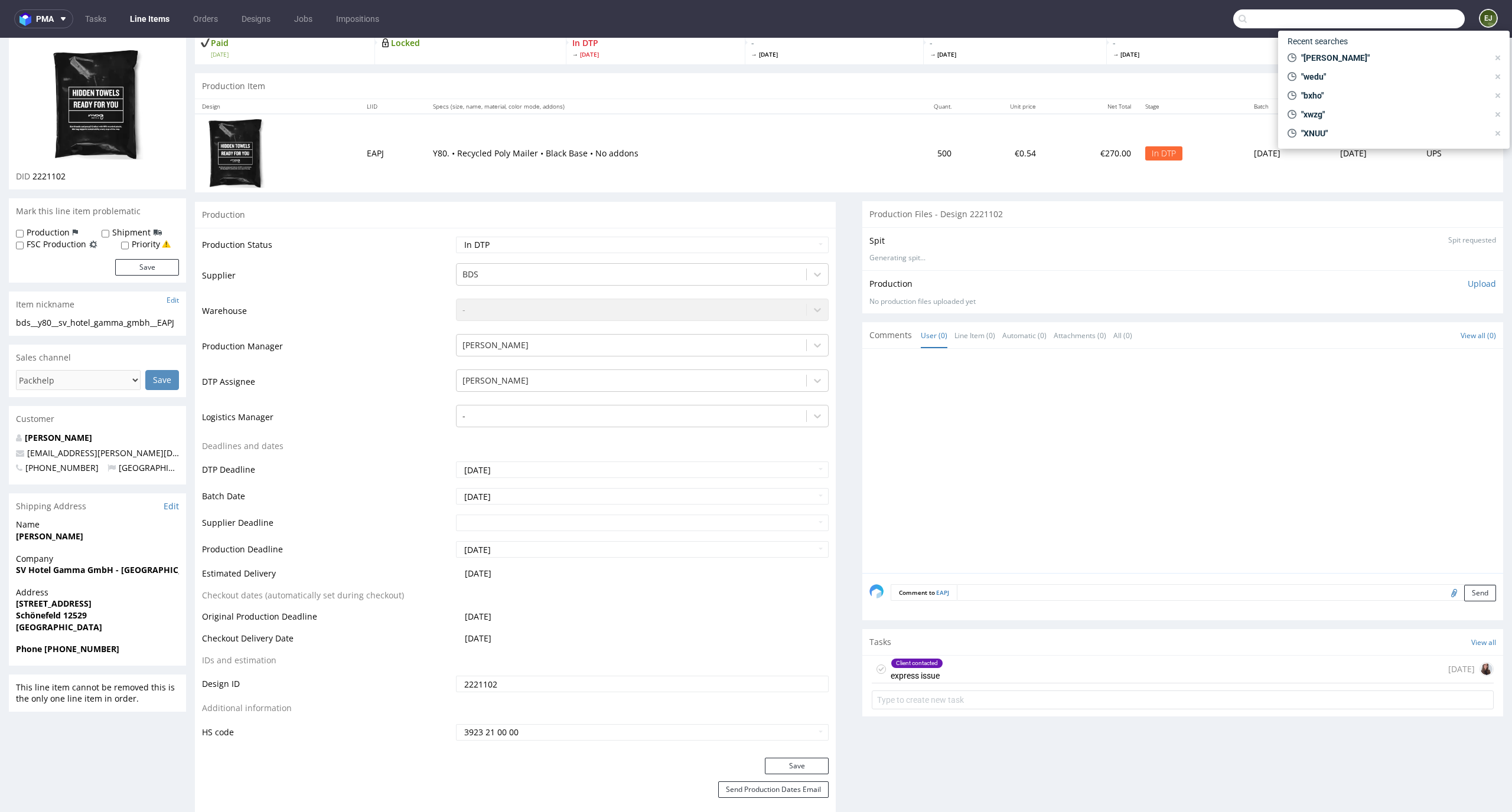
paste input "R265960064"
type input "R265960064"
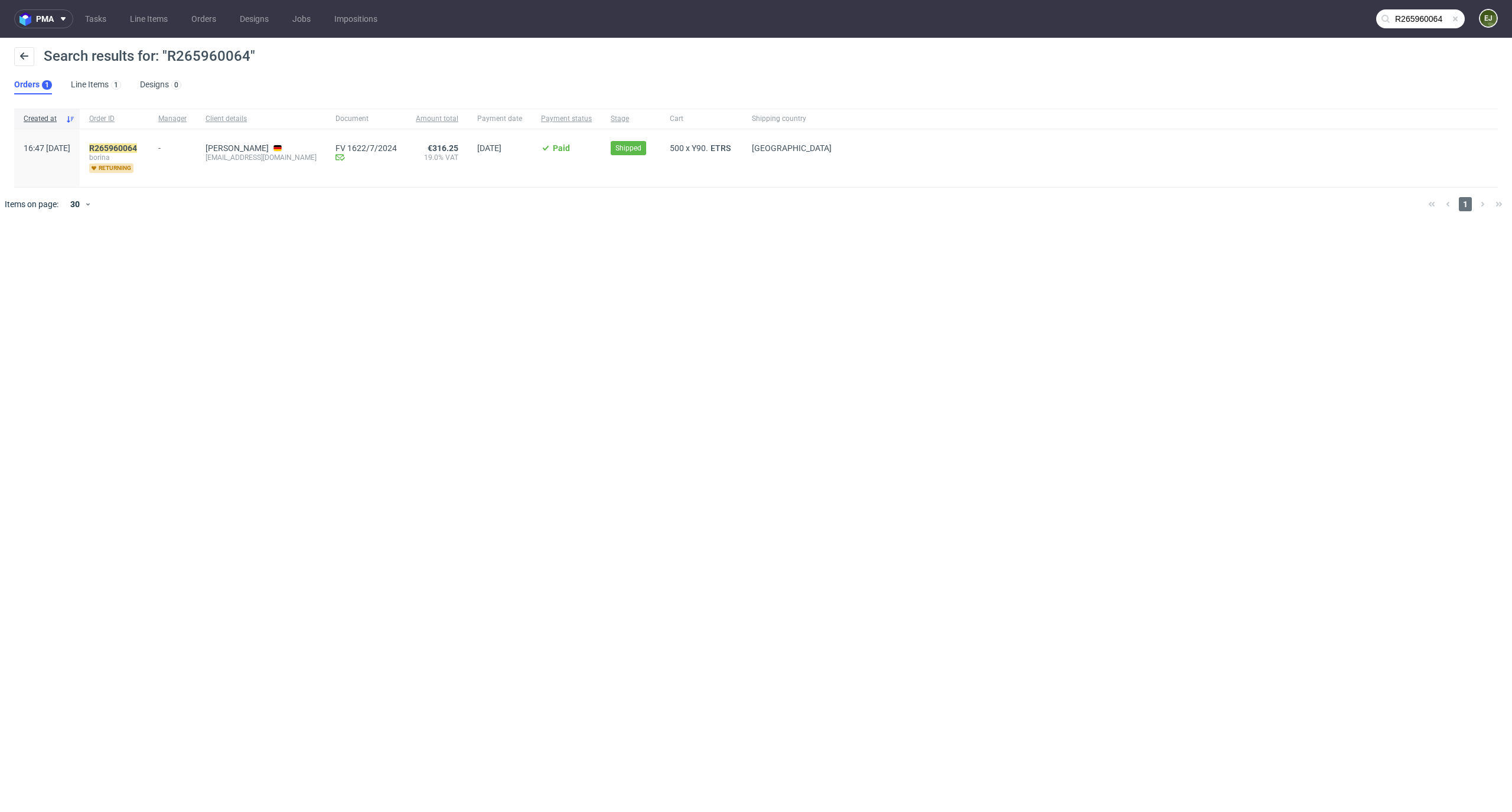
click at [139, 155] on span "borina" at bounding box center [114, 157] width 50 height 10
click at [137, 150] on mark "R265960064" at bounding box center [113, 148] width 48 height 10
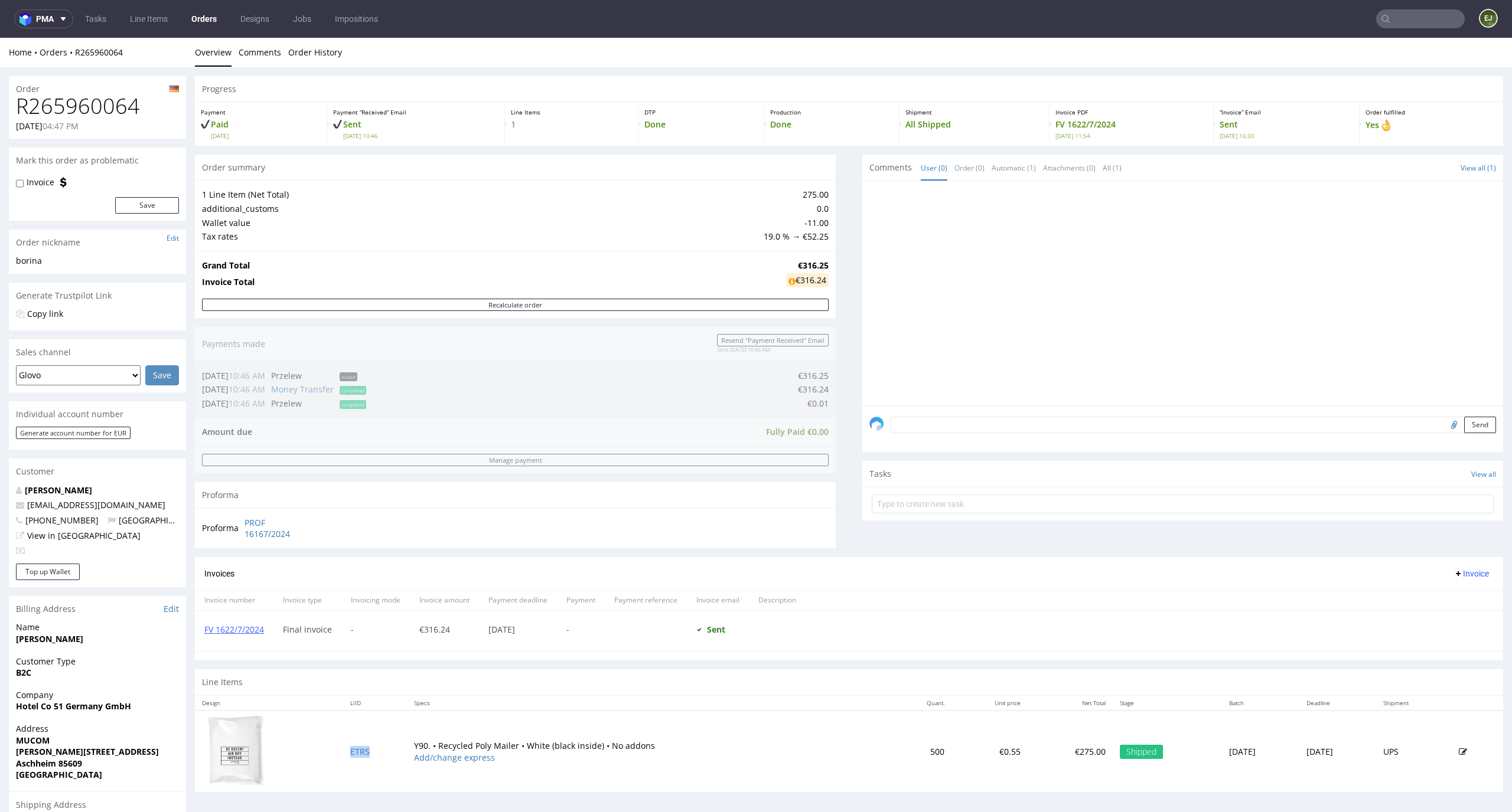
click at [349, 746] on td "ETRS" at bounding box center [375, 752] width 64 height 81
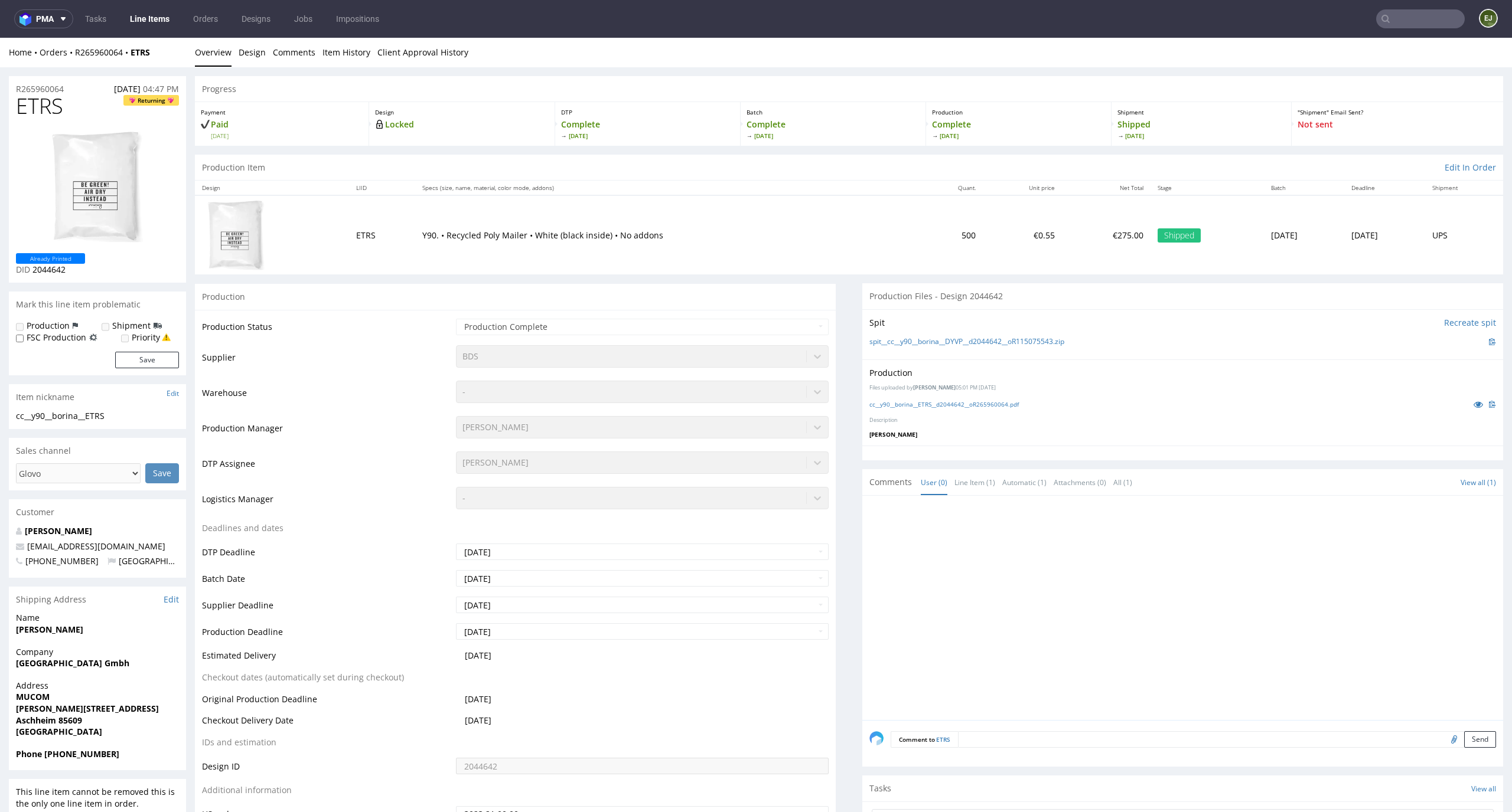
click at [956, 412] on div "Production Files uploaded by Karol Markowski 05:01 PM July 8th, 2024 cc__y90__b…" at bounding box center [1182, 402] width 640 height 86
click at [959, 406] on link "cc__y90__borina__ETRS__d2044642__oR265960064.pdf" at bounding box center [943, 404] width 150 height 8
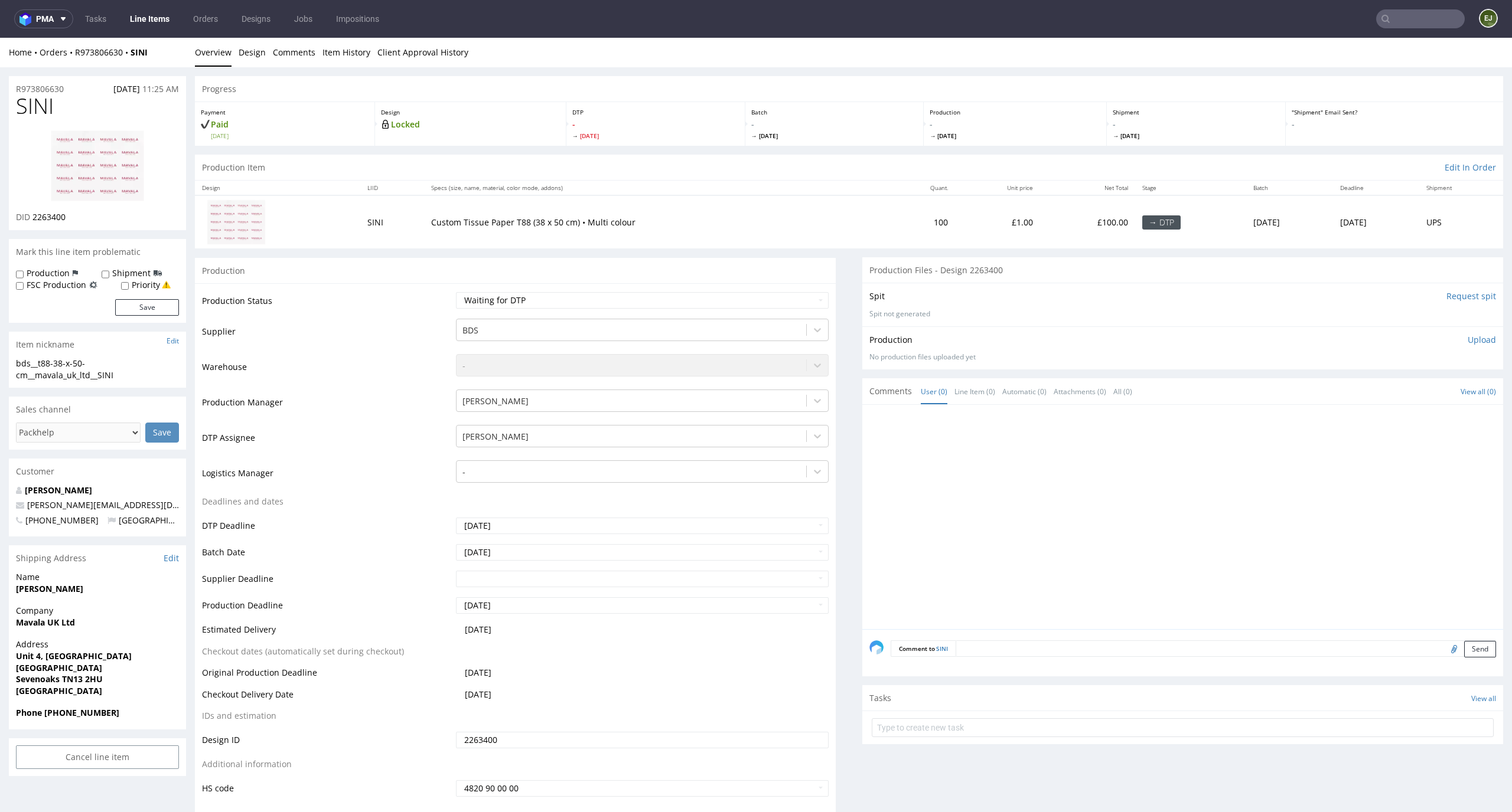
click at [1463, 291] on input "Request spit" at bounding box center [1471, 296] width 50 height 12
drag, startPoint x: 53, startPoint y: 363, endPoint x: 0, endPoint y: 355, distance: 53.6
copy section "bds__t88"
click at [119, 127] on link at bounding box center [97, 165] width 94 height 91
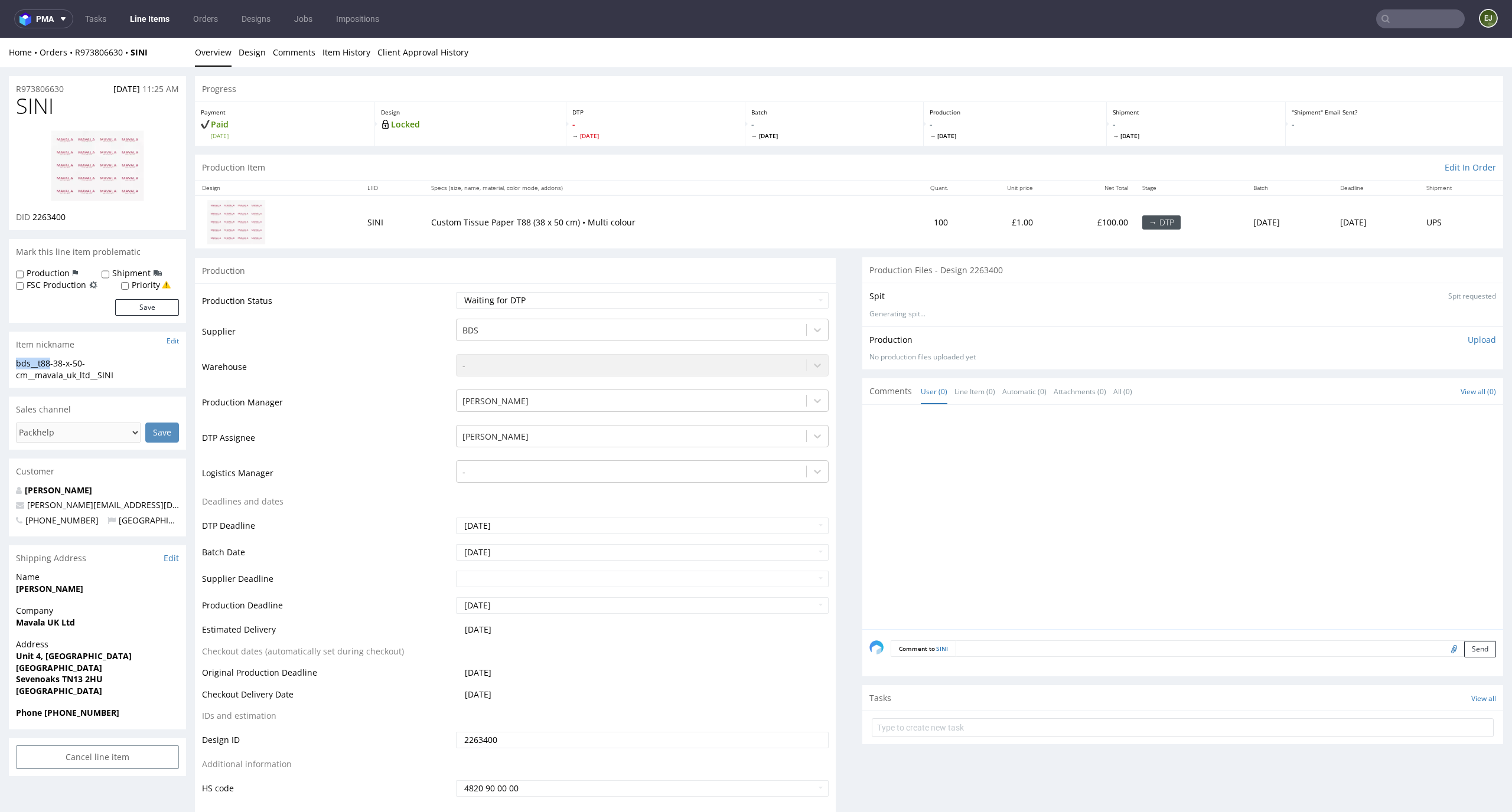
click at [111, 167] on img at bounding box center [97, 165] width 94 height 72
click at [784, 301] on select "Waiting for Artwork Waiting for Diecut Waiting for Mockup Waiting for DTP Waiti…" at bounding box center [642, 300] width 373 height 17
select select "dtp_in_process"
click at [456, 292] on select "Waiting for Artwork Waiting for Diecut Waiting for Mockup Waiting for DTP Waiti…" at bounding box center [642, 300] width 373 height 17
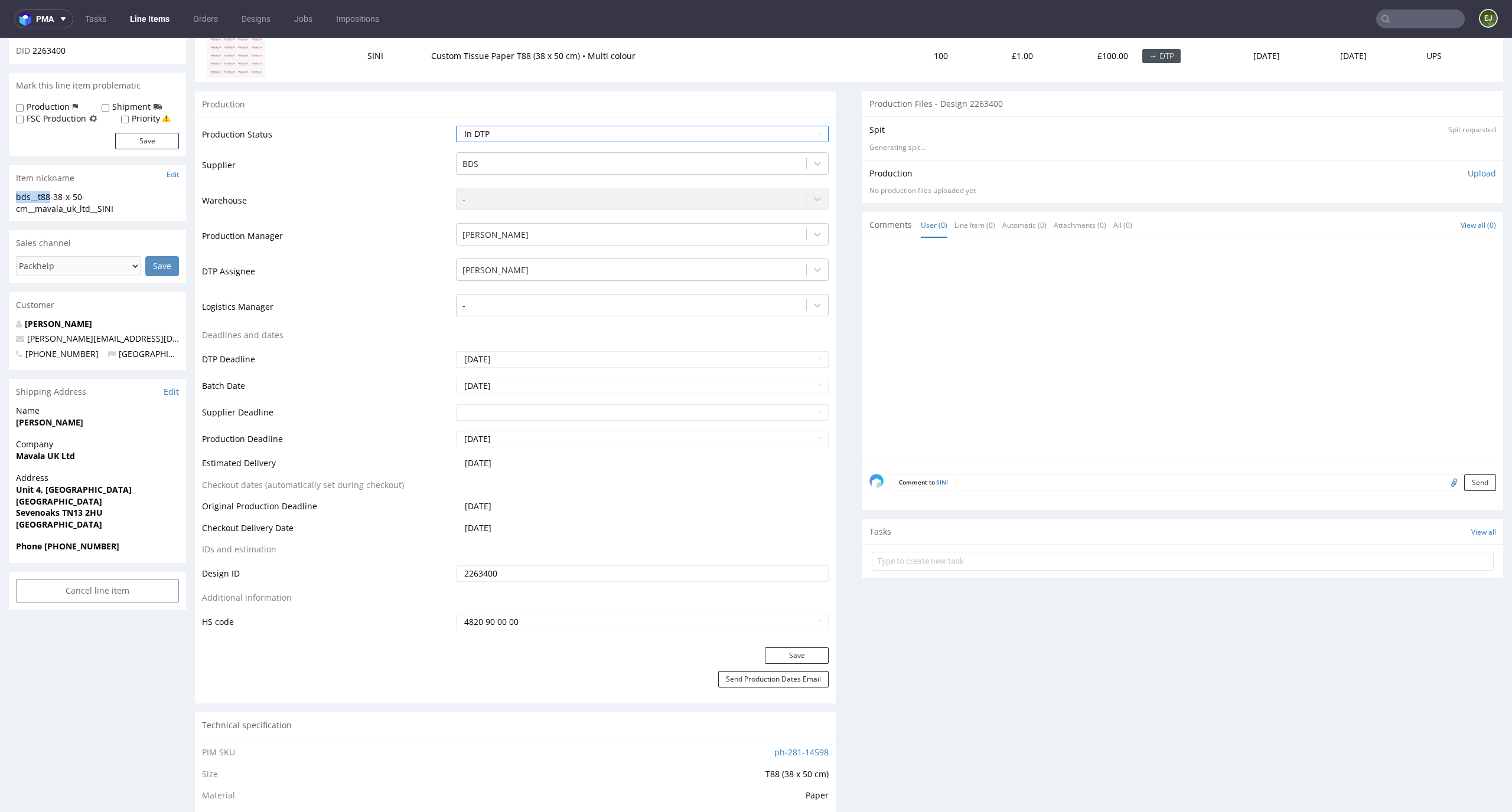
scroll to position [197, 0]
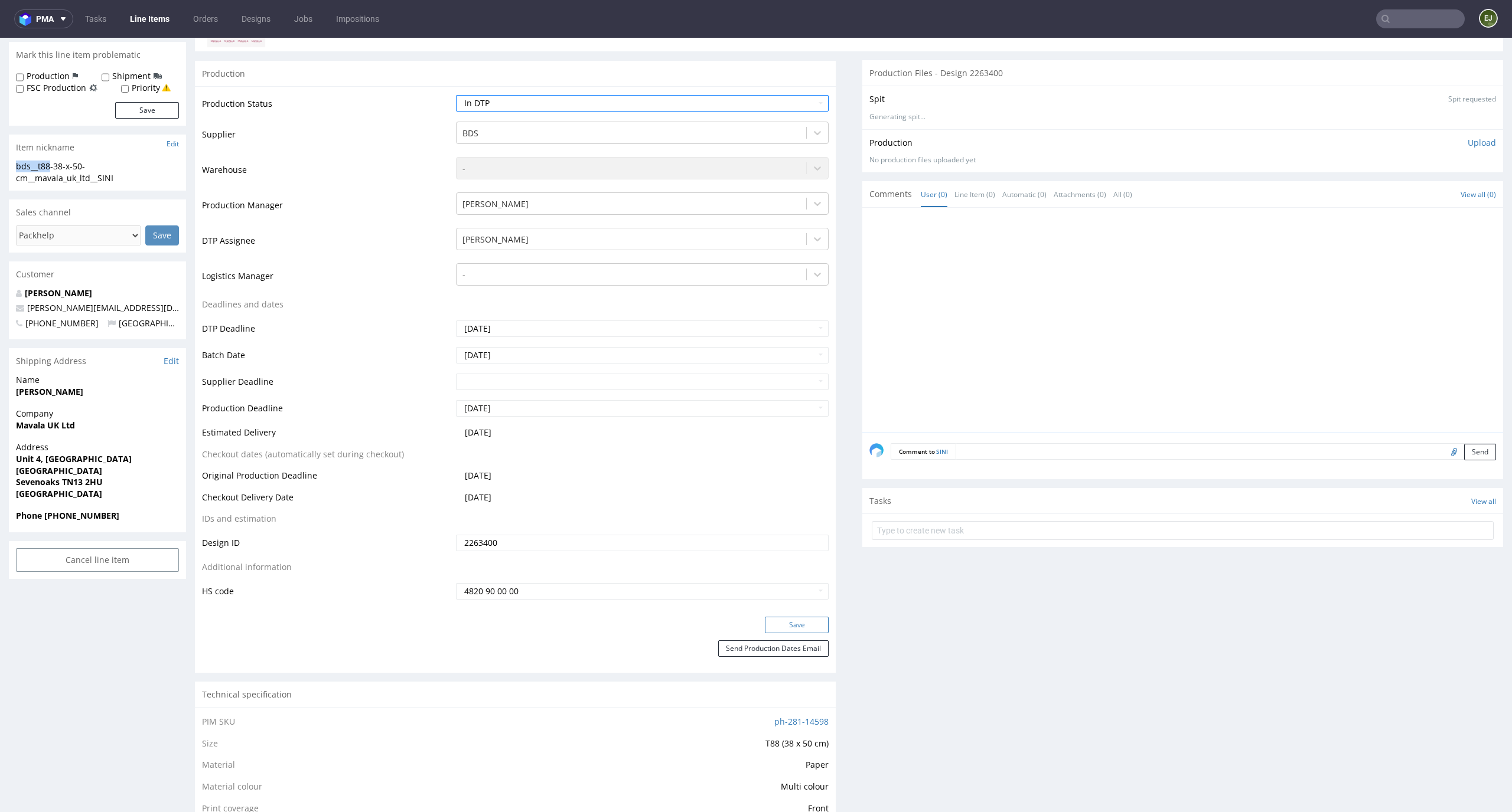
click at [809, 623] on button "Save" at bounding box center [796, 625] width 64 height 17
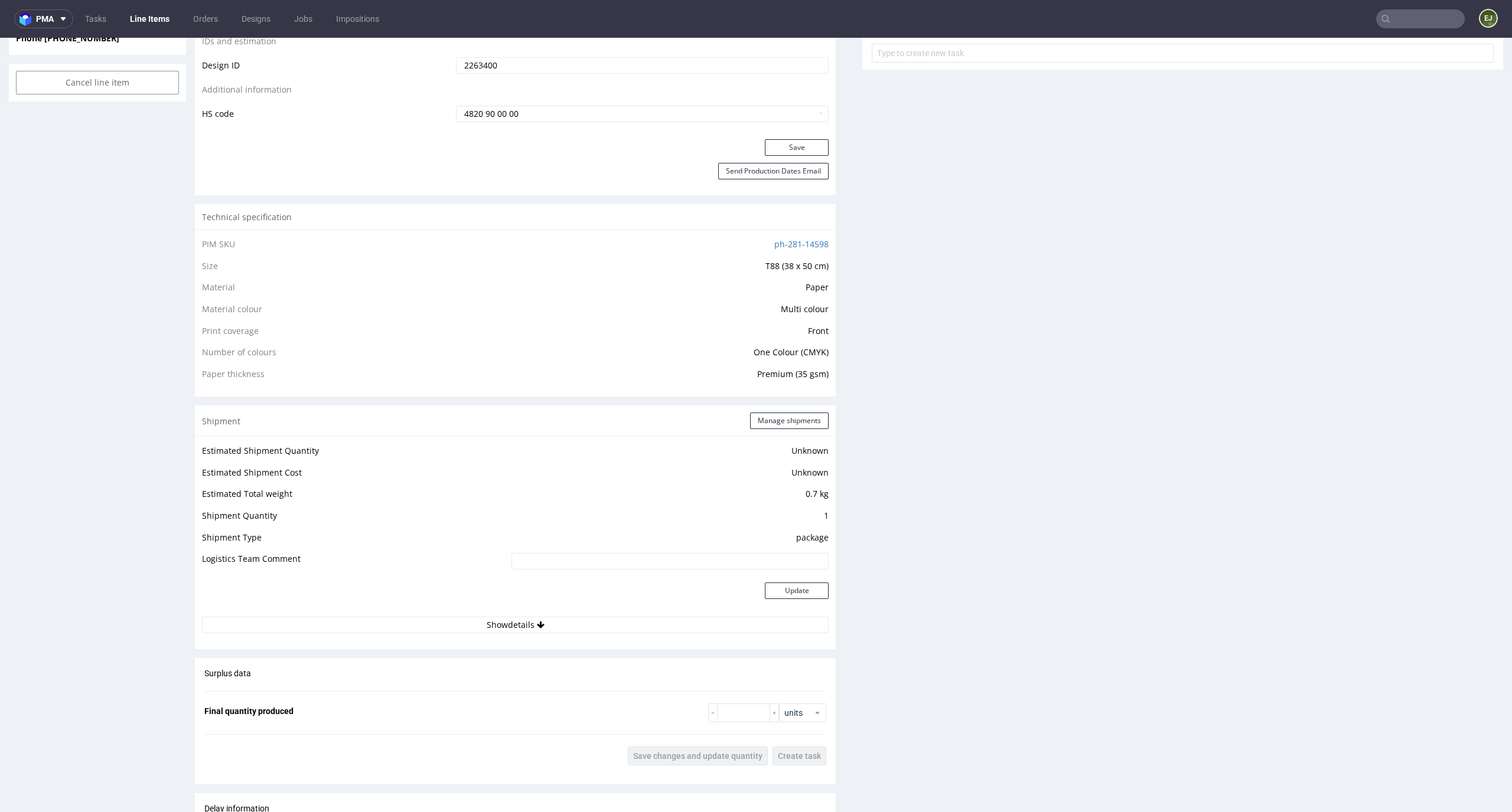
scroll to position [0, 0]
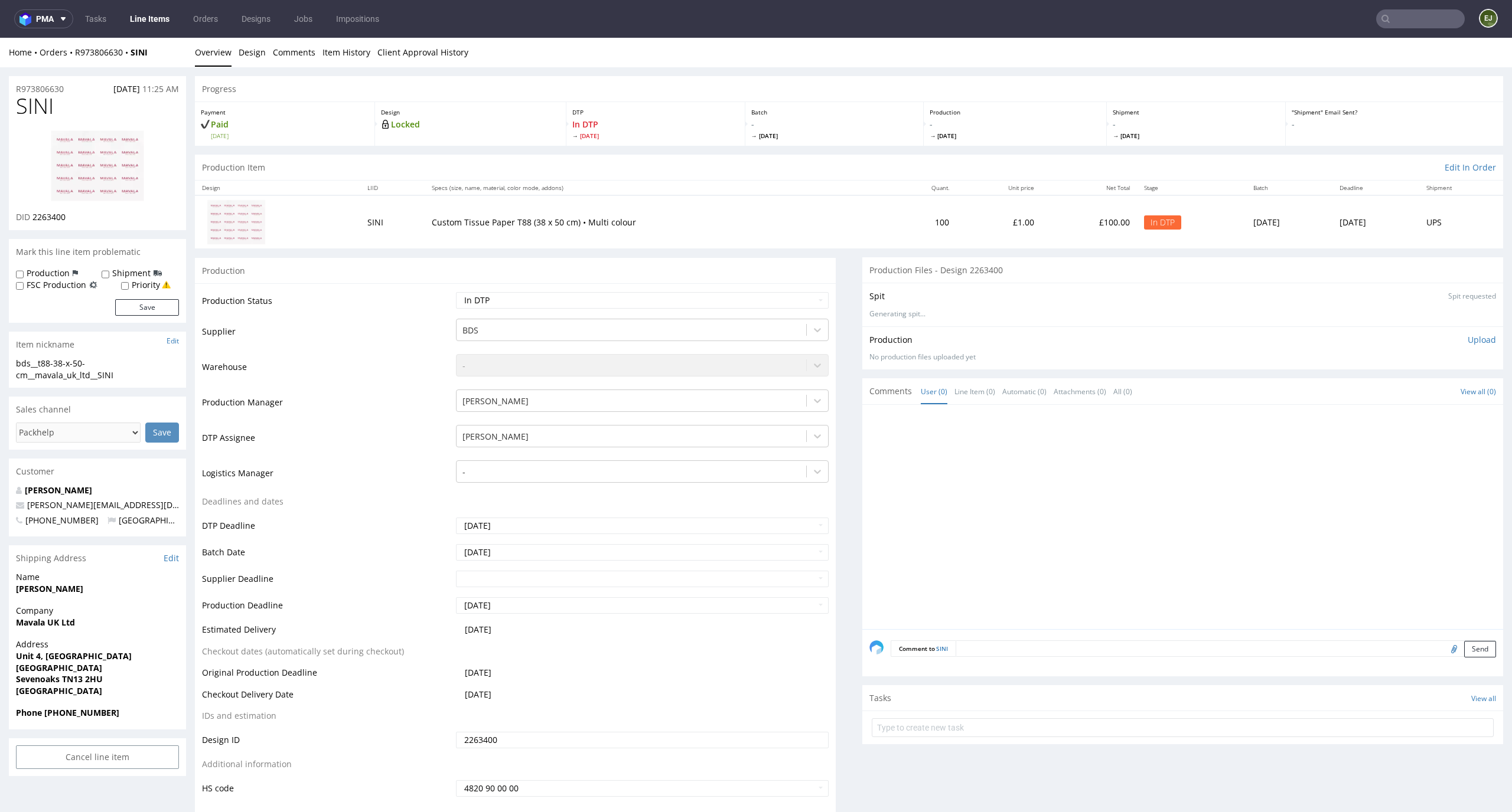
click at [104, 162] on img at bounding box center [97, 165] width 94 height 72
click at [124, 159] on img at bounding box center [97, 165] width 94 height 72
click at [259, 61] on link "Design" at bounding box center [252, 52] width 27 height 29
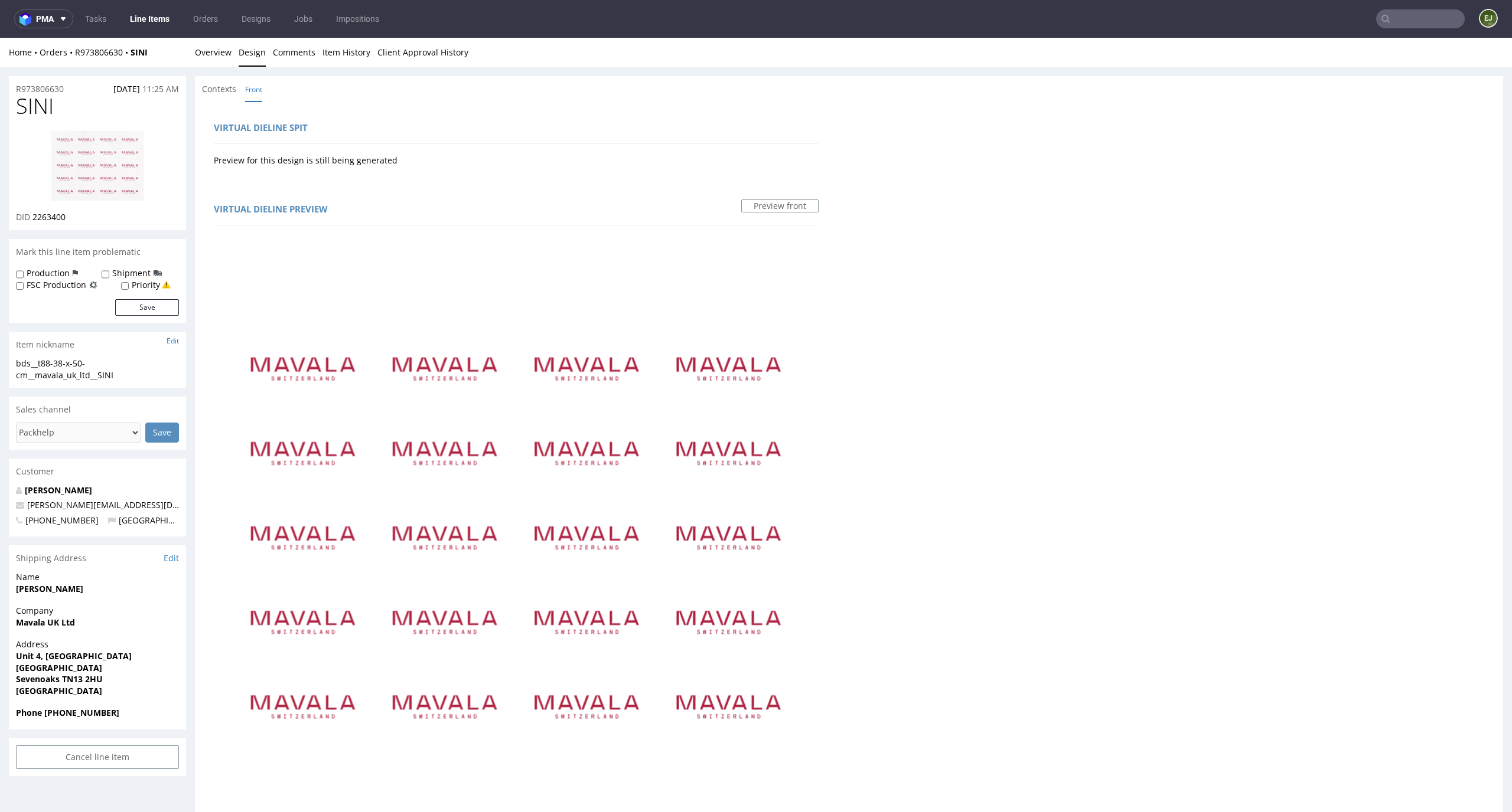
drag, startPoint x: 78, startPoint y: 217, endPoint x: 33, endPoint y: 221, distance: 45.2
click at [33, 221] on div "DID 2263400" at bounding box center [97, 217] width 163 height 12
copy span "2263400"
drag, startPoint x: 124, startPoint y: 374, endPoint x: 0, endPoint y: 374, distance: 124.0
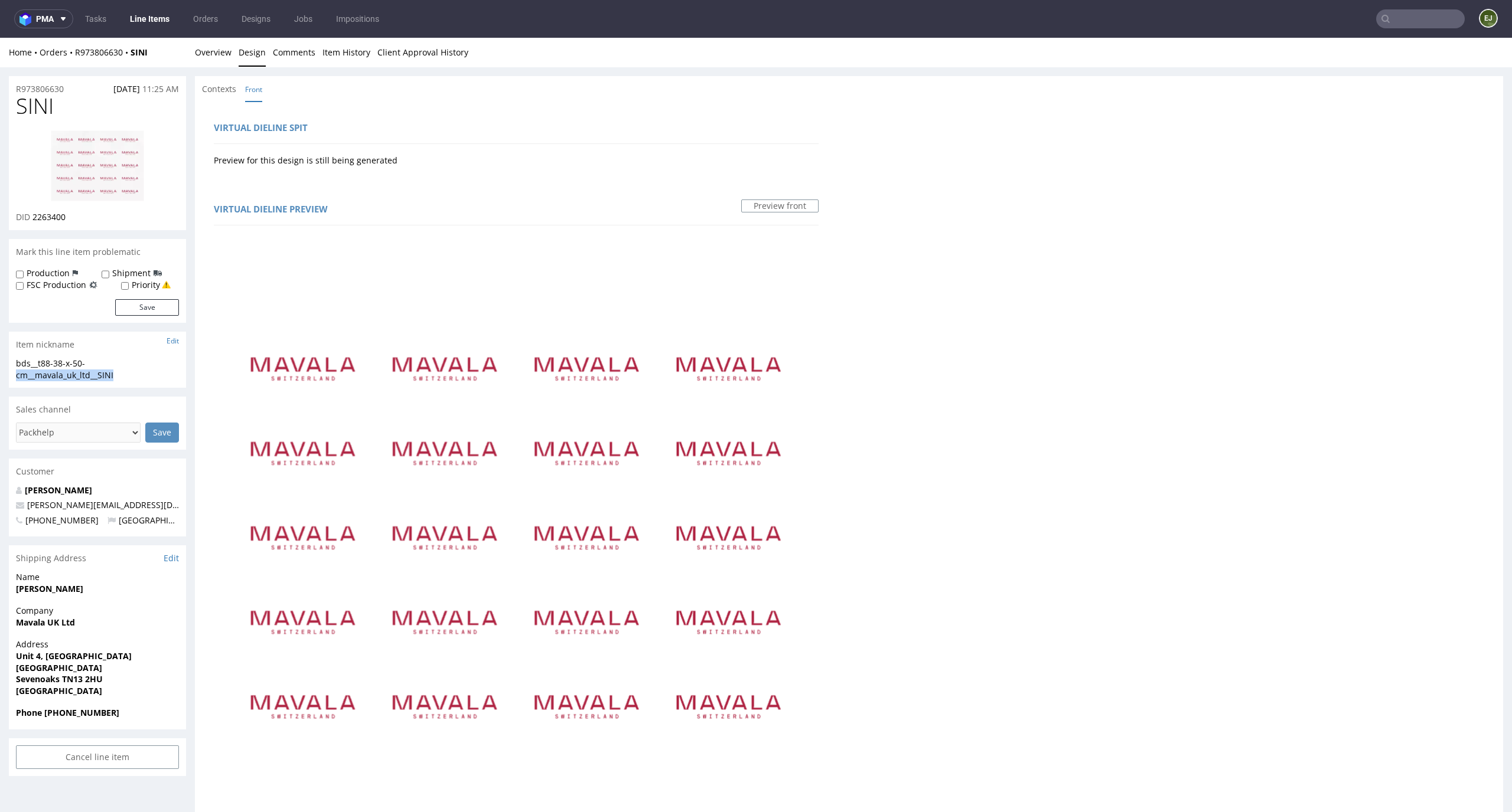
click at [0, 374] on div "R973806630 19.09.2025 11:25 AM SINI DID 2263400 Mark this line item problematic…" at bounding box center [756, 660] width 1512 height 1185
click at [111, 367] on div "bds__t88-38-x-50-cm__mavala_uk_ltd__SINI" at bounding box center [97, 369] width 163 height 23
drag, startPoint x: 115, startPoint y: 371, endPoint x: 0, endPoint y: 365, distance: 115.2
click at [0, 365] on div "R973806630 19.09.2025 11:25 AM SINI DID 2263400 Mark this line item problematic…" at bounding box center [756, 660] width 1512 height 1185
copy div "bds__t88-38-x-50-cm__mavala_uk_ltd__SIN"
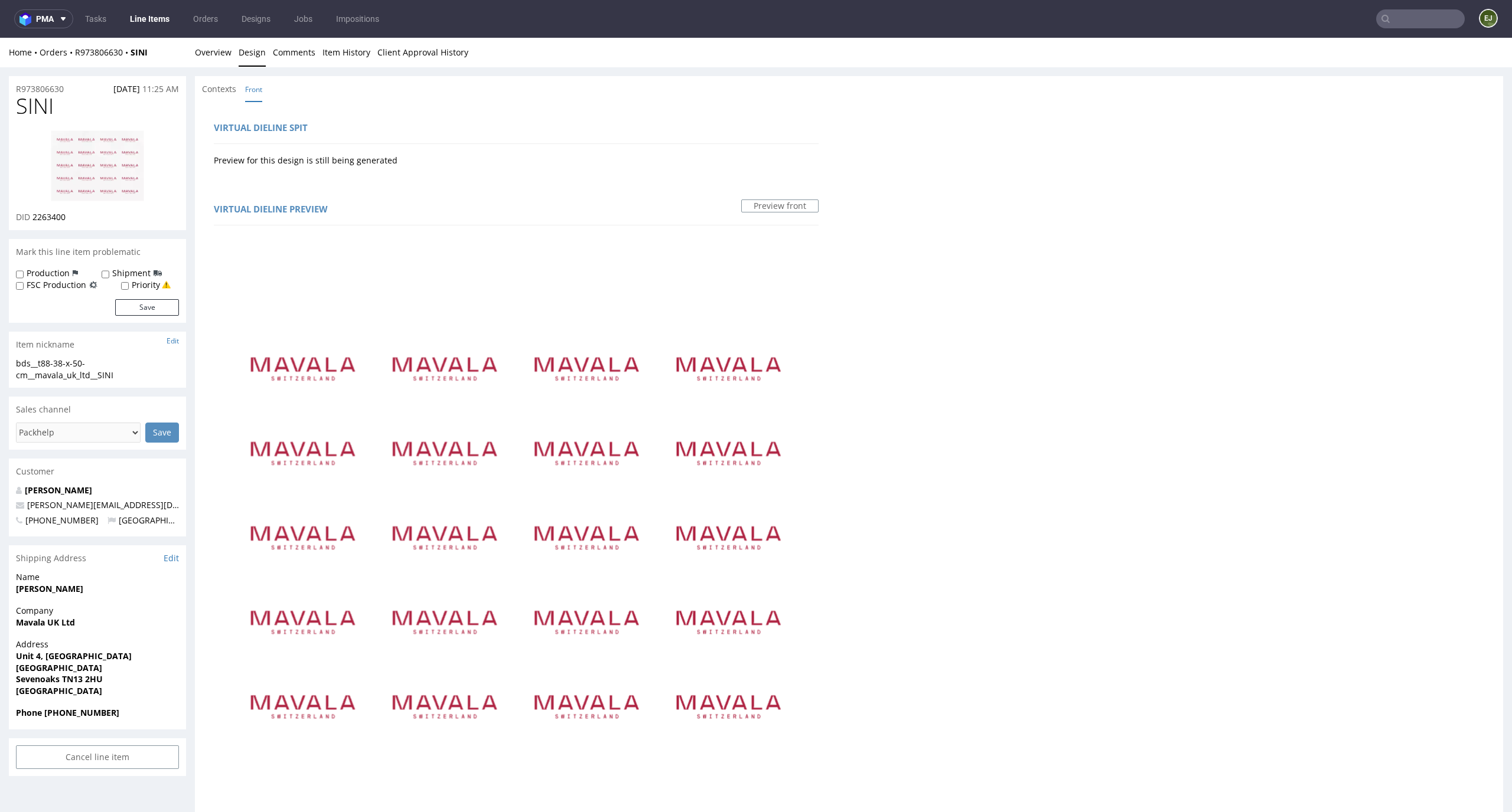
click at [157, 373] on div "bds__t88-38-x-50-cm__mavala_uk_ltd__SINI" at bounding box center [97, 369] width 163 height 23
drag, startPoint x: 139, startPoint y: 373, endPoint x: 0, endPoint y: 365, distance: 139.2
click at [0, 365] on div "R973806630 19.09.2025 11:25 AM SINI DID 2263400 Mark this line item problematic…" at bounding box center [756, 660] width 1512 height 1185
copy div "bds__t88-38-x-50-cm__mavala_uk_ltd__SINI"
drag, startPoint x: 84, startPoint y: 215, endPoint x: 34, endPoint y: 215, distance: 50.0
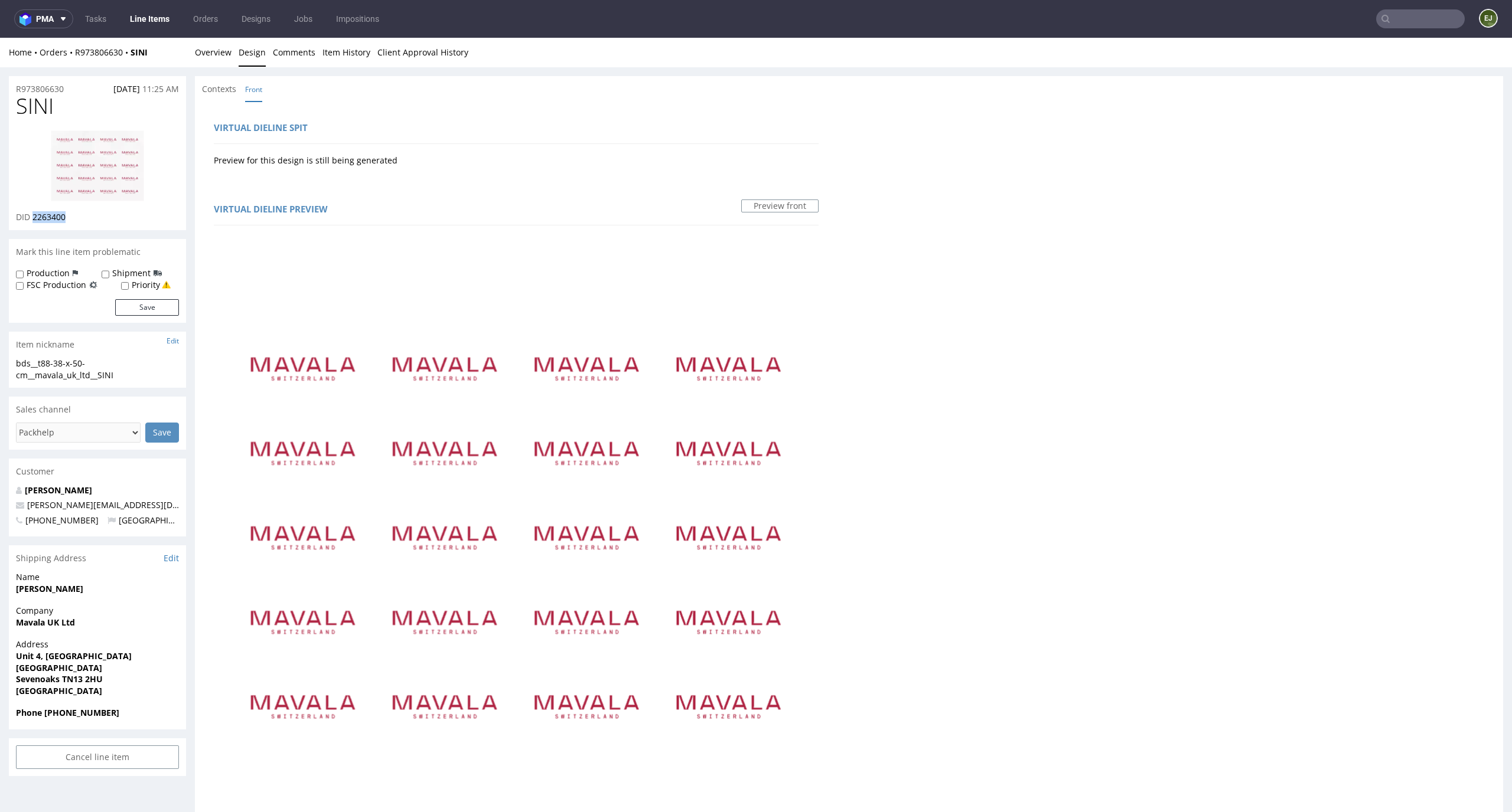
click at [34, 215] on div "DID 2263400" at bounding box center [97, 217] width 163 height 12
copy span "2263400"
drag, startPoint x: 78, startPoint y: 87, endPoint x: 0, endPoint y: 87, distance: 78.0
click at [0, 87] on div "R973806630 19.09.2025 11:25 AM SINI DID 2263400 Mark this line item problematic…" at bounding box center [756, 660] width 1512 height 1185
copy p "R973806630"
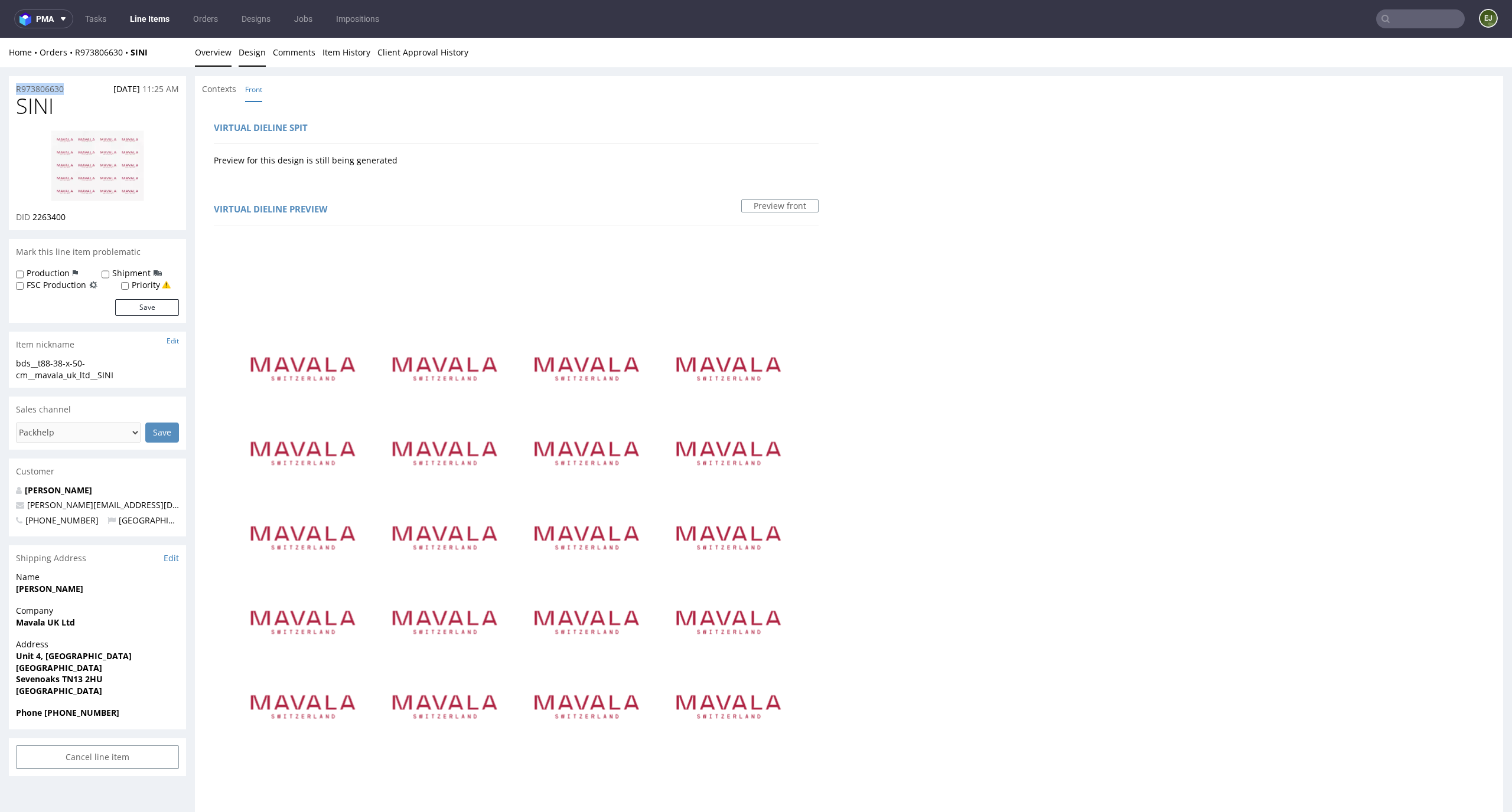
click at [226, 54] on link "Overview" at bounding box center [213, 52] width 37 height 29
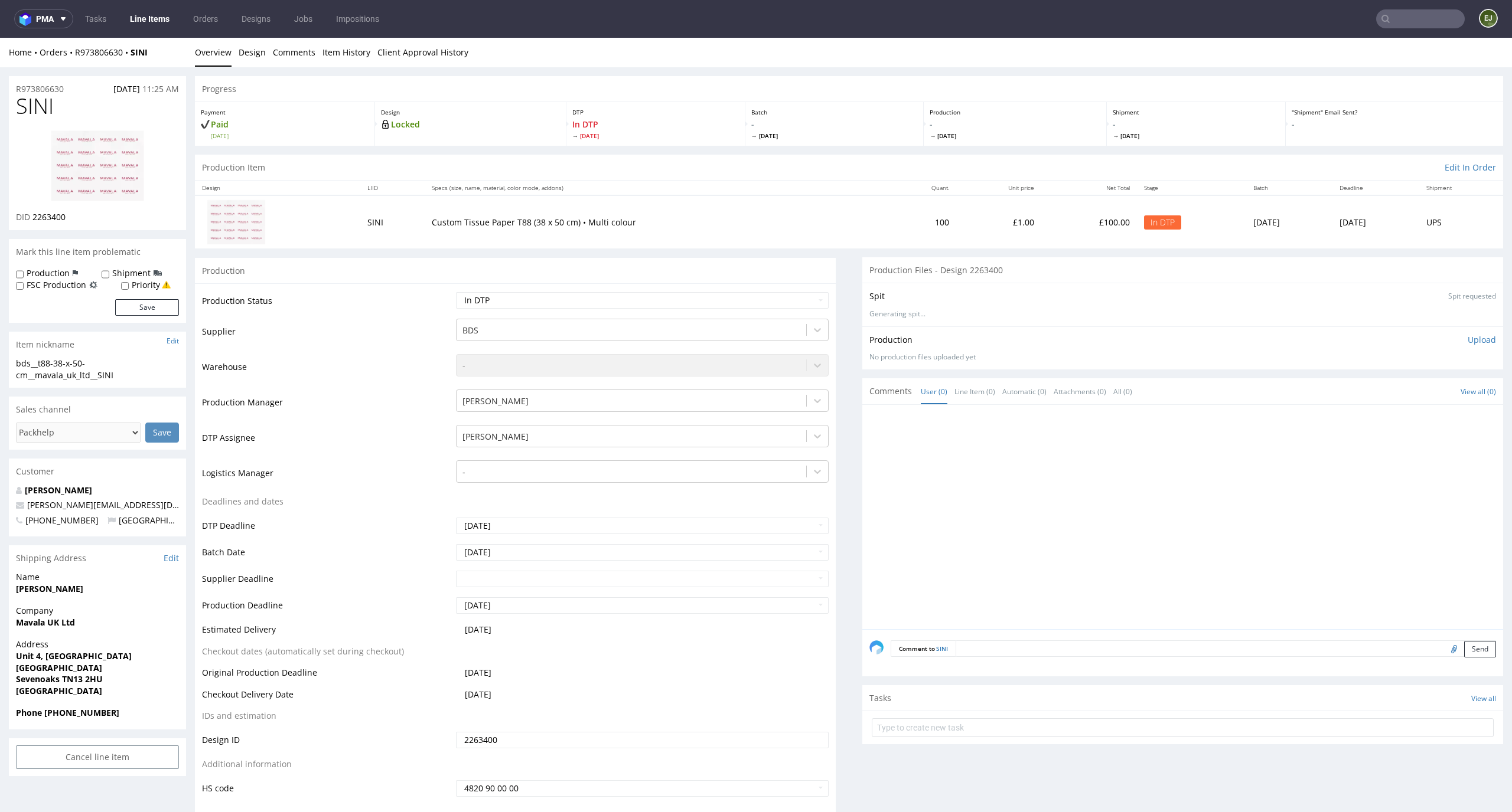
click at [1467, 342] on p "Upload" at bounding box center [1481, 340] width 29 height 12
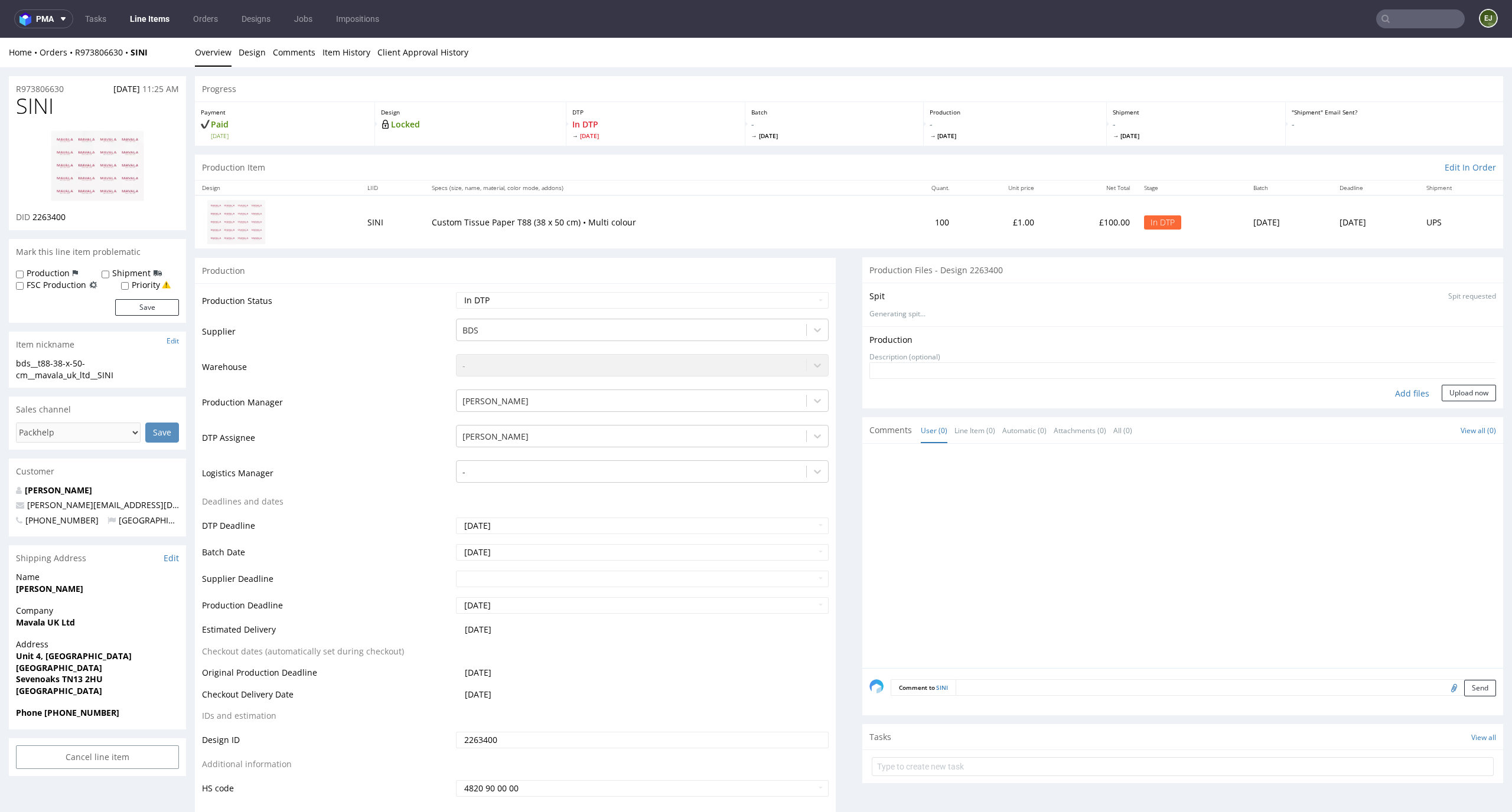
click at [1401, 386] on div "Add files" at bounding box center [1411, 394] width 59 height 18
type input "C:\fakepath\bds__t88-38-x-50-cm__mavala_uk_ltd__SINI__d2263400__oR973806630__ou…"
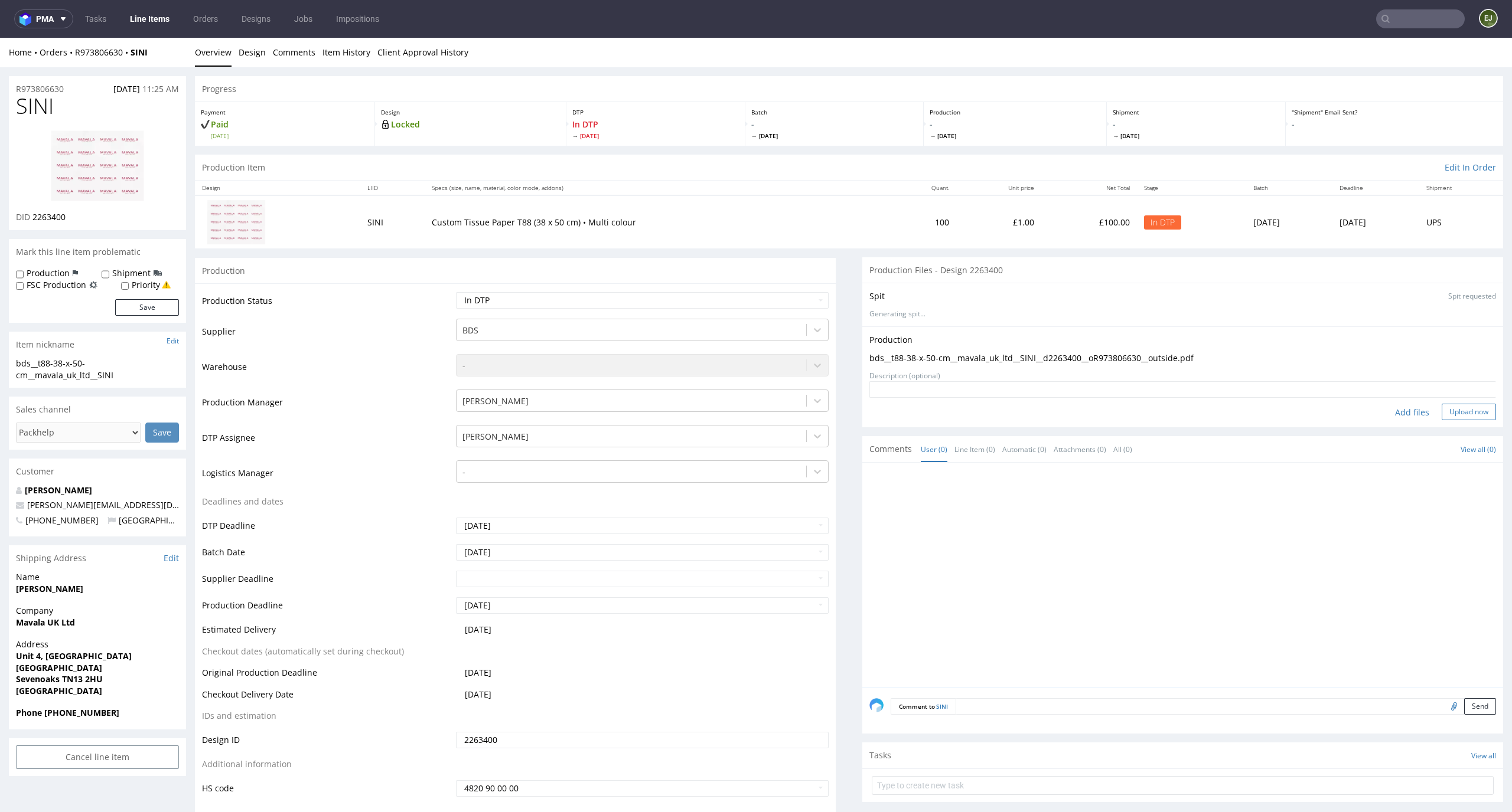
click at [1464, 409] on button "Upload now" at bounding box center [1468, 412] width 54 height 17
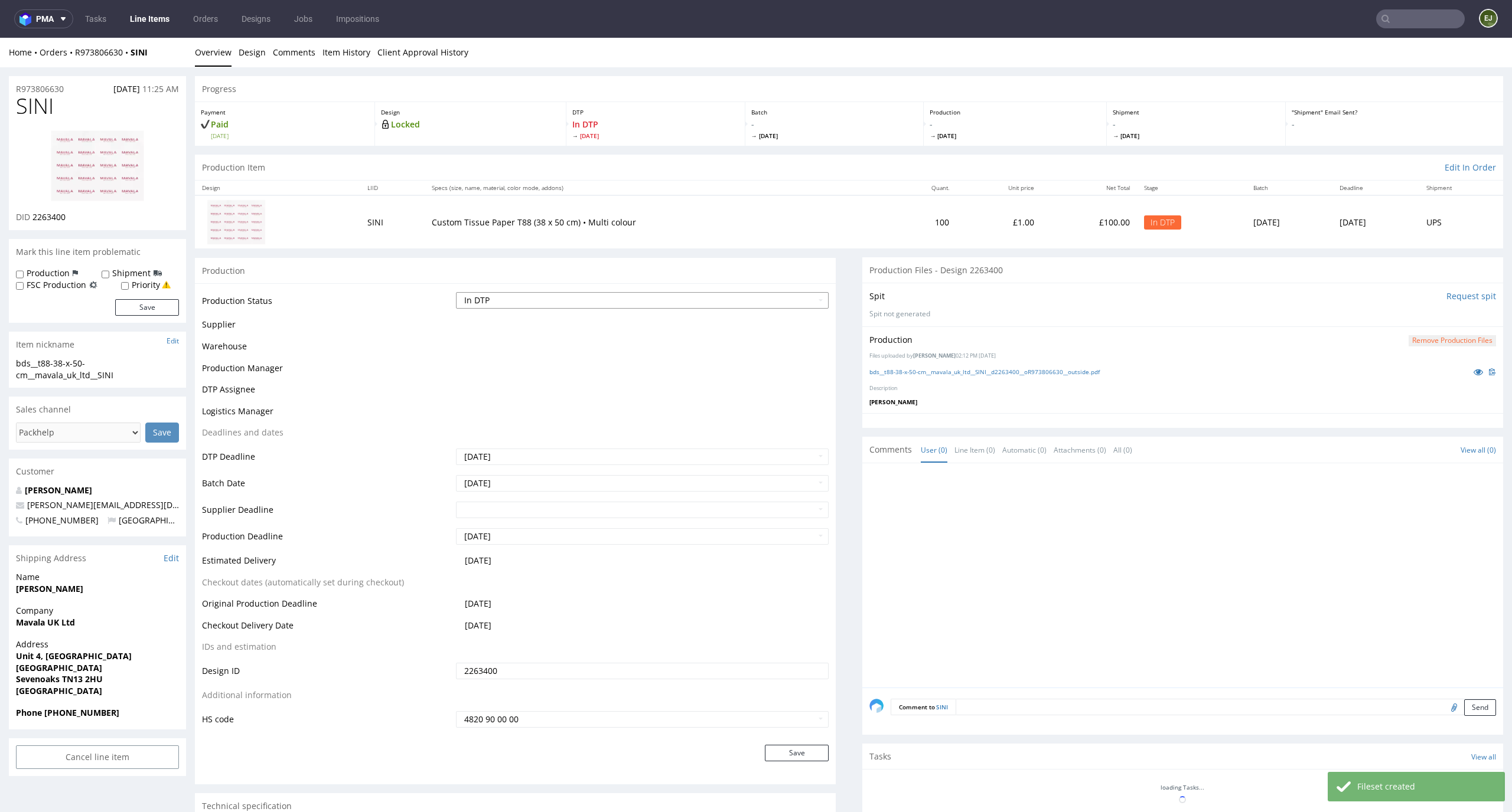
click at [785, 305] on select "Waiting for Artwork Waiting for Diecut Waiting for Mockup Waiting for DTP Waiti…" at bounding box center [642, 300] width 373 height 17
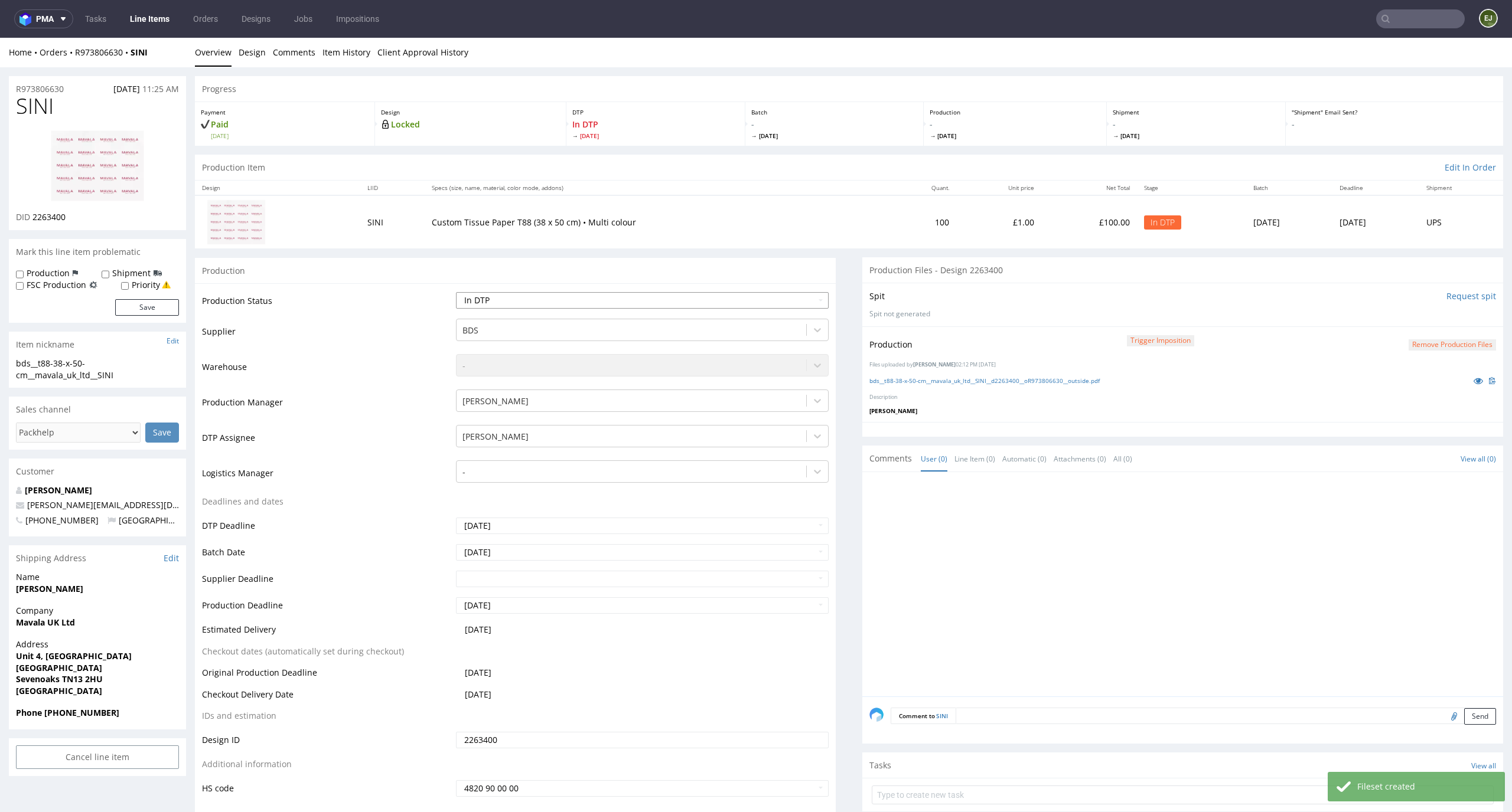
select select "dtp_production_ready"
click at [456, 292] on select "Waiting for Artwork Waiting for Diecut Waiting for Mockup Waiting for DTP Waiti…" at bounding box center [642, 300] width 373 height 17
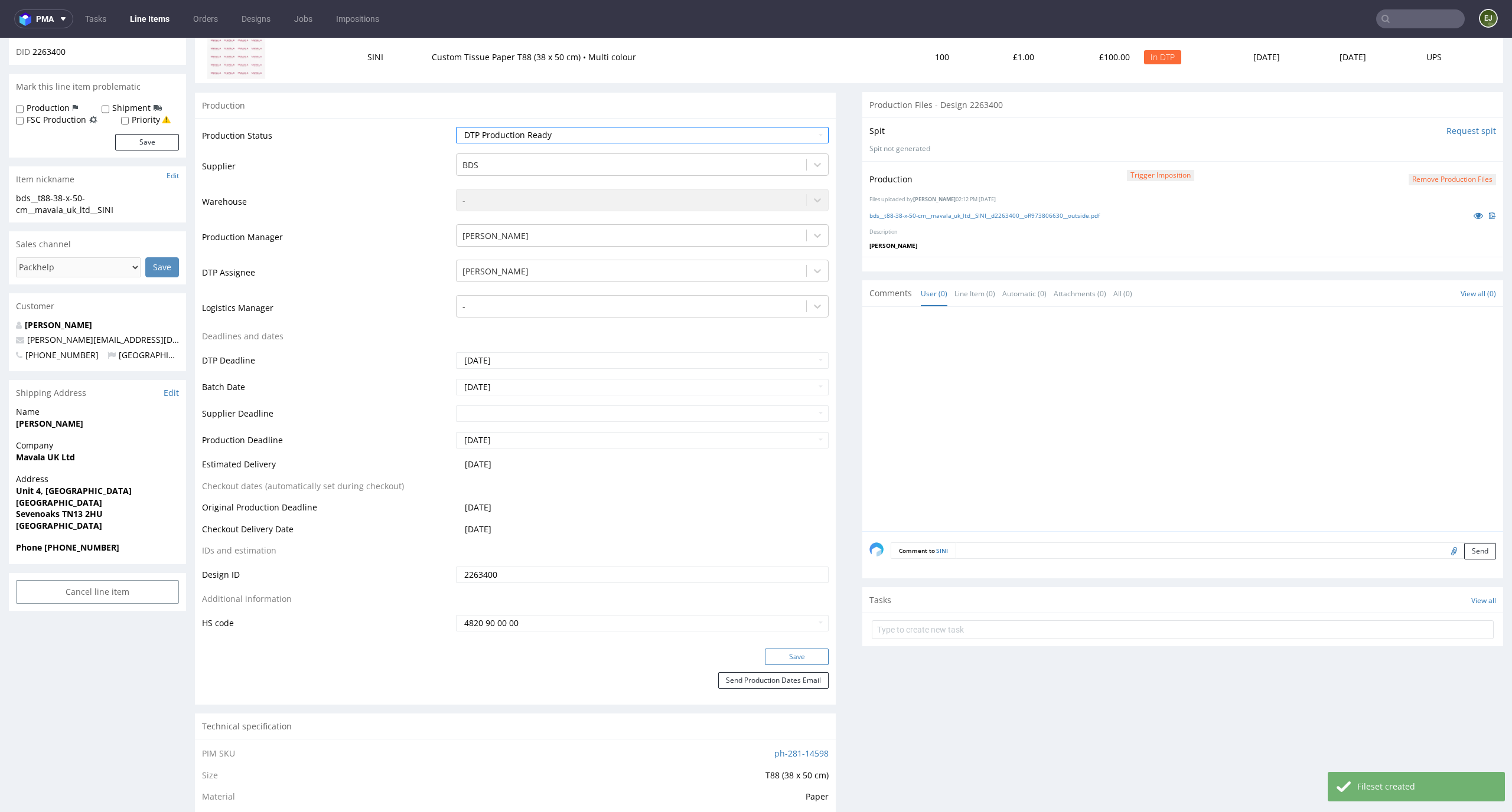
click at [816, 650] on button "Save" at bounding box center [796, 657] width 64 height 17
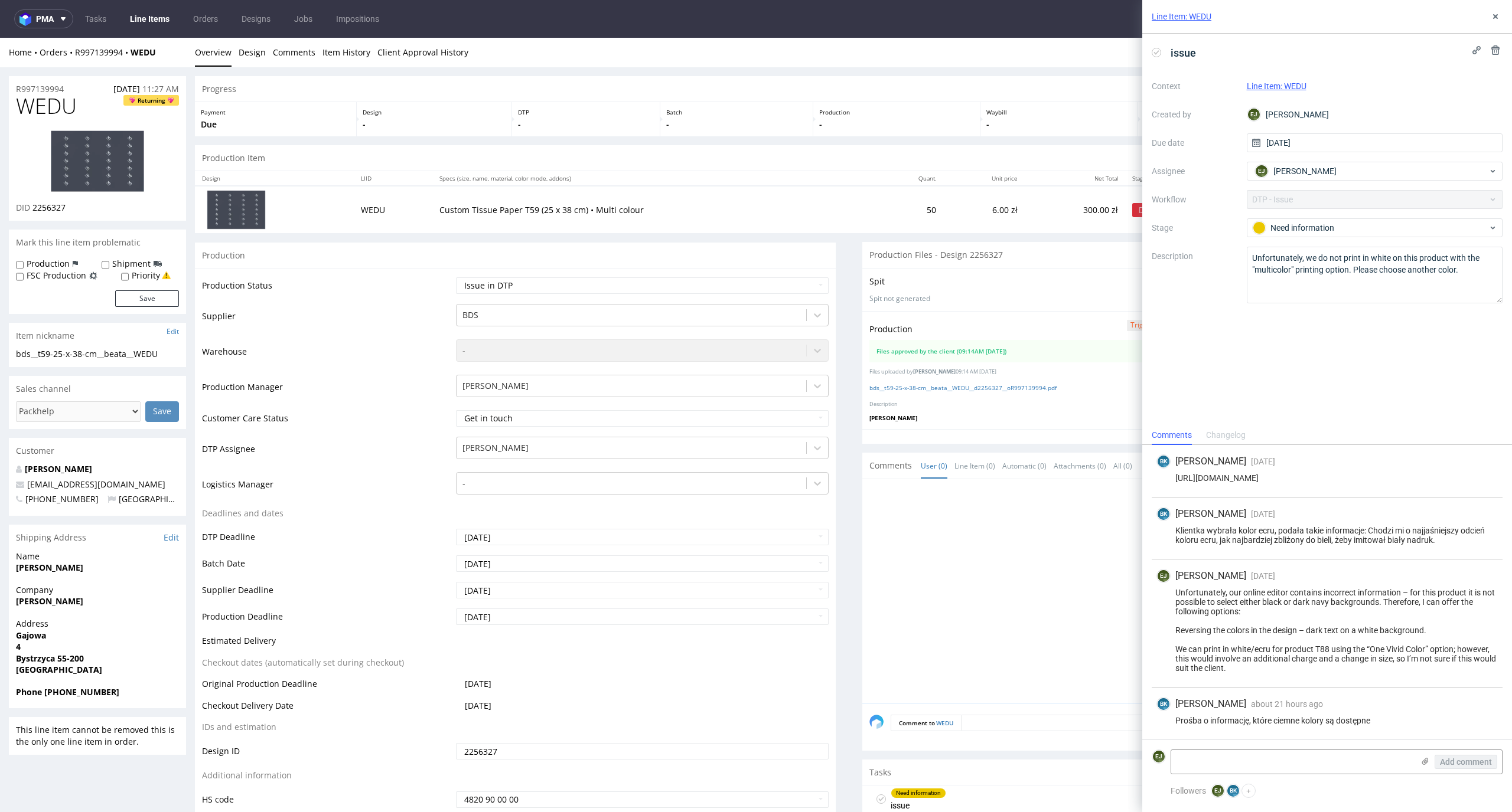
click at [145, 18] on link "Line Items" at bounding box center [150, 19] width 53 height 19
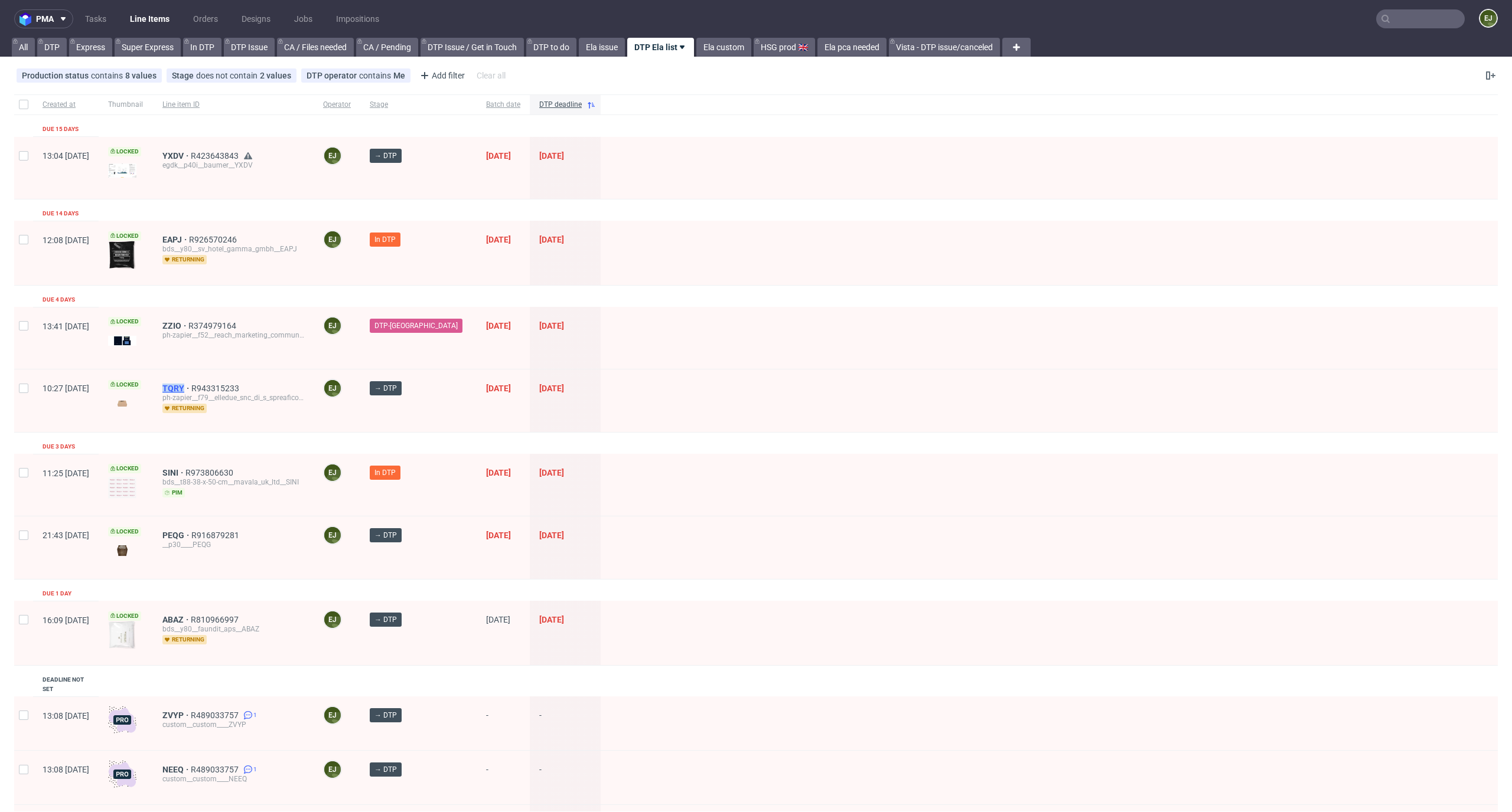
click at [192, 385] on span "TQRY" at bounding box center [176, 388] width 29 height 10
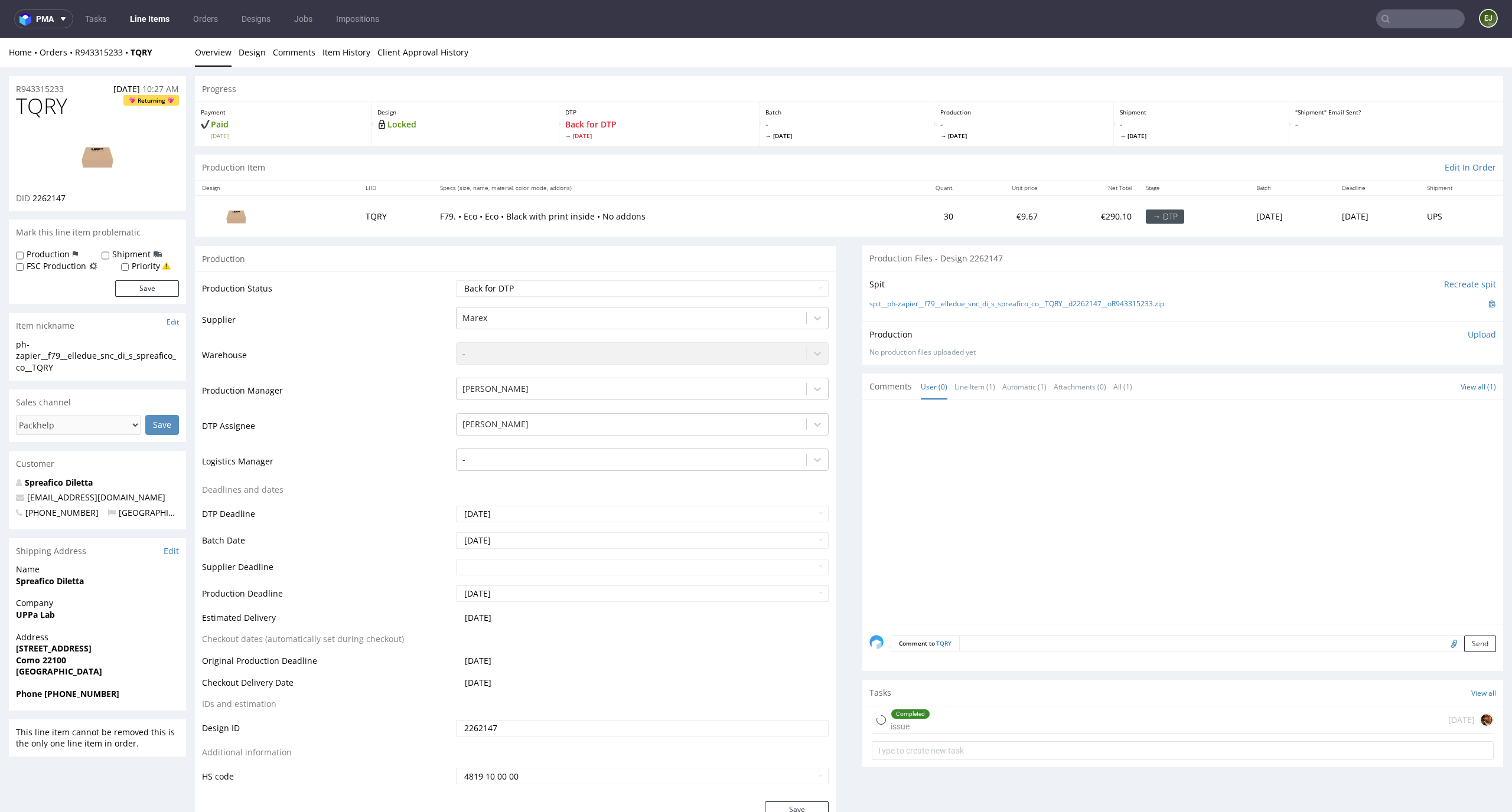
click at [641, 277] on div "Production Status Waiting for Artwork Waiting for Diecut Waiting for Mockup Wai…" at bounding box center [515, 536] width 640 height 530
click at [641, 284] on select "Waiting for Artwork Waiting for Diecut Waiting for Mockup Waiting for DTP Waiti…" at bounding box center [642, 289] width 373 height 17
select select "dtp_in_process"
click at [456, 281] on select "Waiting for Artwork Waiting for Diecut Waiting for Mockup Waiting for DTP Waiti…" at bounding box center [642, 289] width 373 height 17
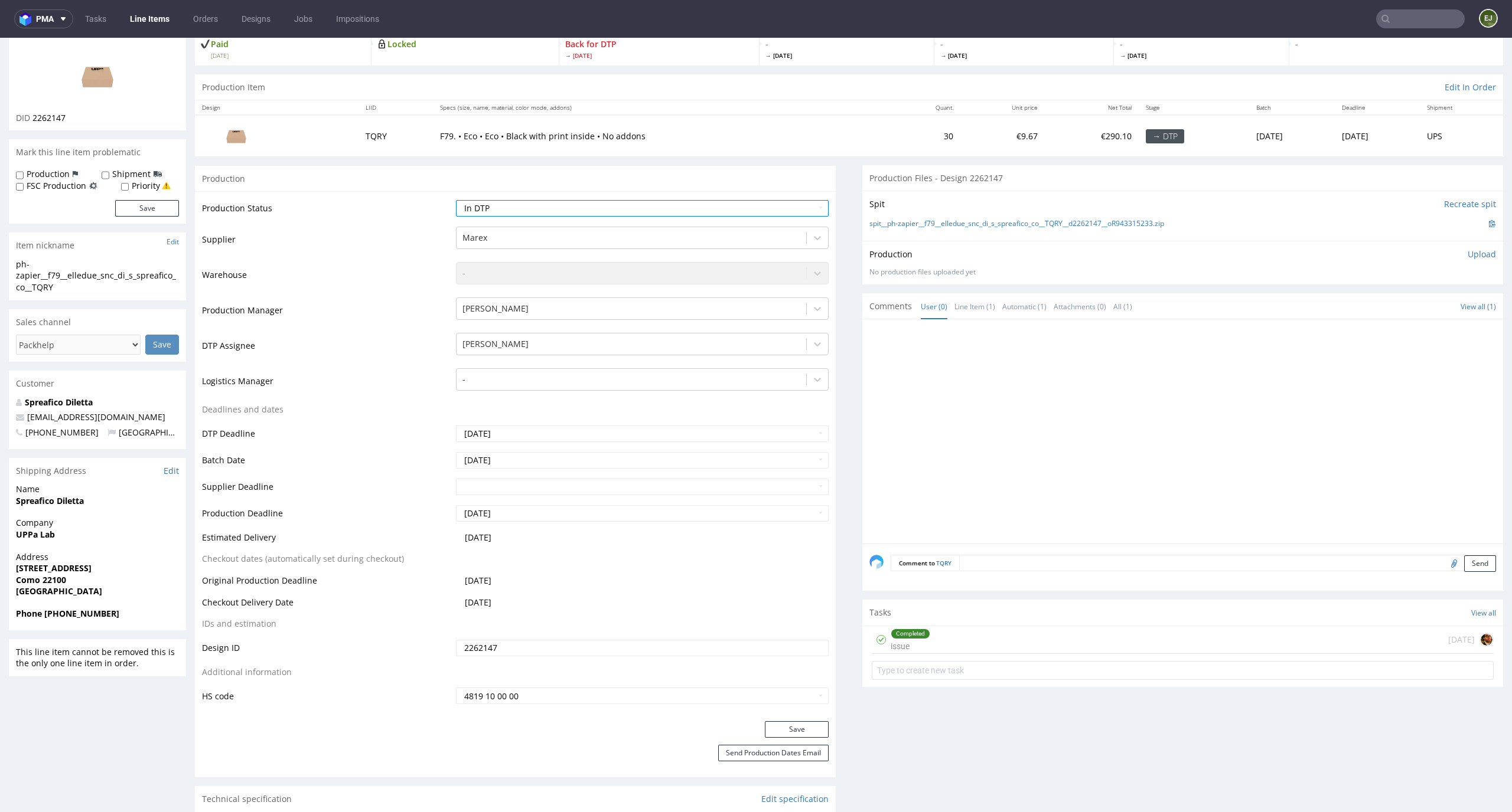
scroll to position [111, 0]
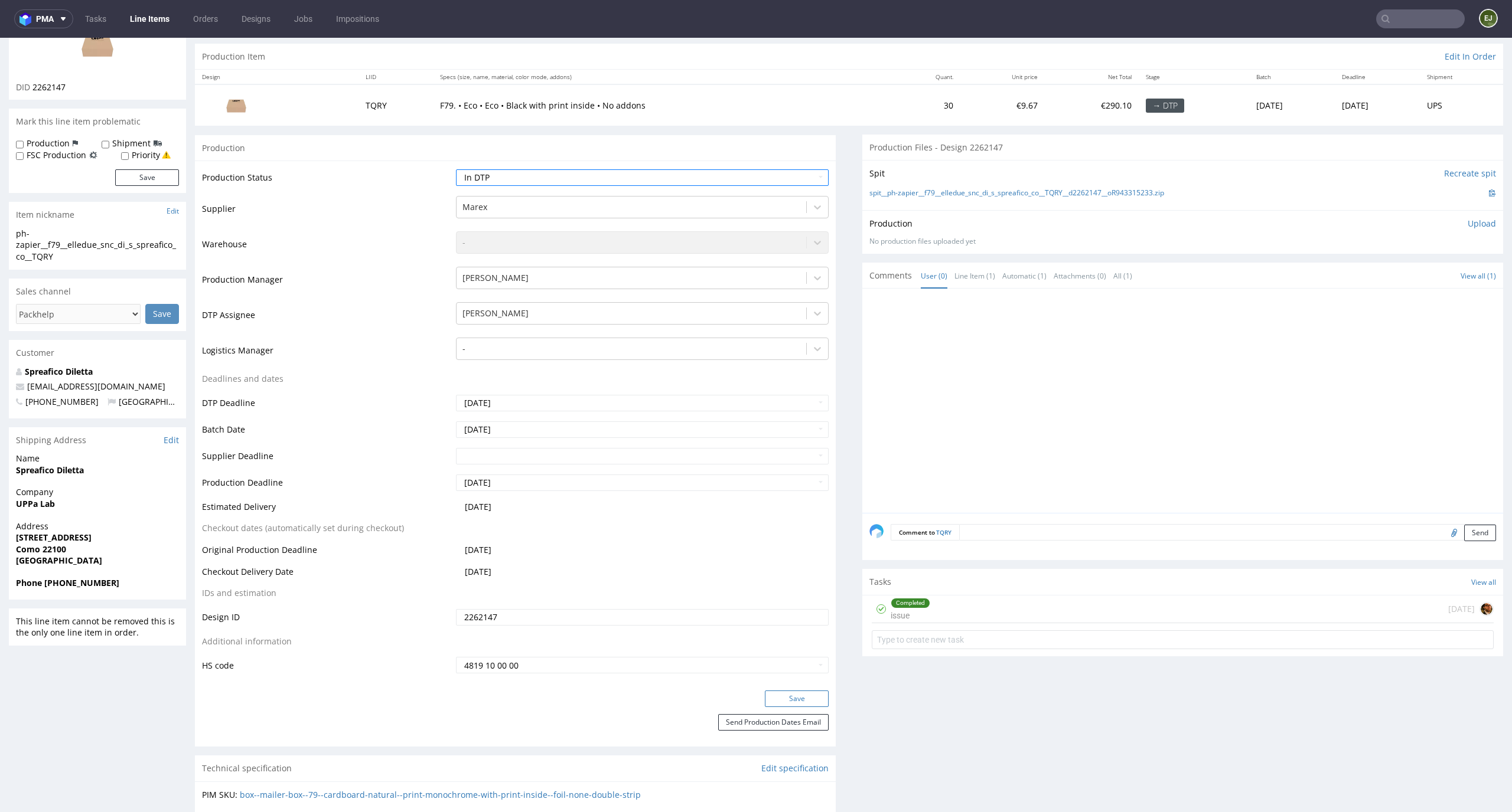
click at [799, 699] on button "Save" at bounding box center [796, 699] width 64 height 17
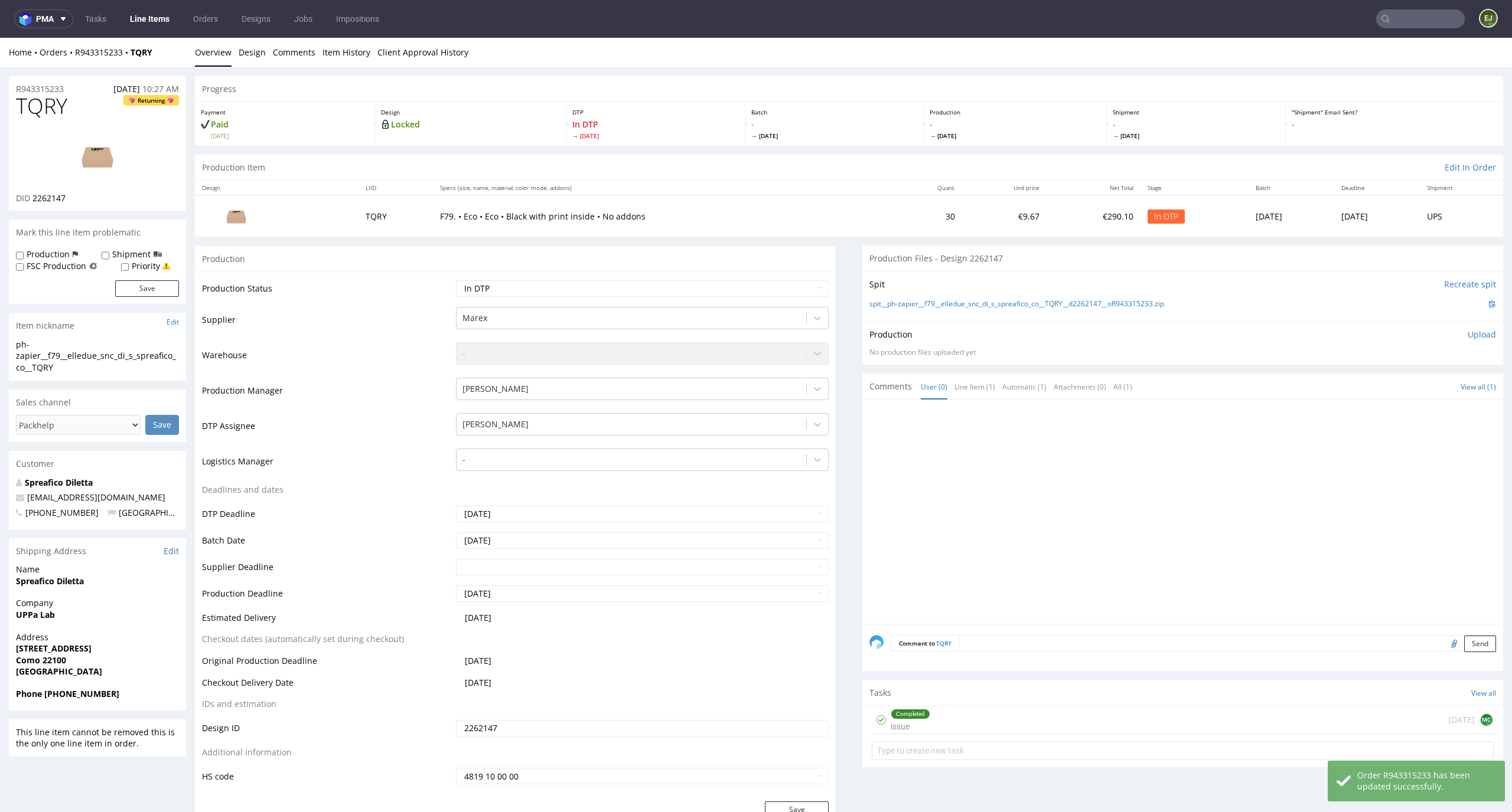
click at [171, 15] on link "Line Items" at bounding box center [150, 19] width 53 height 19
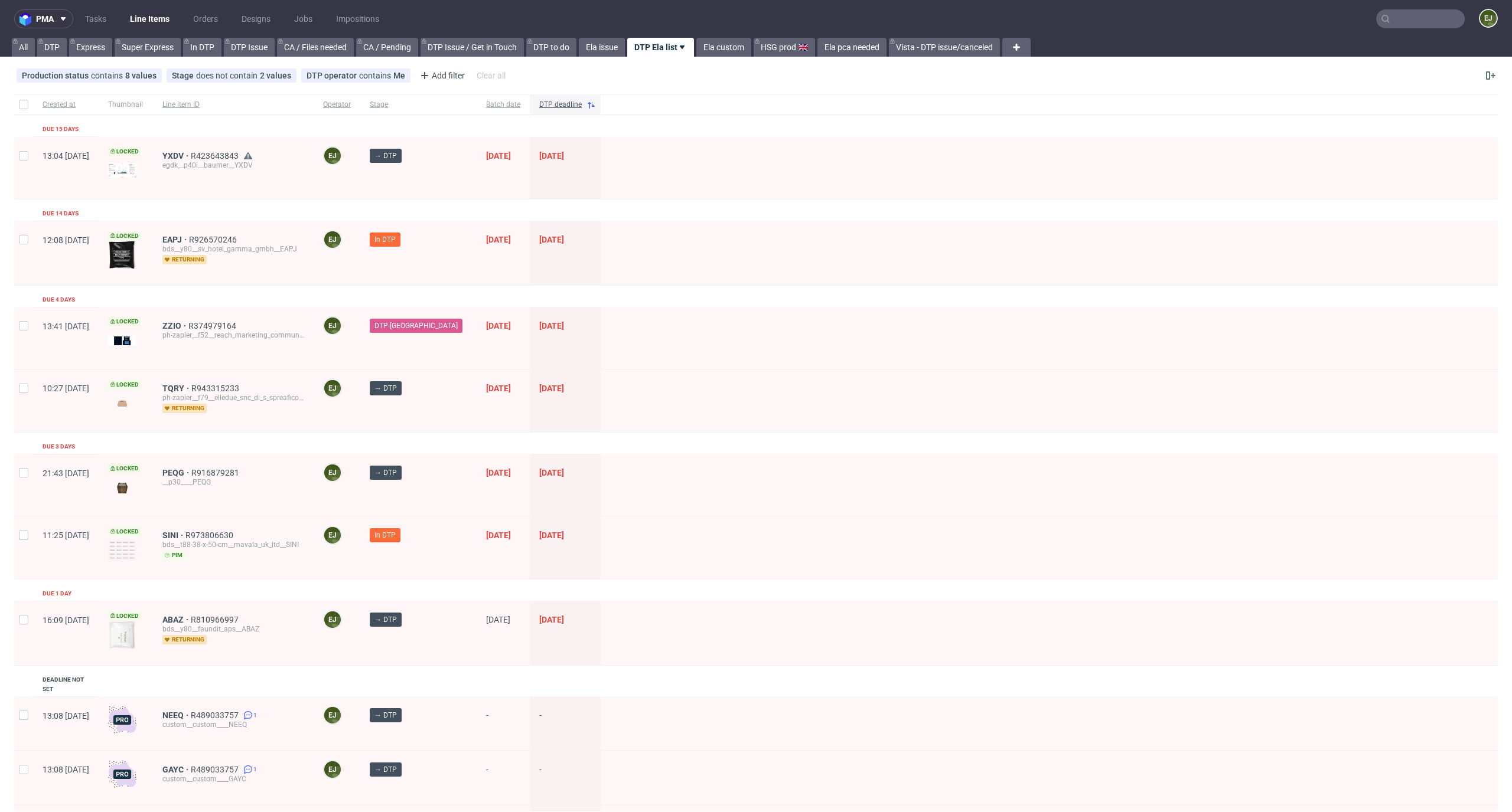
scroll to position [293, 0]
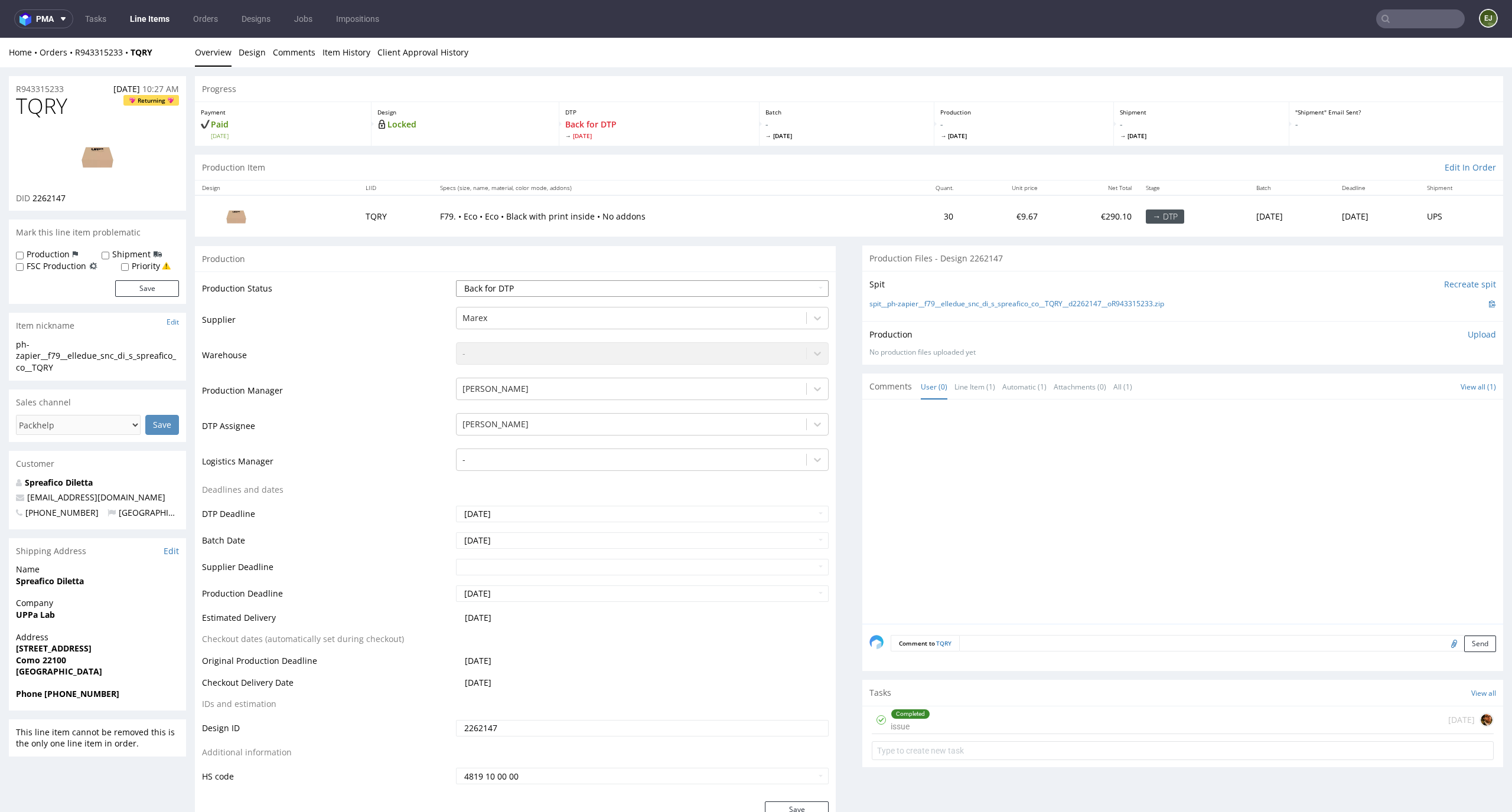
click at [781, 285] on select "Waiting for Artwork Waiting for Diecut Waiting for Mockup Waiting for DTP Waiti…" at bounding box center [642, 289] width 373 height 17
select select "dtp_dc_done"
click at [456, 281] on select "Waiting for Artwork Waiting for Diecut Waiting for Mockup Waiting for DTP Waiti…" at bounding box center [642, 289] width 373 height 17
click at [896, 713] on div "Completed" at bounding box center [910, 714] width 38 height 10
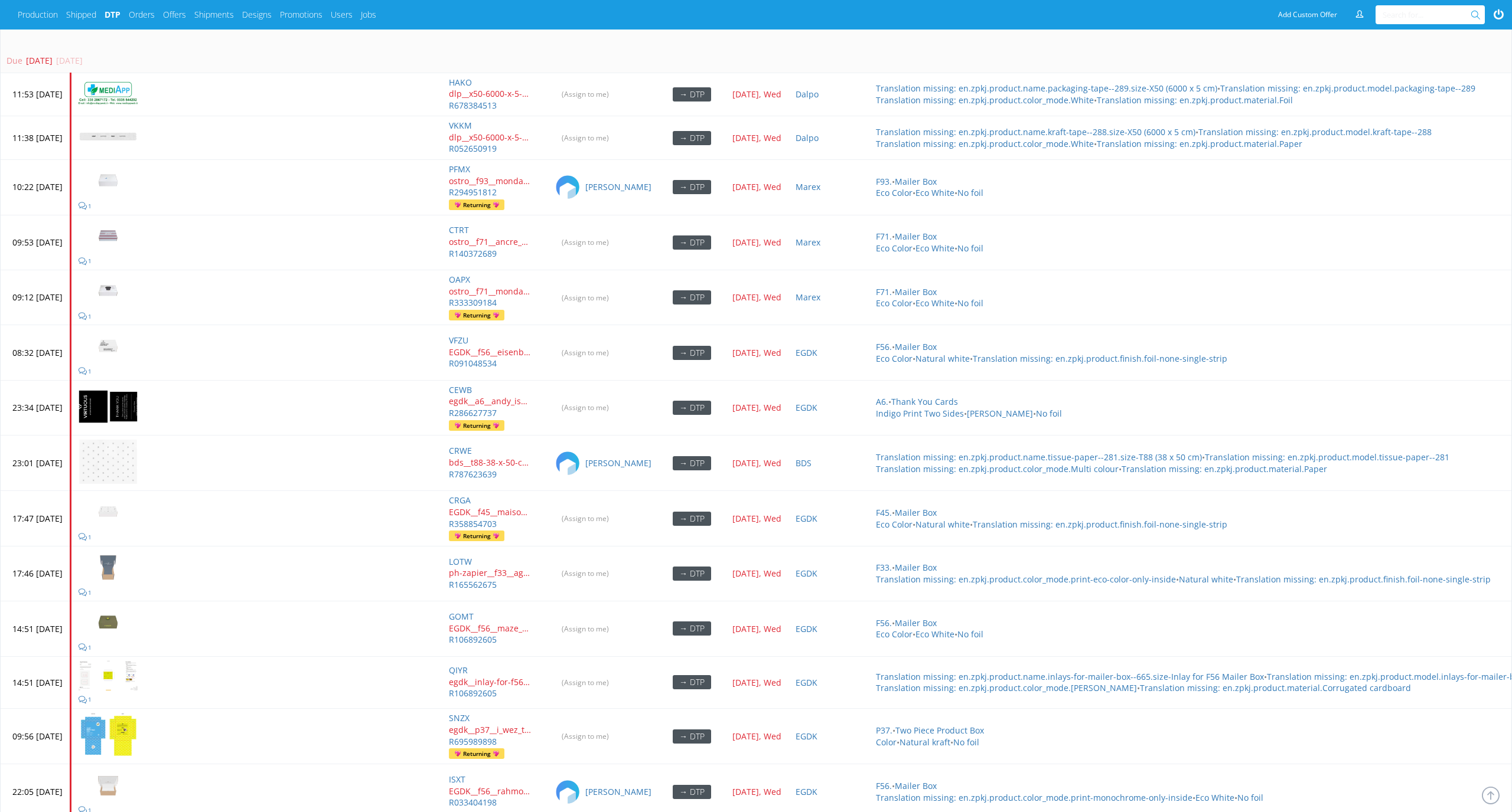
scroll to position [5076, 0]
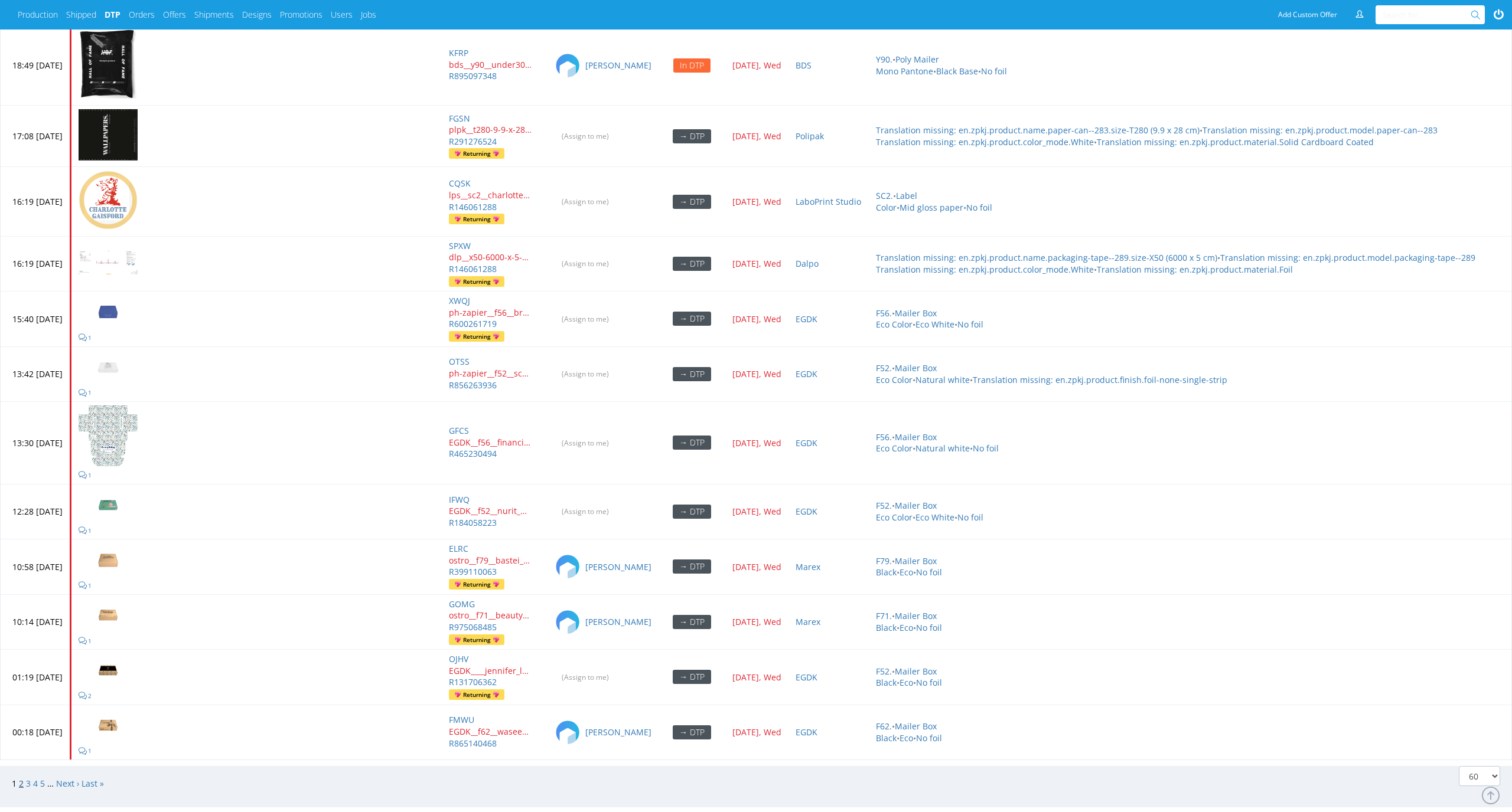
click at [20, 350] on link "2" at bounding box center [21, 784] width 4 height 11
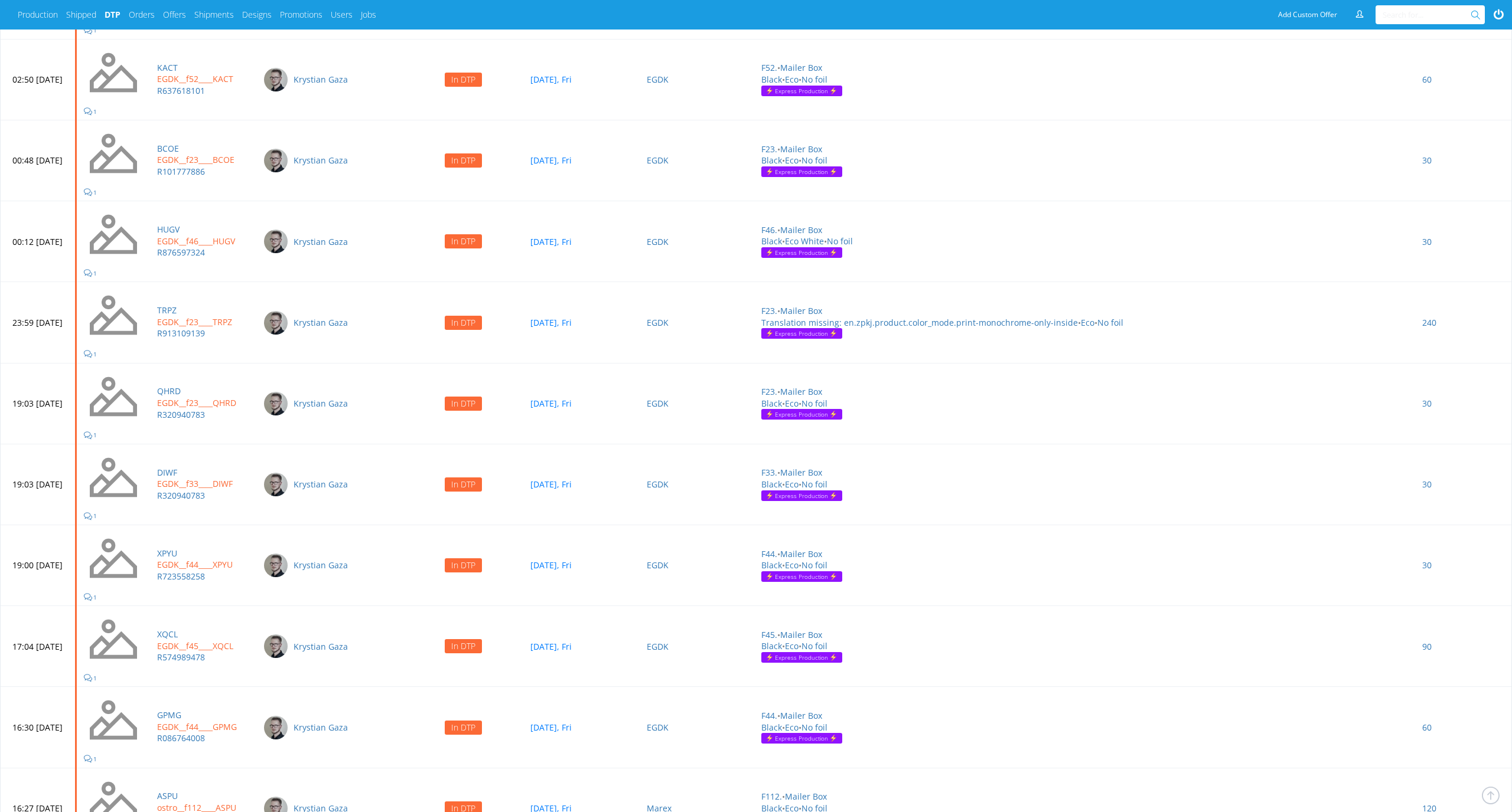
scroll to position [3993, 0]
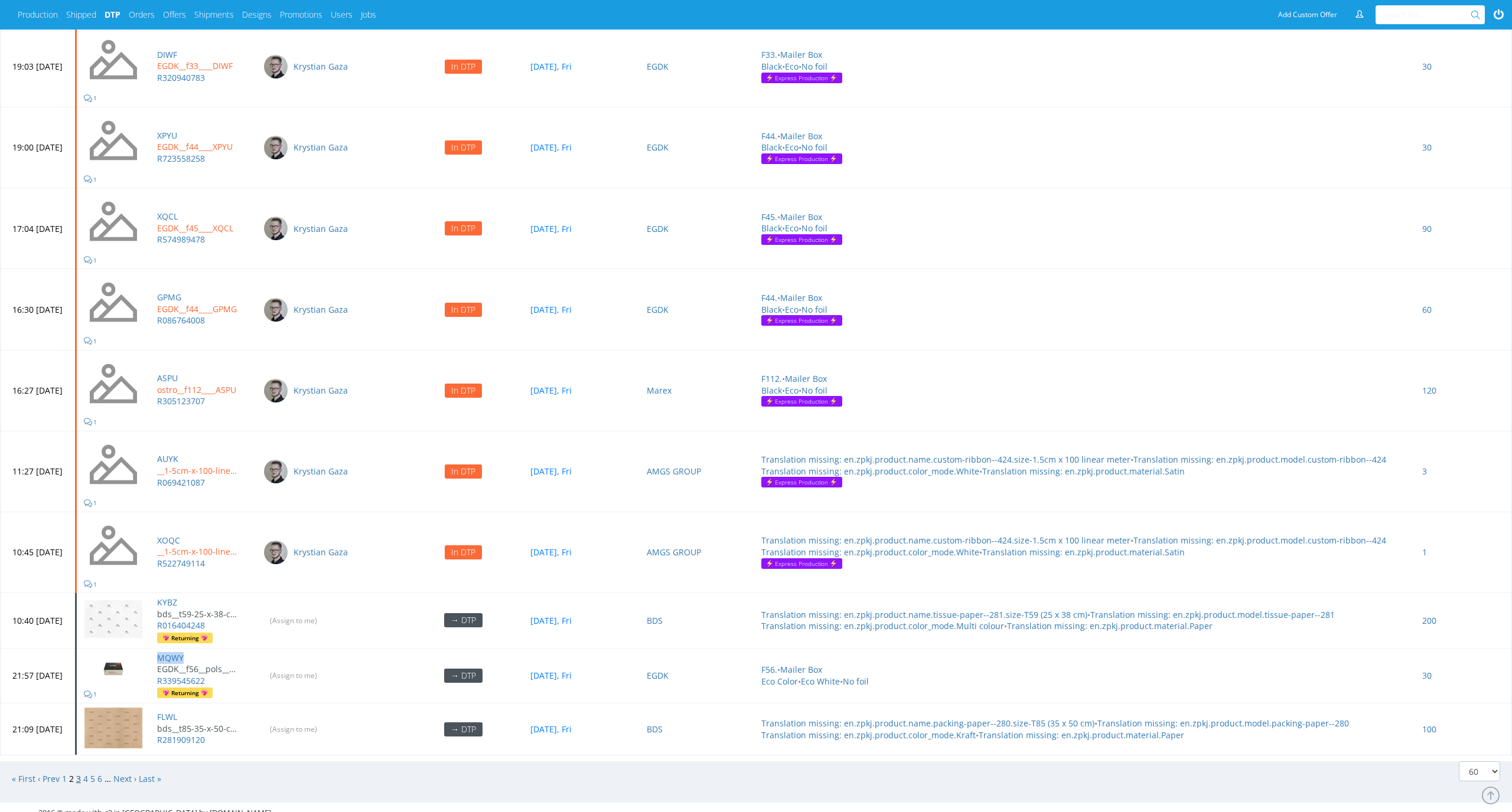
click at [78, 773] on link "3" at bounding box center [78, 779] width 4 height 11
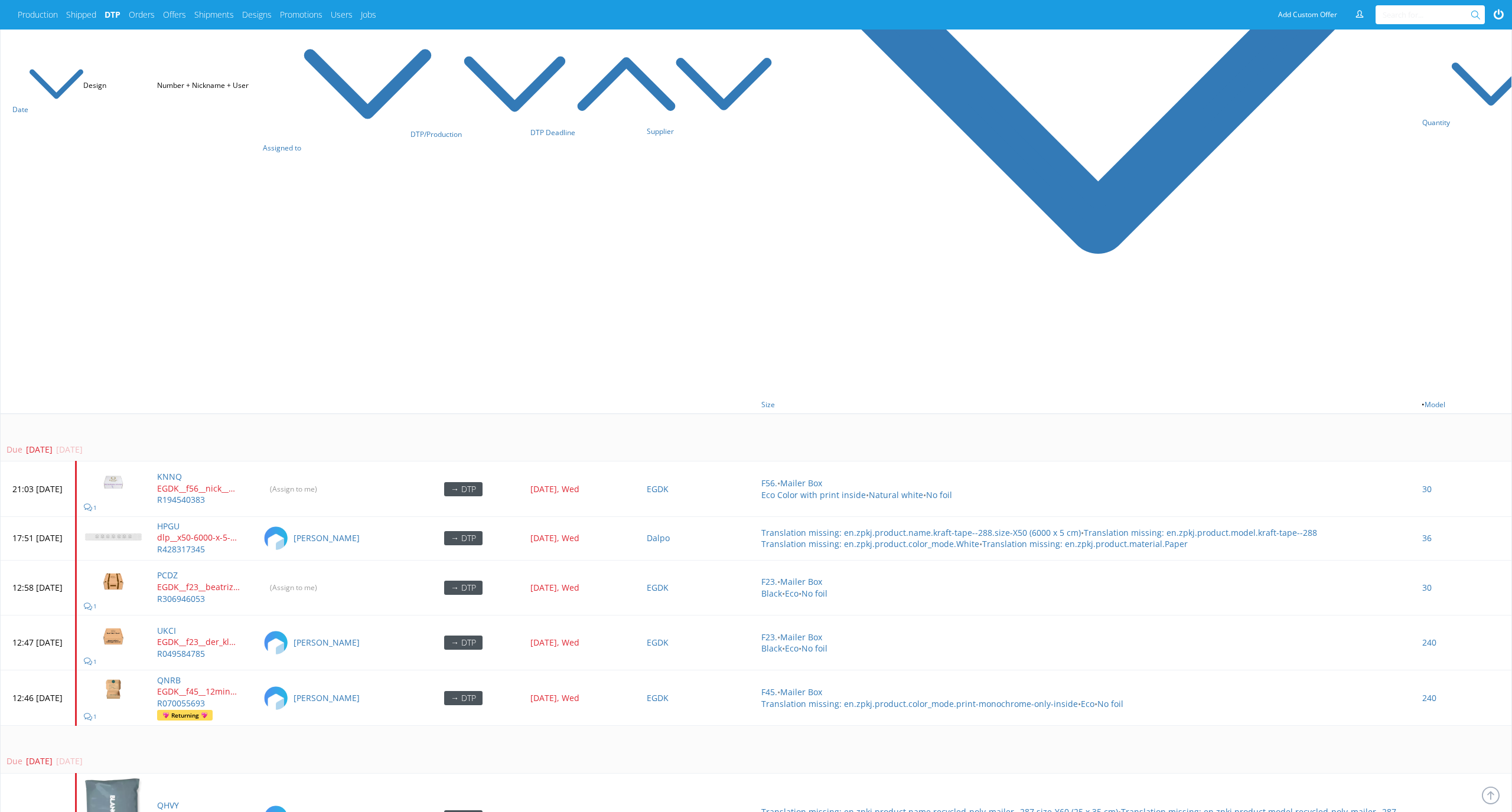
scroll to position [0, 0]
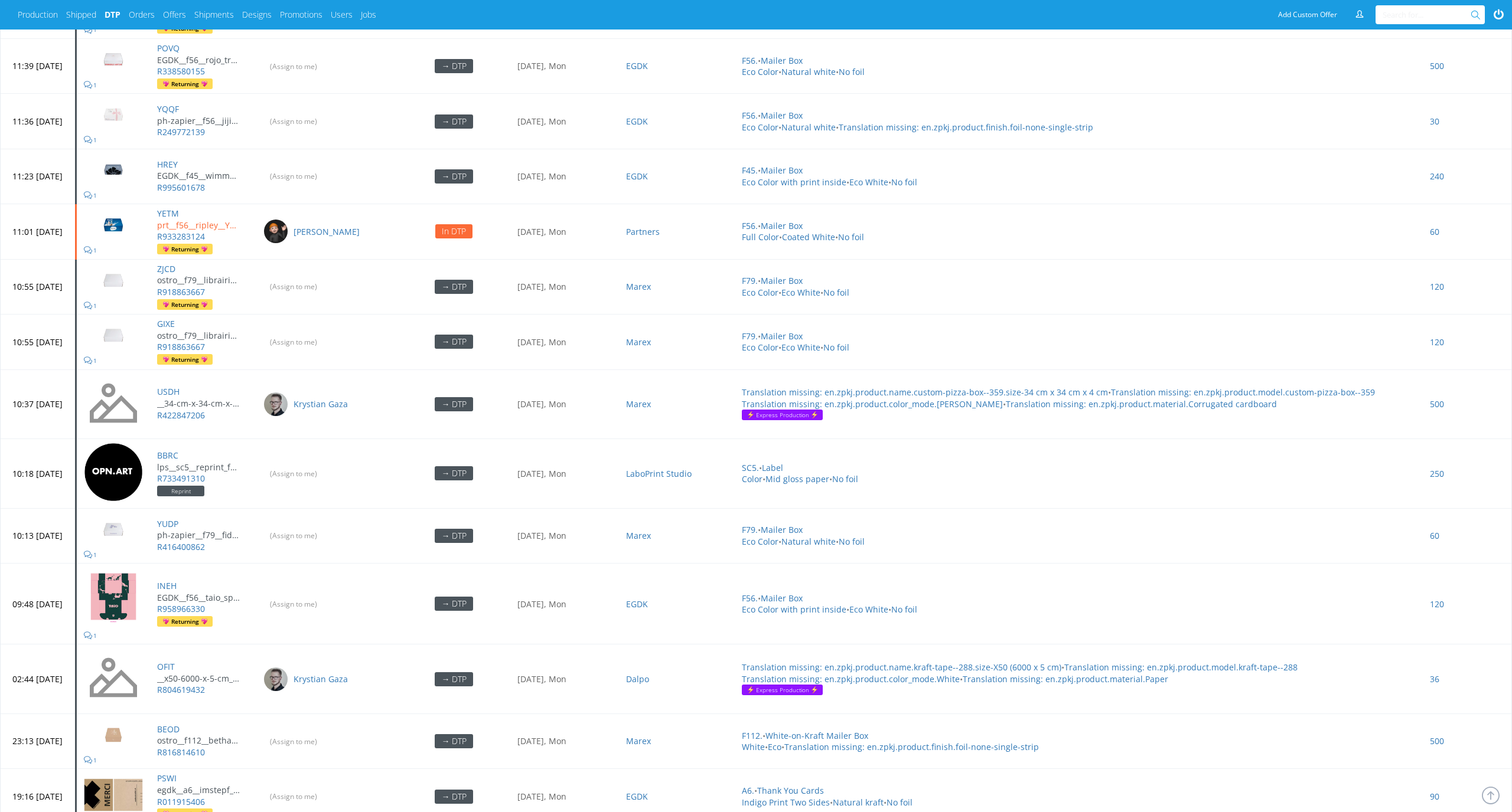
scroll to position [3835, 0]
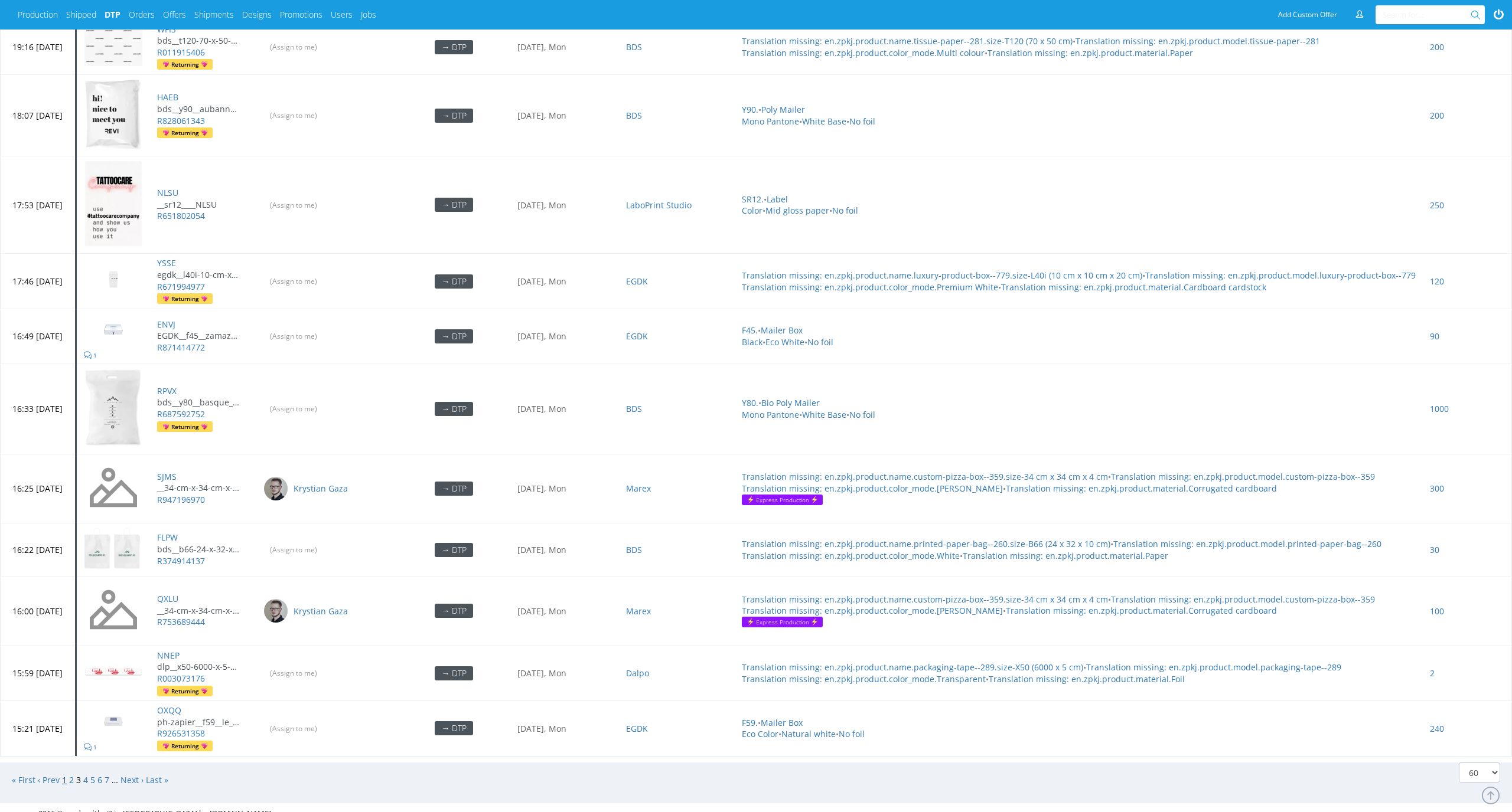
click at [66, 774] on link "1" at bounding box center [64, 780] width 4 height 11
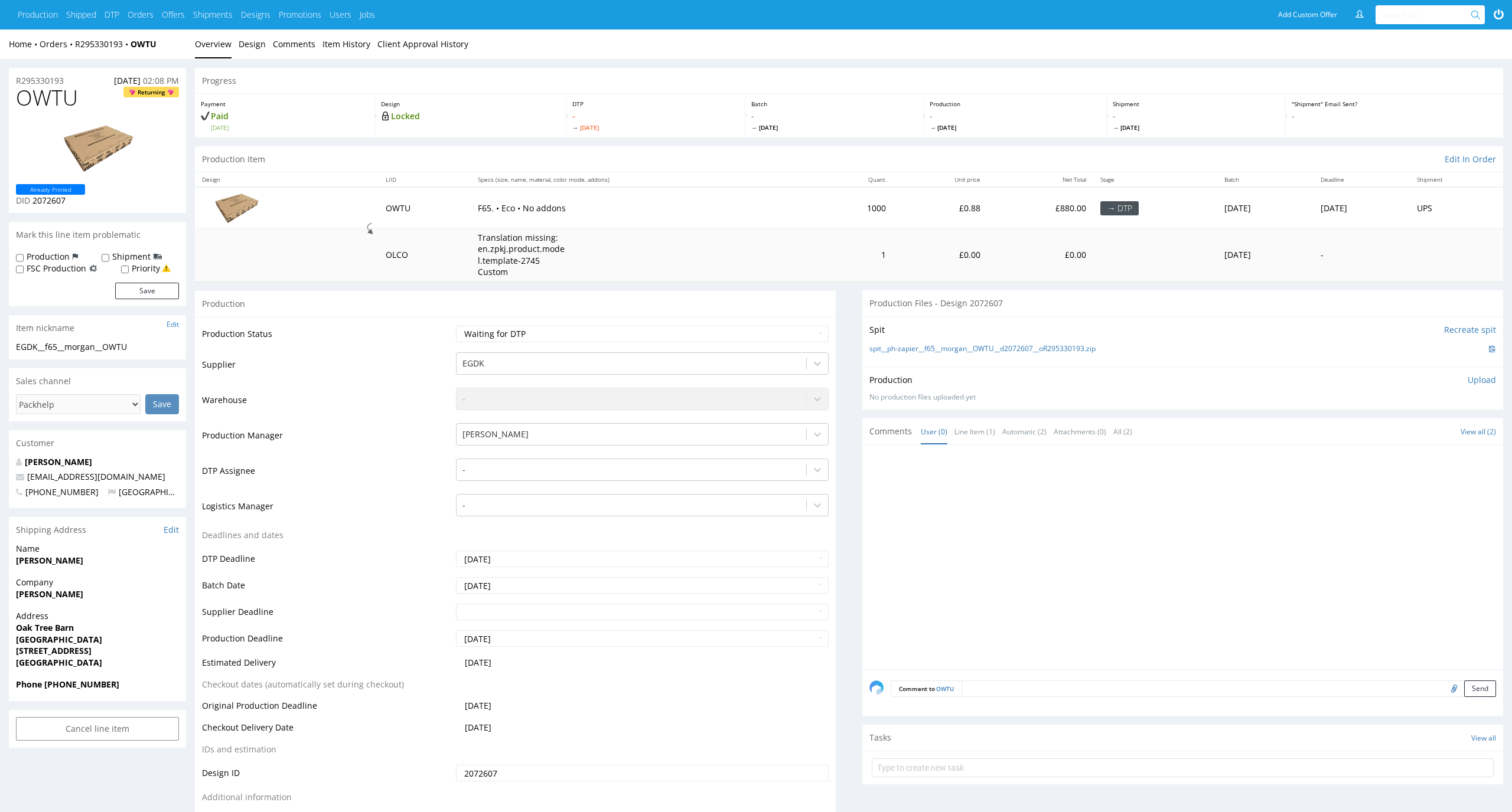
click at [594, 484] on td "-" at bounding box center [640, 475] width 376 height 36
click at [253, 45] on link "Design" at bounding box center [252, 43] width 27 height 29
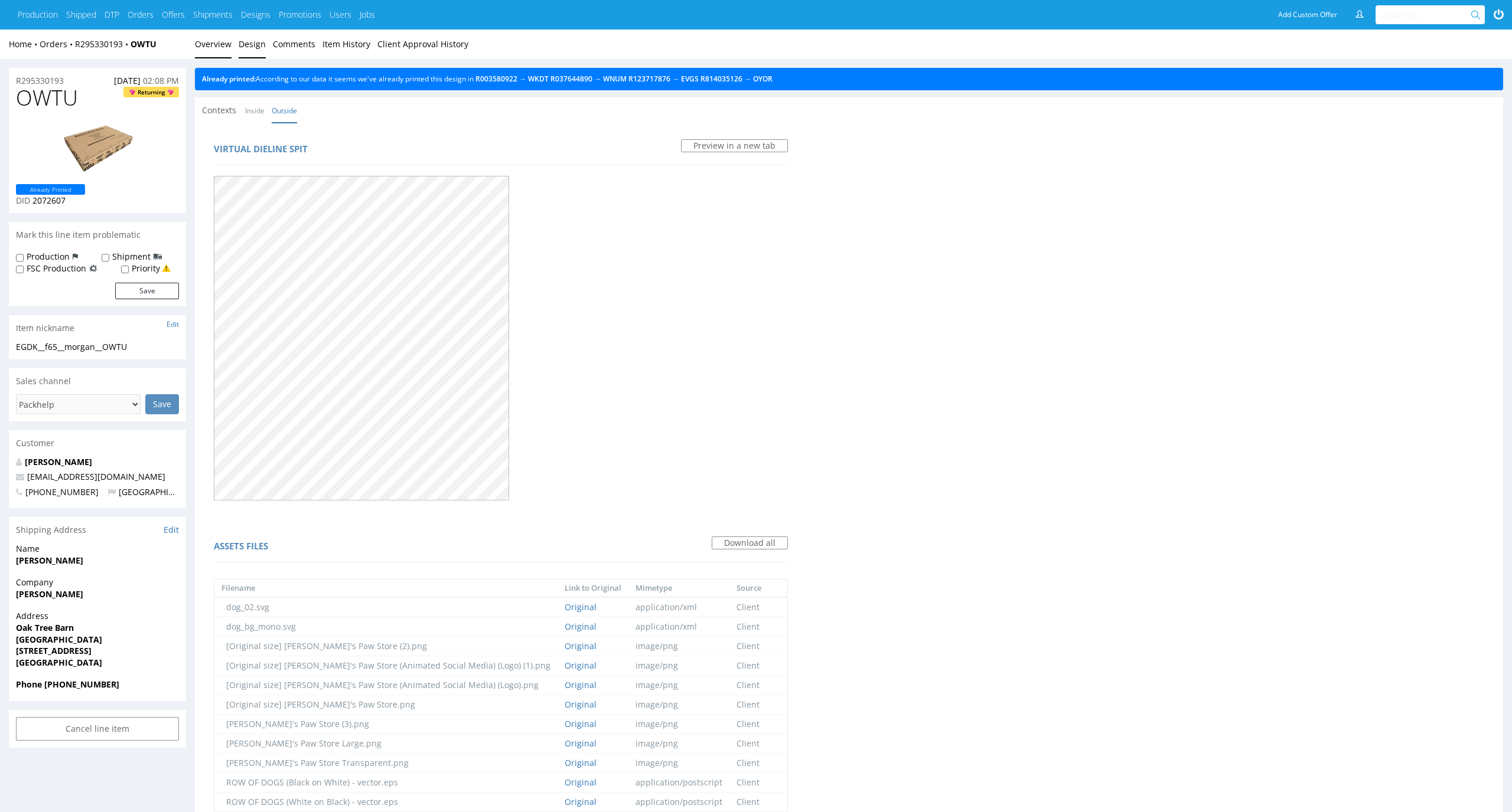
click at [213, 45] on link "Overview" at bounding box center [213, 43] width 37 height 29
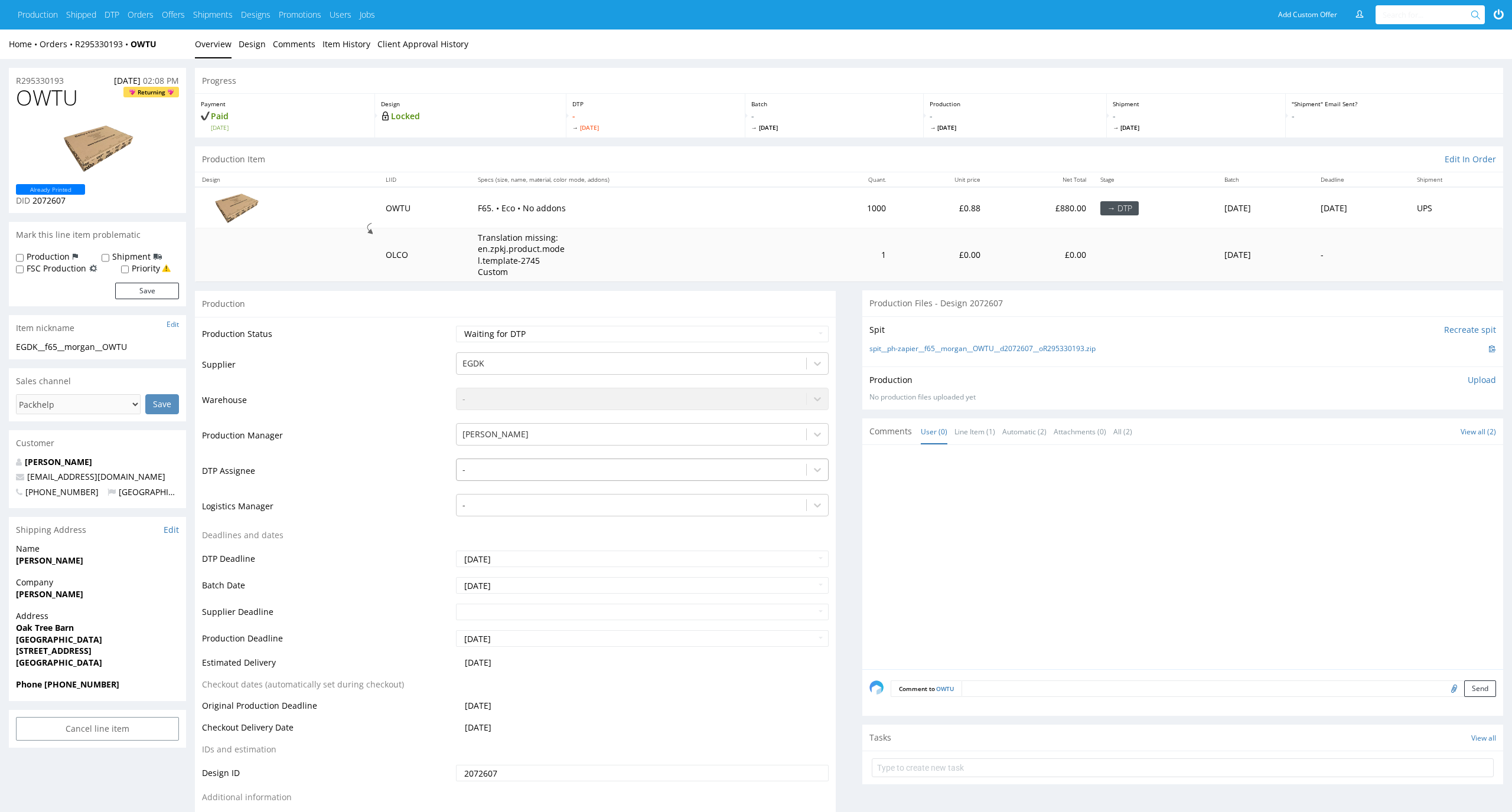
click at [621, 474] on div at bounding box center [632, 470] width 339 height 14
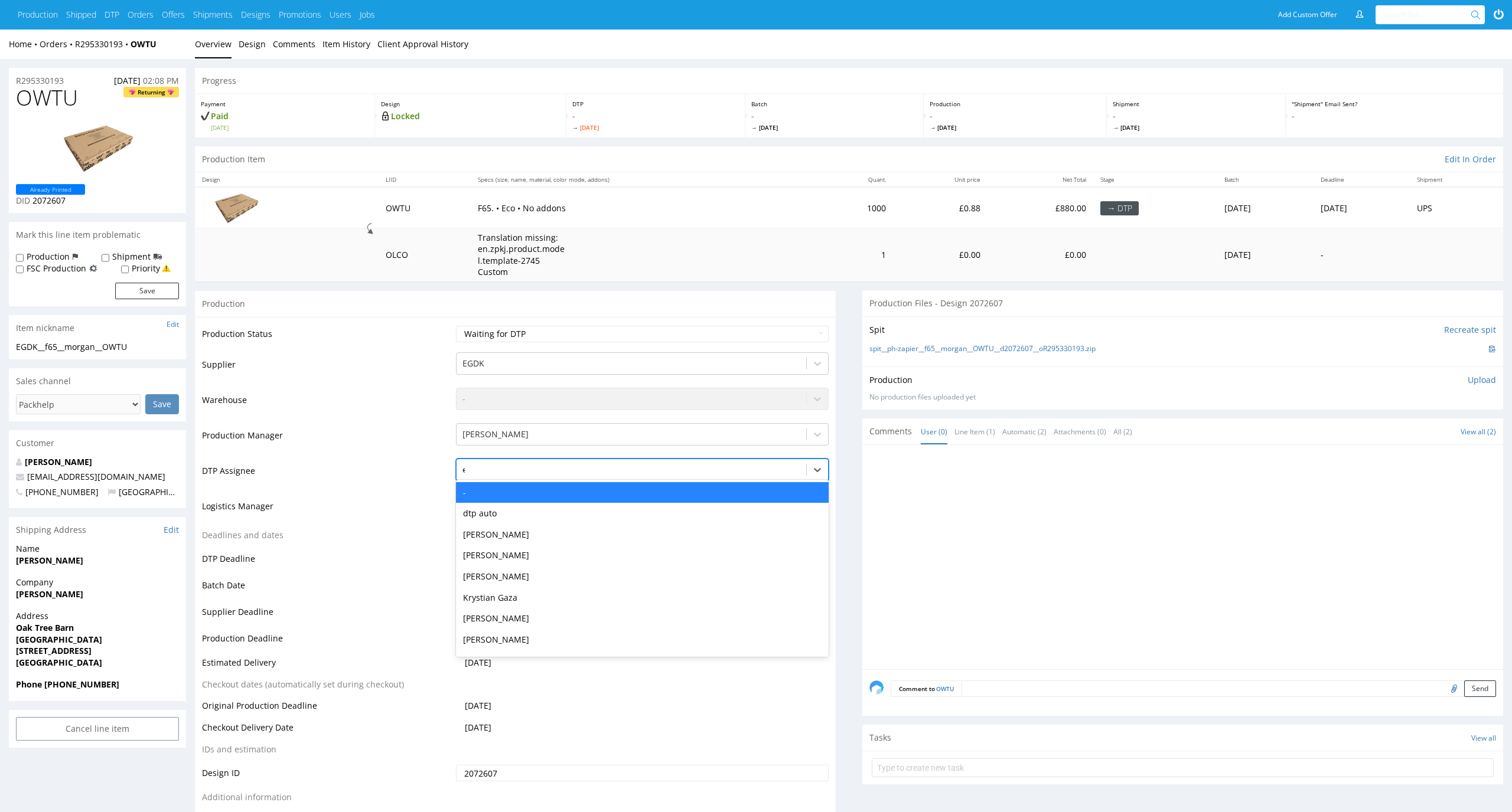
type input "el"
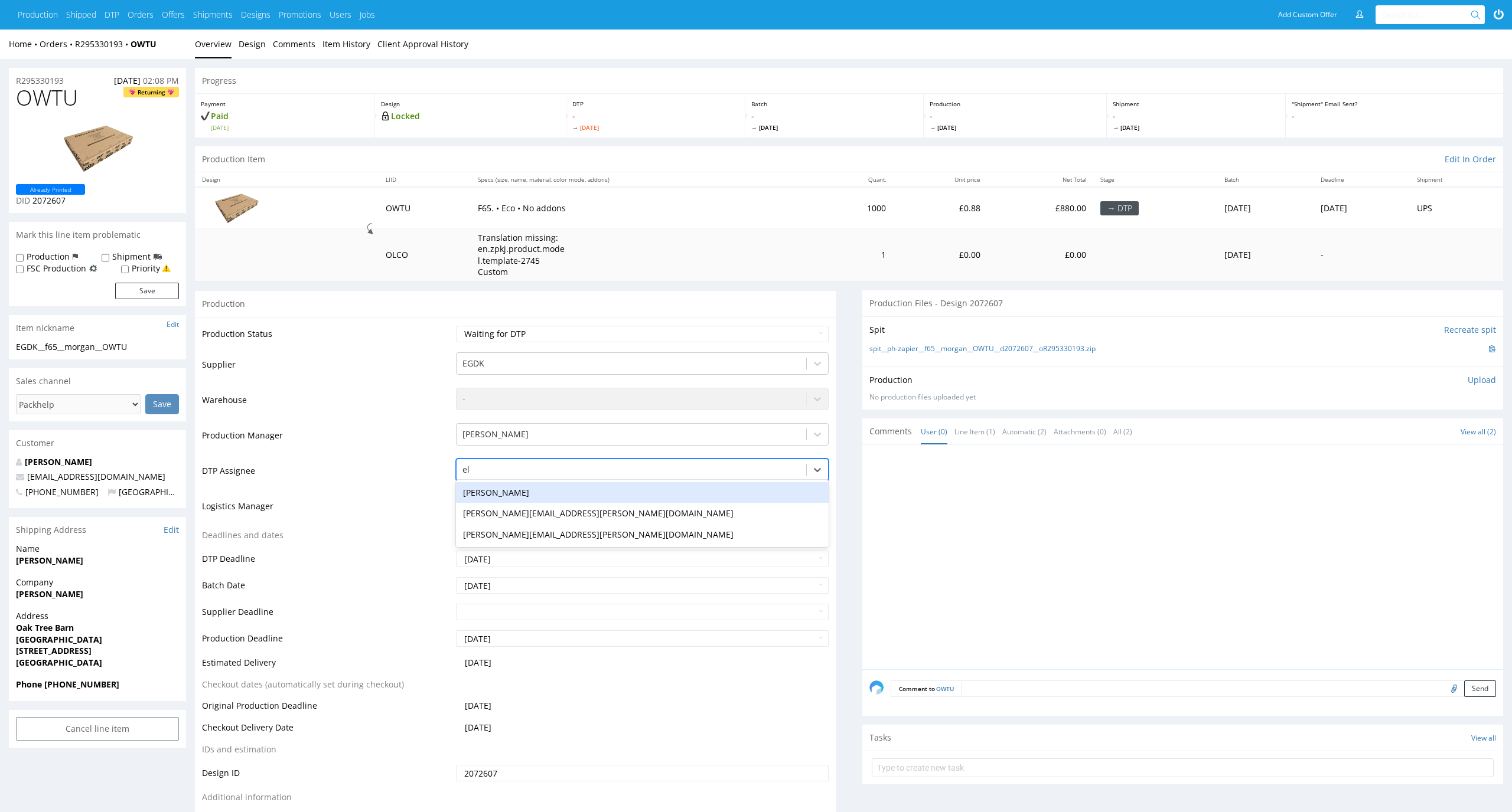
click at [617, 482] on div "Elżbieta Jelińska" at bounding box center [642, 493] width 373 height 21
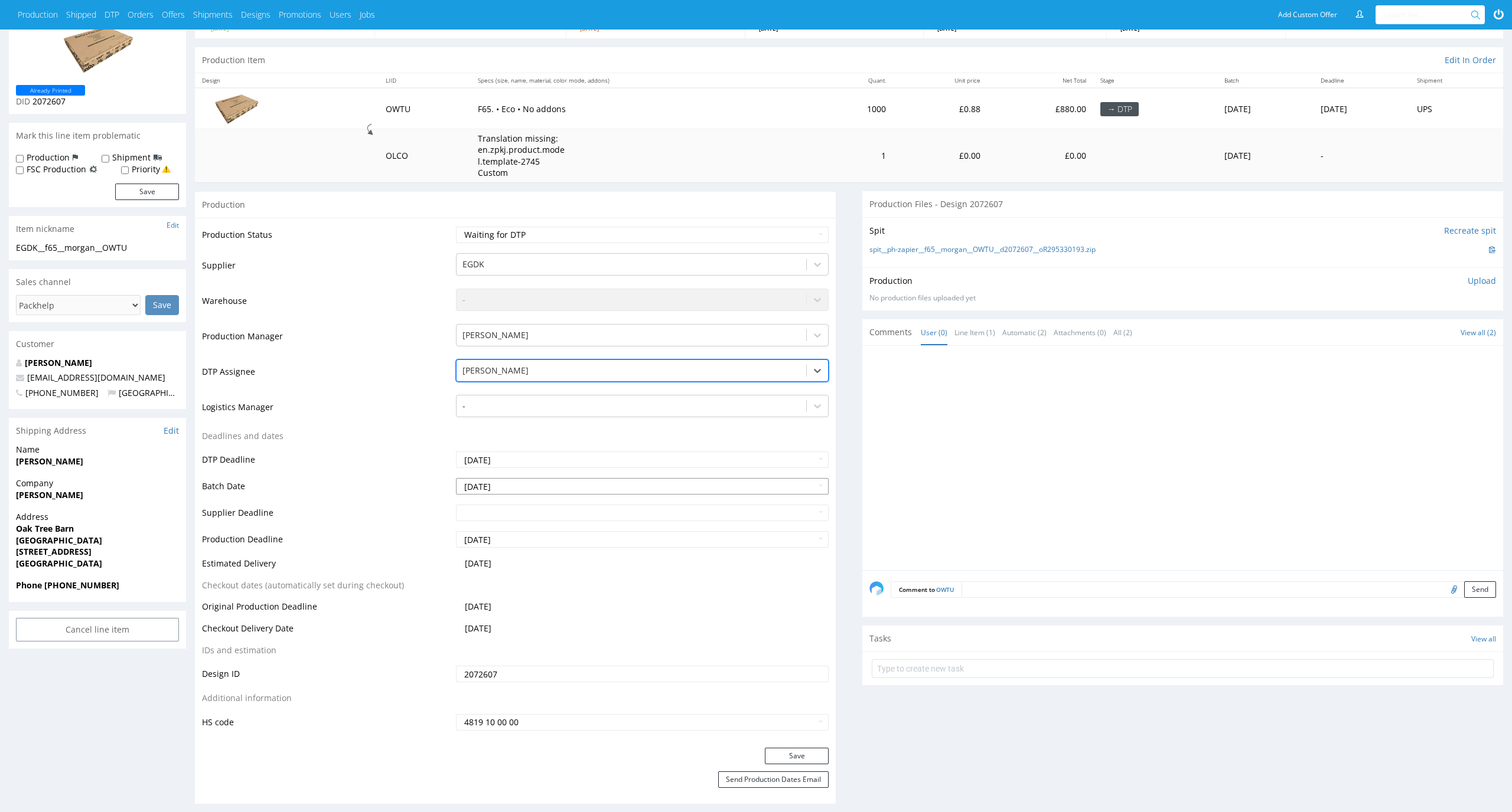
scroll to position [145, 0]
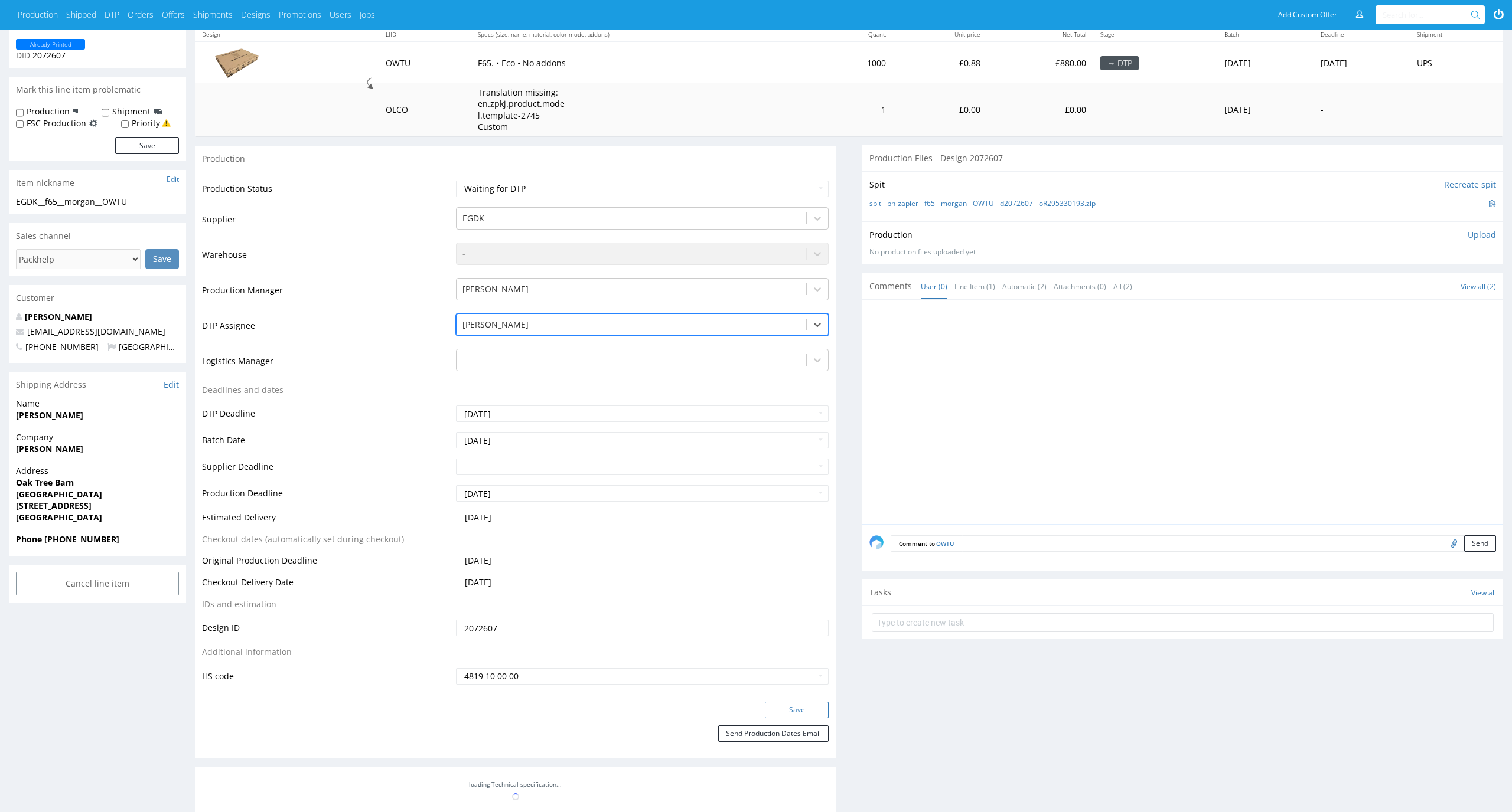
click at [805, 715] on button "Save" at bounding box center [796, 710] width 64 height 17
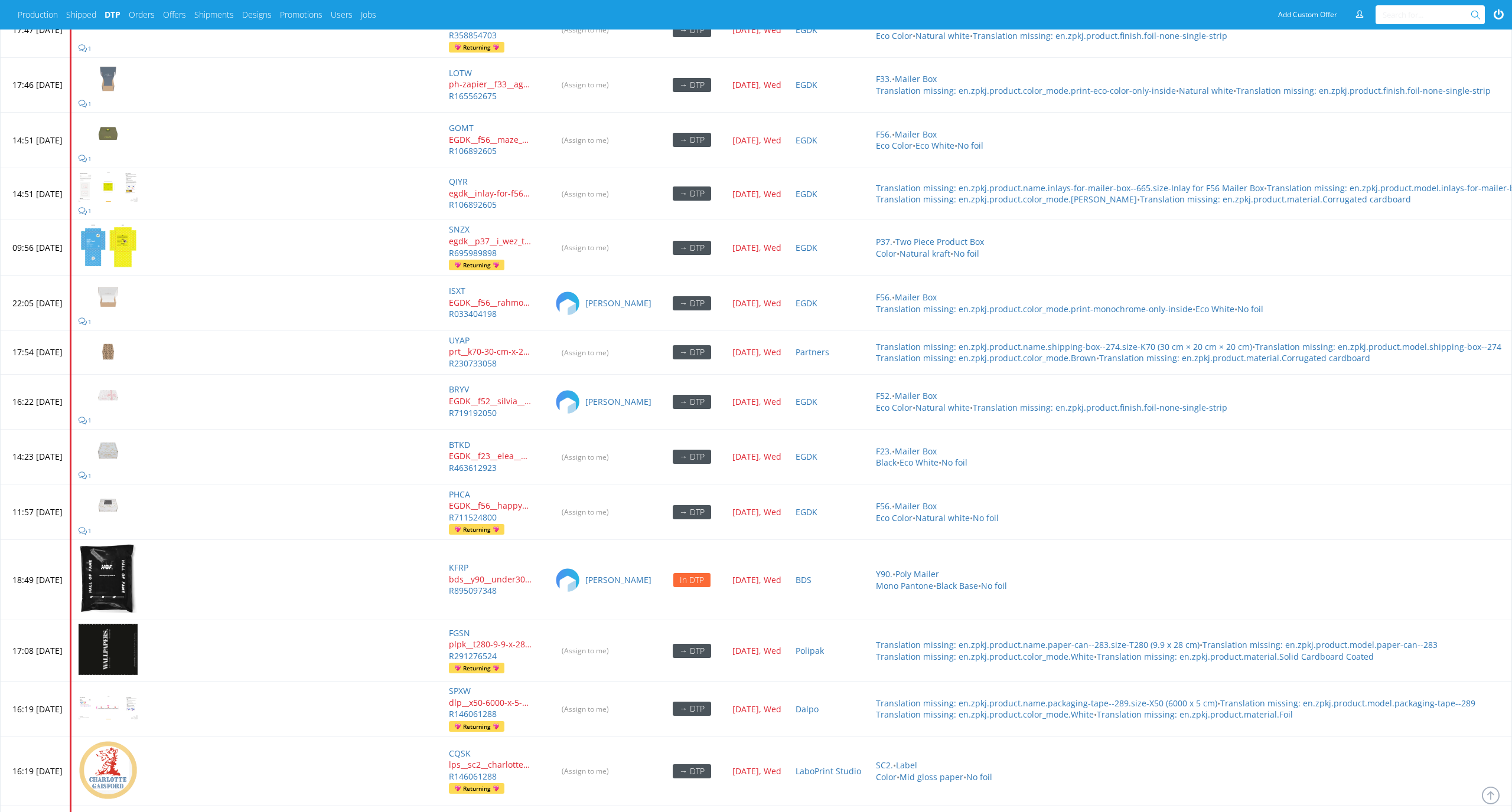
scroll to position [5076, 0]
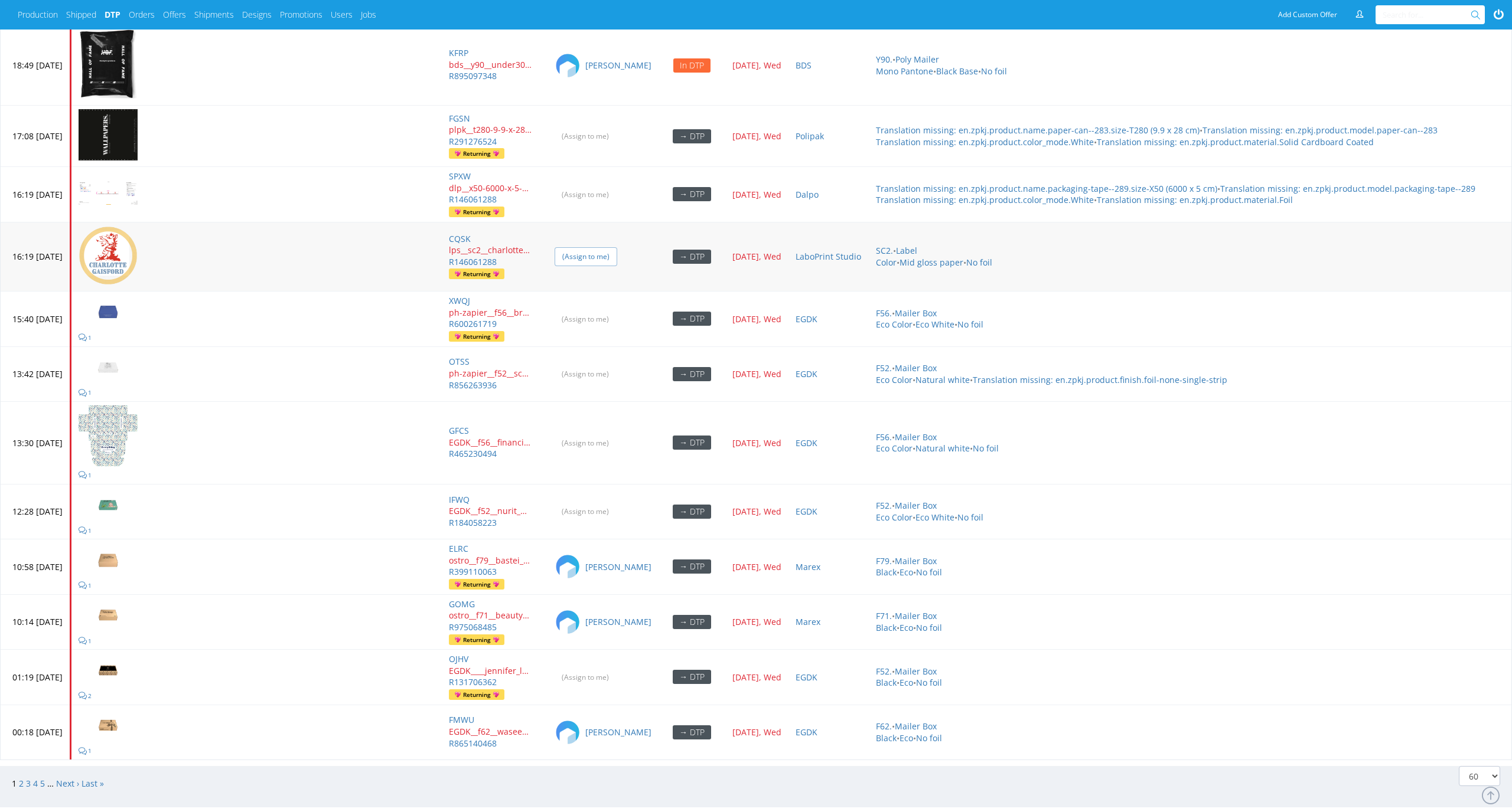
click at [617, 248] on input "(Assign to me)" at bounding box center [586, 256] width 62 height 18
click at [617, 310] on input "(Assign to me)" at bounding box center [586, 319] width 62 height 18
click at [617, 185] on input "(Assign to me)" at bounding box center [586, 194] width 62 height 18
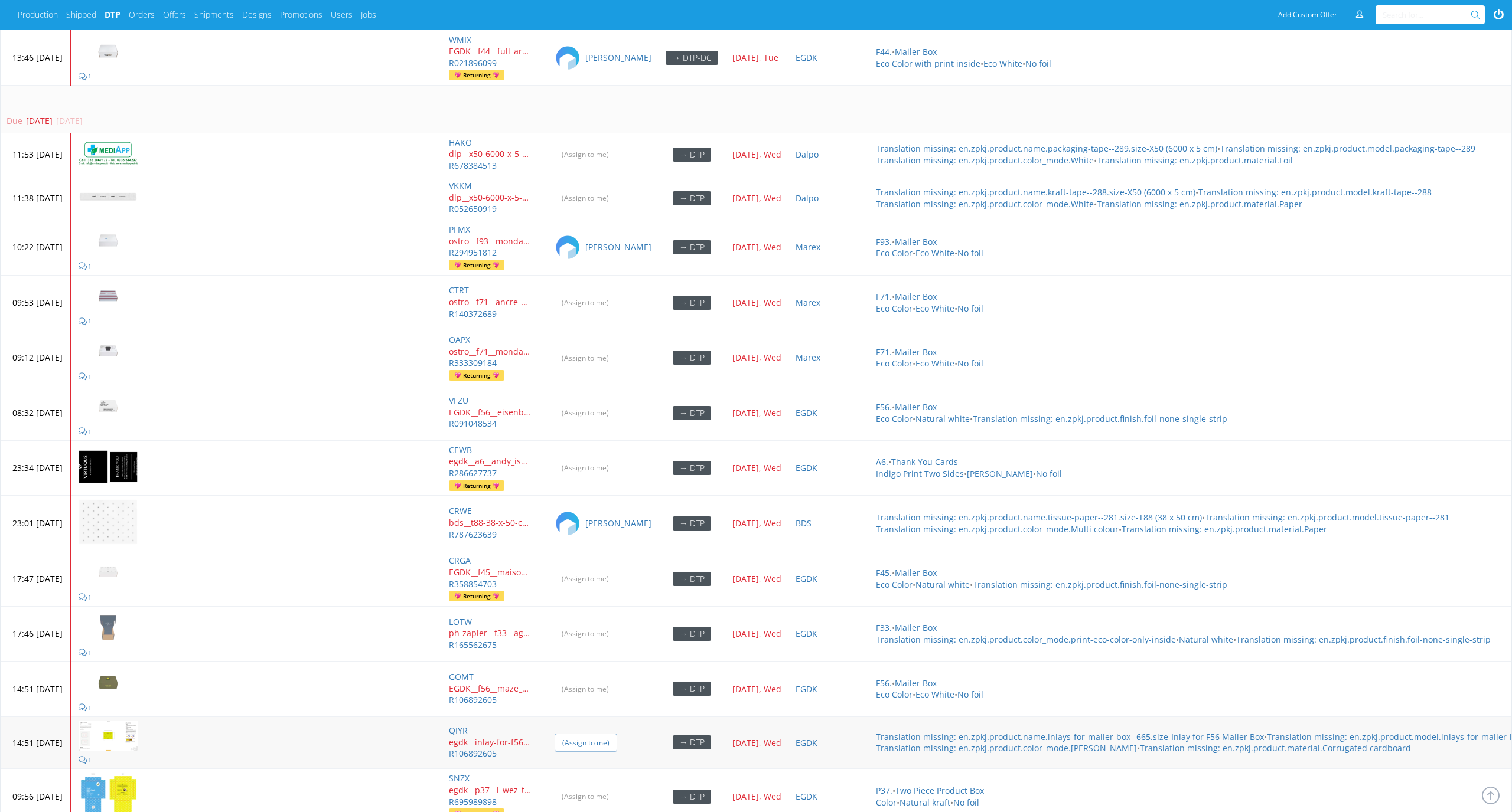
scroll to position [3948, 0]
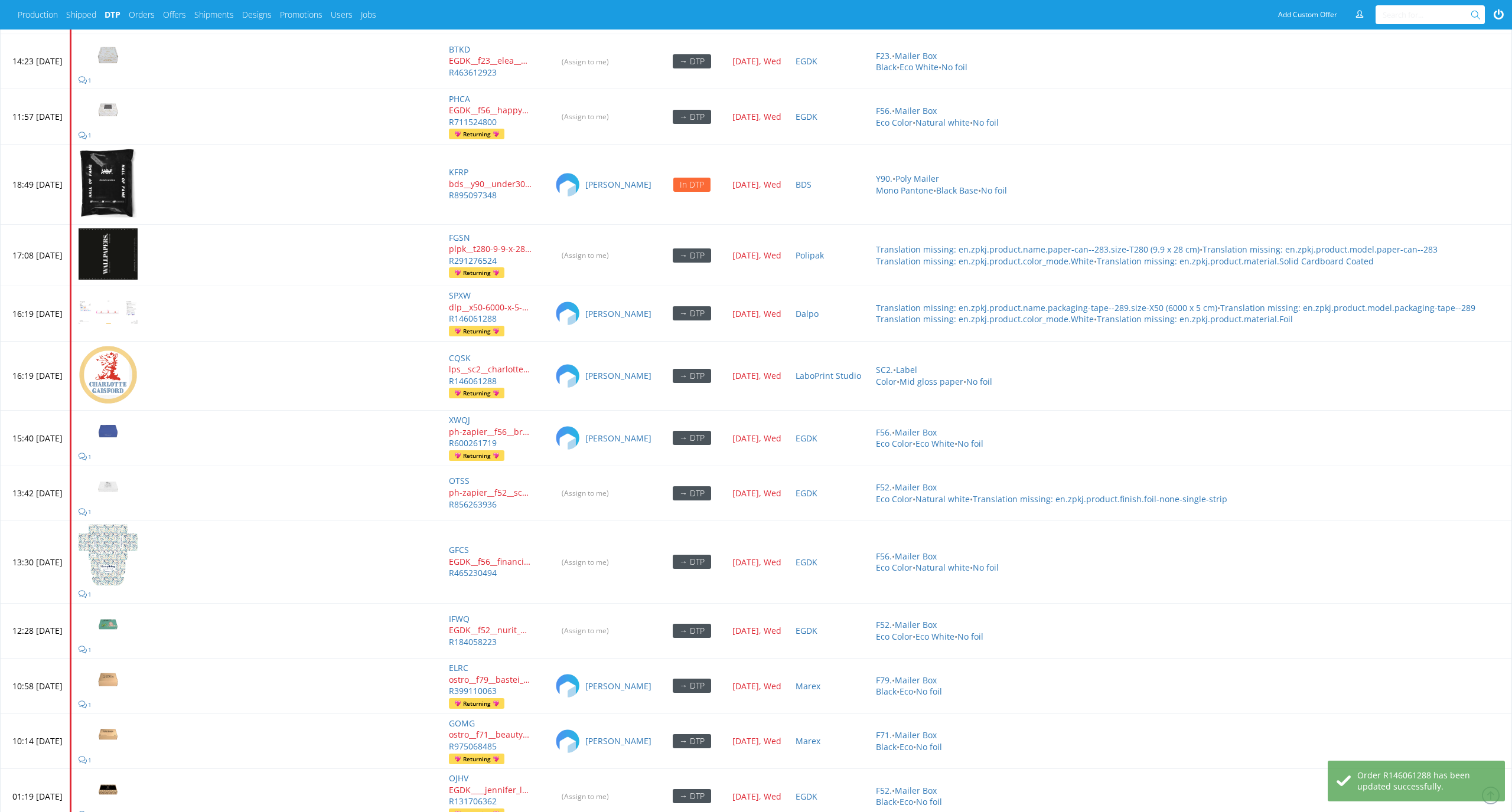
scroll to position [5088, 0]
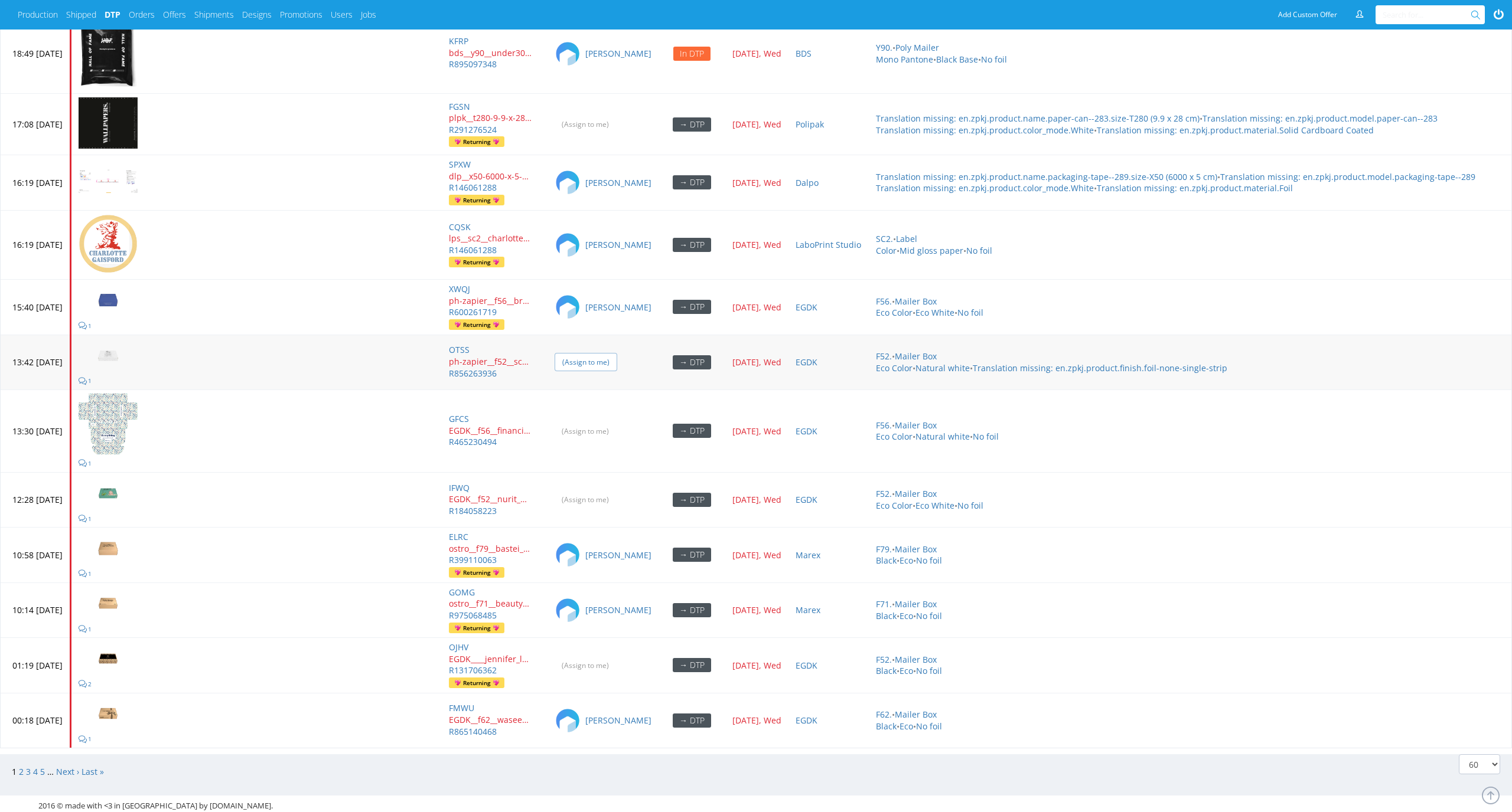
click at [617, 353] on input "(Assign to me)" at bounding box center [586, 362] width 62 height 18
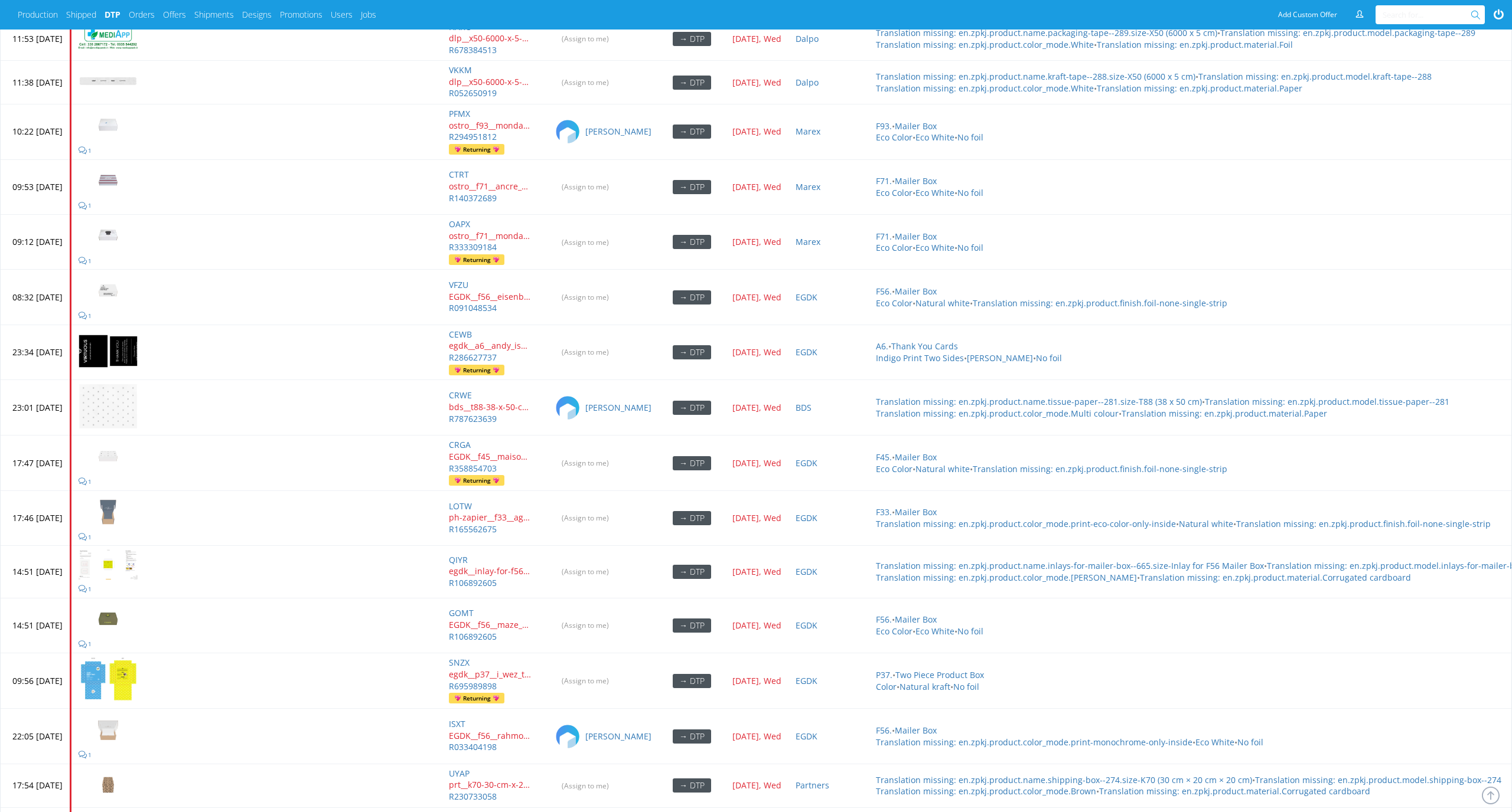
scroll to position [4013, 0]
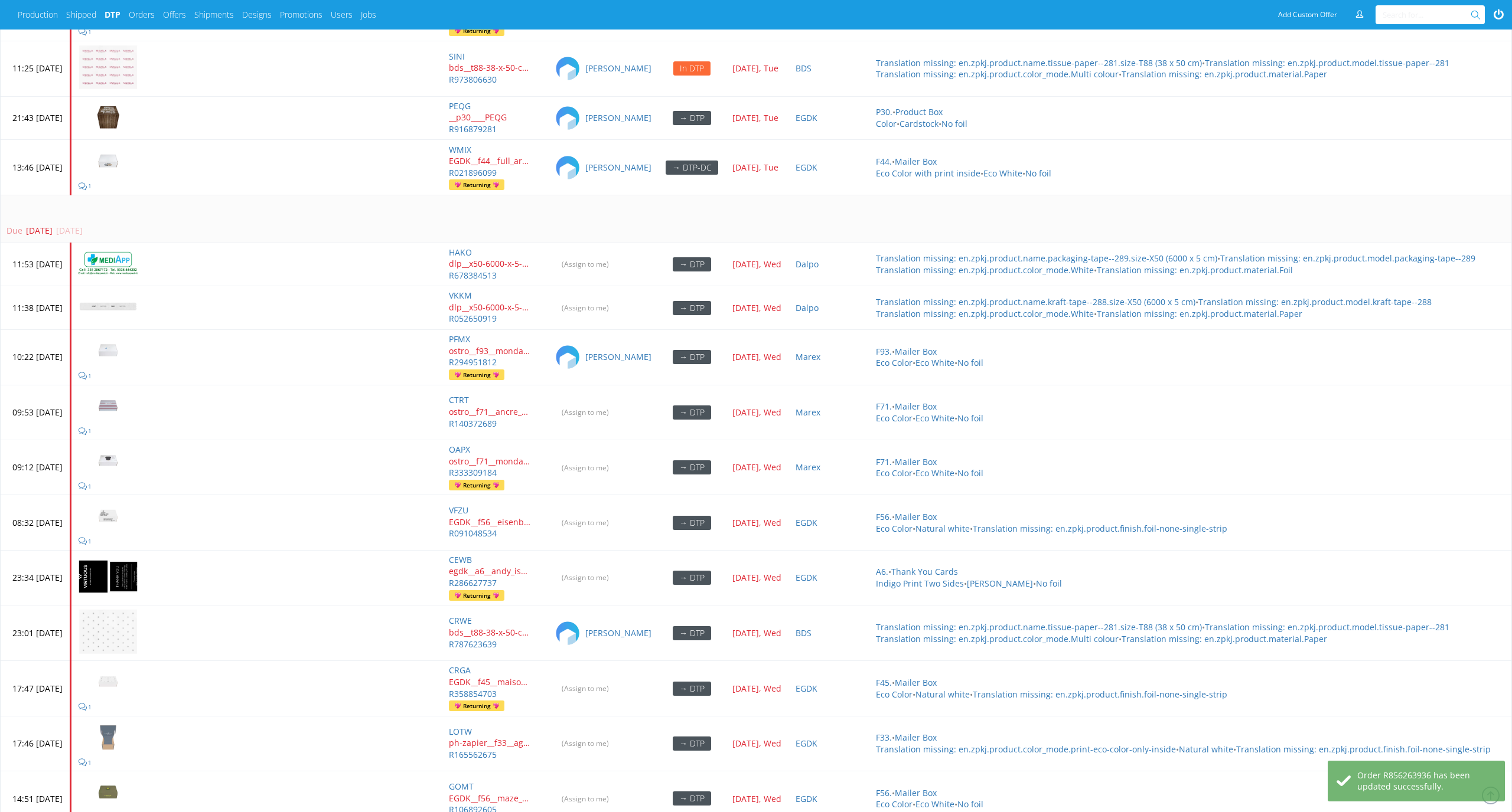
scroll to position [3936, 0]
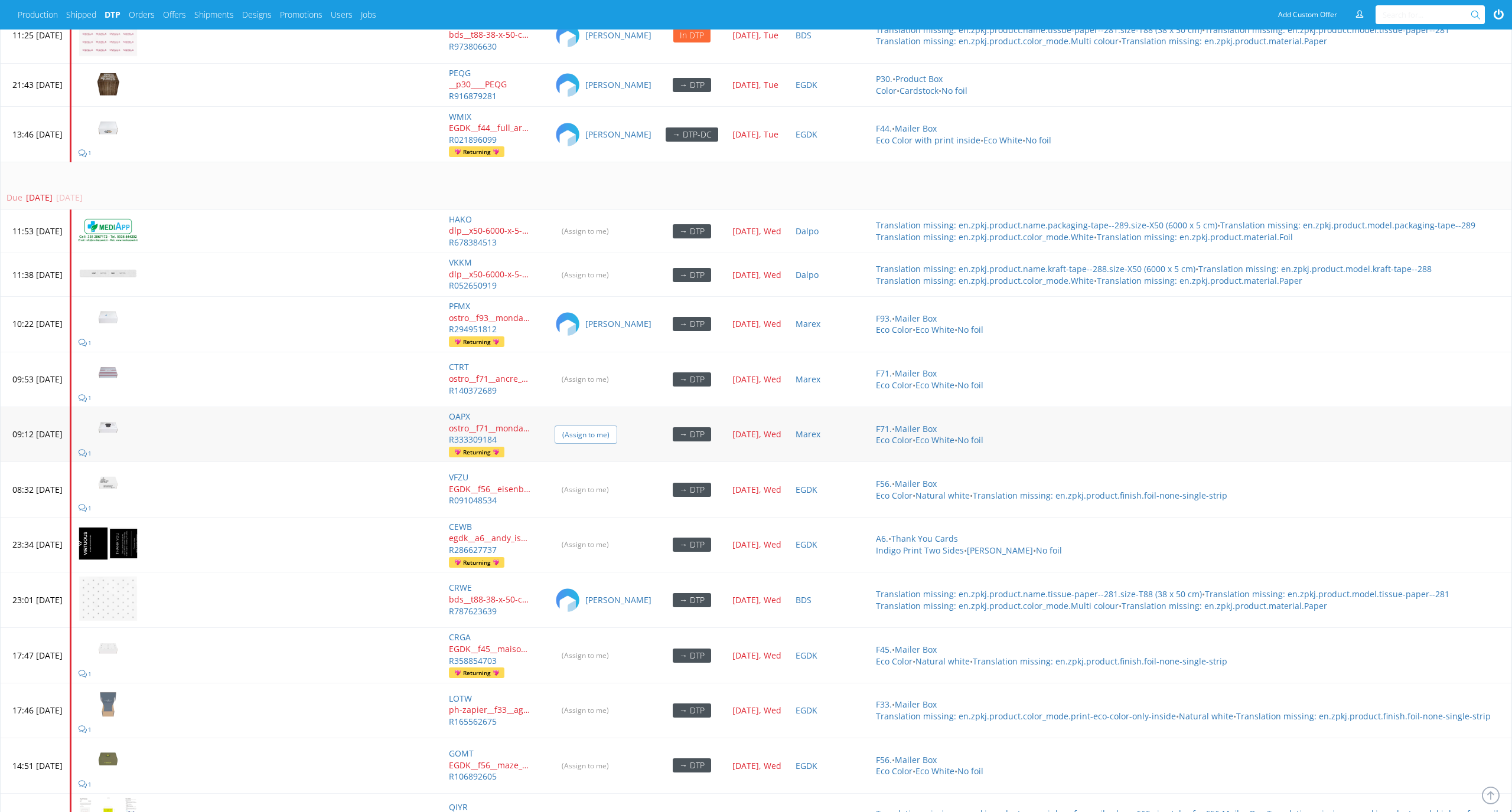
click at [617, 426] on input "(Assign to me)" at bounding box center [586, 435] width 62 height 18
click at [617, 480] on input "(Assign to me)" at bounding box center [586, 489] width 62 height 18
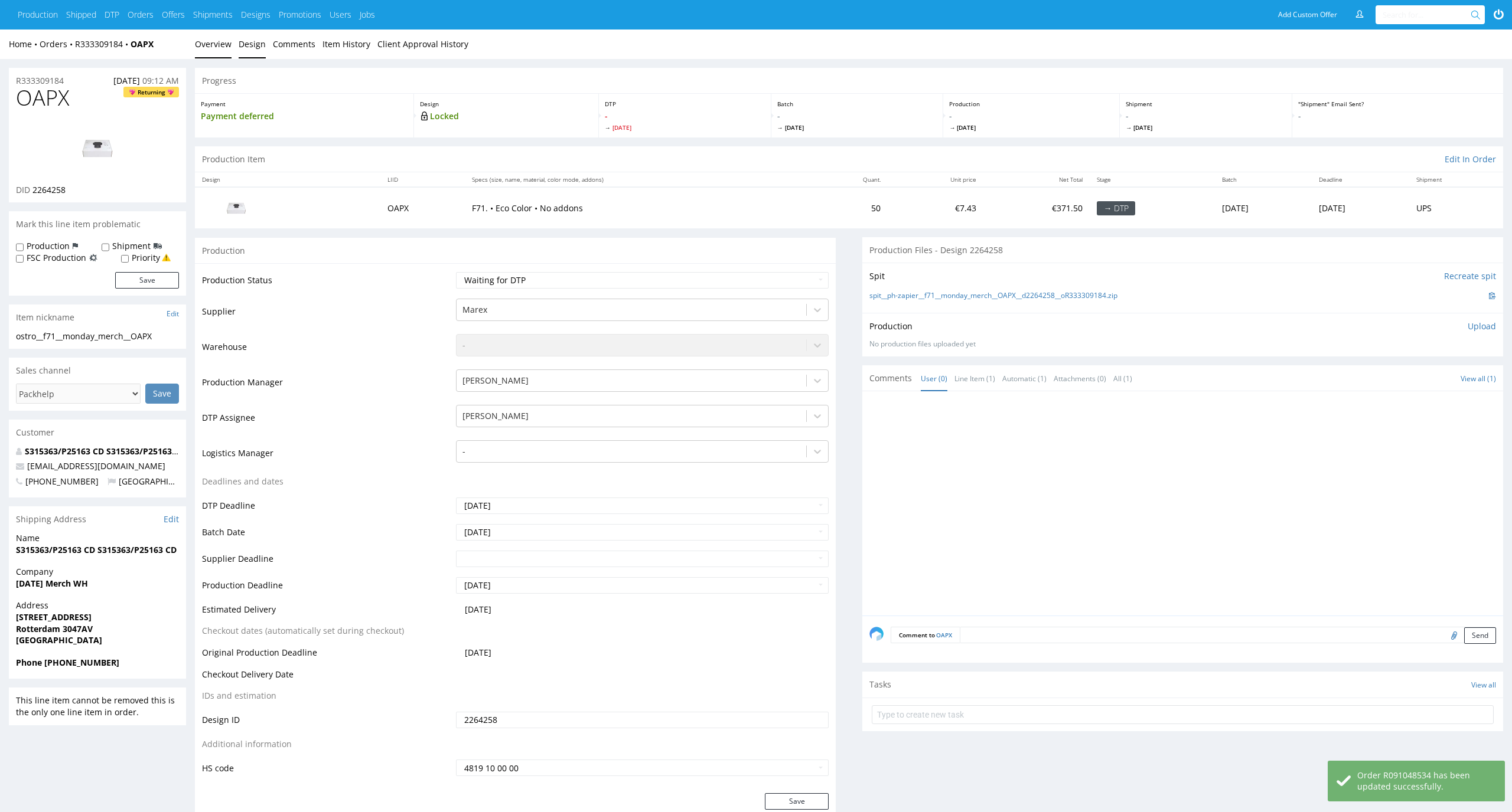
click at [243, 55] on link "Design" at bounding box center [252, 43] width 27 height 29
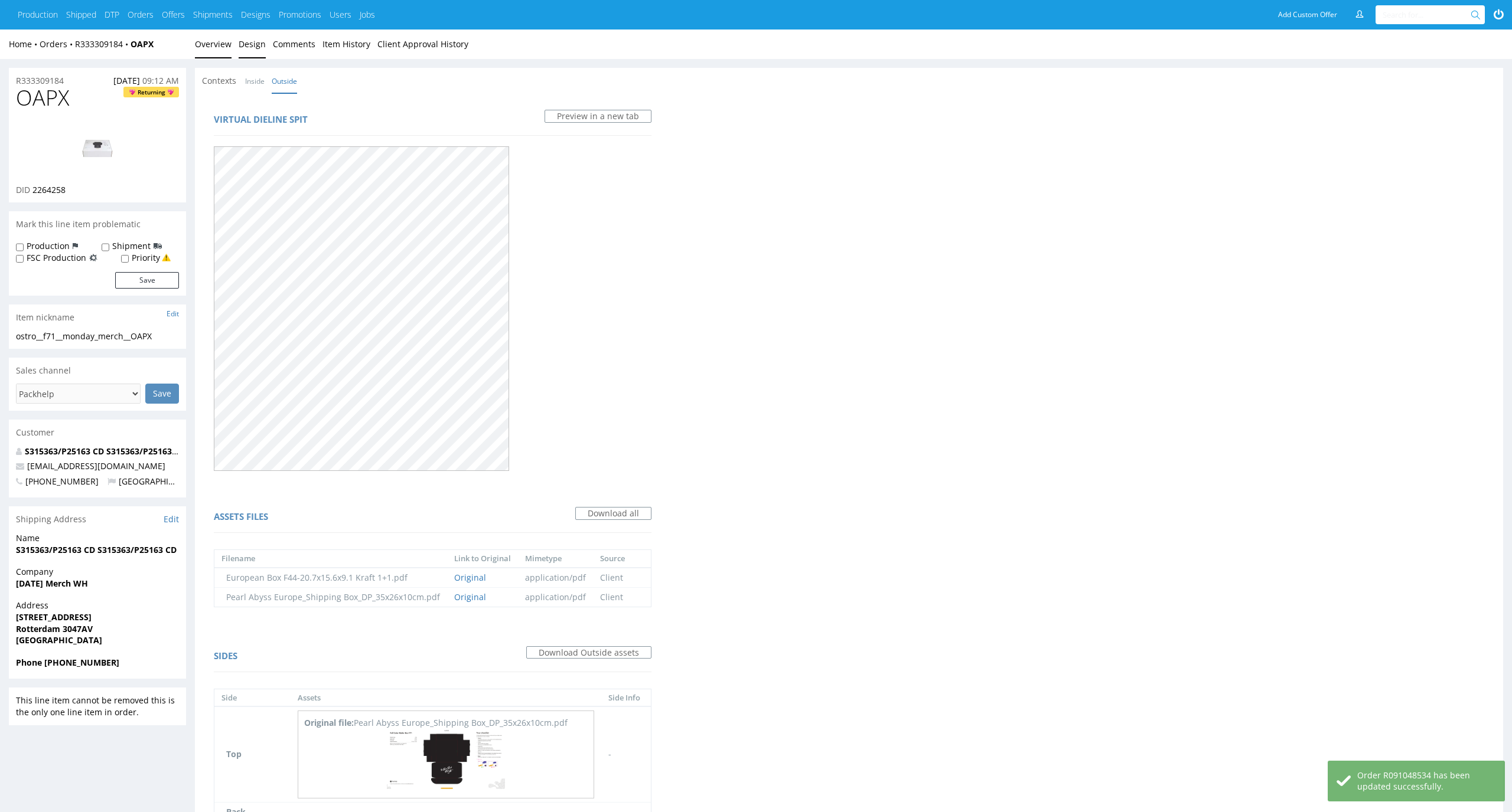
click at [208, 39] on link "Overview" at bounding box center [213, 43] width 37 height 29
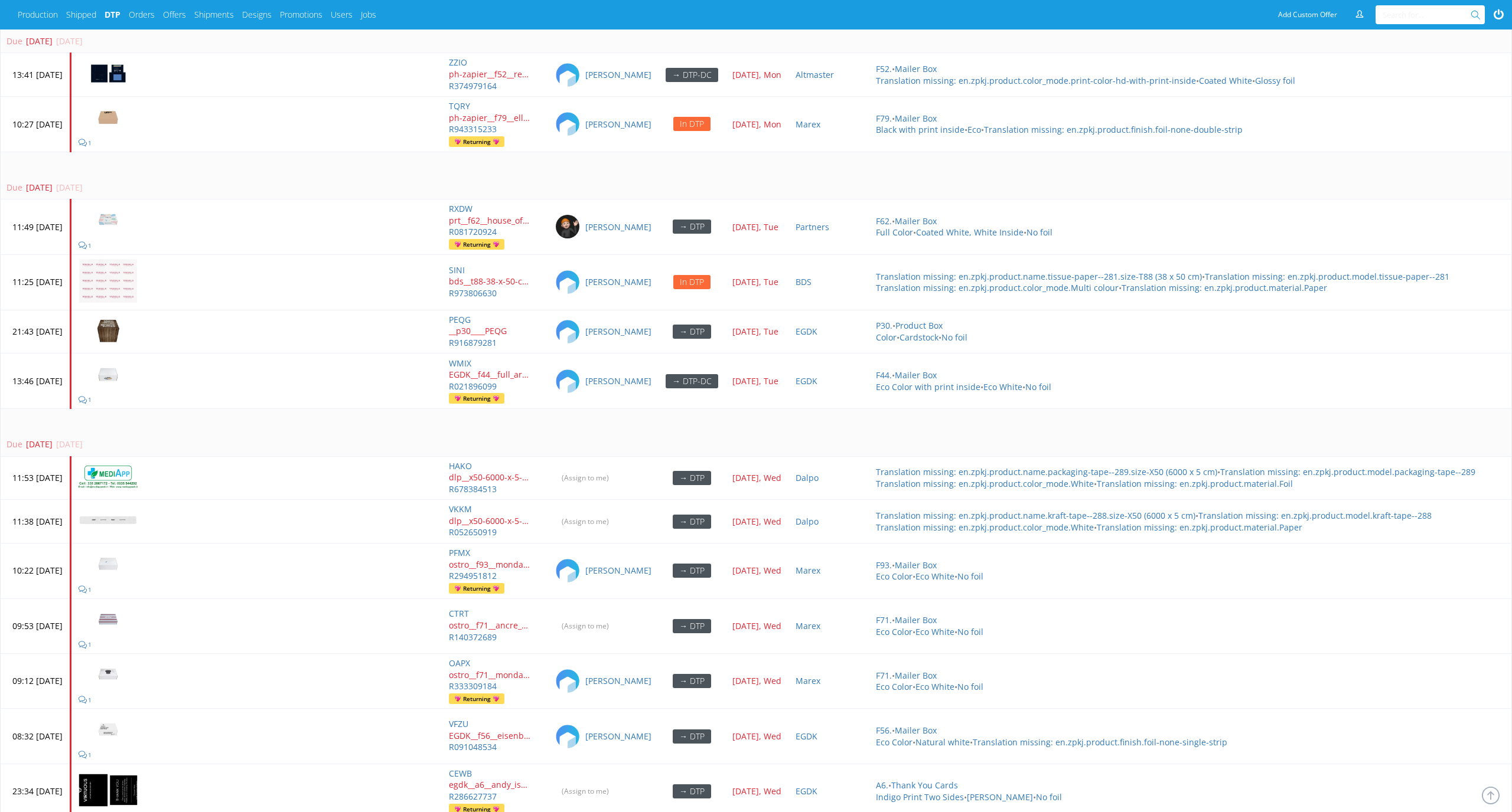
scroll to position [3700, 0]
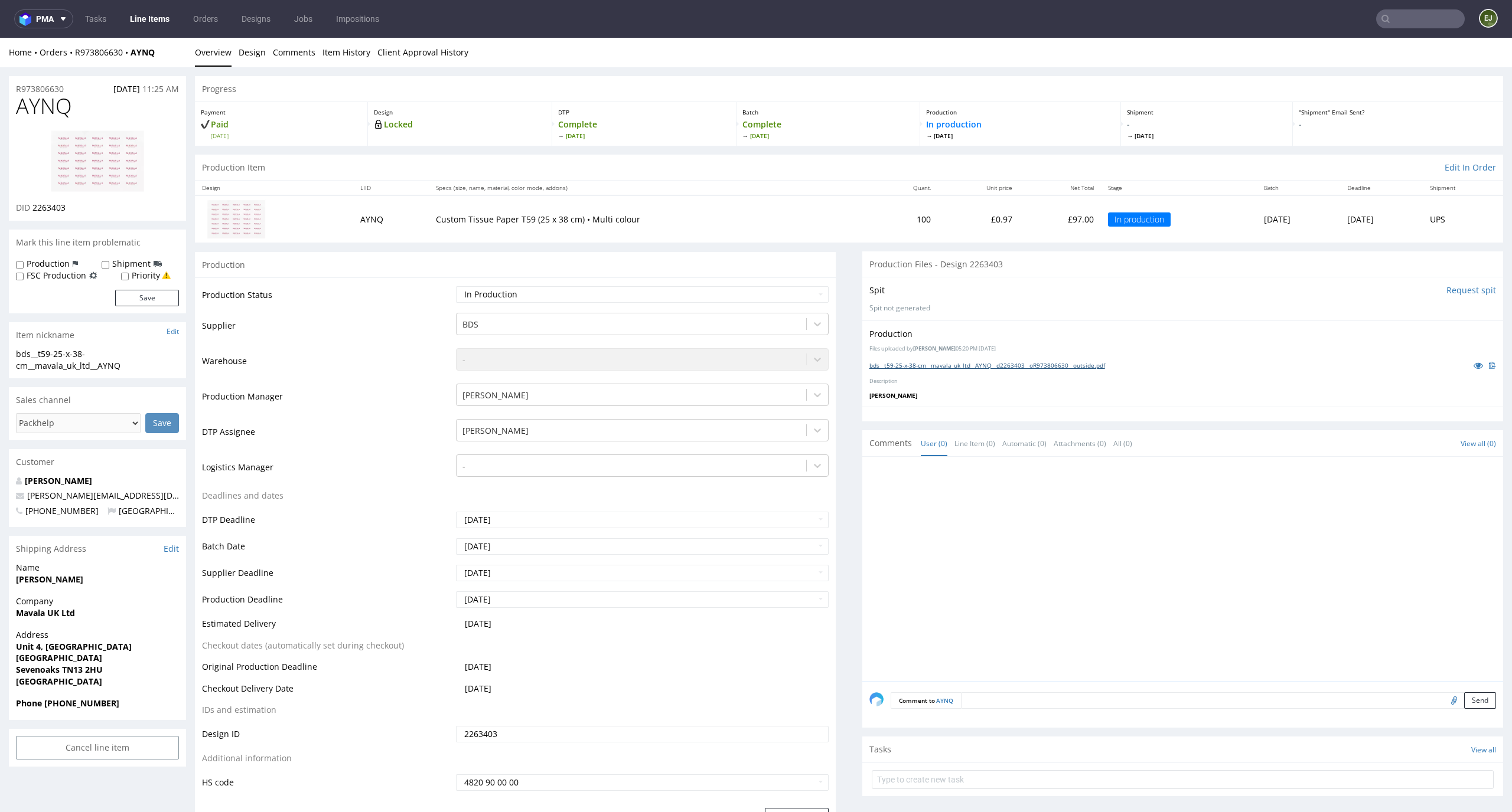
click at [966, 363] on link "bds__t59-25-x-38-cm__mavala_uk_ltd__AYNQ__d2263403__oR973806630__outside.pdf" at bounding box center [987, 365] width 236 height 8
click at [879, 141] on div "Batch Complete Fri 26 Sep" at bounding box center [828, 123] width 184 height 44
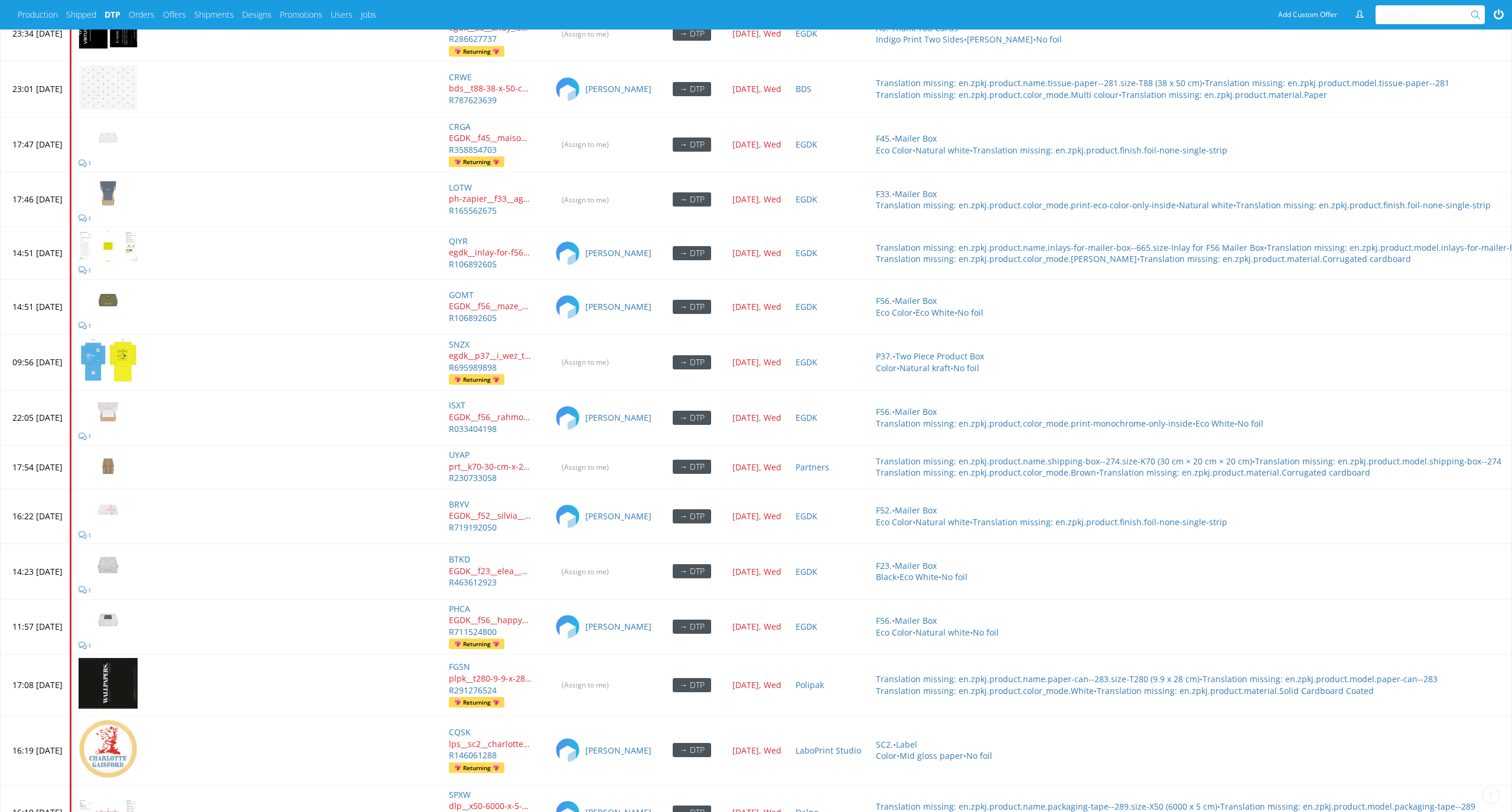
scroll to position [5051, 0]
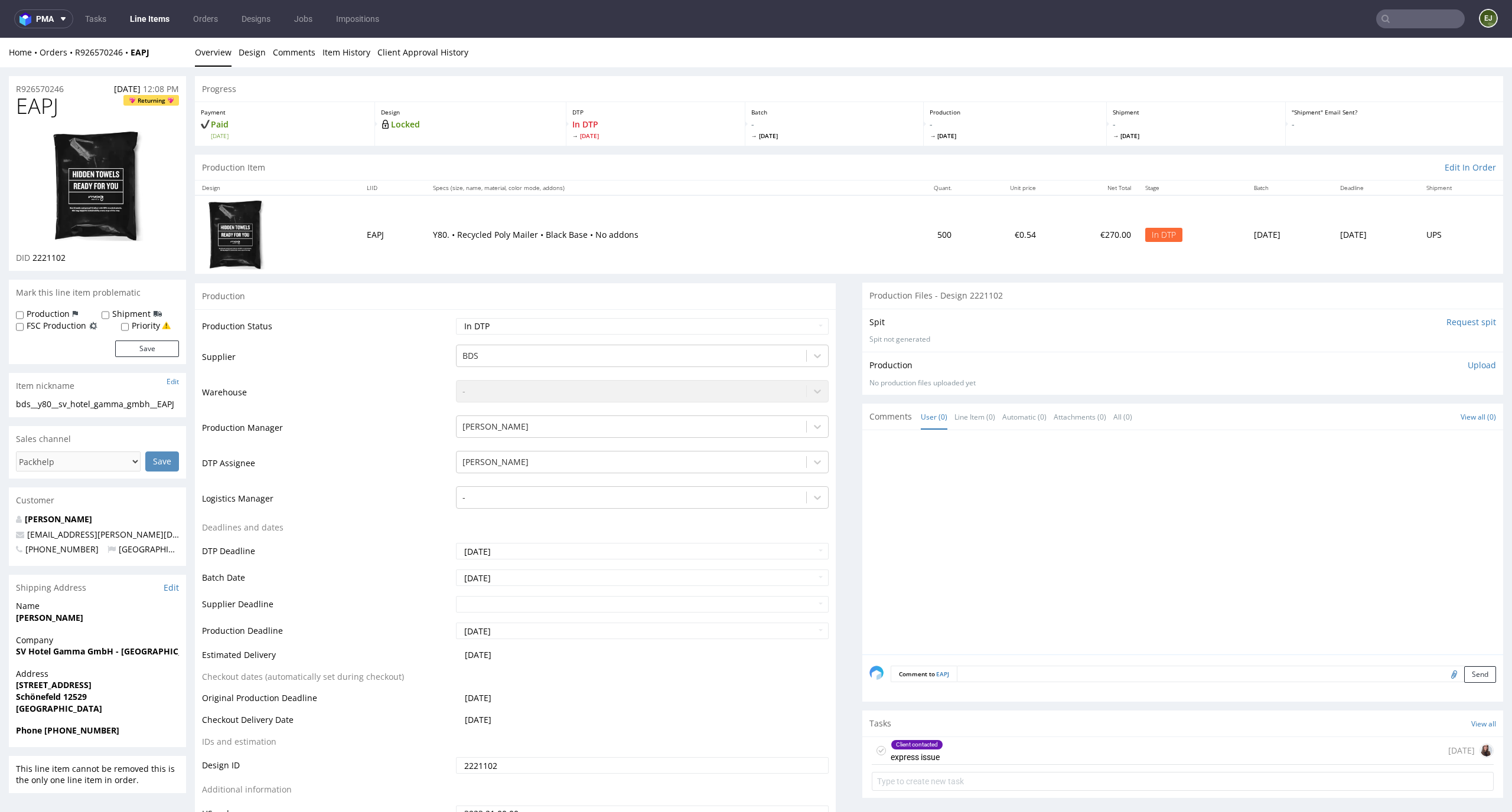
drag, startPoint x: 85, startPoint y: 251, endPoint x: 62, endPoint y: 263, distance: 25.9
drag, startPoint x: 72, startPoint y: 255, endPoint x: 34, endPoint y: 255, distance: 38.0
click at [34, 255] on div "DID 2221102" at bounding box center [97, 258] width 163 height 12
copy span "2221102"
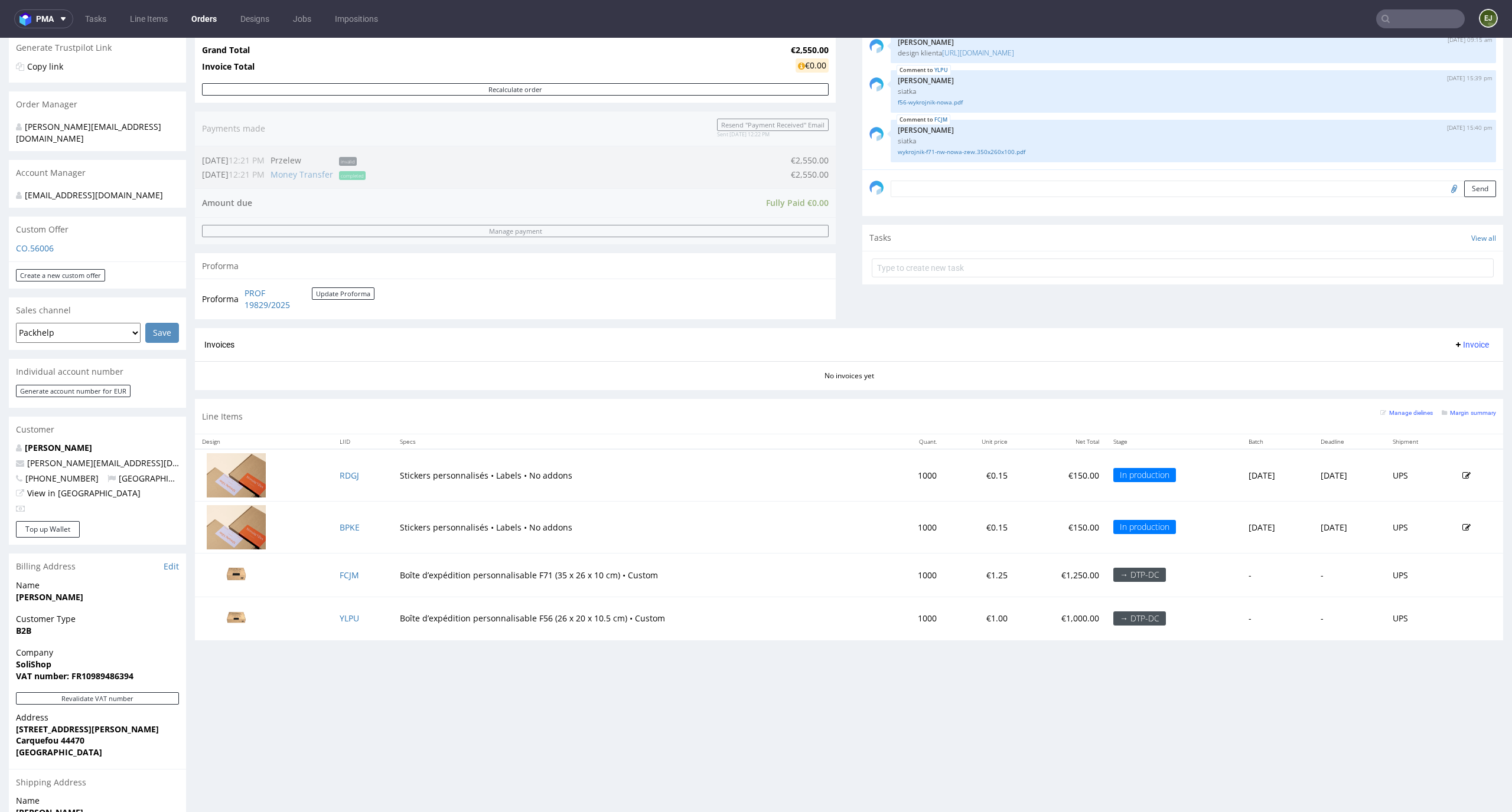
scroll to position [239, 0]
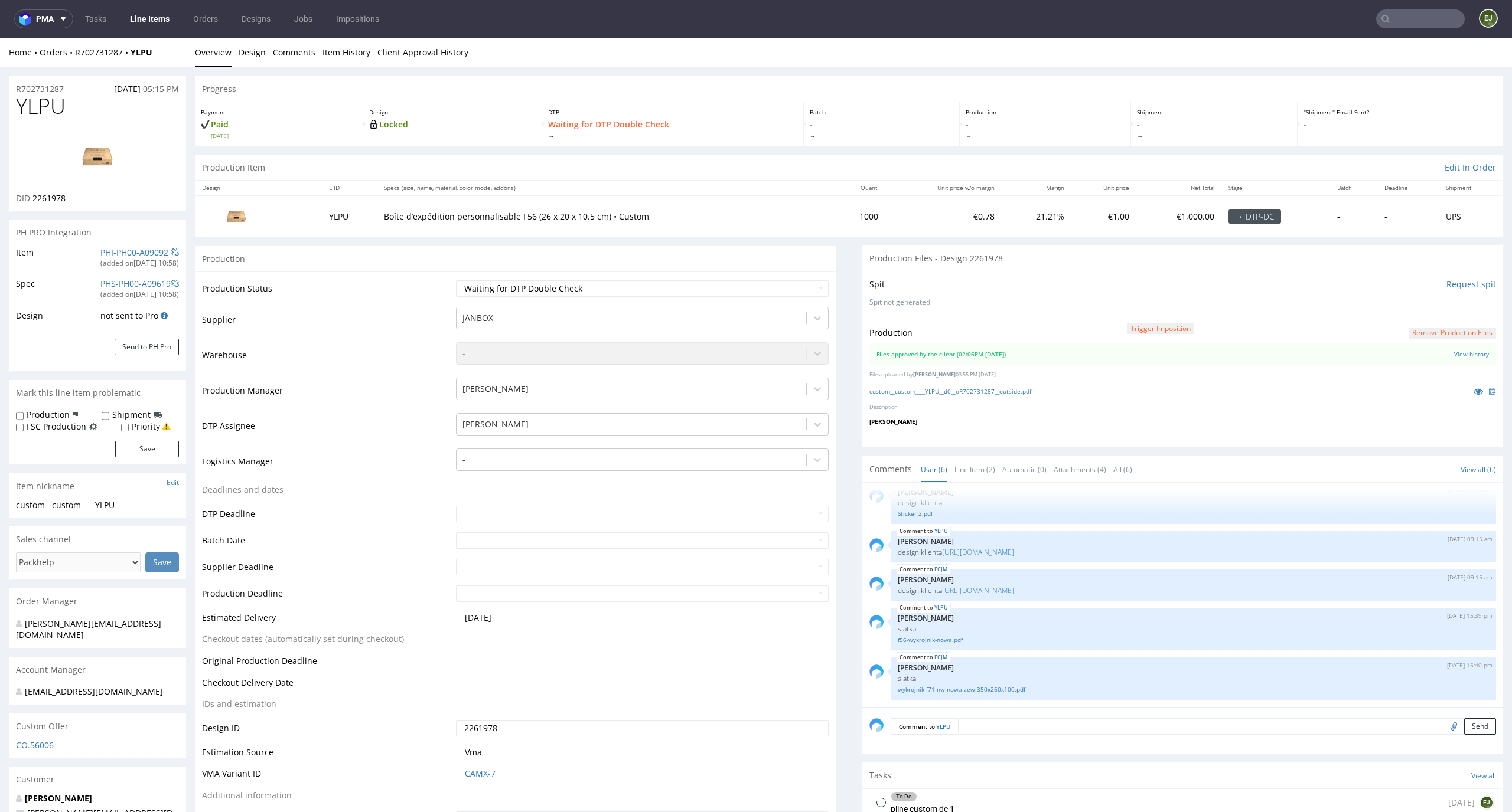
scroll to position [261, 0]
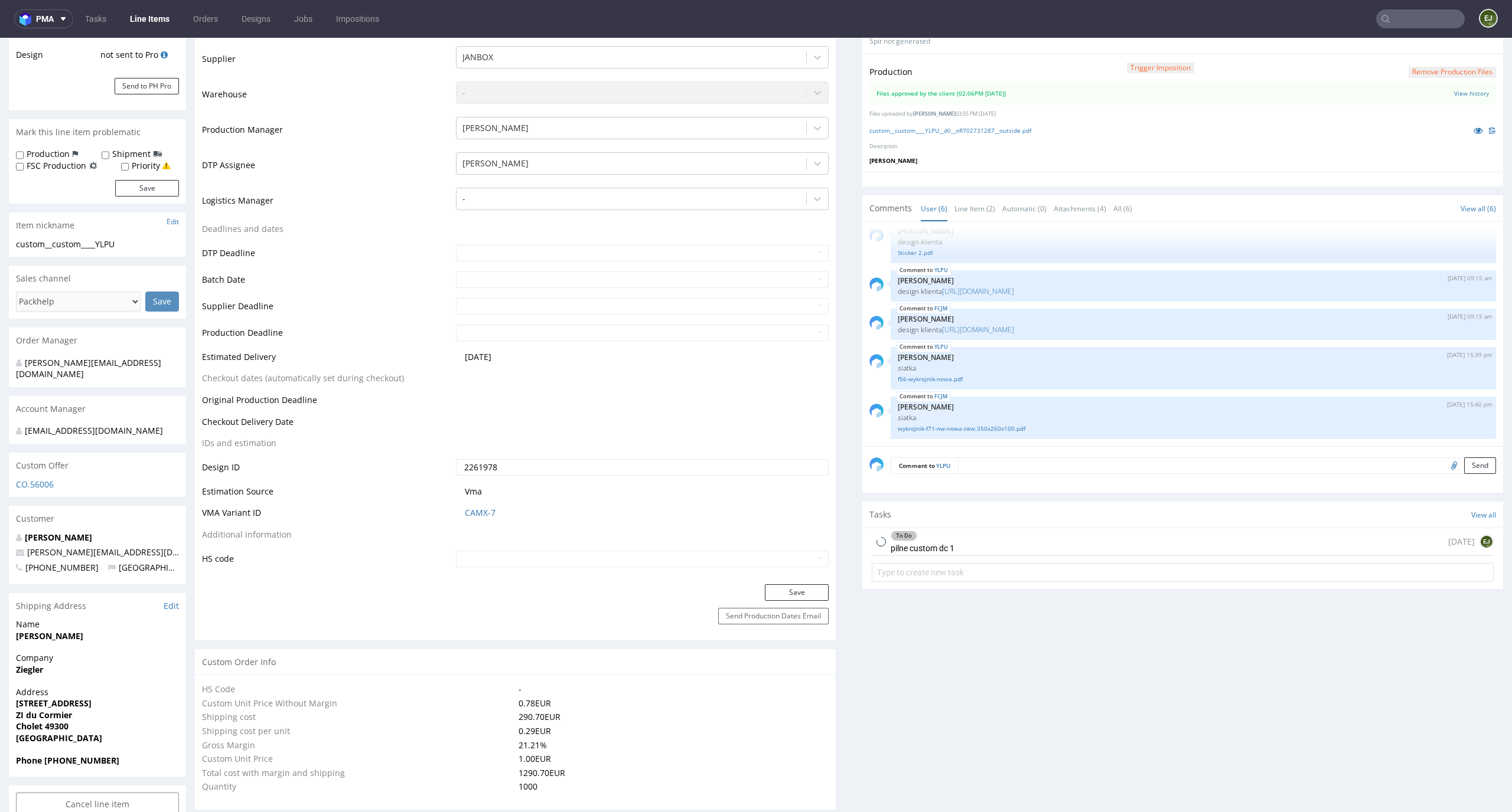
select select "in_progress"
click at [964, 542] on div "To Do pilne custom dc 1 1 day ago EJ" at bounding box center [1182, 542] width 622 height 28
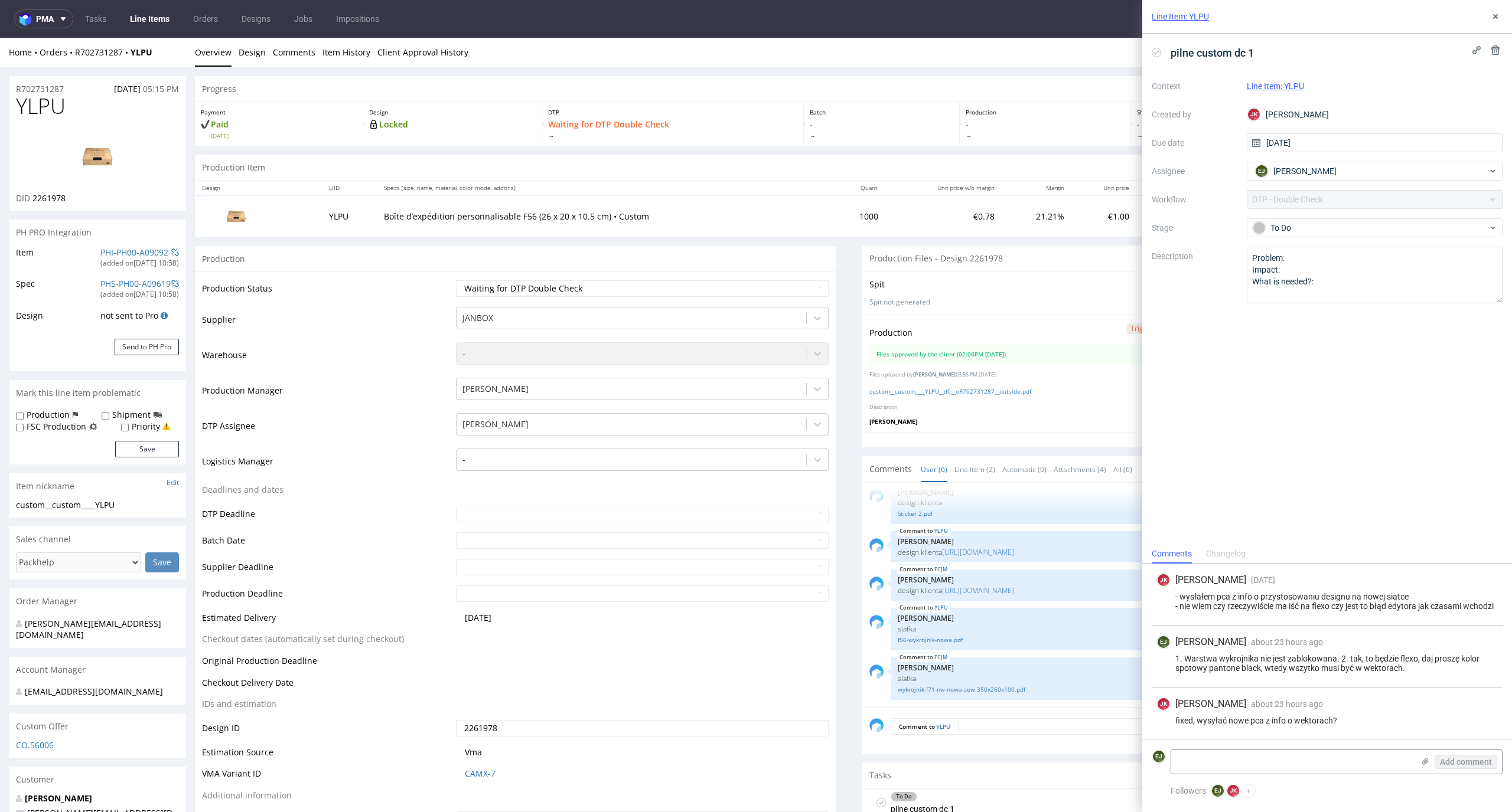
click at [964, 408] on p "Description" at bounding box center [1182, 407] width 626 height 8
click at [971, 397] on div "custom__custom____YLPU__d0__oR702731287__outside.pdf" at bounding box center [1182, 391] width 626 height 13
click at [989, 374] on p "Files uploaded by Jan Kocik 03:55 PM September 25th, 2025" at bounding box center [1182, 375] width 626 height 8
click at [984, 386] on div "custom__custom____YLPU__d0__oR702731287__outside.pdf" at bounding box center [1182, 391] width 626 height 13
click at [977, 393] on link "custom__custom____YLPU__d0__oR702731287__outside.pdf" at bounding box center [950, 391] width 162 height 8
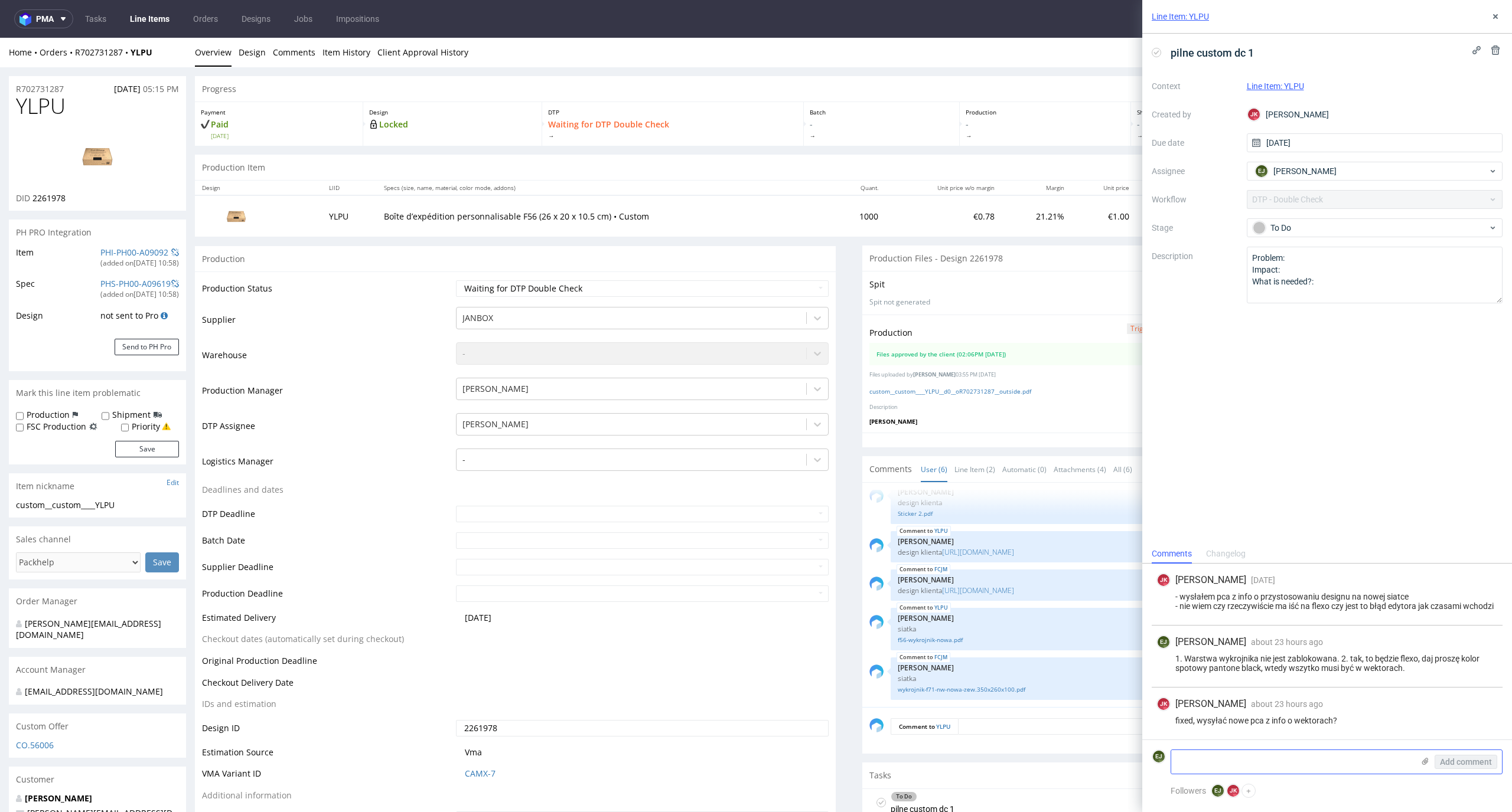
click at [1252, 757] on textarea at bounding box center [1292, 762] width 242 height 24
type textarea "jak się nie róznią niczym to nie"
click at [1485, 765] on span "Add comment" at bounding box center [1466, 762] width 52 height 8
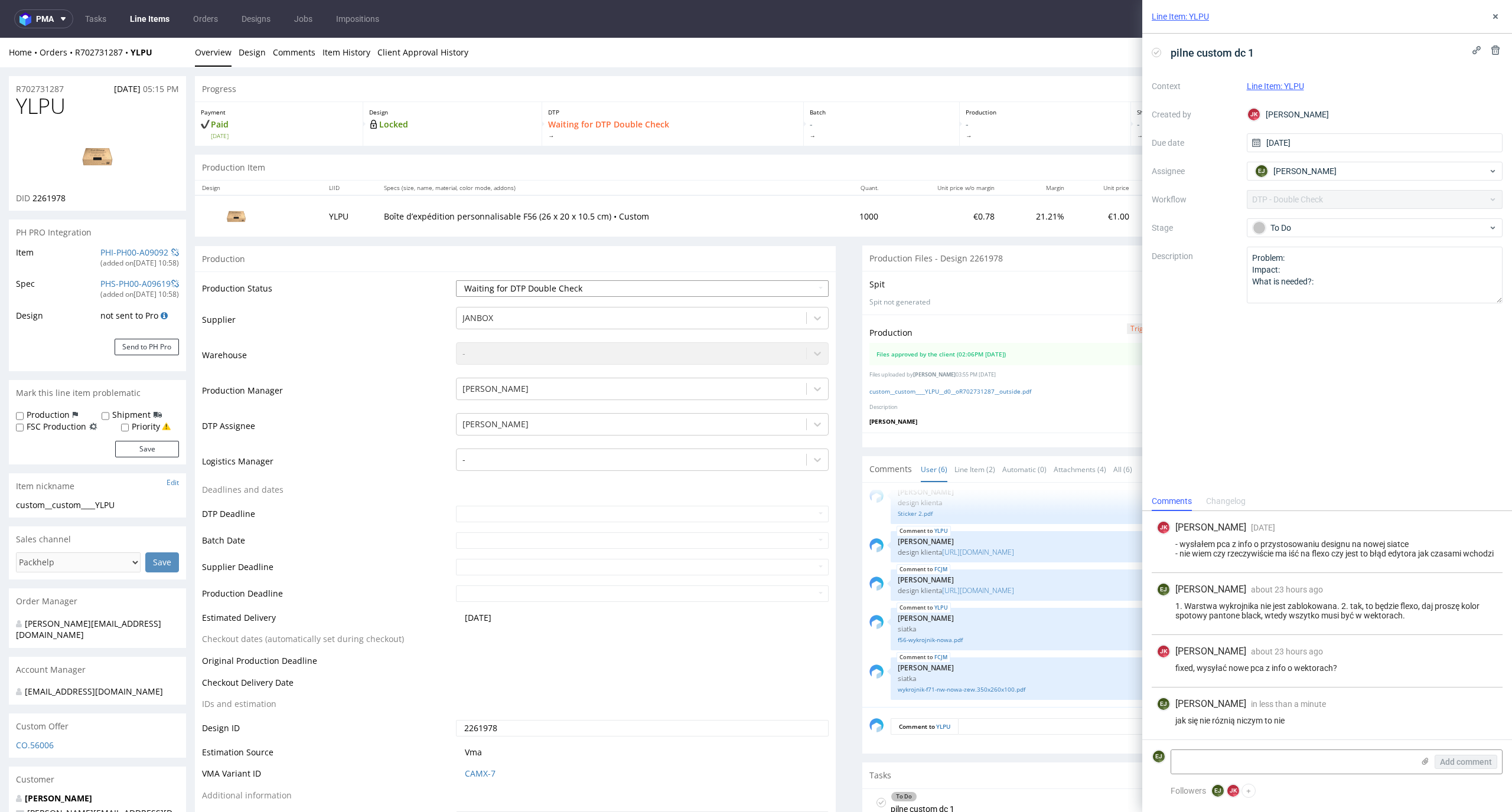
click at [786, 295] on select "Waiting for Artwork Waiting for Diecut Waiting for Mockup Waiting for DTP Waiti…" at bounding box center [642, 289] width 373 height 17
select select "dtp_dc_done"
click at [456, 281] on select "Waiting for Artwork Waiting for Diecut Waiting for Mockup Waiting for DTP Waiti…" at bounding box center [642, 289] width 373 height 17
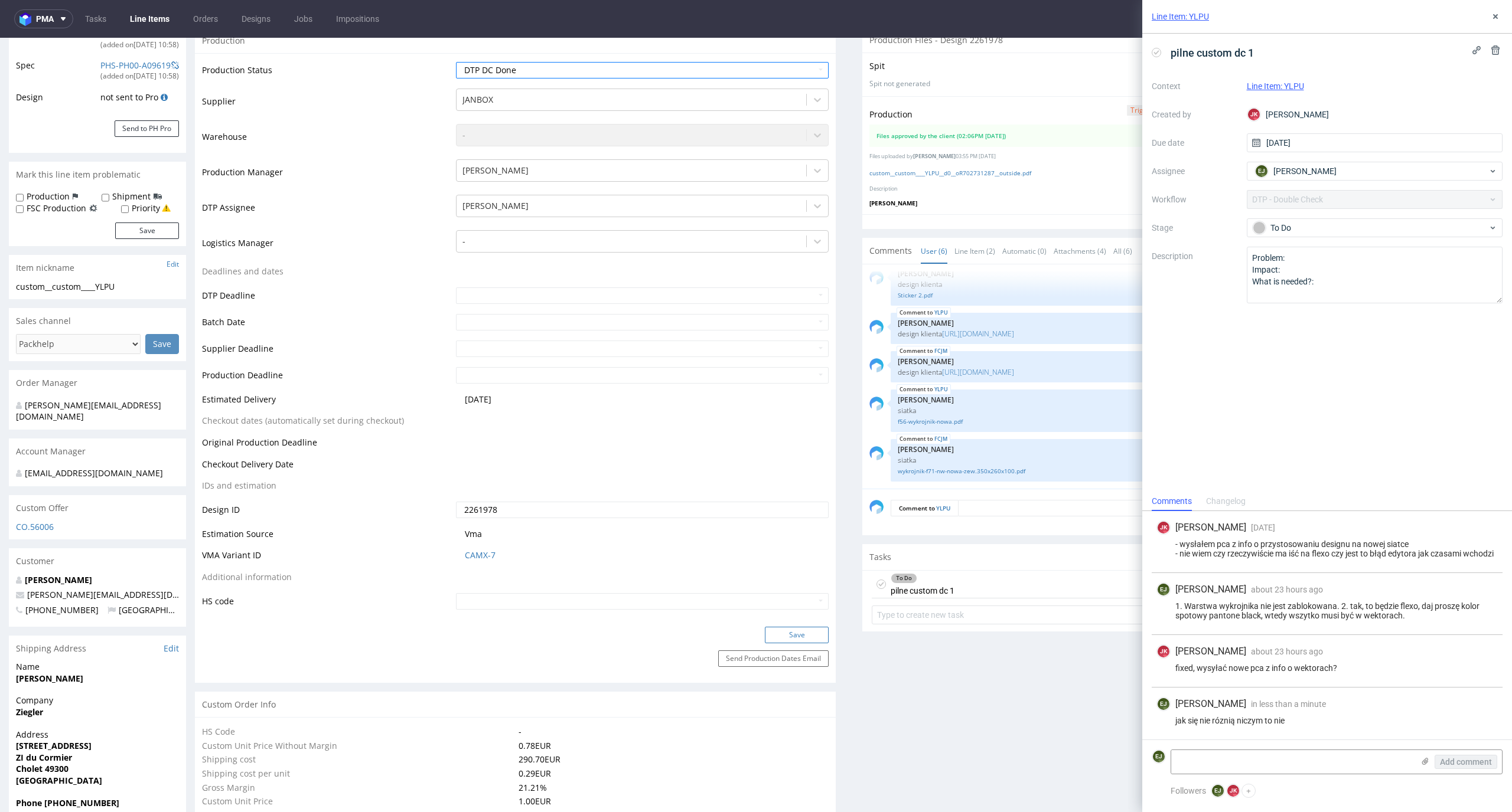
click at [789, 635] on button "Save" at bounding box center [796, 635] width 64 height 17
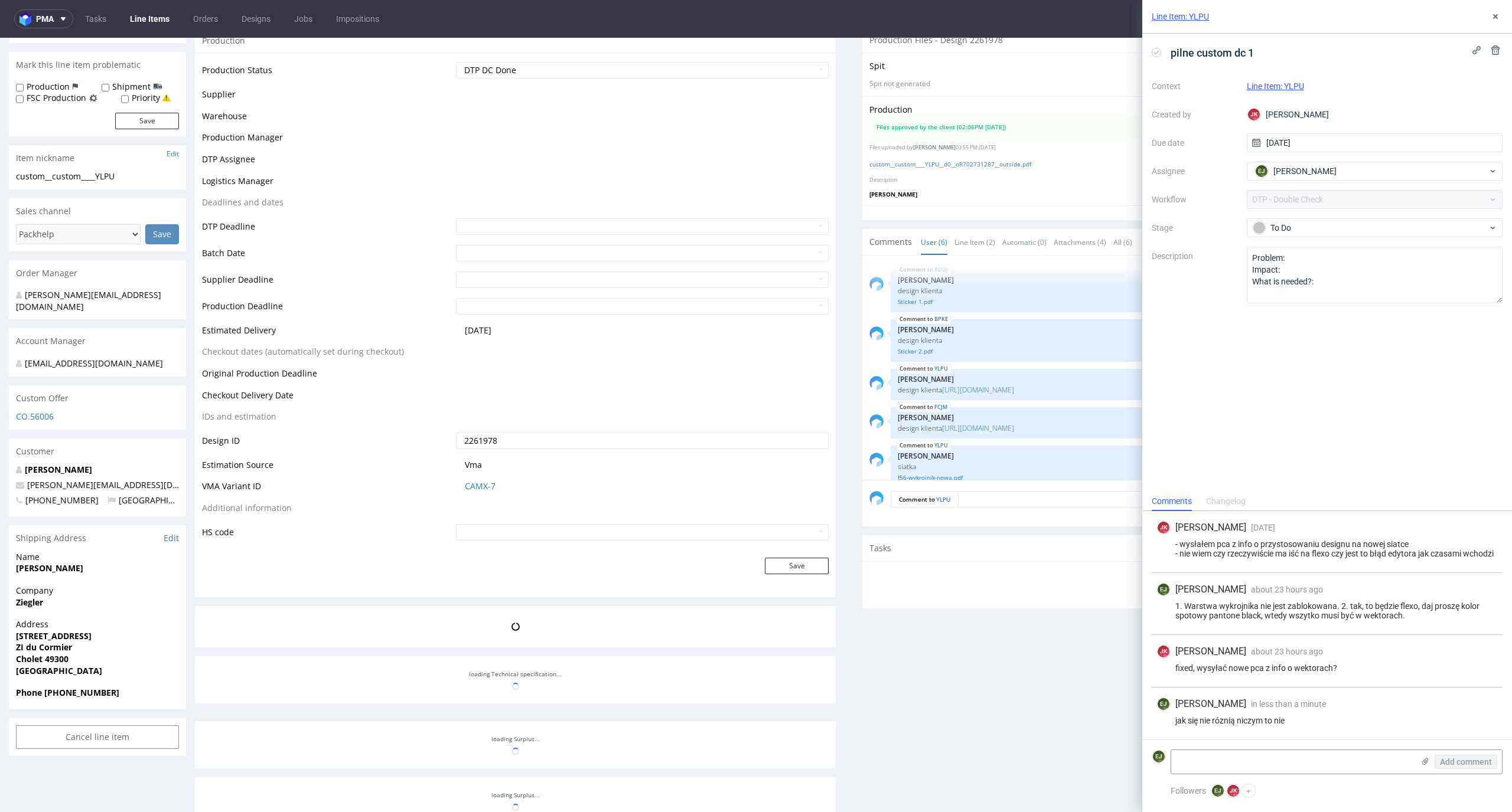
scroll to position [65, 0]
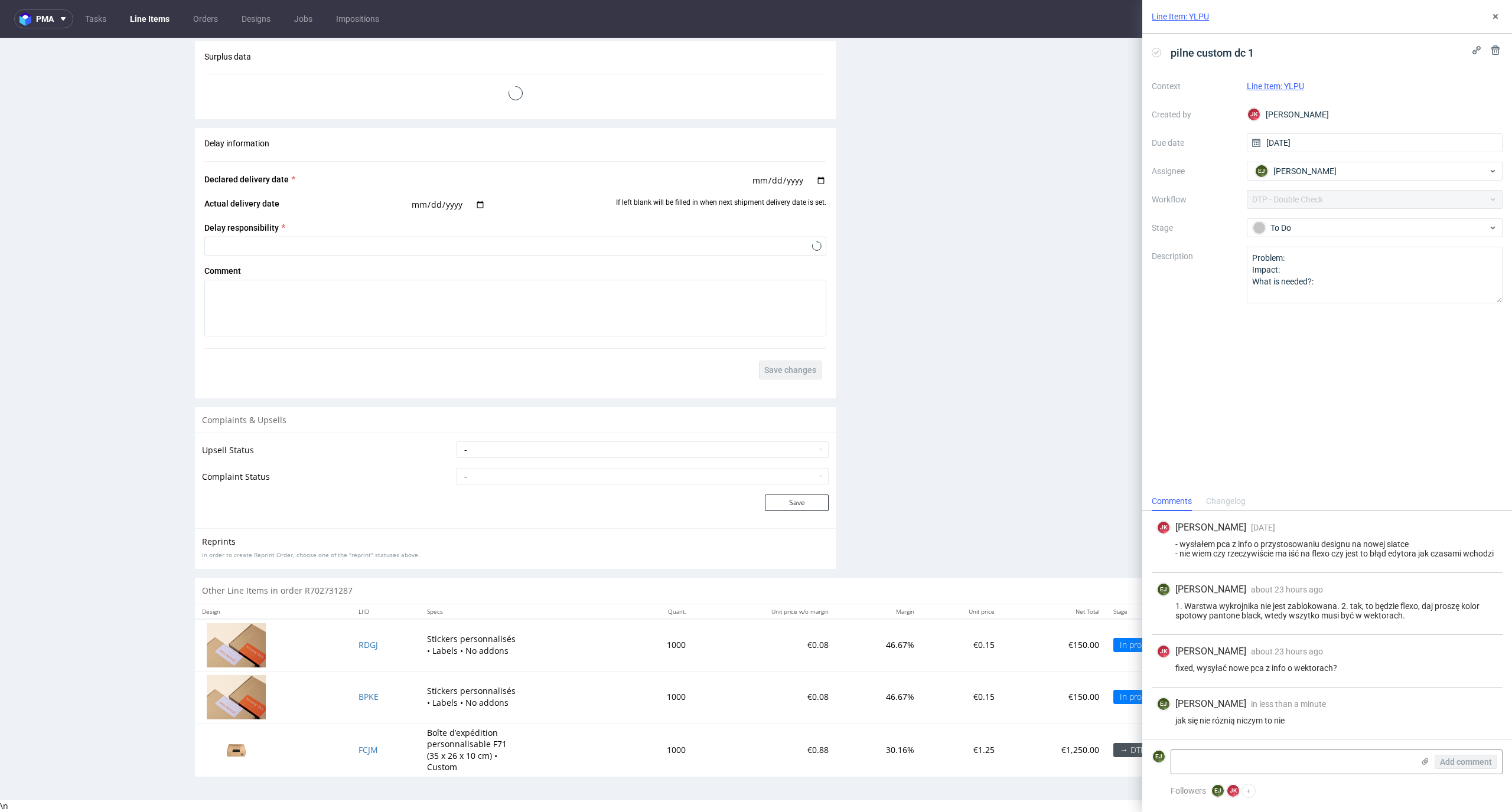
select select "in_progress"
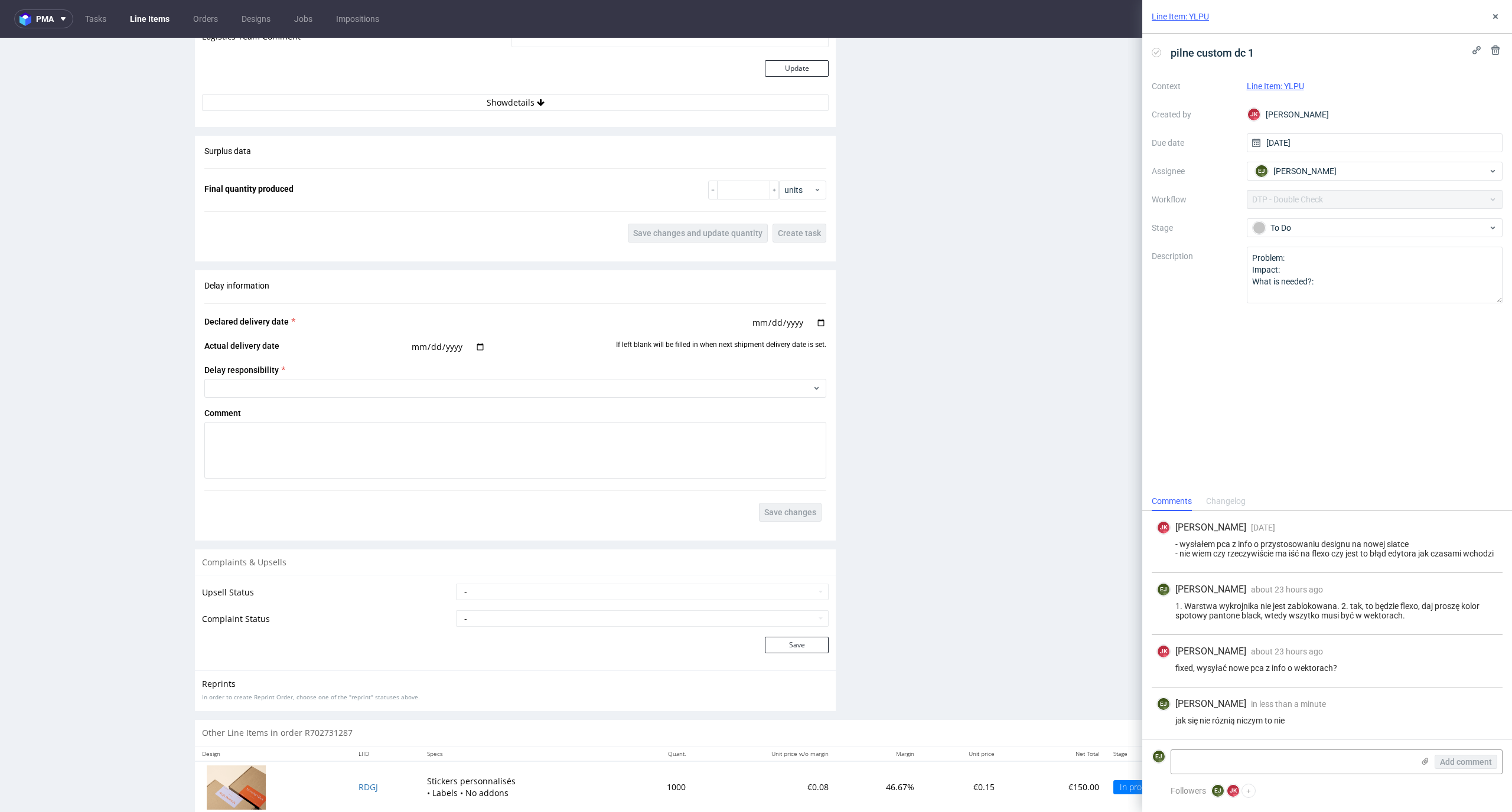
scroll to position [1814, 0]
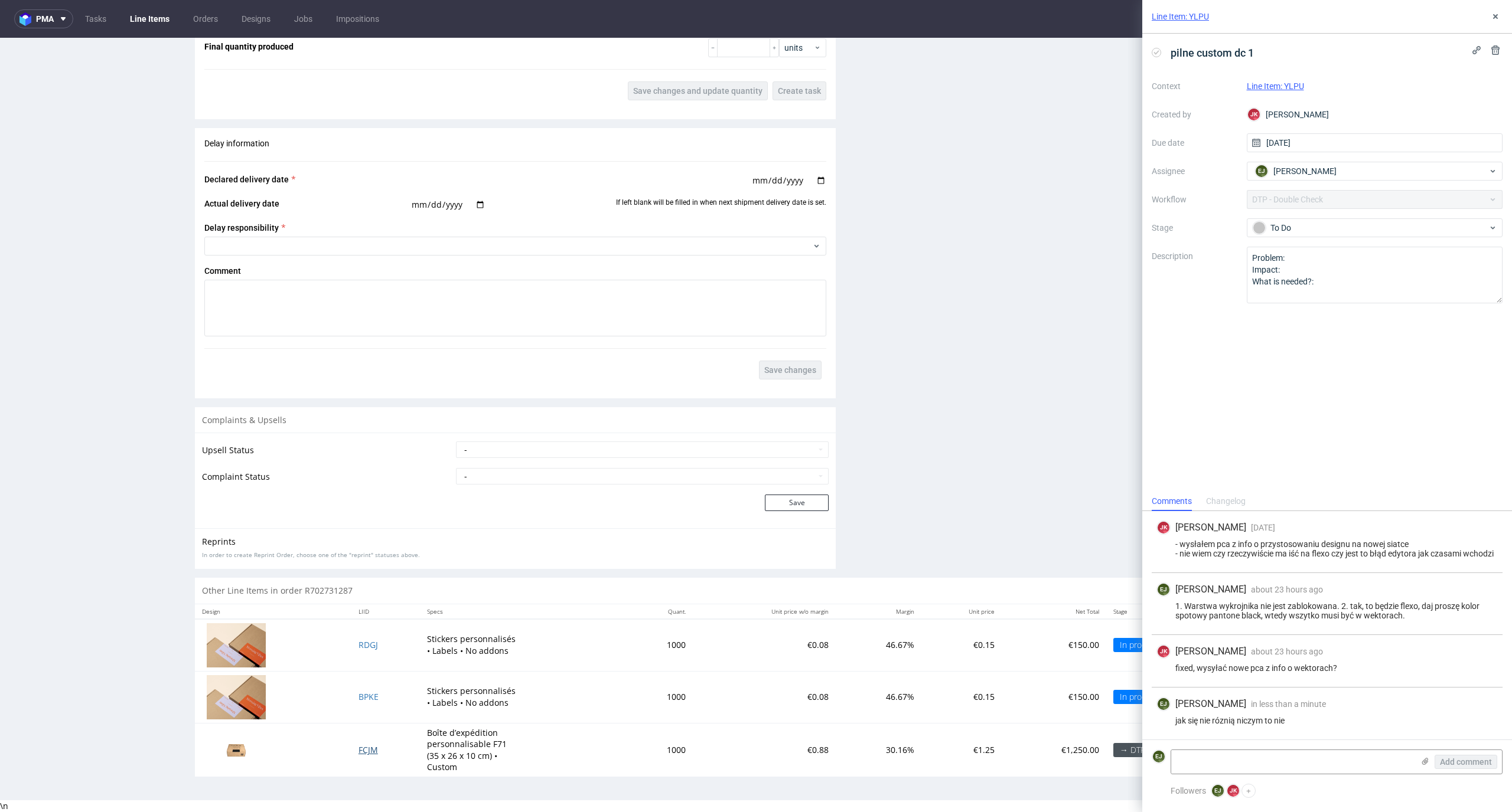
click at [358, 752] on span "FCJM" at bounding box center [368, 750] width 20 height 11
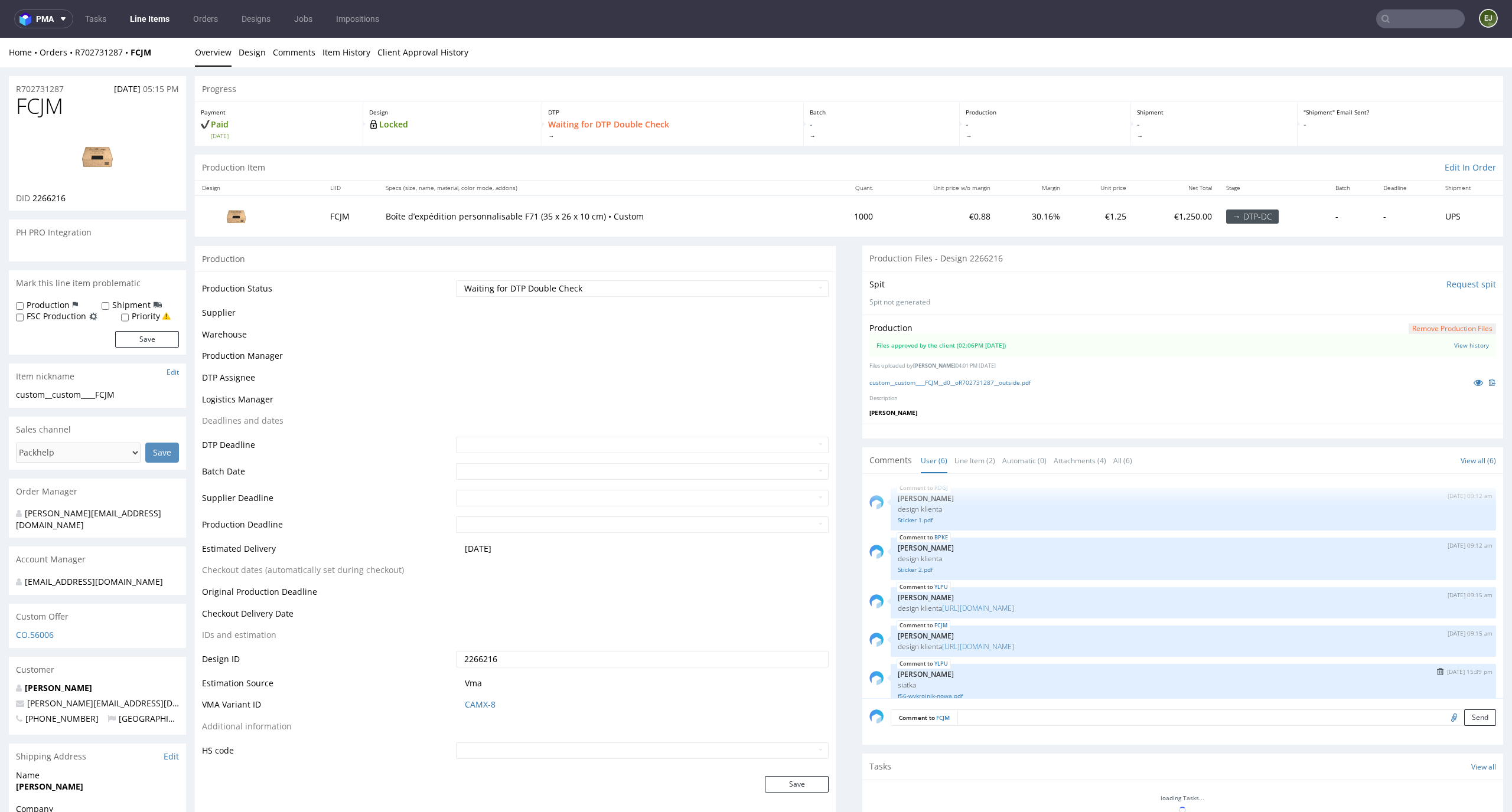
scroll to position [65, 0]
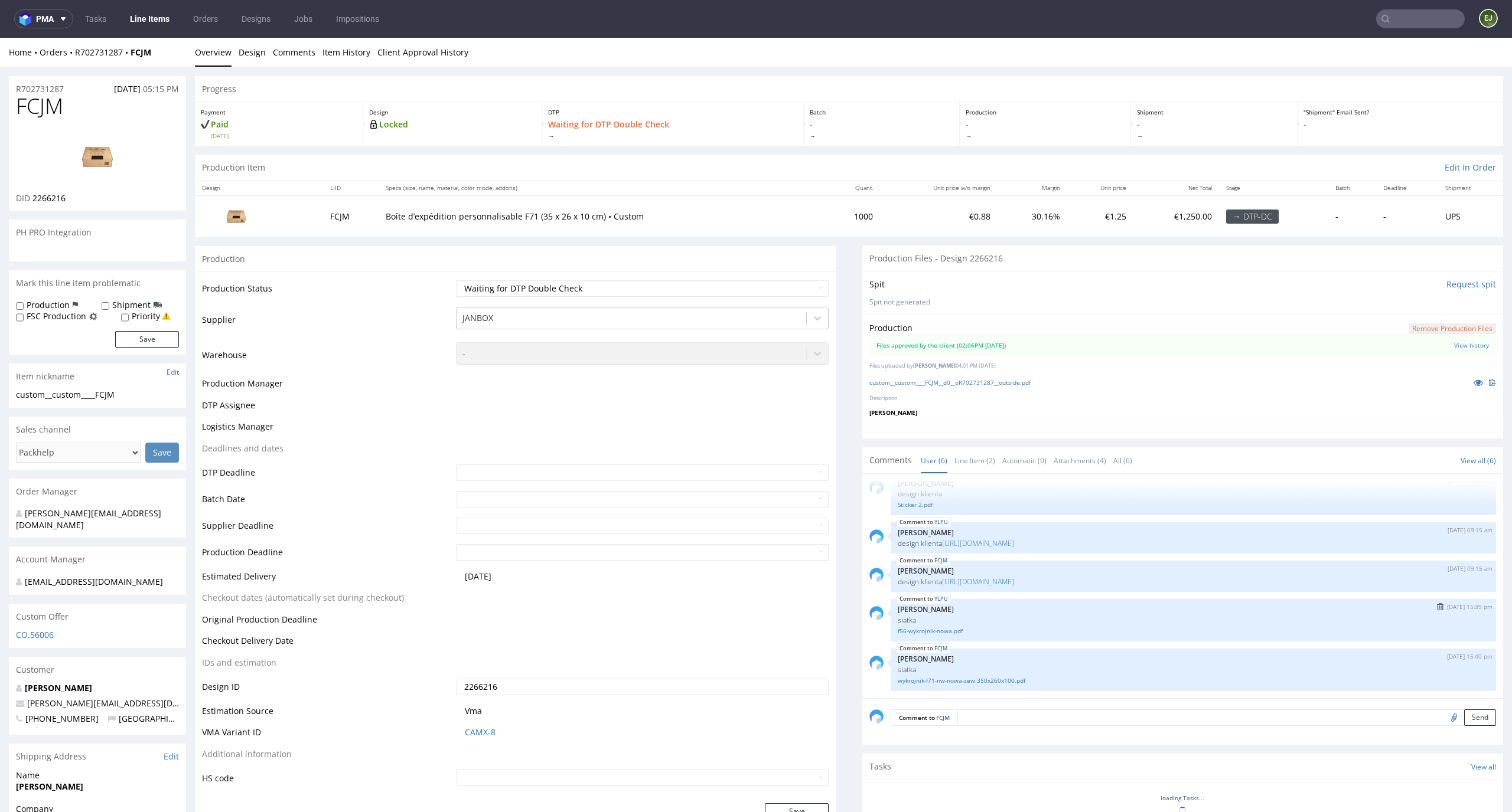
select select "in_progress"
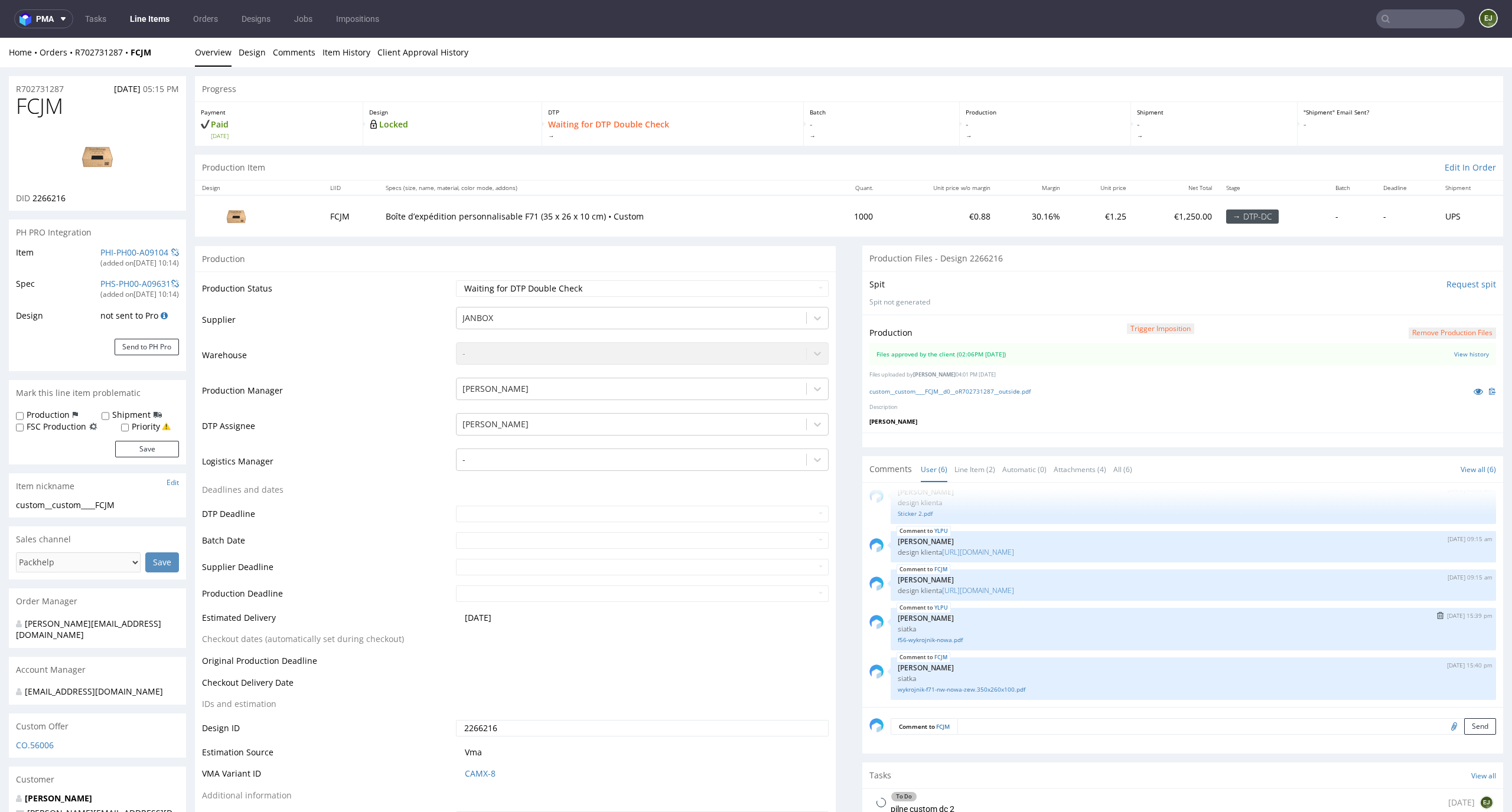
scroll to position [195, 0]
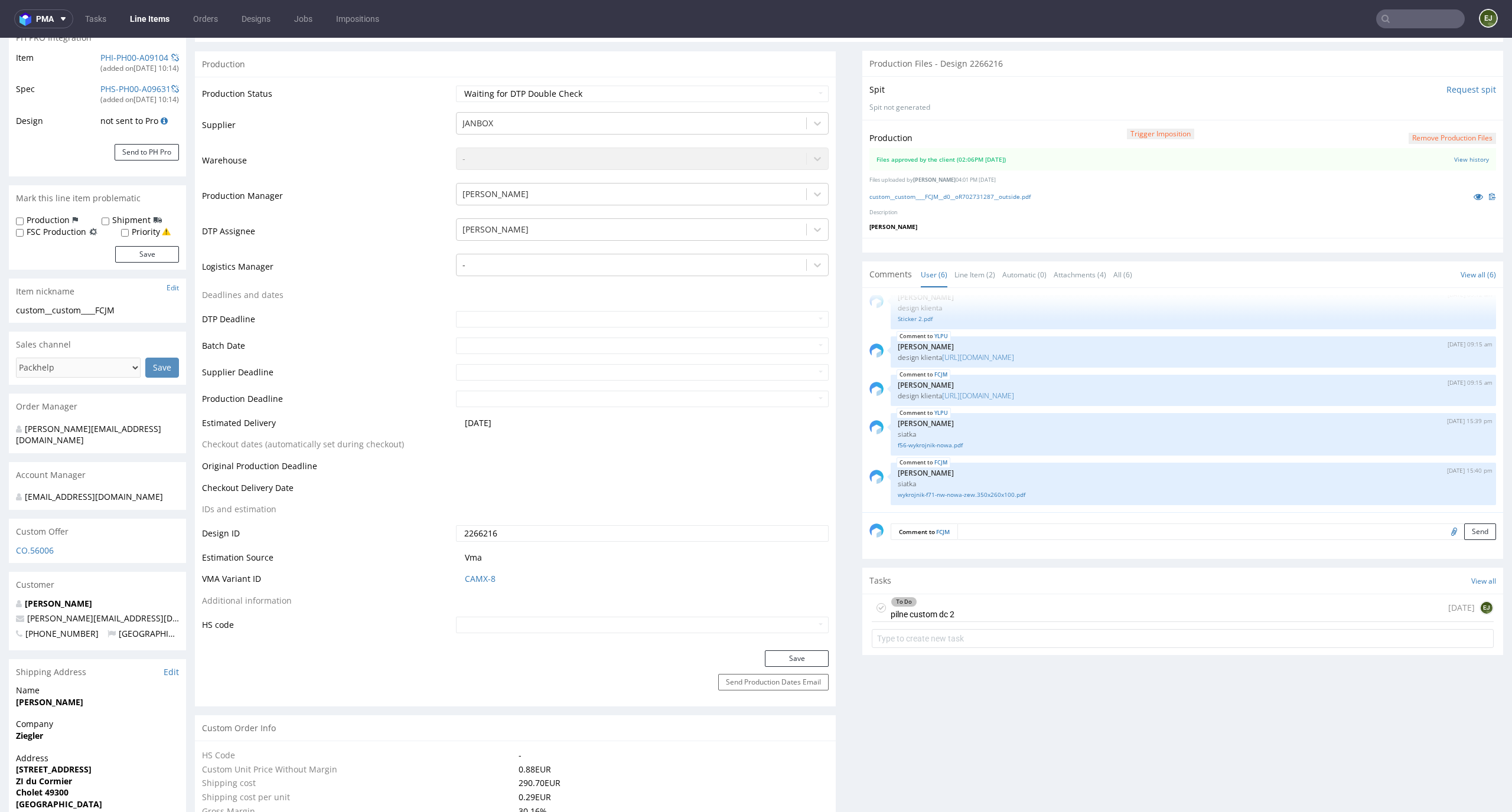
click at [1029, 596] on div "To Do pilne custom dc 2 1 day ago EJ" at bounding box center [1182, 608] width 622 height 28
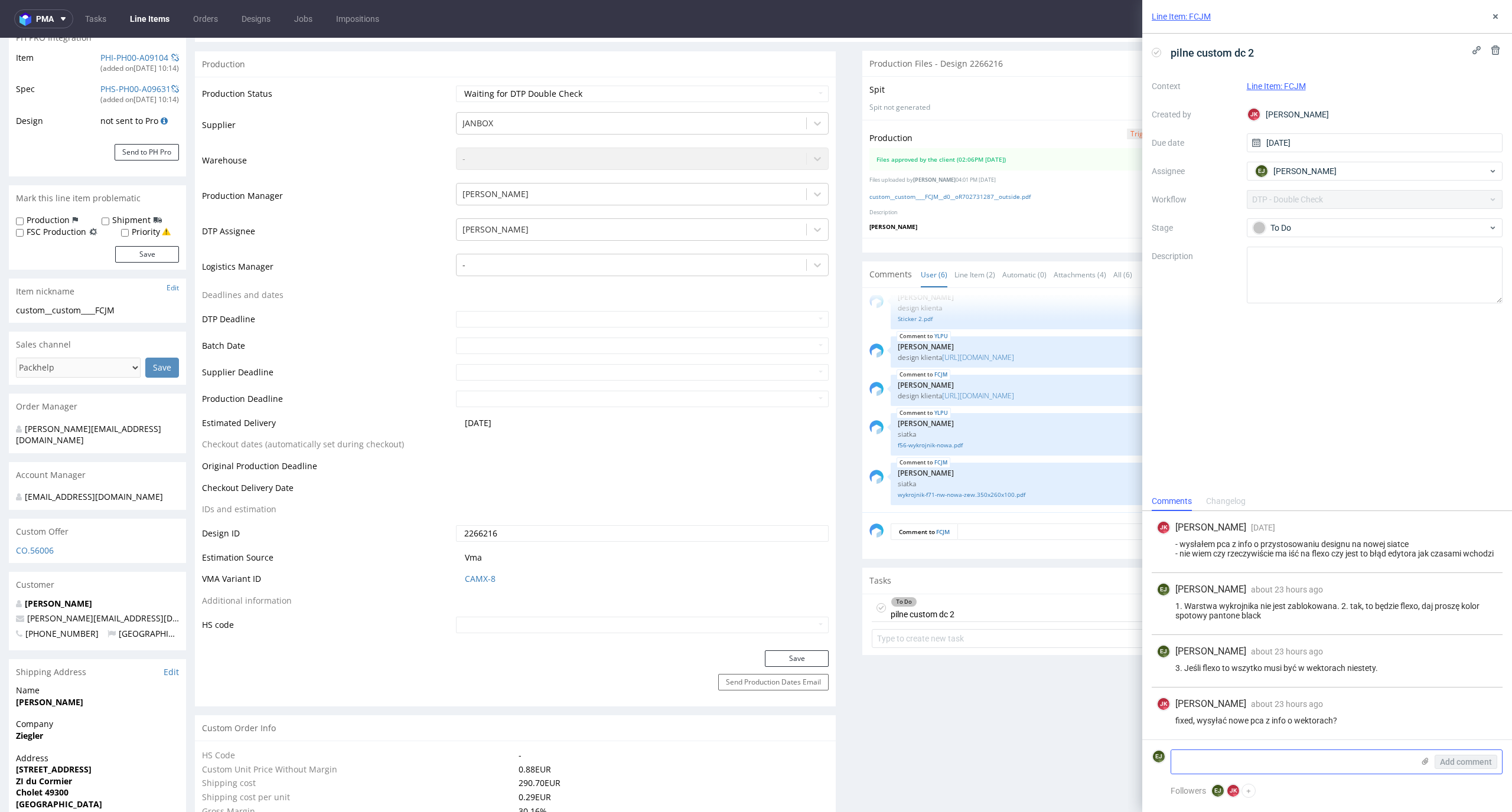
click at [1281, 764] on textarea at bounding box center [1292, 762] width 242 height 24
type textarea "jak się niczym nie różnią to nie"
click at [1489, 758] on span "Add comment" at bounding box center [1466, 762] width 52 height 8
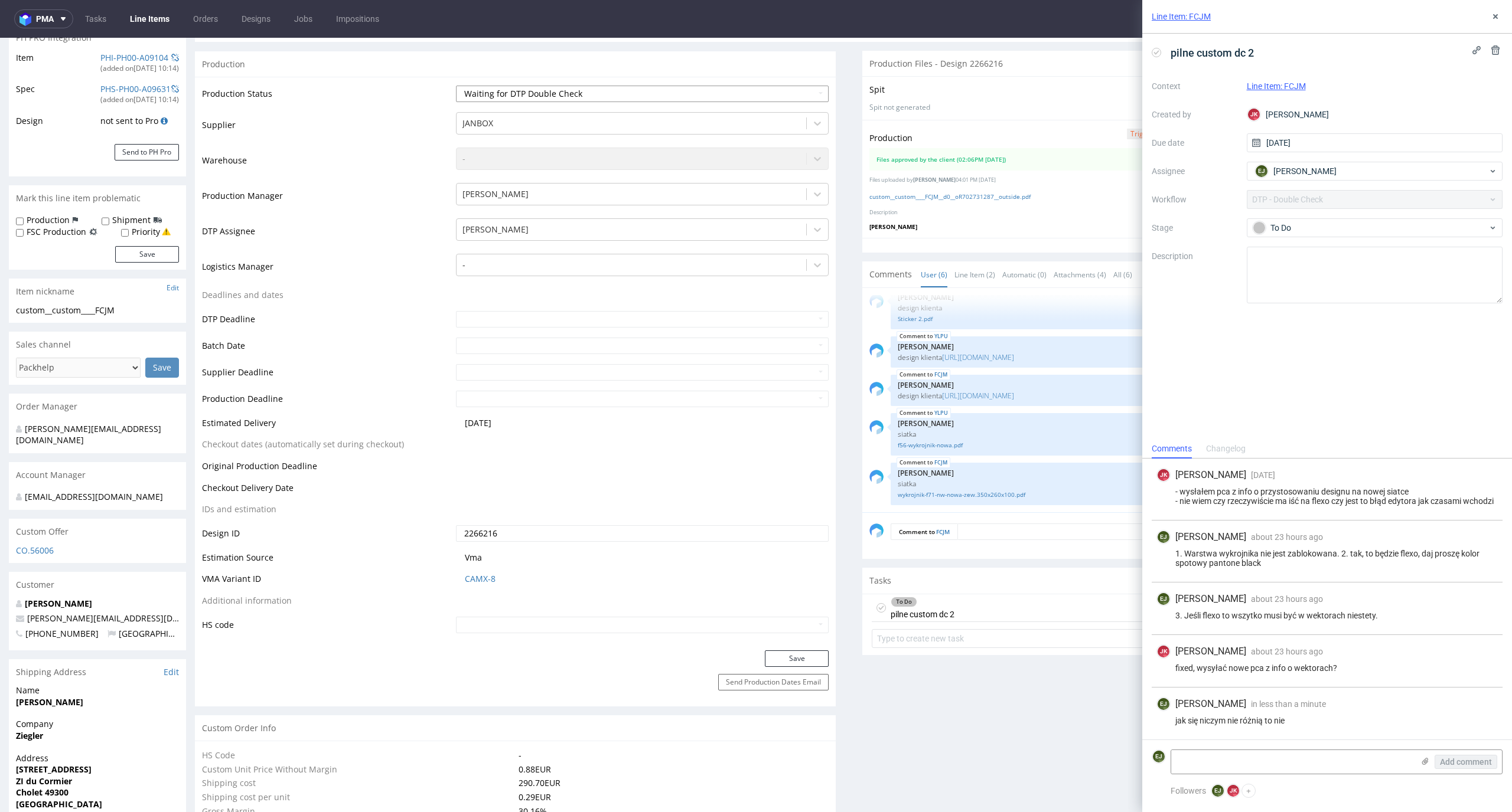
click at [803, 99] on select "Waiting for Artwork Waiting for Diecut Waiting for Mockup Waiting for DTP Waiti…" at bounding box center [642, 94] width 373 height 17
select select "dtp_dc_done"
click at [456, 85] on select "Waiting for Artwork Waiting for Diecut Waiting for Mockup Waiting for DTP Waiti…" at bounding box center [642, 94] width 373 height 17
click at [798, 659] on button "Save" at bounding box center [796, 659] width 64 height 17
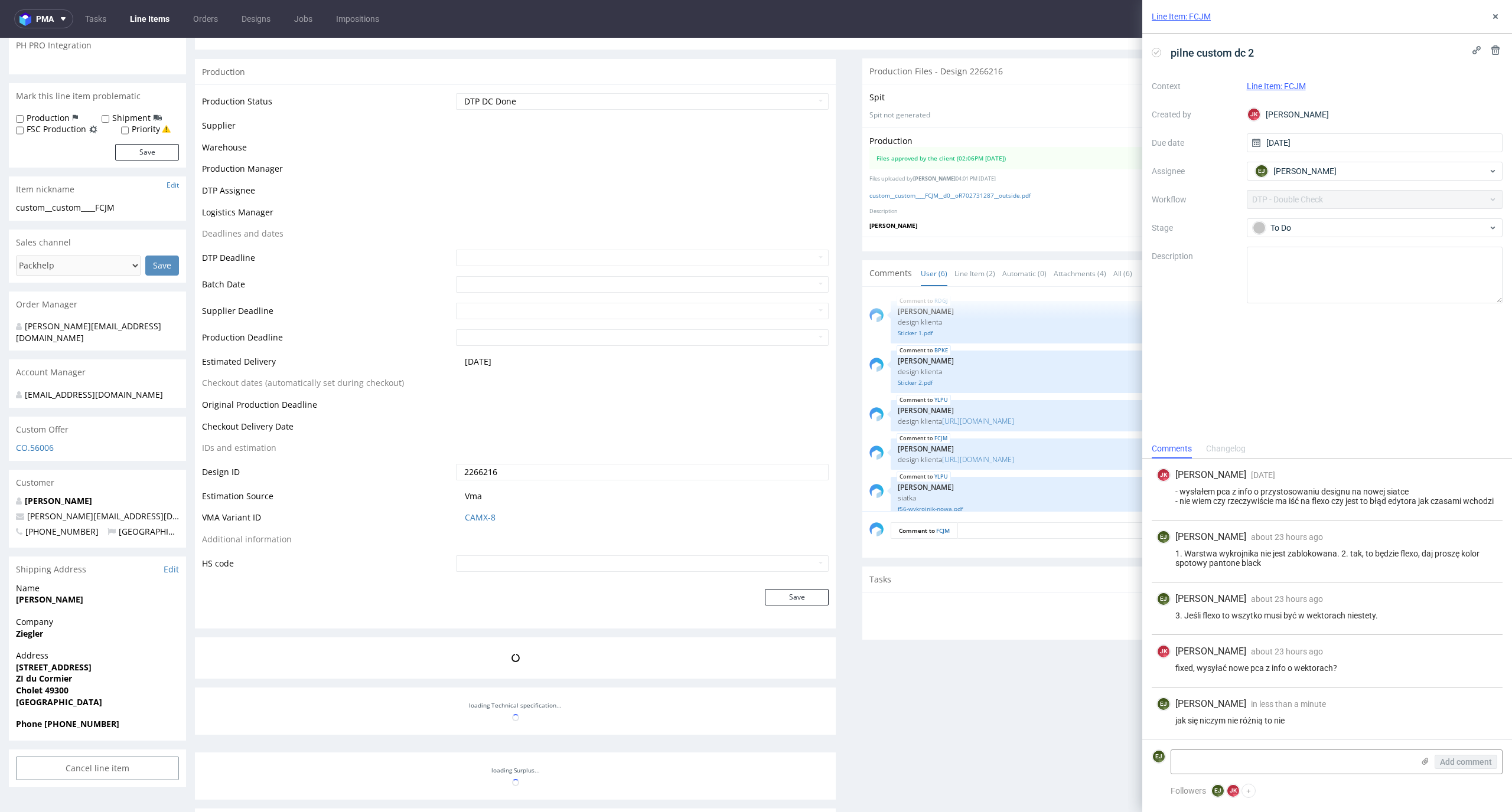
scroll to position [65, 0]
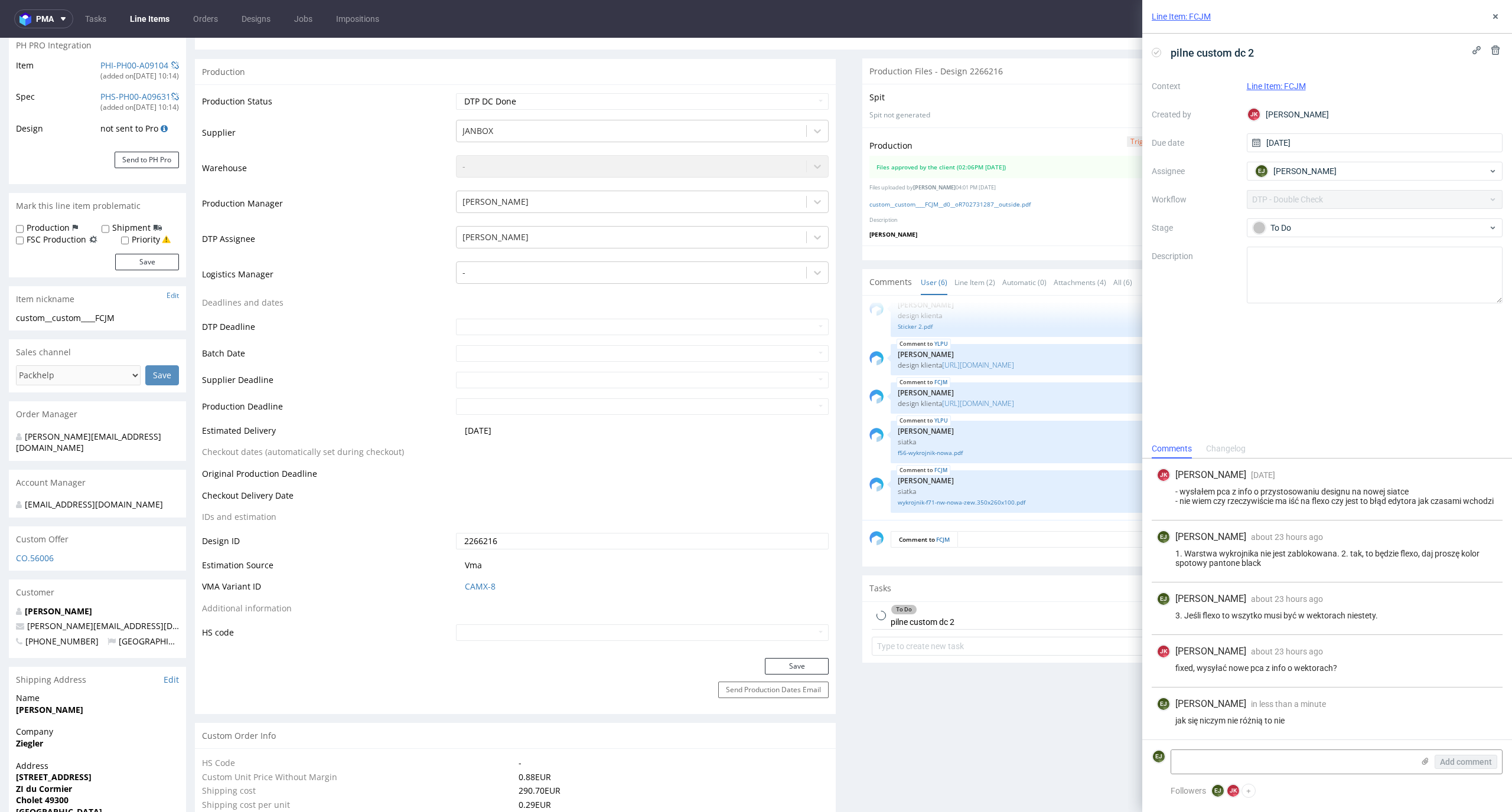
select select "in_progress"
click at [1152, 52] on icon at bounding box center [1156, 52] width 10 height 10
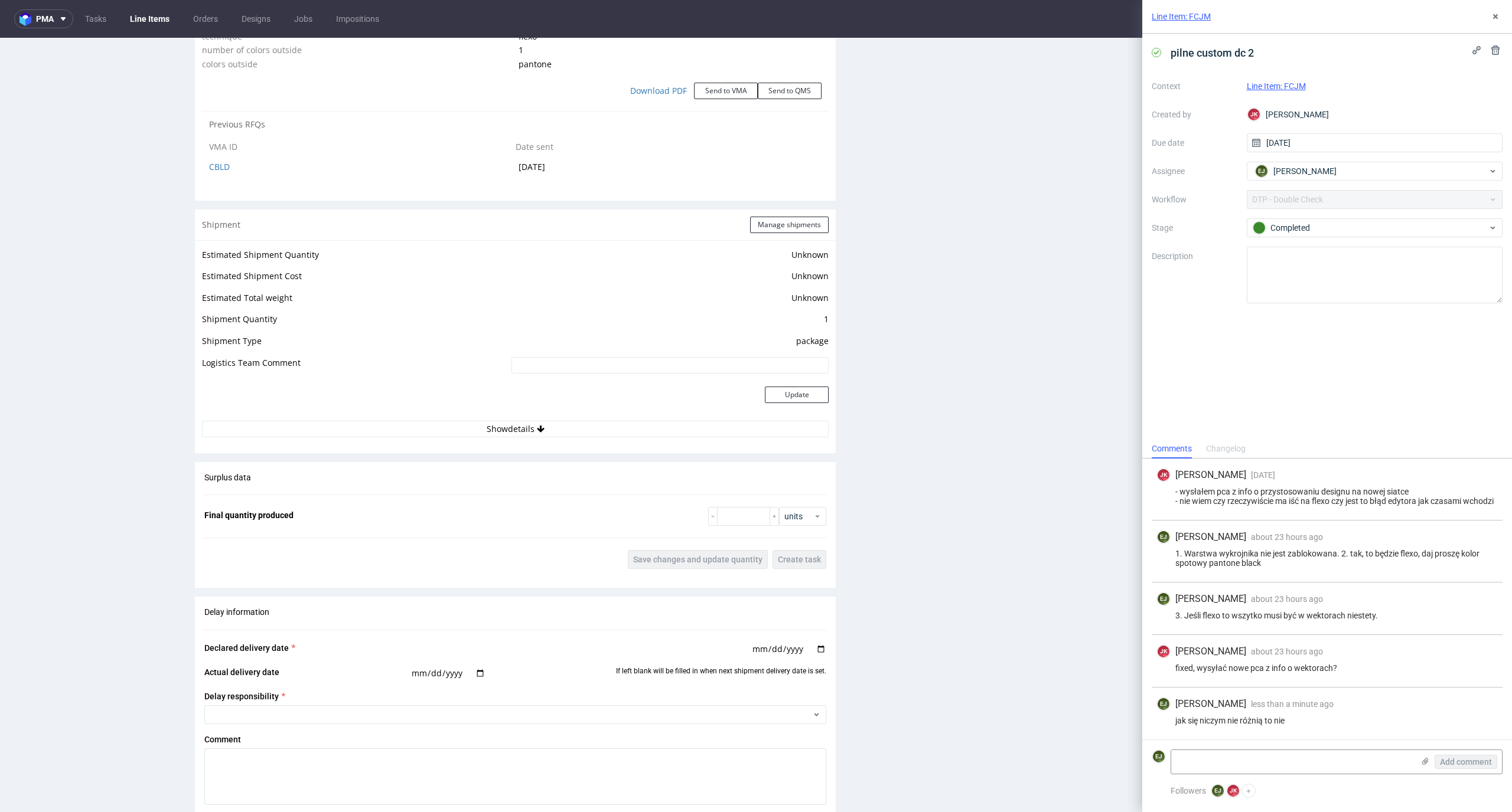
scroll to position [1814, 0]
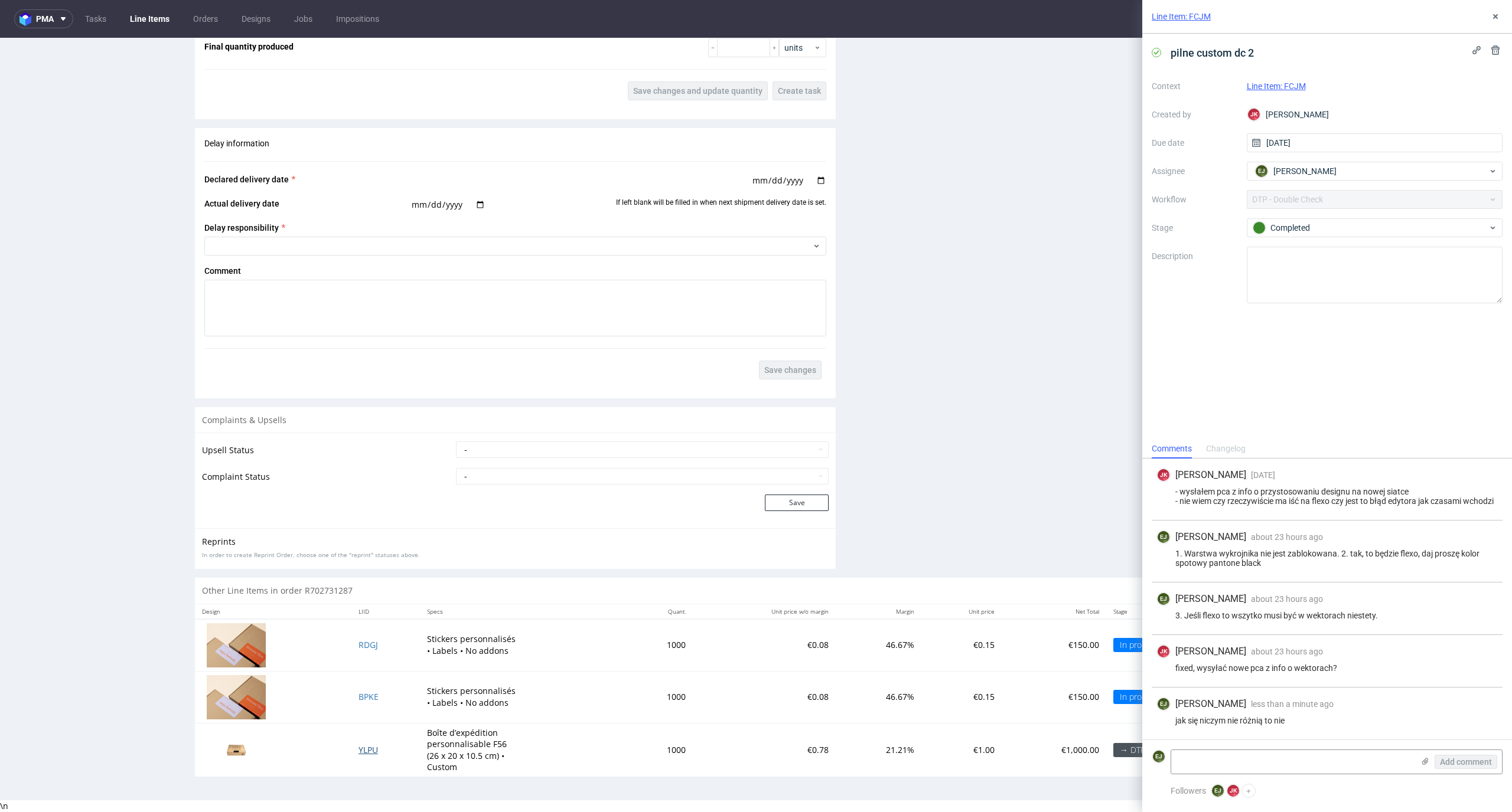
click at [362, 746] on span "YLPU" at bounding box center [368, 750] width 20 height 11
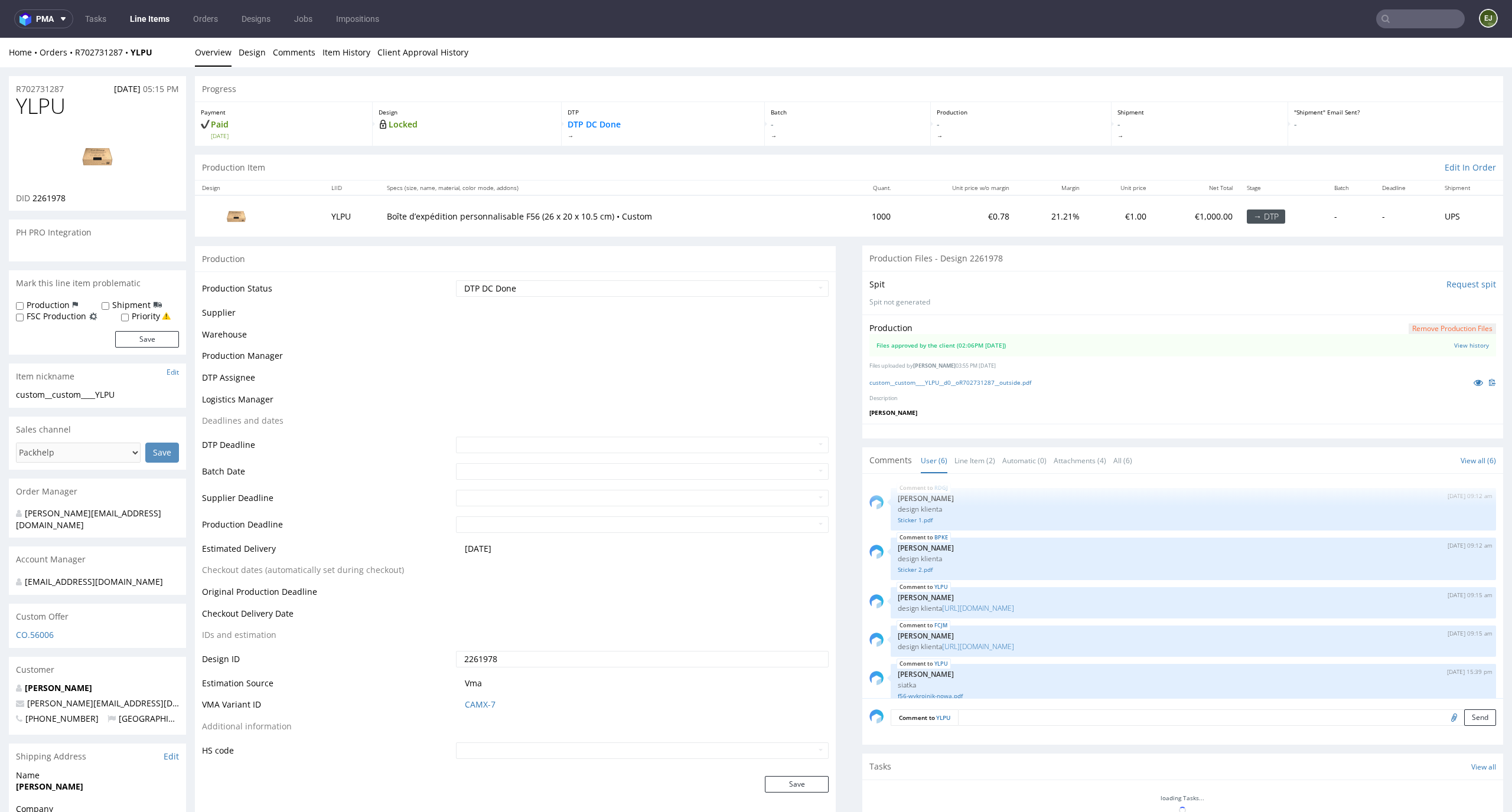
scroll to position [65, 0]
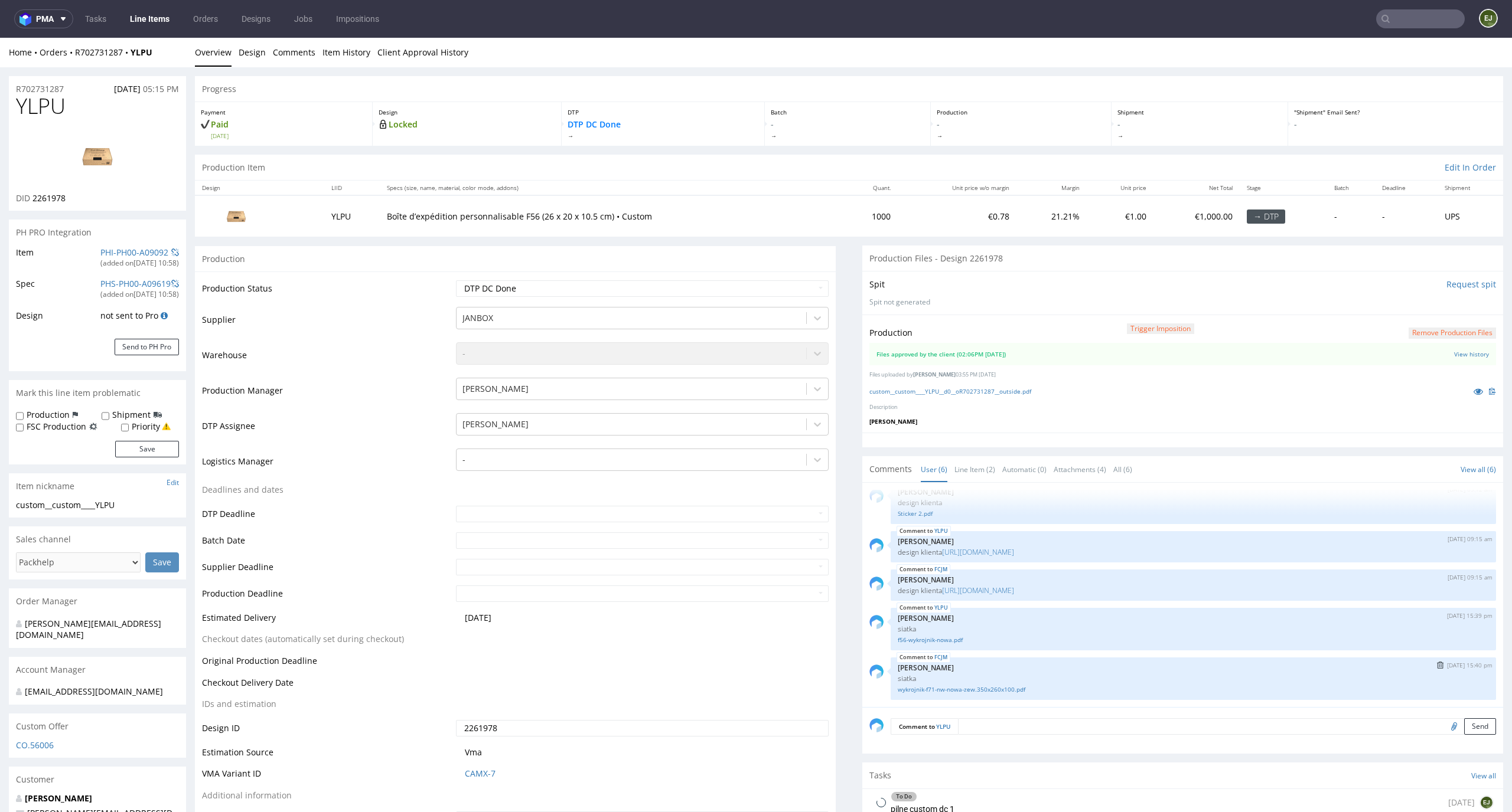
select select "in_progress"
click at [877, 805] on icon at bounding box center [881, 802] width 10 height 10
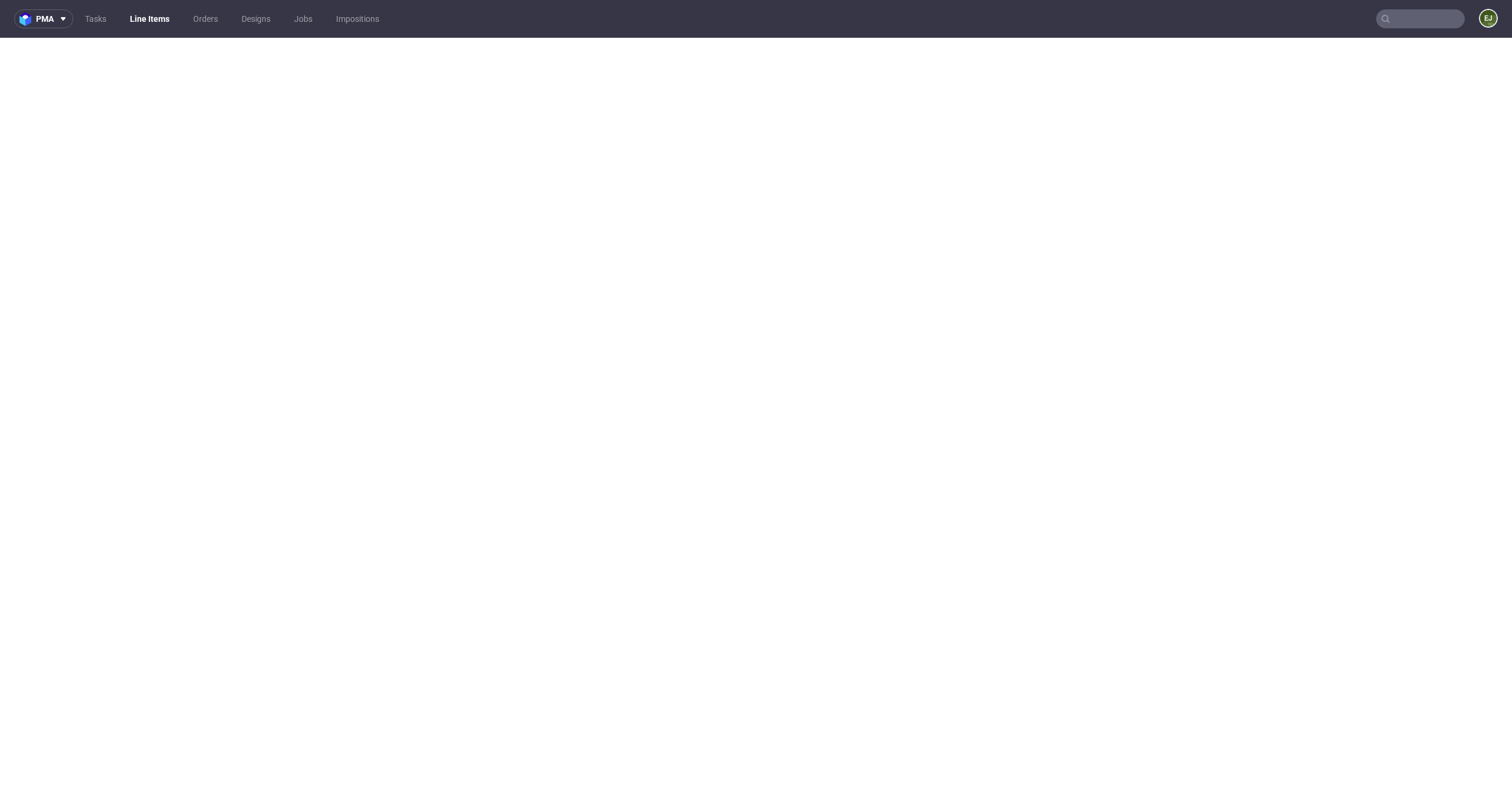
select select "in_progress"
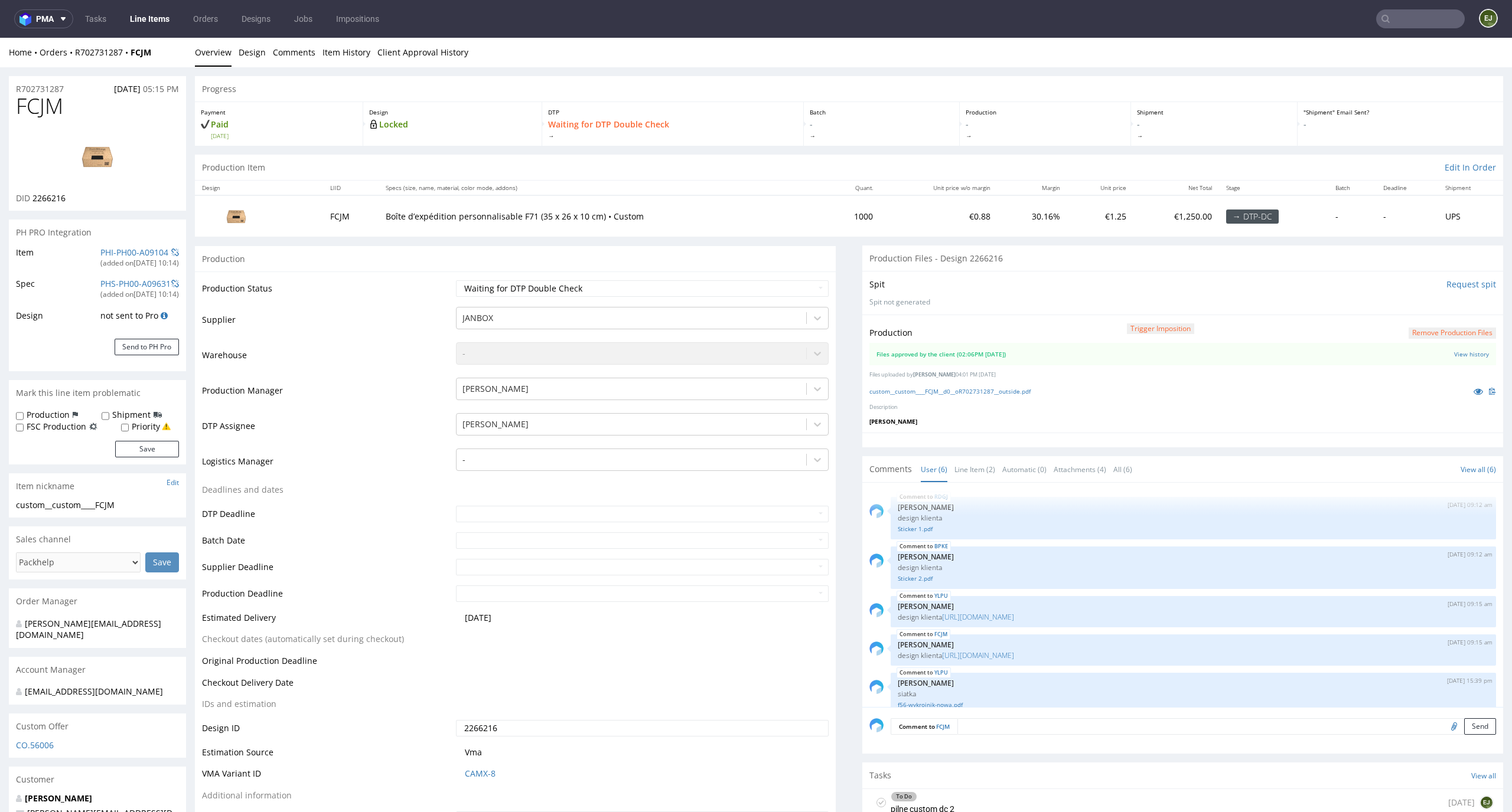
scroll to position [65, 0]
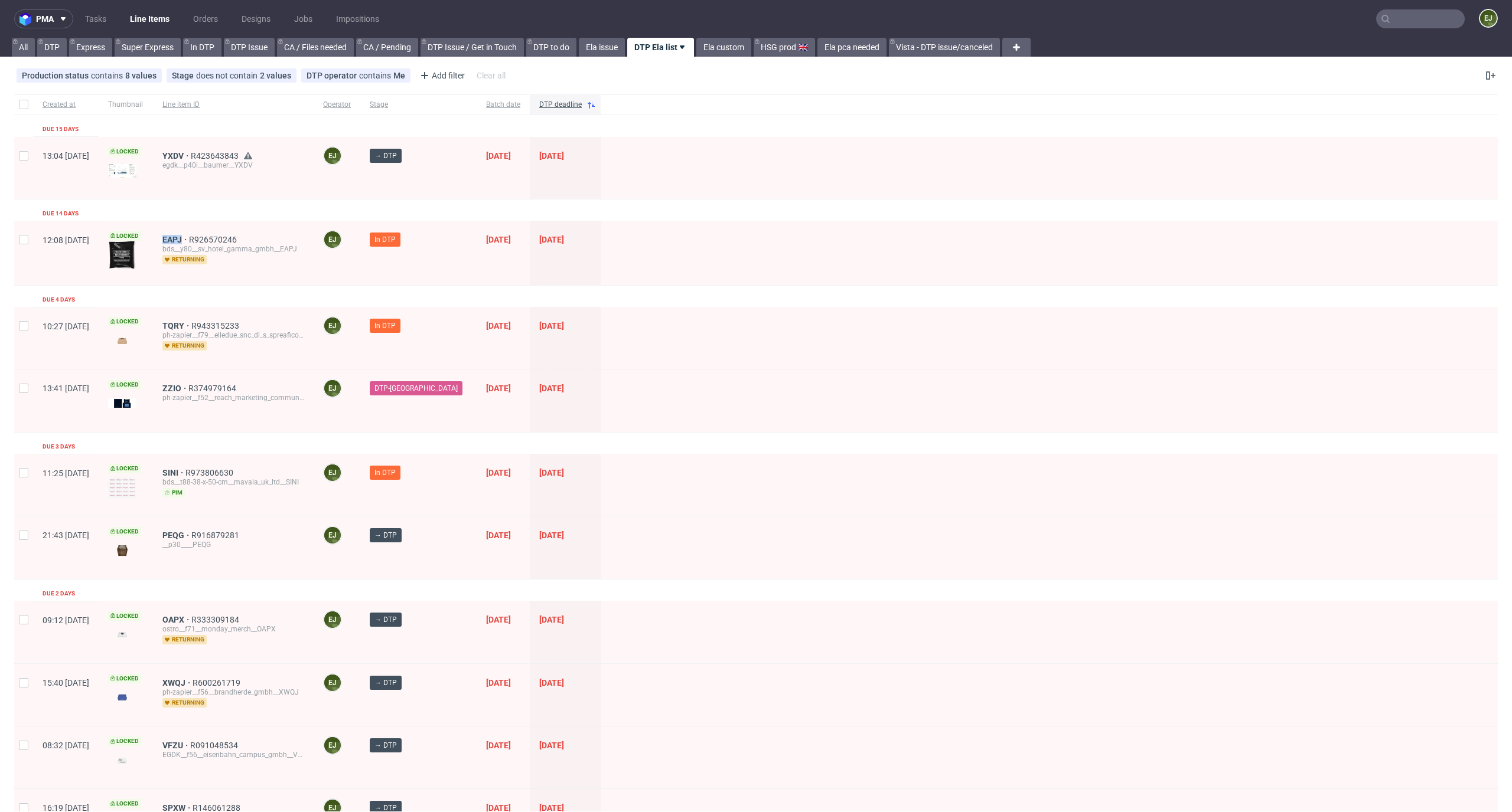
scroll to position [756, 0]
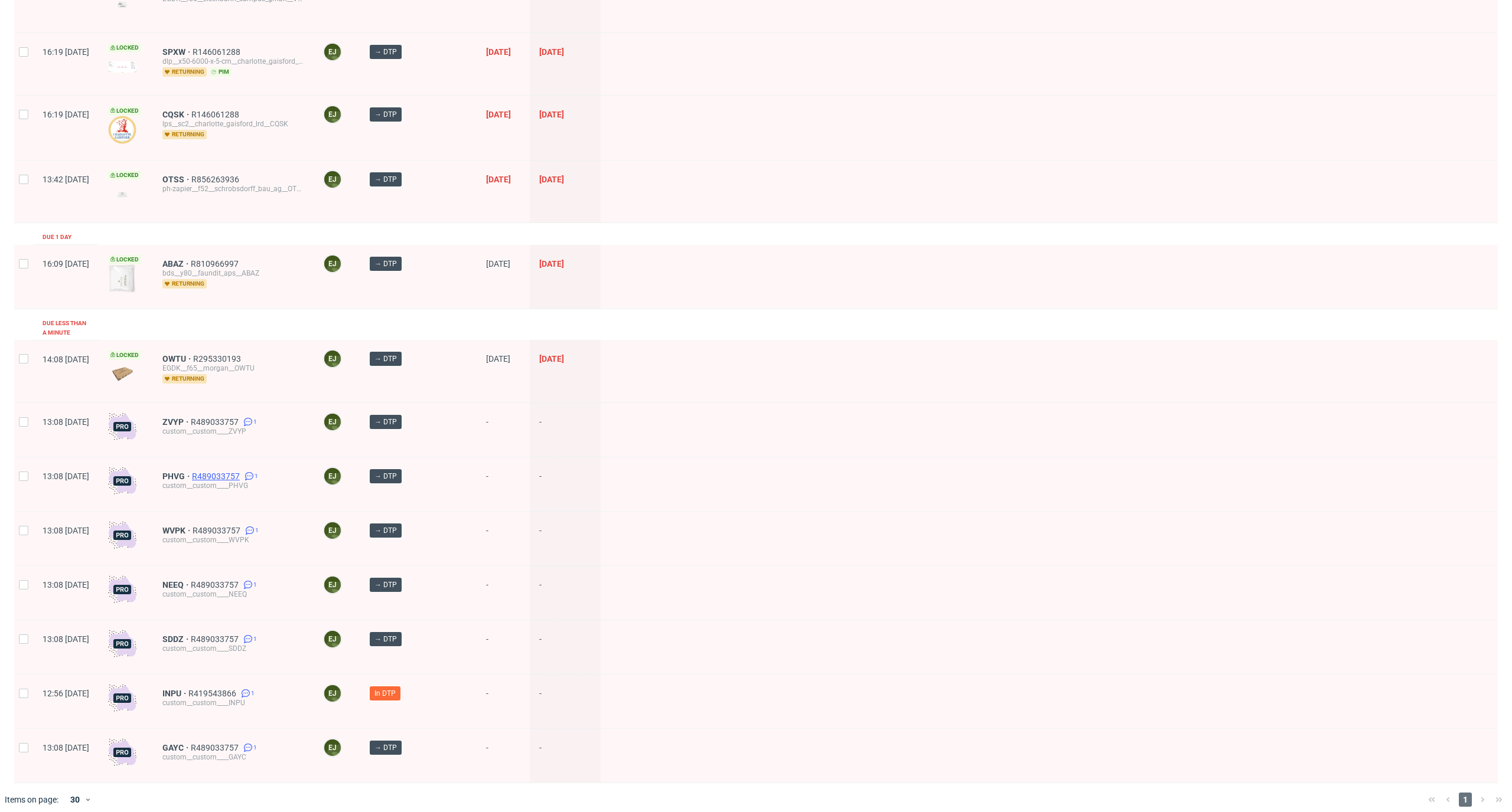
click at [242, 472] on span "R489033757" at bounding box center [216, 476] width 50 height 10
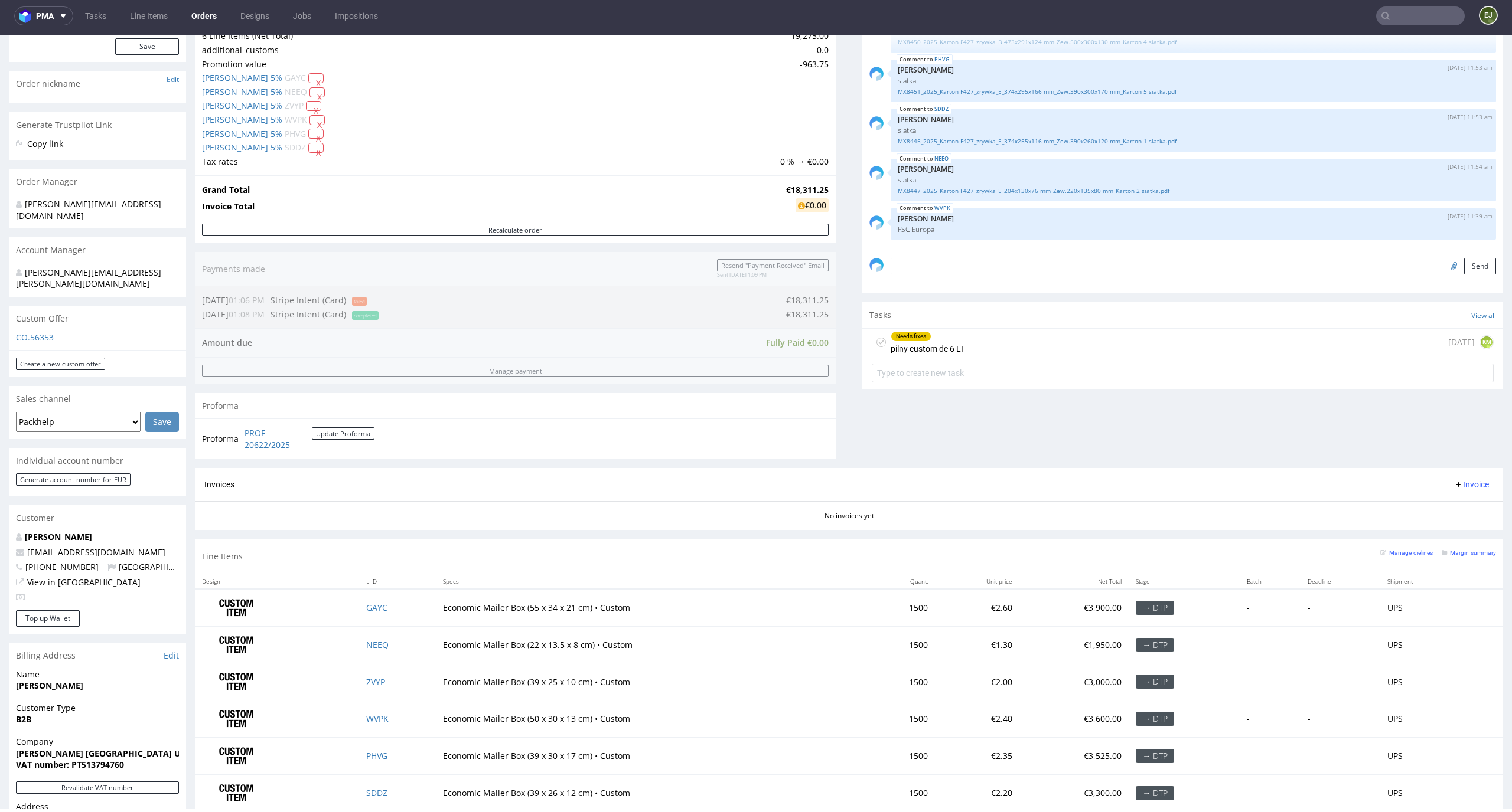
scroll to position [305, 0]
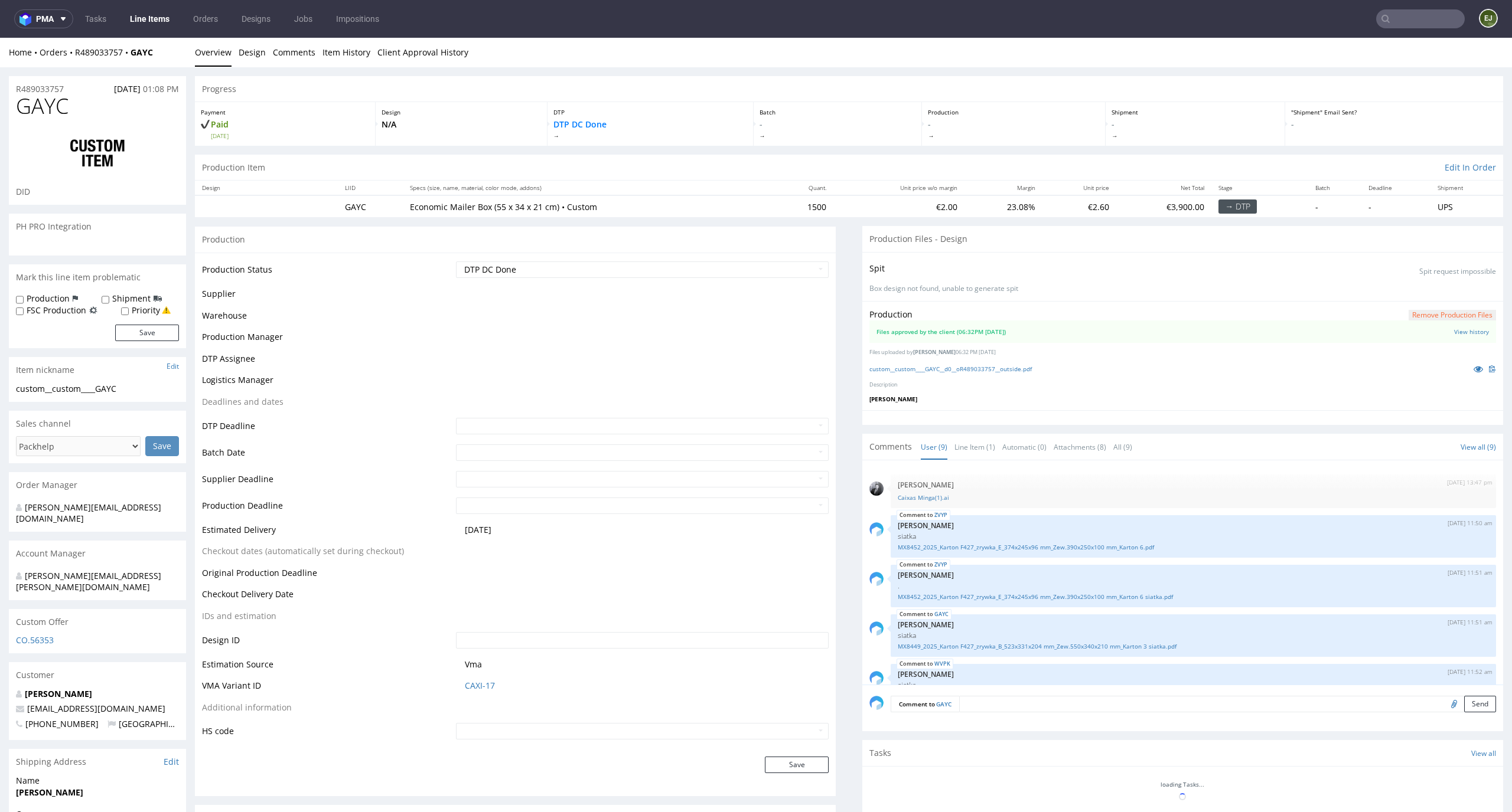
scroll to position [216, 0]
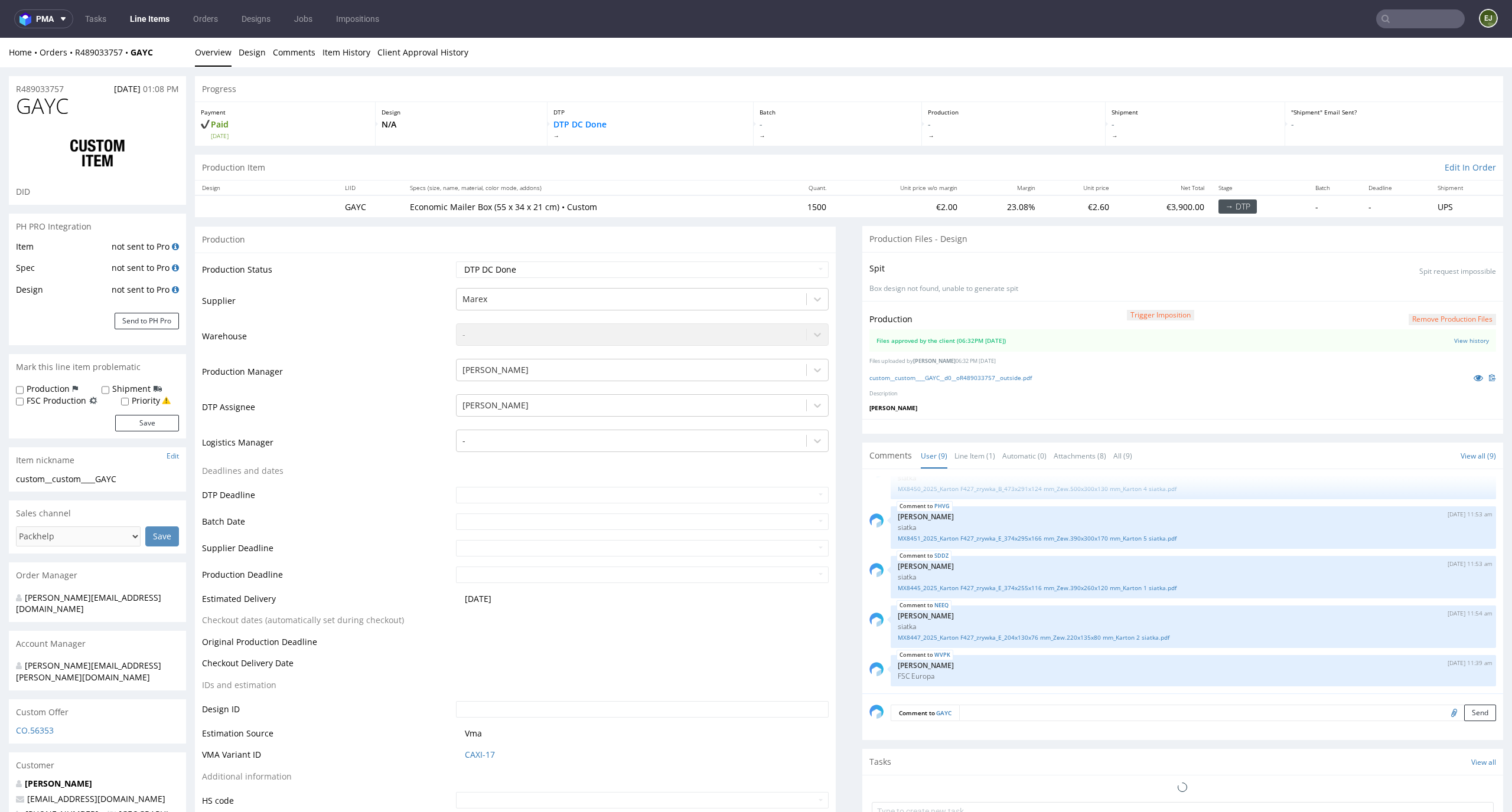
click at [444, 66] on div "Home Orders R489033757 GAYC Overview Design Comments Item History Client Approv…" at bounding box center [756, 52] width 1512 height 29
click at [444, 59] on link "Client Approval History" at bounding box center [423, 52] width 91 height 29
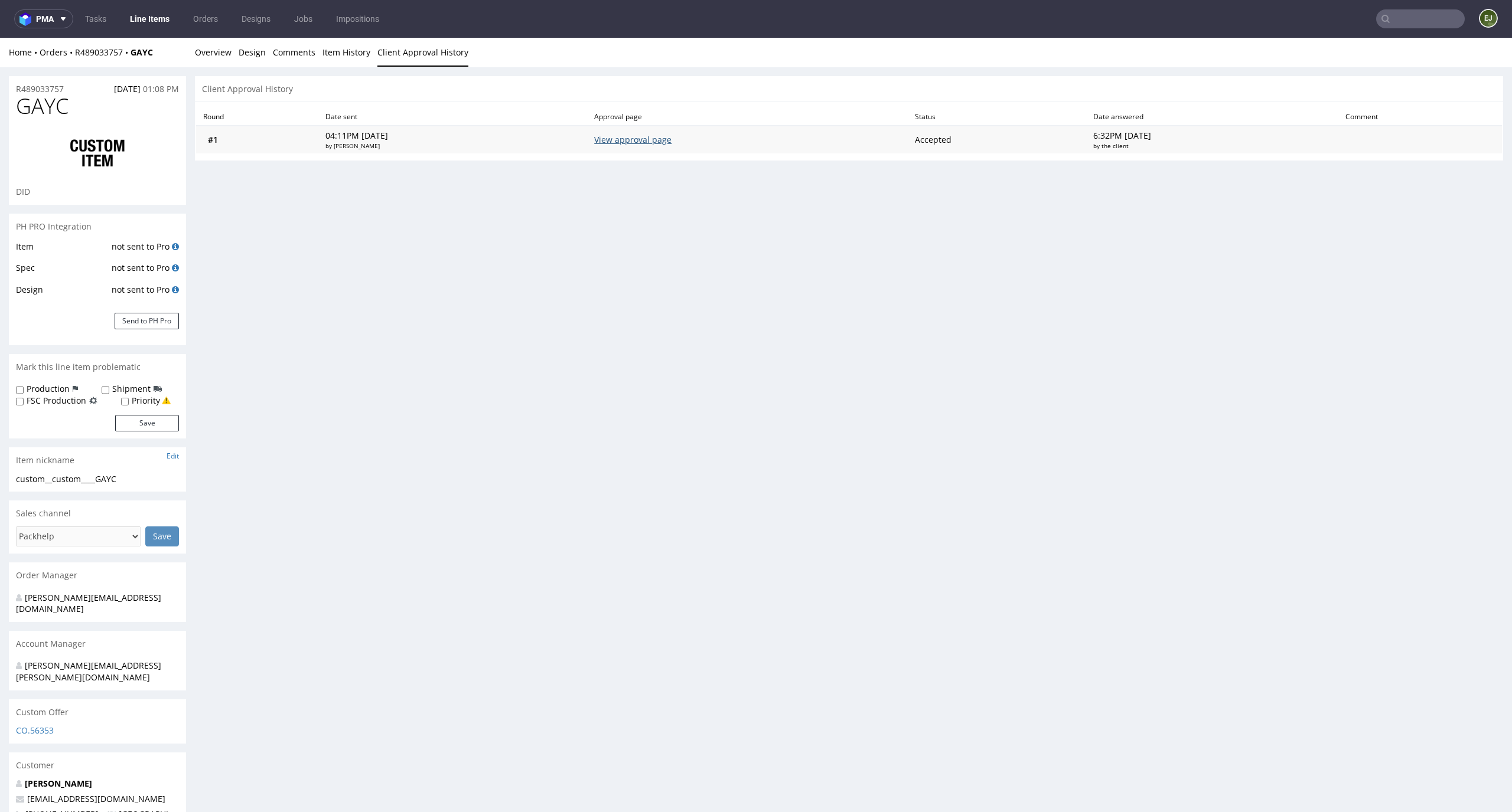
click at [625, 141] on link "View approval page" at bounding box center [633, 140] width 78 height 11
click at [196, 52] on link "Overview" at bounding box center [213, 52] width 37 height 29
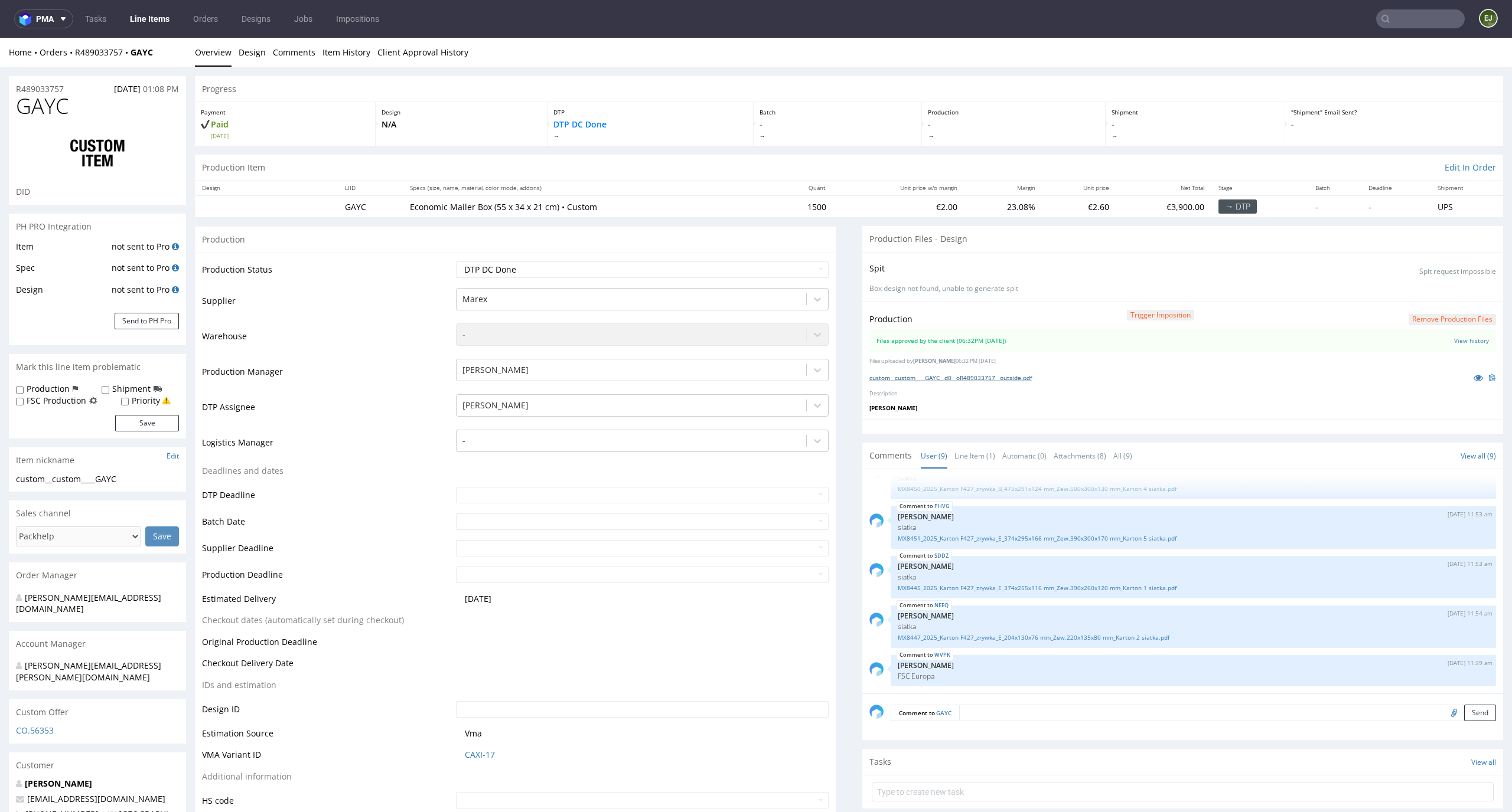
click at [959, 379] on link "custom__custom____GAYC__d0__oR489033757__outside.pdf" at bounding box center [950, 377] width 162 height 8
click at [1416, 125] on p "-" at bounding box center [1394, 124] width 206 height 12
click at [1460, 317] on button "Remove production files" at bounding box center [1452, 319] width 87 height 11
click at [1420, 285] on link "Yes" at bounding box center [1414, 293] width 34 height 18
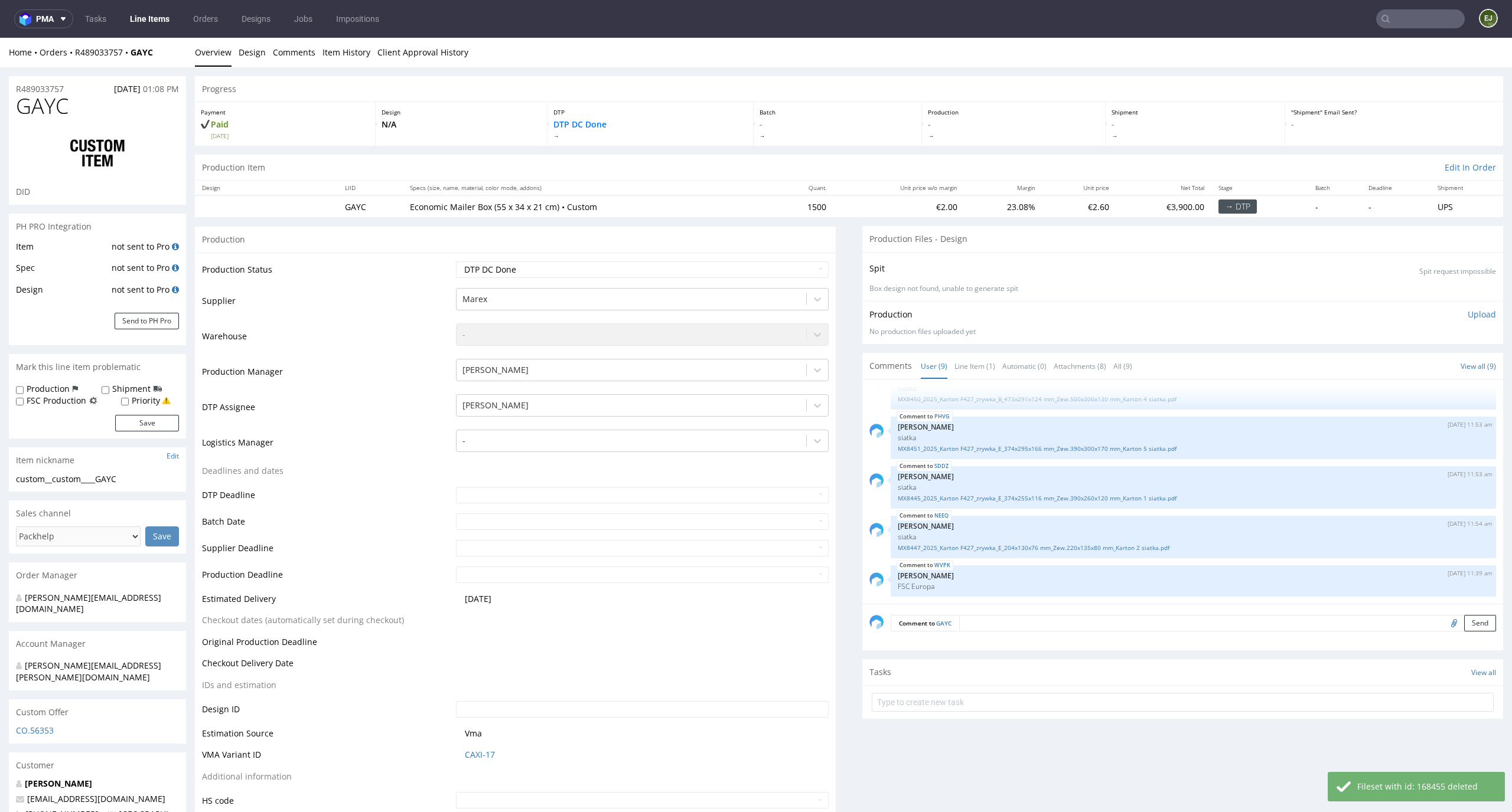
click at [1471, 325] on div "Production Upload No production files uploaded yet Description (optional) Add f…" at bounding box center [1182, 323] width 626 height 29
click at [1471, 316] on p "Upload" at bounding box center [1481, 314] width 29 height 12
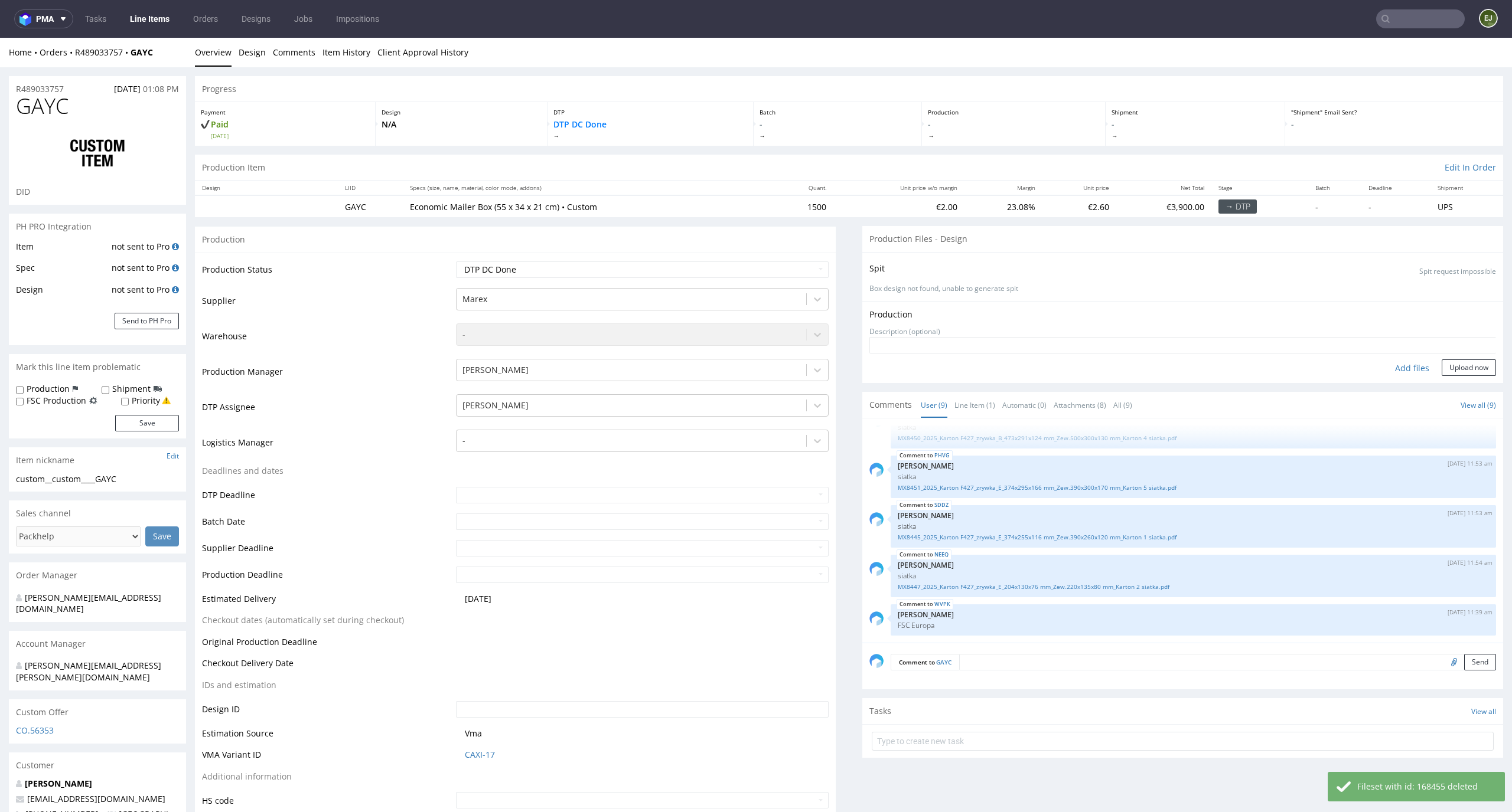
click at [1399, 367] on div "Add files" at bounding box center [1411, 368] width 59 height 18
type input "C:\fakepath\custom__custom____GAYC__d0__oR489033757__outside.pdf"
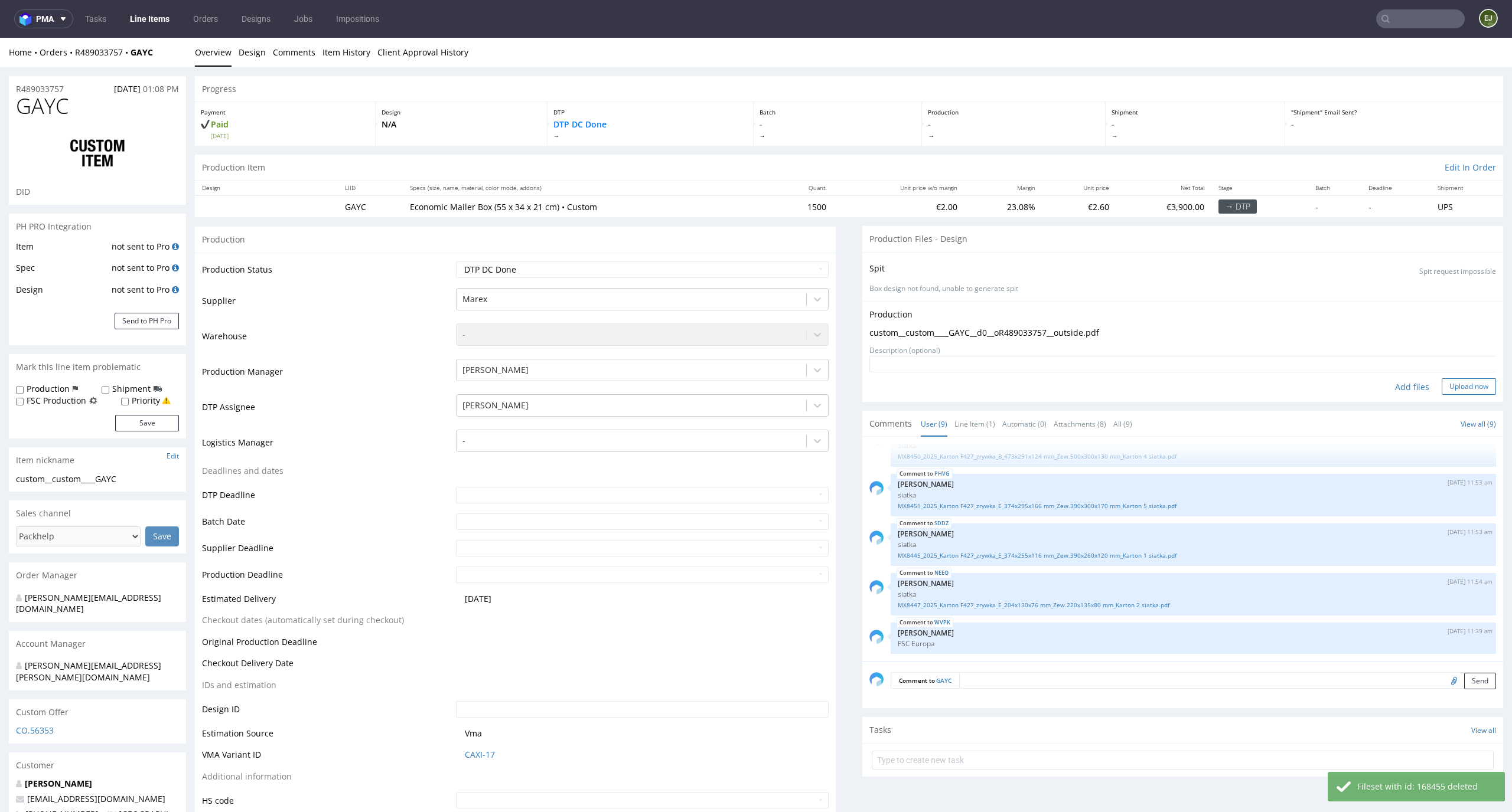
click at [1465, 382] on button "Upload now" at bounding box center [1468, 387] width 54 height 17
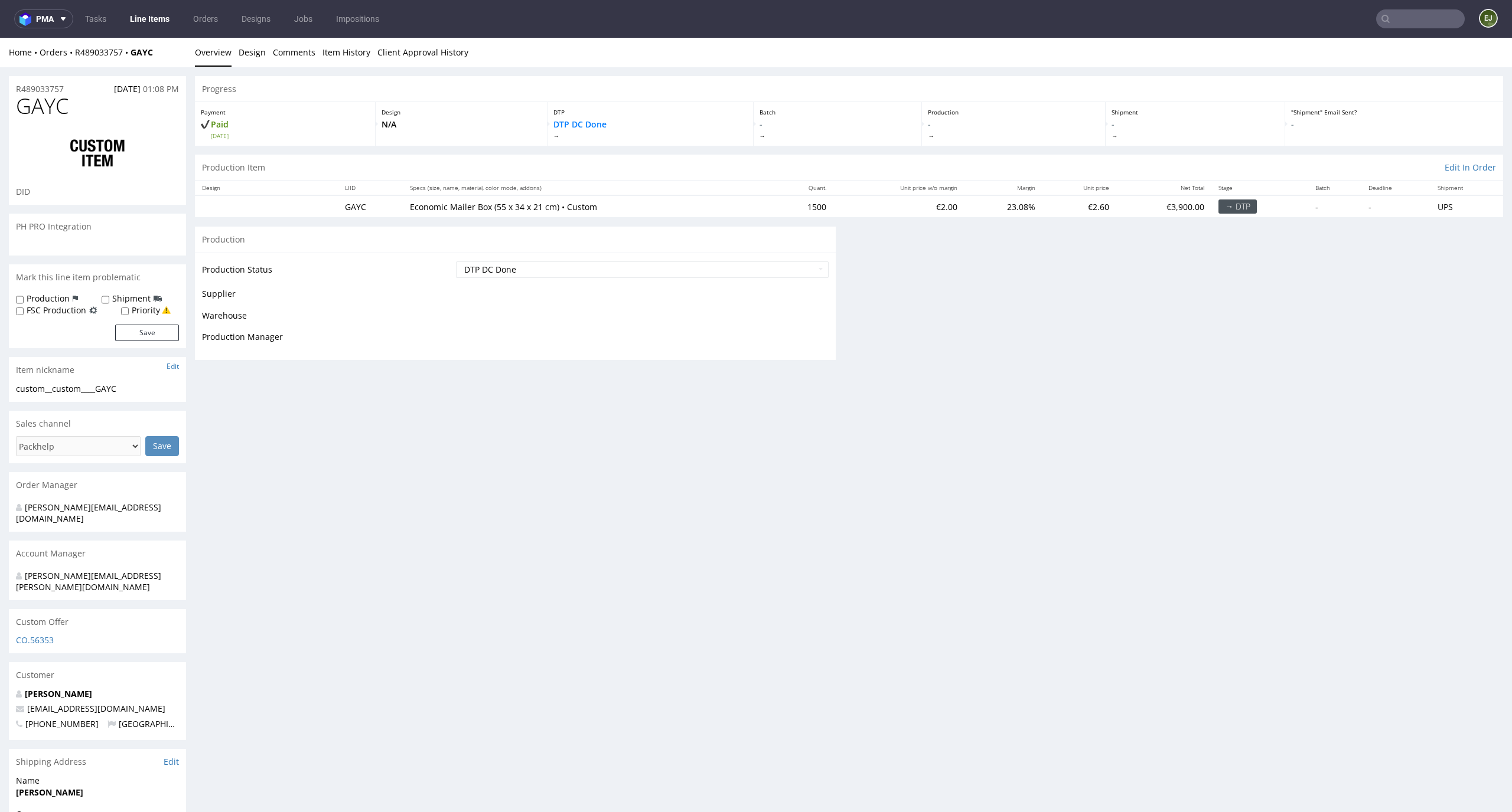
scroll to position [0, 0]
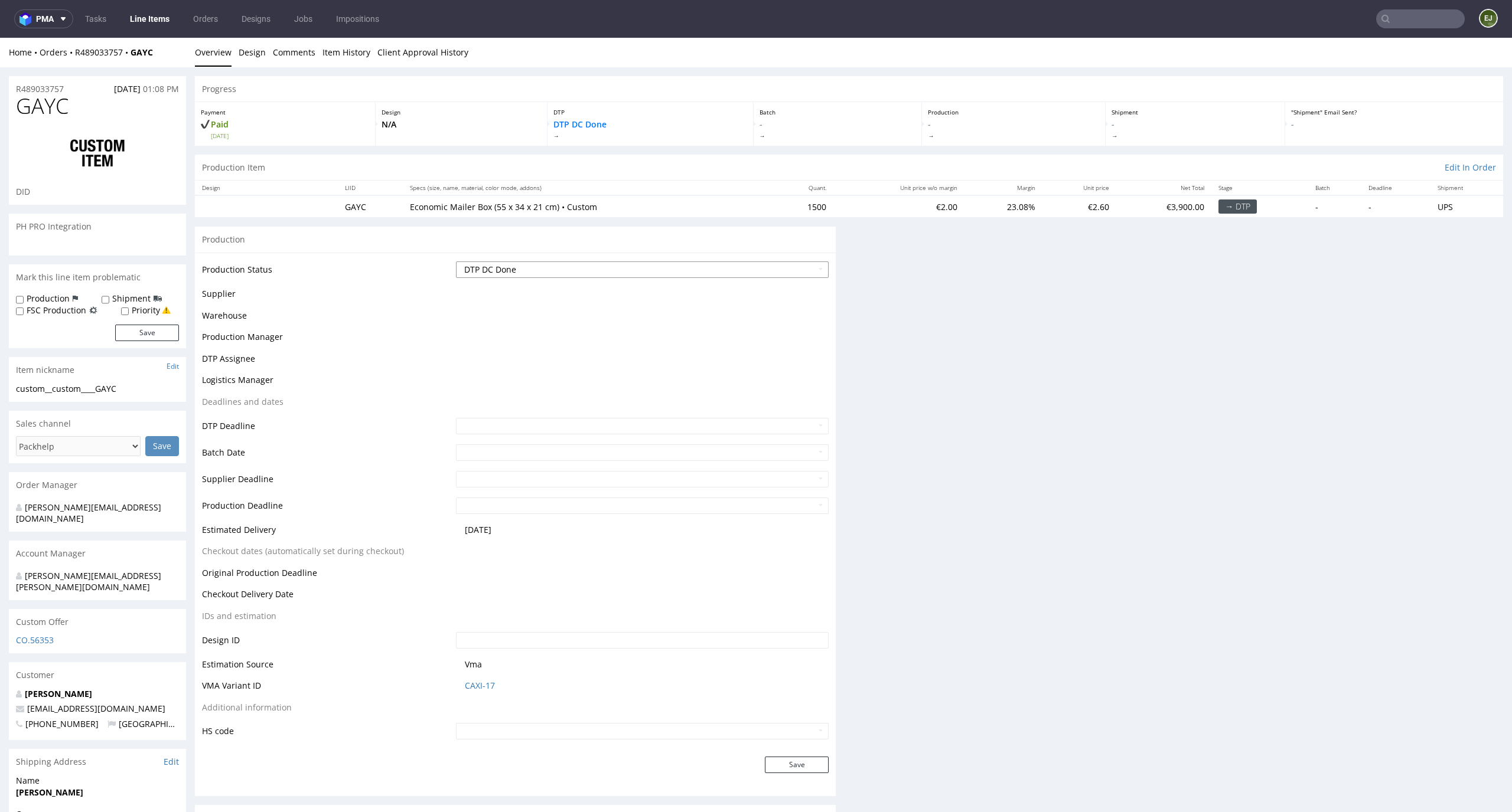
click at [800, 264] on select "Waiting for Artwork Waiting for Diecut Waiting for Mockup Waiting for DTP Waiti…" at bounding box center [642, 270] width 373 height 17
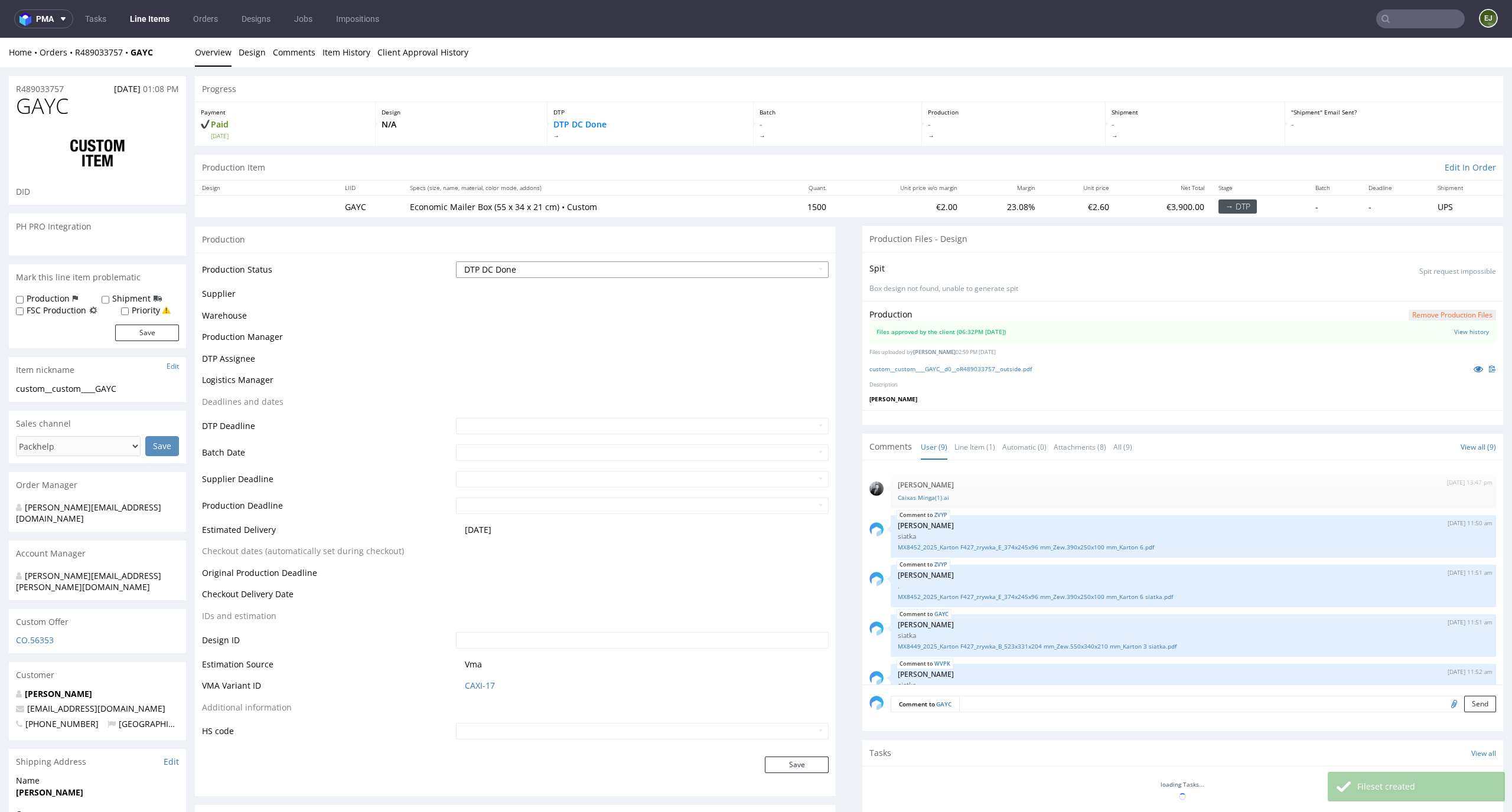
scroll to position [216, 0]
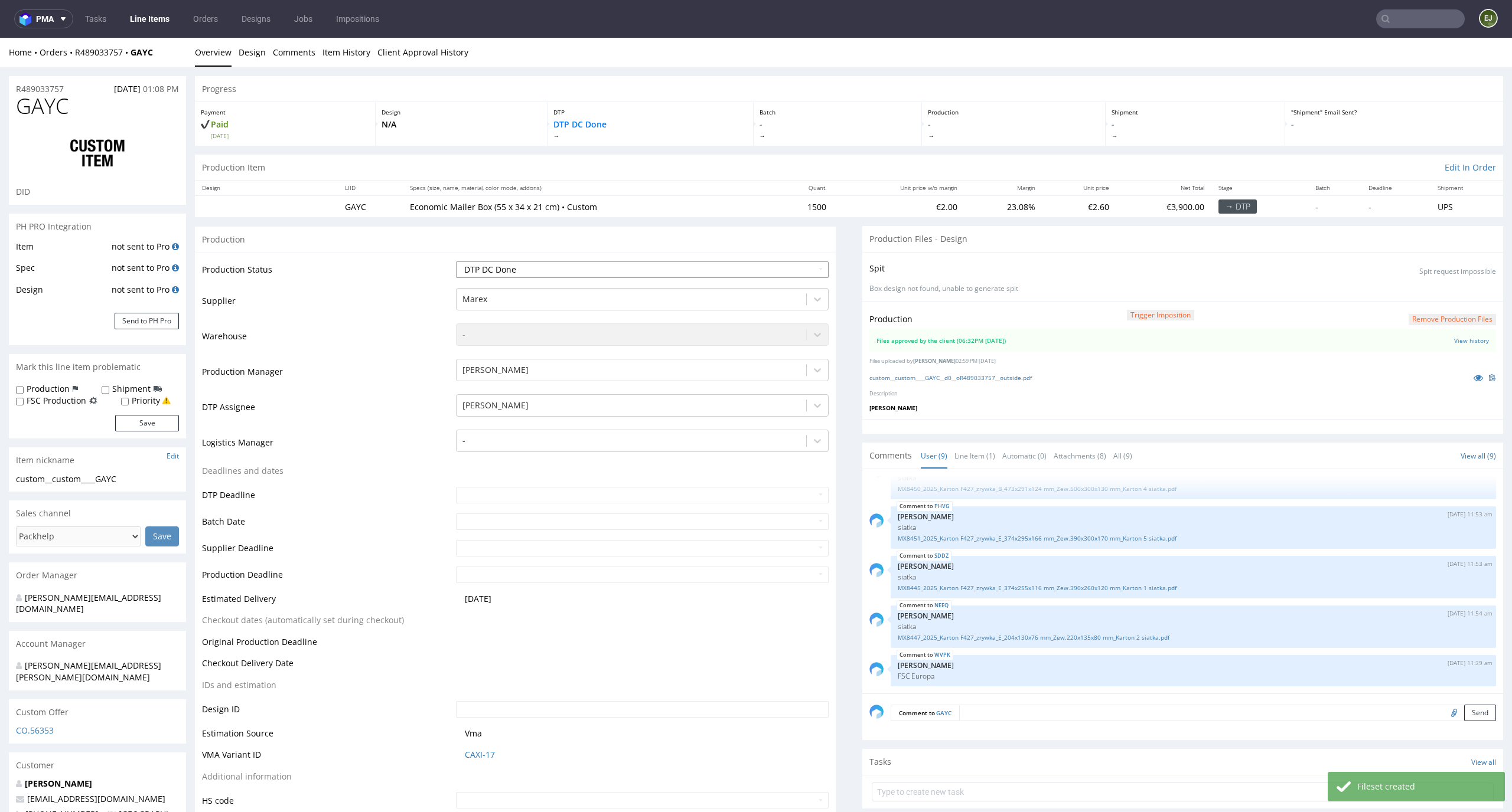
select select "dtp_production_ready"
click at [456, 262] on select "Waiting for Artwork Waiting for Diecut Waiting for Mockup Waiting for DTP Waiti…" at bounding box center [642, 270] width 373 height 17
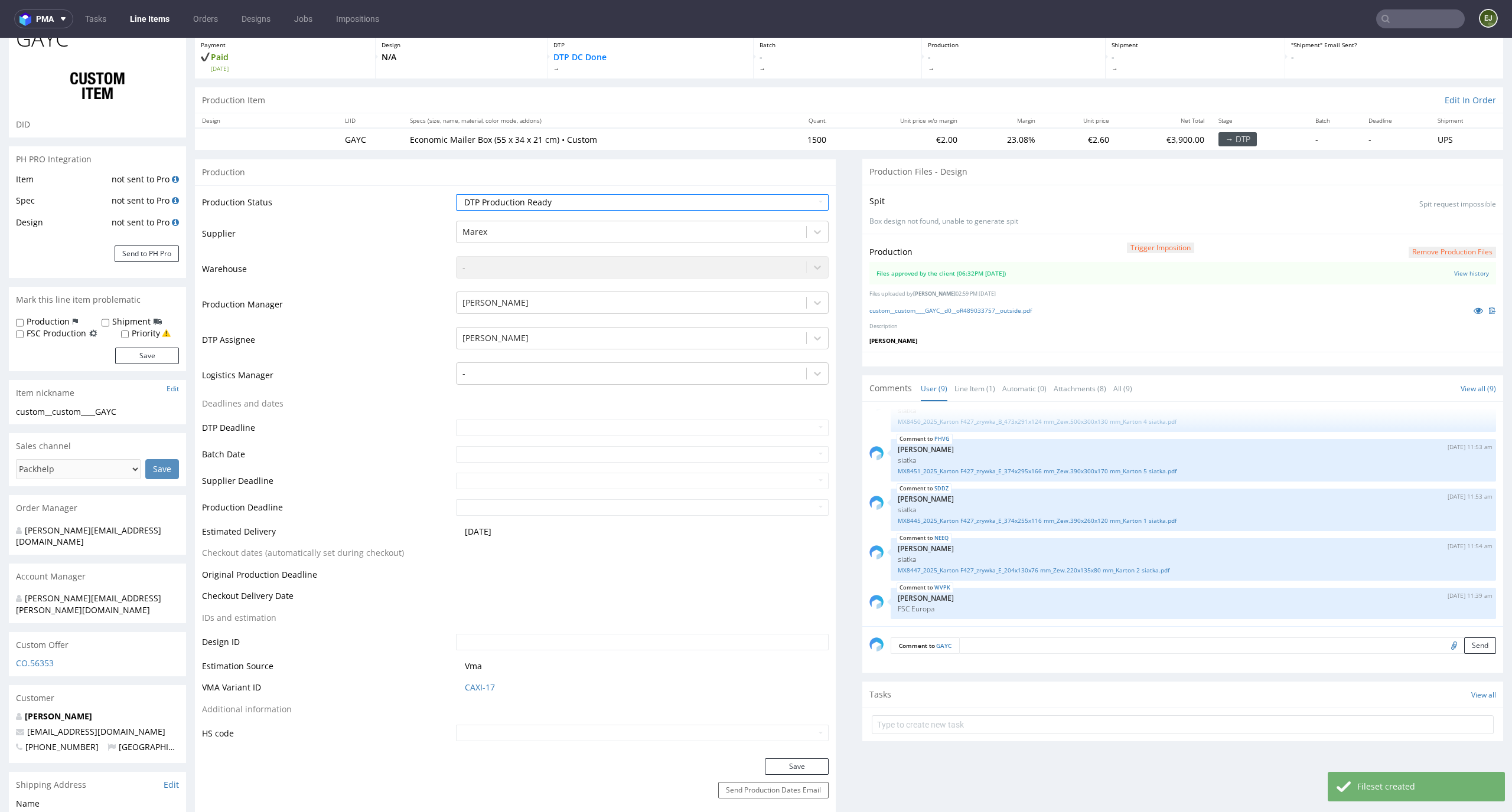
scroll to position [208, 0]
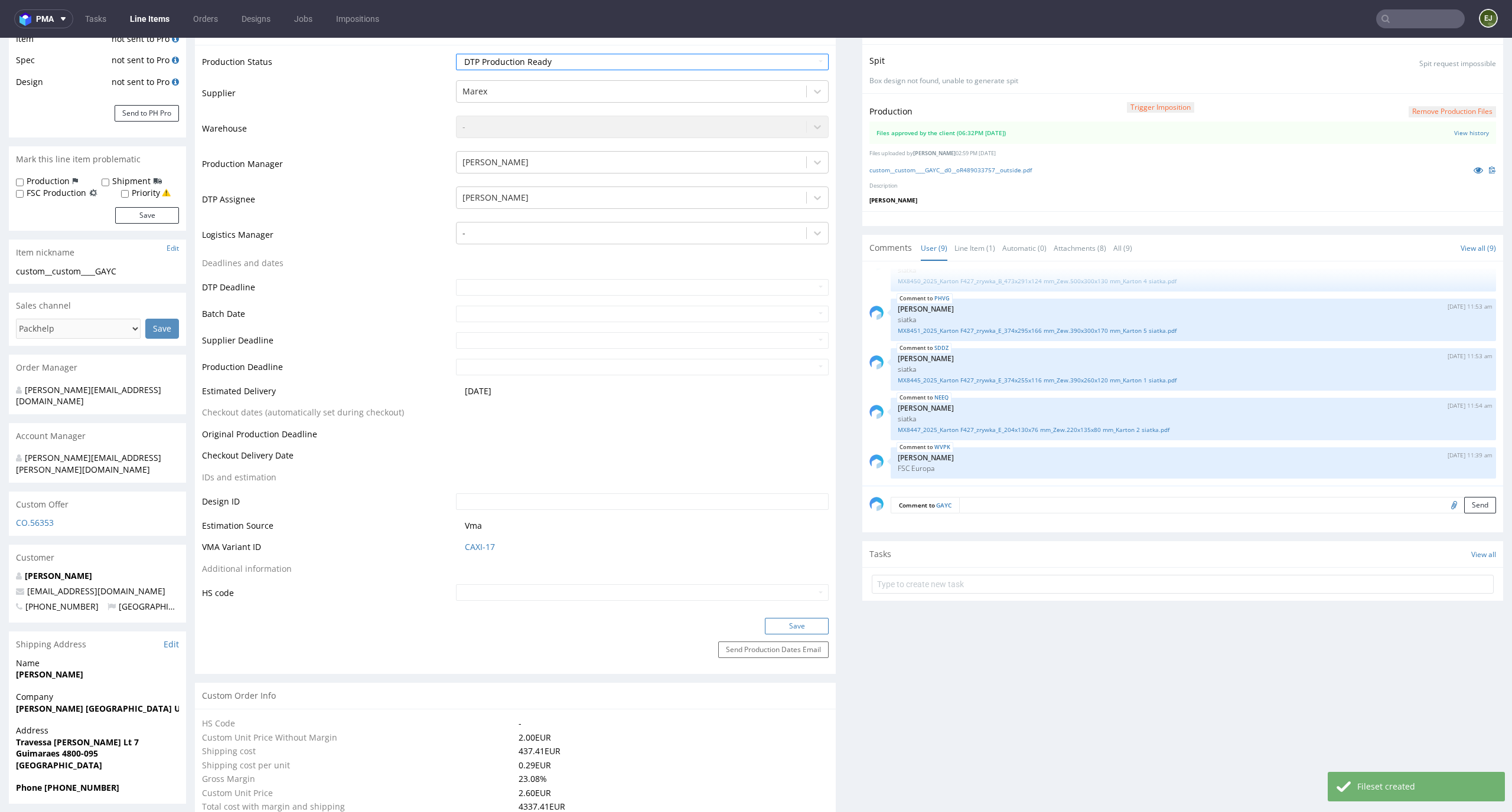
click at [813, 630] on button "Save" at bounding box center [796, 626] width 64 height 17
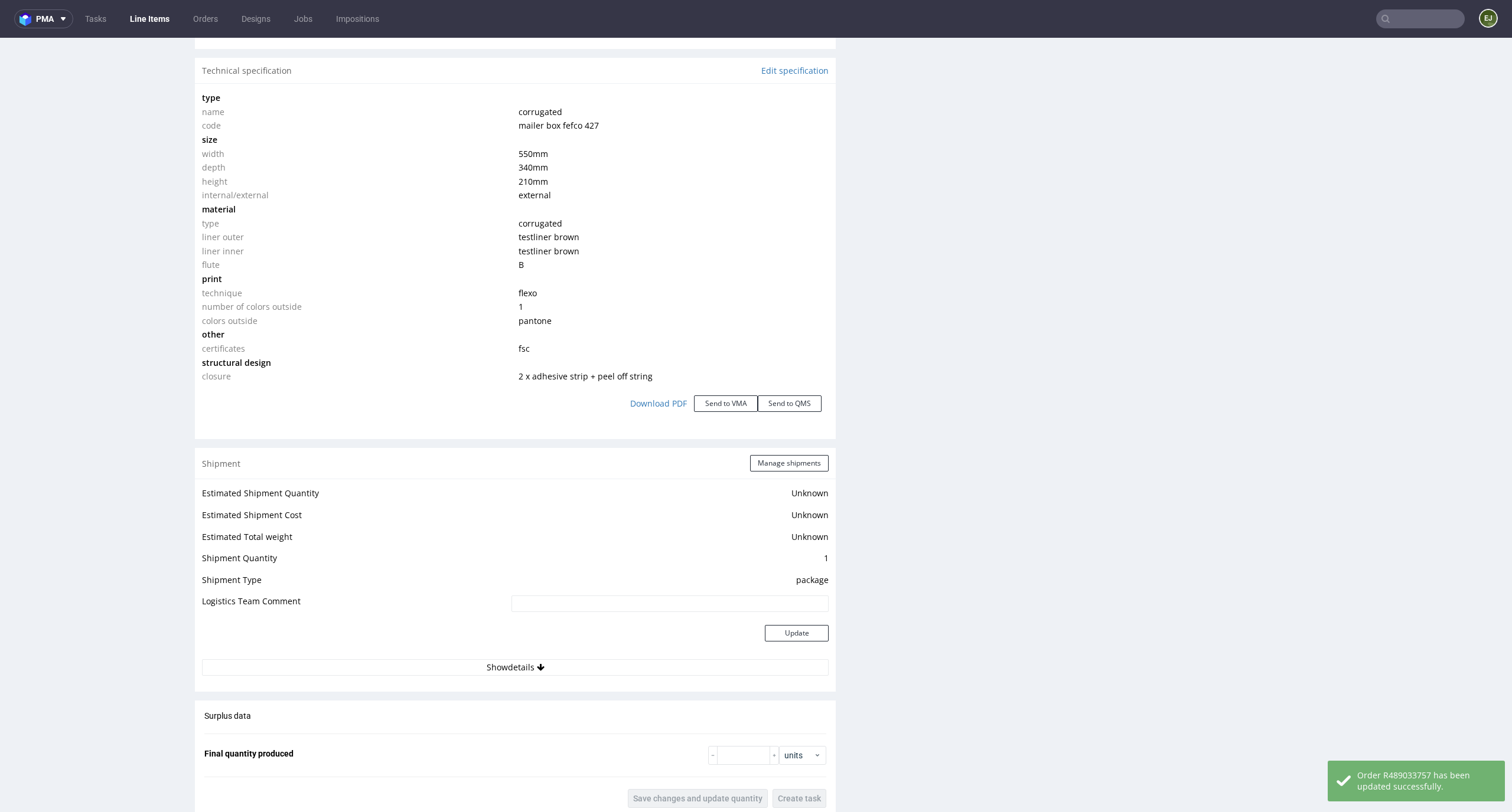
scroll to position [0, 0]
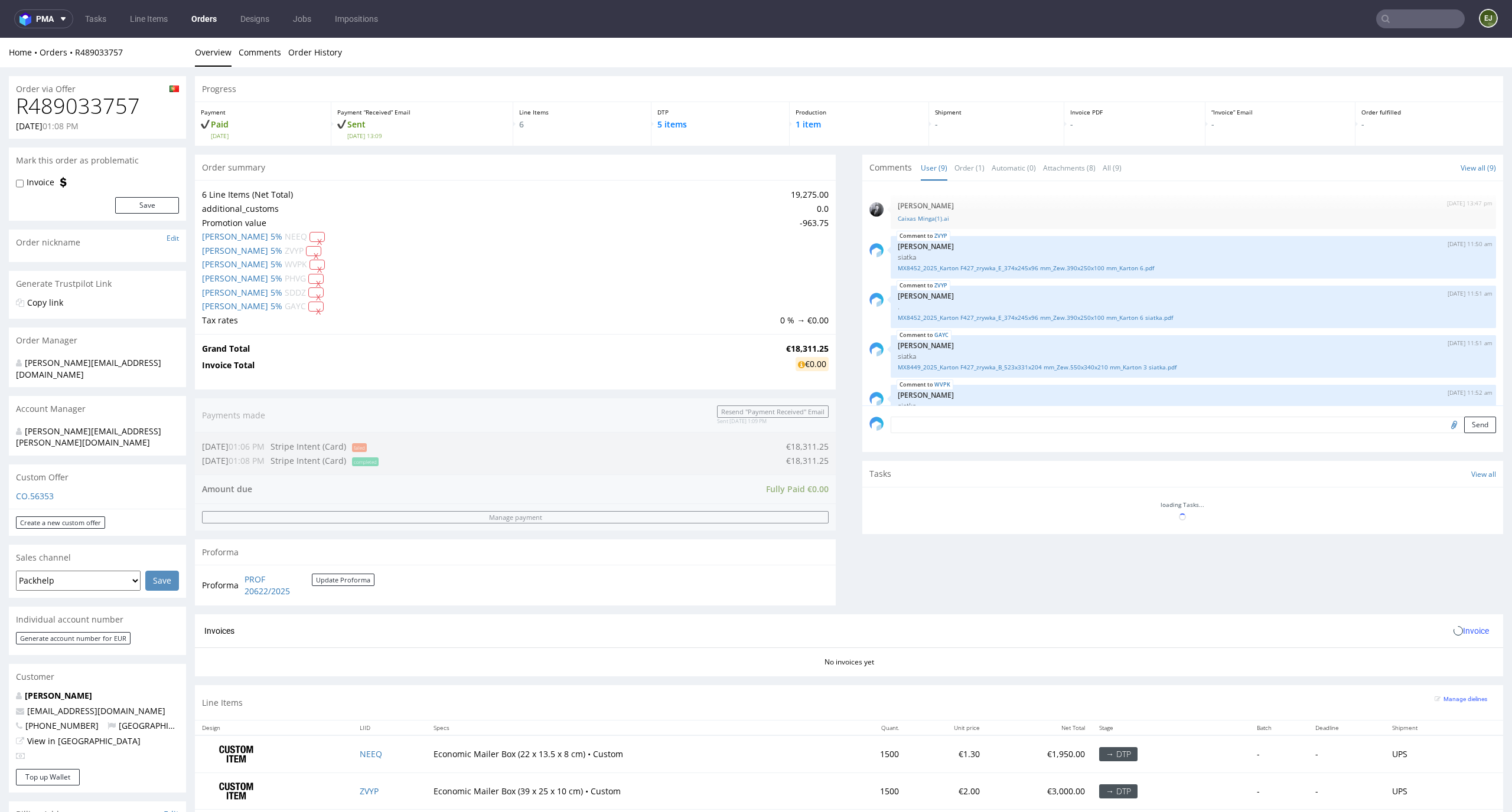
scroll to position [216, 0]
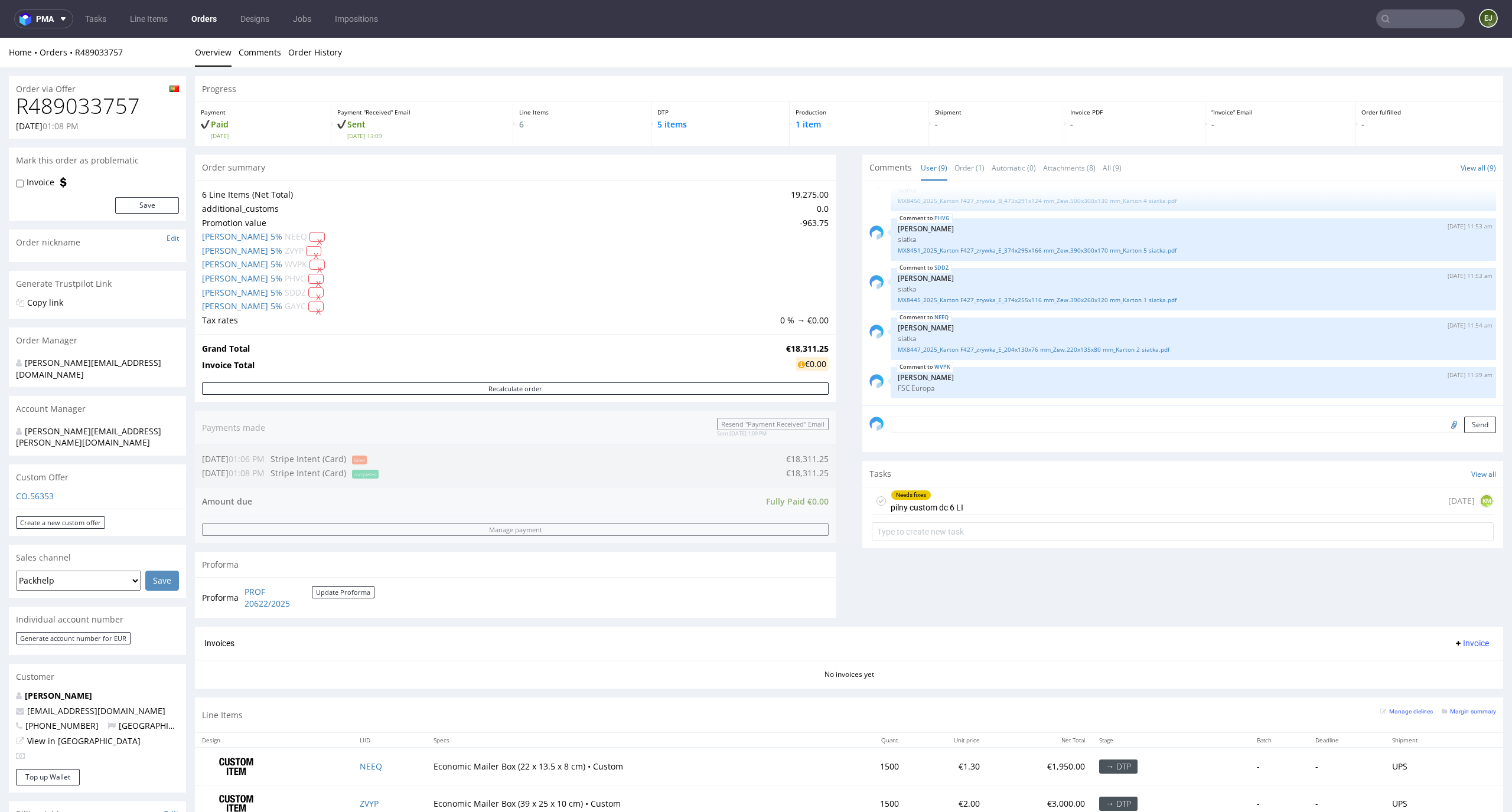
click at [938, 501] on div "Needs fixes pilny custom dc 6 LI" at bounding box center [927, 501] width 73 height 27
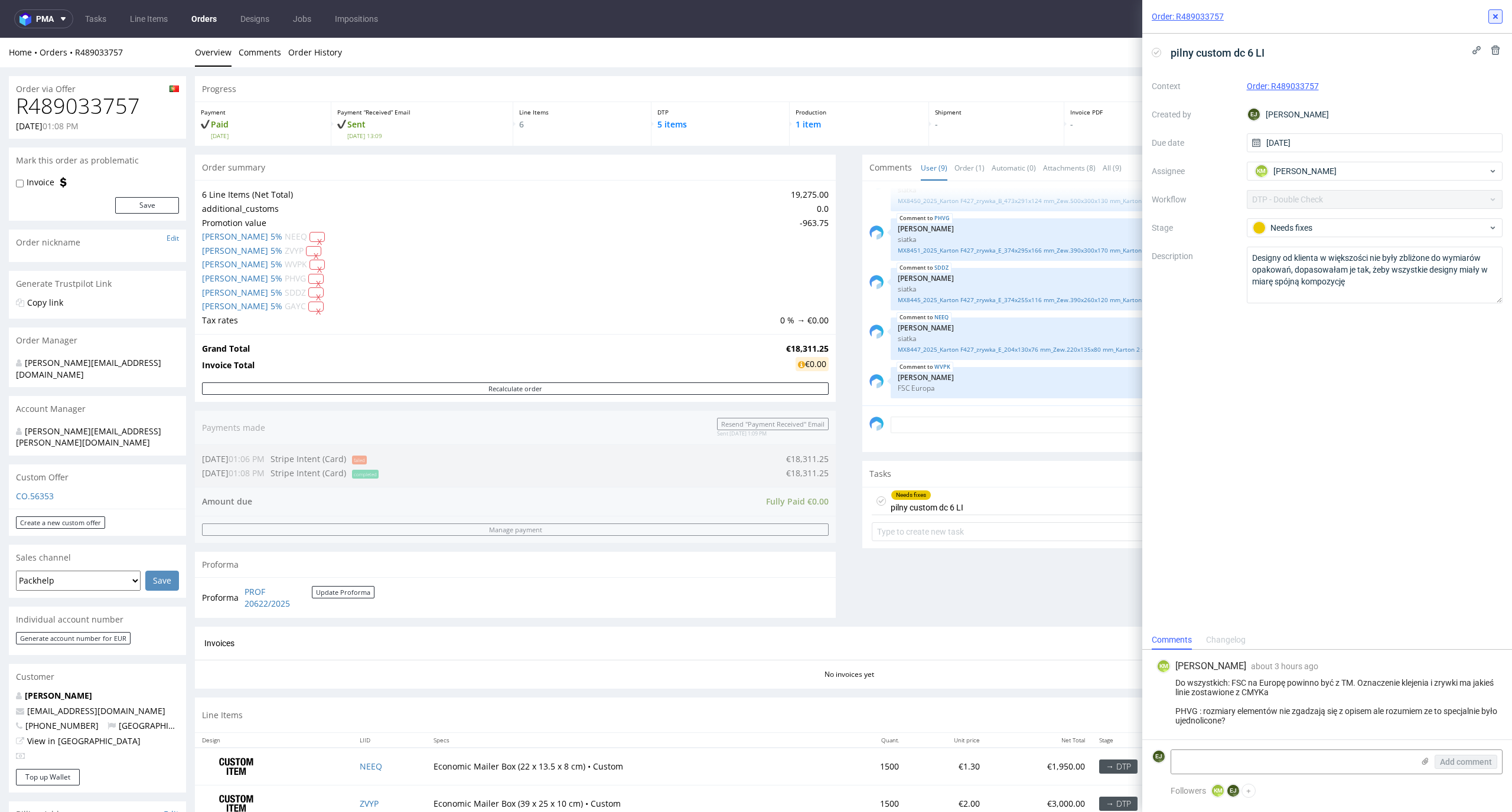
click at [1499, 17] on icon at bounding box center [1495, 17] width 10 height 10
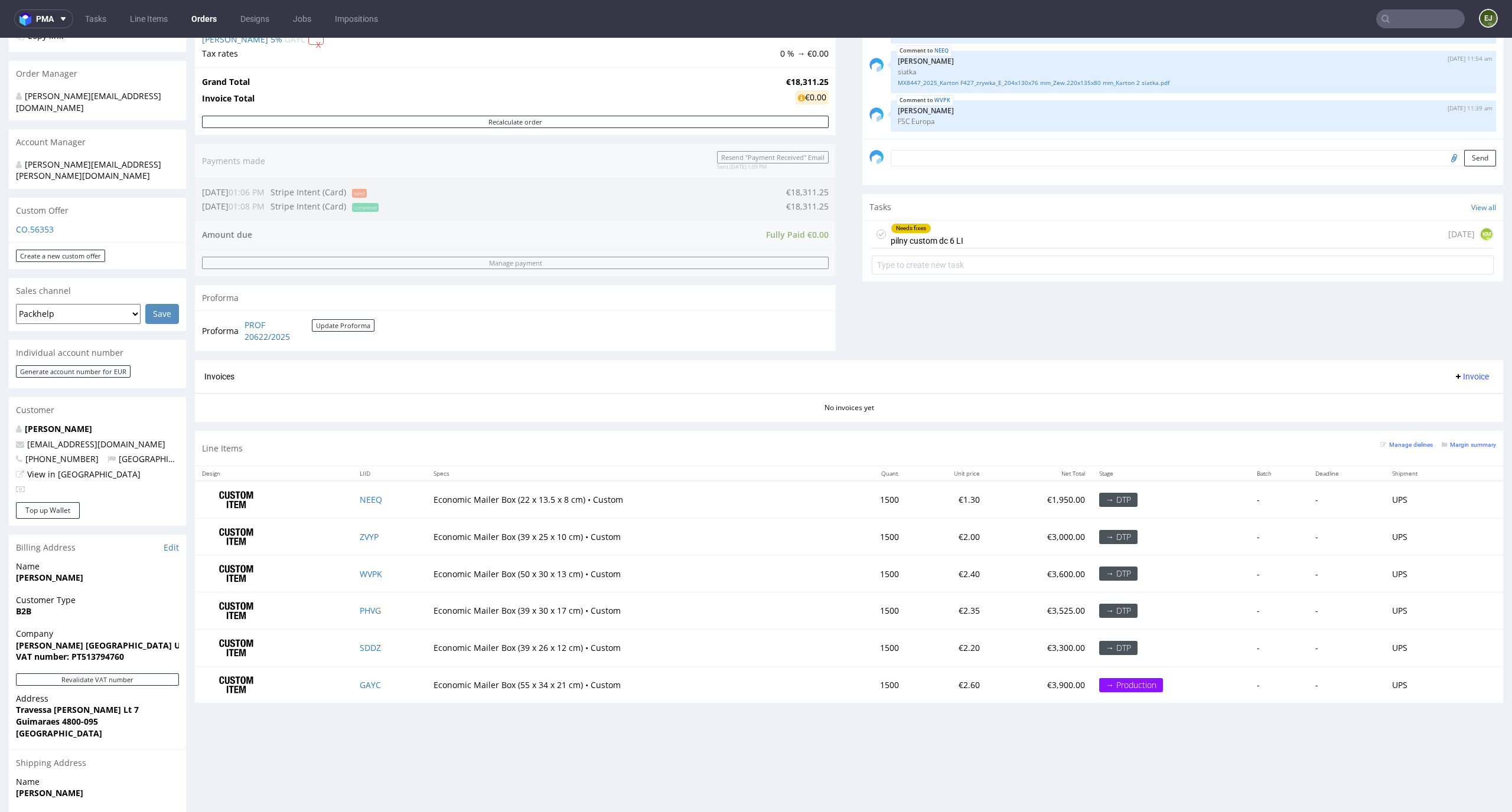
scroll to position [369, 0]
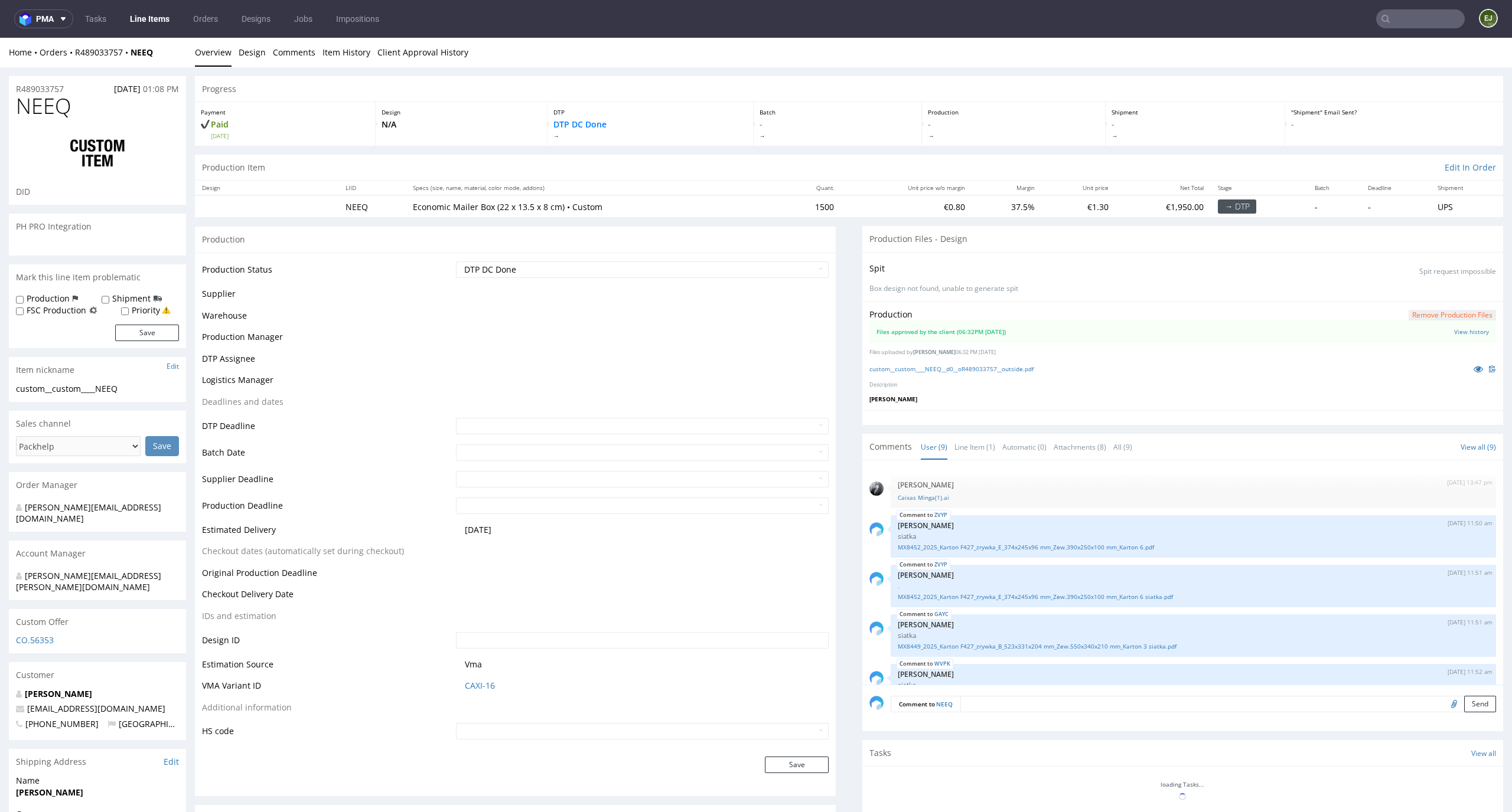
scroll to position [216, 0]
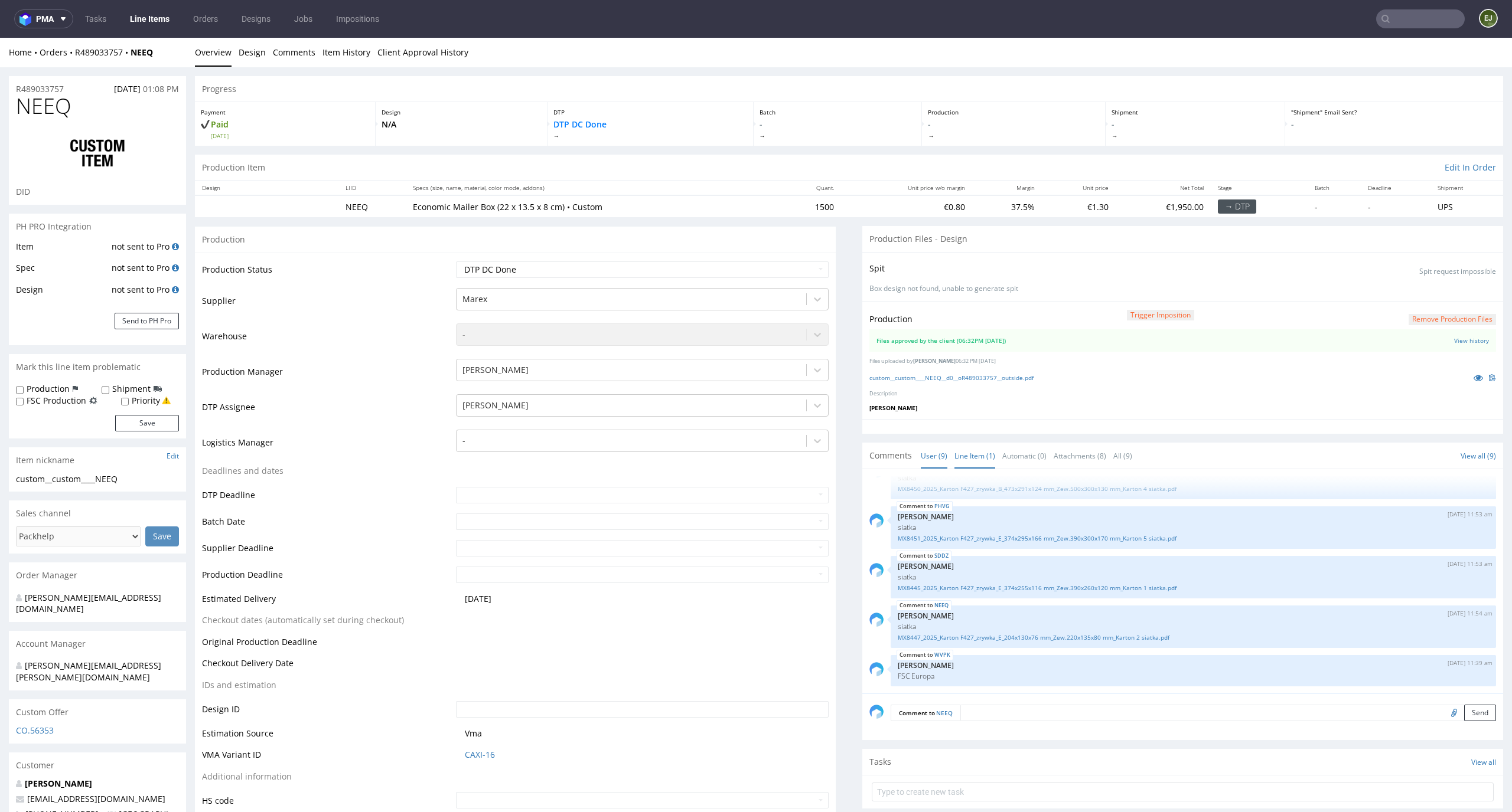
click at [975, 455] on link "Line Item (1)" at bounding box center [975, 456] width 41 height 25
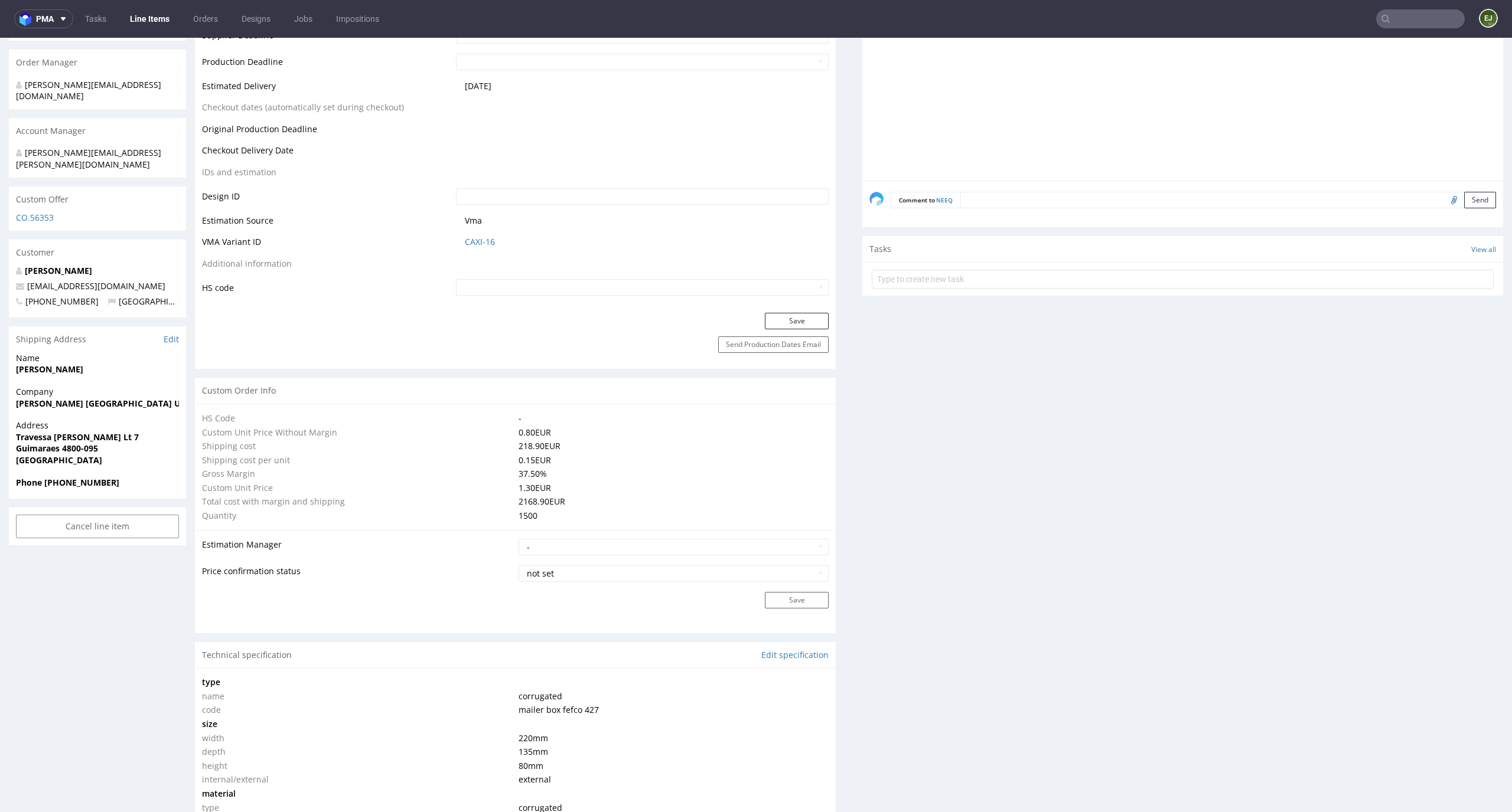
scroll to position [0, 0]
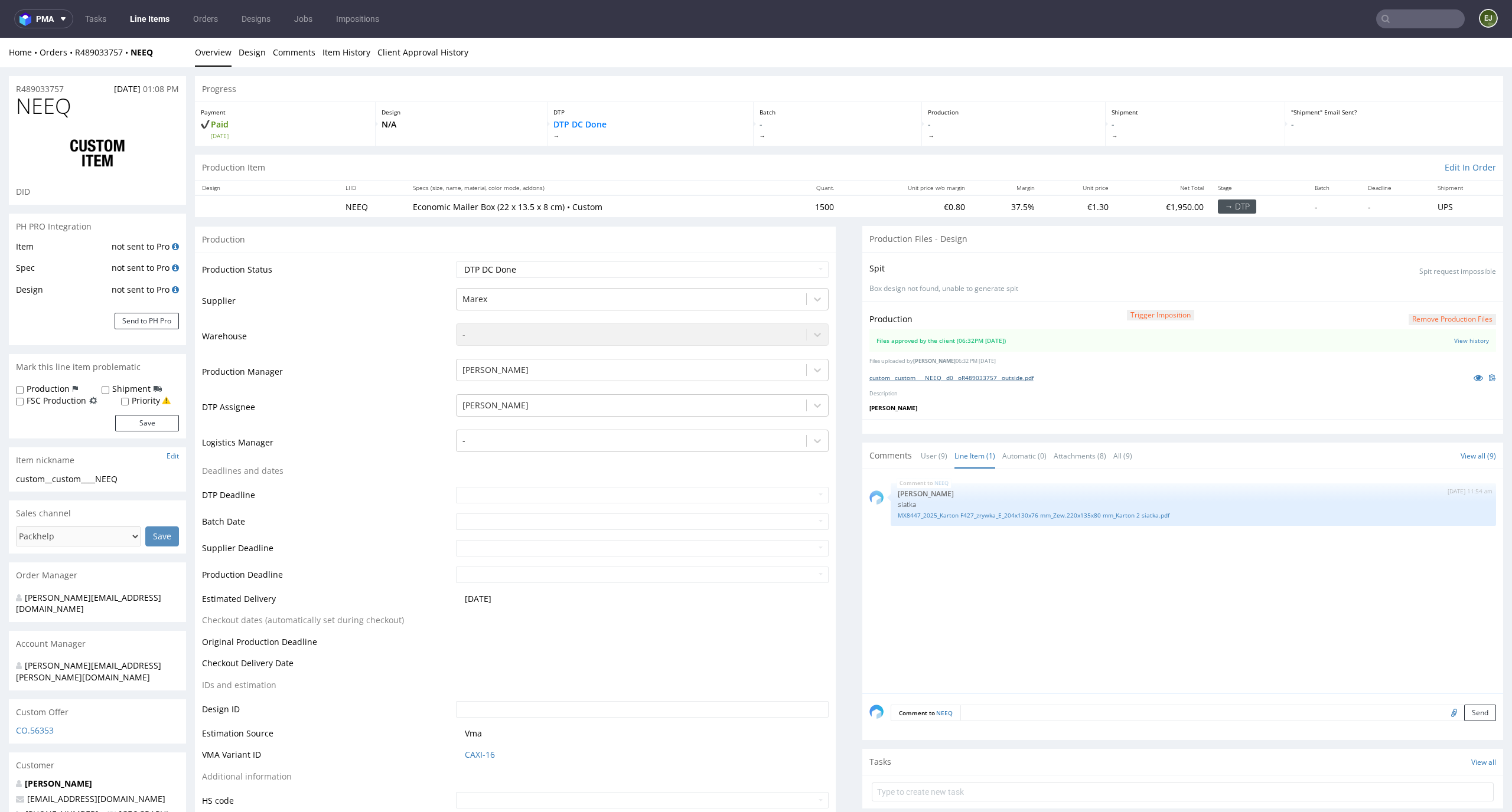
click at [954, 379] on link "custom__custom____NEEQ__d0__oR489033757__outside.pdf" at bounding box center [951, 377] width 164 height 8
click at [122, 794] on p "joao@mingalondon.com" at bounding box center [97, 799] width 163 height 12
click at [962, 378] on link "custom__custom____NEEQ__d0__oR489033757__outside.pdf" at bounding box center [951, 377] width 164 height 8
click at [1447, 316] on button "Remove production files" at bounding box center [1452, 319] width 87 height 11
click at [1421, 289] on link "Yes" at bounding box center [1414, 293] width 34 height 18
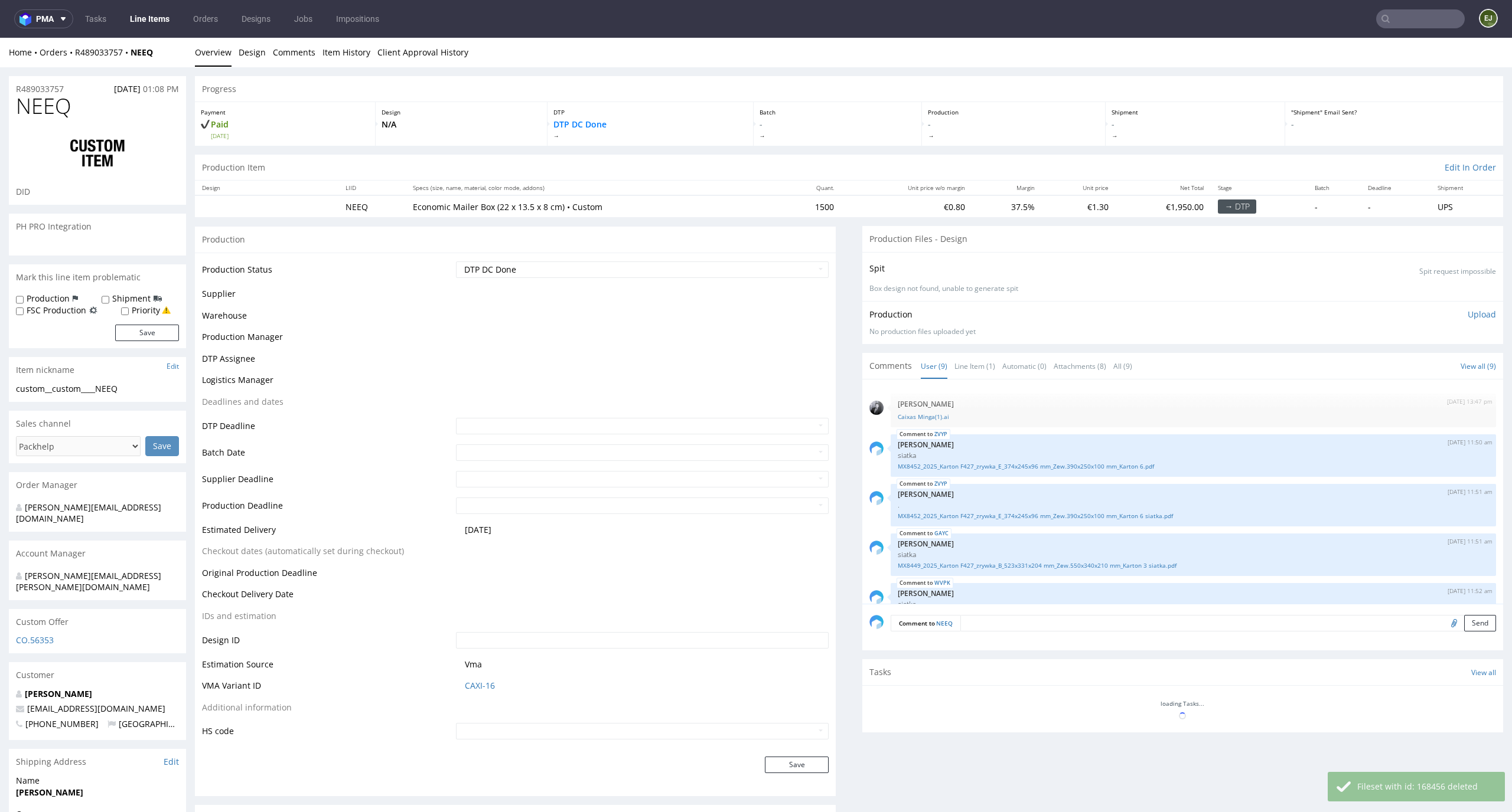
scroll to position [216, 0]
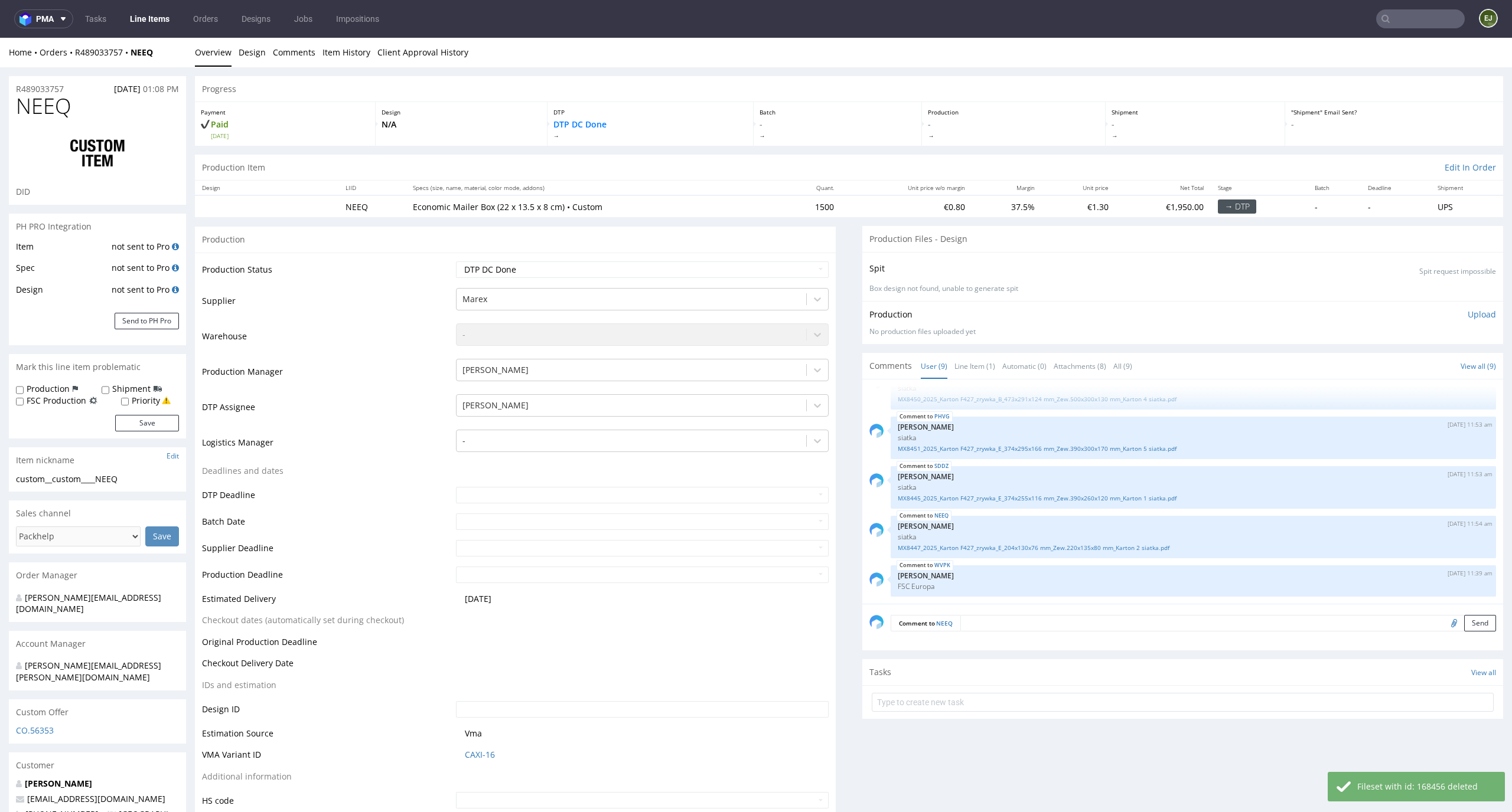
click at [1469, 318] on p "Upload" at bounding box center [1481, 314] width 29 height 12
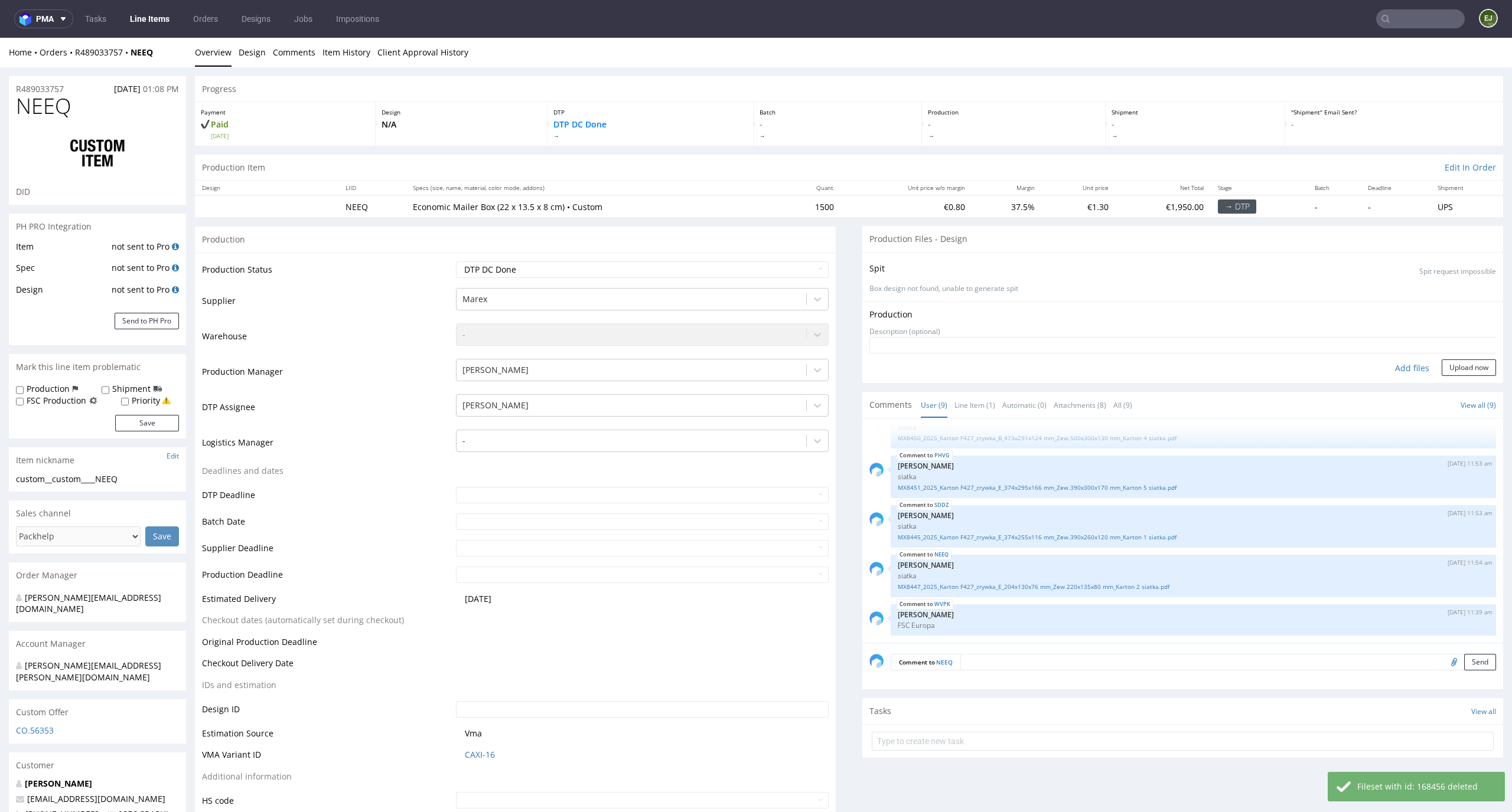
click at [1400, 370] on div "Add files" at bounding box center [1411, 368] width 59 height 18
type input "C:\fakepath\custom__custom____NEEQ__d0__oR489033757__outside.pdf"
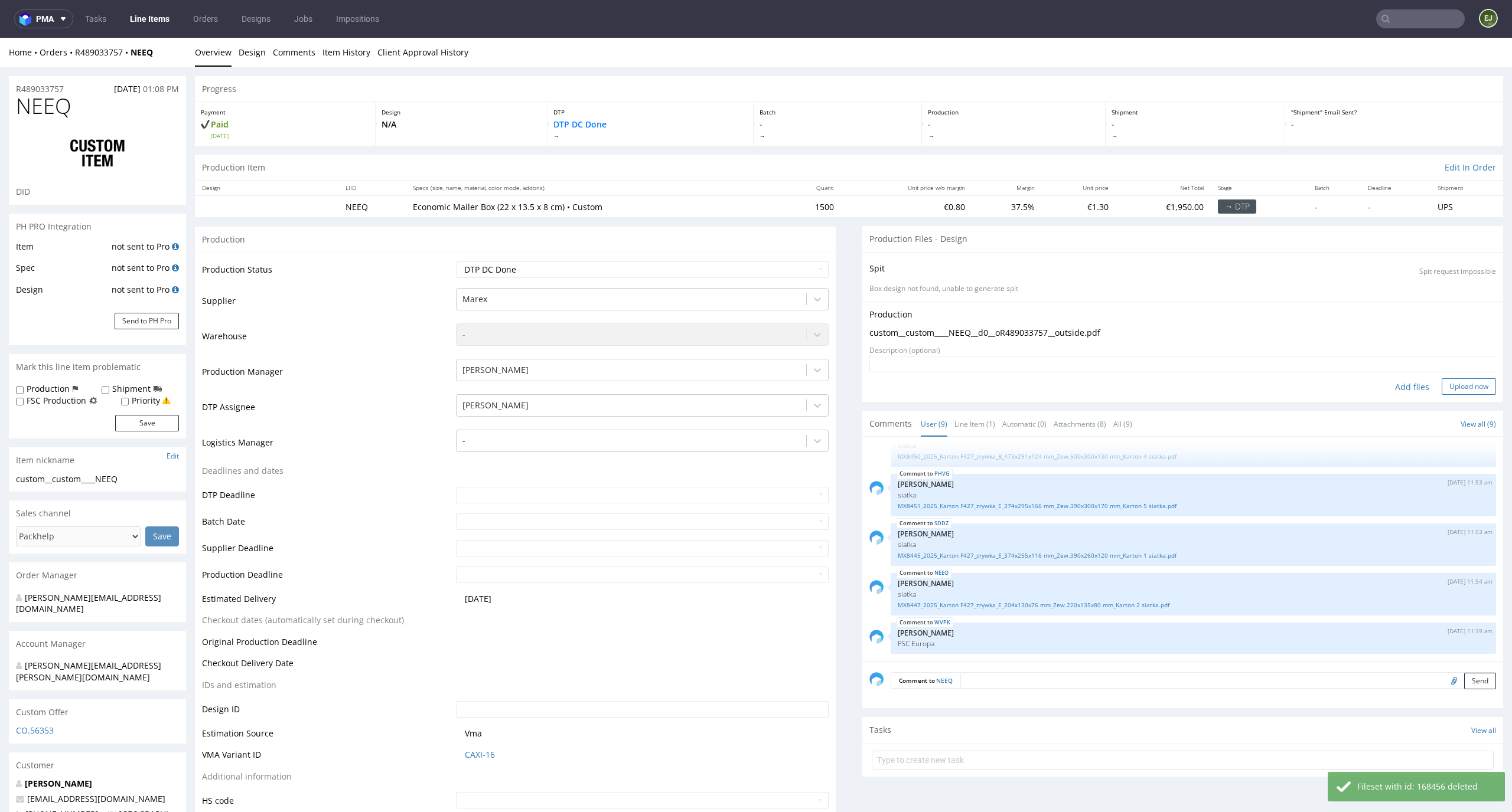
click at [1453, 394] on button "Upload now" at bounding box center [1468, 387] width 54 height 17
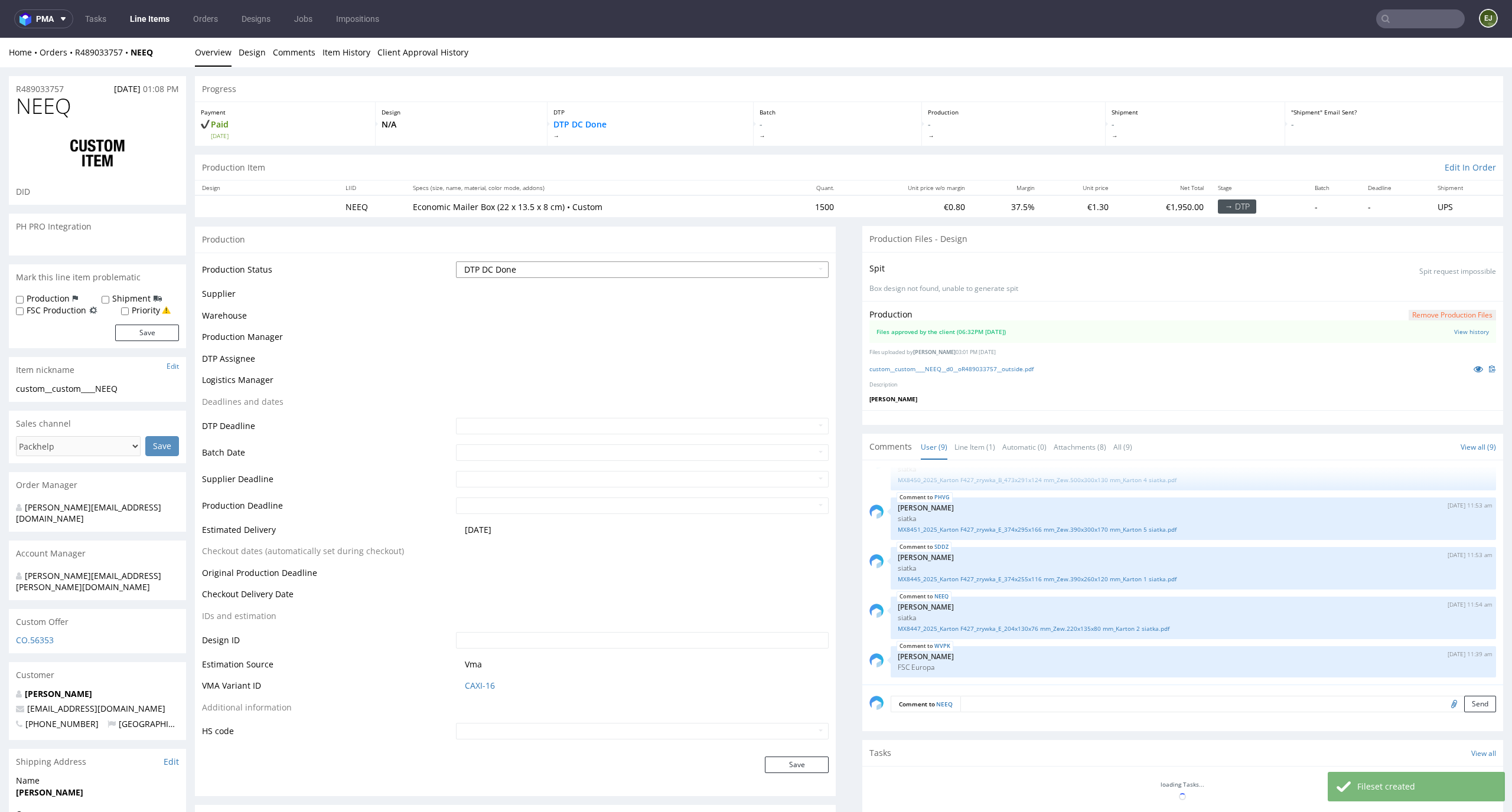
click at [793, 267] on select "Waiting for Artwork Waiting for Diecut Waiting for Mockup Waiting for DTP Waiti…" at bounding box center [642, 270] width 373 height 17
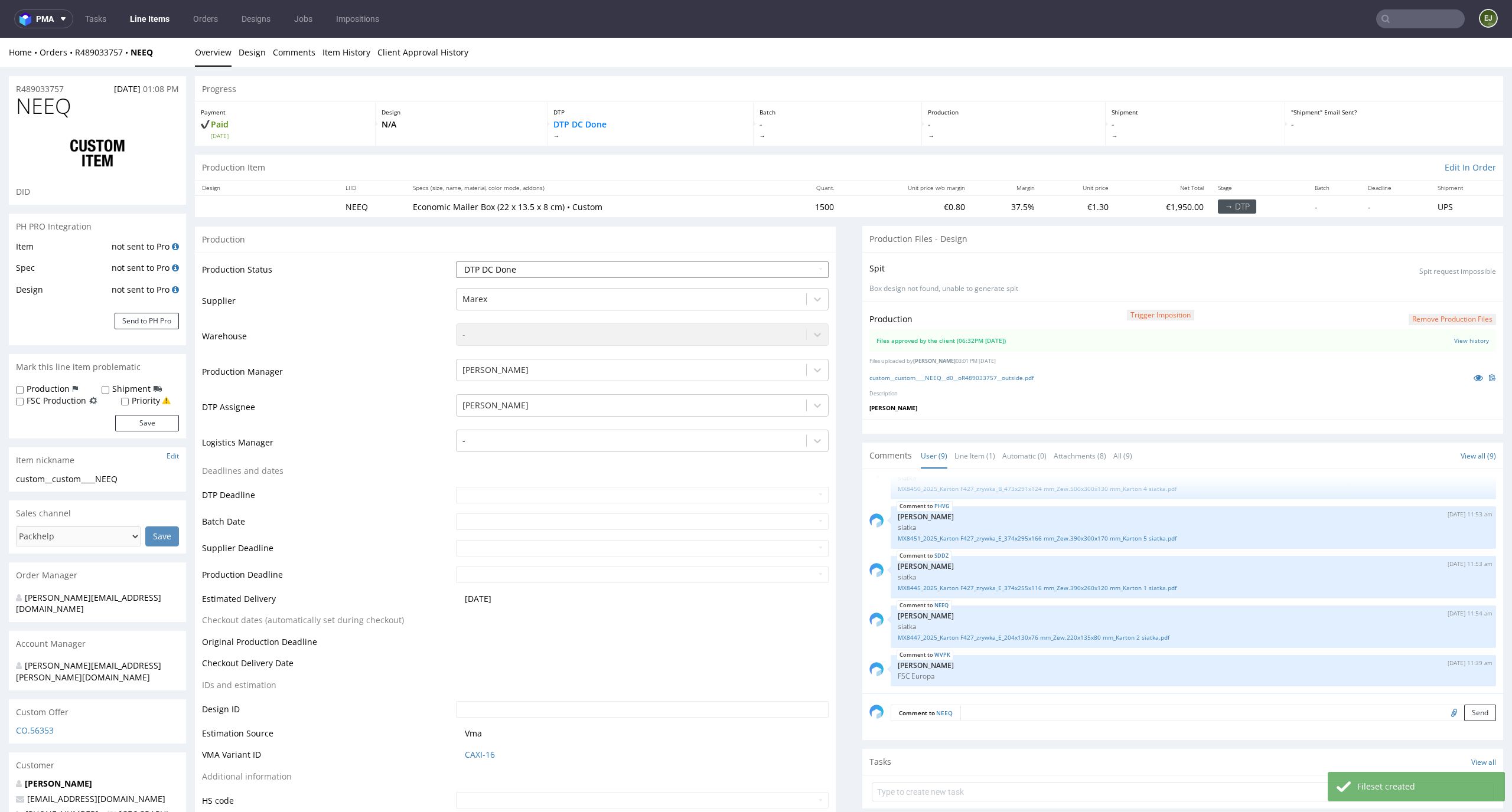
select select "dtp_production_ready"
click at [456, 262] on select "Waiting for Artwork Waiting for Diecut Waiting for Mockup Waiting for DTP Waiti…" at bounding box center [642, 270] width 373 height 17
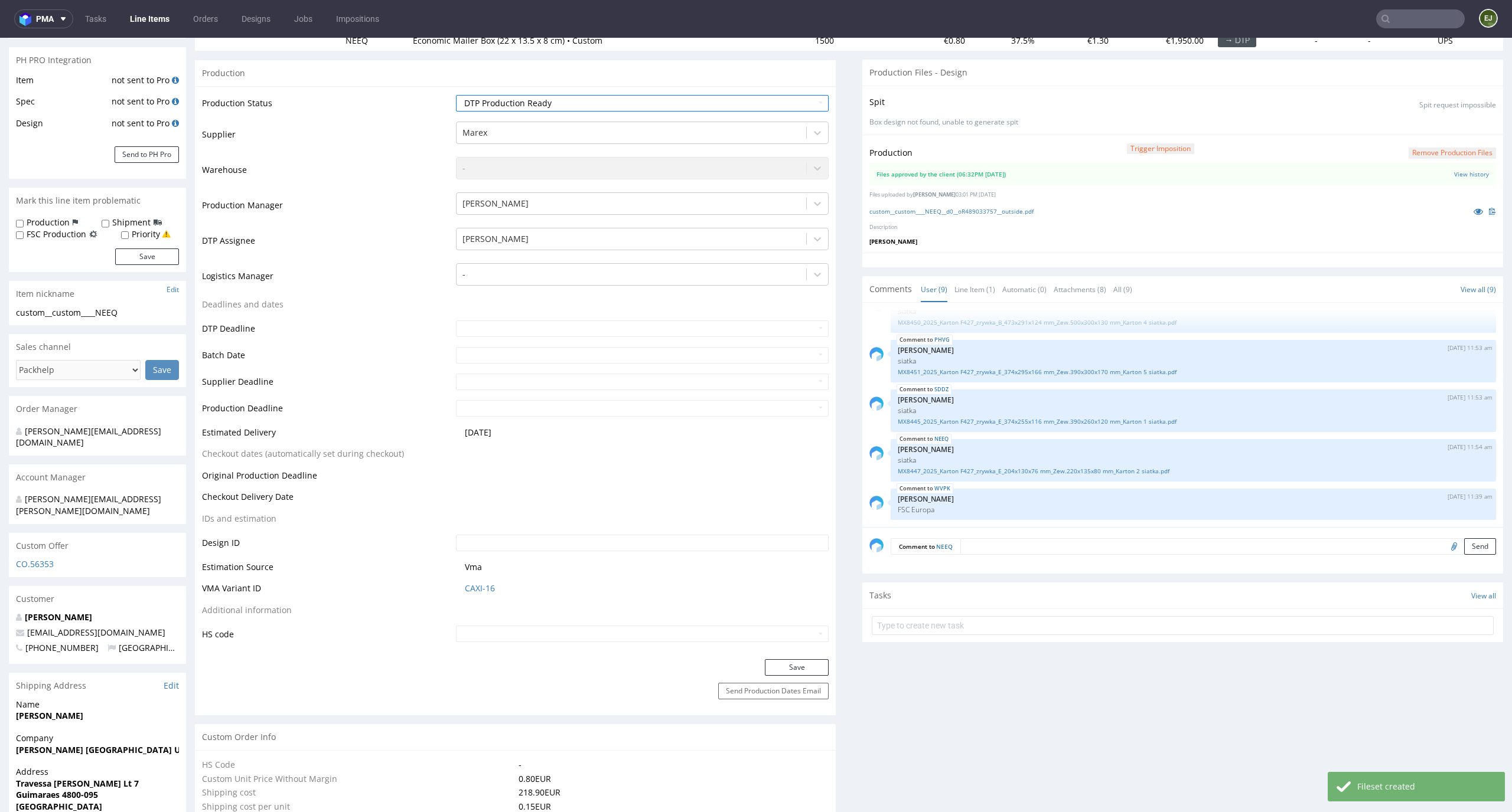
scroll to position [197, 0]
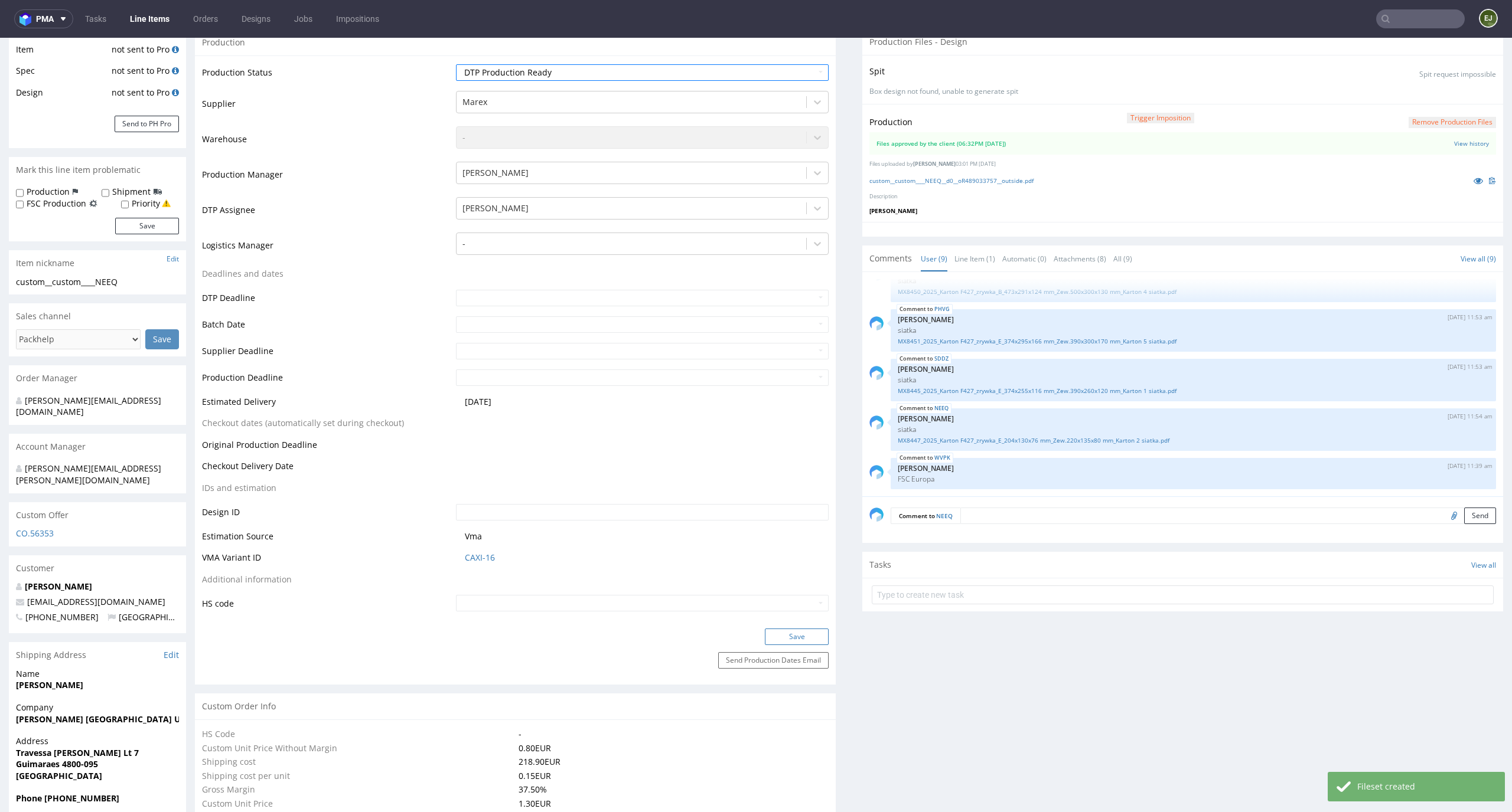
click at [789, 635] on button "Save" at bounding box center [796, 637] width 64 height 17
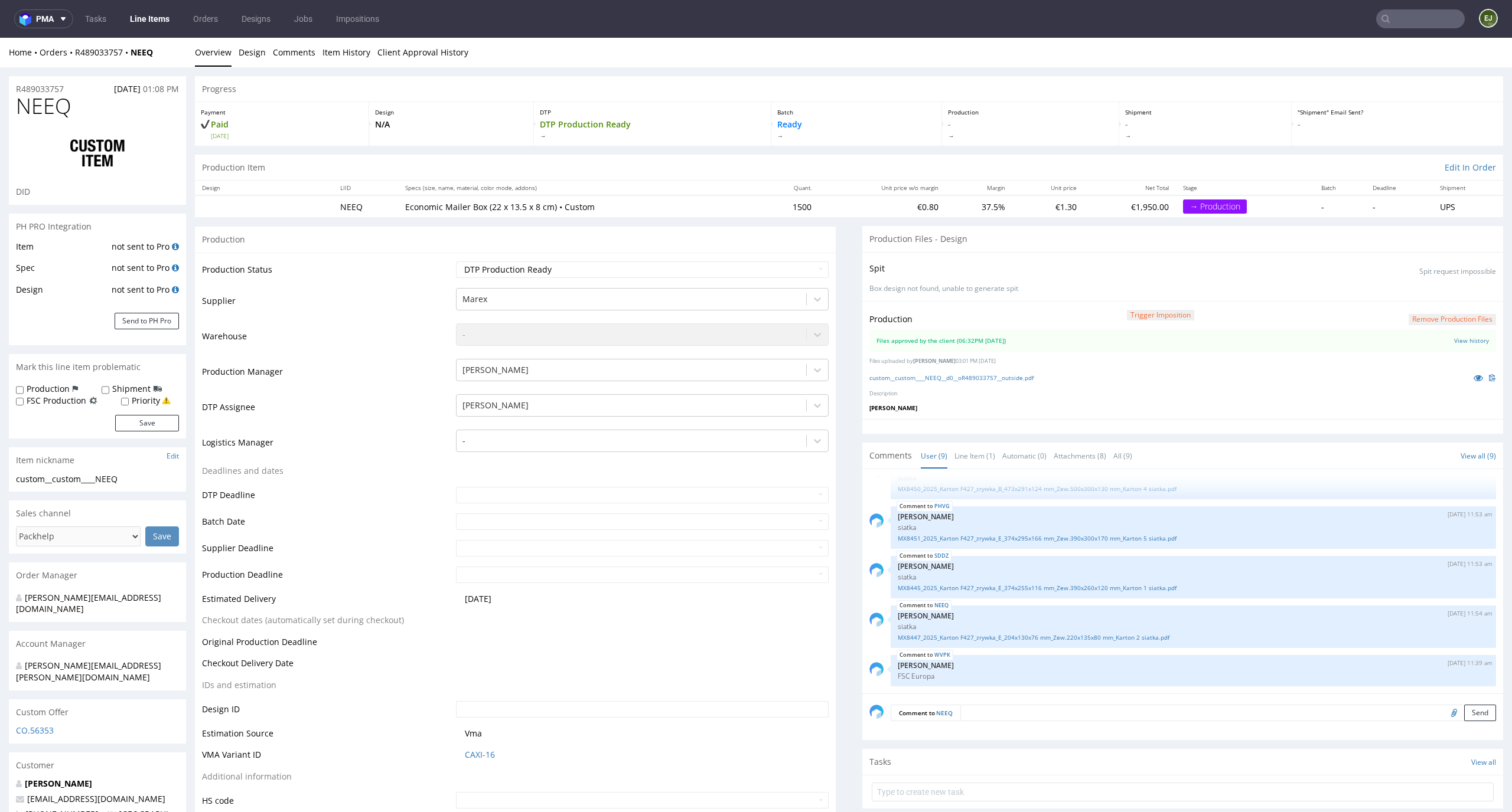
scroll to position [1859, 0]
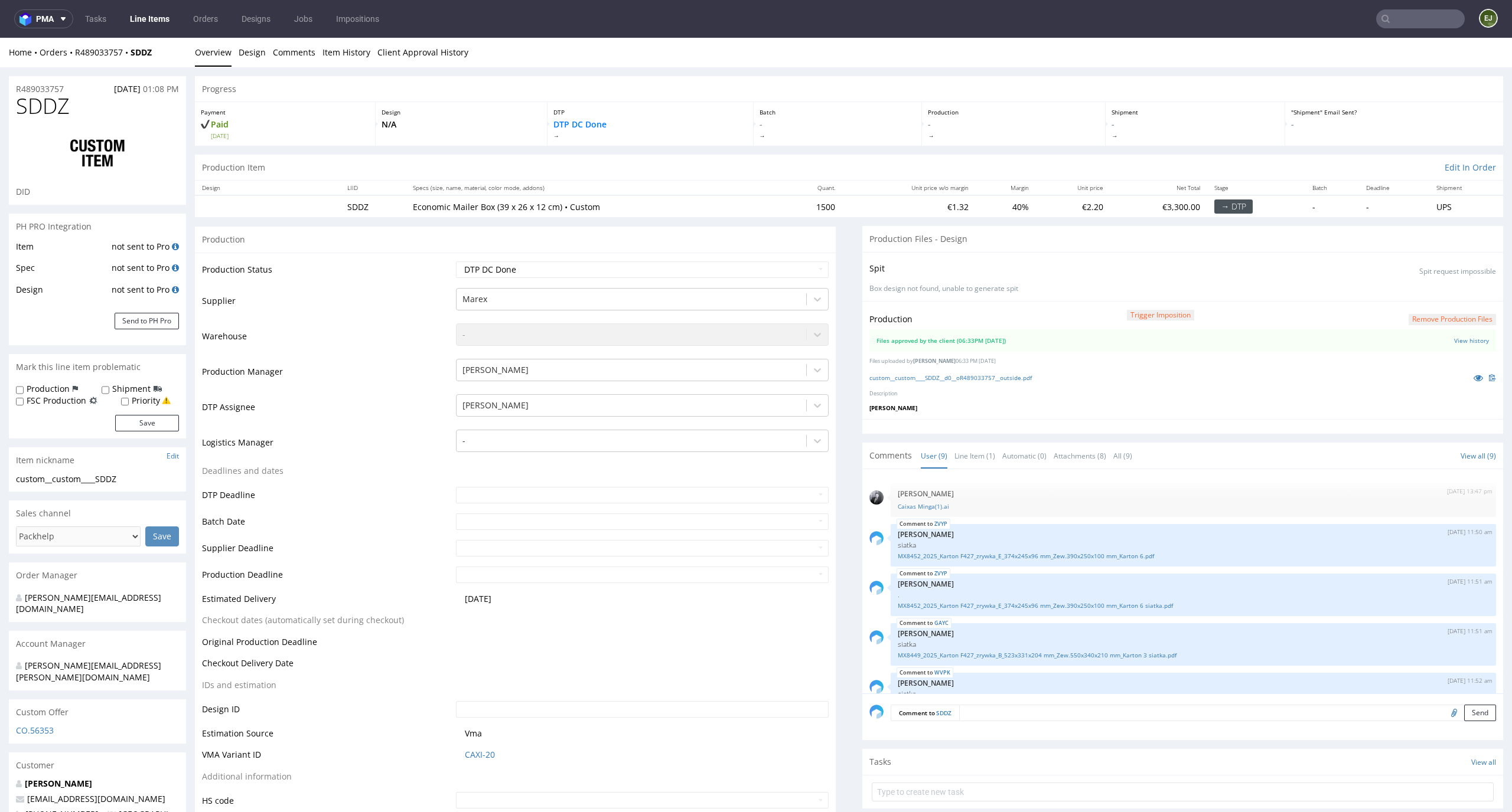
scroll to position [216, 0]
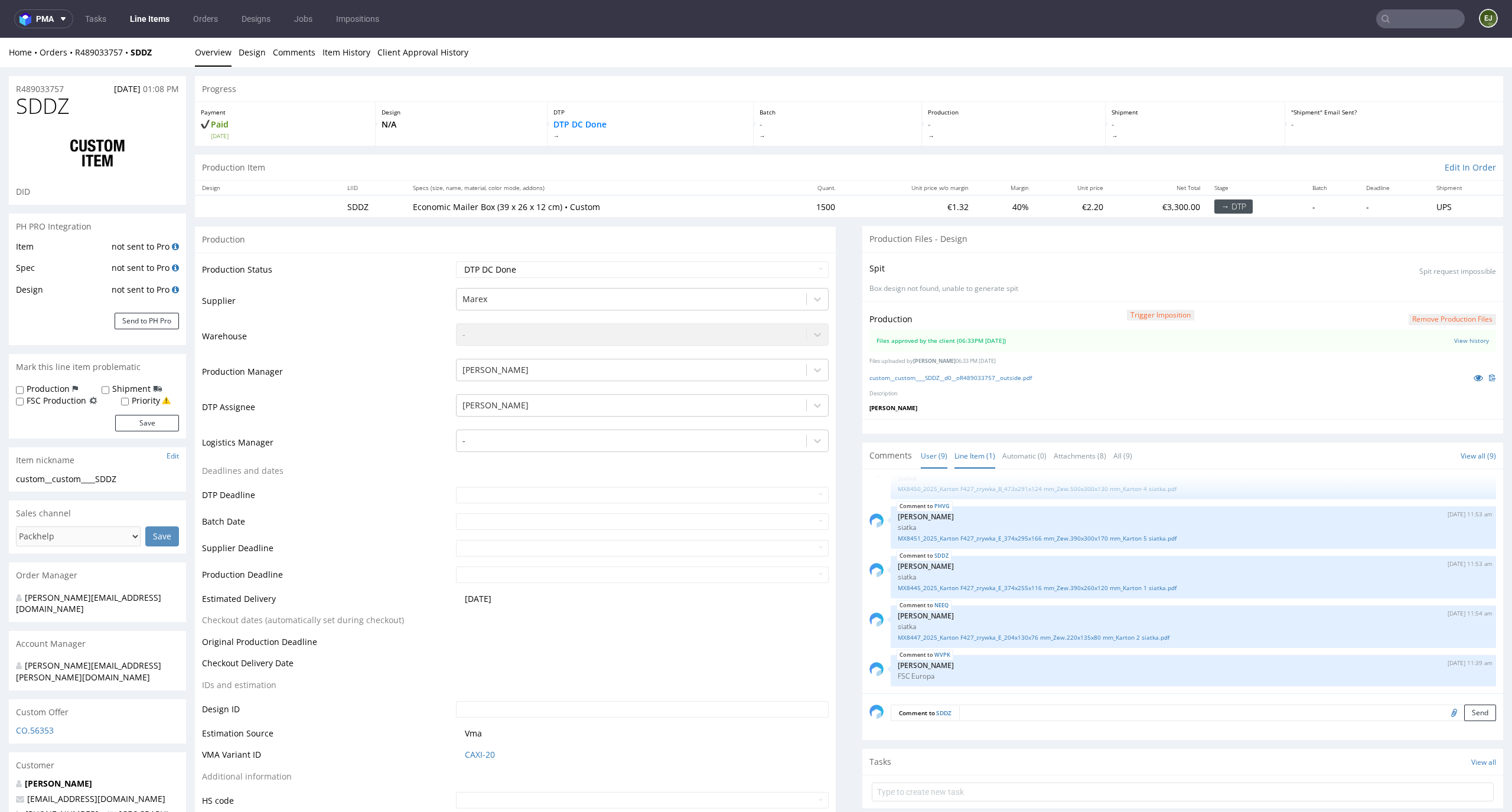
click at [969, 463] on link "Line Item (1)" at bounding box center [975, 456] width 41 height 25
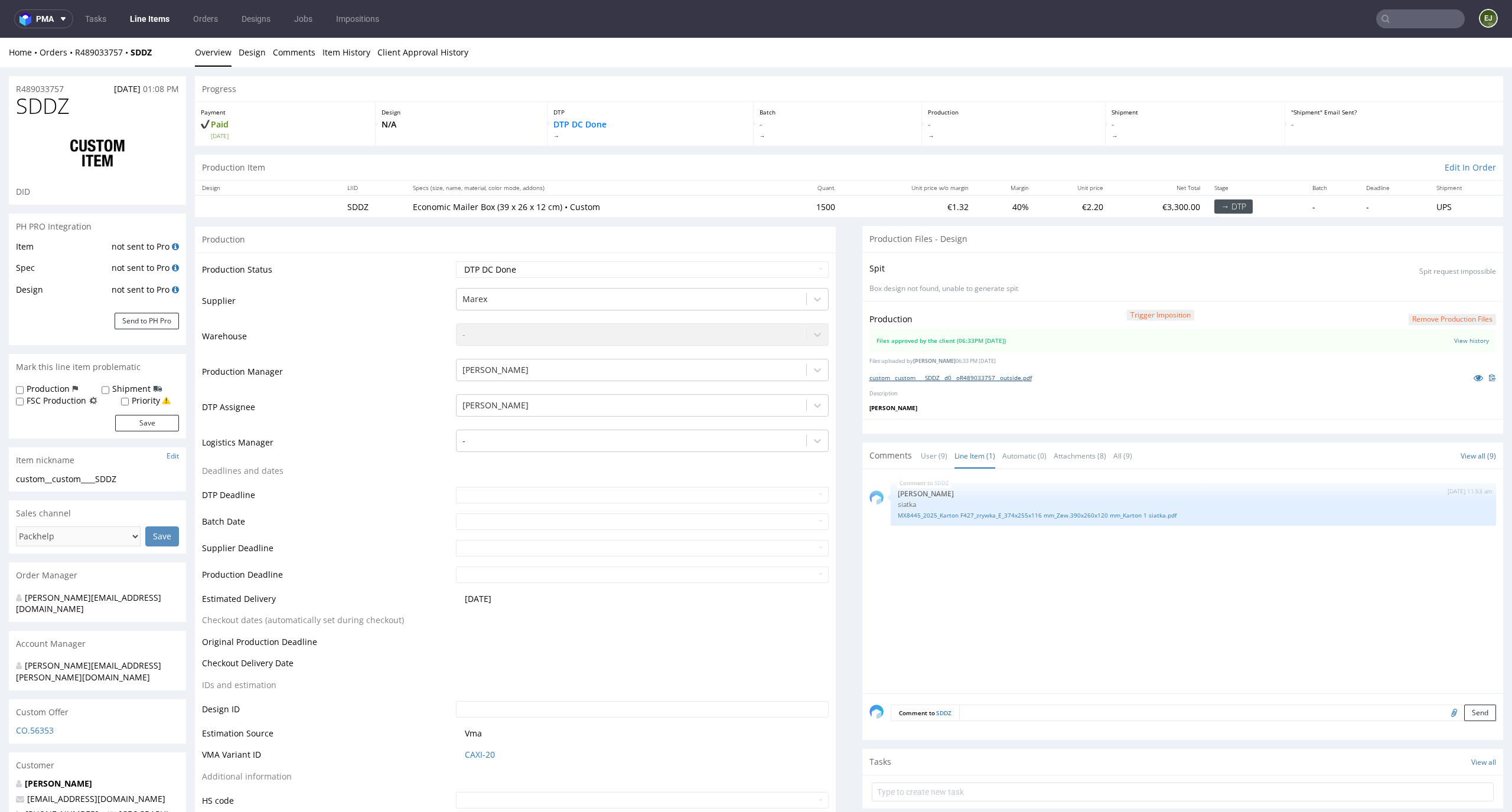
click at [982, 374] on link "custom__custom____SDDZ__d0__oR489033757__outside.pdf" at bounding box center [950, 377] width 162 height 8
click at [1408, 141] on div ""Shipment" Email Sent? -" at bounding box center [1394, 123] width 218 height 44
click at [1445, 318] on button "Remove production files" at bounding box center [1452, 319] width 87 height 11
click at [1415, 293] on link "Yes" at bounding box center [1414, 293] width 34 height 18
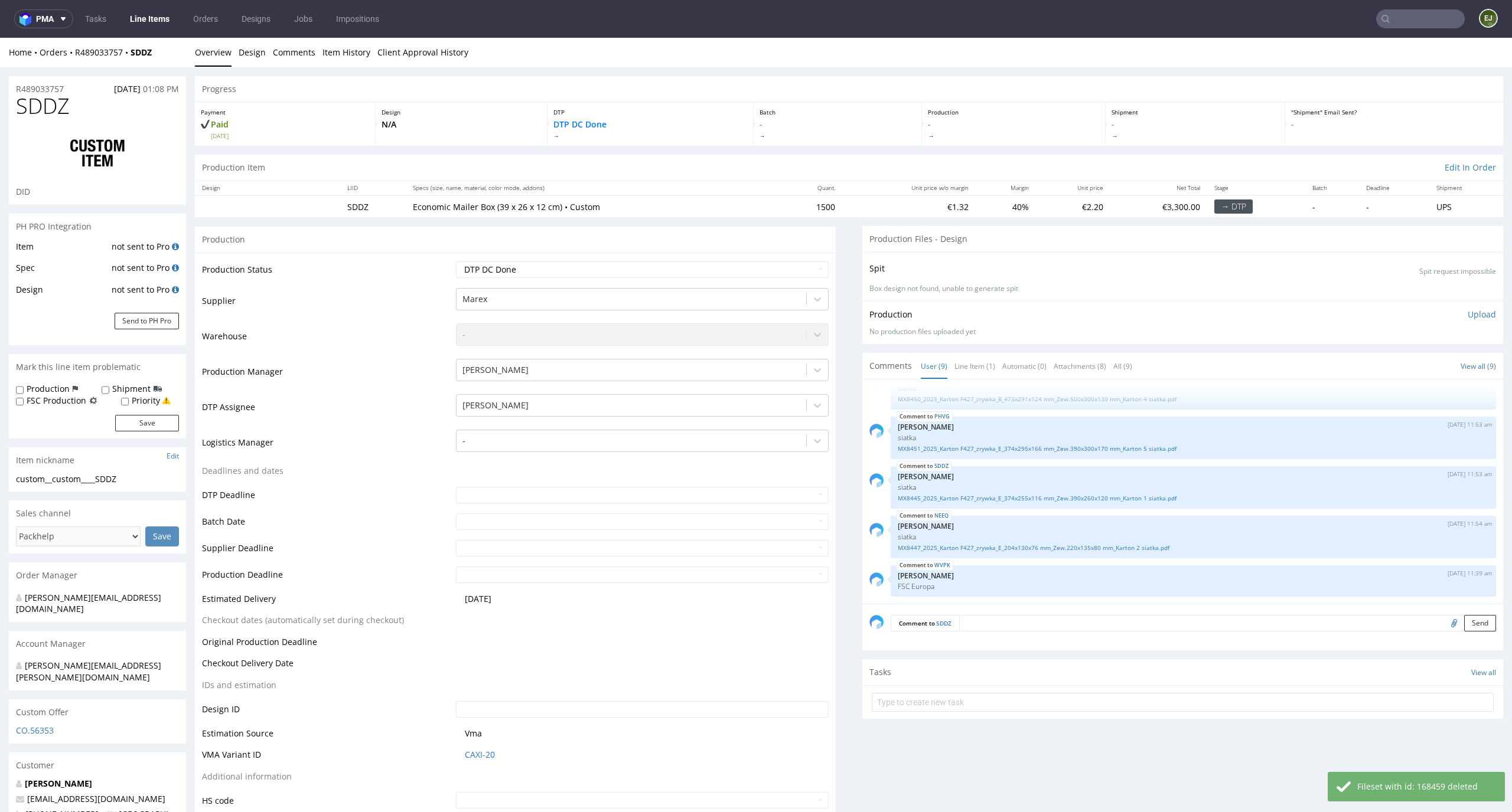
click at [1467, 316] on p "Upload" at bounding box center [1481, 314] width 29 height 12
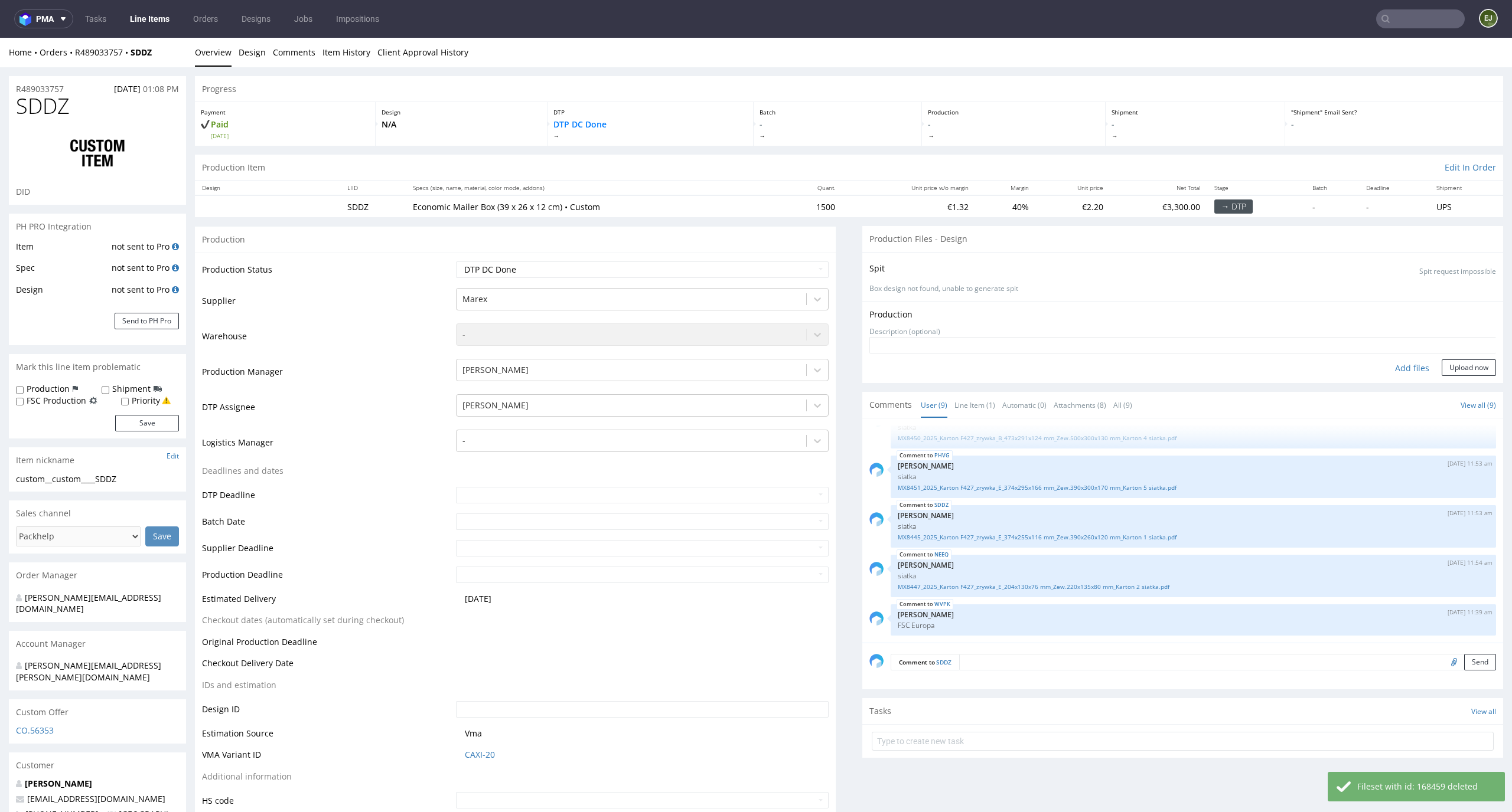
click at [1399, 370] on div "Add files" at bounding box center [1411, 368] width 59 height 18
type input "C:\fakepath\custom__custom____SDDZ__d0__oR489033757__outside.pdf"
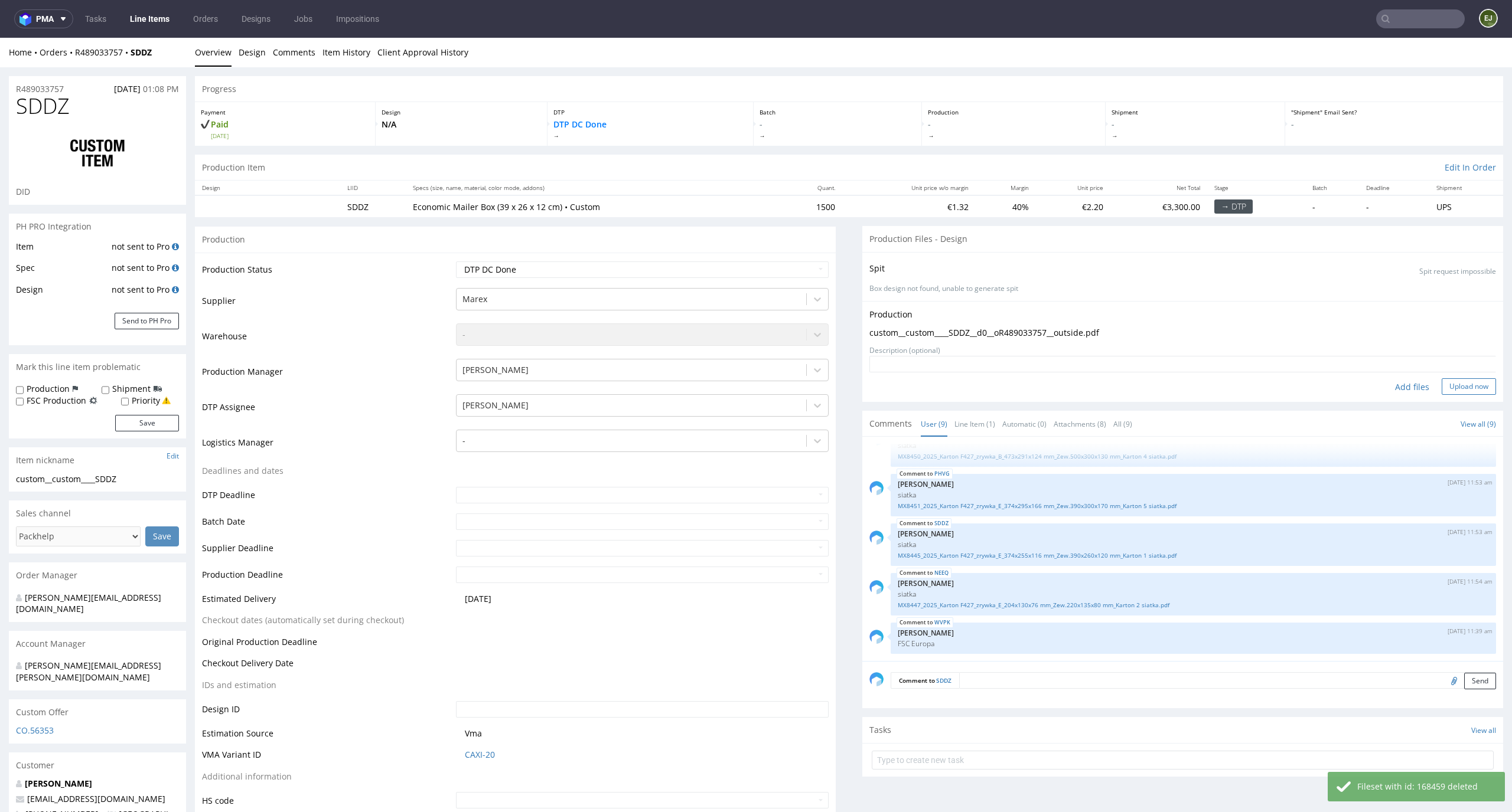
click at [1451, 379] on button "Upload now" at bounding box center [1468, 387] width 54 height 17
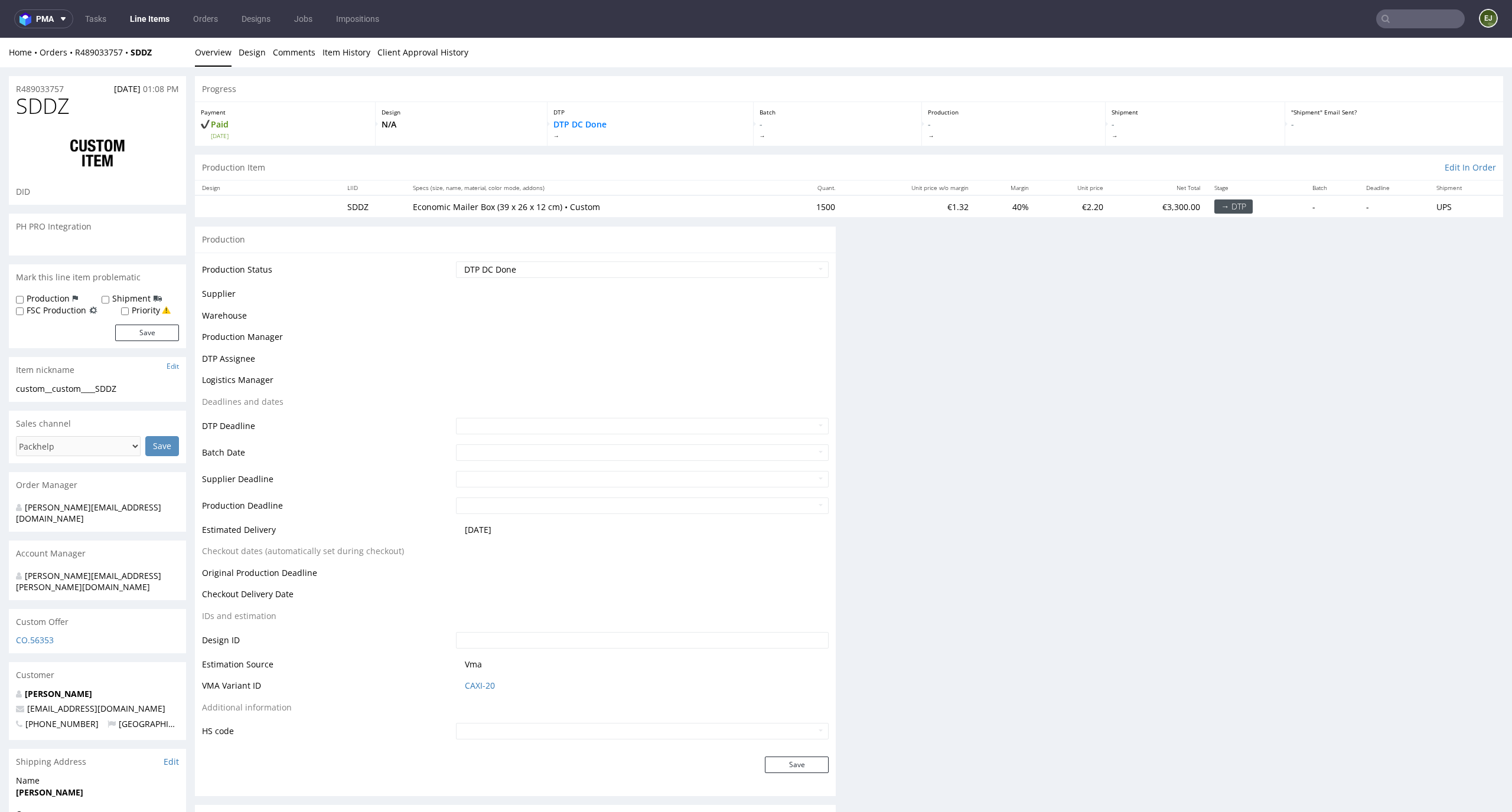
scroll to position [0, 0]
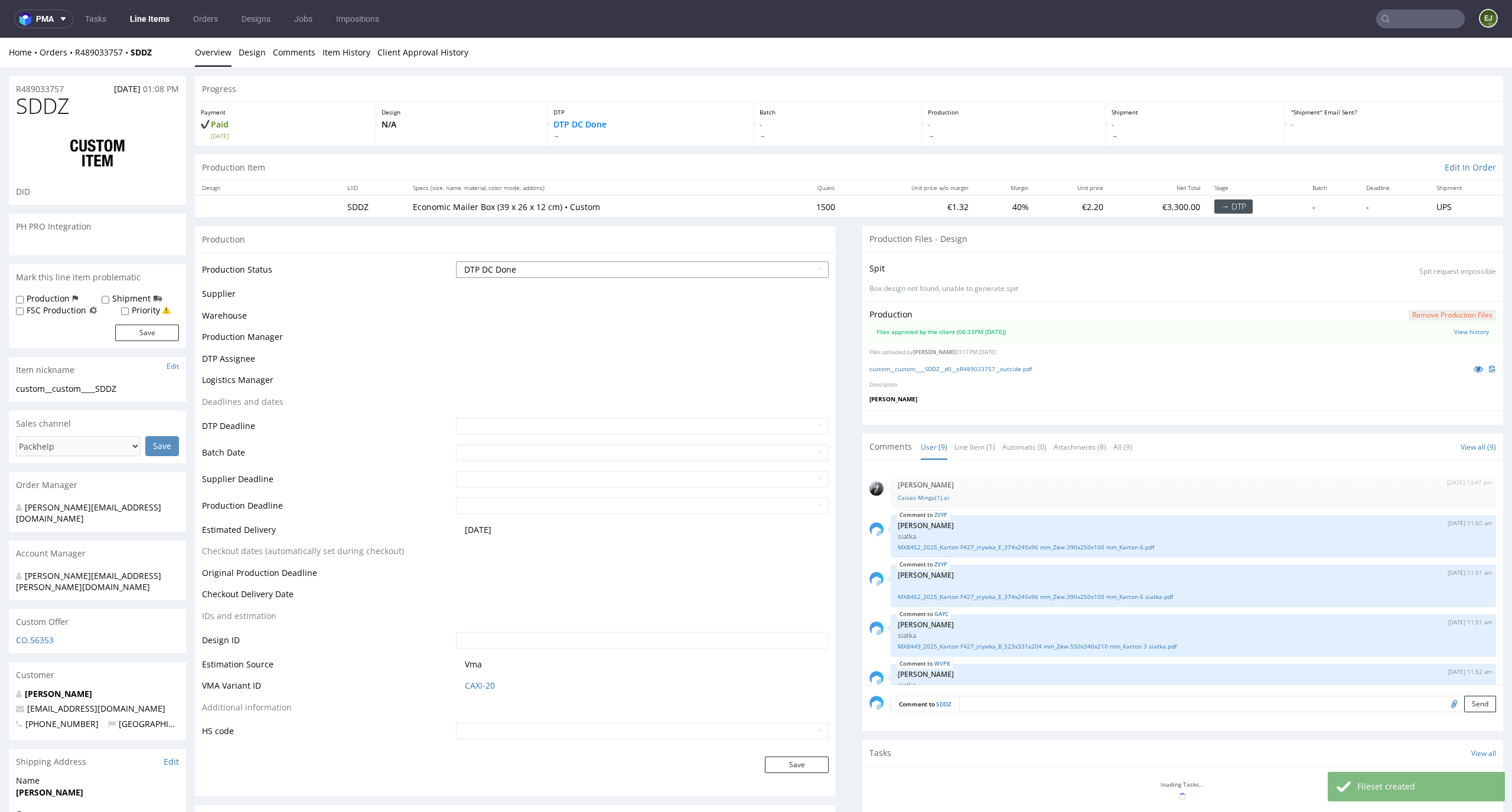
click at [776, 270] on select "Waiting for Artwork Waiting for Diecut Waiting for Mockup Waiting for DTP Waiti…" at bounding box center [642, 270] width 373 height 17
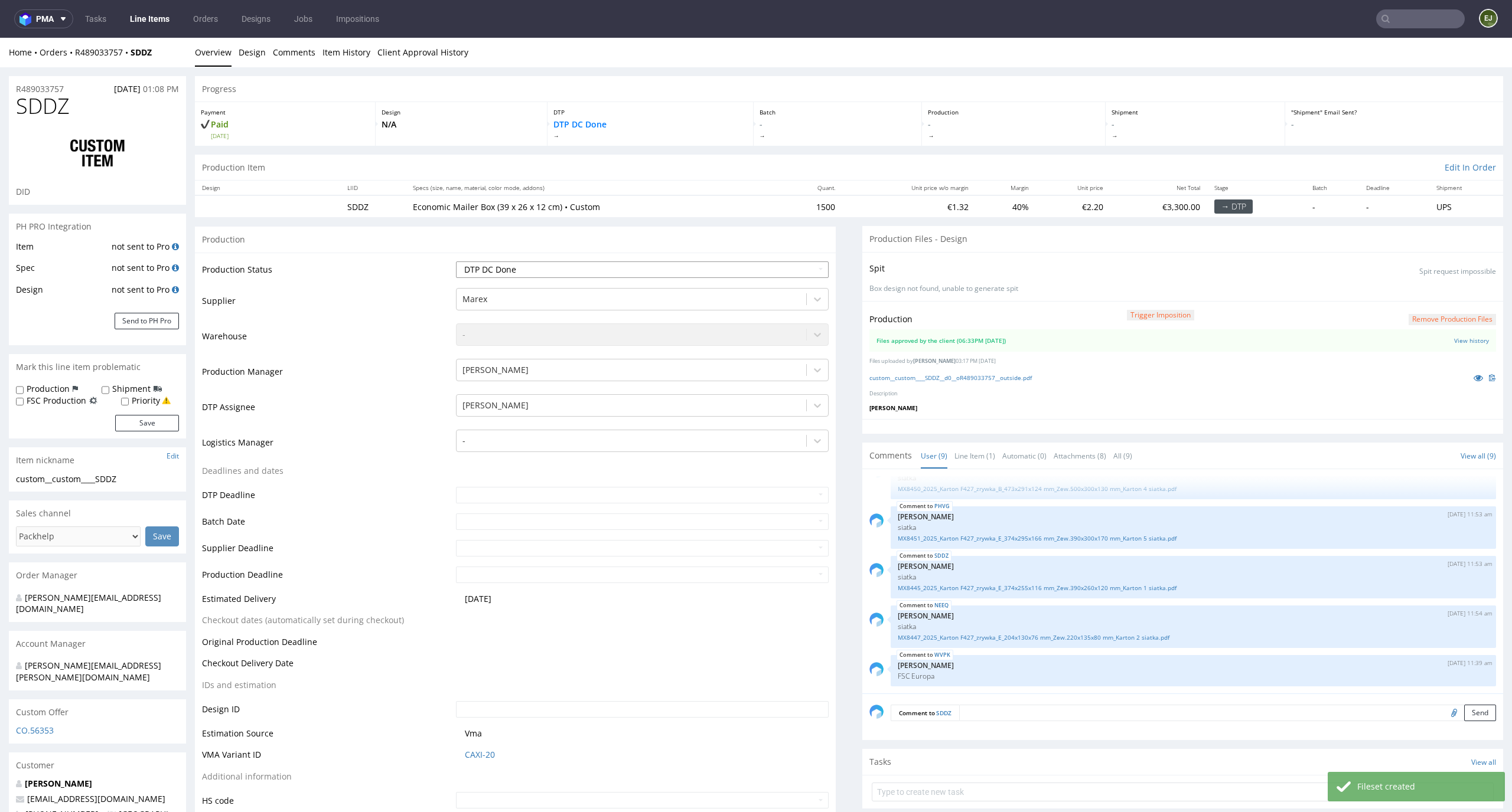
select select "dtp_production_ready"
click at [456, 262] on select "Waiting for Artwork Waiting for Diecut Waiting for Mockup Waiting for DTP Waiti…" at bounding box center [642, 270] width 373 height 17
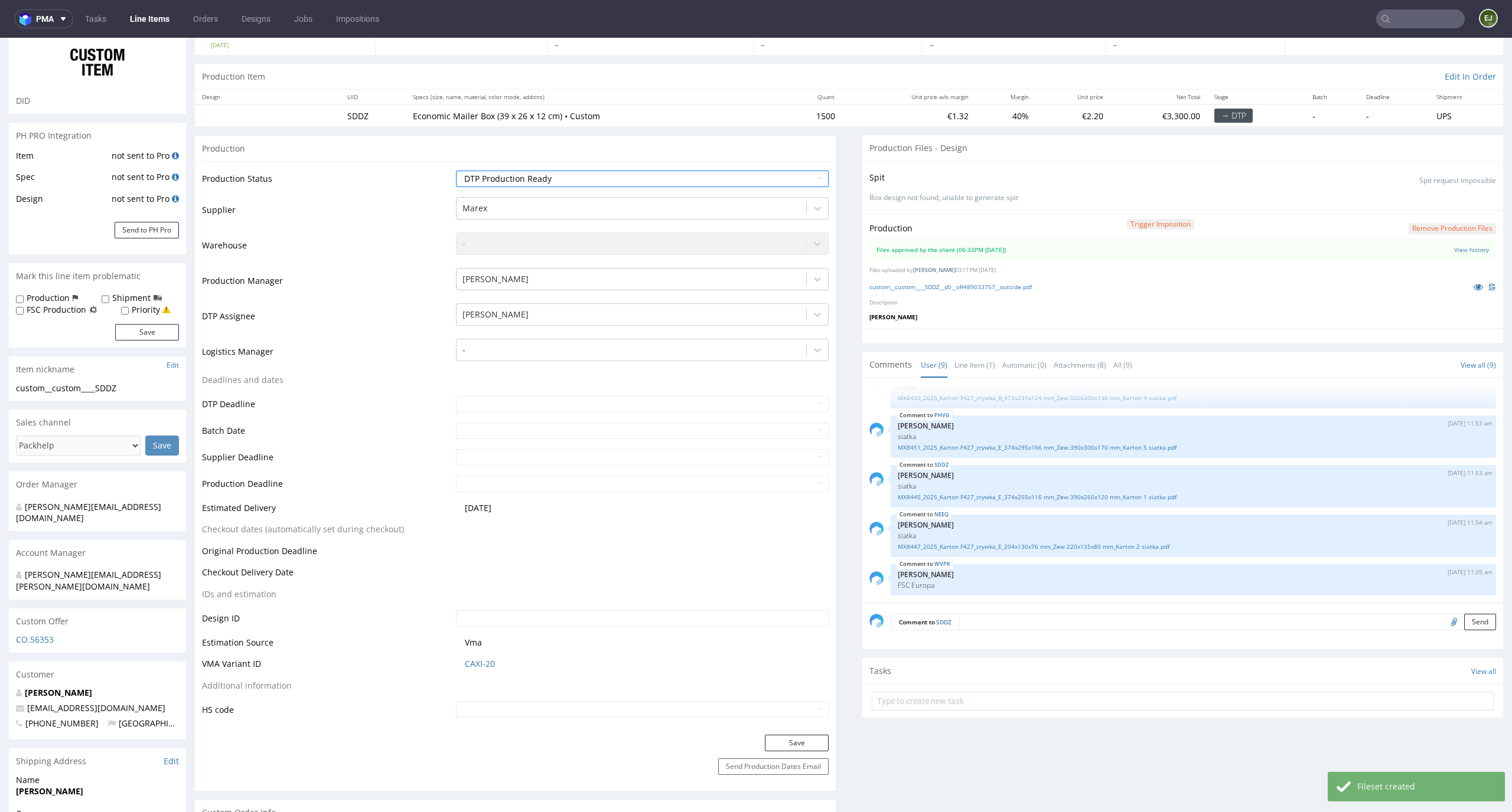
scroll to position [153, 0]
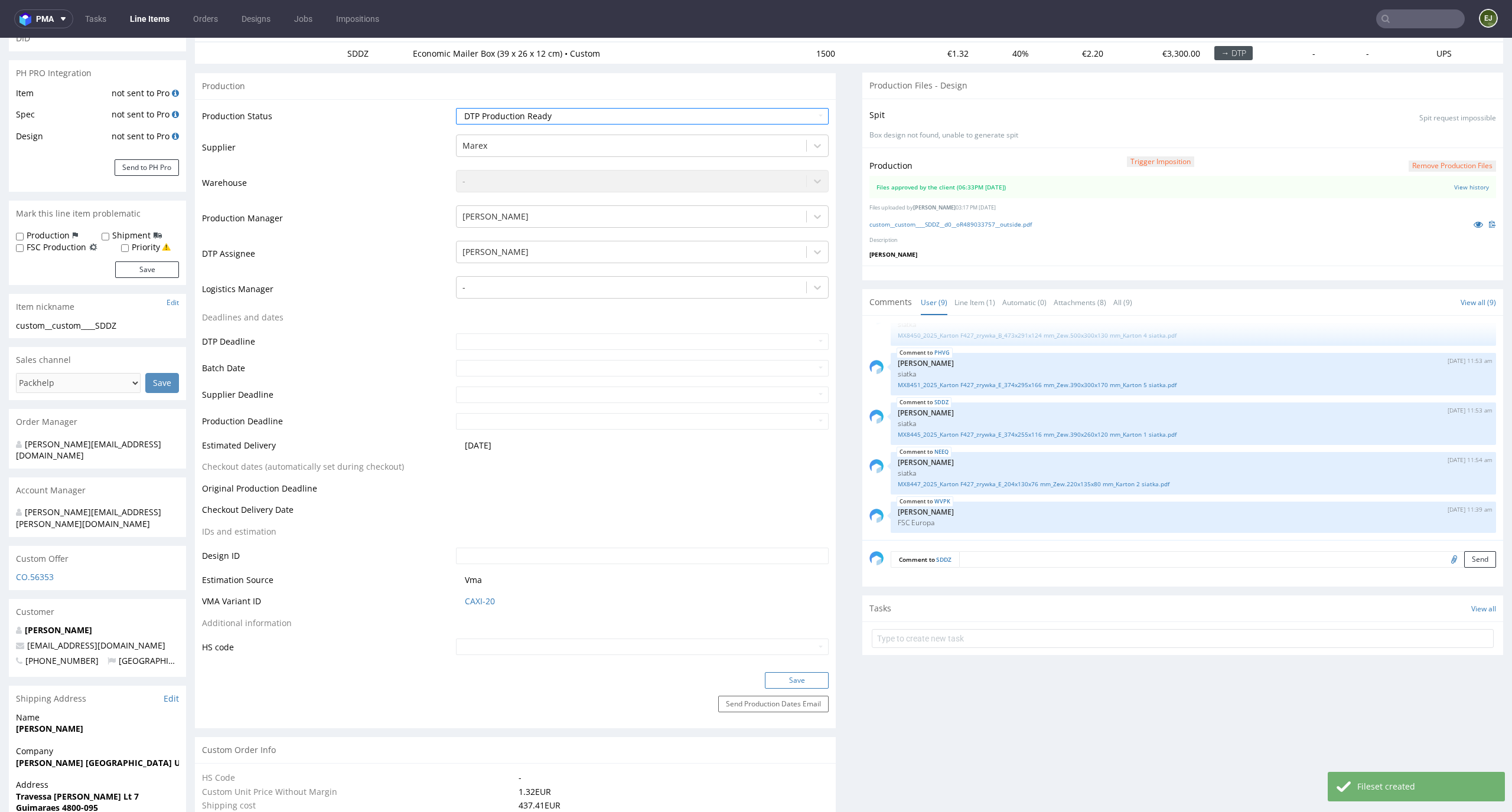
click at [797, 688] on button "Save" at bounding box center [796, 681] width 64 height 17
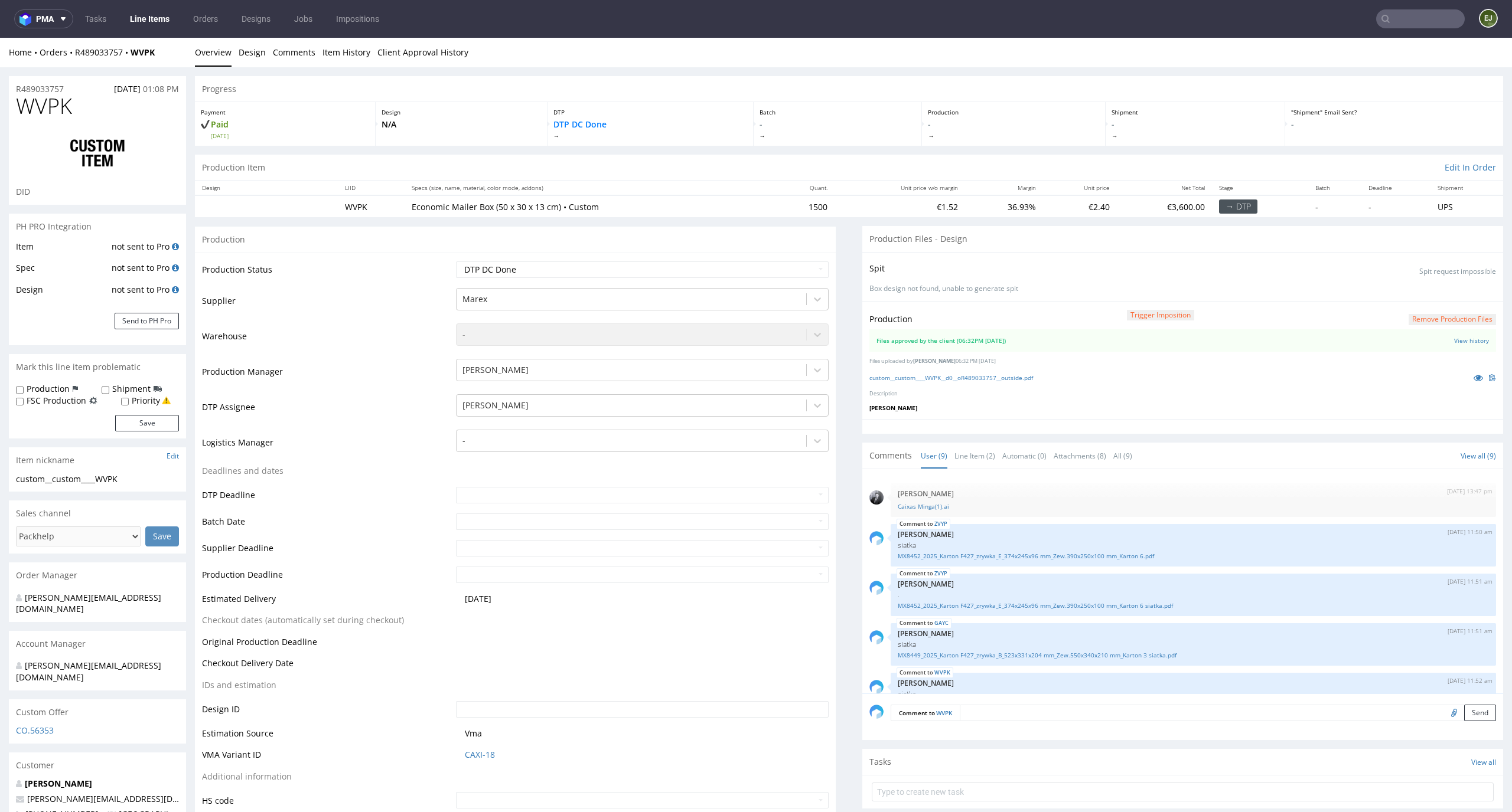
scroll to position [216, 0]
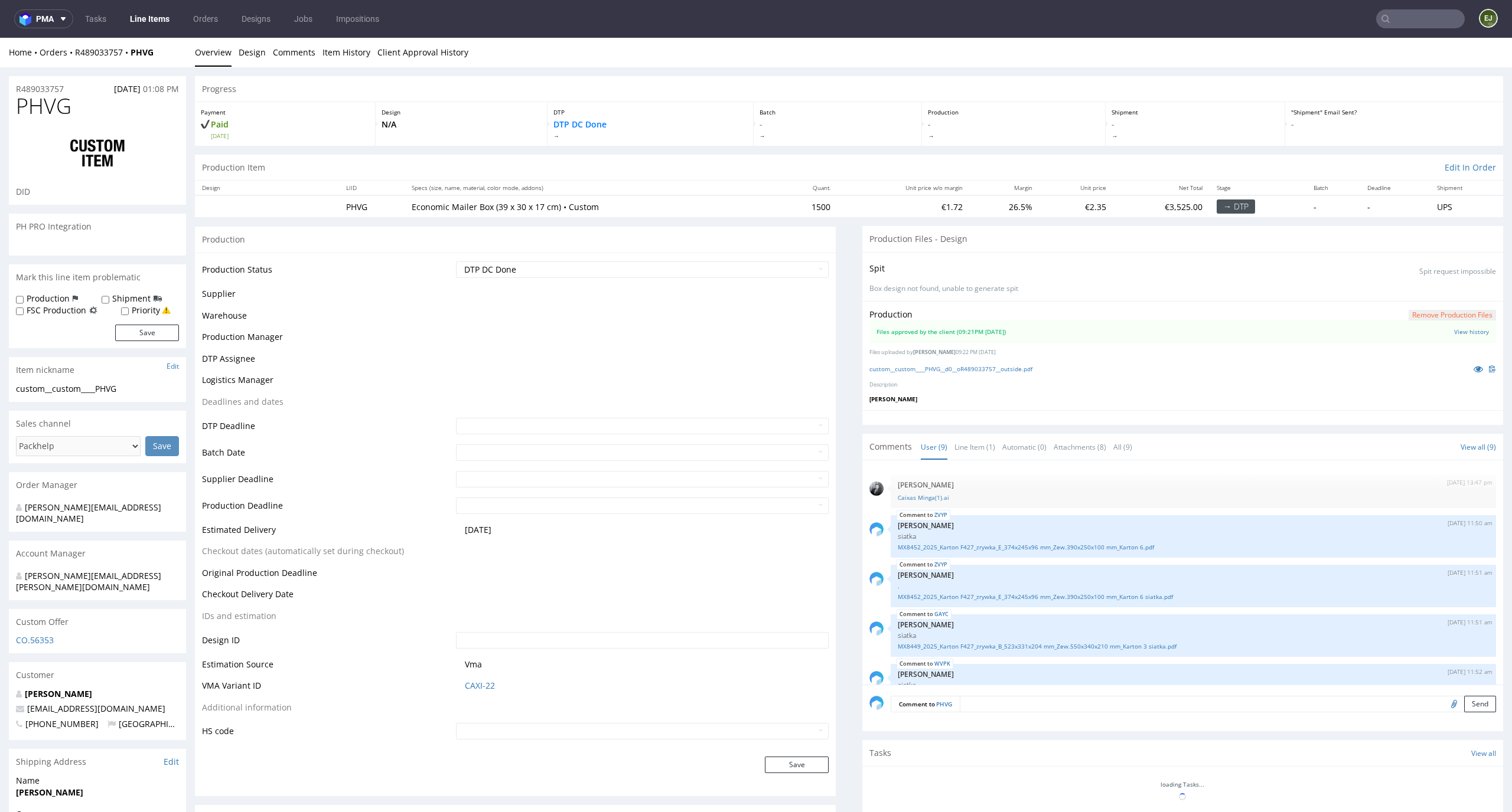
scroll to position [216, 0]
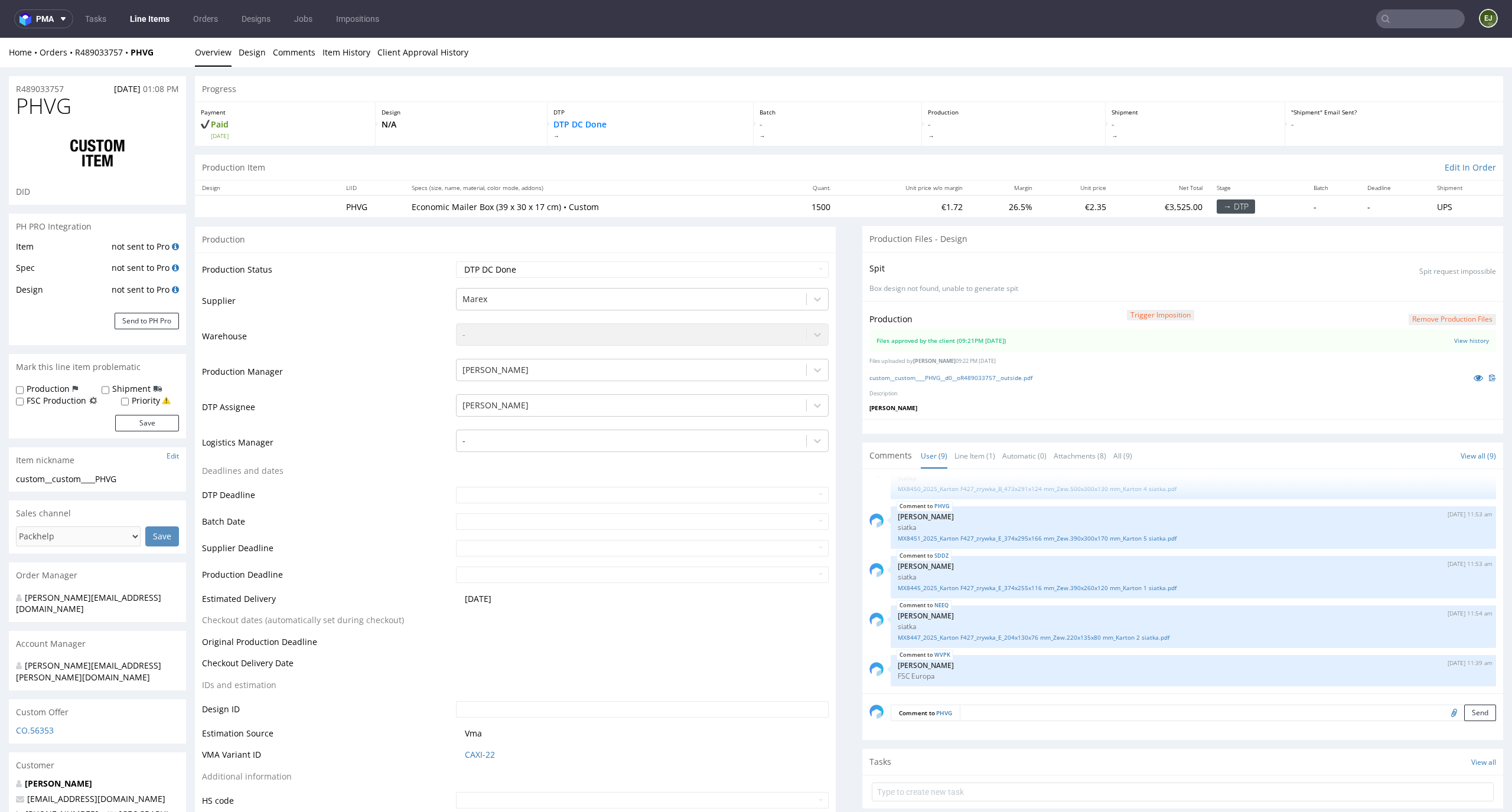
click at [959, 367] on div "Production Trigger Imposition Remove production files Files approved by the cli…" at bounding box center [1182, 360] width 640 height 118
click at [959, 377] on link "custom__custom____PHVG__d0__oR489033757__outside.pdf" at bounding box center [950, 377] width 163 height 8
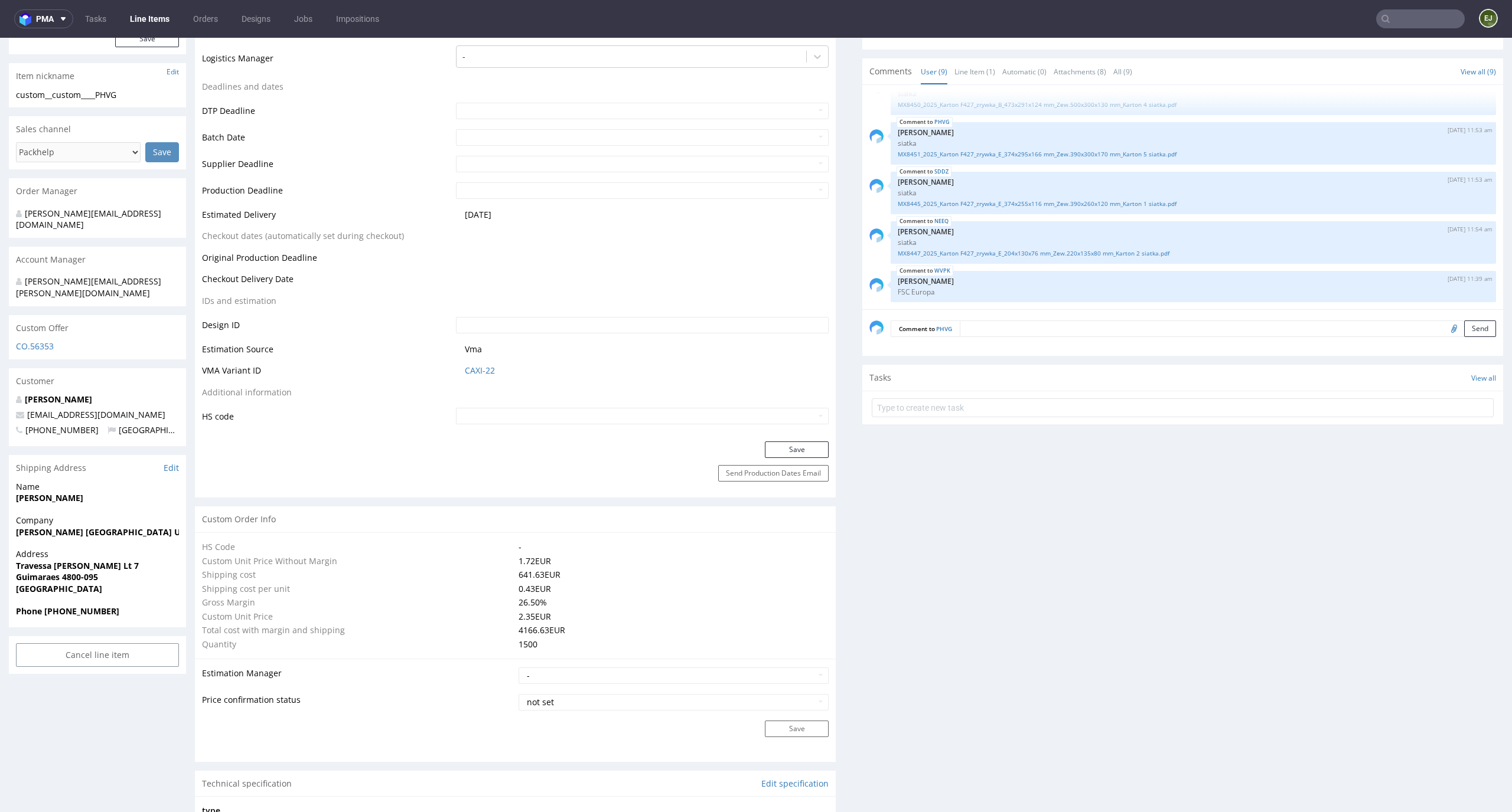
scroll to position [174, 0]
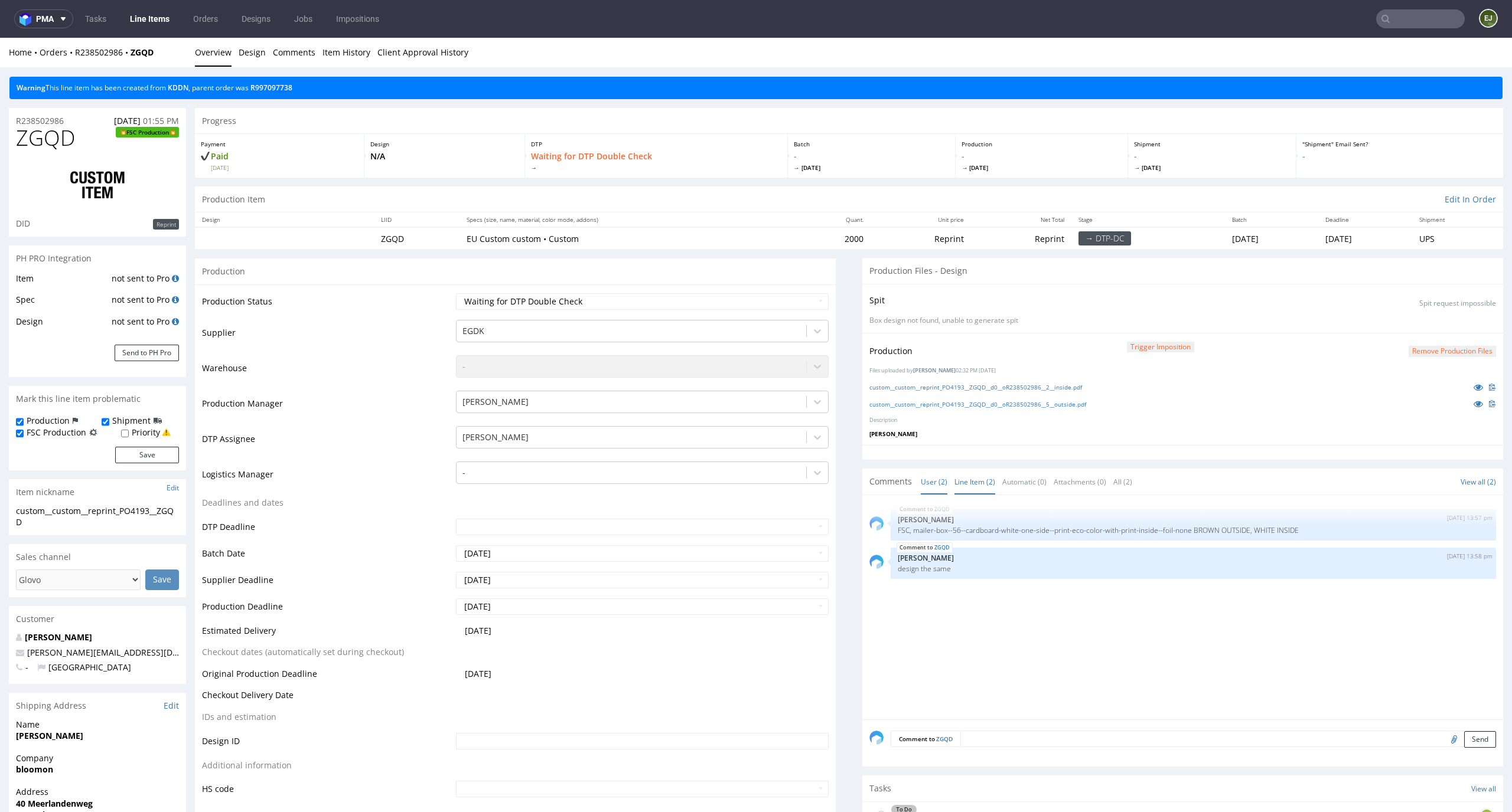
click at [954, 470] on link "Line Item (2)" at bounding box center [975, 482] width 41 height 25
click at [911, 405] on link "custom__custom__reprint_PO4193__ZGQD__d0__oR238502986__5__outside.pdf" at bounding box center [977, 404] width 216 height 8
click at [908, 389] on link "custom__custom__reprint_PO4193__ZGQD__d0__oR238502986__2__inside.pdf" at bounding box center [975, 387] width 213 height 8
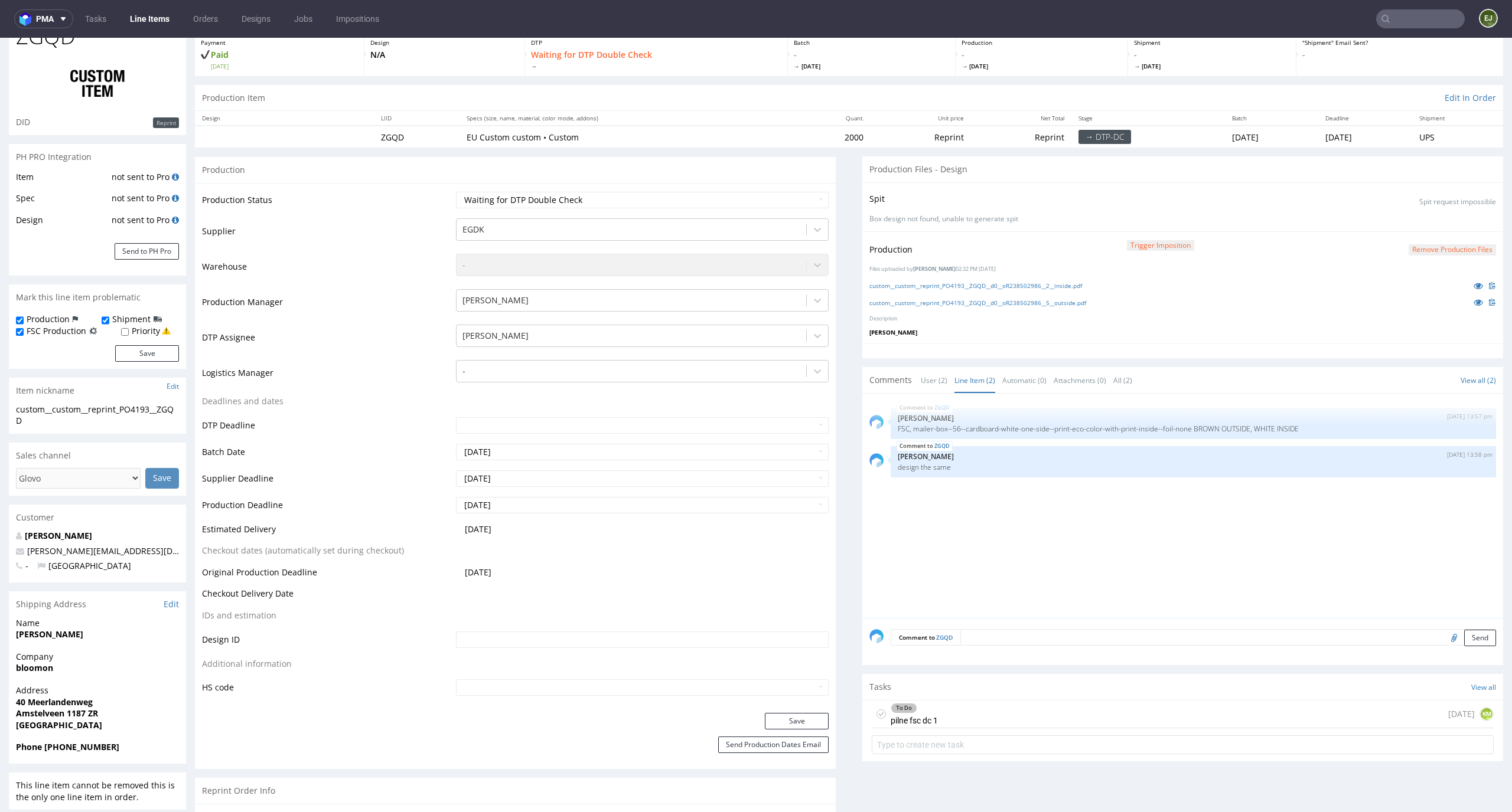
click at [942, 708] on div "To Do pilne fsc dc 1 [DATE] KM" at bounding box center [1182, 715] width 622 height 28
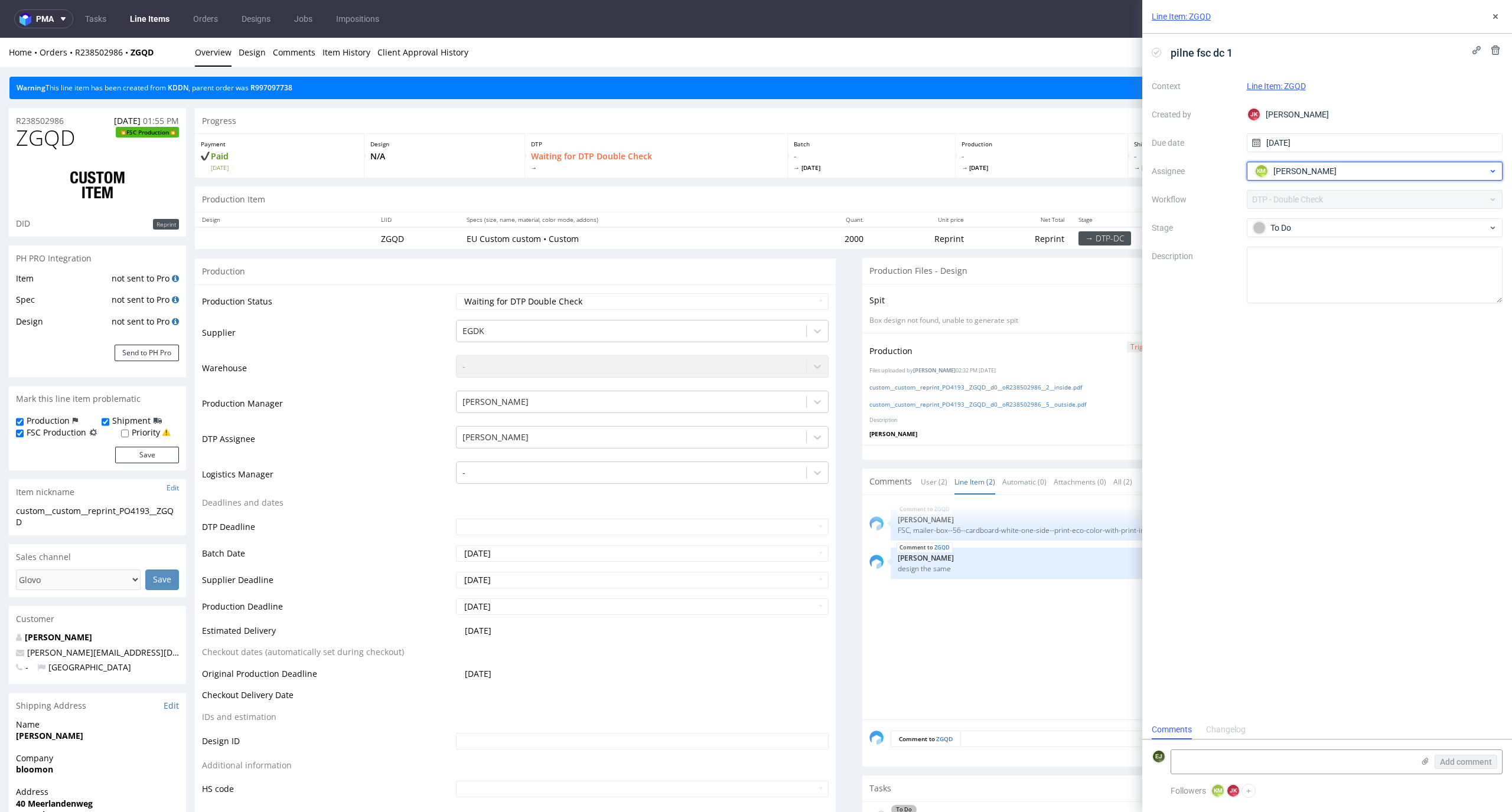
click at [1348, 162] on div "KM Karol Markowski" at bounding box center [1369, 171] width 236 height 19
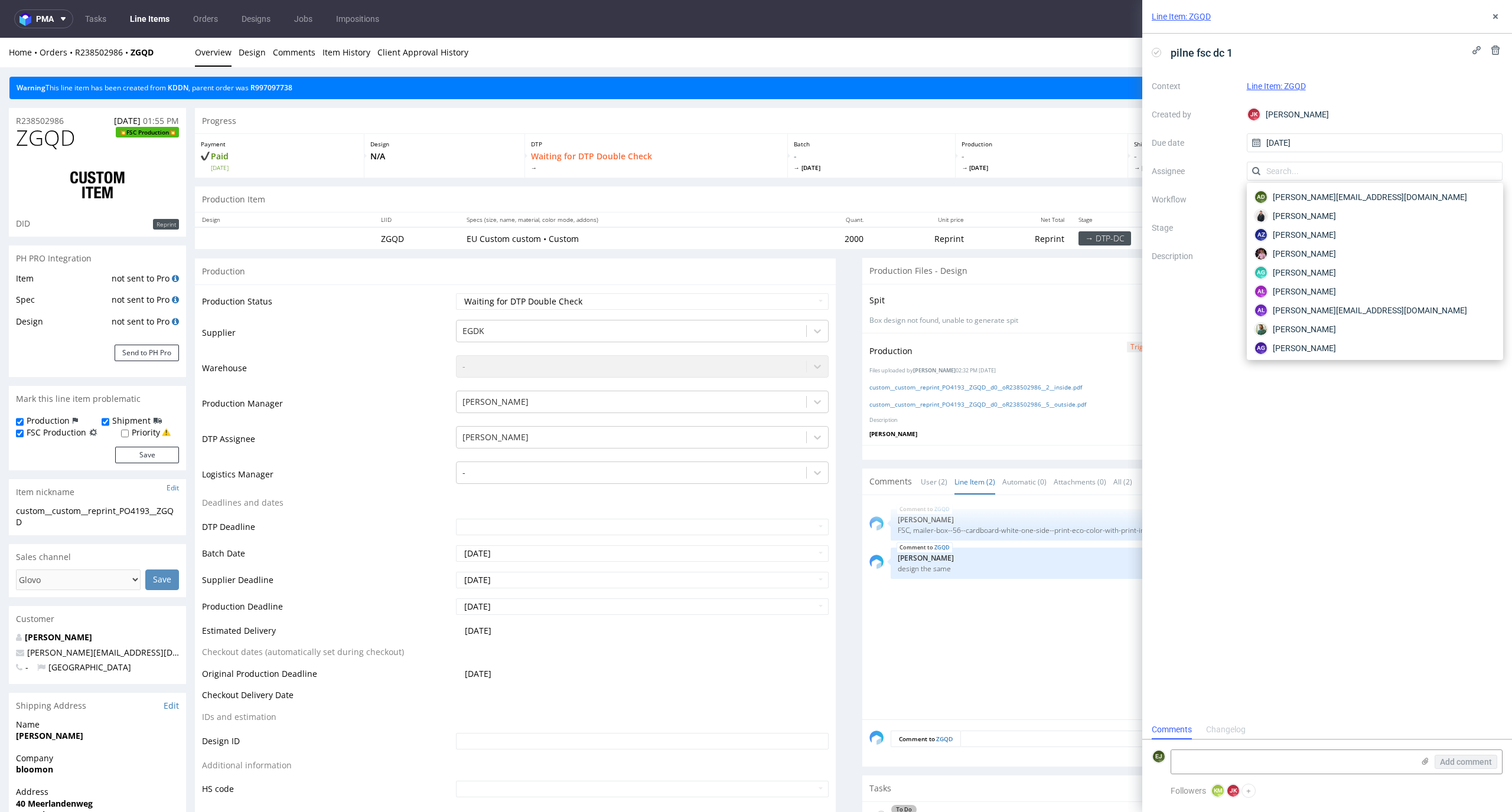
scroll to position [1153, 0]
click at [861, 112] on div "Progress" at bounding box center [849, 121] width 1308 height 26
click at [1068, 162] on p "- Wed 8 Oct" at bounding box center [1041, 161] width 160 height 21
click at [1493, 21] on button at bounding box center [1495, 17] width 14 height 14
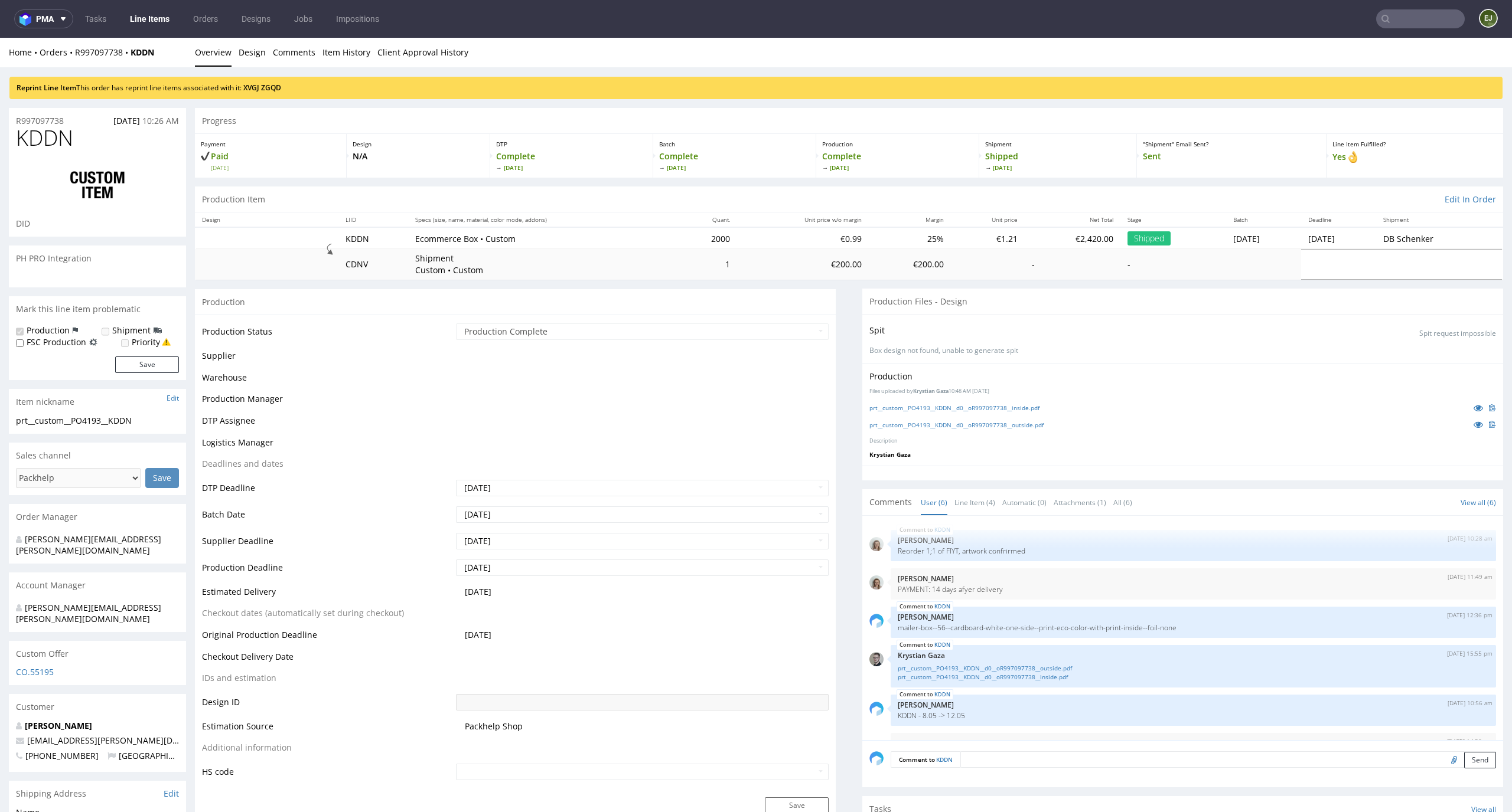
scroll to position [31, 0]
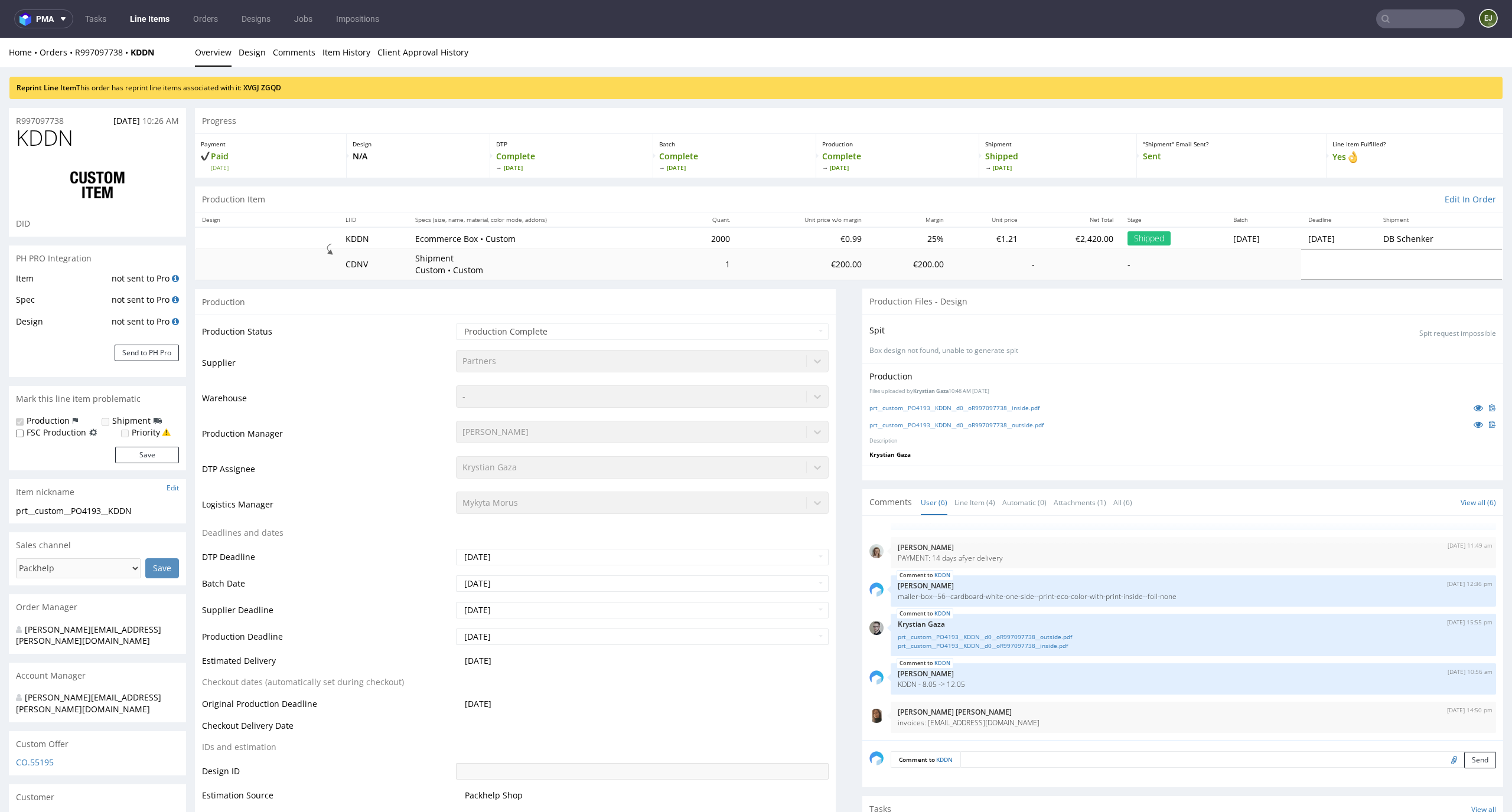
click at [965, 413] on div "prt__custom__PO4193__KDDN__d0__oR997097738__inside.pdf" at bounding box center [1182, 408] width 626 height 13
click at [969, 410] on link "prt__custom__PO4193__KDDN__d0__oR997097738__inside.pdf" at bounding box center [954, 407] width 170 height 8
click at [967, 421] on link "prt__custom__PO4193__KDDN__d0__oR997097738__outside.pdf" at bounding box center [956, 424] width 174 height 8
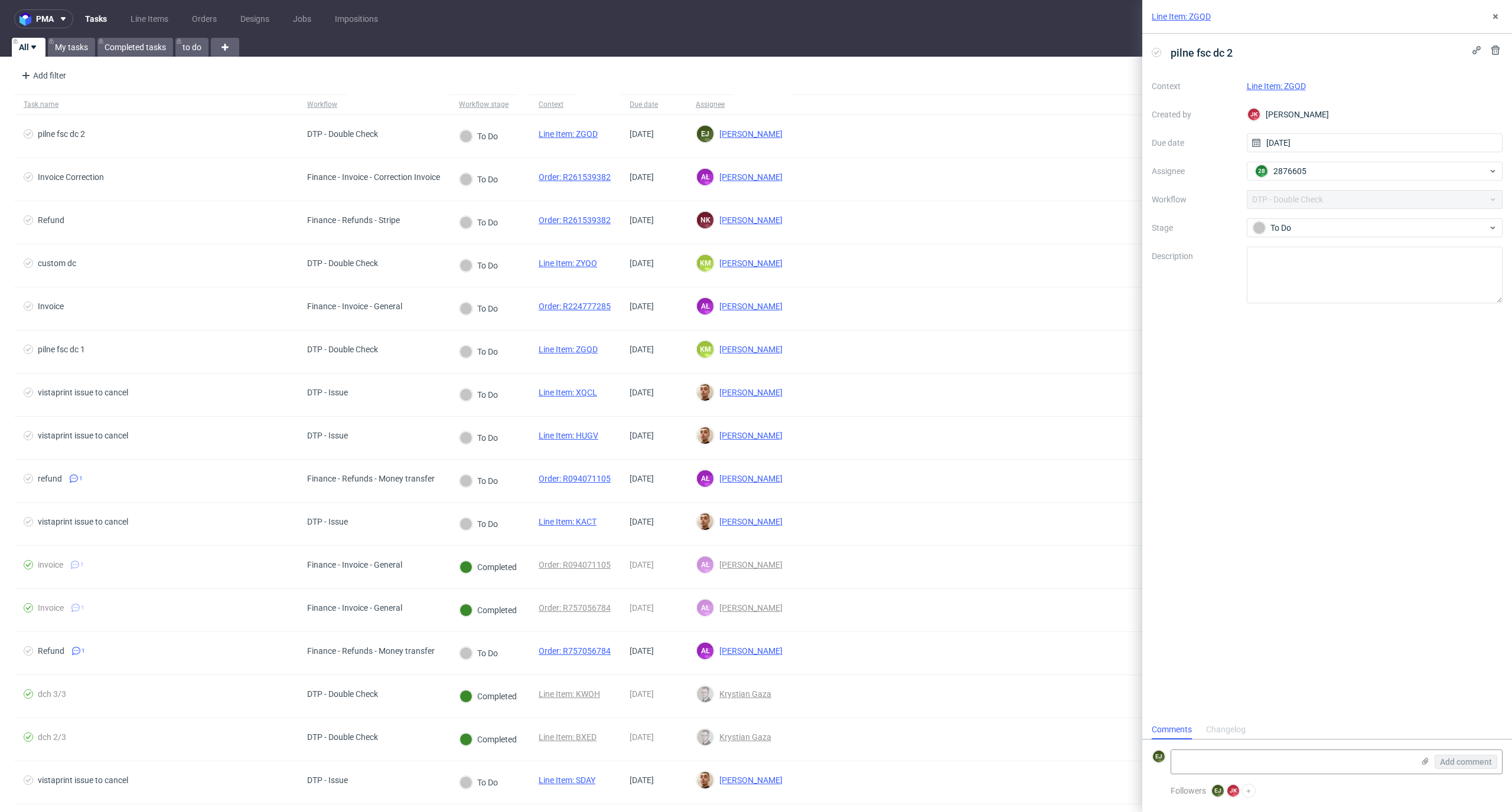
scroll to position [10, 0]
click at [1200, 18] on link "Line Item: ZGQD" at bounding box center [1181, 17] width 59 height 12
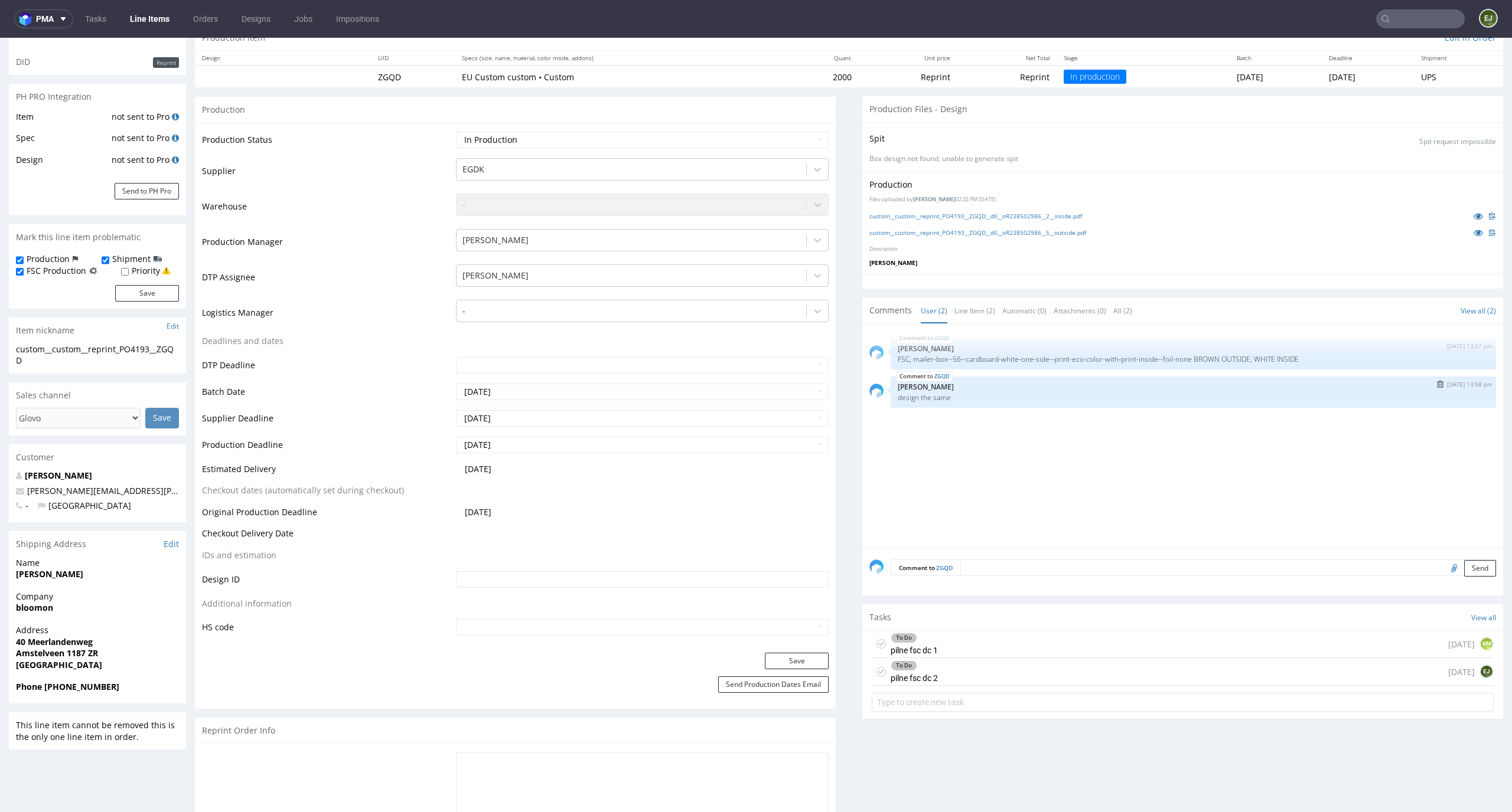
scroll to position [272, 0]
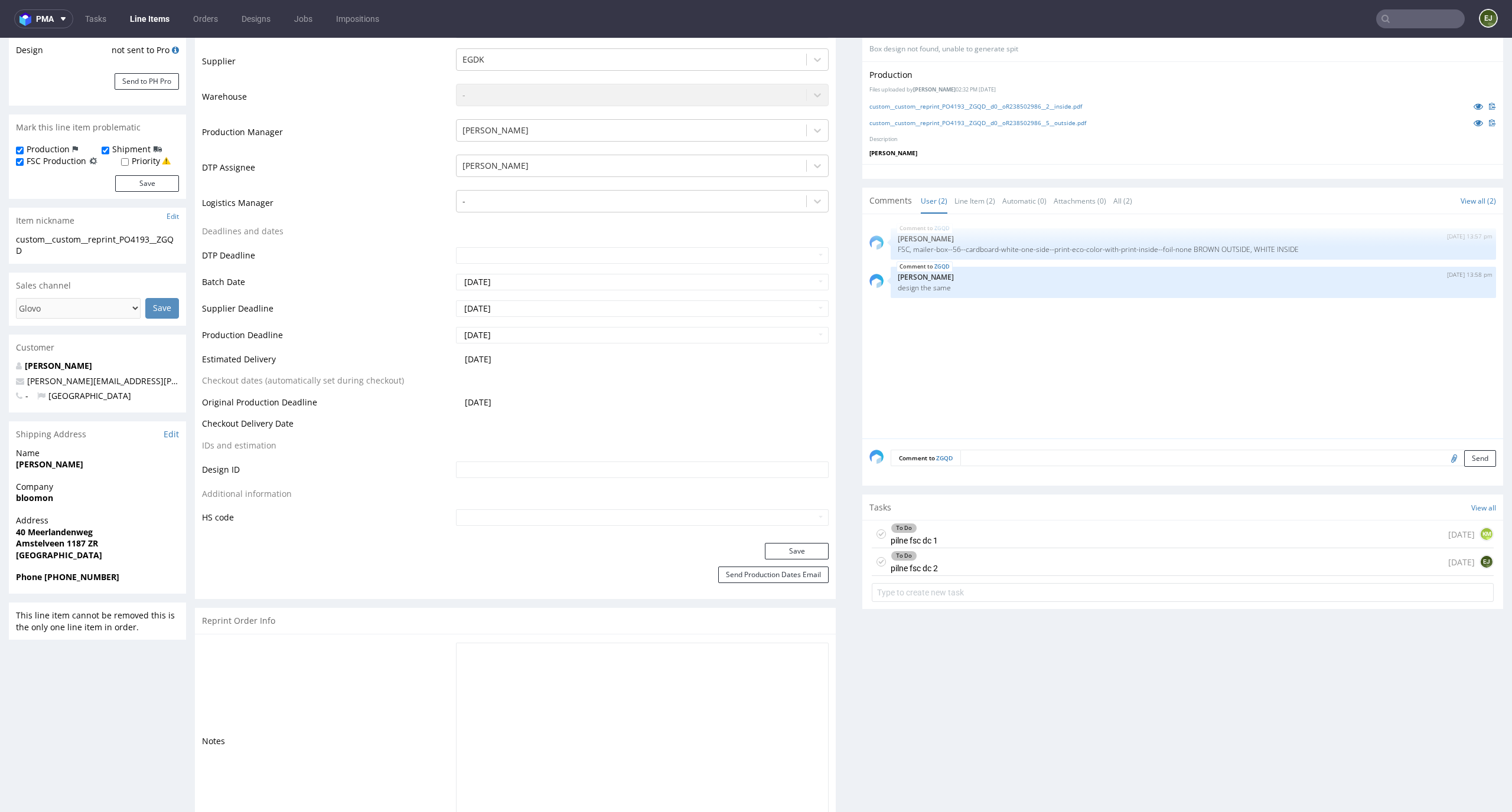
click at [877, 559] on icon at bounding box center [881, 562] width 10 height 10
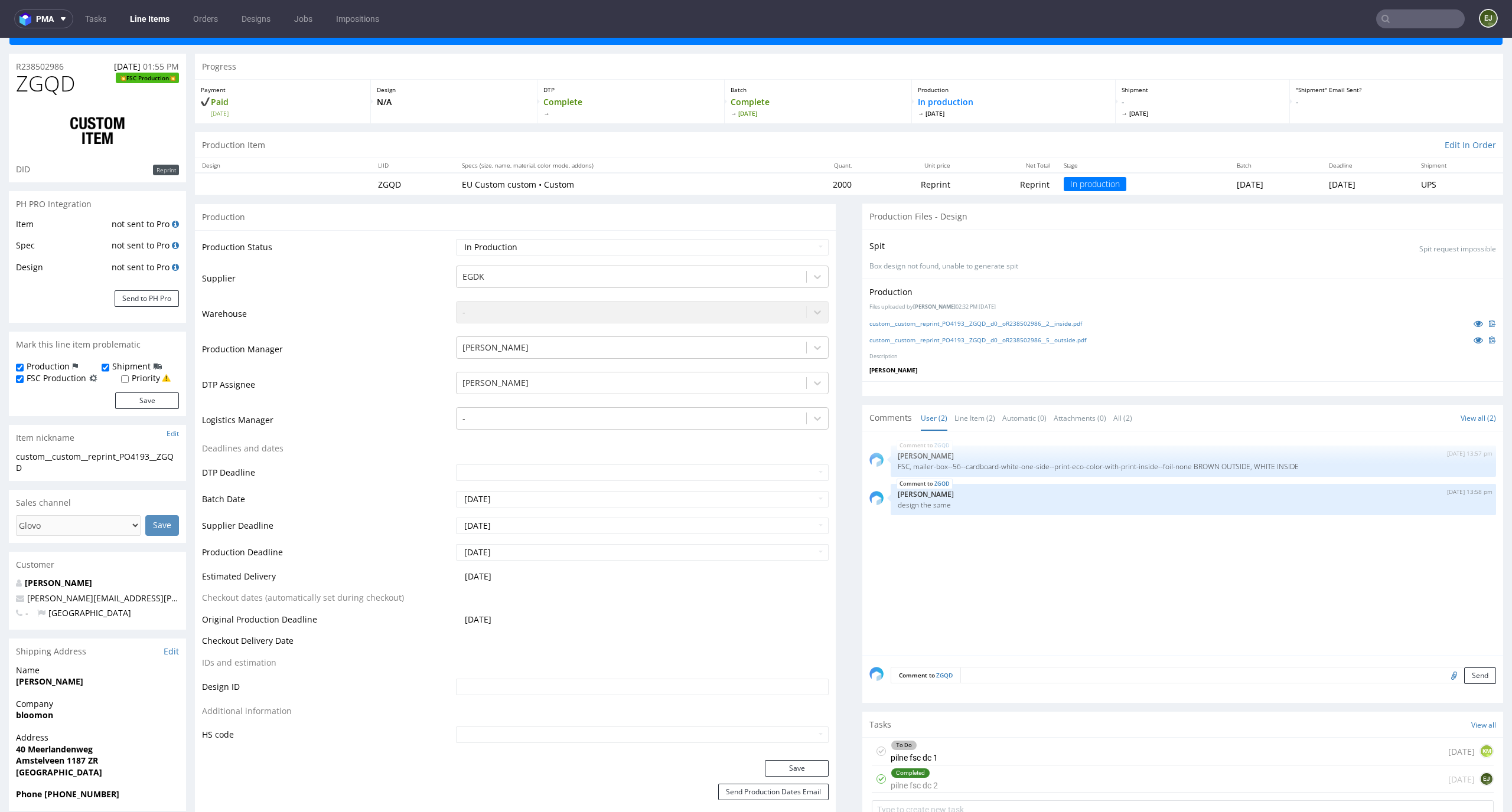
scroll to position [0, 0]
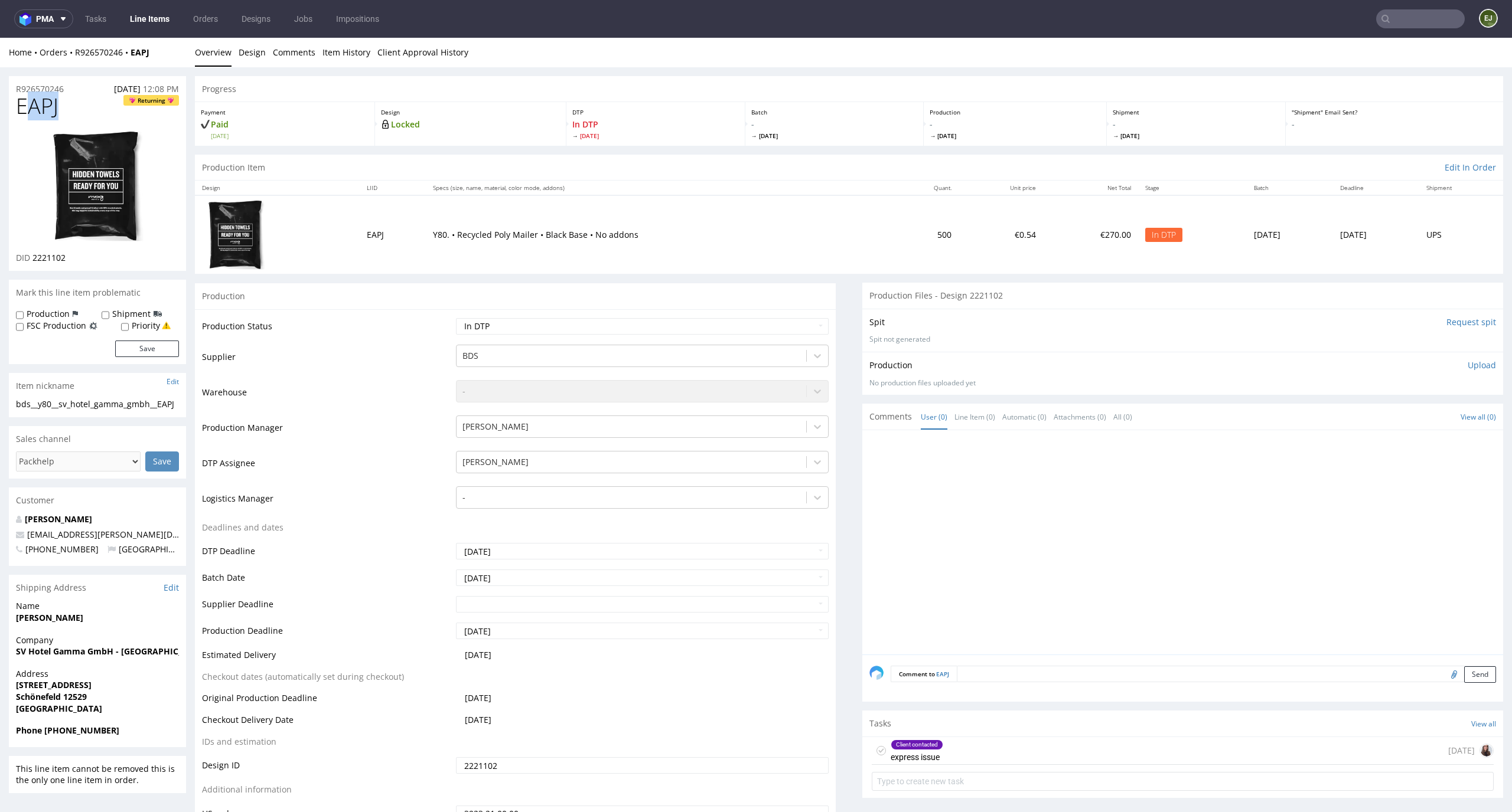
drag, startPoint x: 84, startPoint y: 101, endPoint x: 19, endPoint y: 108, distance: 65.4
click at [19, 108] on h1 "EAPJ Returning" at bounding box center [97, 106] width 163 height 24
copy span "EAPJ"
drag, startPoint x: 37, startPoint y: 417, endPoint x: 1, endPoint y: 403, distance: 38.6
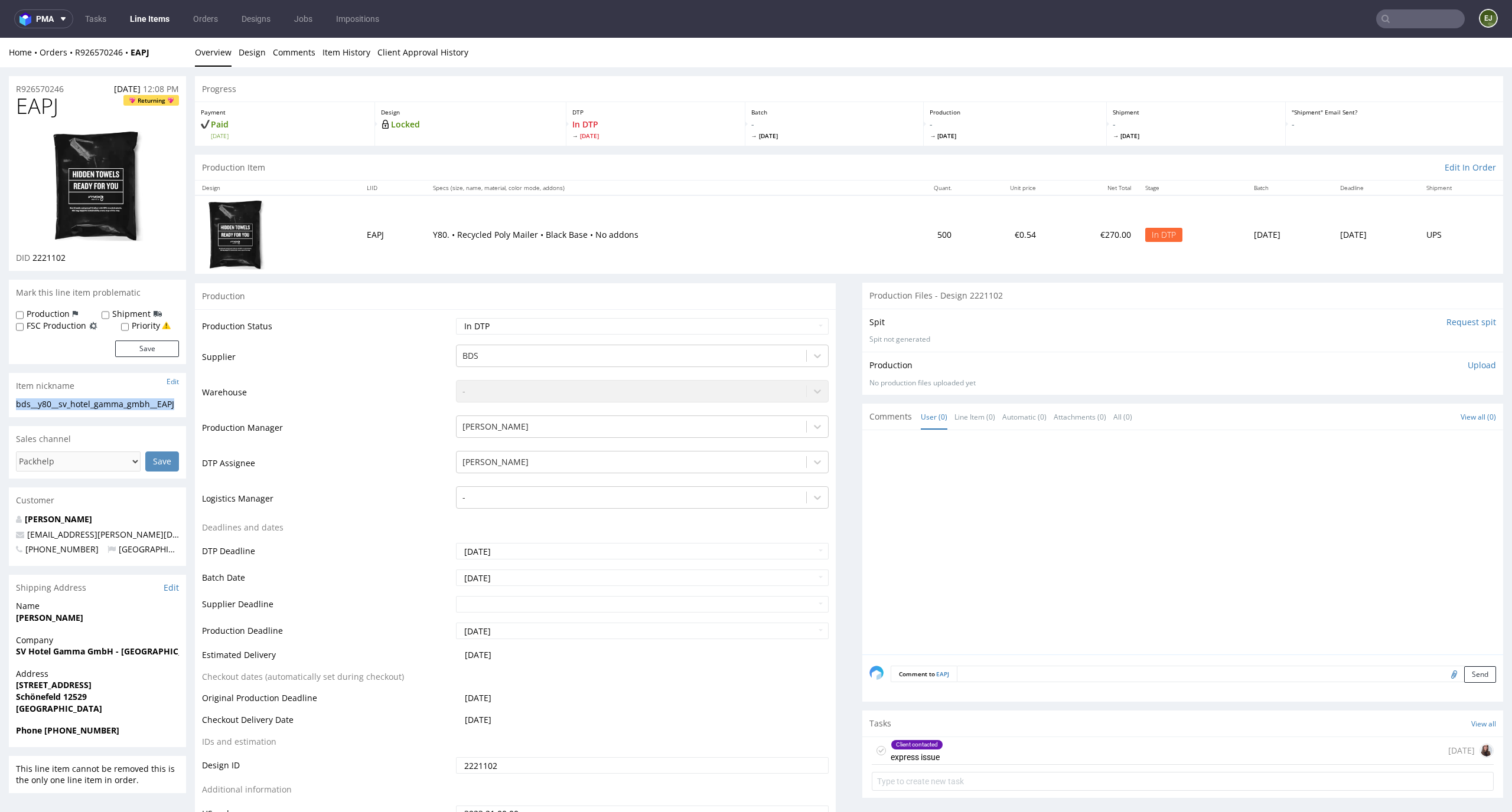
copy div "bds__y80__sv_hotel_gamma_gmbh__EAPJ"
drag, startPoint x: 94, startPoint y: 263, endPoint x: 32, endPoint y: 258, distance: 62.2
click at [32, 258] on div "DID 2221102" at bounding box center [97, 258] width 163 height 12
copy span "2221102"
drag, startPoint x: 78, startPoint y: 88, endPoint x: 0, endPoint y: 82, distance: 78.2
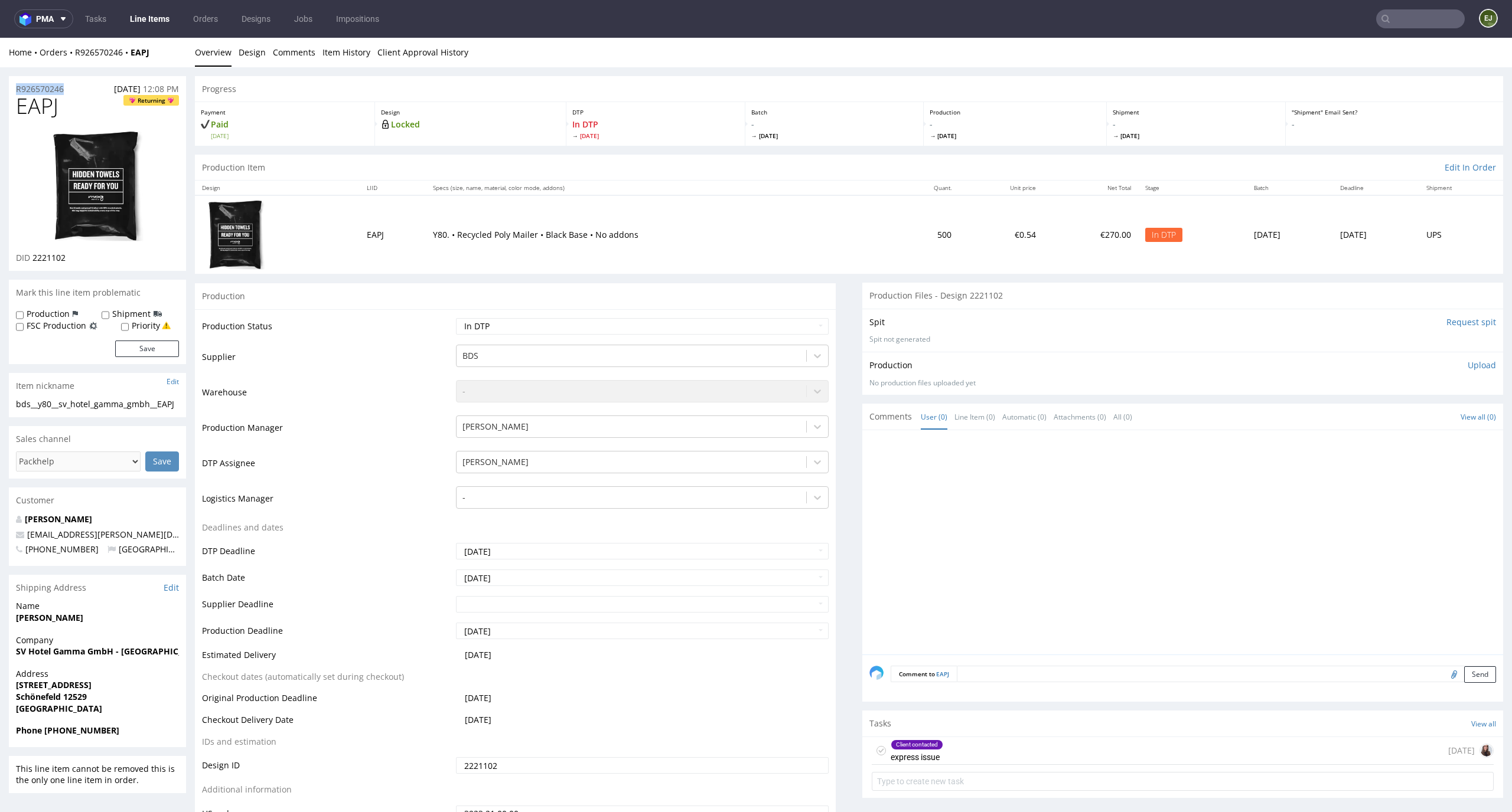
copy p "R926570246"
click at [1467, 365] on p "Upload" at bounding box center [1481, 365] width 29 height 12
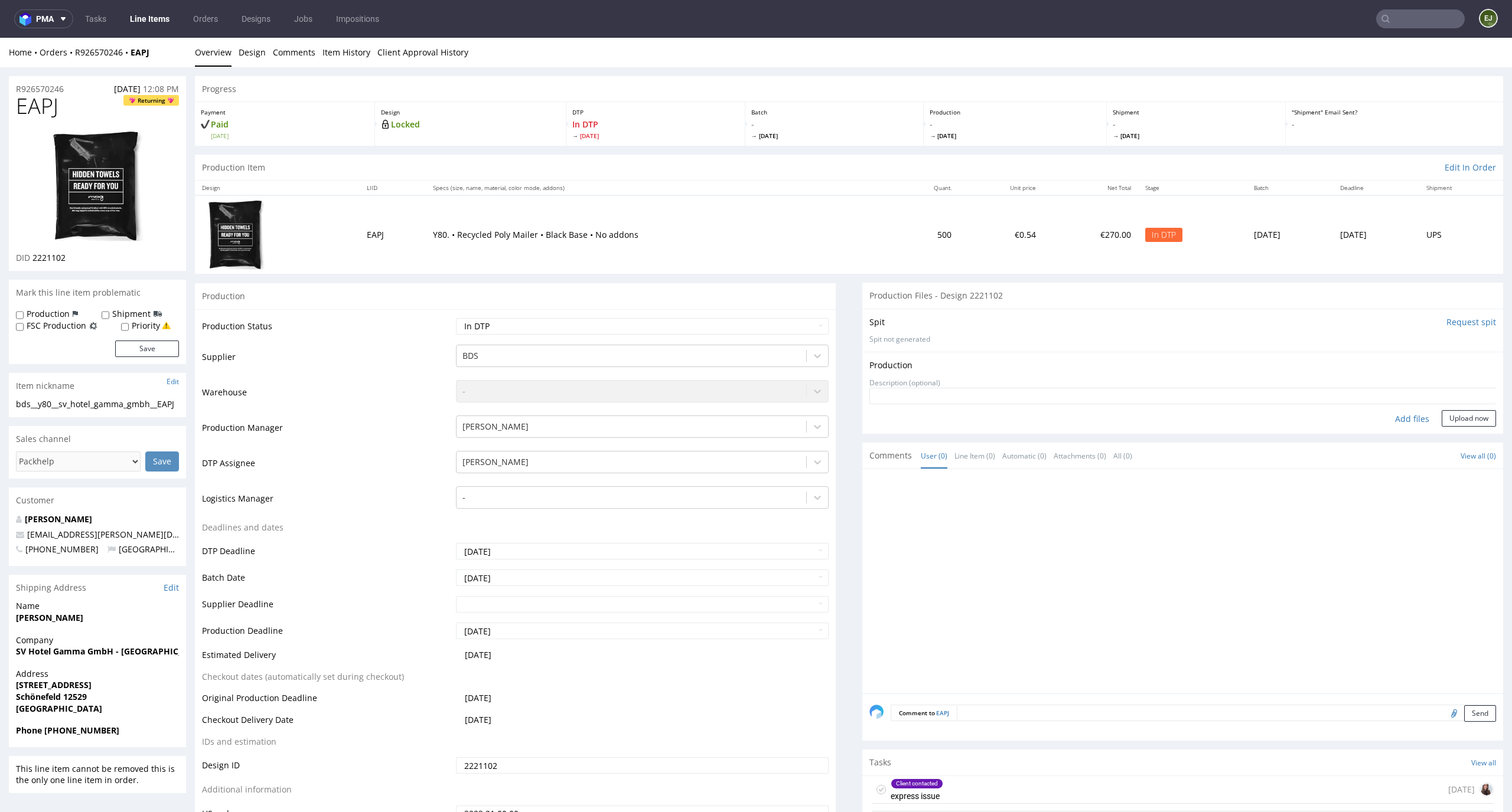
click at [1403, 417] on div "Add files" at bounding box center [1411, 419] width 59 height 18
type input "C:\fakepath\bds__y80__sv_hotel_gamma_gmbh__EAPJ__d2221102__oR926570246__outside…"
click at [1460, 433] on button "Upload now" at bounding box center [1468, 437] width 54 height 17
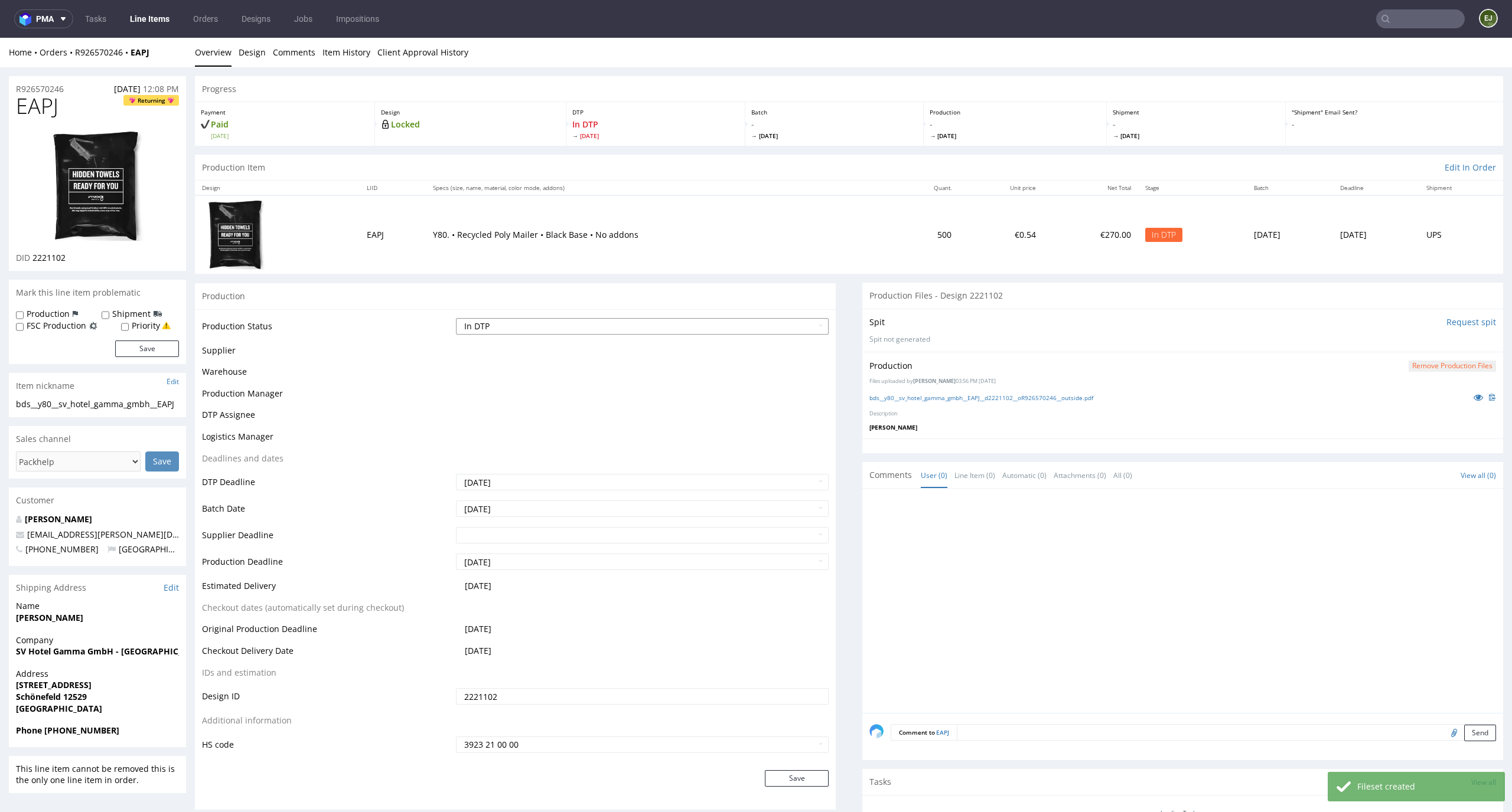
click at [786, 326] on select "Waiting for Artwork Waiting for Diecut Waiting for Mockup Waiting for DTP Waiti…" at bounding box center [642, 326] width 373 height 17
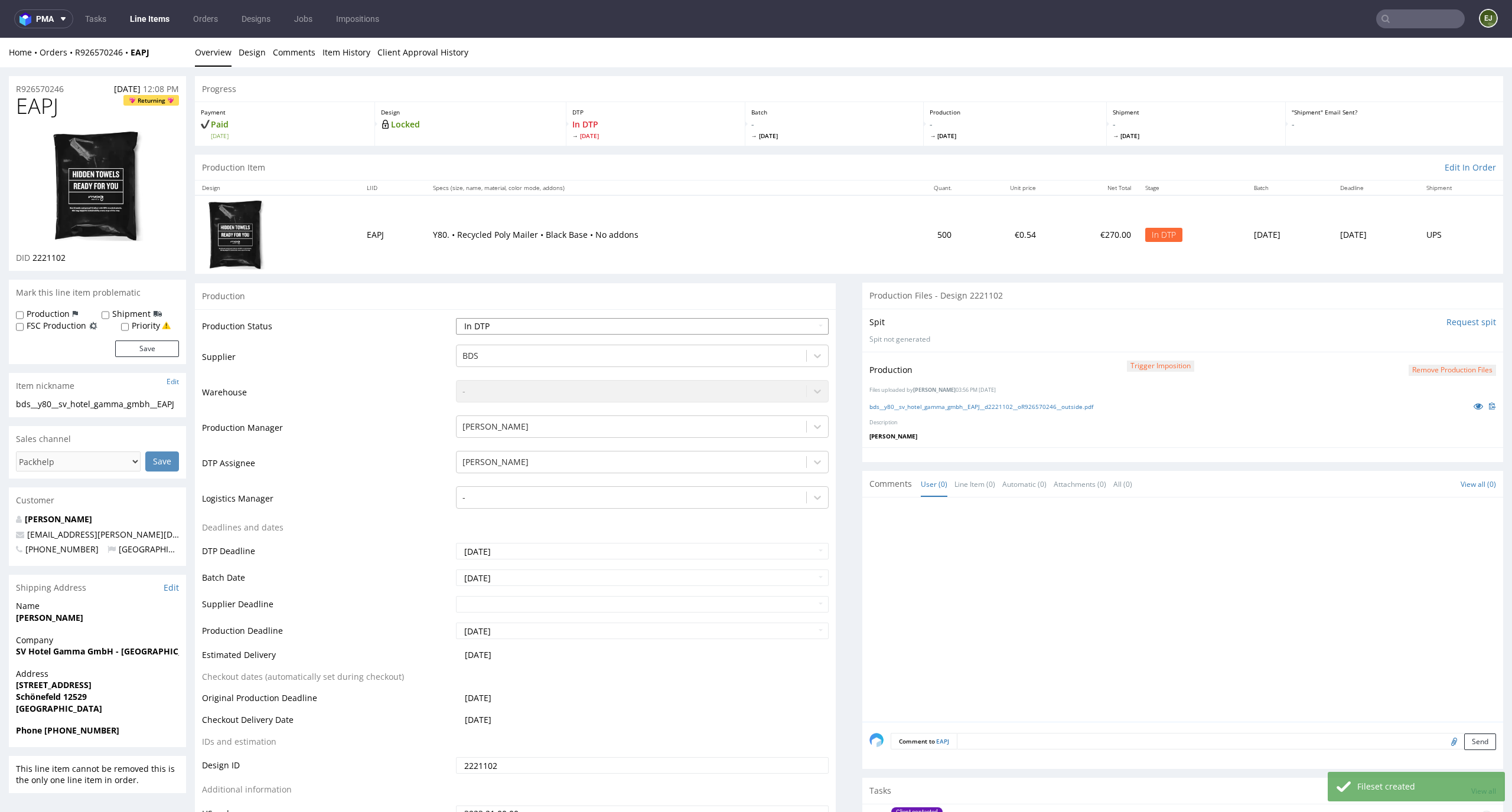
select select "dtp_production_ready"
click at [456, 318] on select "Waiting for Artwork Waiting for Diecut Waiting for Mockup Waiting for DTP Waiti…" at bounding box center [642, 326] width 373 height 17
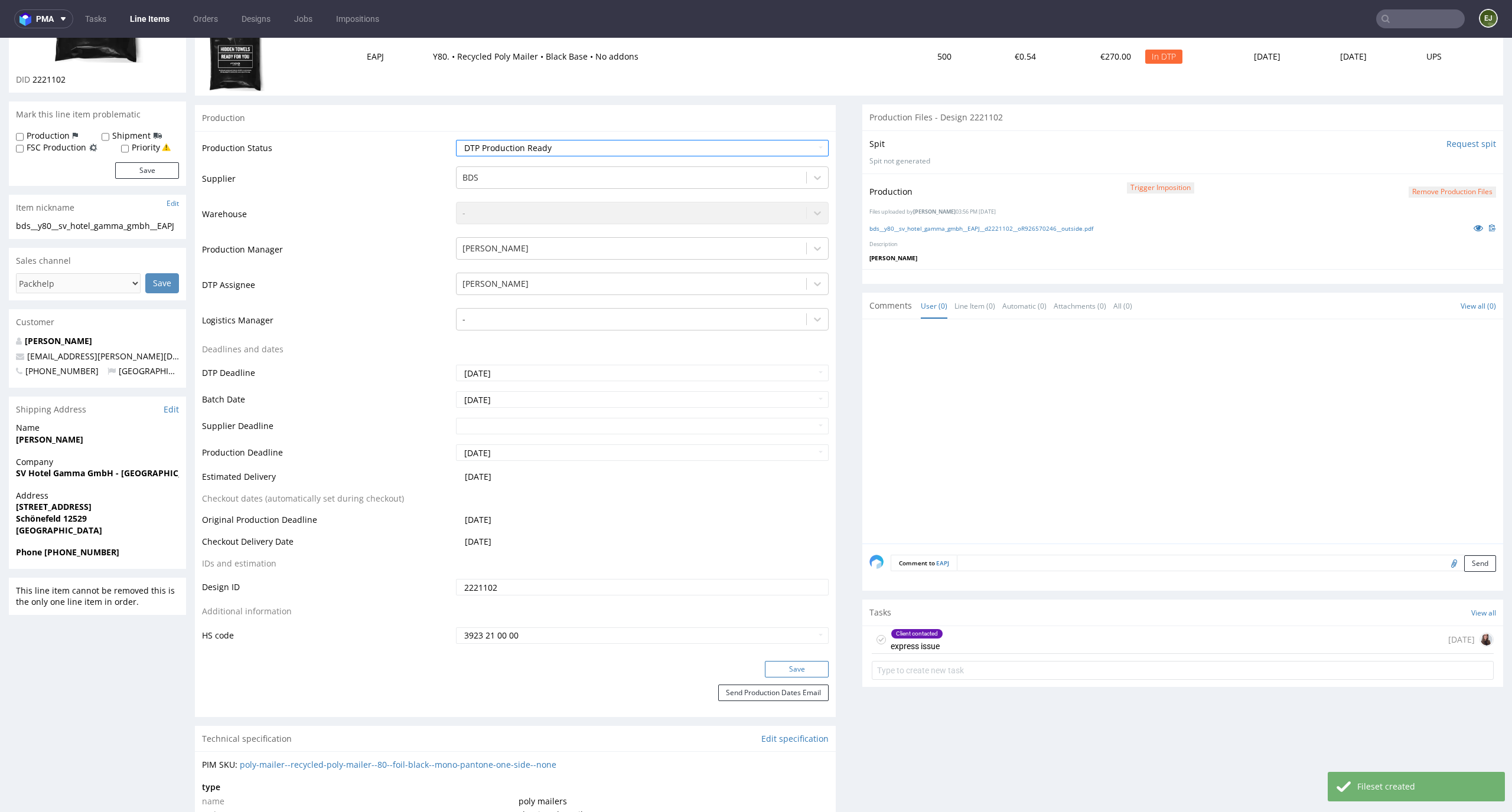
click at [807, 668] on button "Save" at bounding box center [796, 669] width 64 height 17
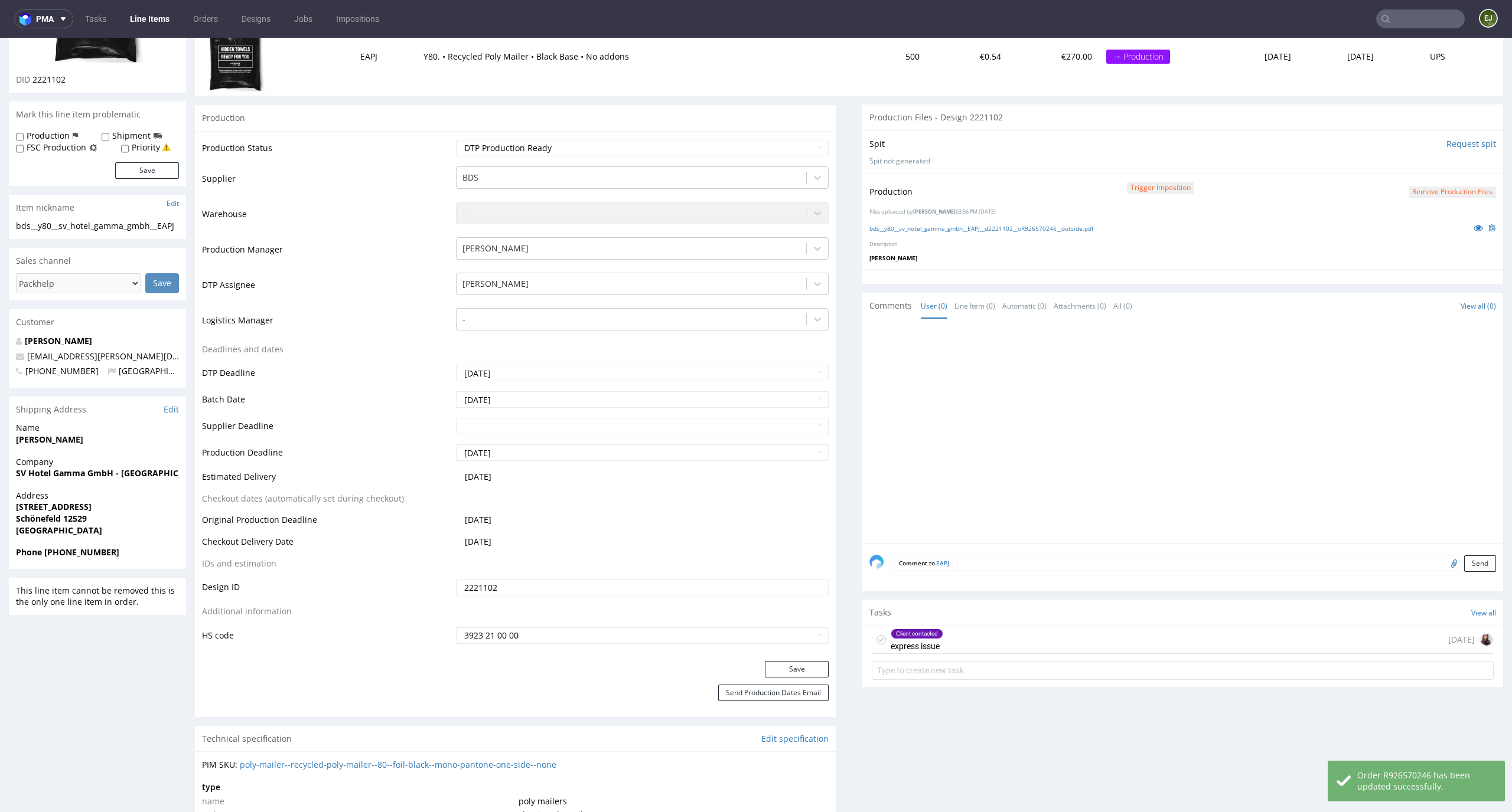
click at [875, 639] on div "Client contacted express issue" at bounding box center [907, 640] width 71 height 27
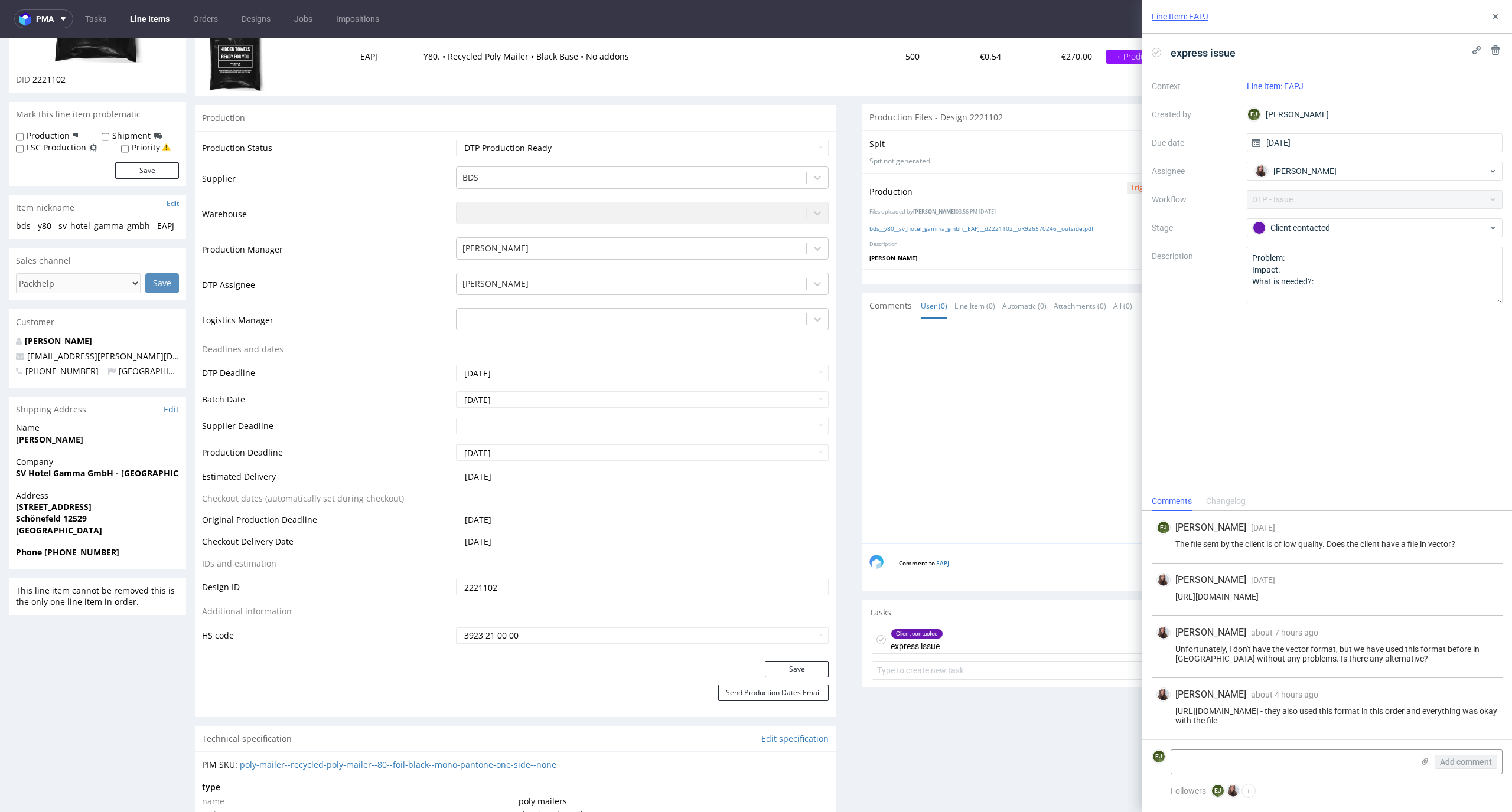
click at [878, 640] on use at bounding box center [880, 640] width 5 height 4
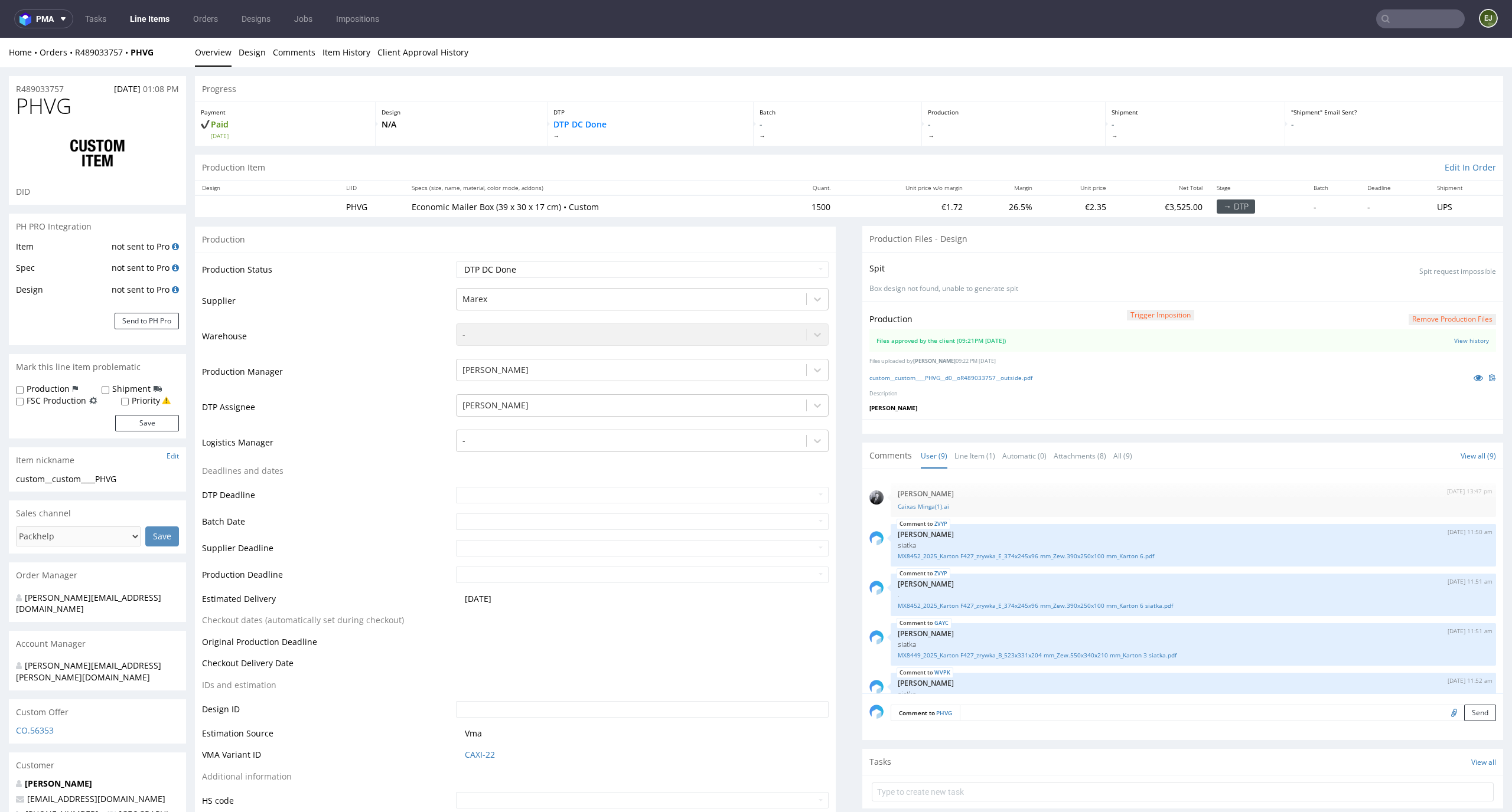
scroll to position [216, 0]
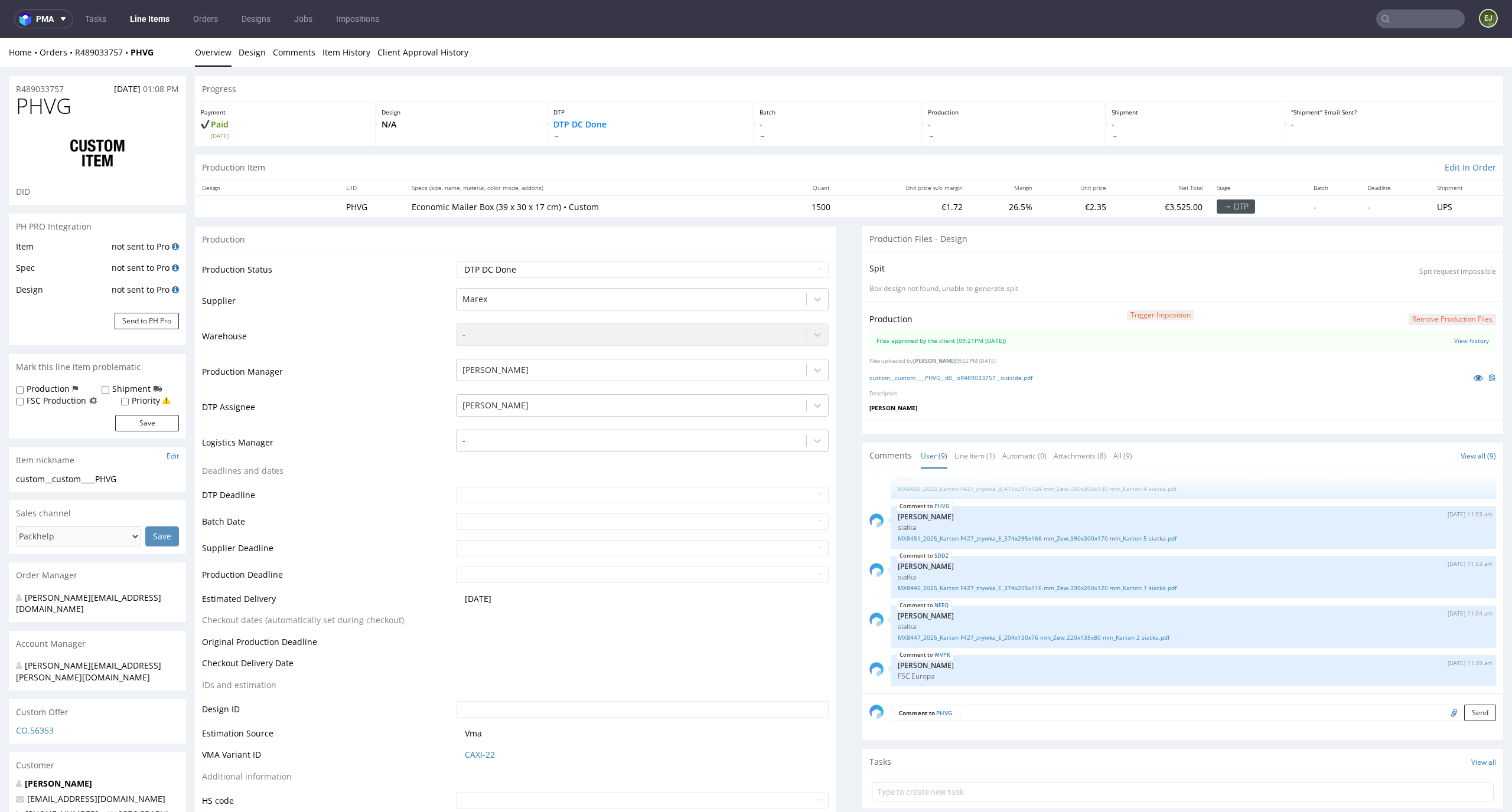
click at [158, 10] on link "Line Items" at bounding box center [150, 19] width 53 height 19
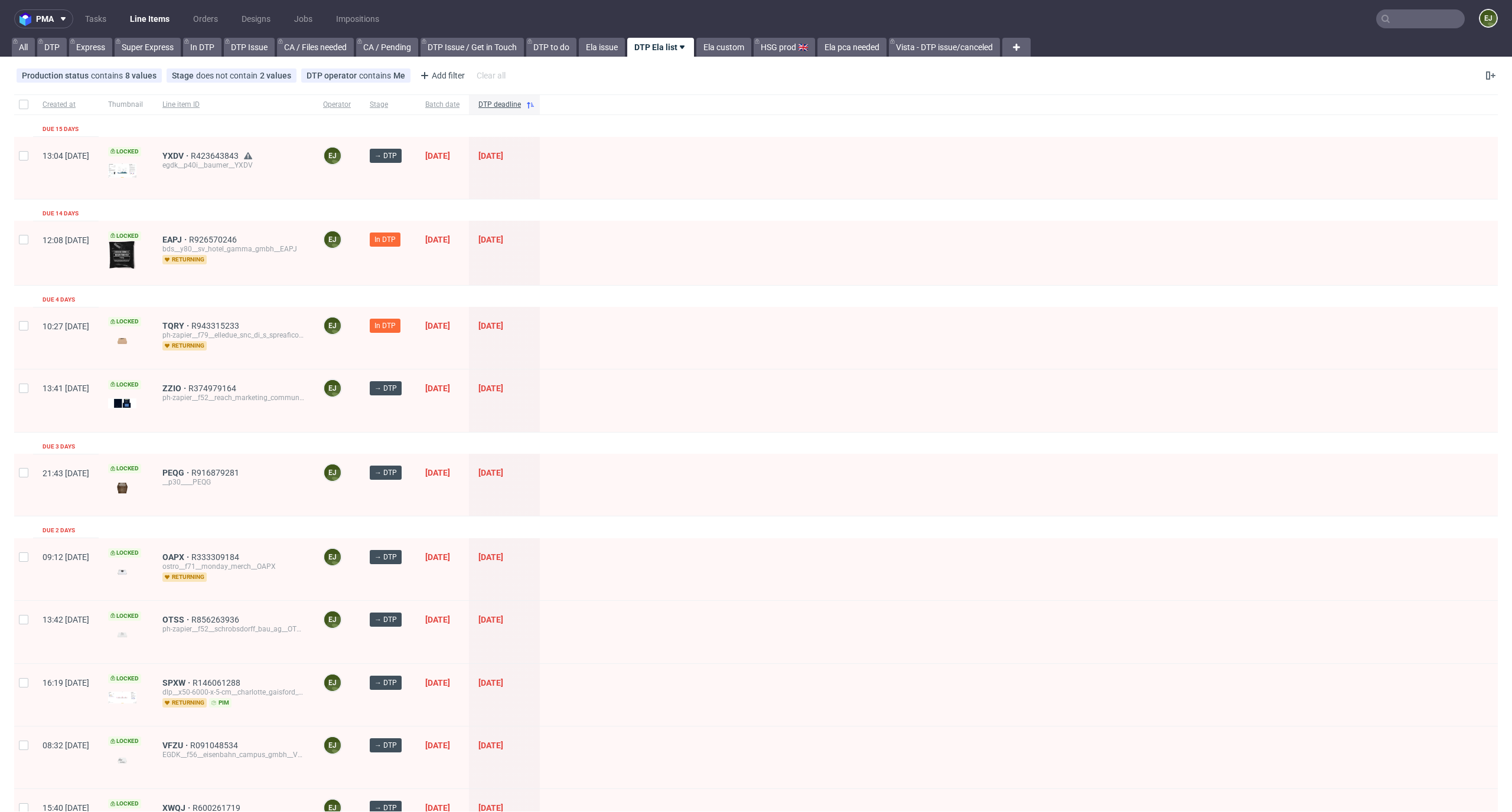
click at [136, 251] on img at bounding box center [122, 255] width 29 height 29
click at [207, 381] on div "ZZIO R374979164 ph-zapier__f52__reach_marketing_communications_ltd__ZZIO" at bounding box center [233, 400] width 160 height 62
click at [188, 386] on span "ZZIO" at bounding box center [175, 388] width 26 height 10
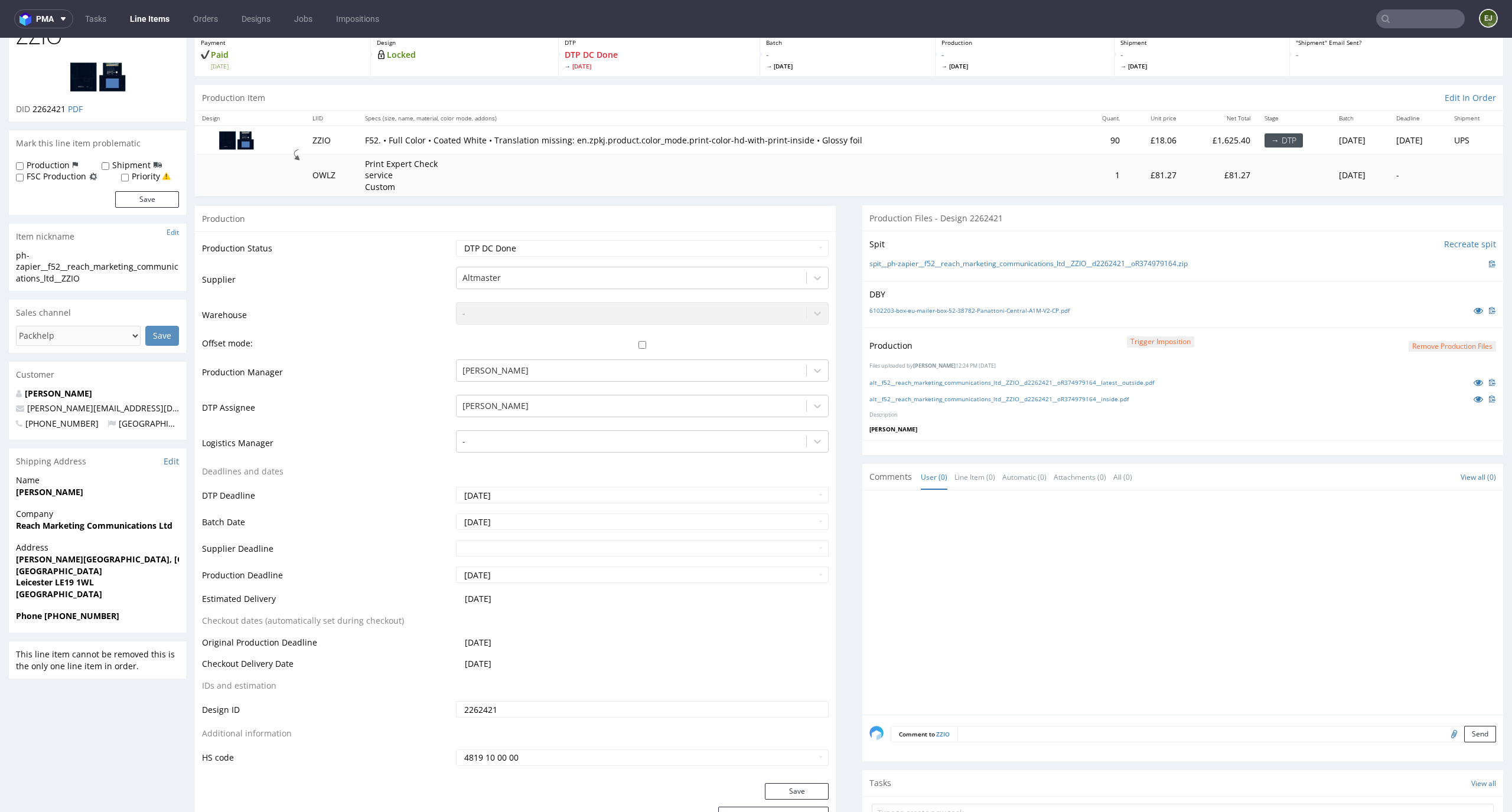
scroll to position [282, 0]
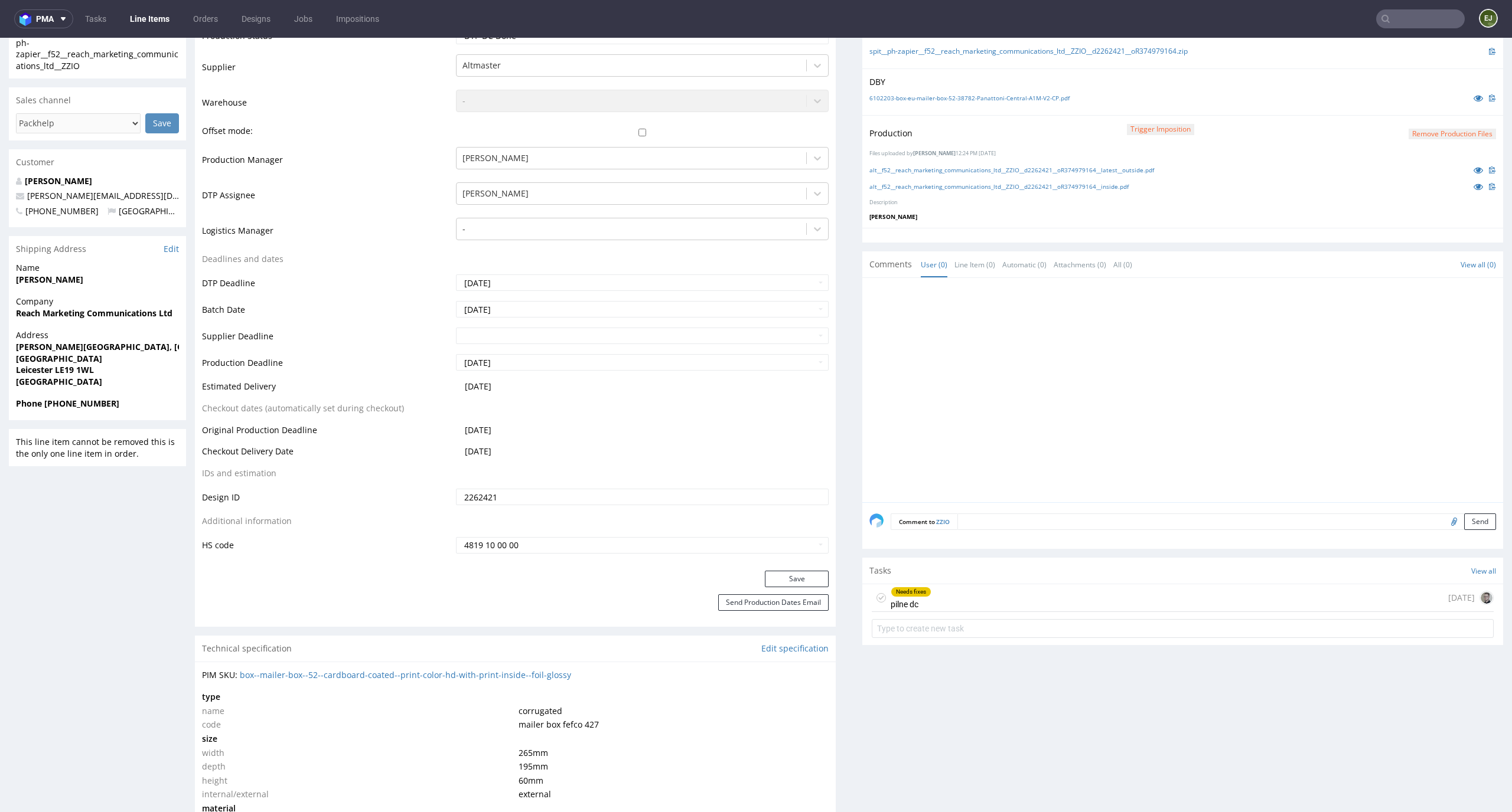
click at [994, 592] on div "Needs fixes pilne dc today" at bounding box center [1182, 598] width 622 height 28
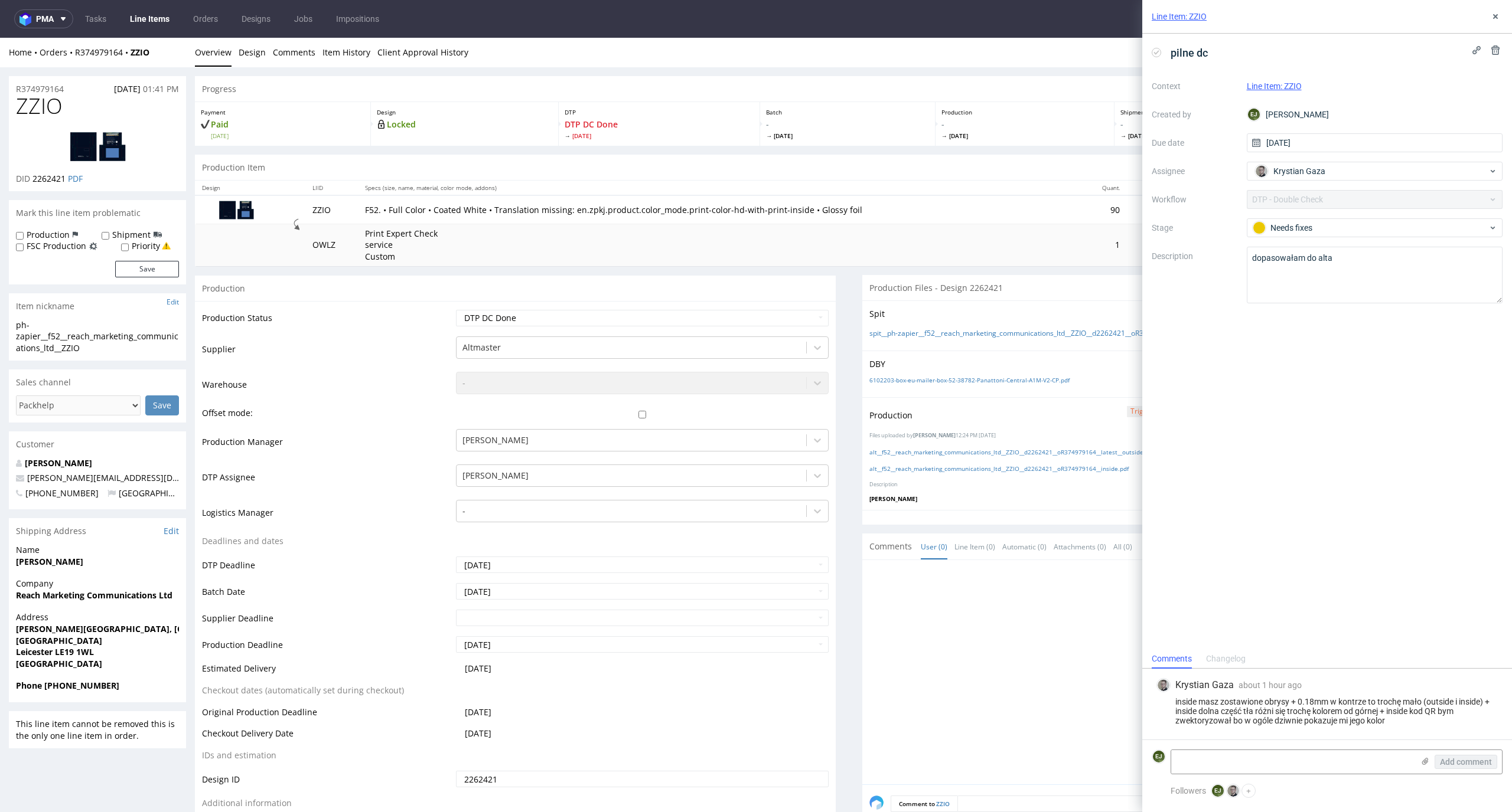
click at [148, 15] on link "Line Items" at bounding box center [150, 19] width 53 height 19
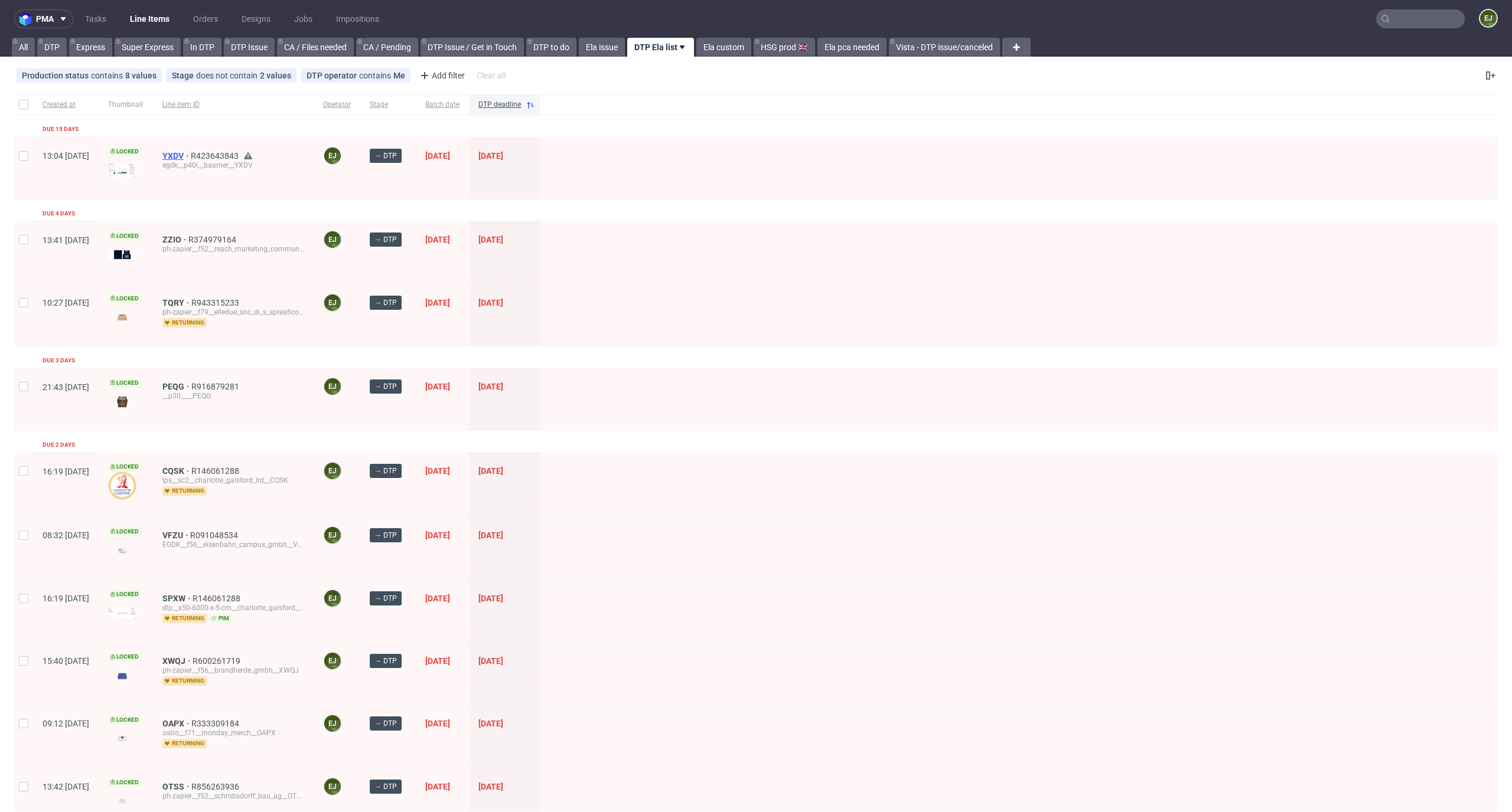
click at [191, 158] on span "YXDV" at bounding box center [176, 155] width 29 height 10
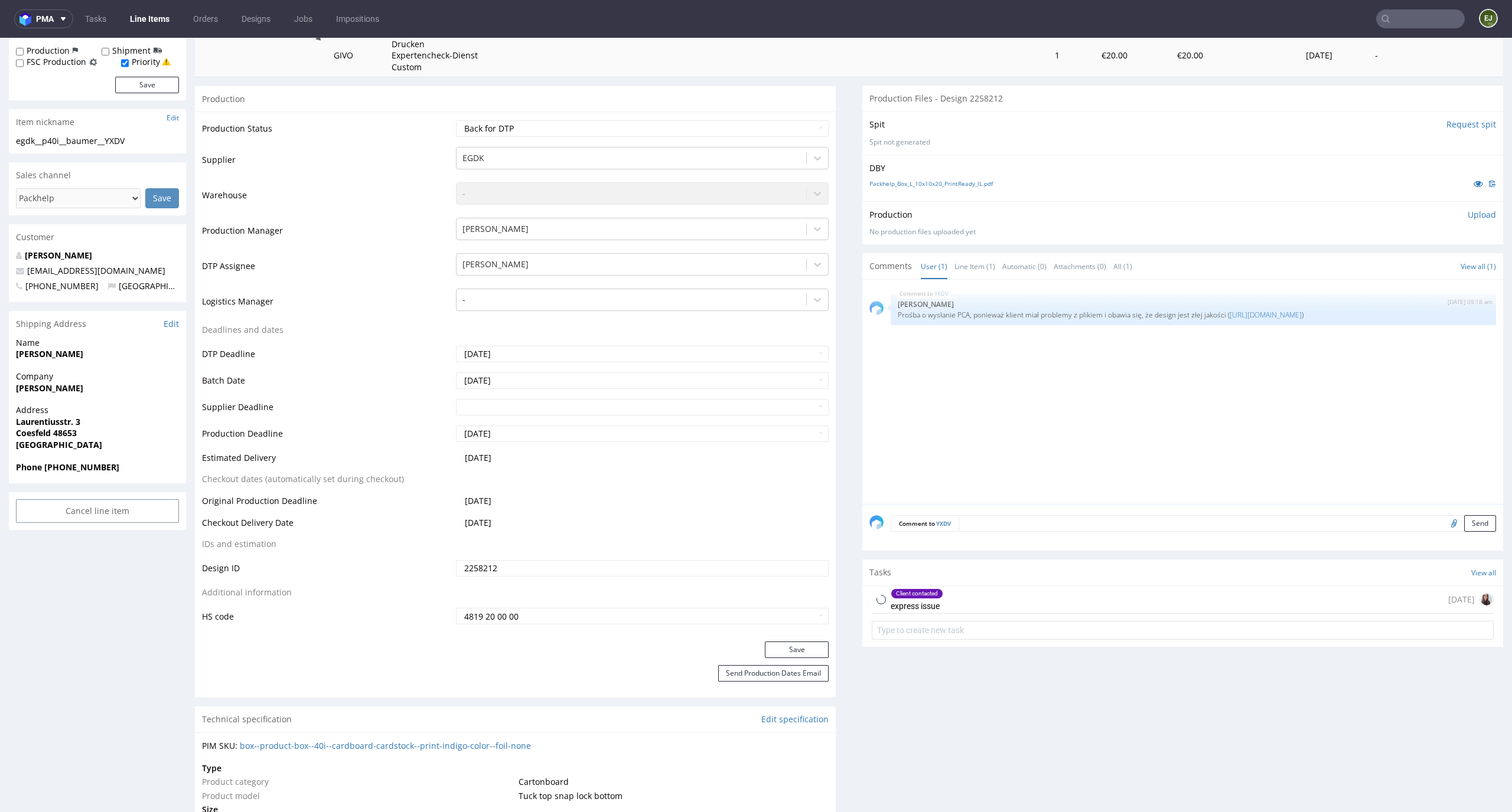
scroll to position [269, 0]
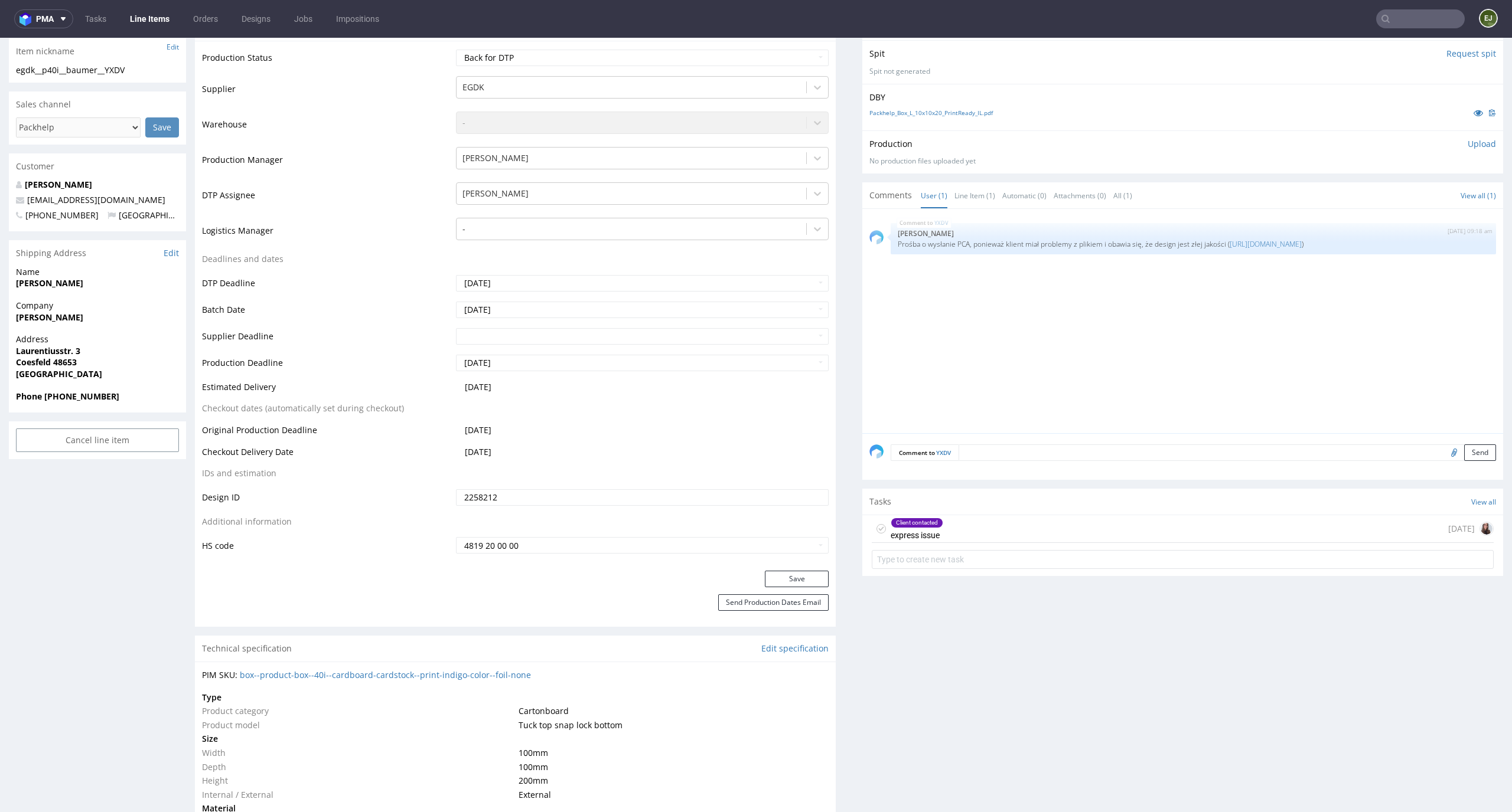
click at [973, 530] on div "Client contacted express issue 10 days ago" at bounding box center [1182, 529] width 622 height 28
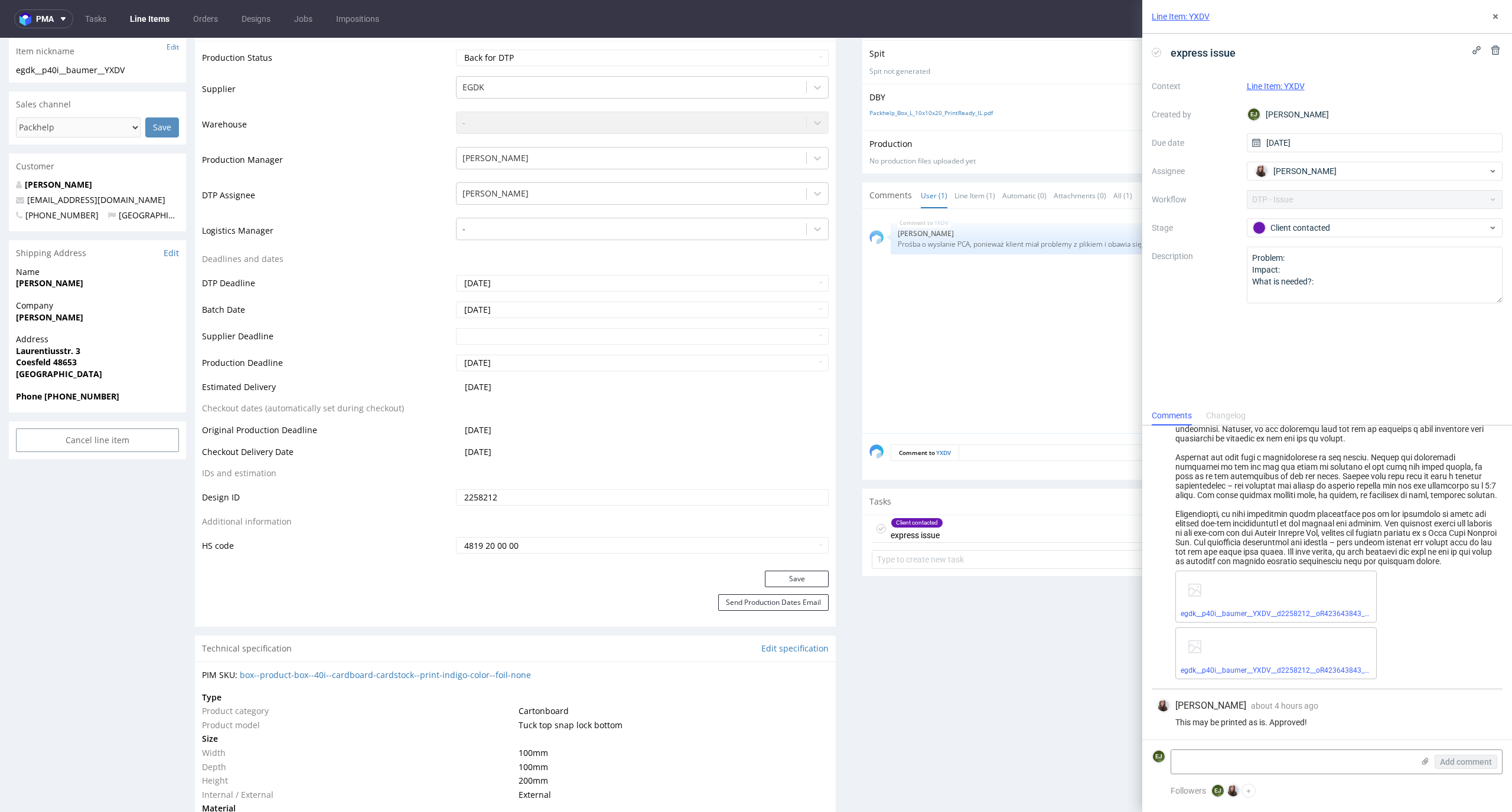
scroll to position [454, 0]
click at [1243, 619] on div "egdk__p40i__baumer__YXDV__d2258212__oR423643843__outside.pdf" at bounding box center [1276, 595] width 201 height 52
click at [1252, 607] on span "egdk__p40i__baumer__YXDV__d2258212__oR423643843__outside.pdf" at bounding box center [1276, 612] width 191 height 10
click at [1244, 611] on link "egdk__p40i__baumer__YXDV__d2258212__oR423643843__outside.pdf" at bounding box center [1292, 612] width 223 height 8
click at [1340, 669] on link "egdk__p40i__baumer__YXDV__d2258212__oR423643843__outside.mov" at bounding box center [1293, 668] width 226 height 8
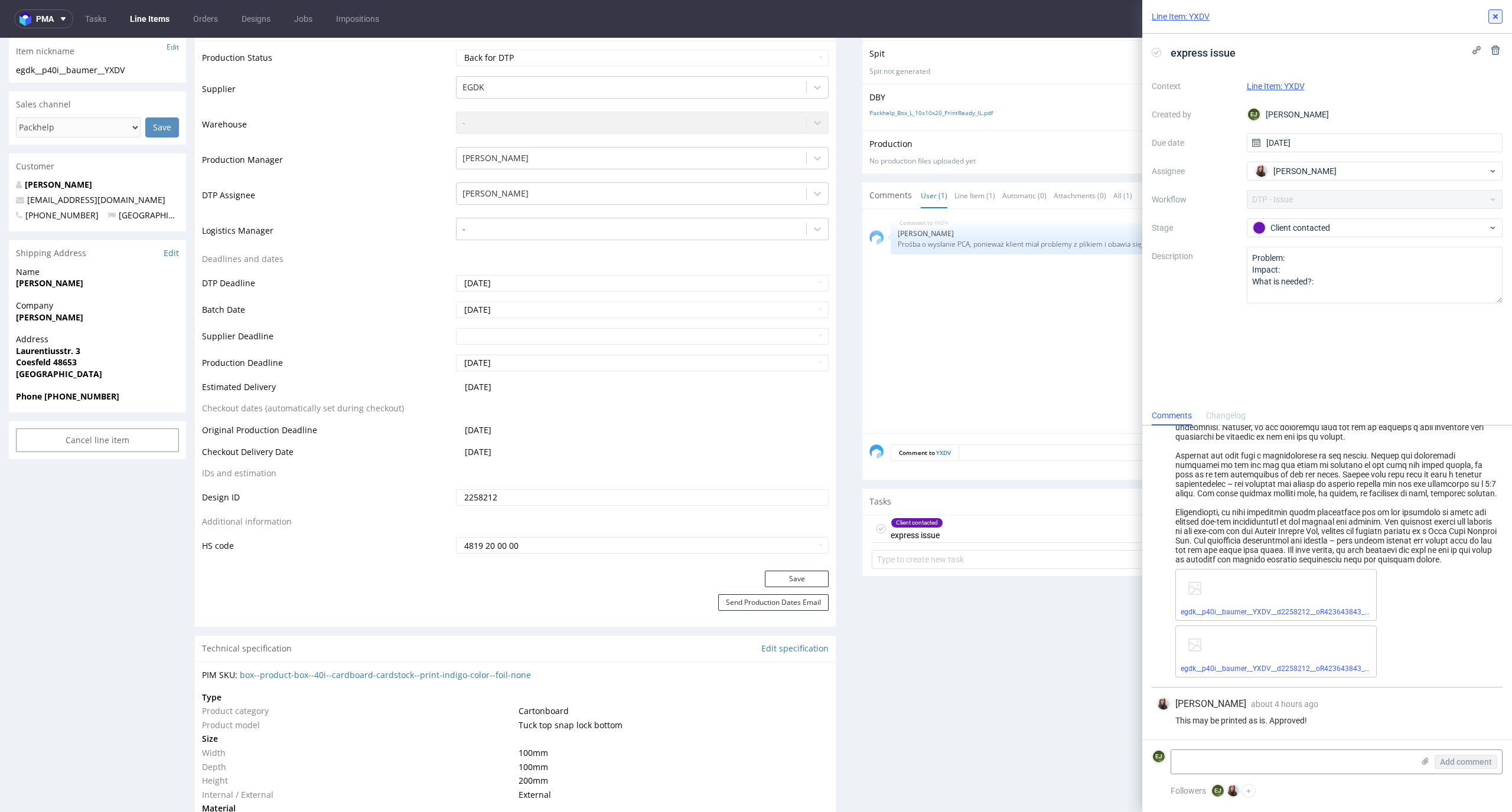
click at [1498, 20] on icon at bounding box center [1495, 17] width 10 height 10
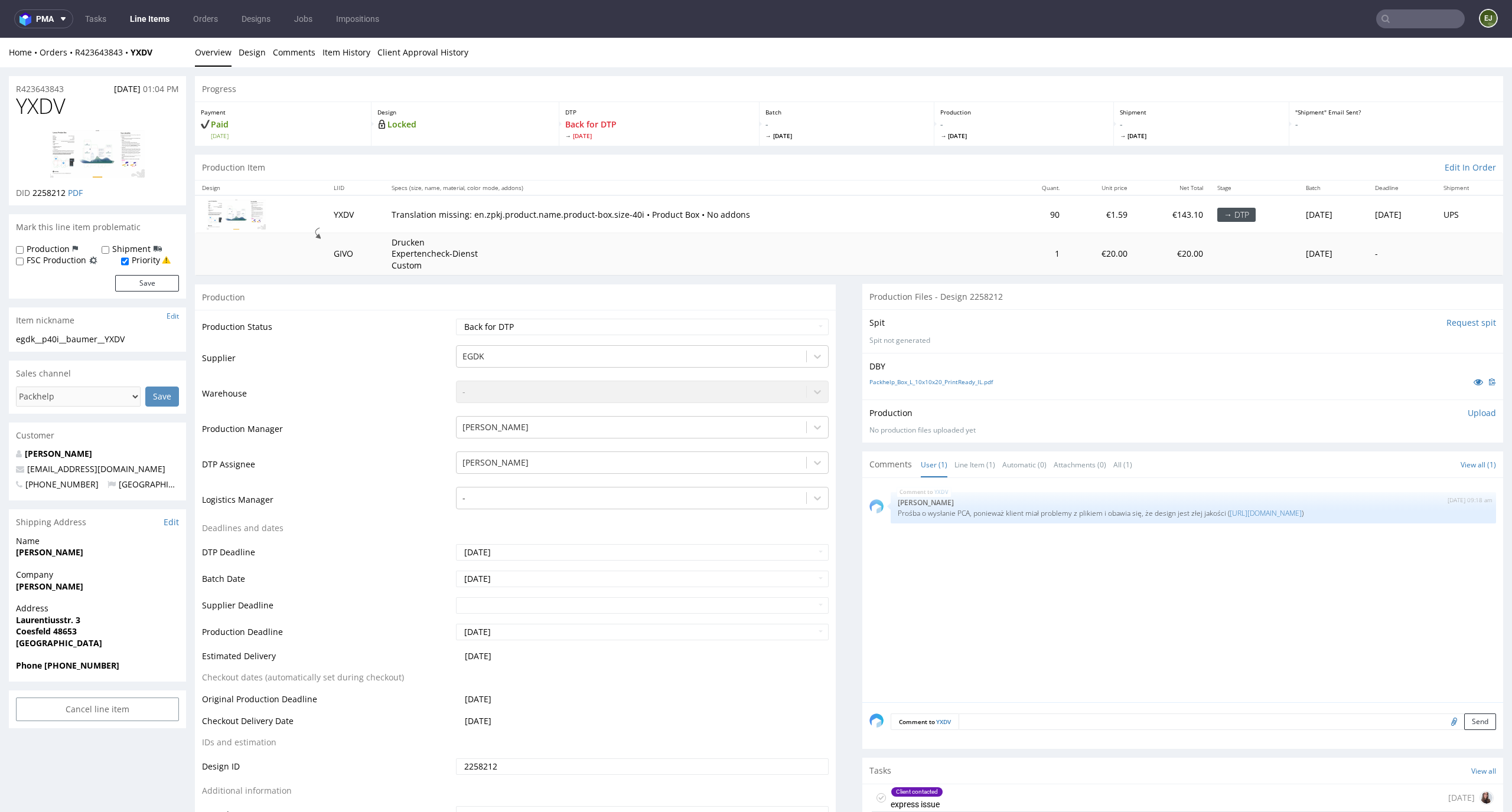
click at [1472, 415] on p "Upload" at bounding box center [1481, 413] width 29 height 12
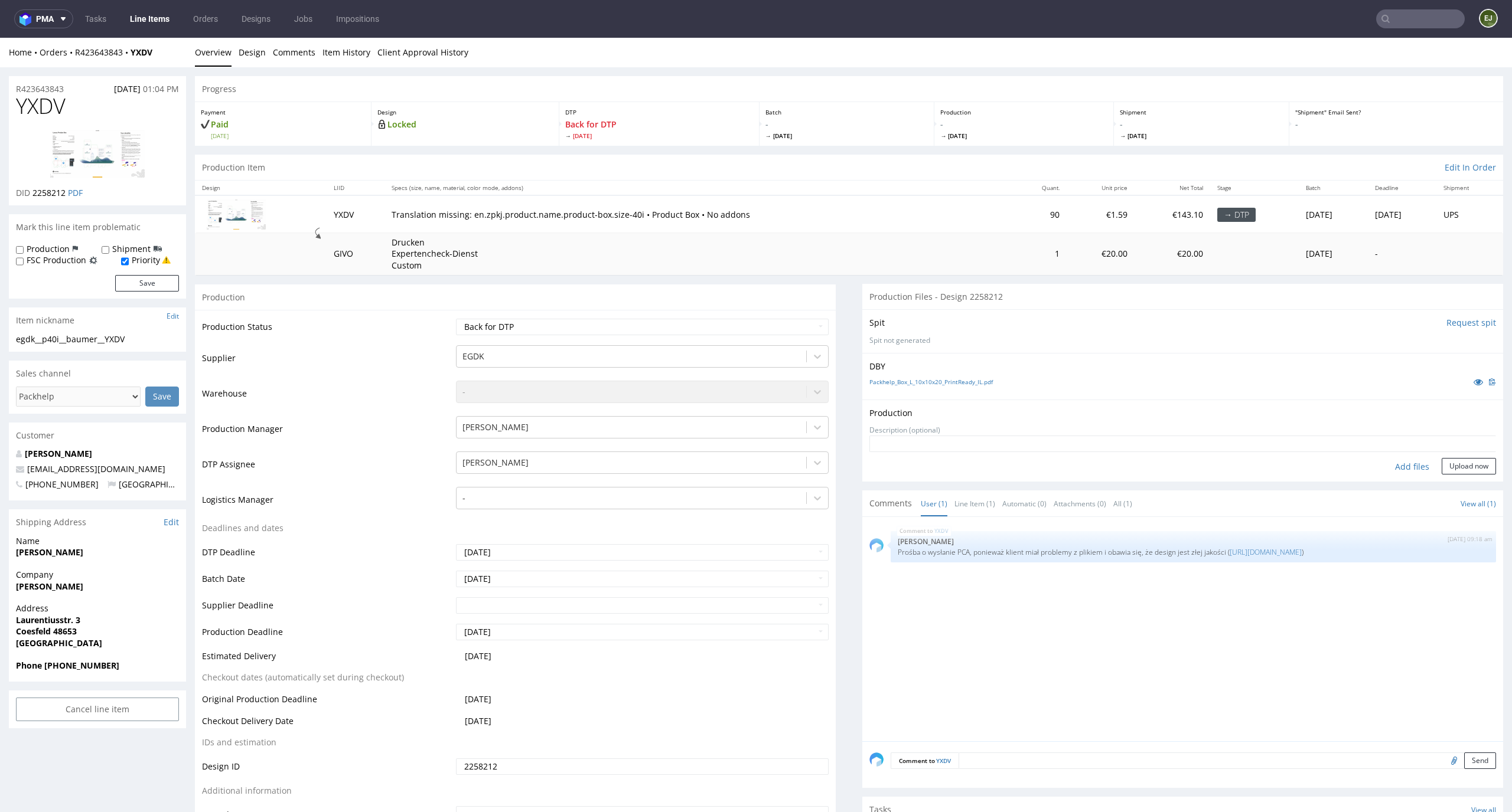
click at [1390, 464] on div "Add files" at bounding box center [1411, 467] width 59 height 18
type input "C:\fakepath\egdk__p40i__baumer__YXDV__d2258212__oR423643843__outside.pdf"
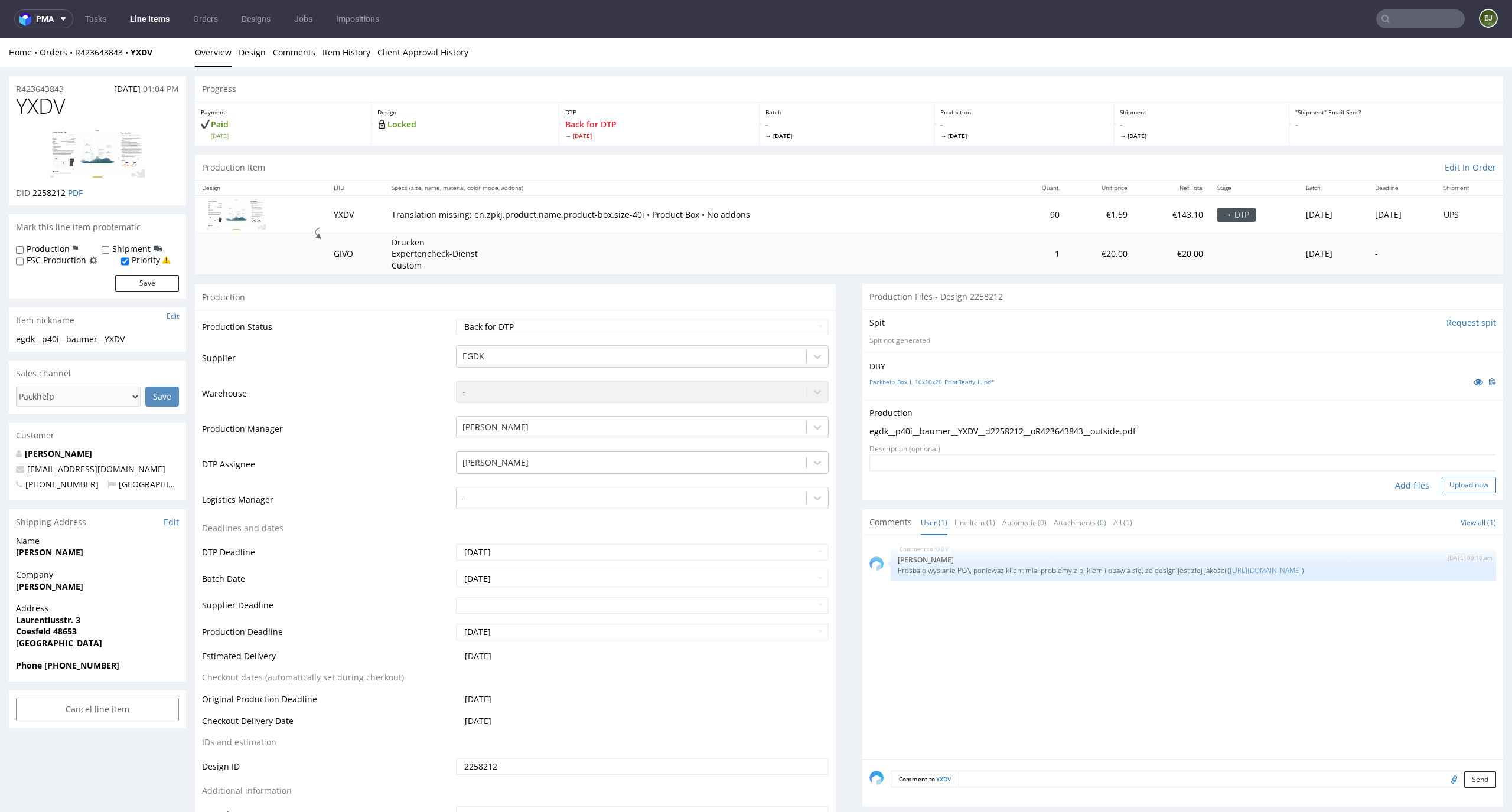
click at [1462, 493] on button "Upload now" at bounding box center [1468, 485] width 54 height 17
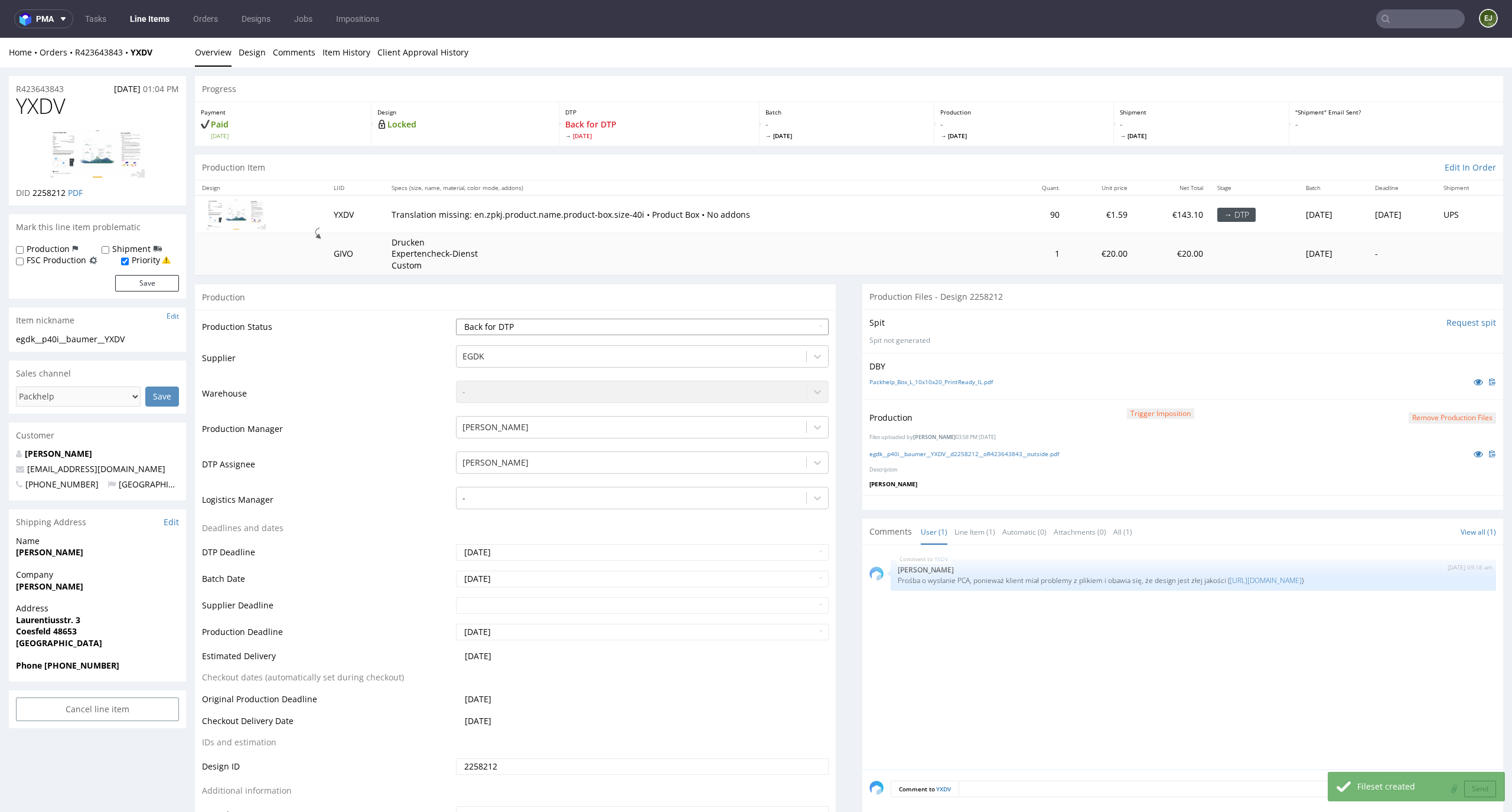
click at [717, 326] on select "Waiting for Artwork Waiting for Diecut Waiting for Mockup Waiting for DTP Waiti…" at bounding box center [642, 327] width 373 height 17
select select "dtp_production_ready"
click at [456, 319] on select "Waiting for Artwork Waiting for Diecut Waiting for Mockup Waiting for DTP Waiti…" at bounding box center [642, 327] width 373 height 17
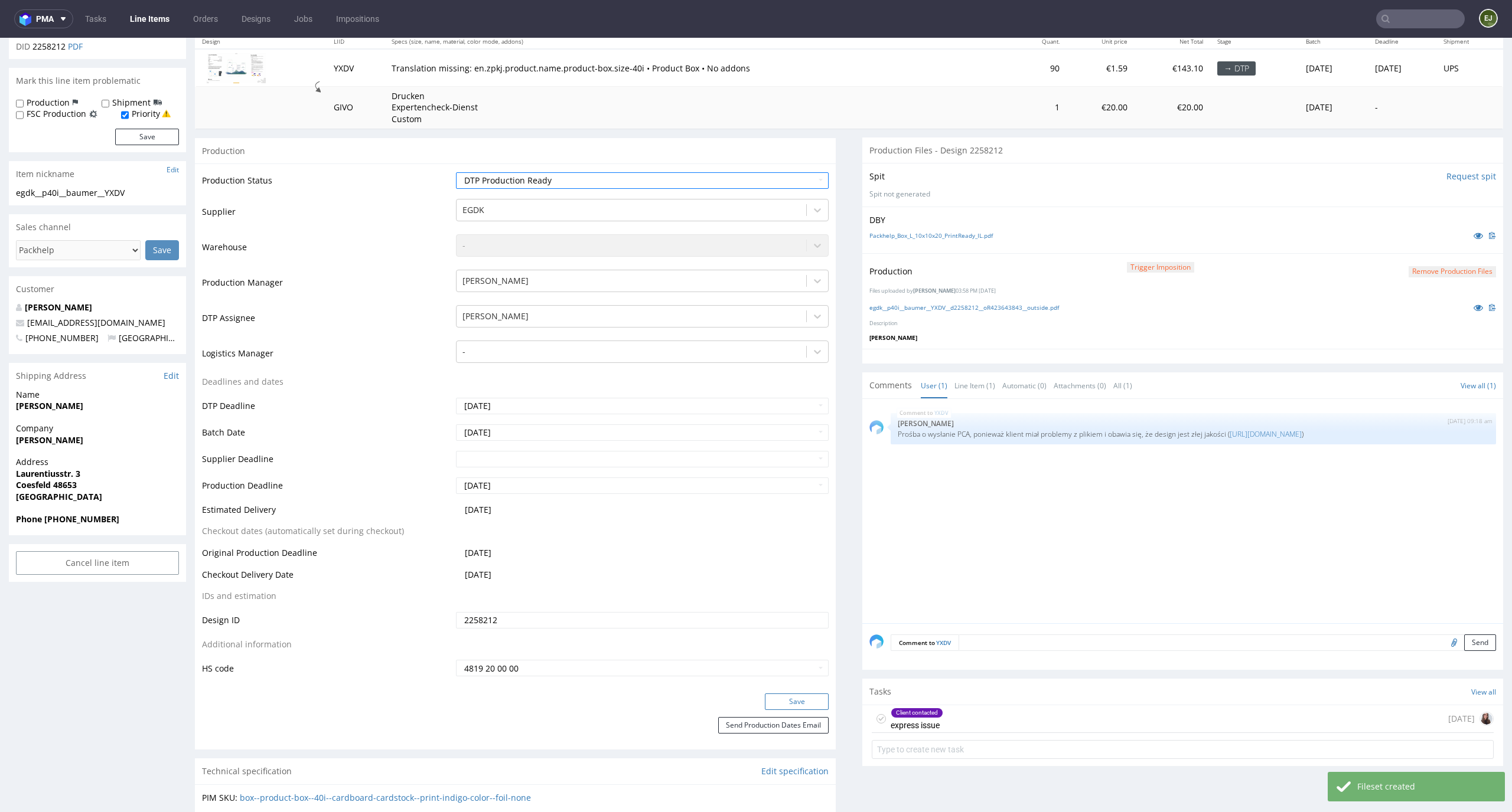
click at [795, 704] on button "Save" at bounding box center [796, 702] width 64 height 17
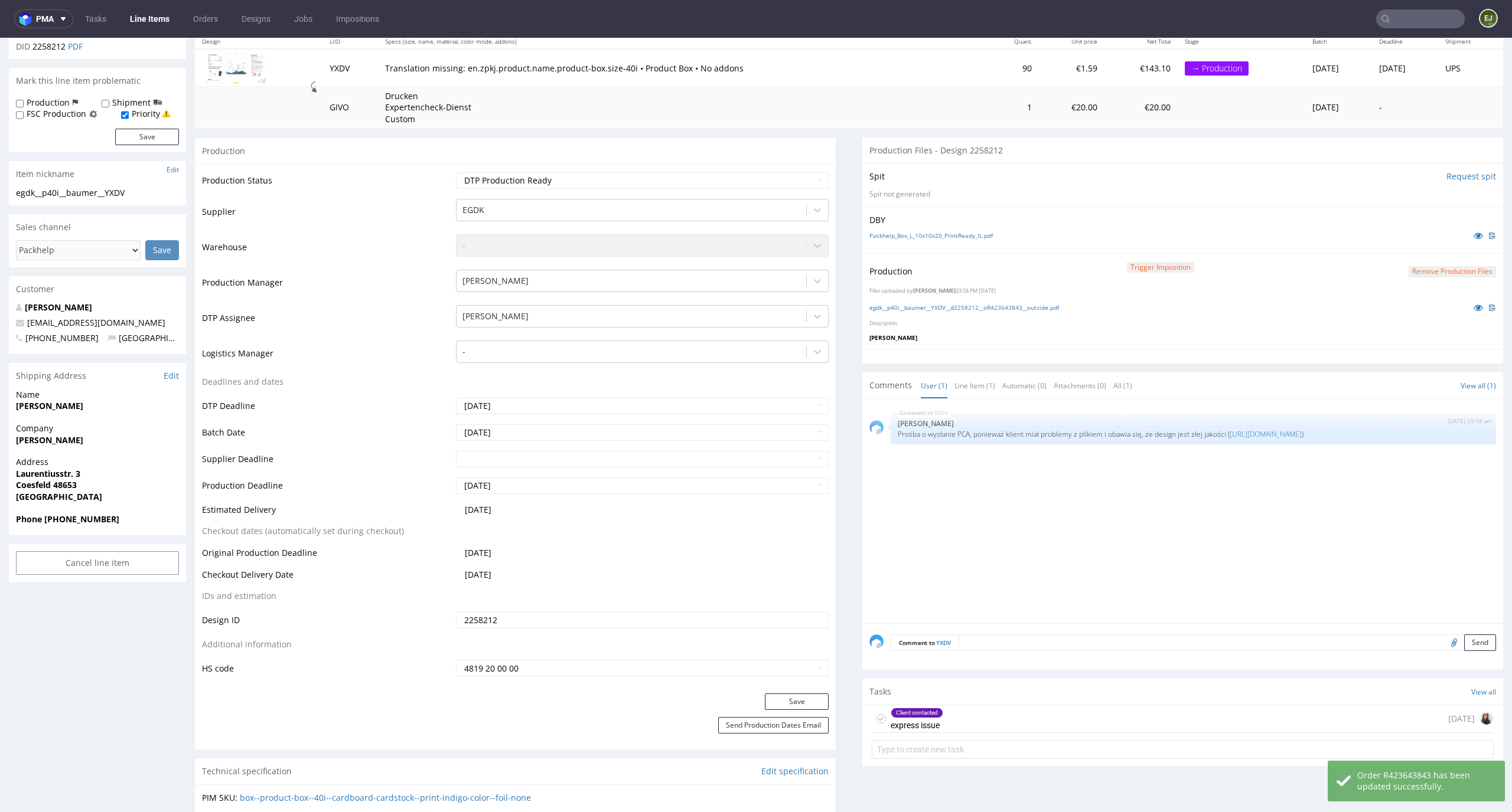
click at [875, 712] on div "Client contacted express issue" at bounding box center [907, 718] width 71 height 27
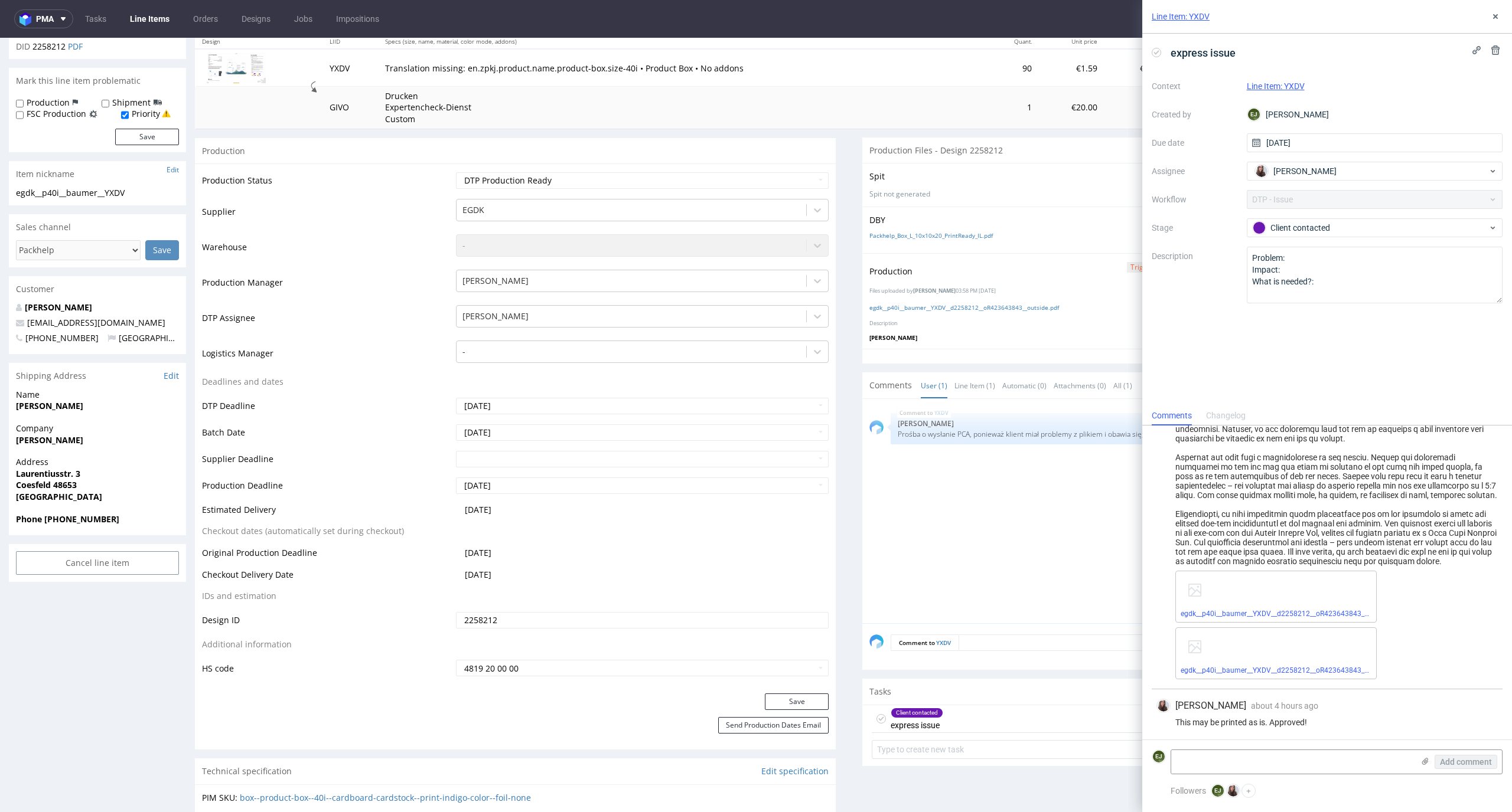
scroll to position [454, 0]
click at [877, 718] on icon at bounding box center [881, 718] width 10 height 10
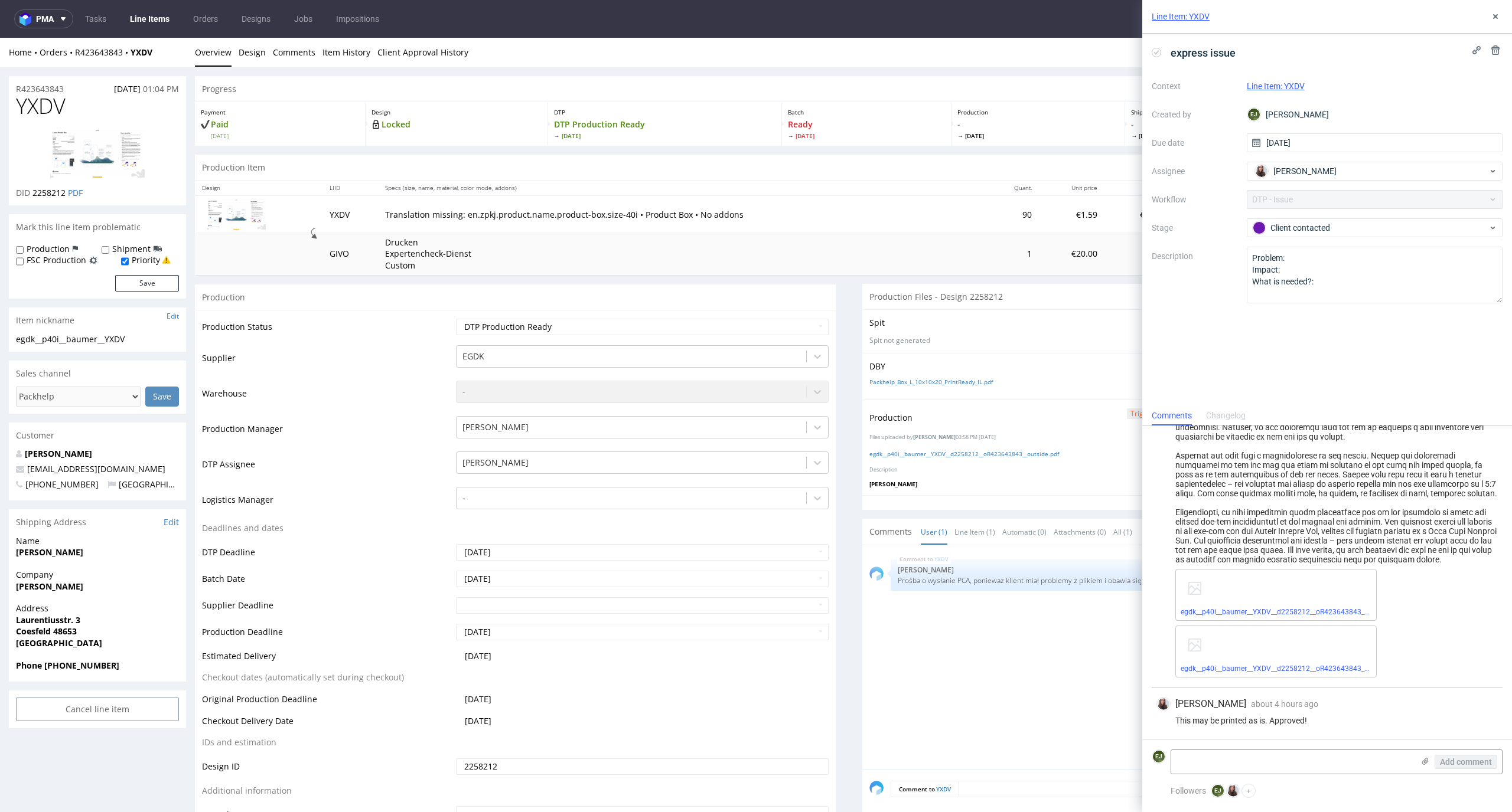
click at [160, 38] on div "Home Orders R423643843 YXDV Overview Design Comments Item History Client Approv…" at bounding box center [756, 52] width 1512 height 29
click at [152, 7] on nav "pma Tasks Line Items Orders Designs Jobs Impositions EJ" at bounding box center [756, 18] width 1512 height 38
click at [152, 17] on link "Line Items" at bounding box center [150, 19] width 53 height 19
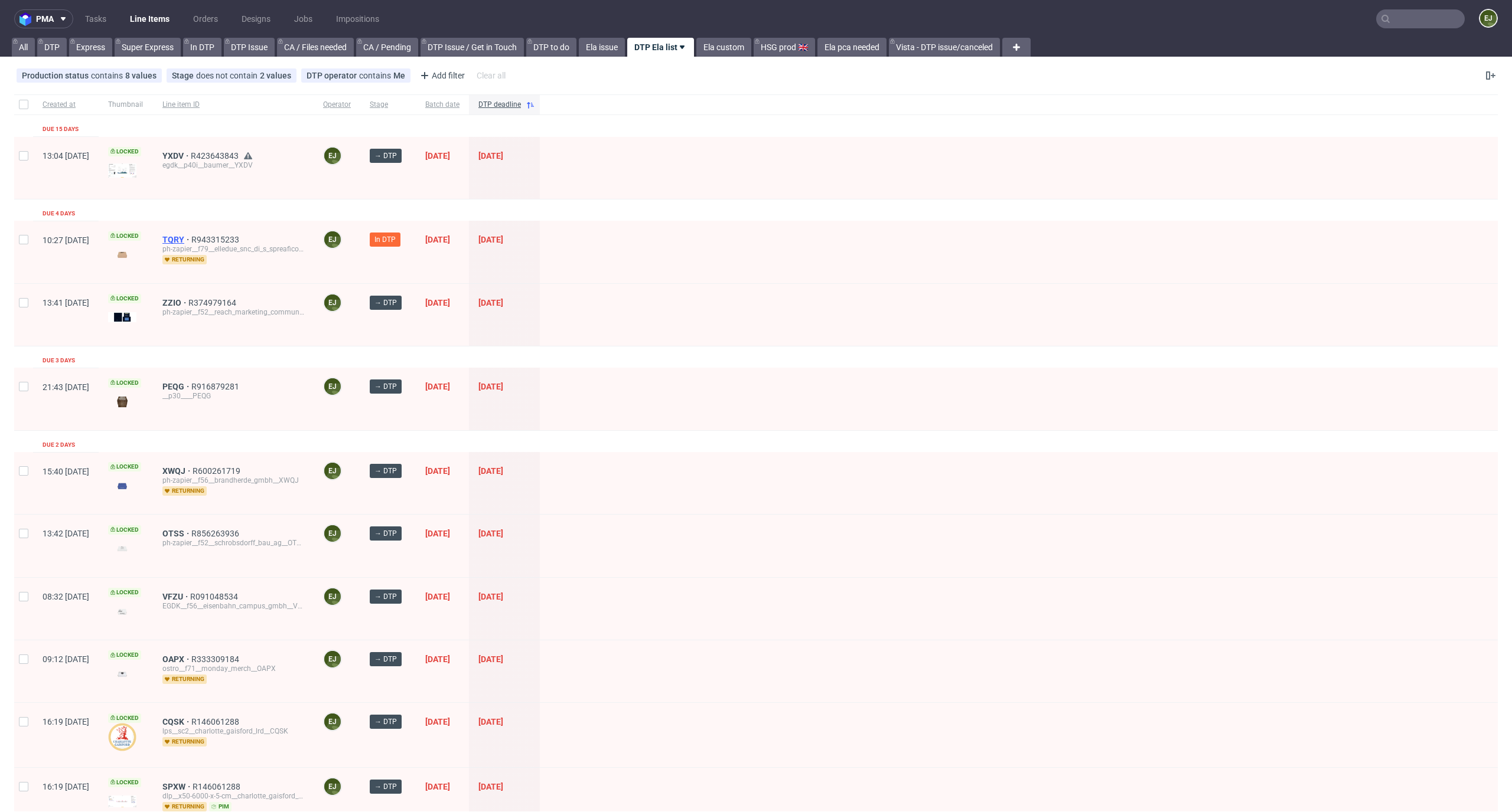
click at [192, 241] on span "TQRY" at bounding box center [176, 239] width 29 height 10
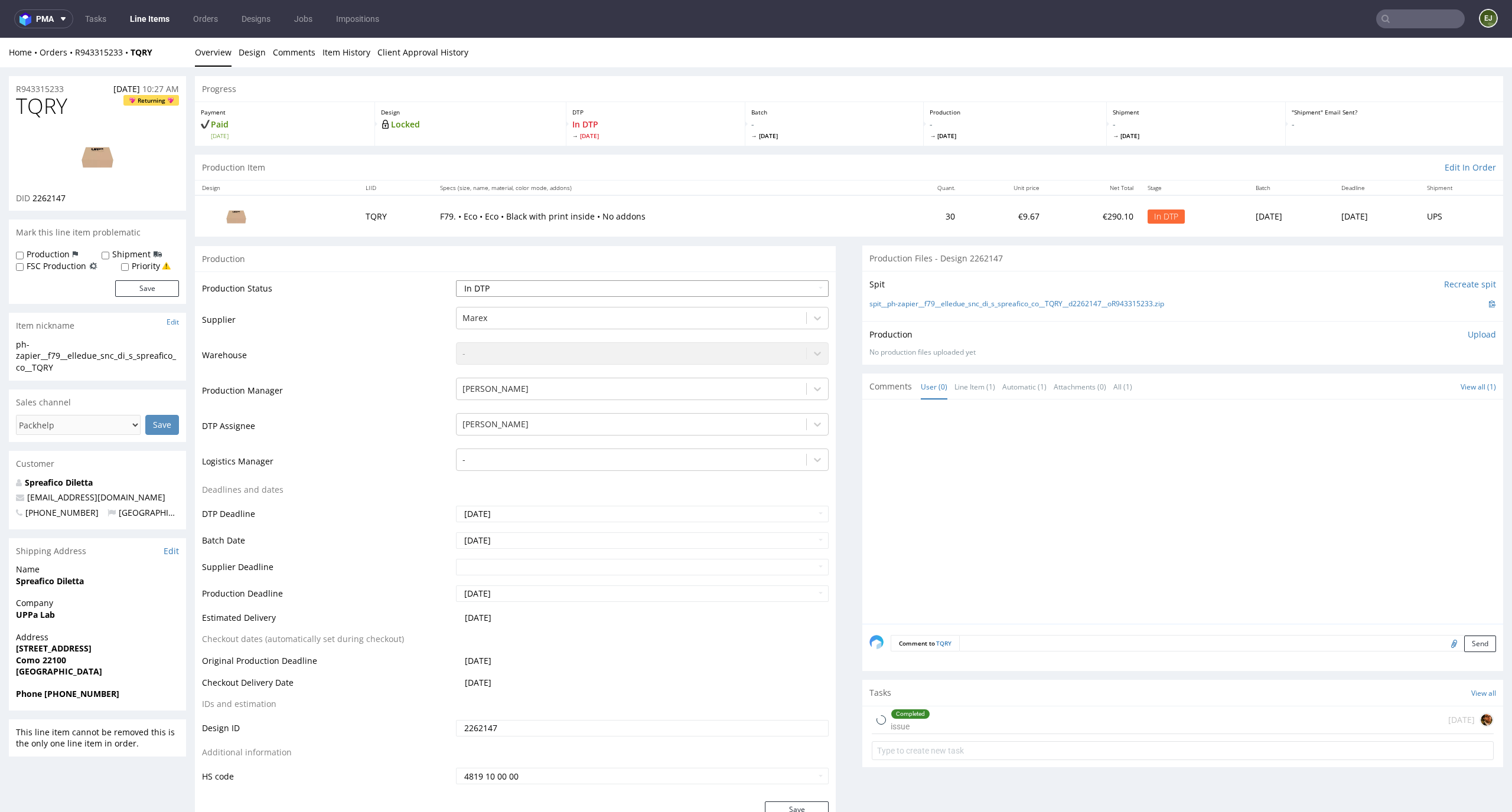
click at [699, 293] on select "Waiting for Artwork Waiting for Diecut Waiting for Mockup Waiting for DTP Waiti…" at bounding box center [642, 289] width 373 height 17
select select "dtp_waiting_for_check"
click at [456, 281] on select "Waiting for Artwork Waiting for Diecut Waiting for Mockup Waiting for DTP Waiti…" at bounding box center [642, 289] width 373 height 17
click at [801, 808] on button "Save" at bounding box center [796, 810] width 64 height 17
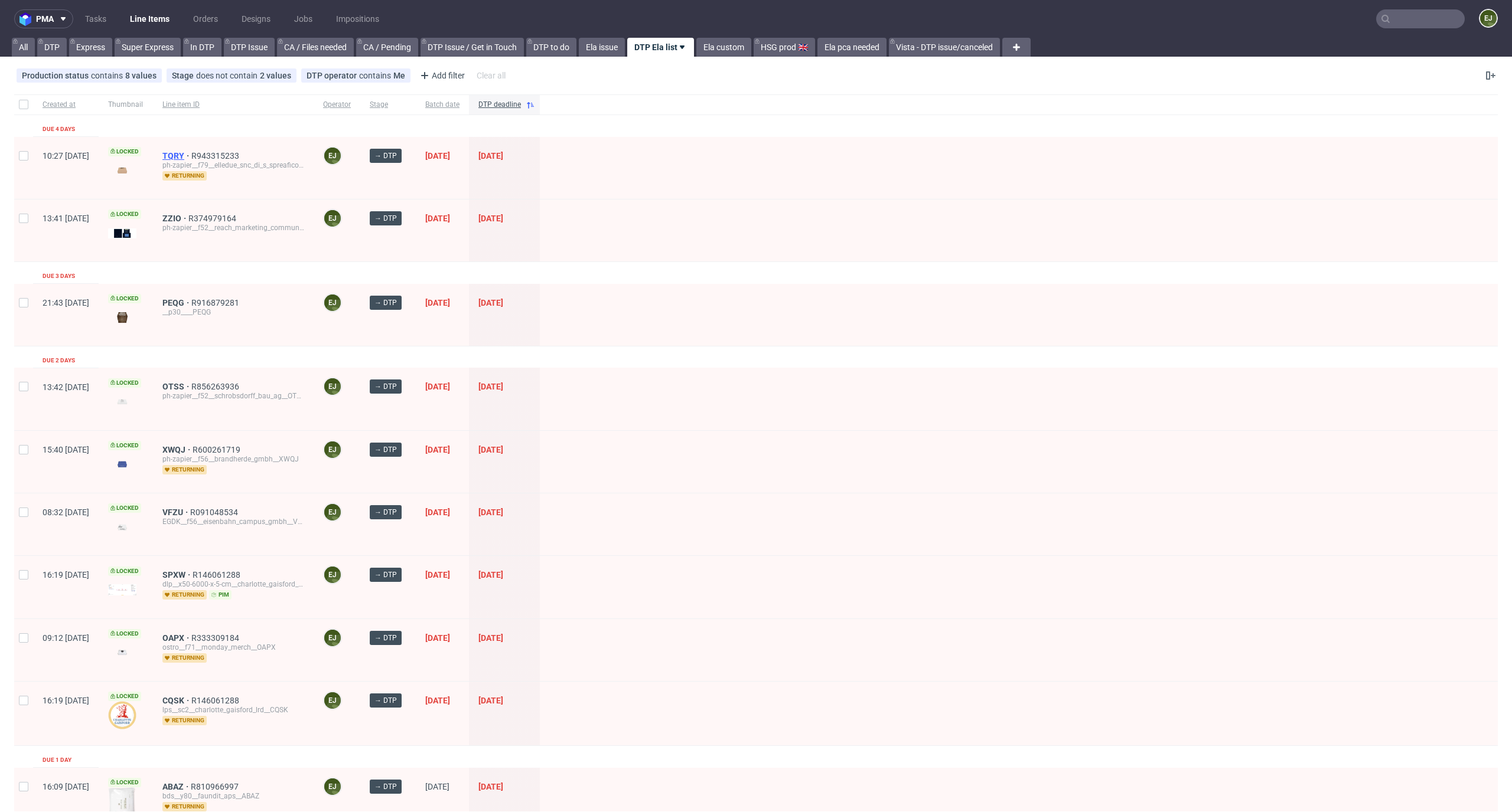
click at [192, 151] on span "TQRY" at bounding box center [176, 155] width 29 height 10
